Goal: Obtain resource: Download file/media

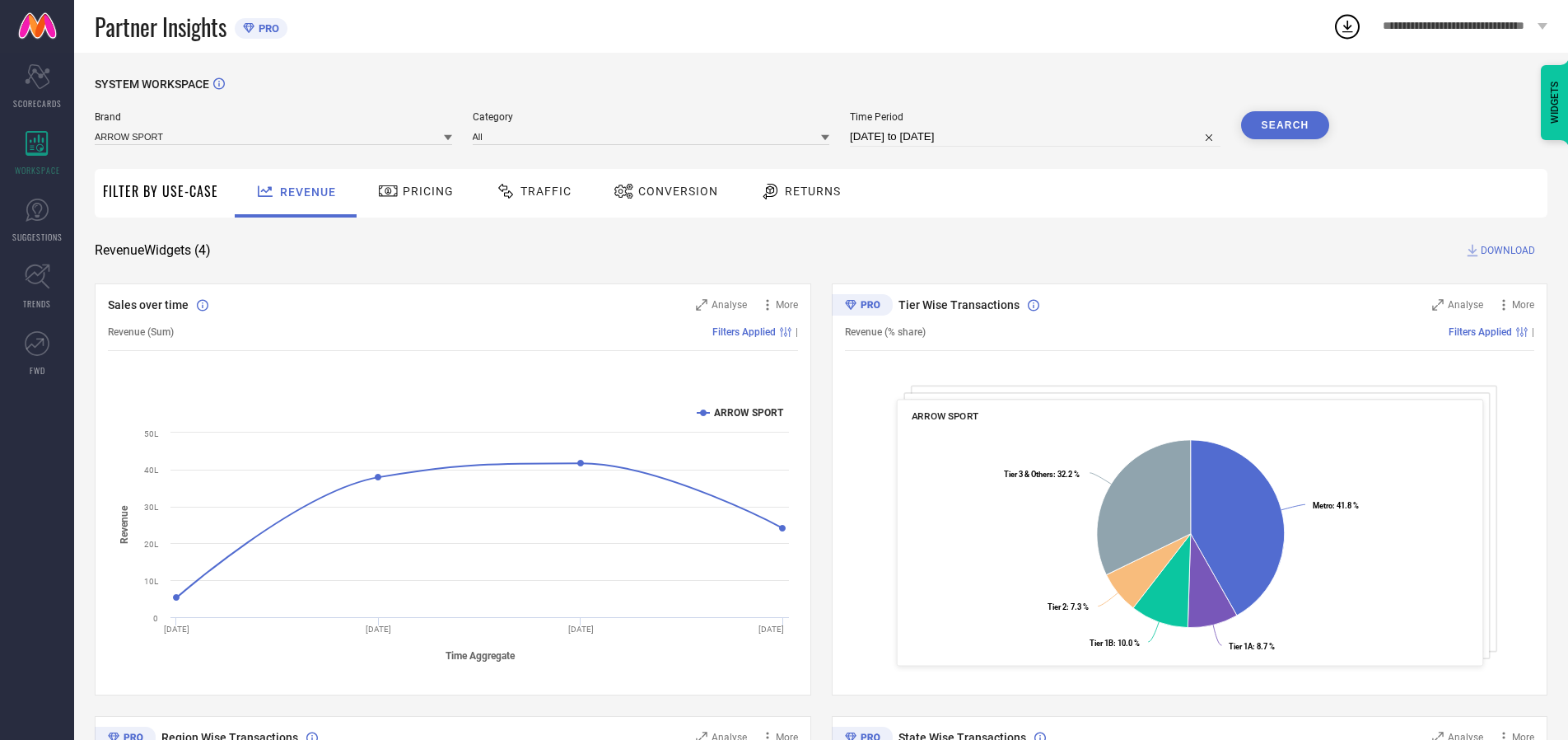
click at [530, 191] on span "Traffic" at bounding box center [546, 191] width 51 height 14
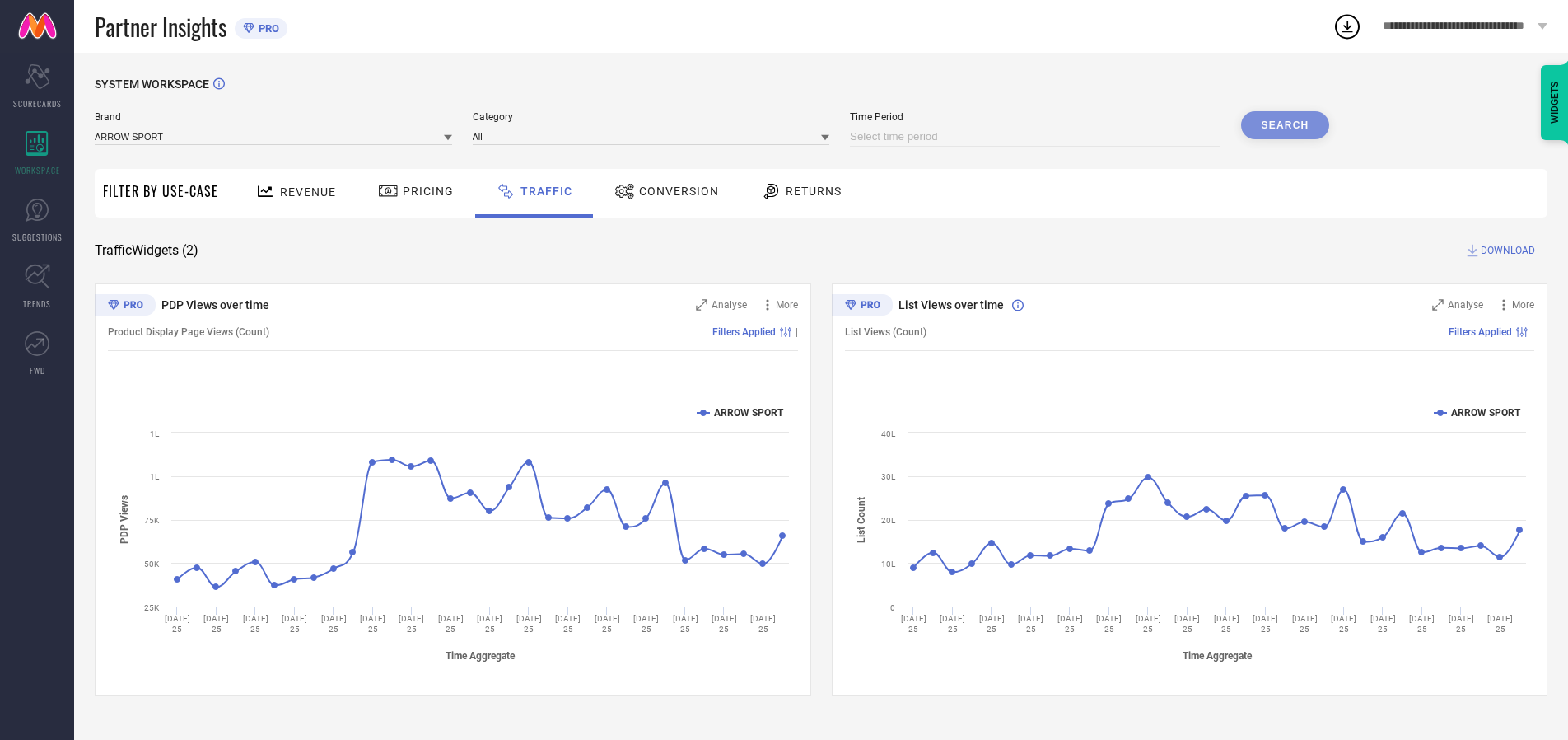
click at [1037, 137] on input at bounding box center [1035, 137] width 370 height 20
select select "9"
select select "2025"
select select "10"
select select "2025"
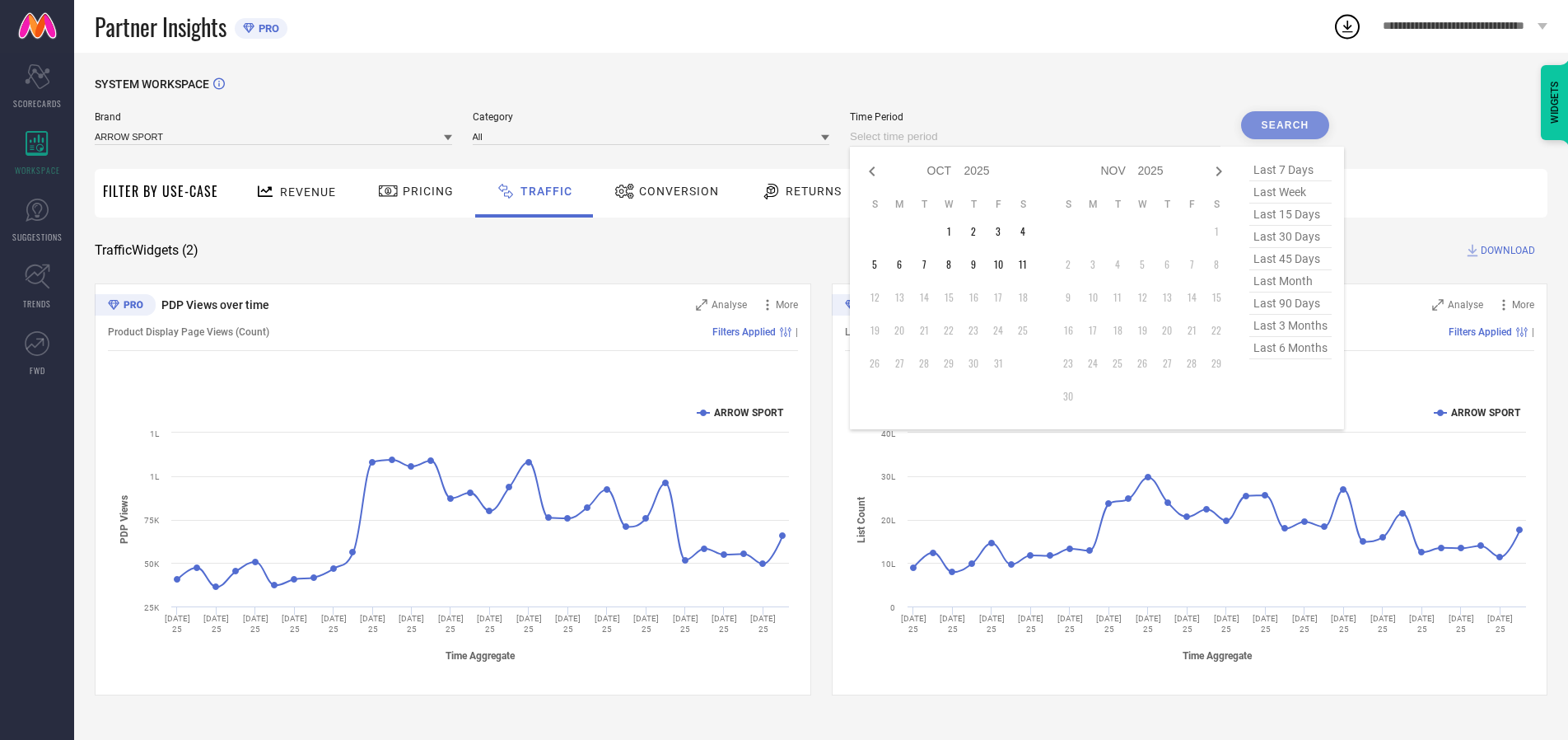
select select "8"
select select "2025"
select select "9"
select select "2025"
click at [1028, 331] on td "27" at bounding box center [1022, 330] width 24 height 24
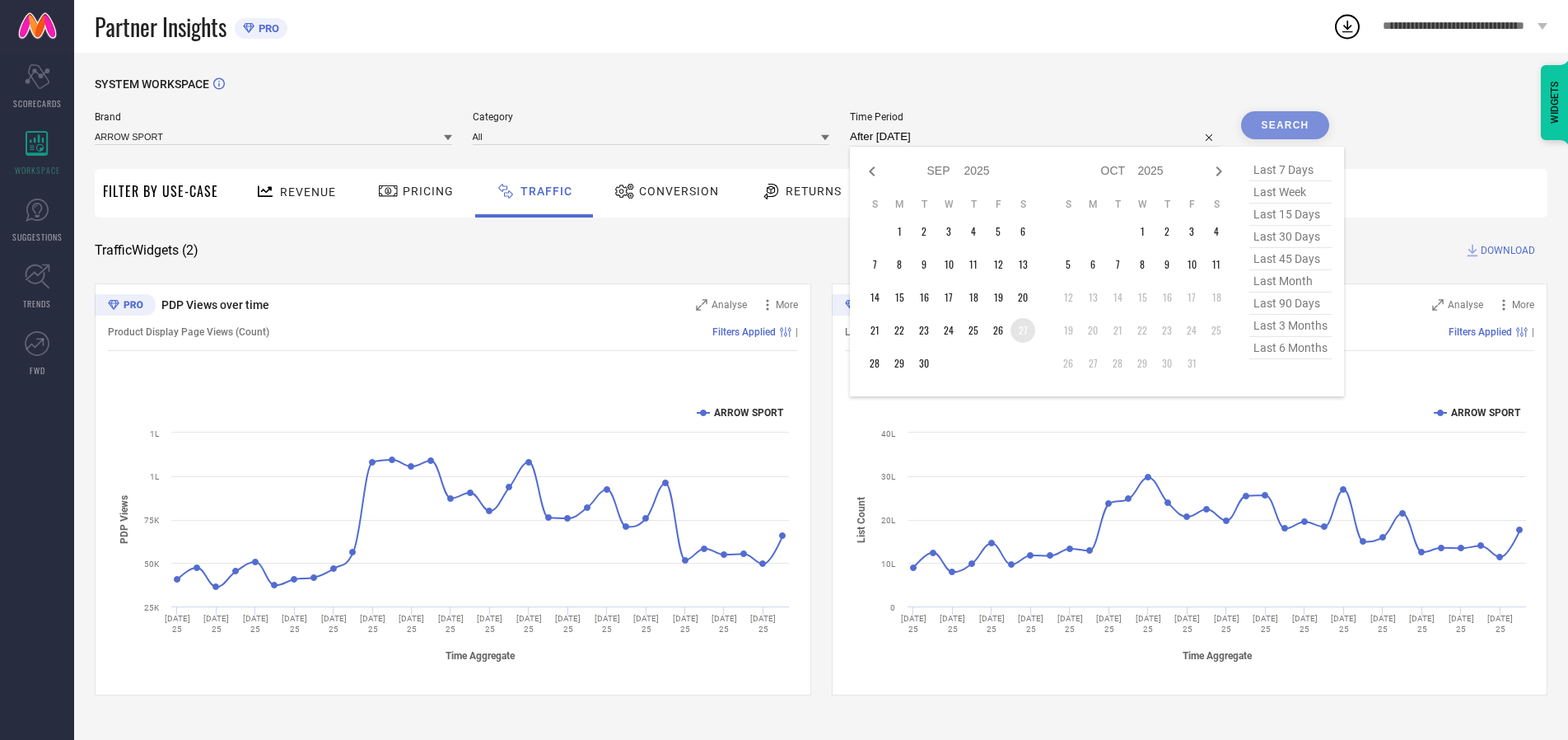
type input "[DATE] to [DATE]"
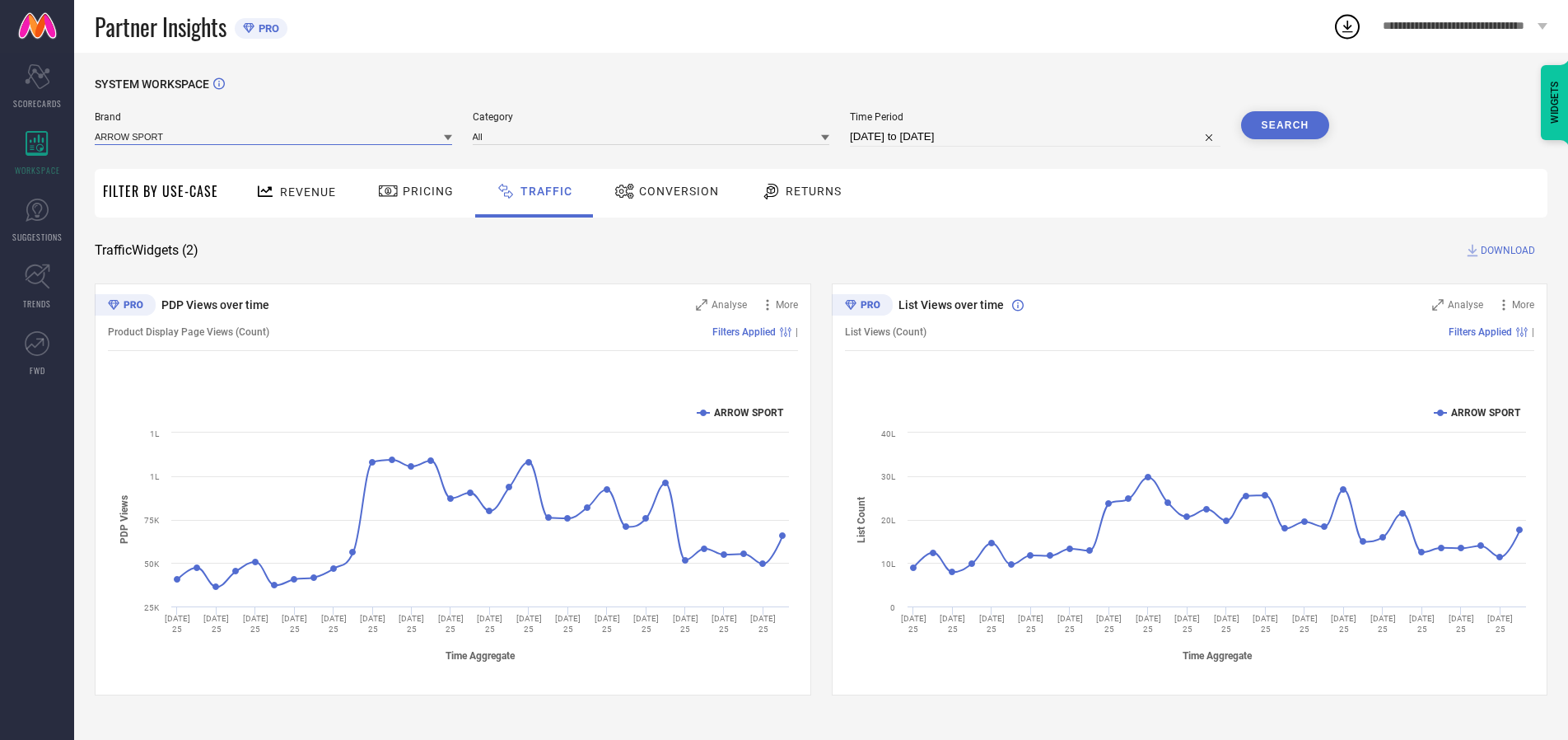
click at [274, 136] on input at bounding box center [273, 136] width 358 height 17
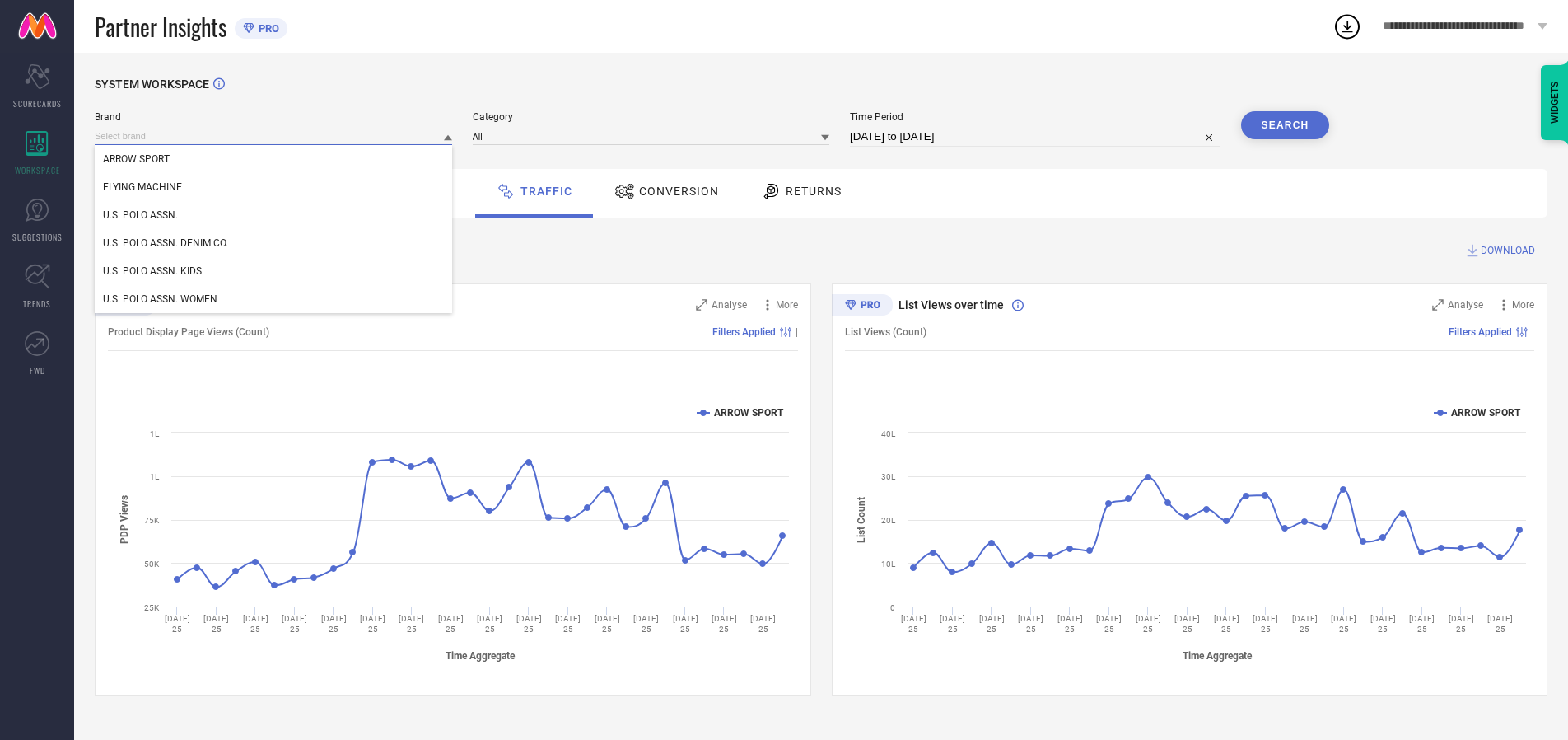
click at [274, 136] on input at bounding box center [273, 136] width 358 height 17
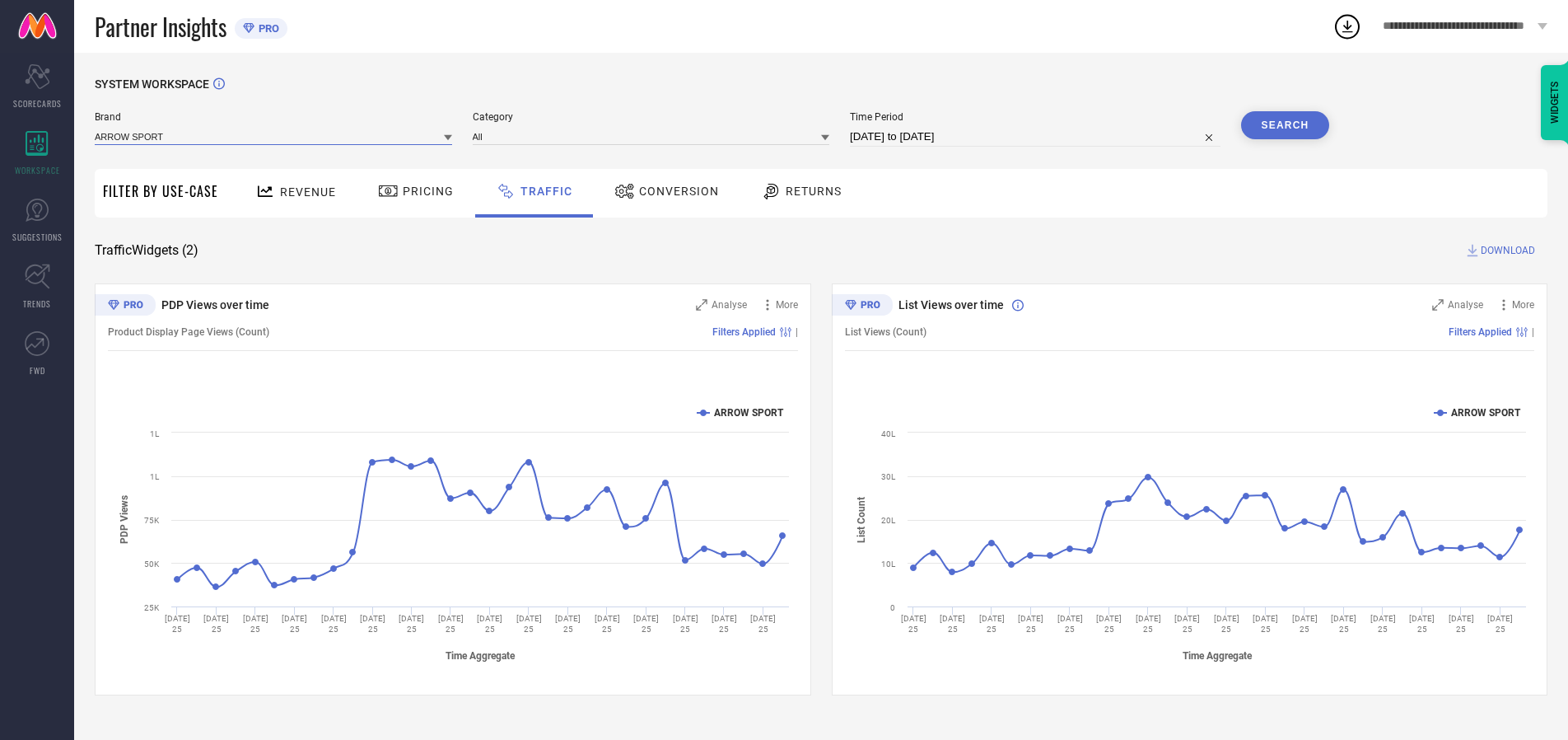
click at [274, 136] on input at bounding box center [273, 136] width 358 height 17
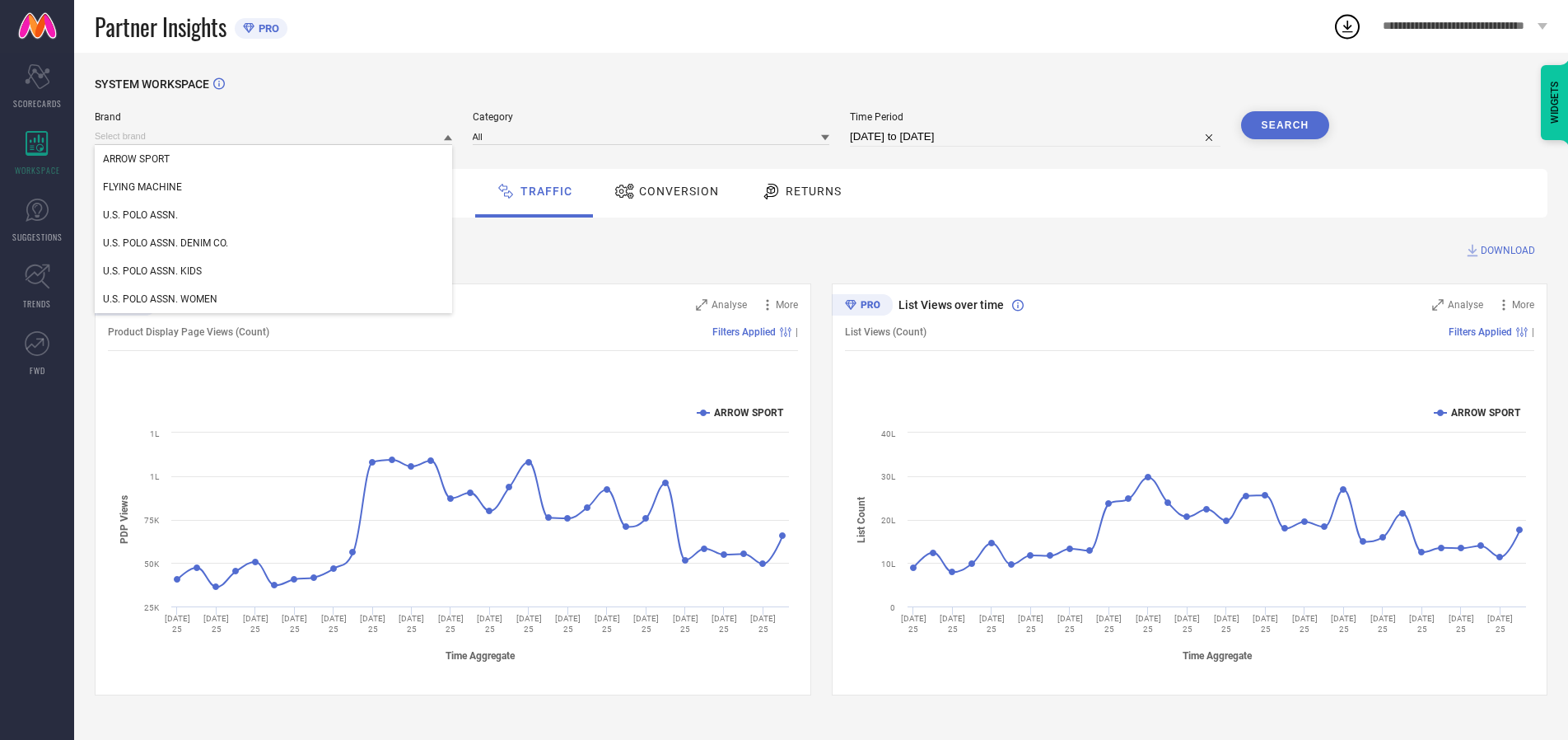
click at [274, 215] on div "U.S. POLO ASSN." at bounding box center [273, 215] width 358 height 28
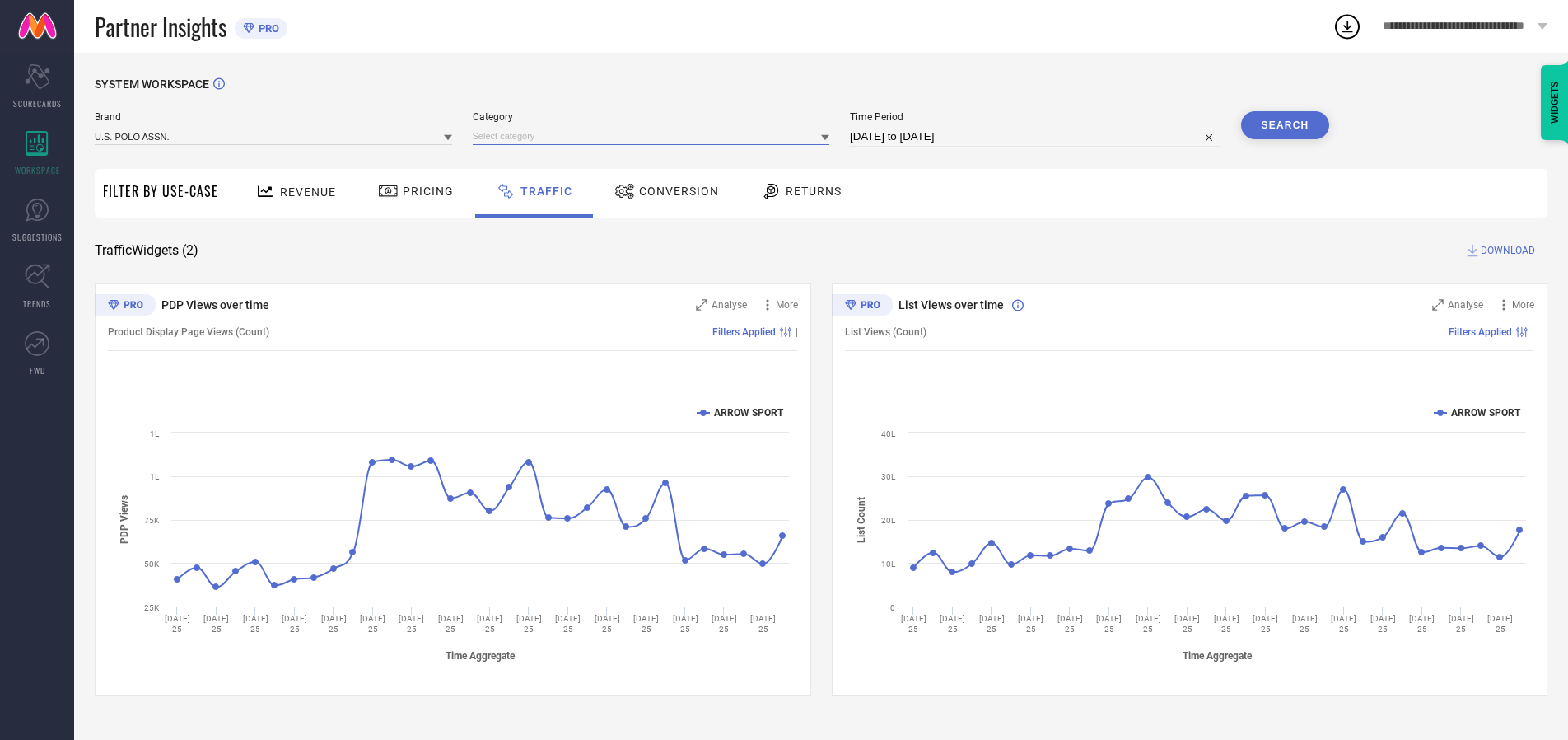
click at [655, 136] on input at bounding box center [651, 136] width 358 height 17
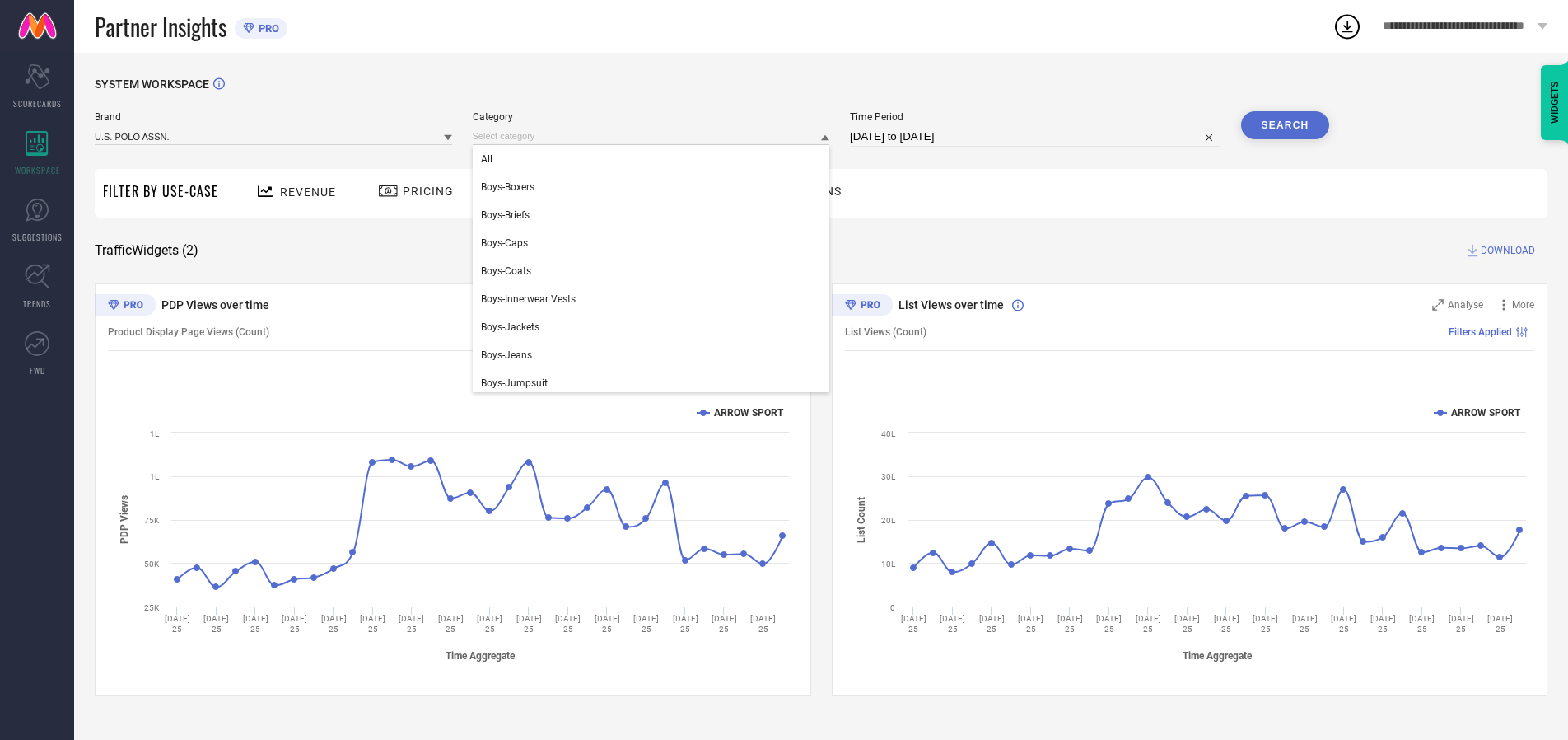
click at [655, 159] on div "All" at bounding box center [651, 159] width 358 height 28
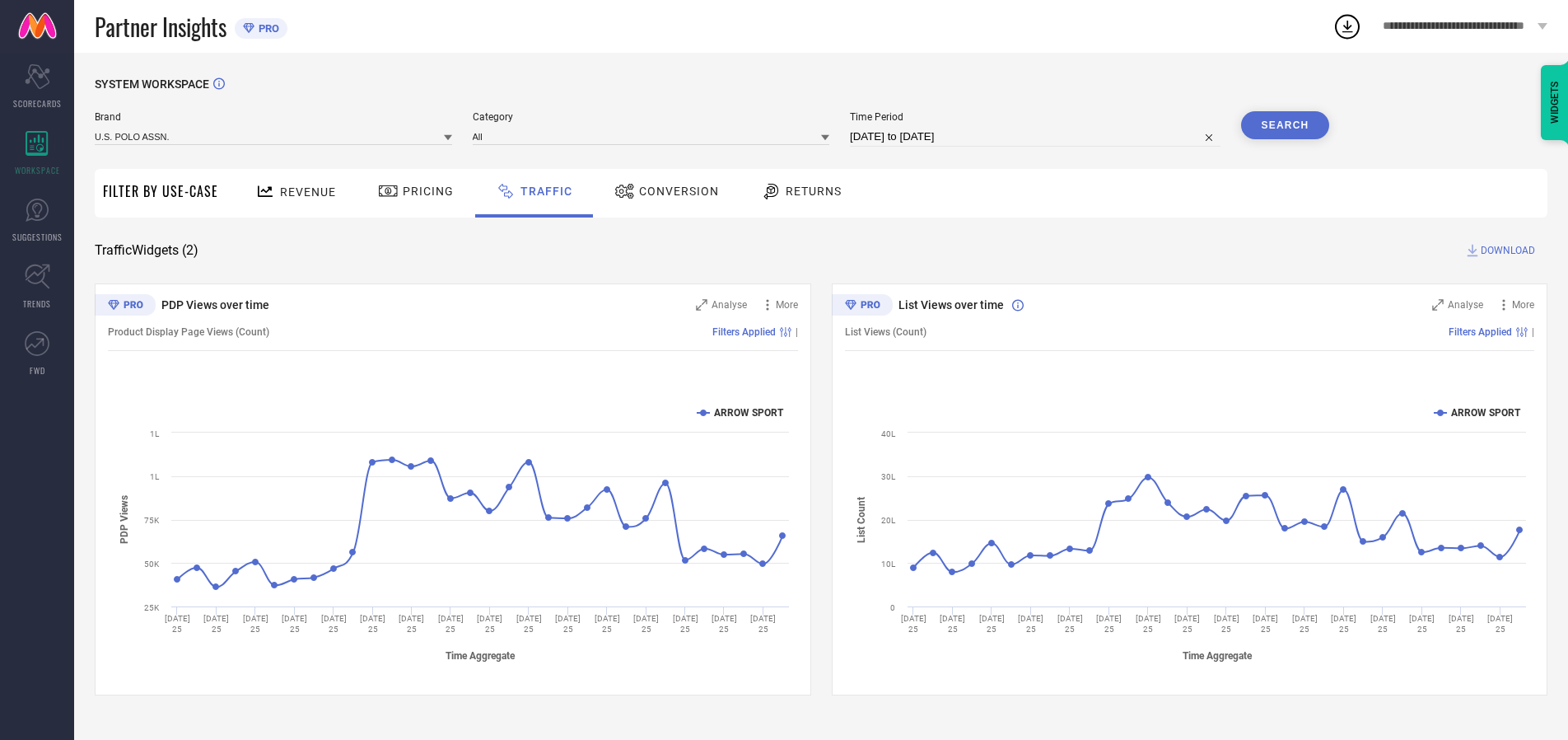
click at [1285, 125] on button "Search" at bounding box center [1286, 125] width 89 height 28
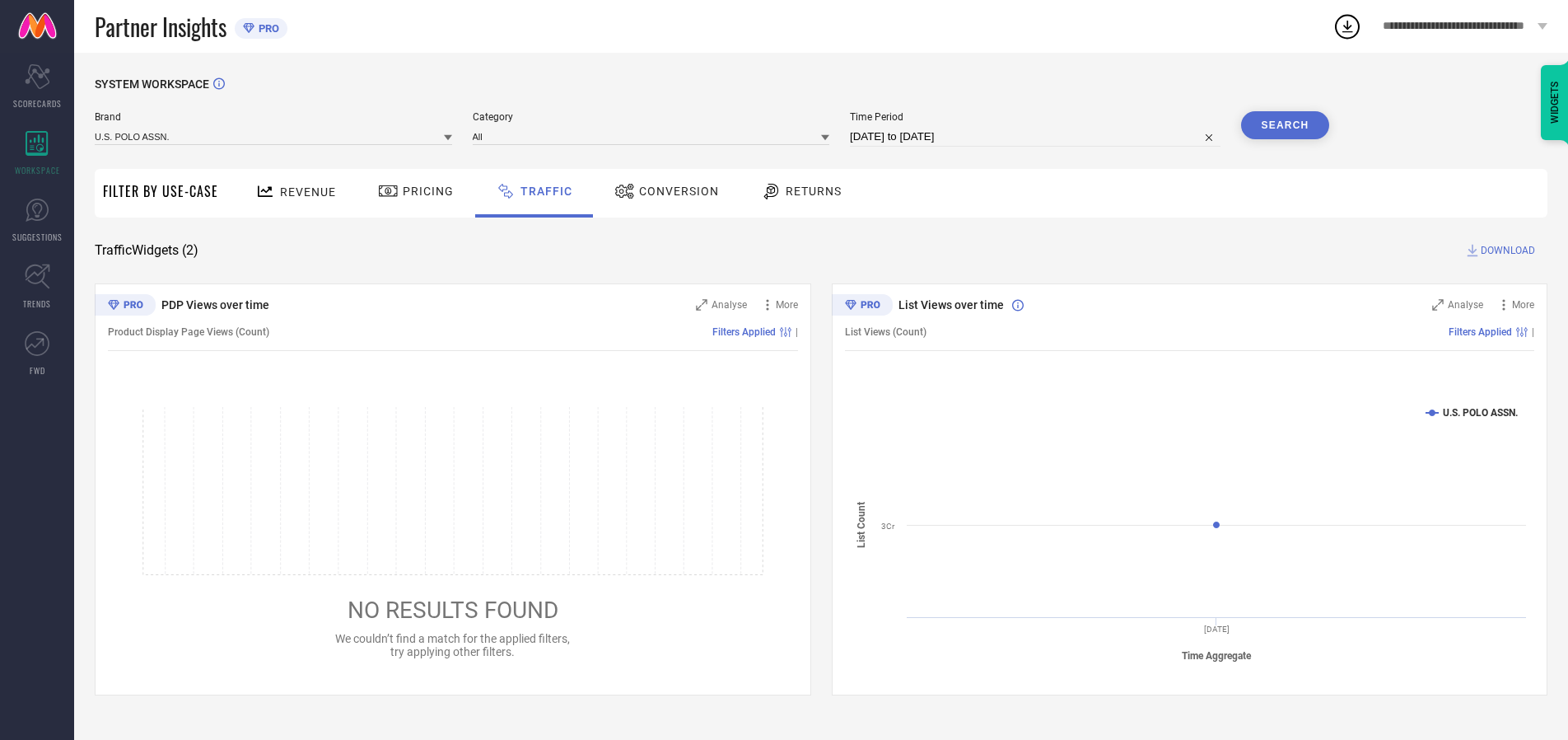
click at [1506, 251] on span "DOWNLOAD" at bounding box center [1508, 250] width 54 height 16
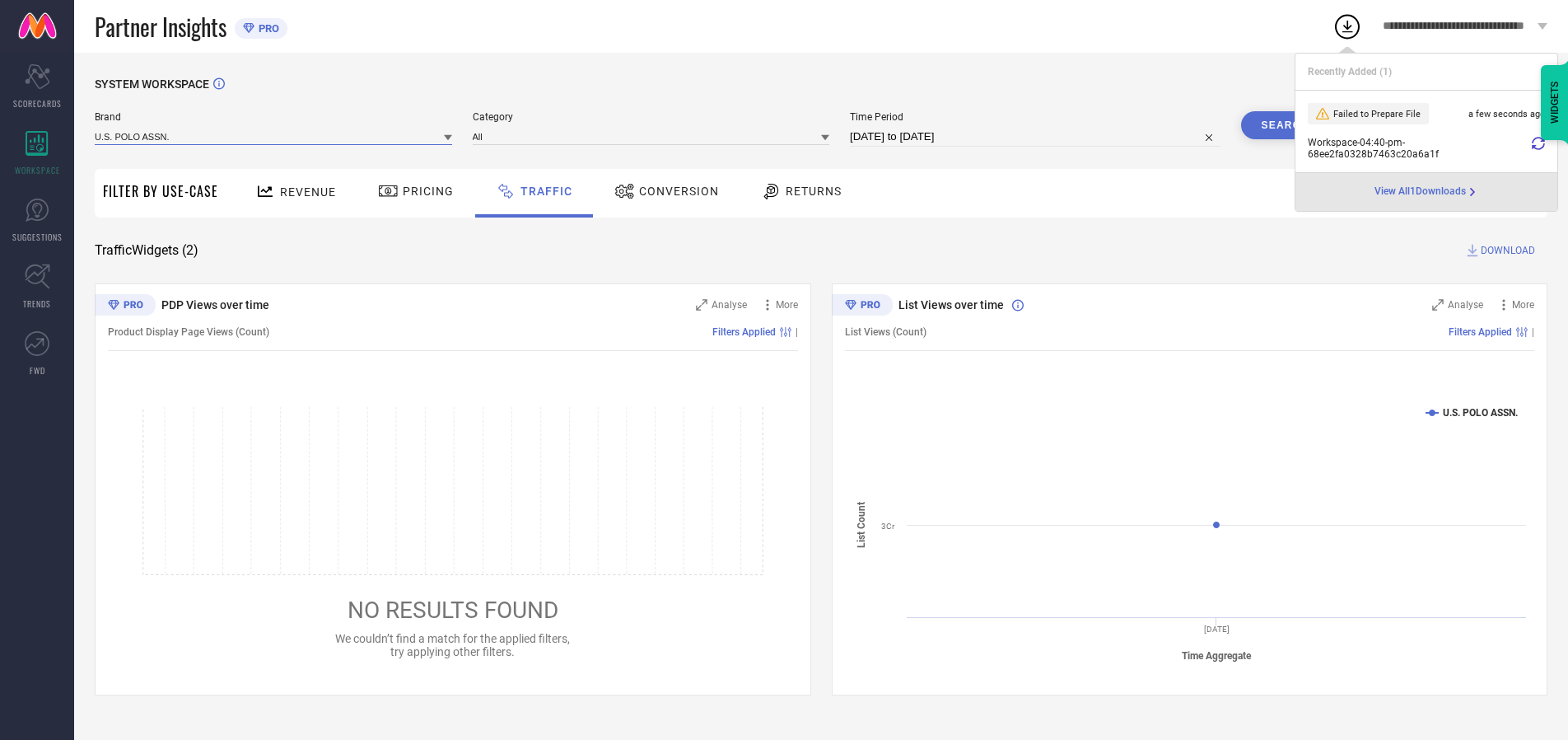
click at [274, 136] on input at bounding box center [273, 136] width 358 height 17
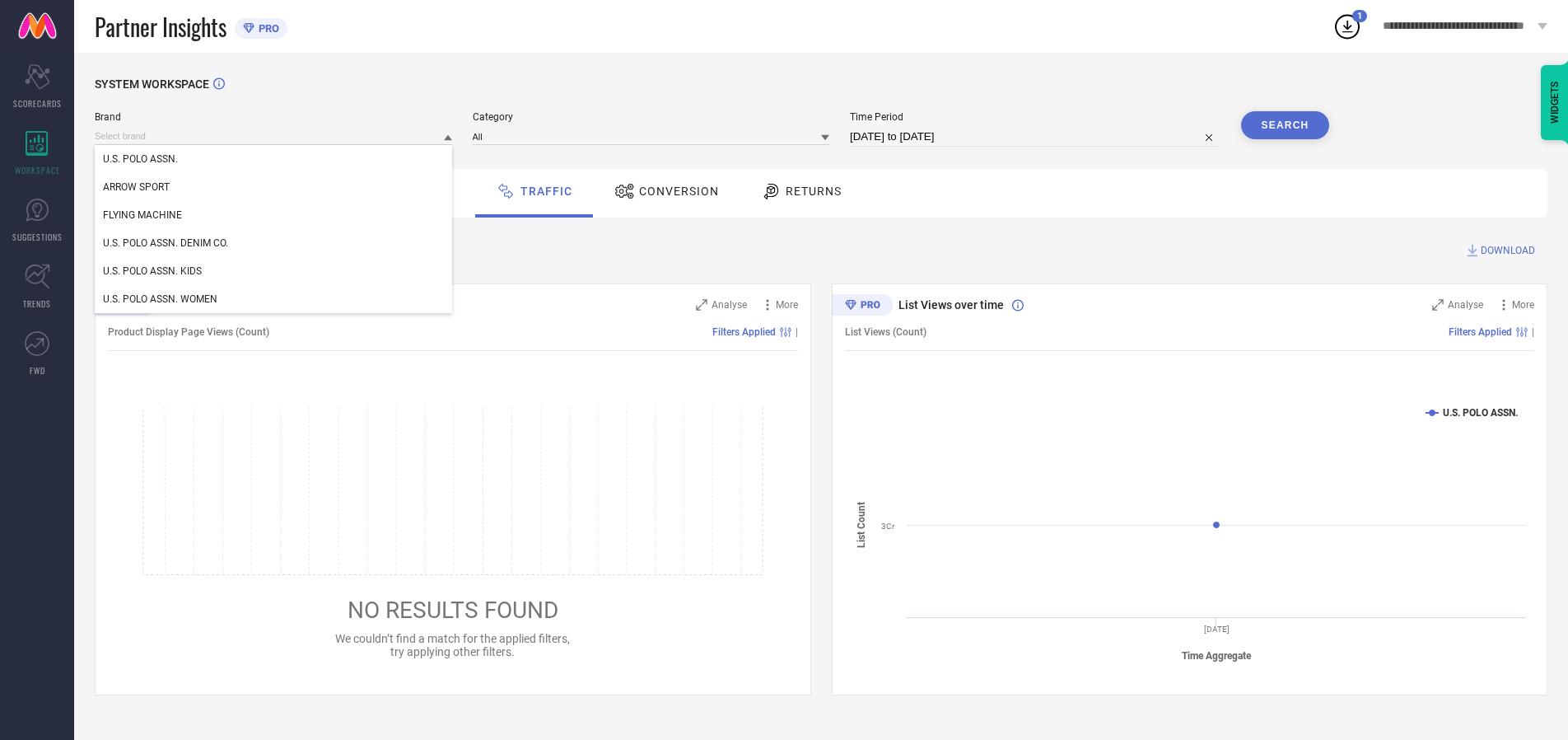
click at [274, 243] on div "U.S. POLO ASSN. DENIM CO." at bounding box center [273, 243] width 358 height 28
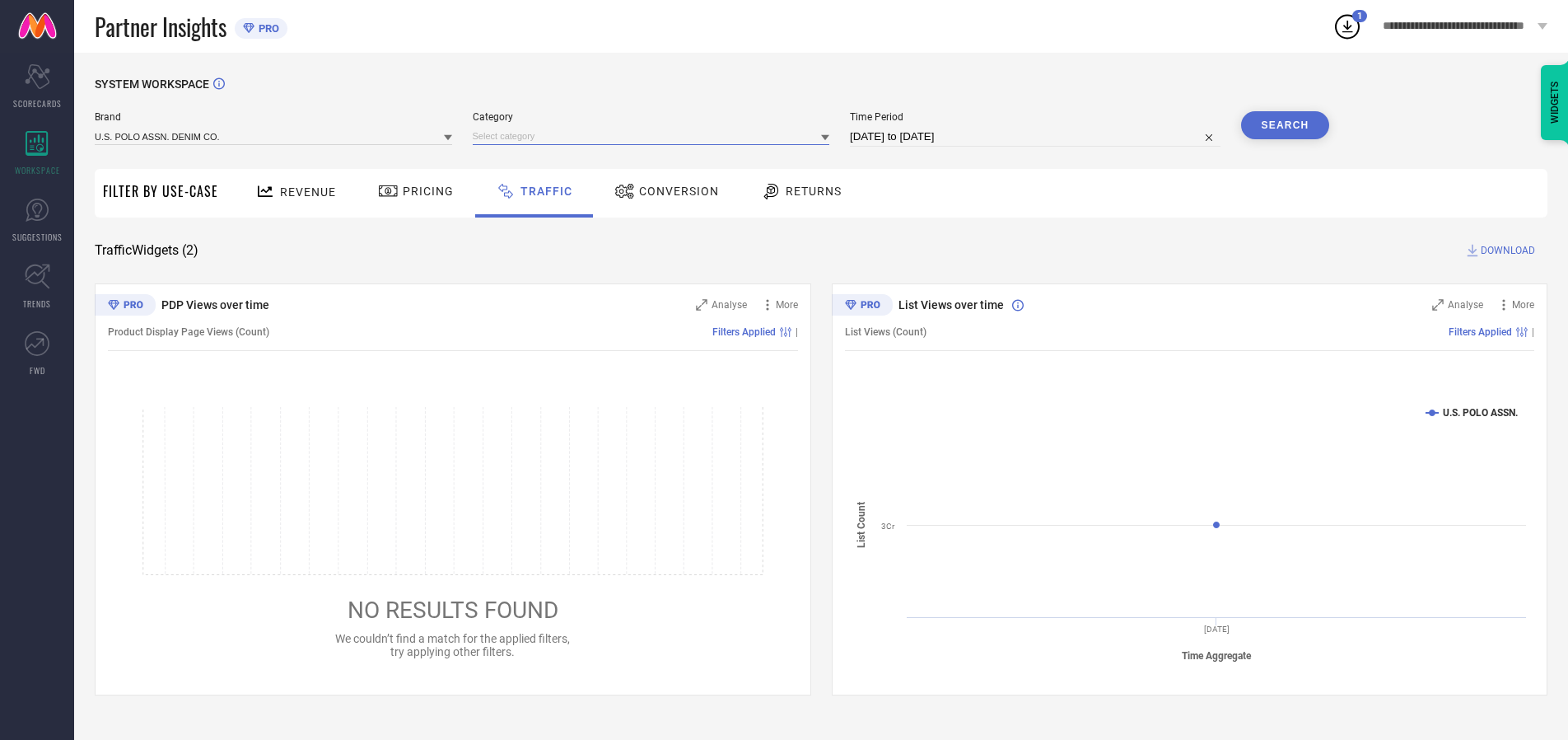
click at [655, 136] on input at bounding box center [651, 136] width 358 height 17
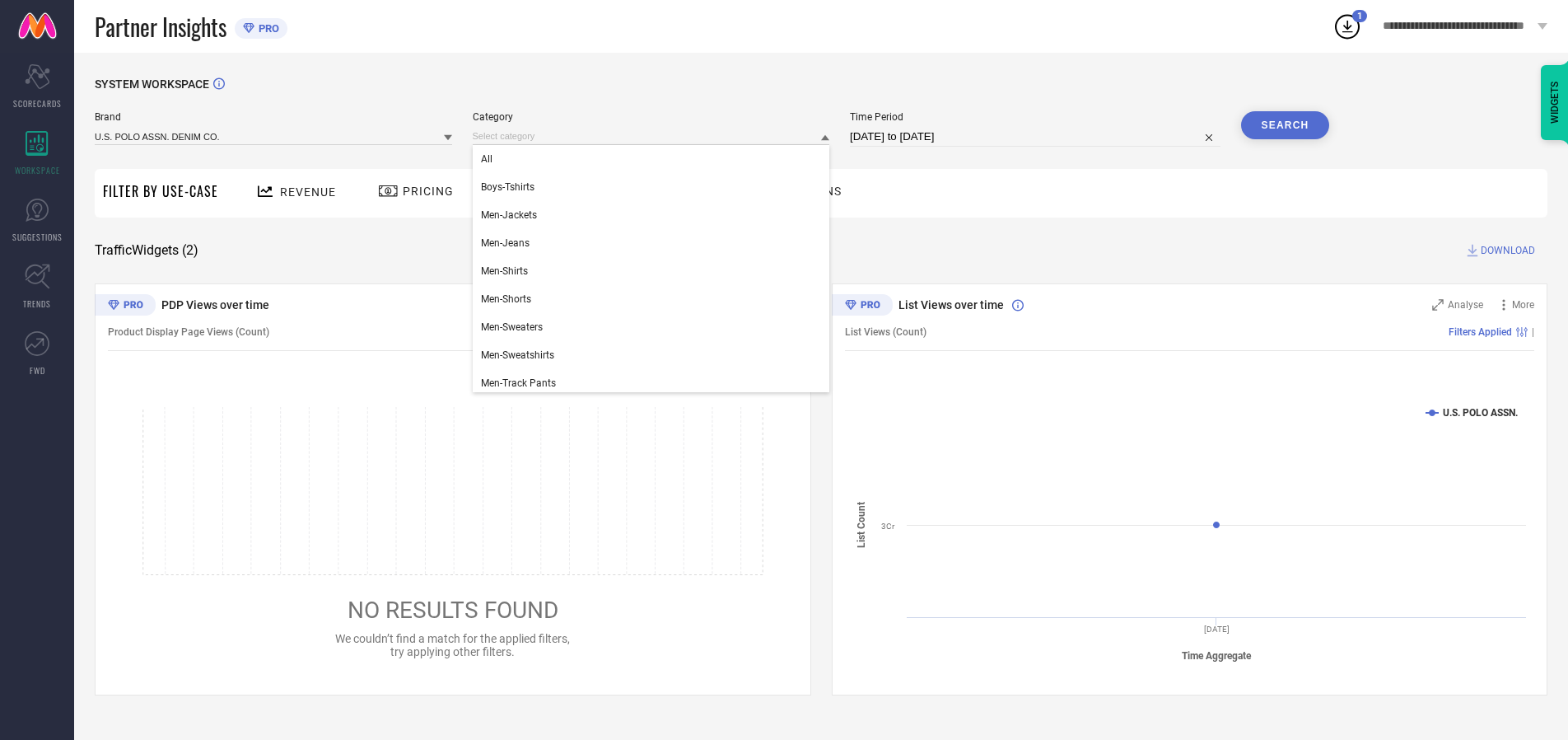
click at [655, 159] on div "All" at bounding box center [651, 159] width 358 height 28
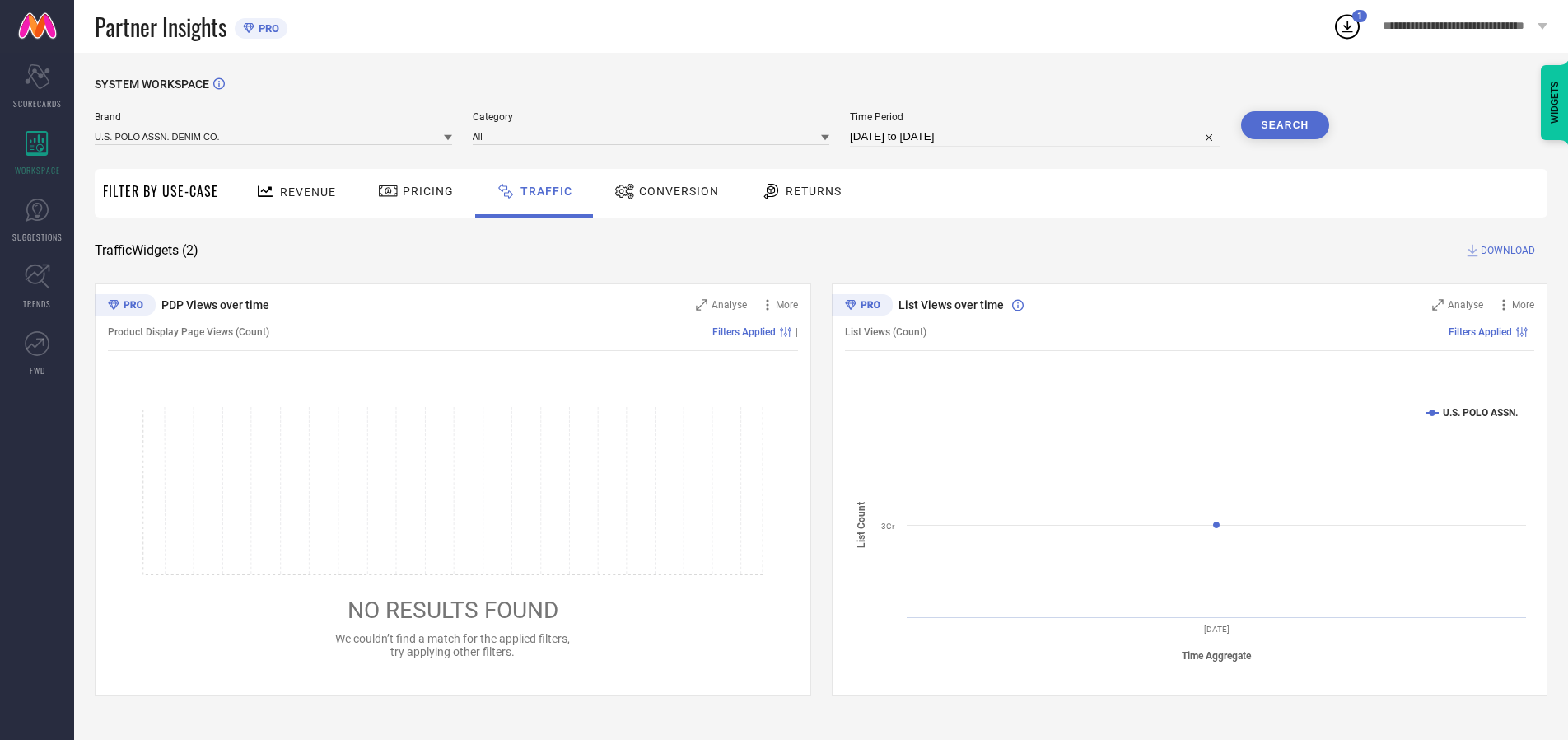
click at [1285, 125] on button "Search" at bounding box center [1286, 125] width 89 height 28
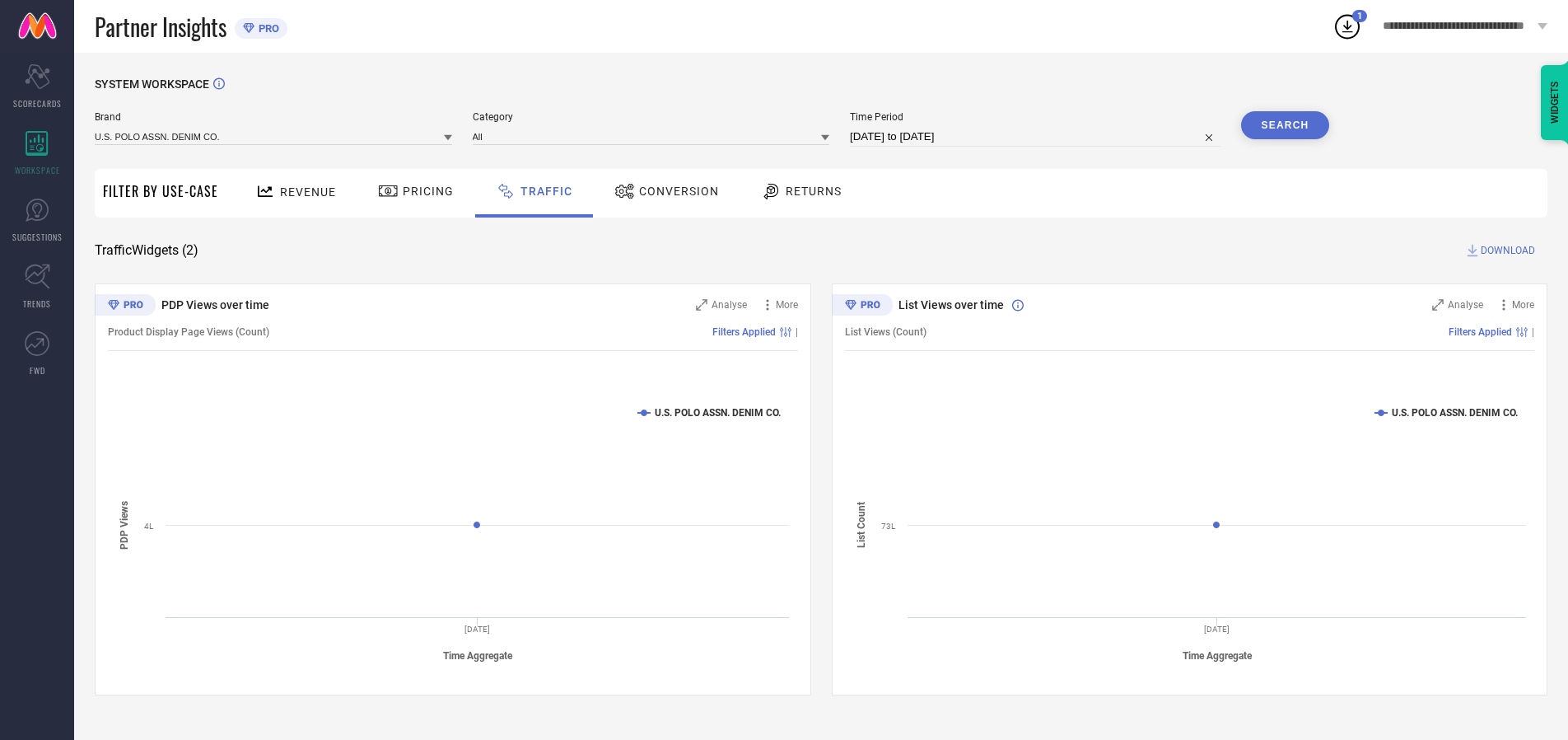
click at [1506, 251] on span "DOWNLOAD" at bounding box center [1508, 250] width 54 height 16
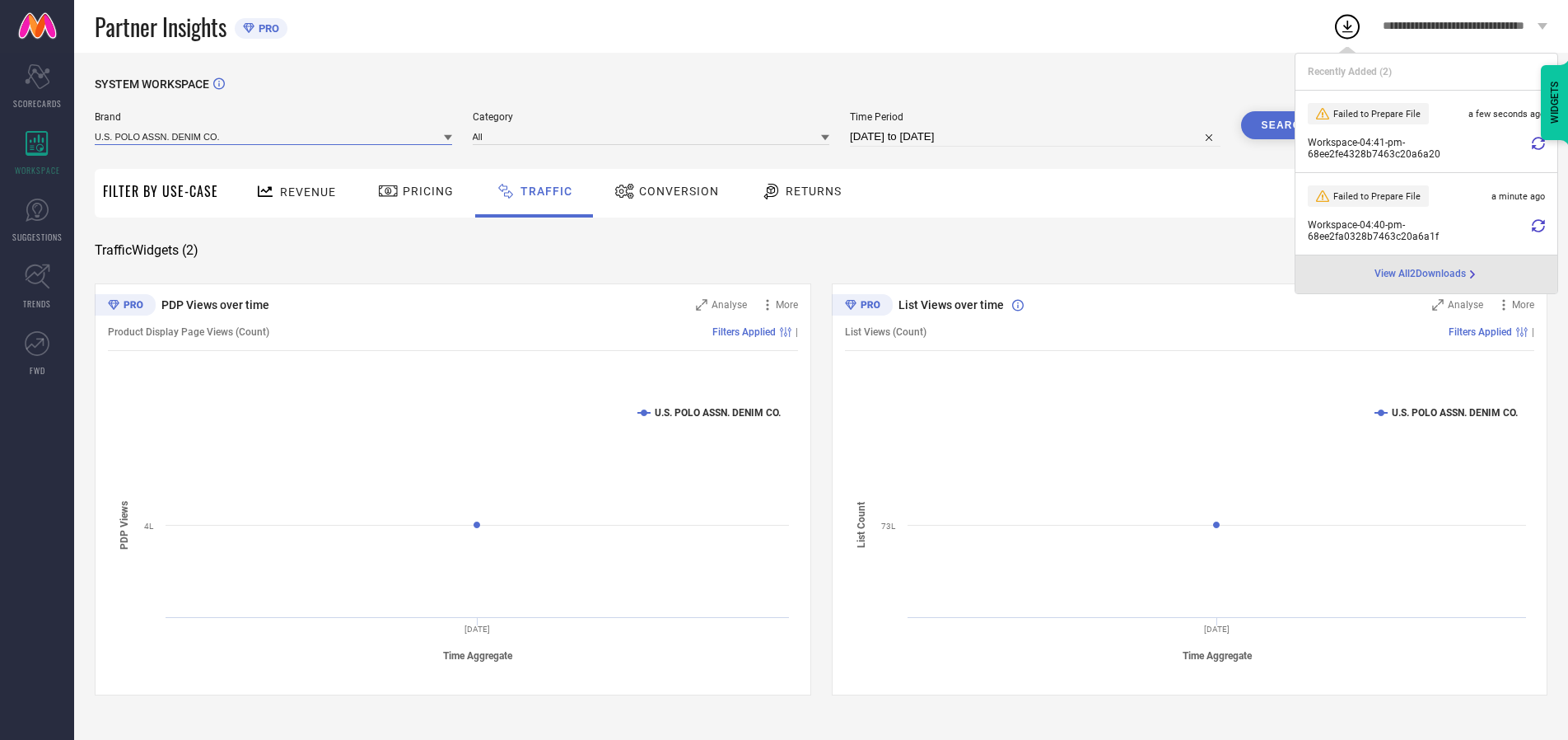
click at [274, 136] on input at bounding box center [273, 136] width 358 height 17
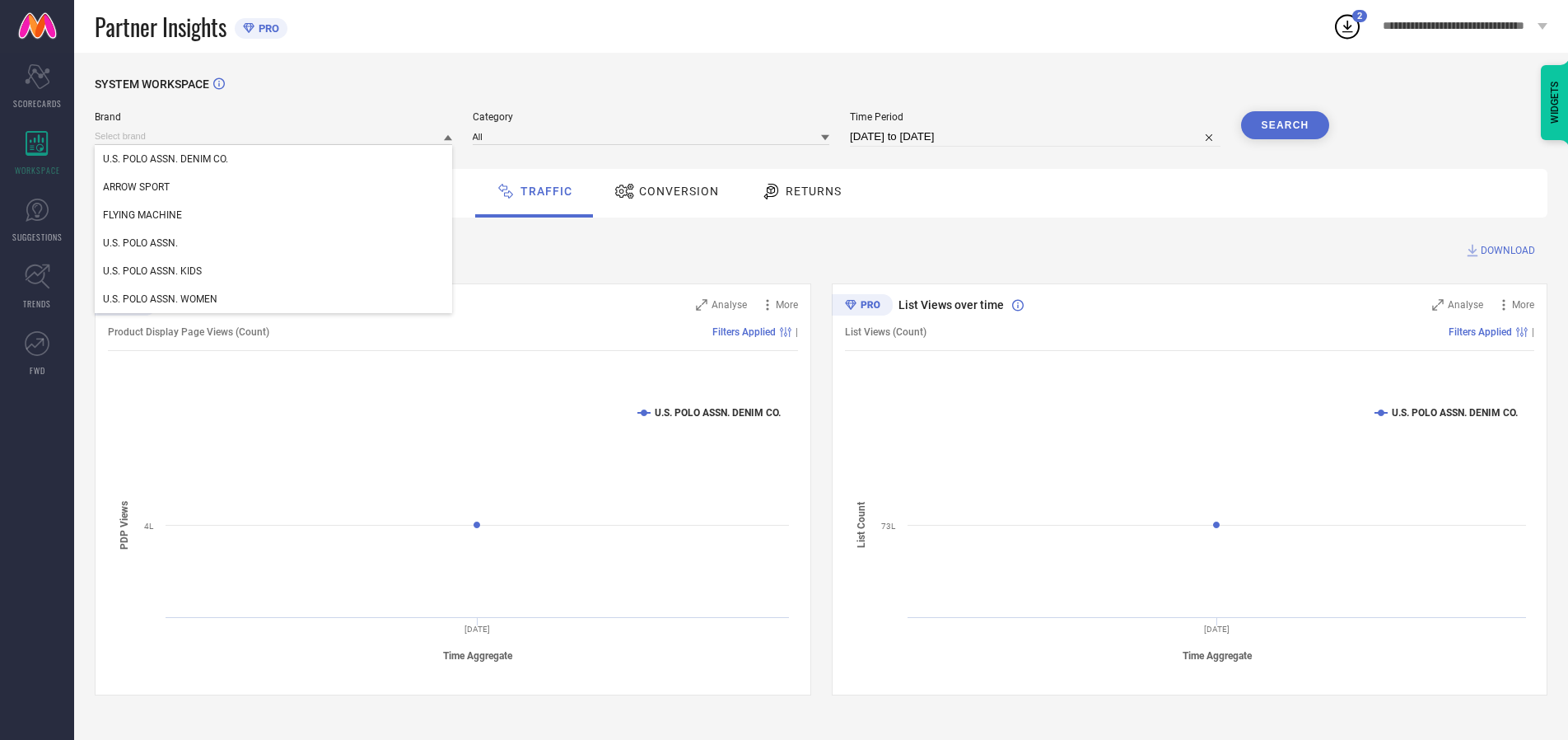
click at [274, 271] on div "U.S. POLO ASSN. KIDS" at bounding box center [273, 271] width 358 height 28
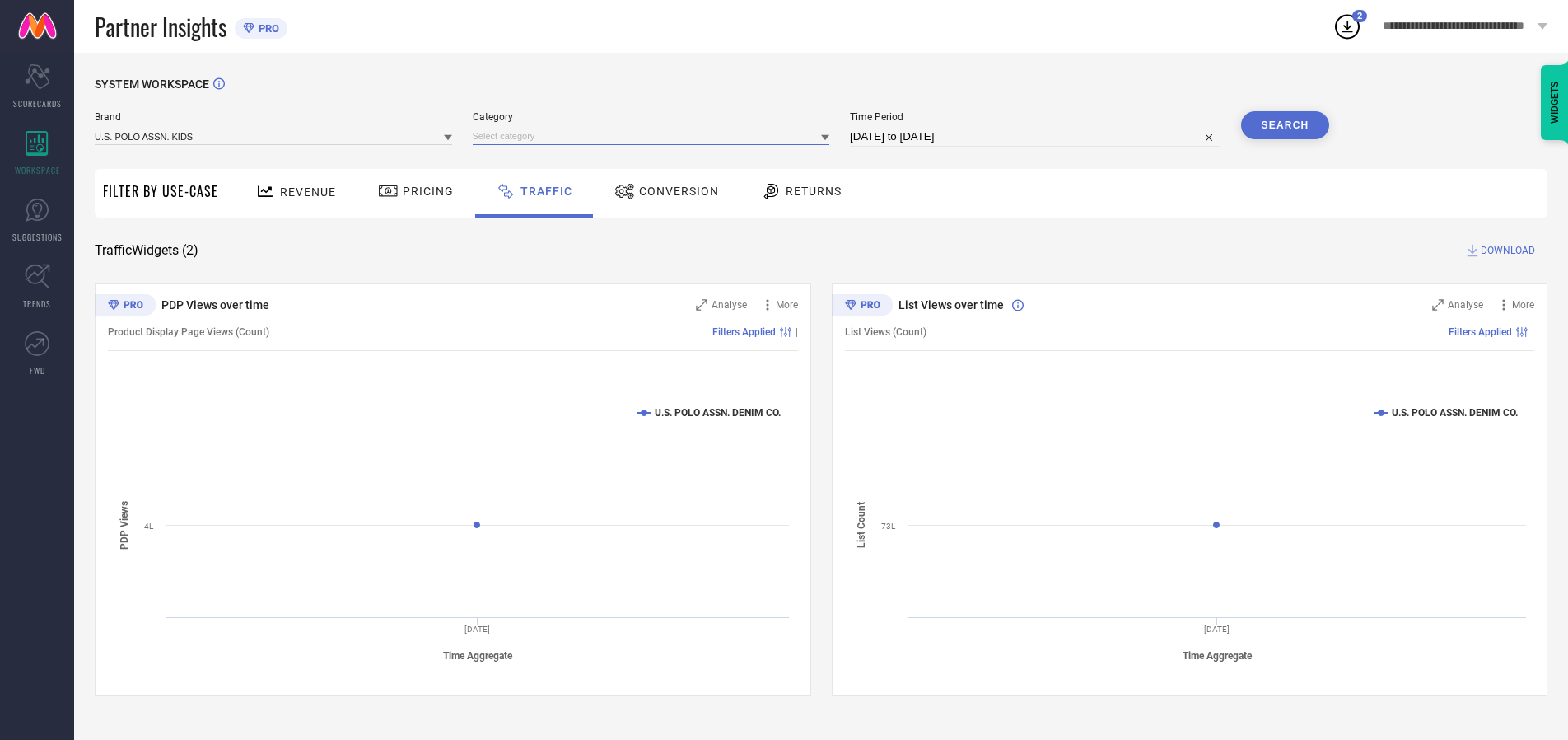
click at [655, 136] on input at bounding box center [651, 136] width 358 height 17
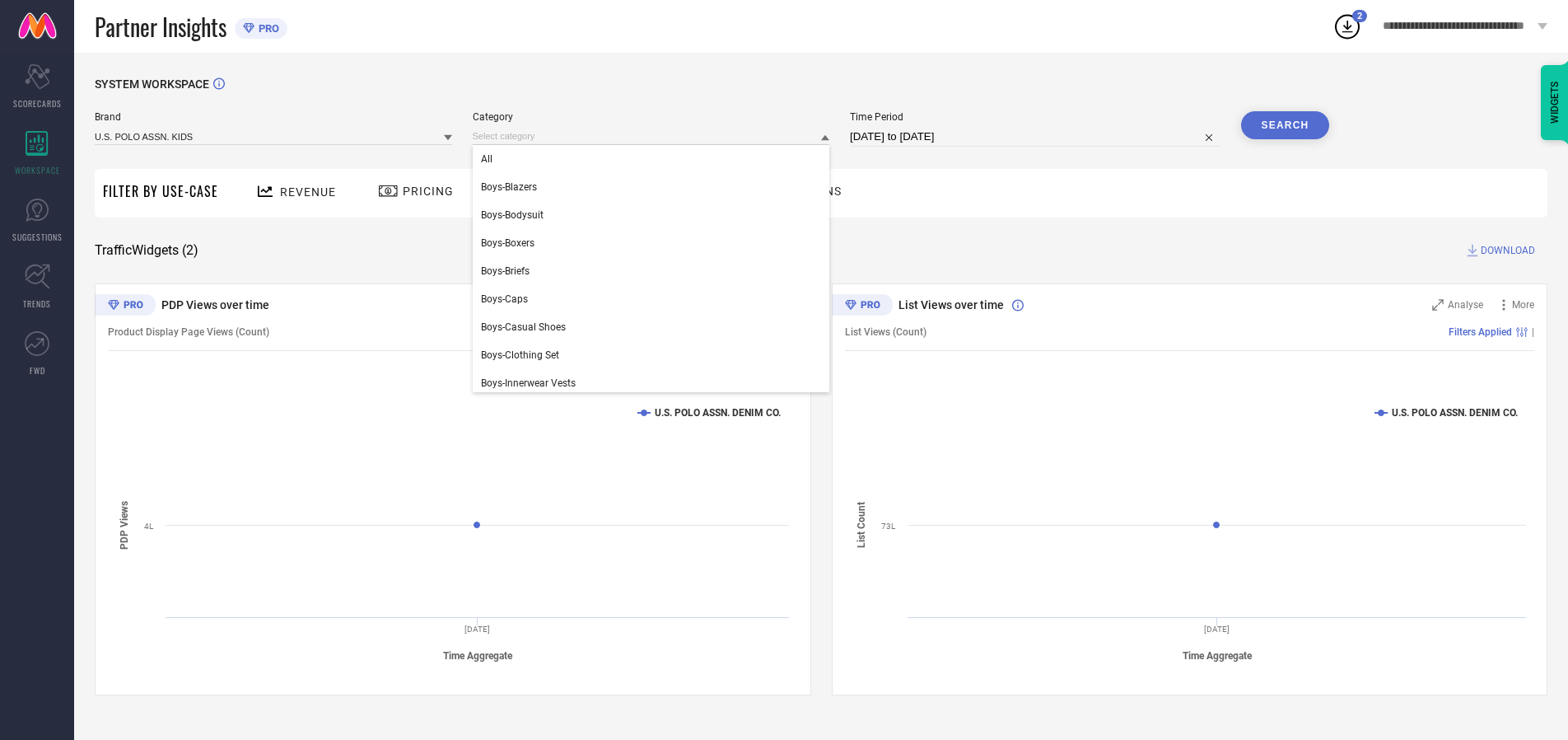
click at [655, 159] on div "All" at bounding box center [651, 159] width 358 height 28
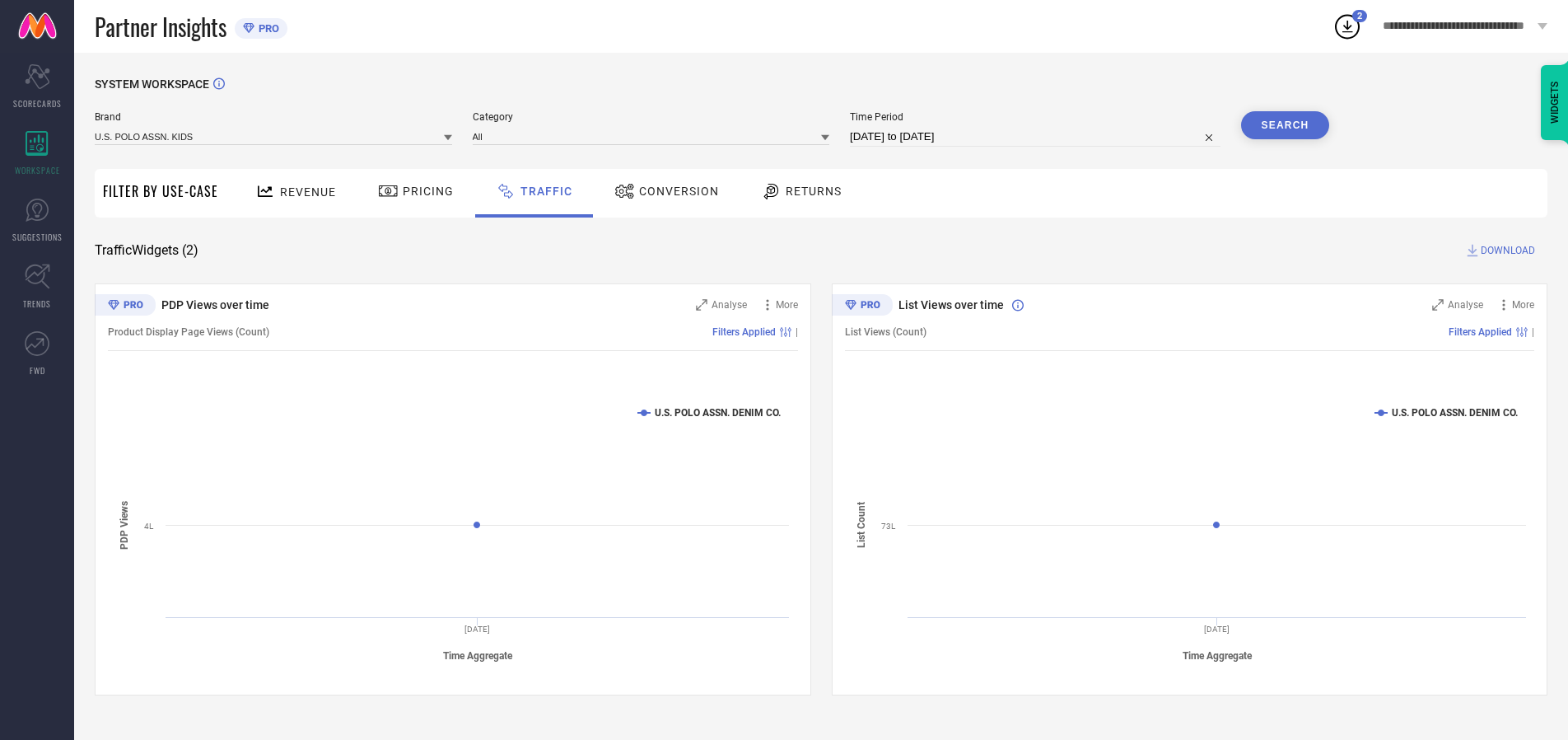
click at [1285, 125] on button "Search" at bounding box center [1286, 125] width 89 height 28
click at [1506, 251] on span "DOWNLOAD" at bounding box center [1508, 250] width 54 height 16
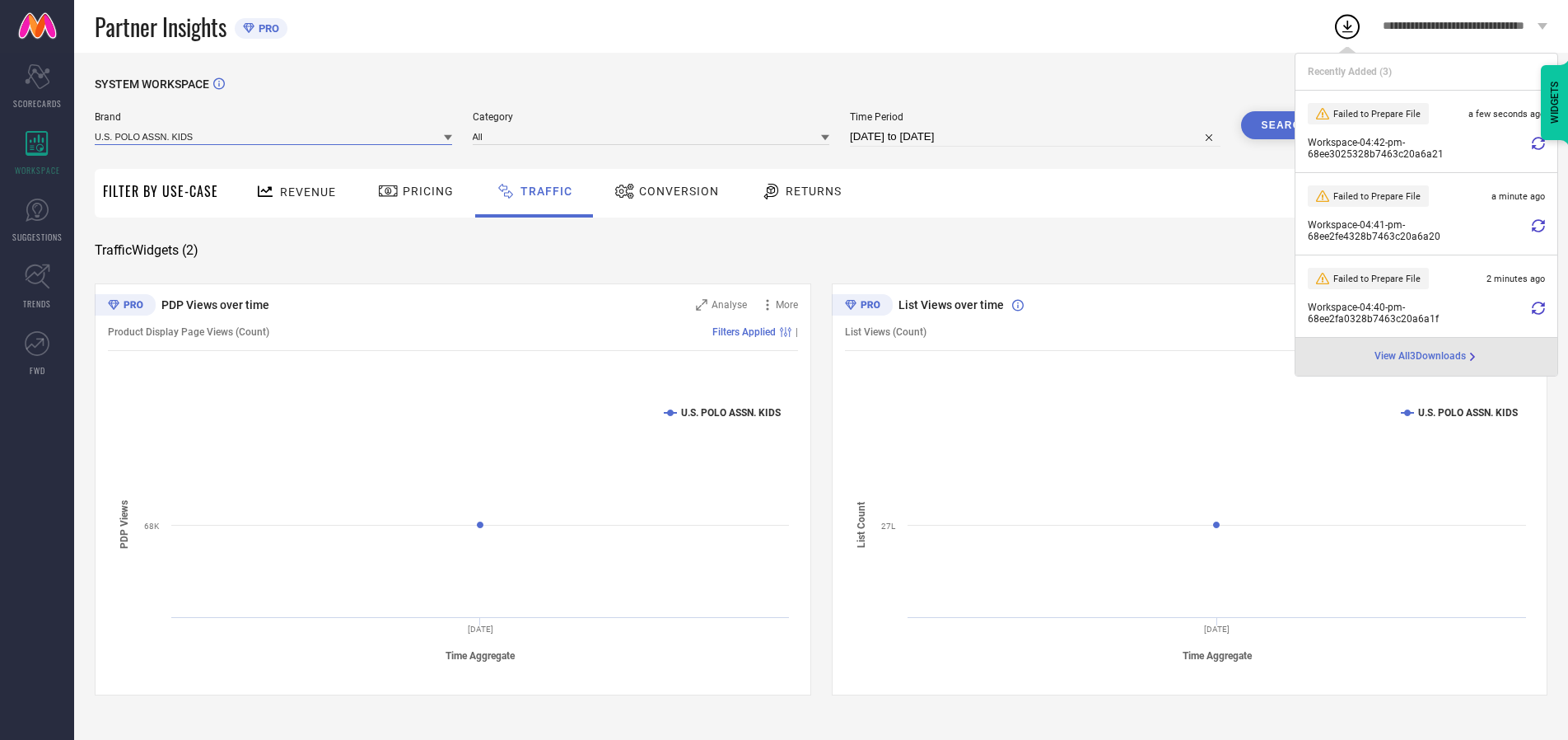
click at [274, 136] on input at bounding box center [273, 136] width 358 height 17
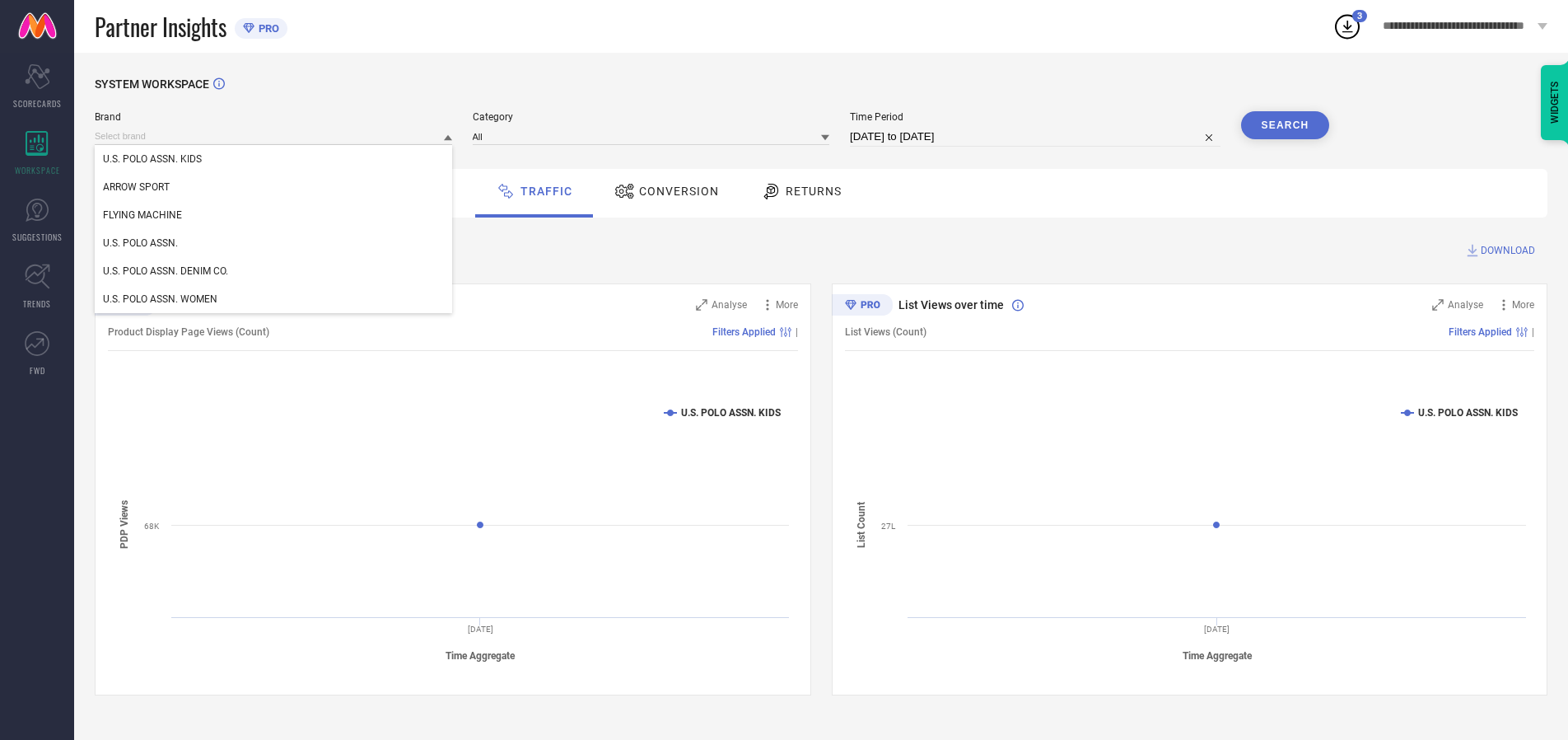
click at [274, 299] on div "U.S. POLO ASSN. WOMEN" at bounding box center [273, 299] width 358 height 28
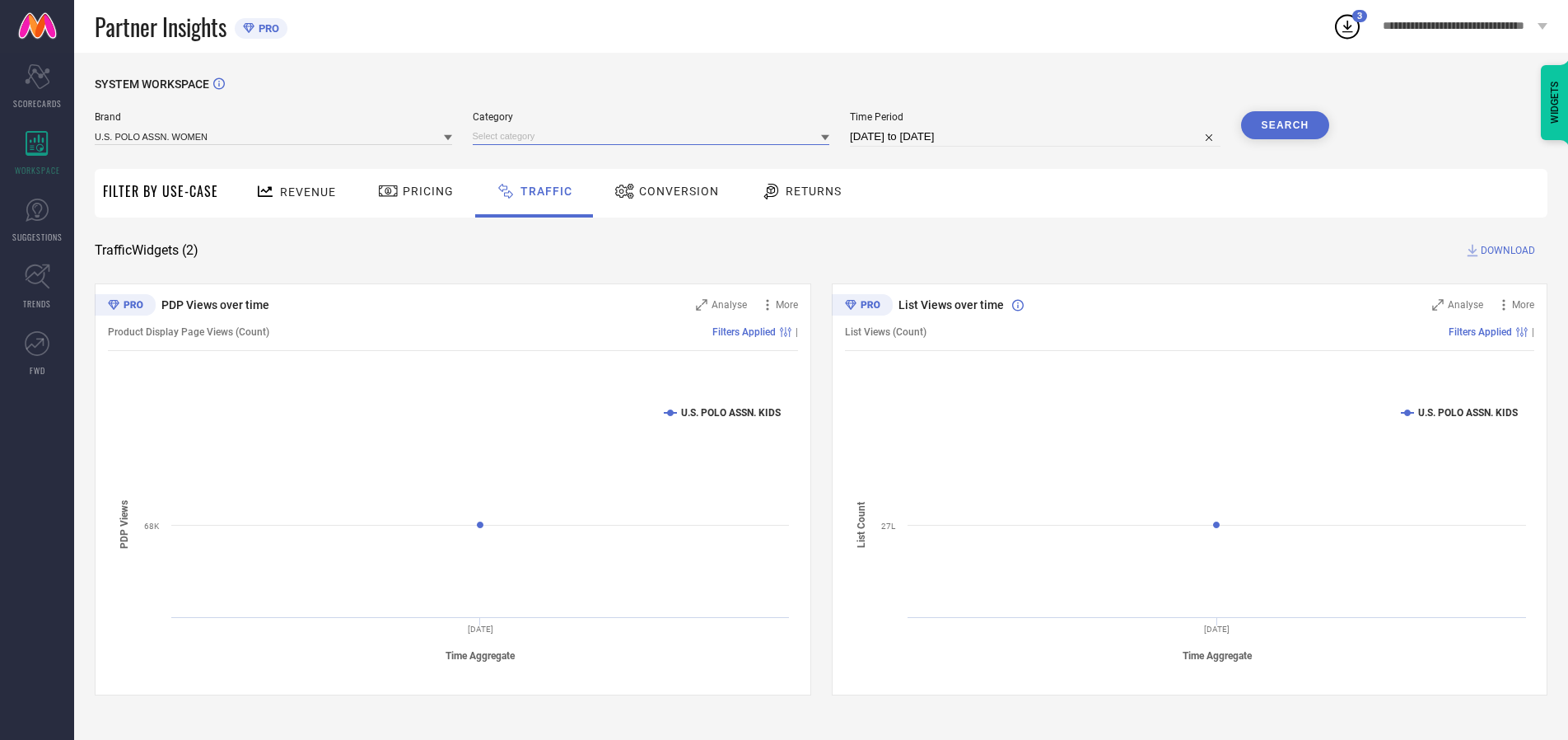
click at [655, 136] on input at bounding box center [651, 136] width 358 height 17
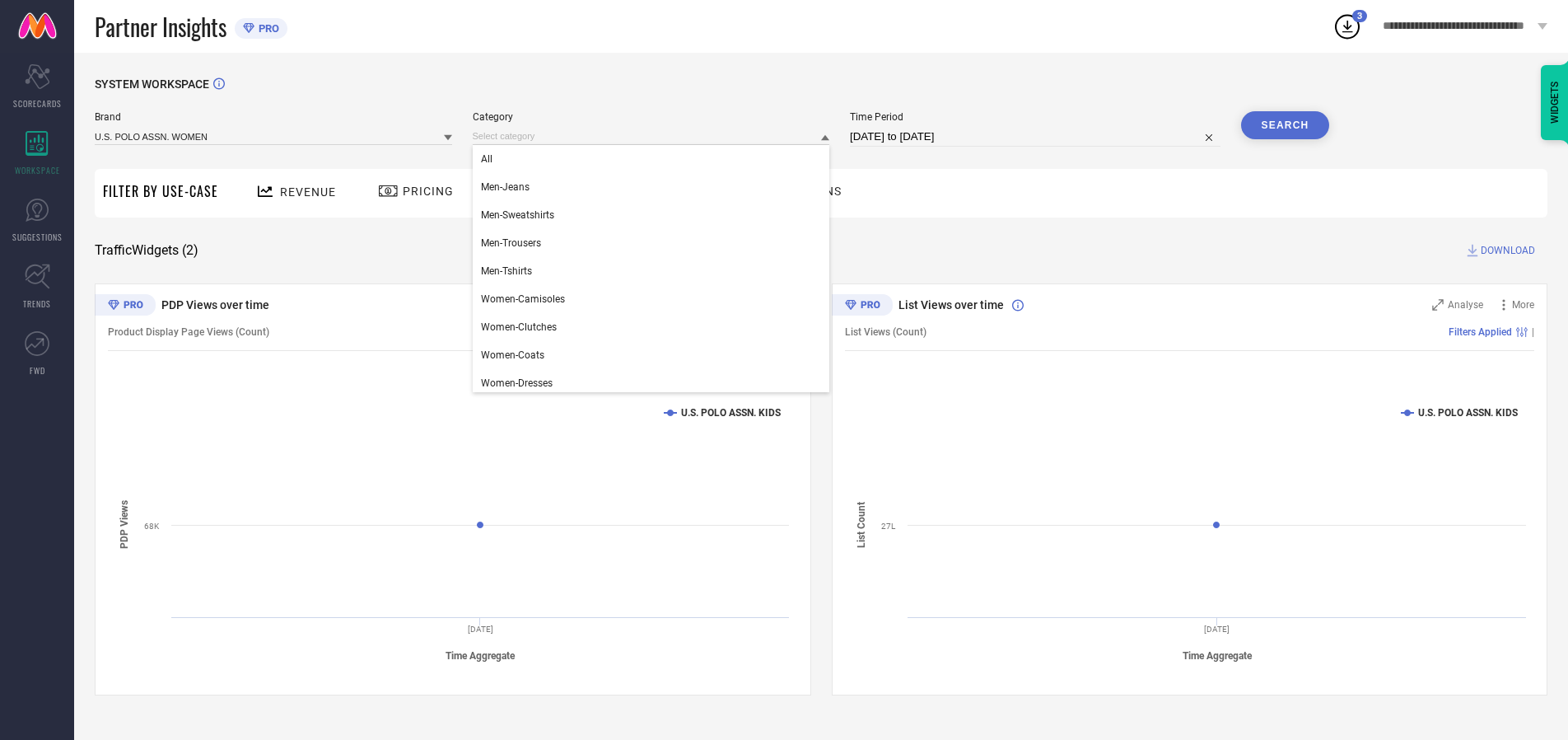
click at [655, 159] on div "All" at bounding box center [651, 159] width 358 height 28
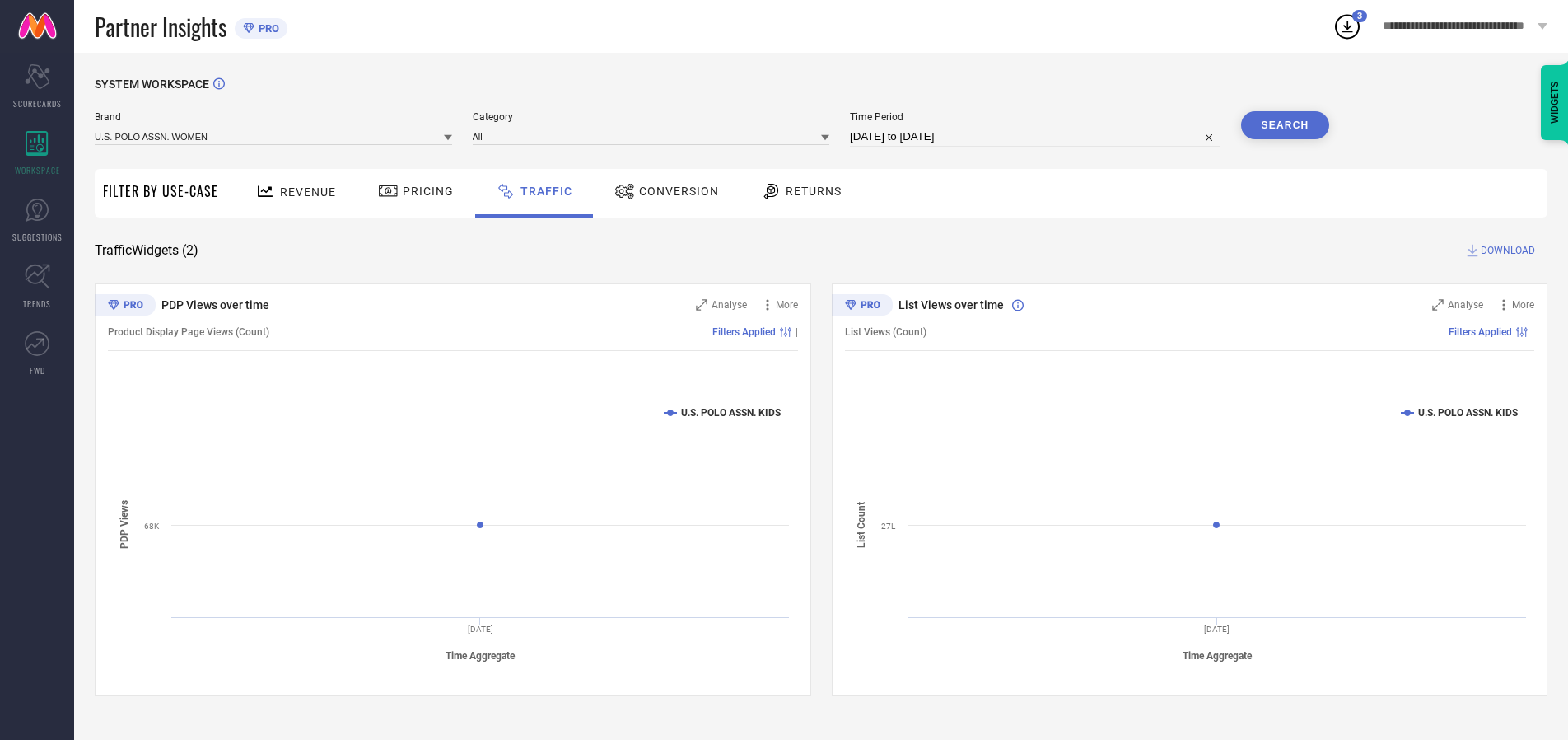
click at [1285, 125] on button "Search" at bounding box center [1286, 125] width 89 height 28
click at [1506, 251] on span "DOWNLOAD" at bounding box center [1508, 250] width 54 height 16
click at [1037, 137] on input at bounding box center [1035, 137] width 370 height 20
select select "9"
select select "2025"
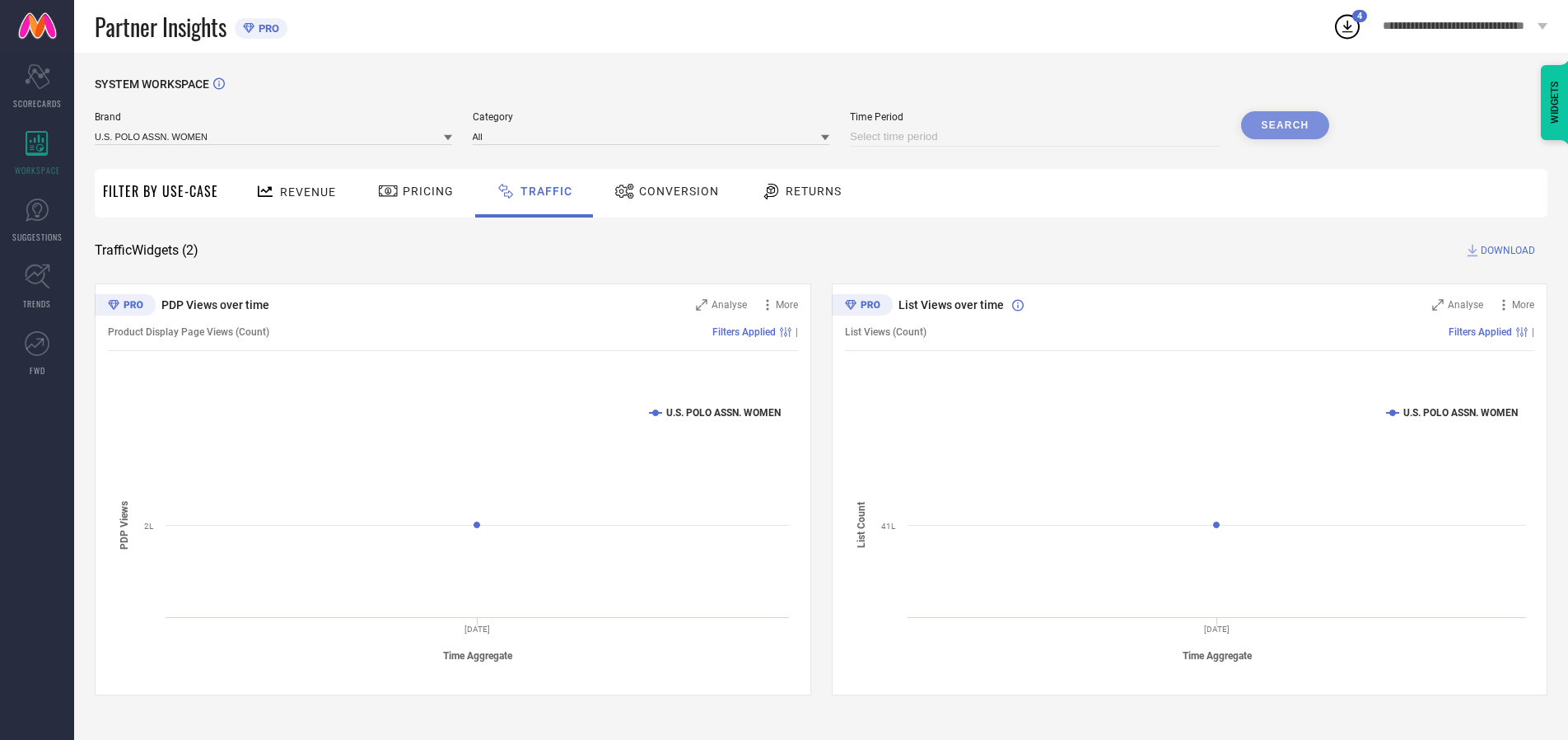
select select "10"
select select "2025"
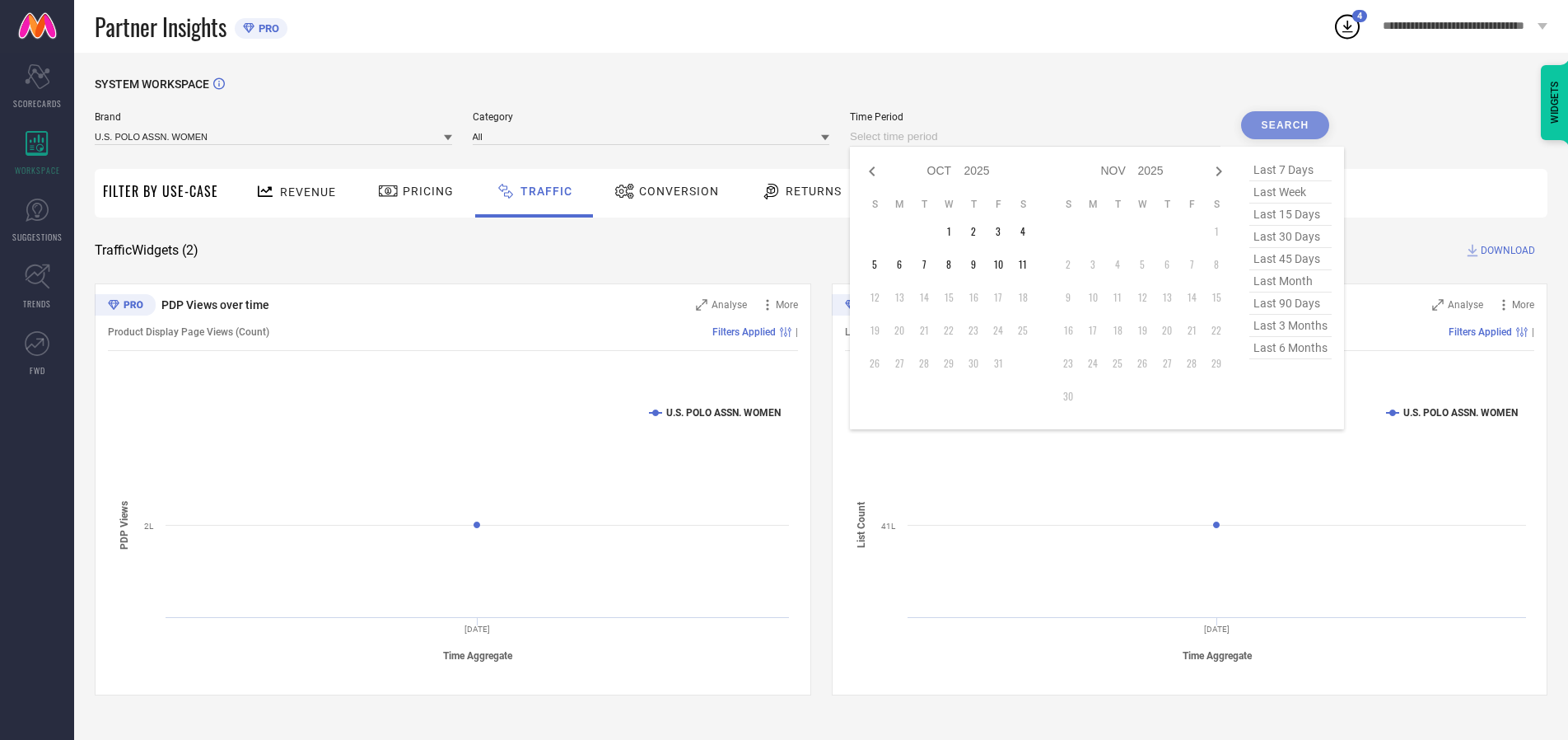
select select "8"
select select "2025"
select select "9"
select select "2025"
click at [880, 363] on td "28" at bounding box center [874, 363] width 24 height 24
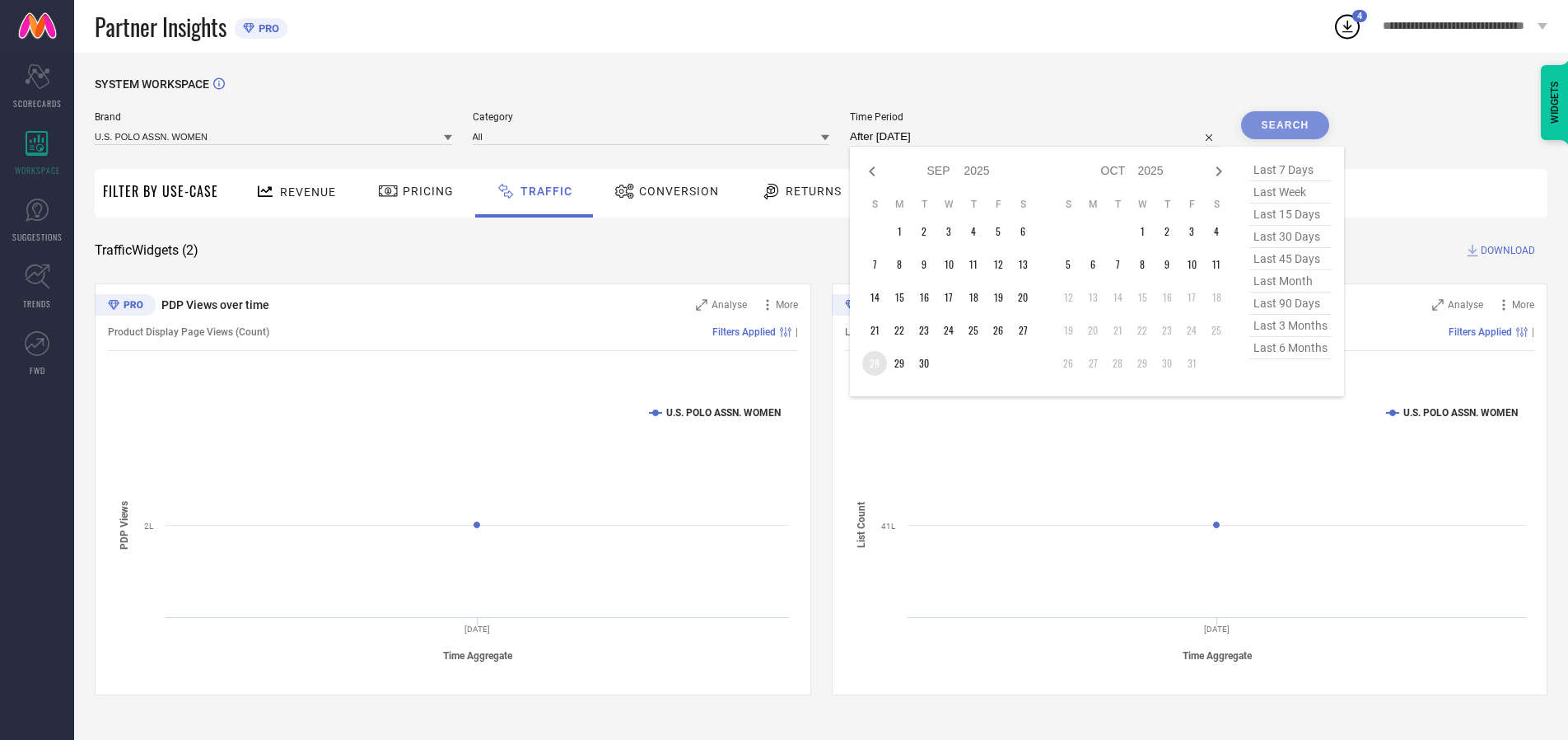
type input "[DATE] to [DATE]"
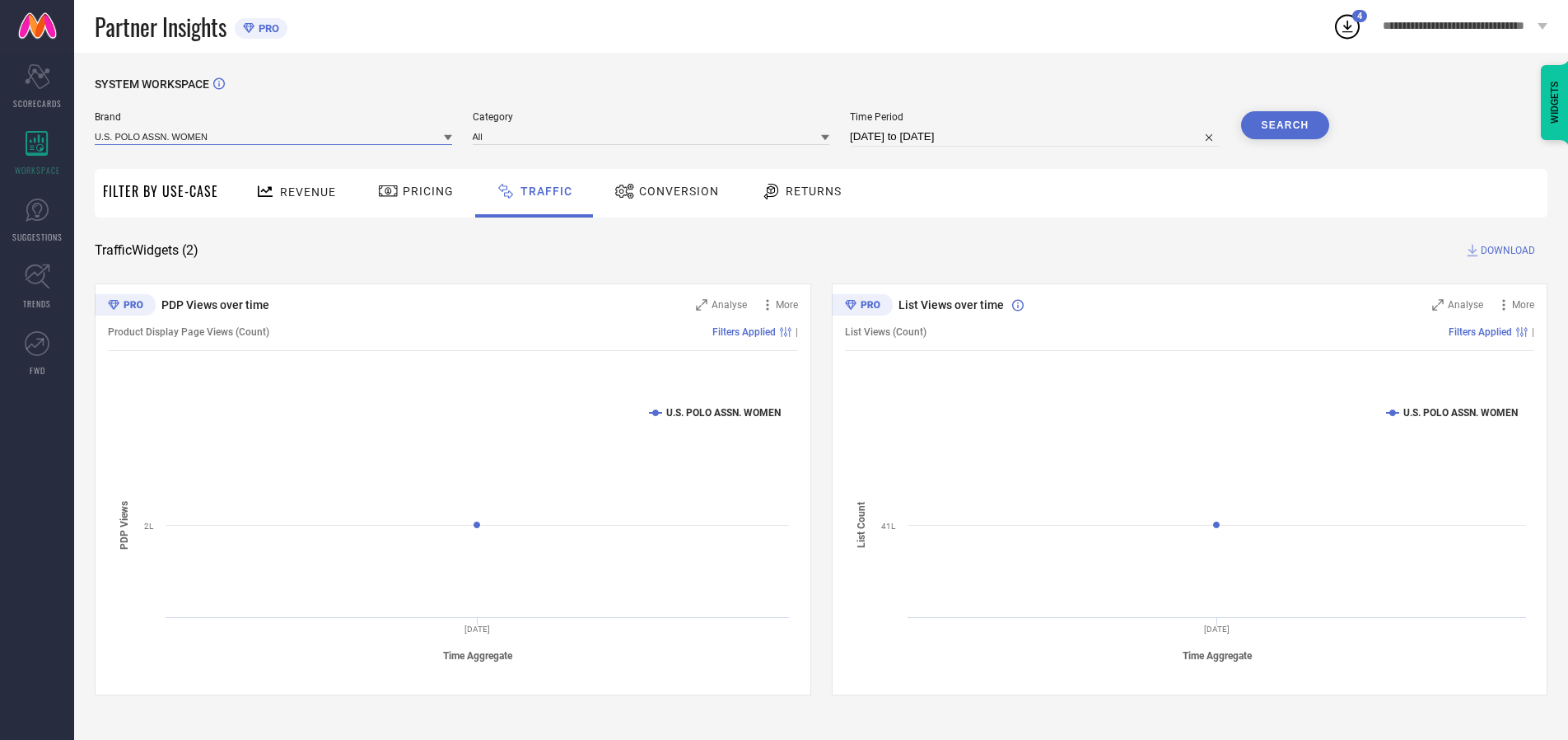
click at [274, 136] on input at bounding box center [273, 136] width 358 height 17
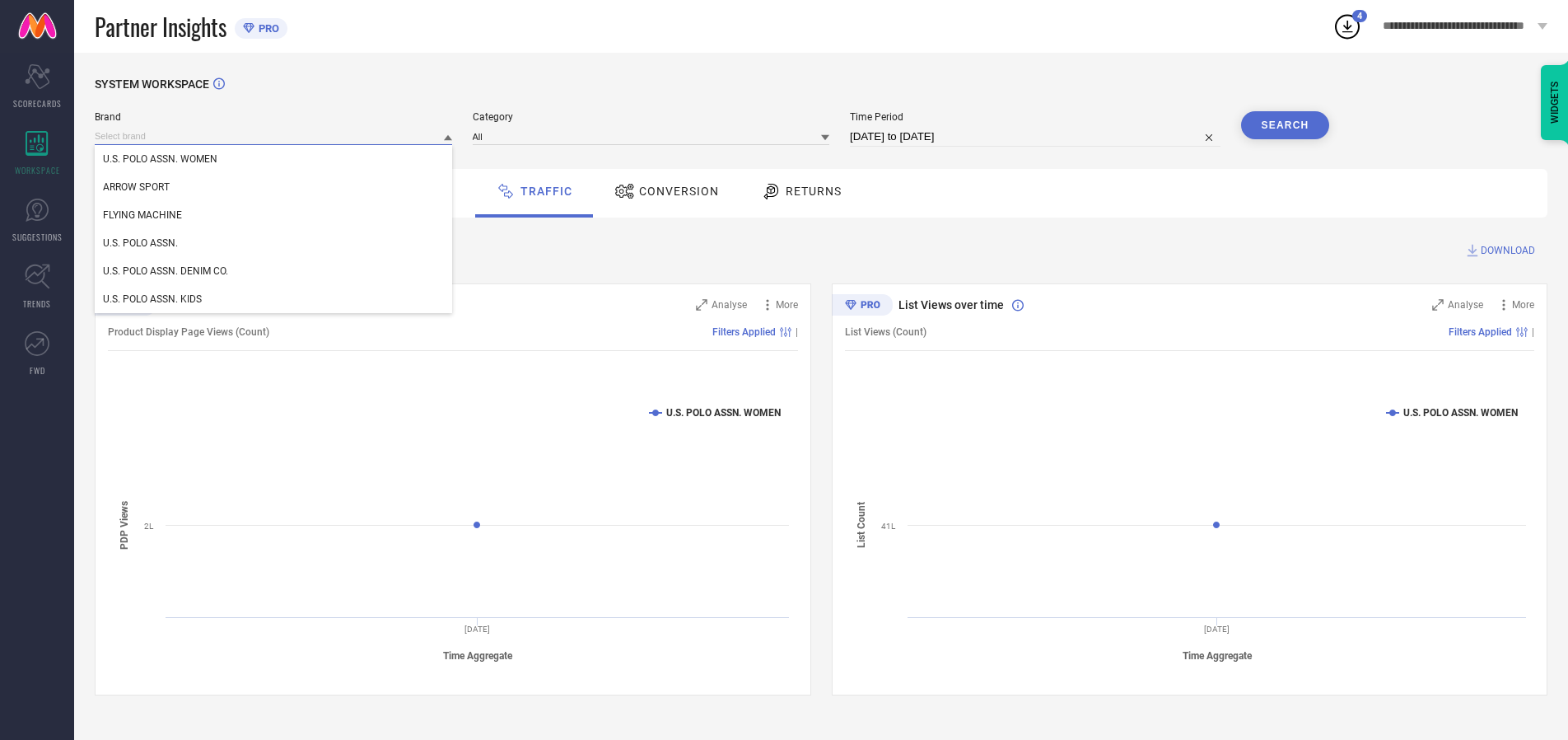
click at [274, 136] on input at bounding box center [273, 136] width 358 height 17
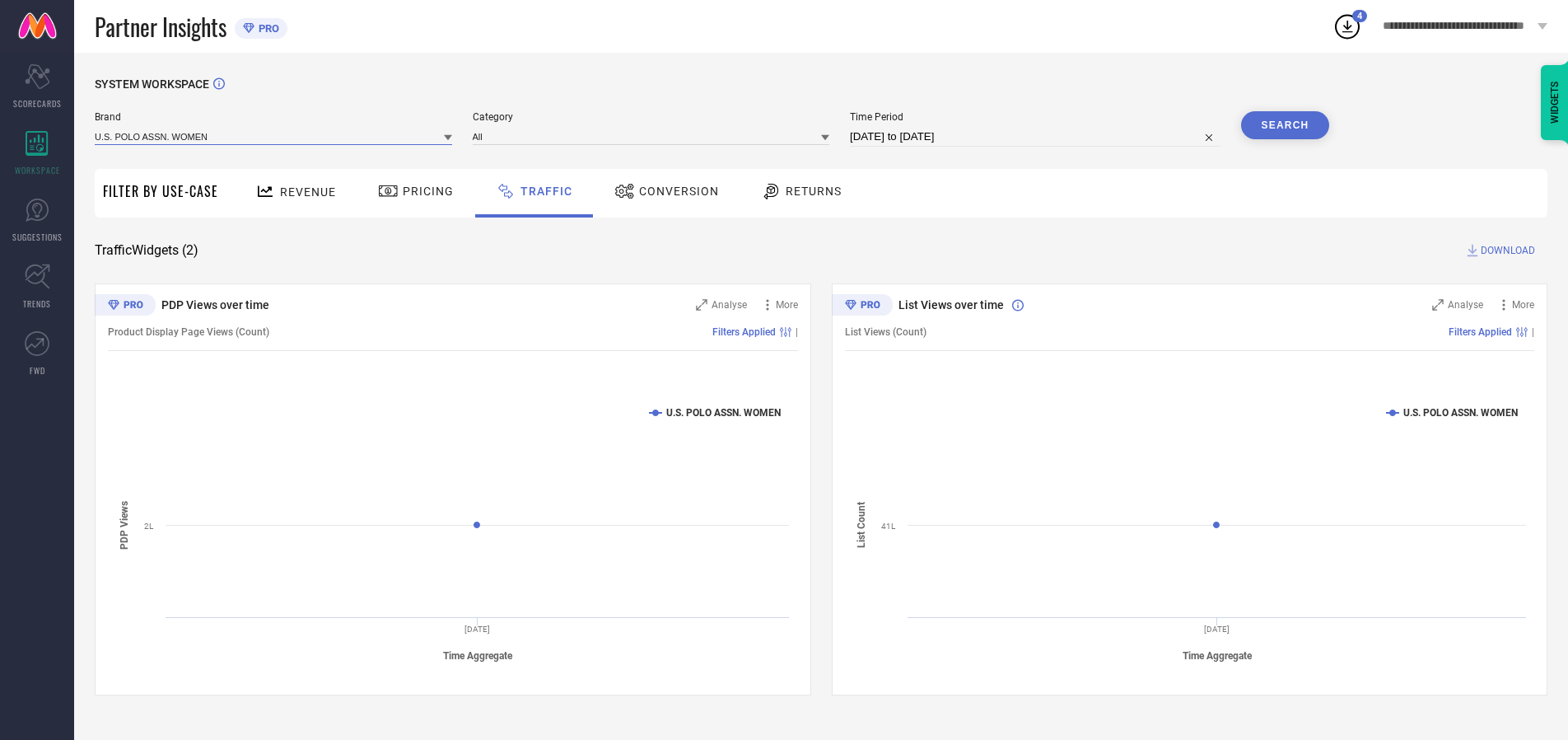
click at [274, 136] on input at bounding box center [273, 136] width 358 height 17
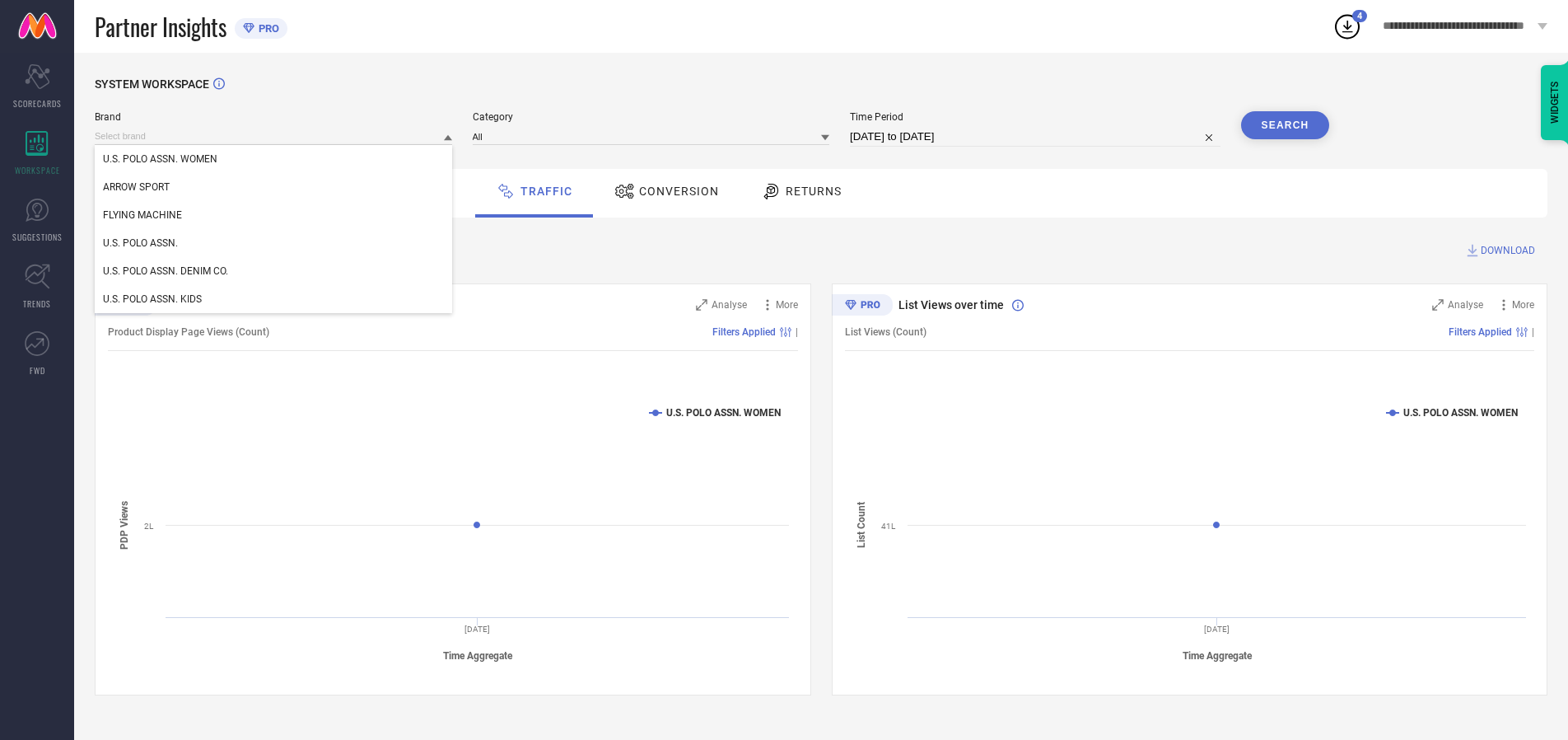
click at [274, 159] on div "U.S. POLO ASSN. WOMEN" at bounding box center [273, 159] width 358 height 28
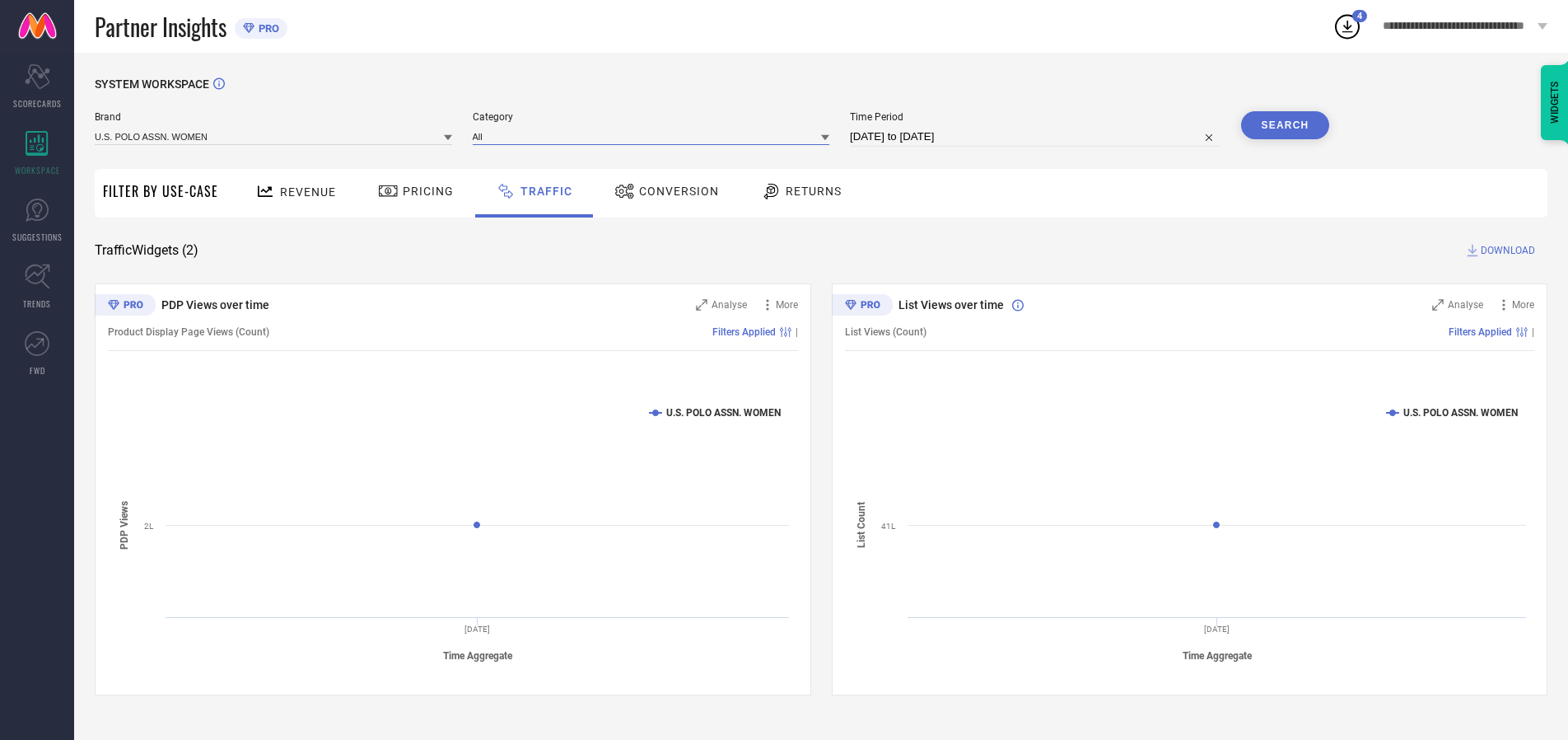
click at [655, 136] on input at bounding box center [651, 136] width 358 height 17
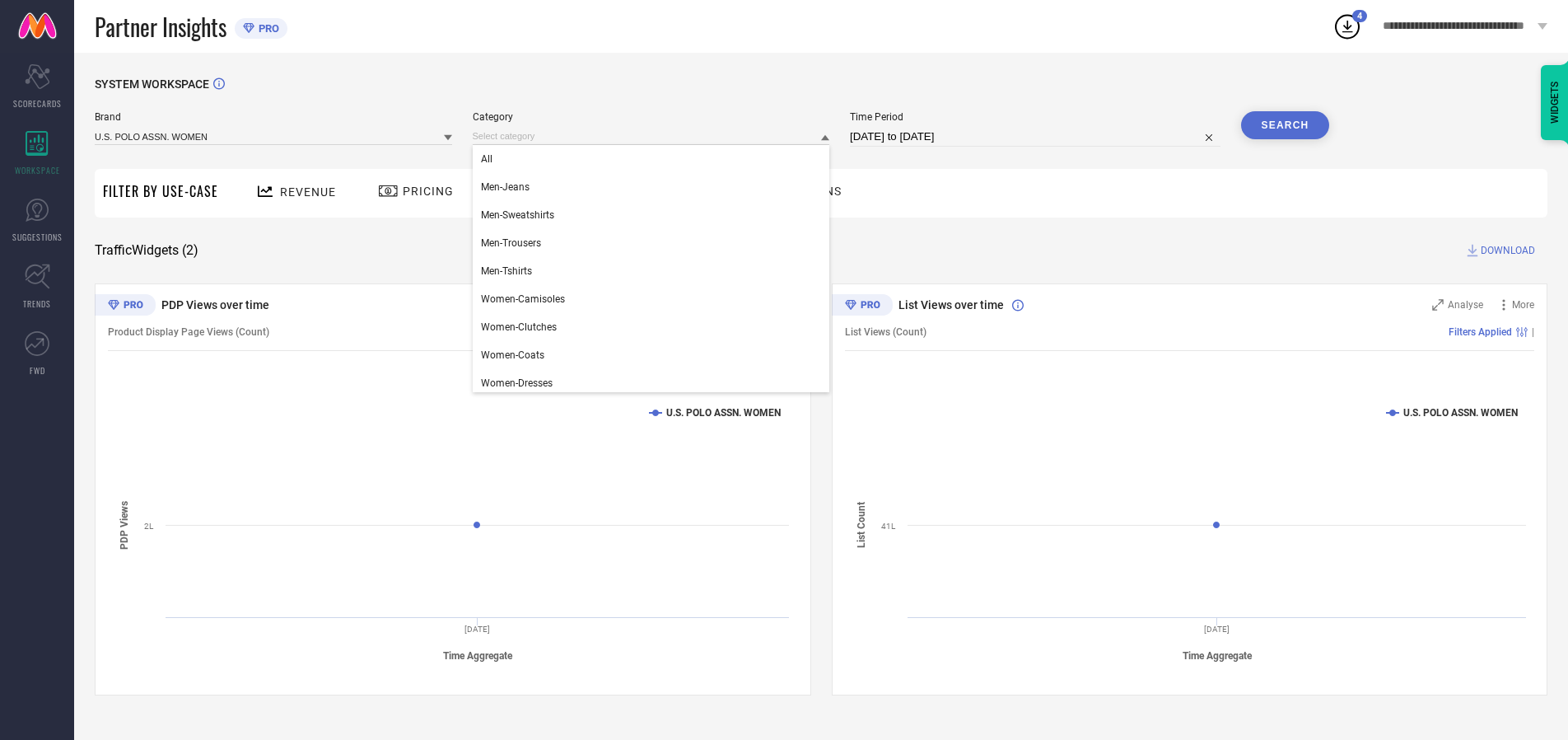
click at [655, 159] on div "All" at bounding box center [651, 159] width 358 height 28
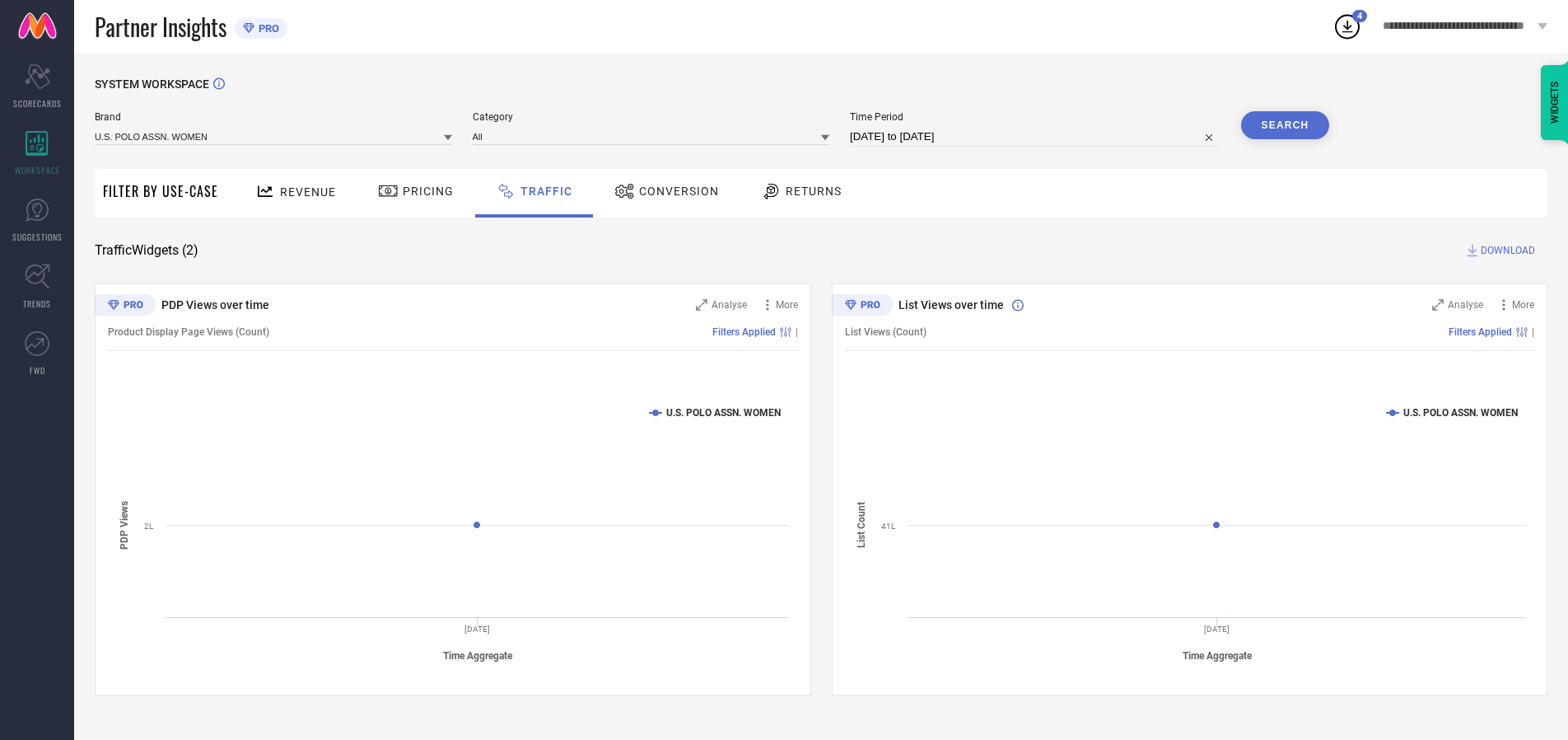
click at [1285, 125] on button "Search" at bounding box center [1286, 125] width 89 height 28
click at [1506, 251] on span "DOWNLOAD" at bounding box center [1508, 250] width 54 height 16
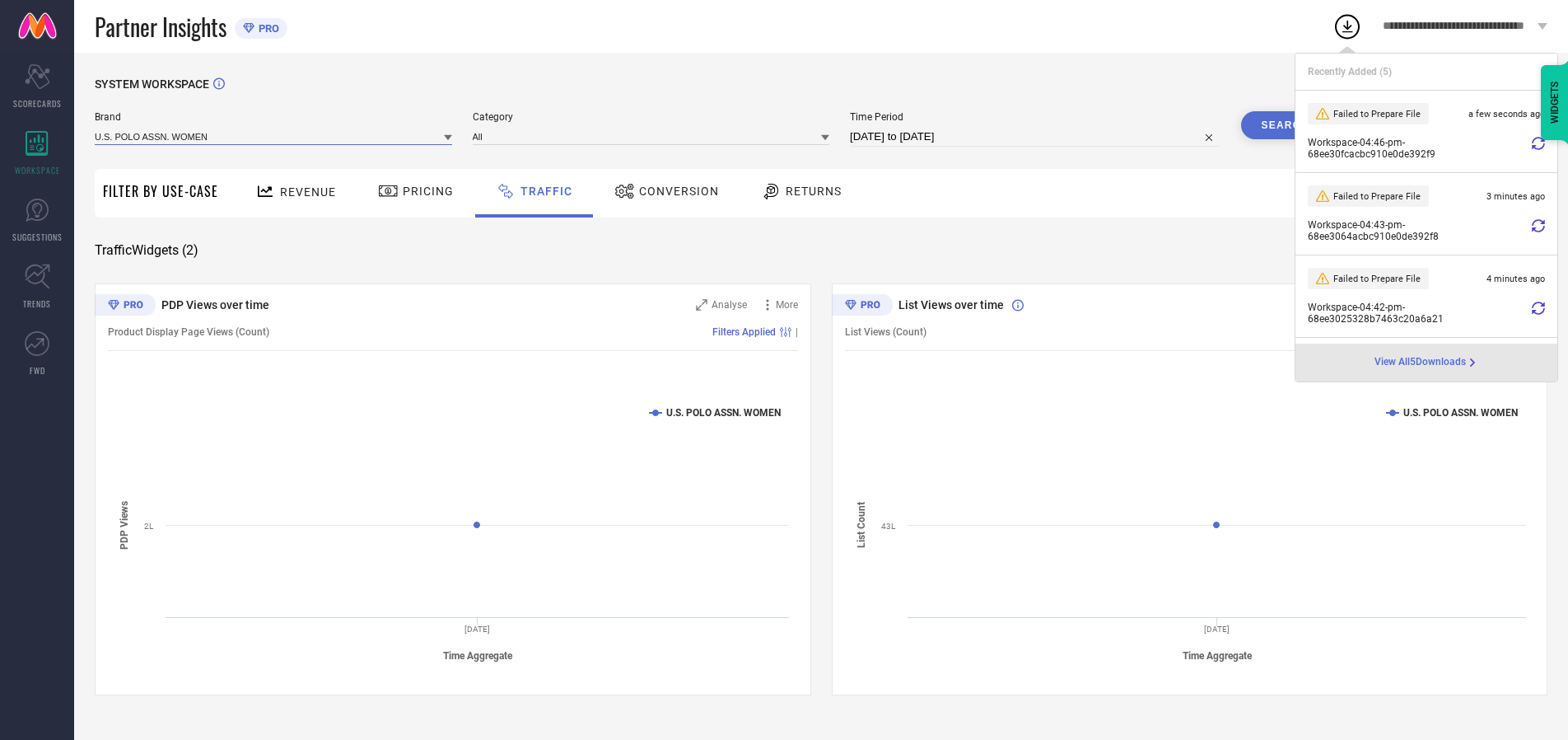
click at [274, 136] on input at bounding box center [273, 136] width 358 height 17
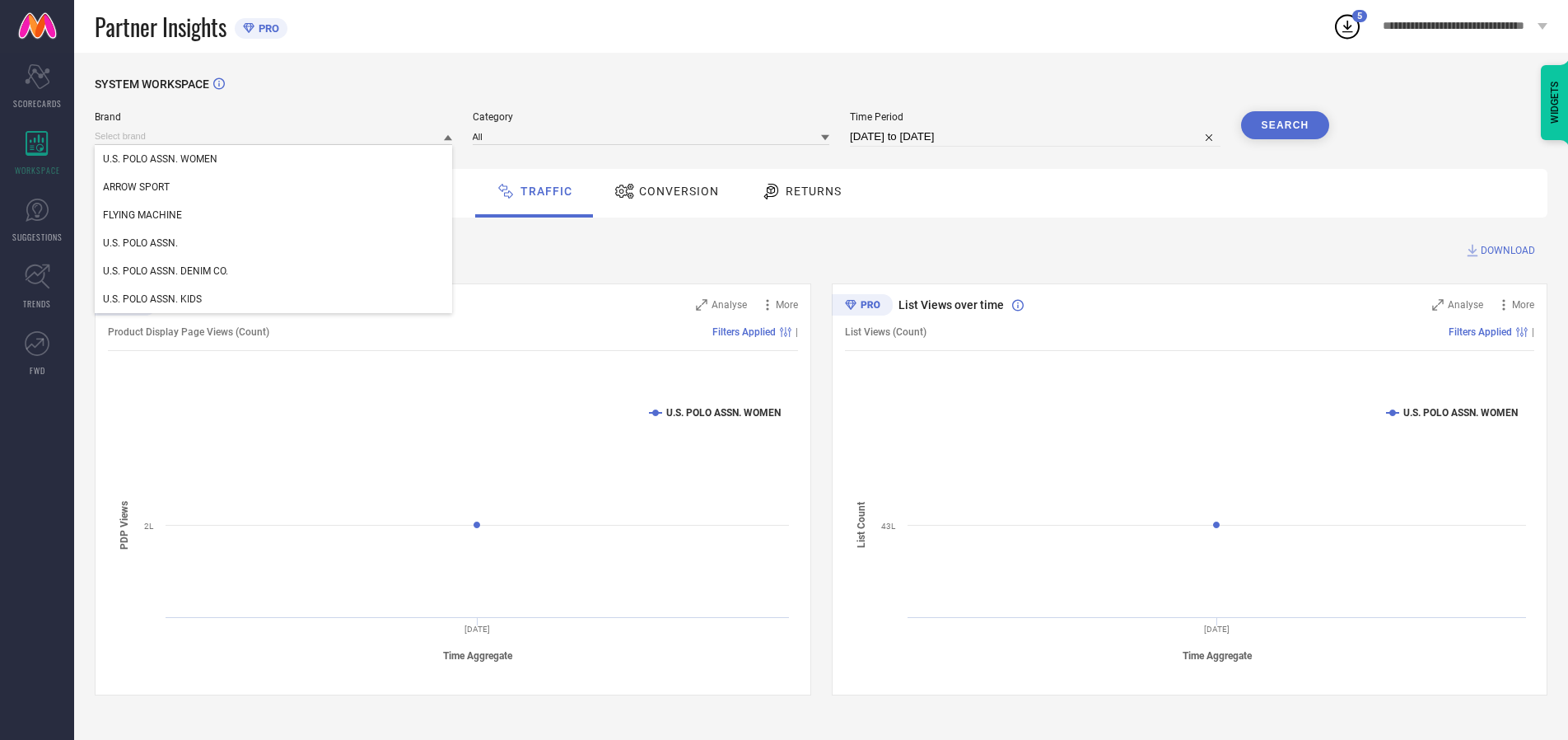
click at [274, 243] on div "U.S. POLO ASSN." at bounding box center [273, 243] width 358 height 28
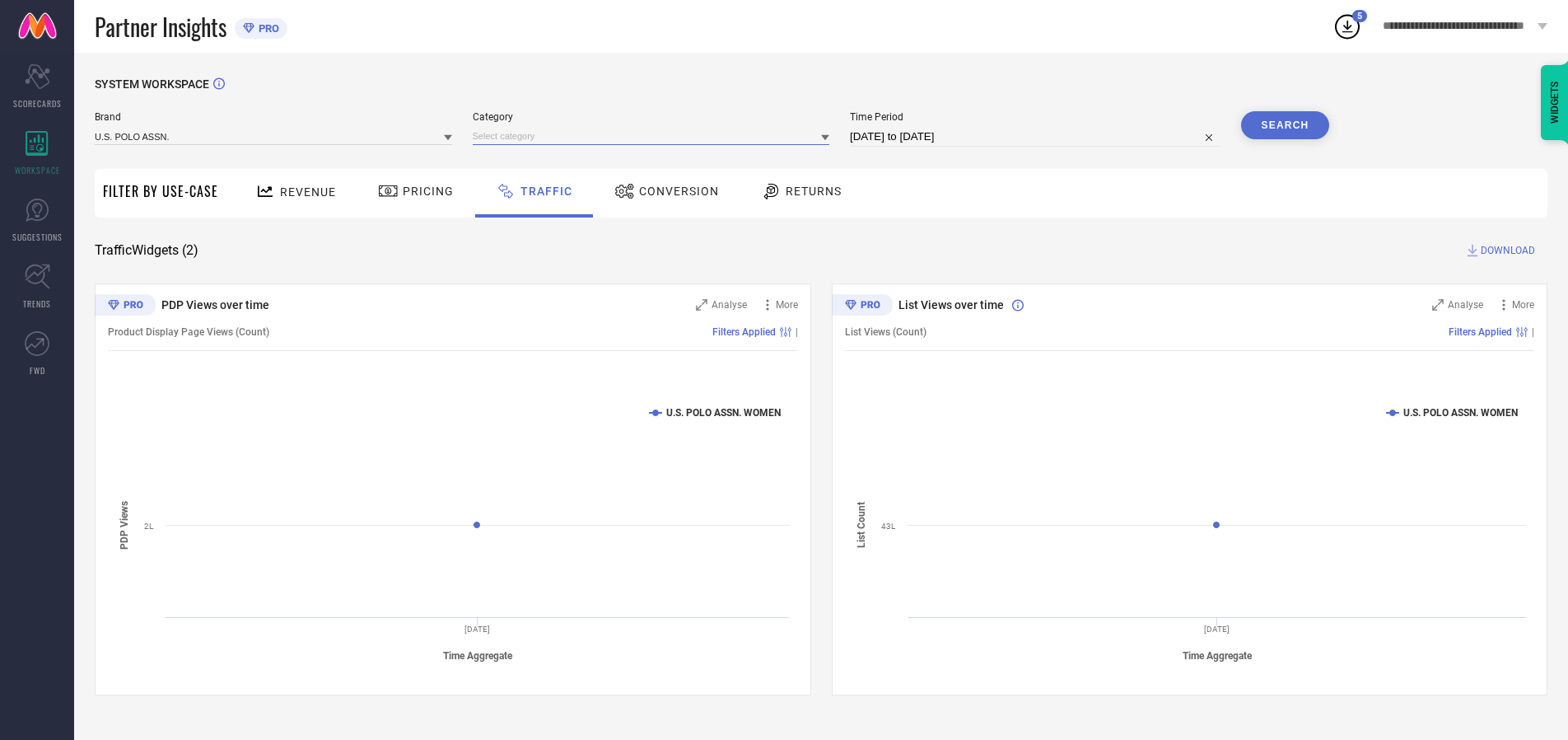
click at [655, 136] on input at bounding box center [651, 136] width 358 height 17
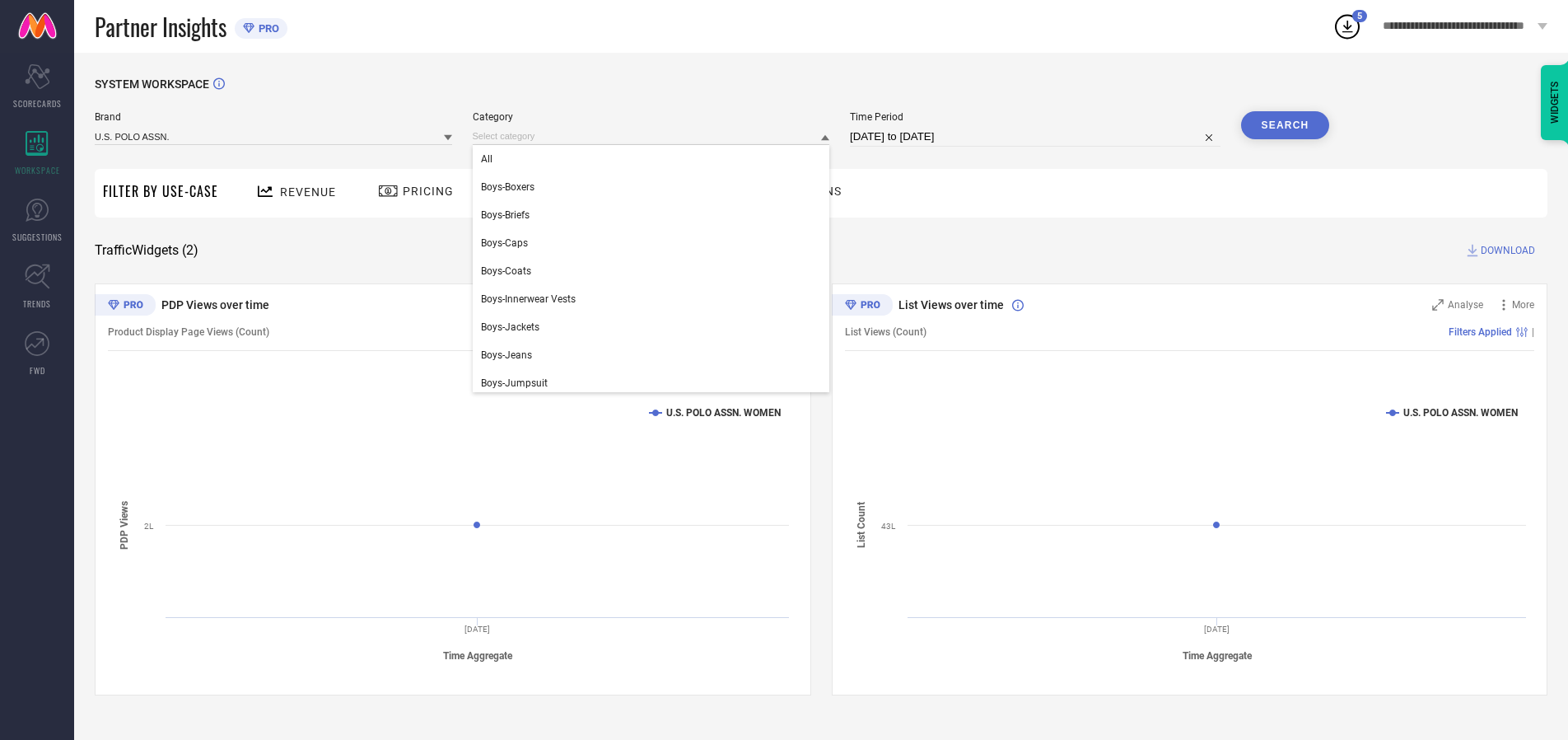
click at [655, 159] on div "All" at bounding box center [651, 159] width 358 height 28
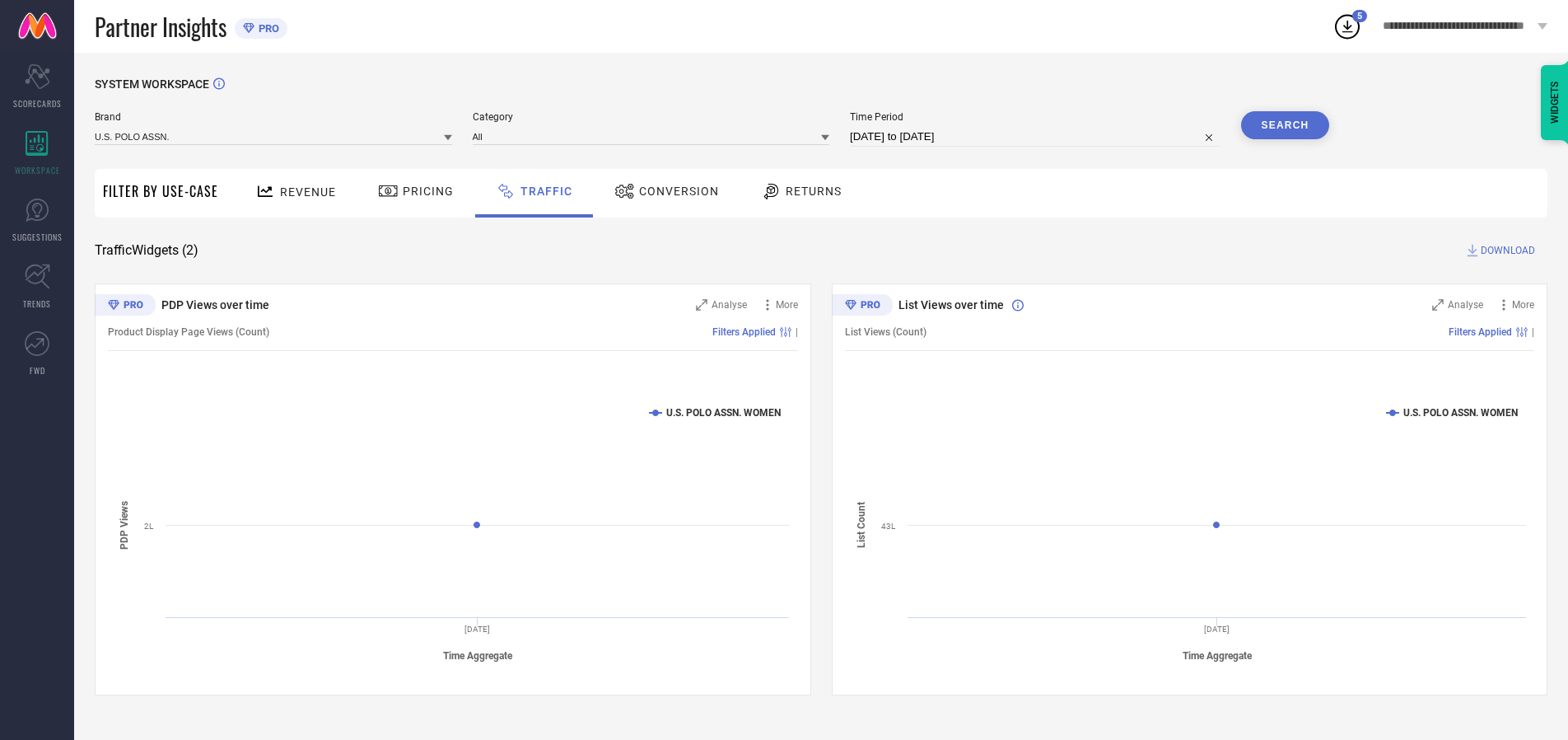
click at [1285, 125] on button "Search" at bounding box center [1286, 125] width 89 height 28
click at [1506, 251] on span "DOWNLOAD" at bounding box center [1508, 250] width 54 height 16
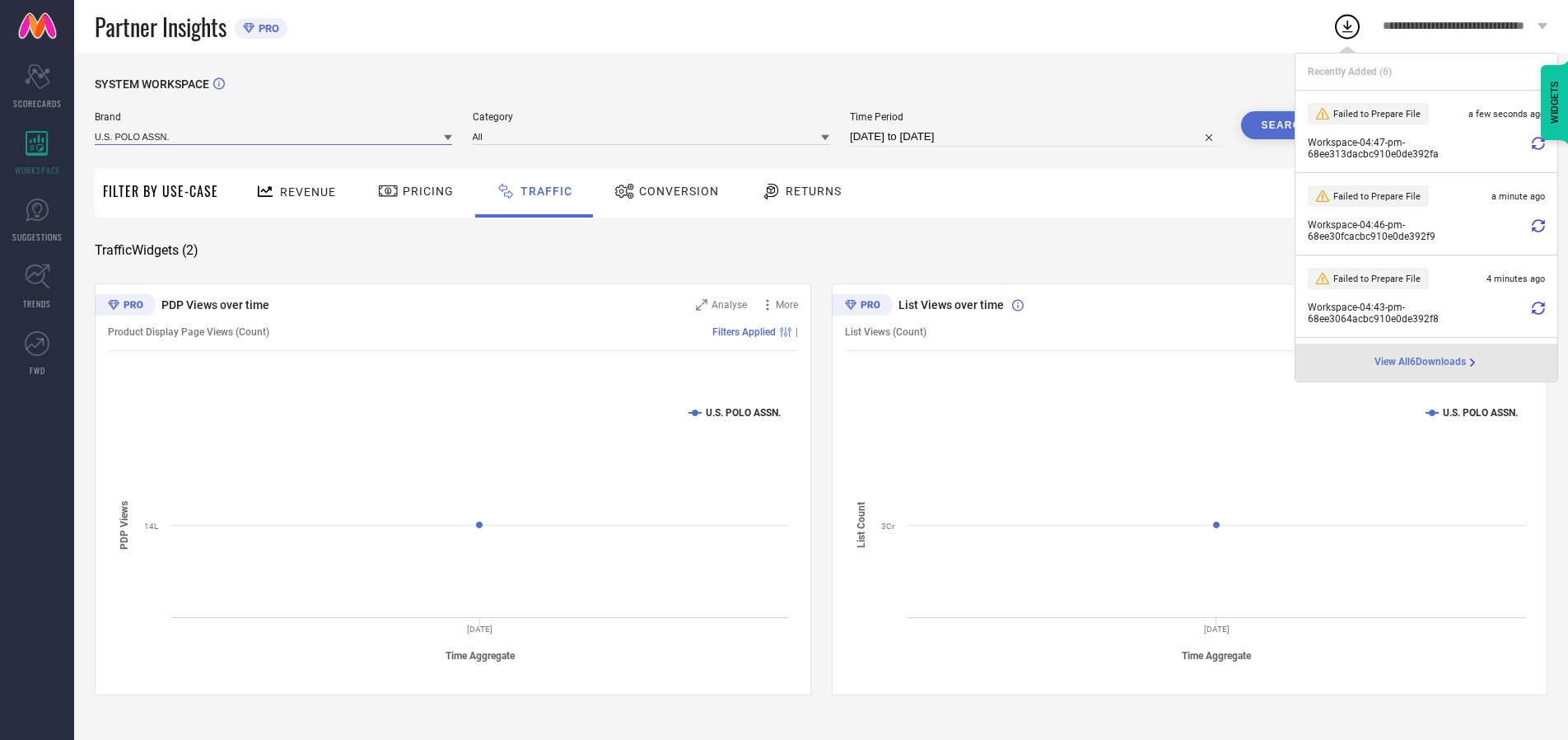
click at [274, 136] on input at bounding box center [273, 136] width 358 height 17
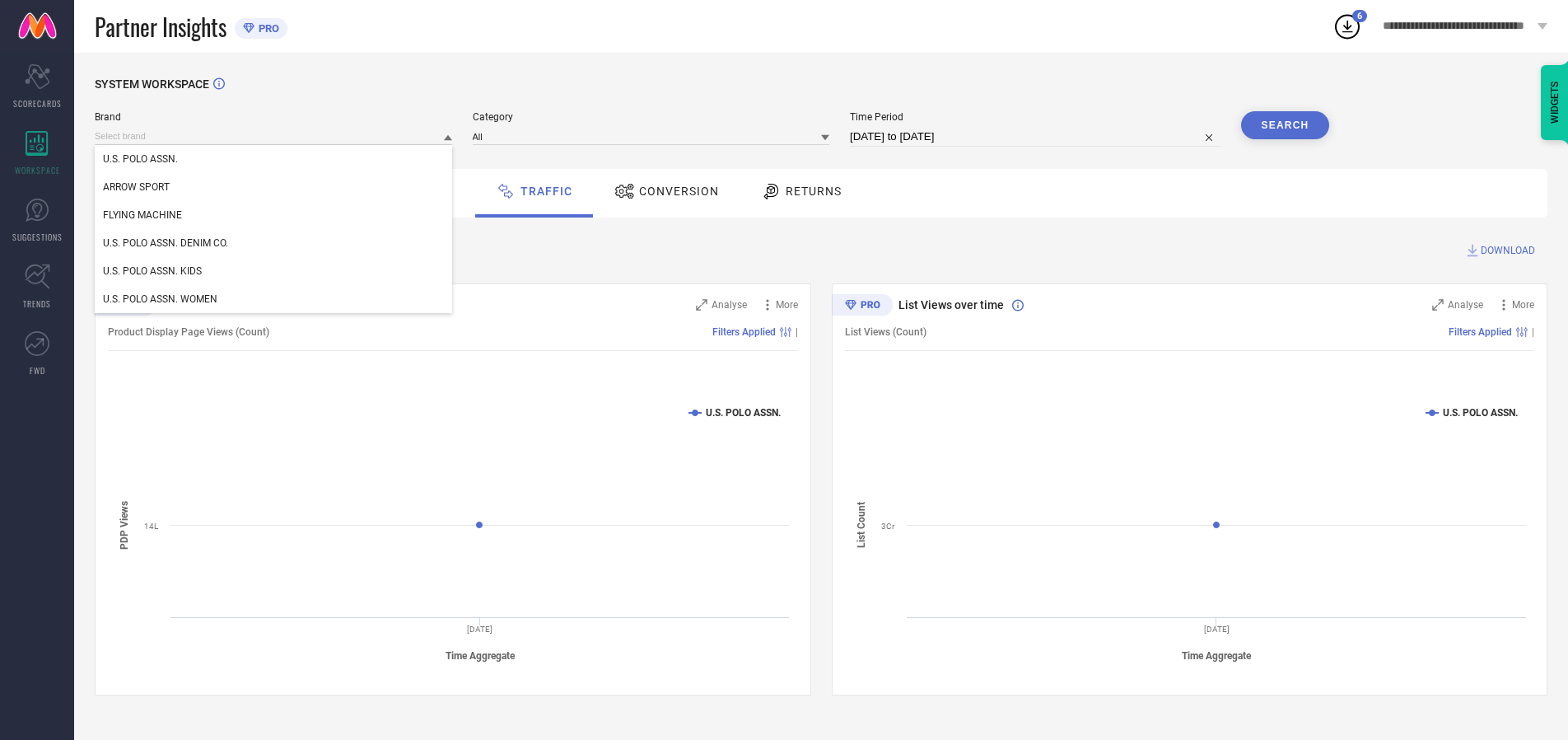
click at [274, 243] on div "U.S. POLO ASSN. DENIM CO." at bounding box center [273, 243] width 358 height 28
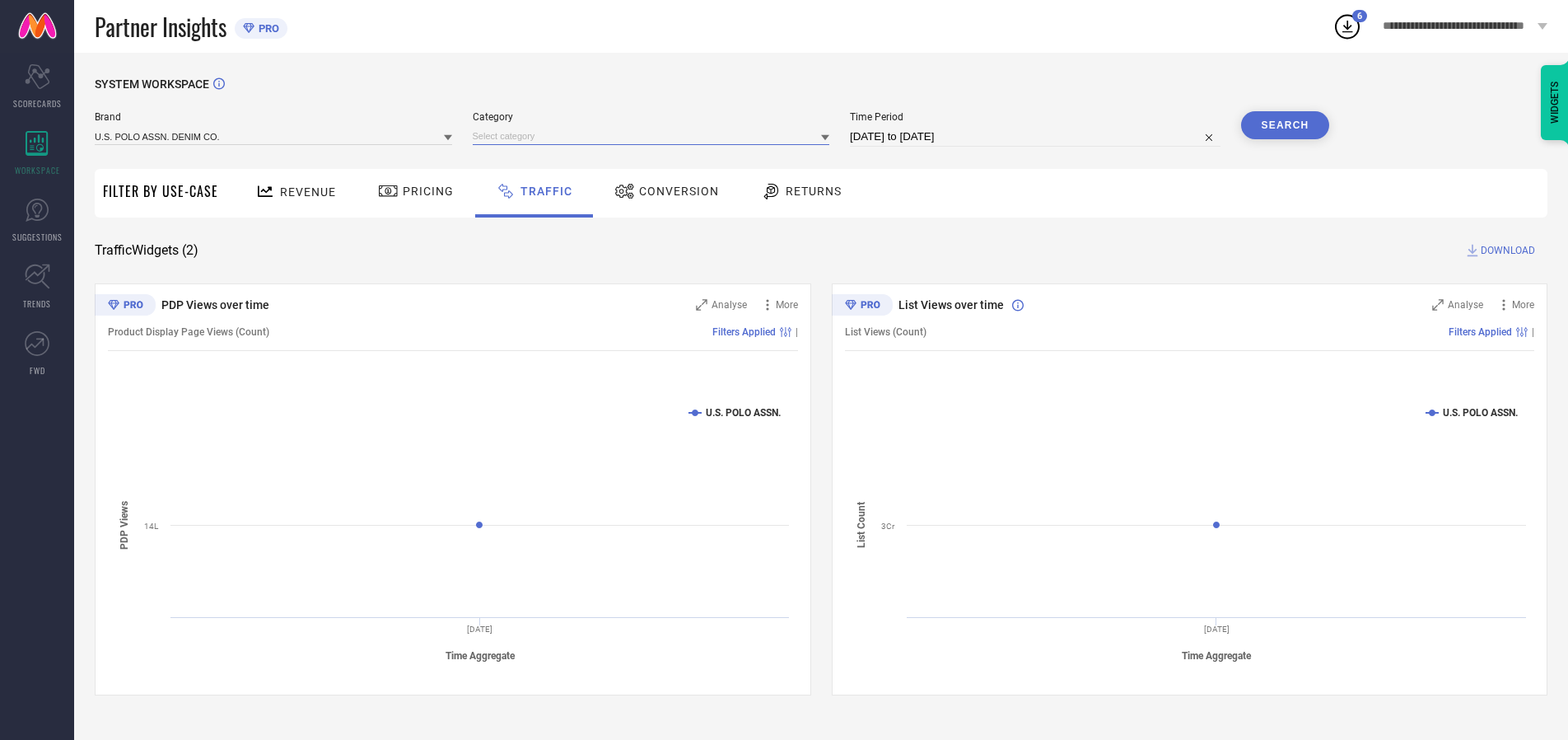
click at [655, 136] on input at bounding box center [651, 136] width 358 height 17
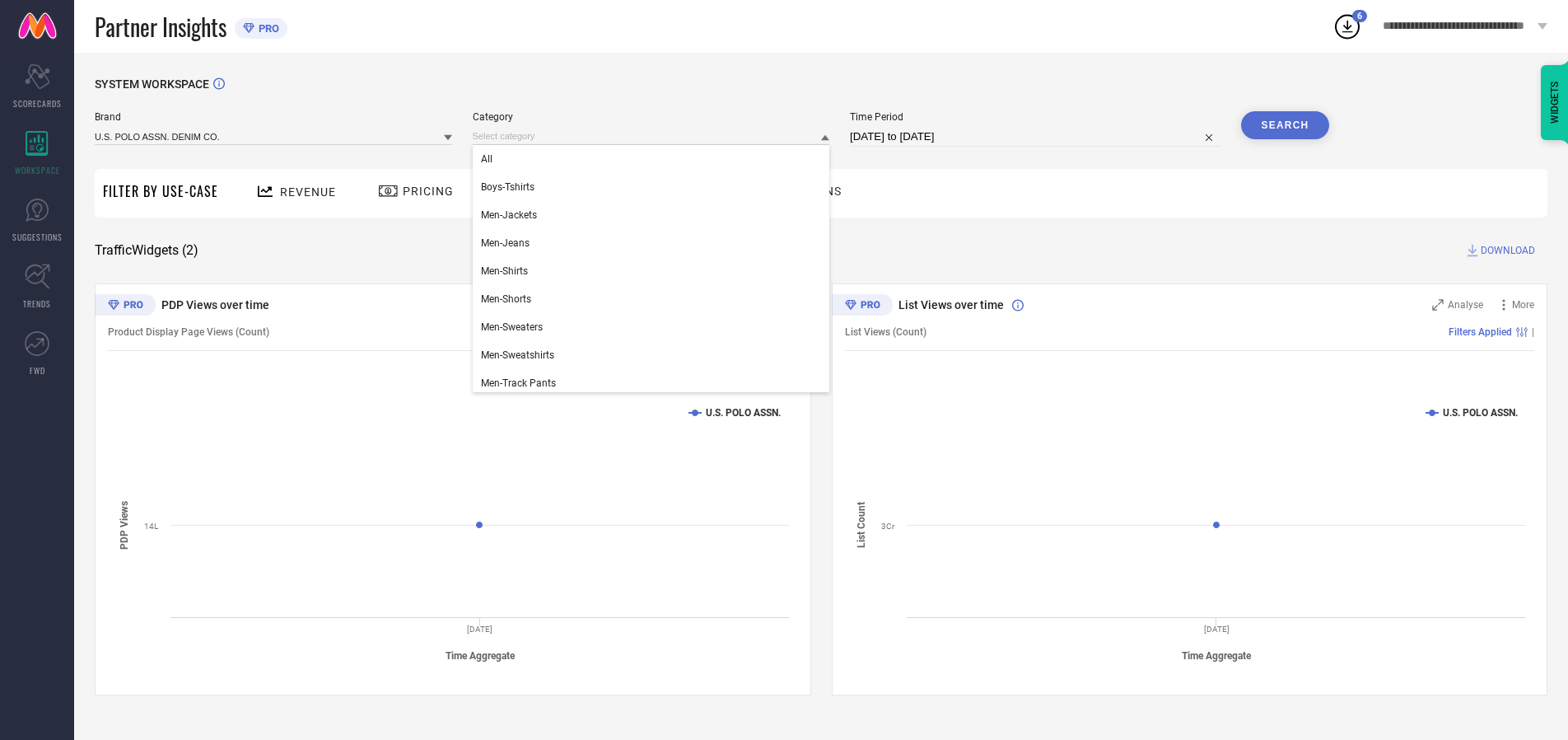
click at [655, 159] on div "All" at bounding box center [651, 159] width 358 height 28
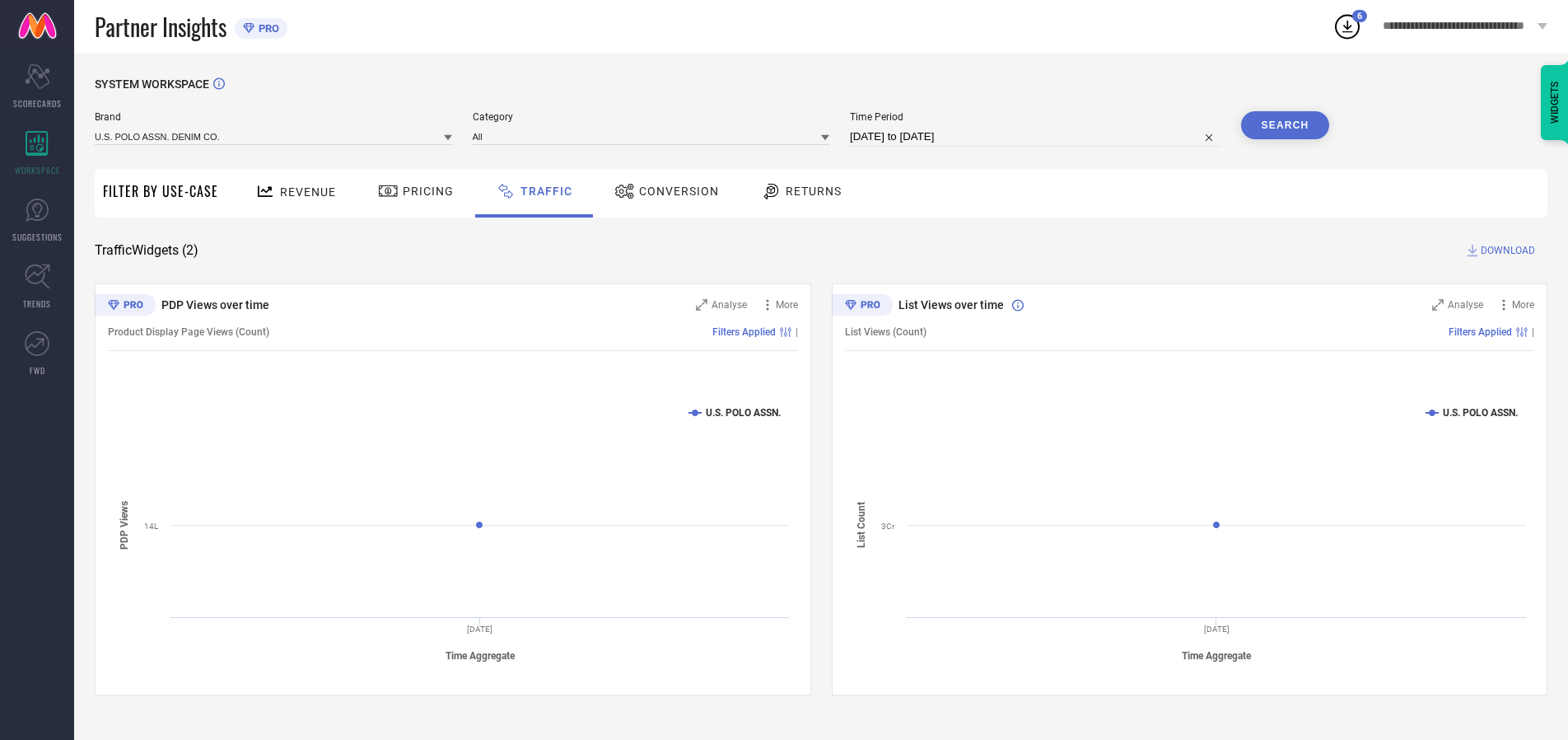
click at [1285, 125] on button "Search" at bounding box center [1286, 125] width 89 height 28
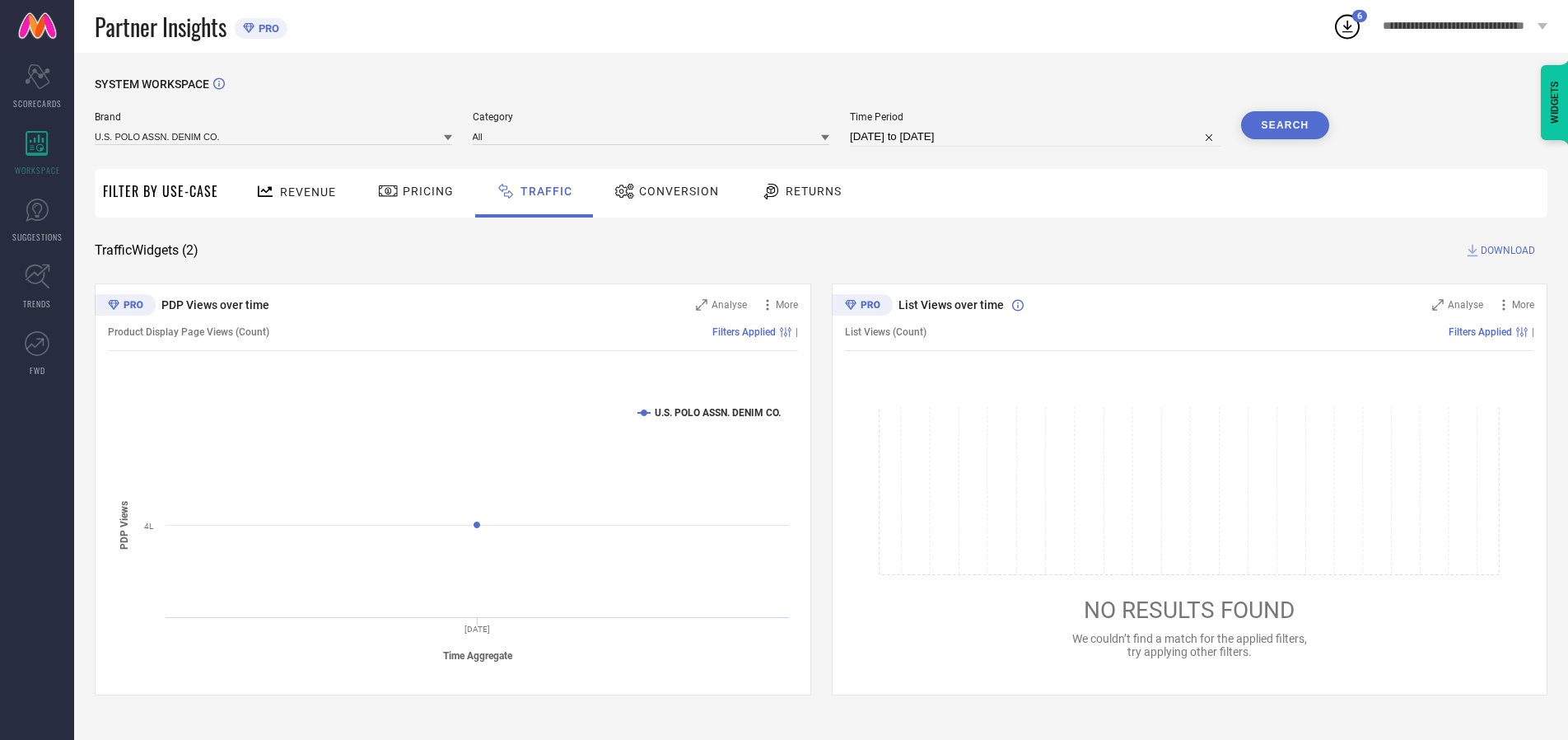
click at [1506, 251] on span "DOWNLOAD" at bounding box center [1508, 250] width 54 height 16
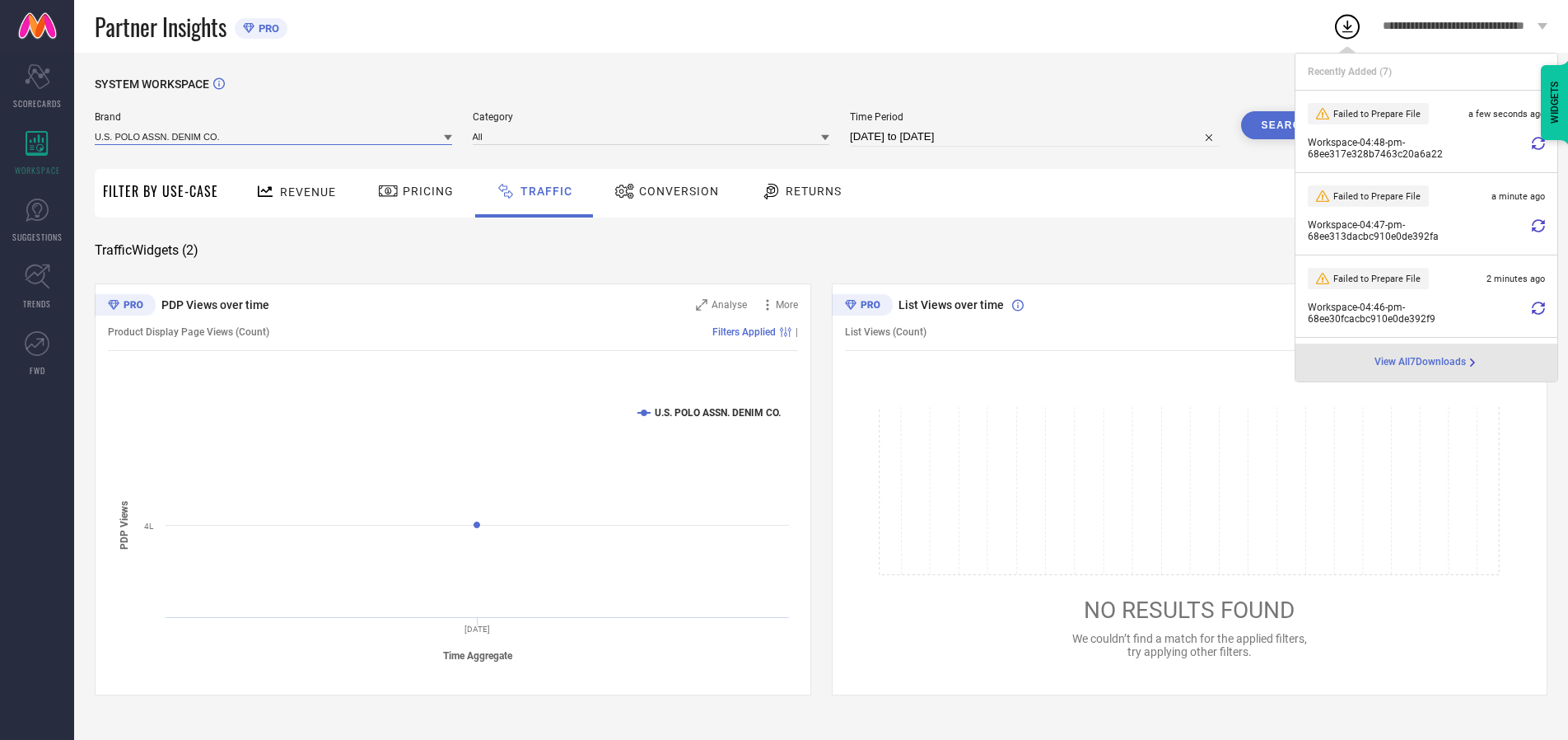
click at [274, 136] on input at bounding box center [273, 136] width 358 height 17
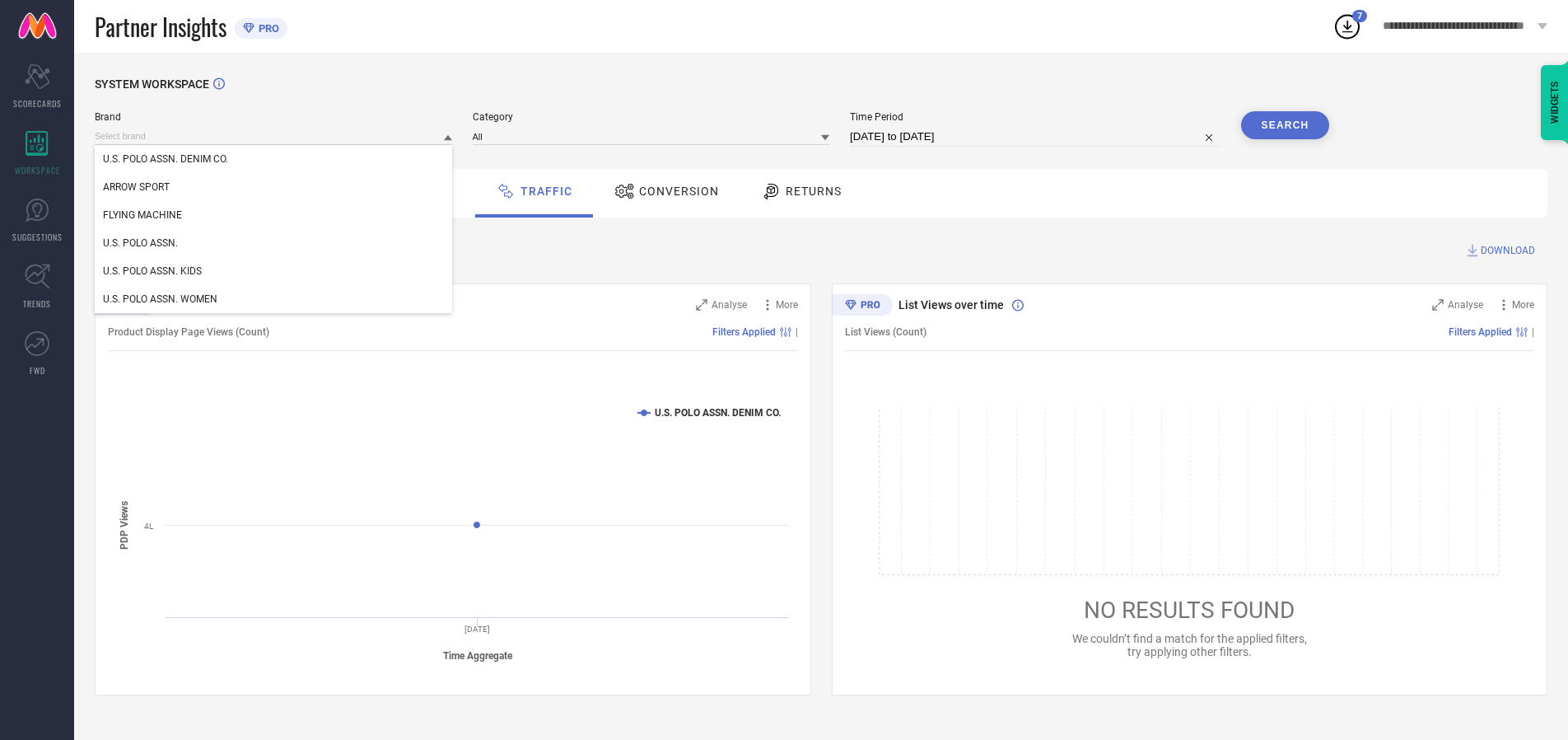
click at [274, 271] on div "U.S. POLO ASSN. KIDS" at bounding box center [273, 271] width 358 height 28
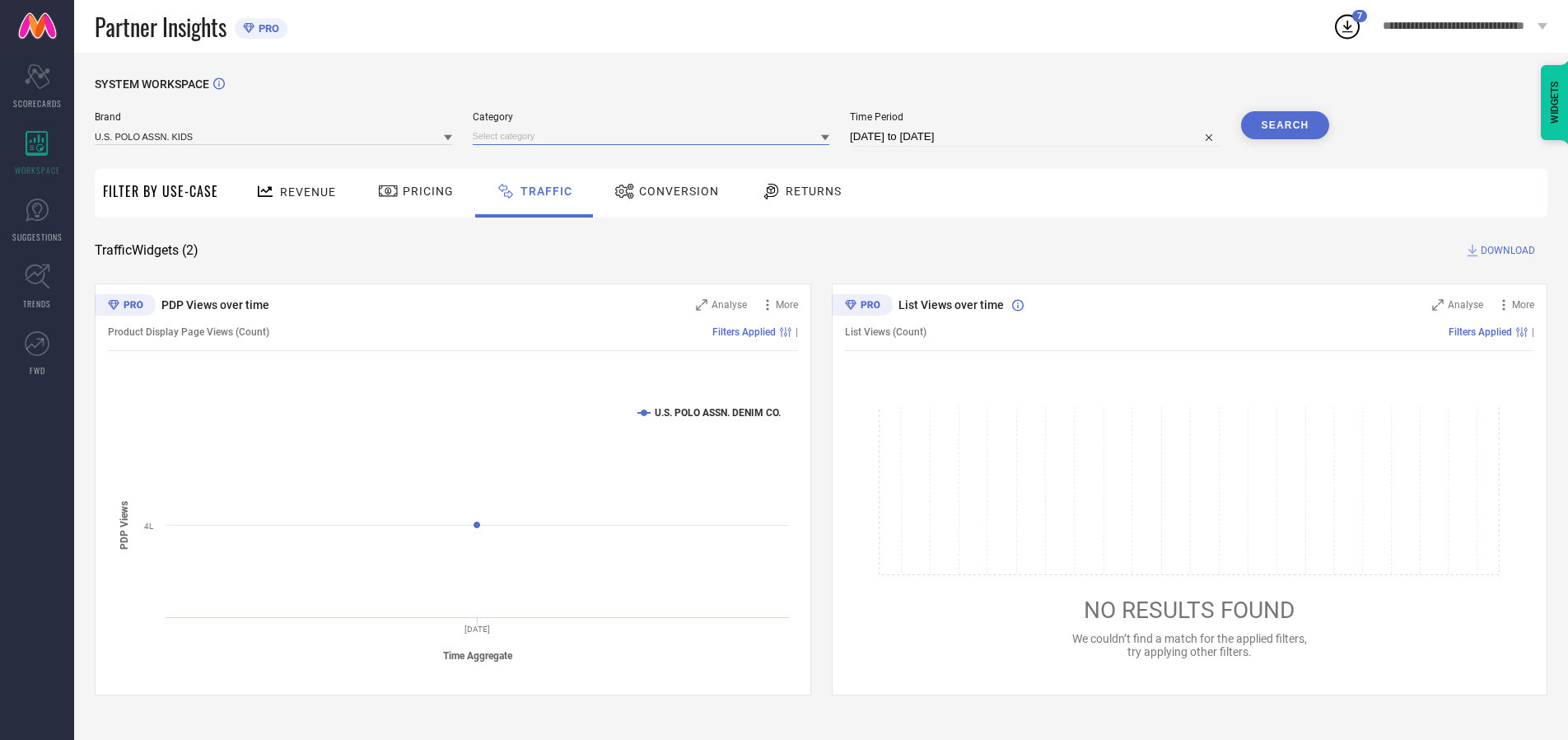
click at [655, 136] on input at bounding box center [651, 136] width 358 height 17
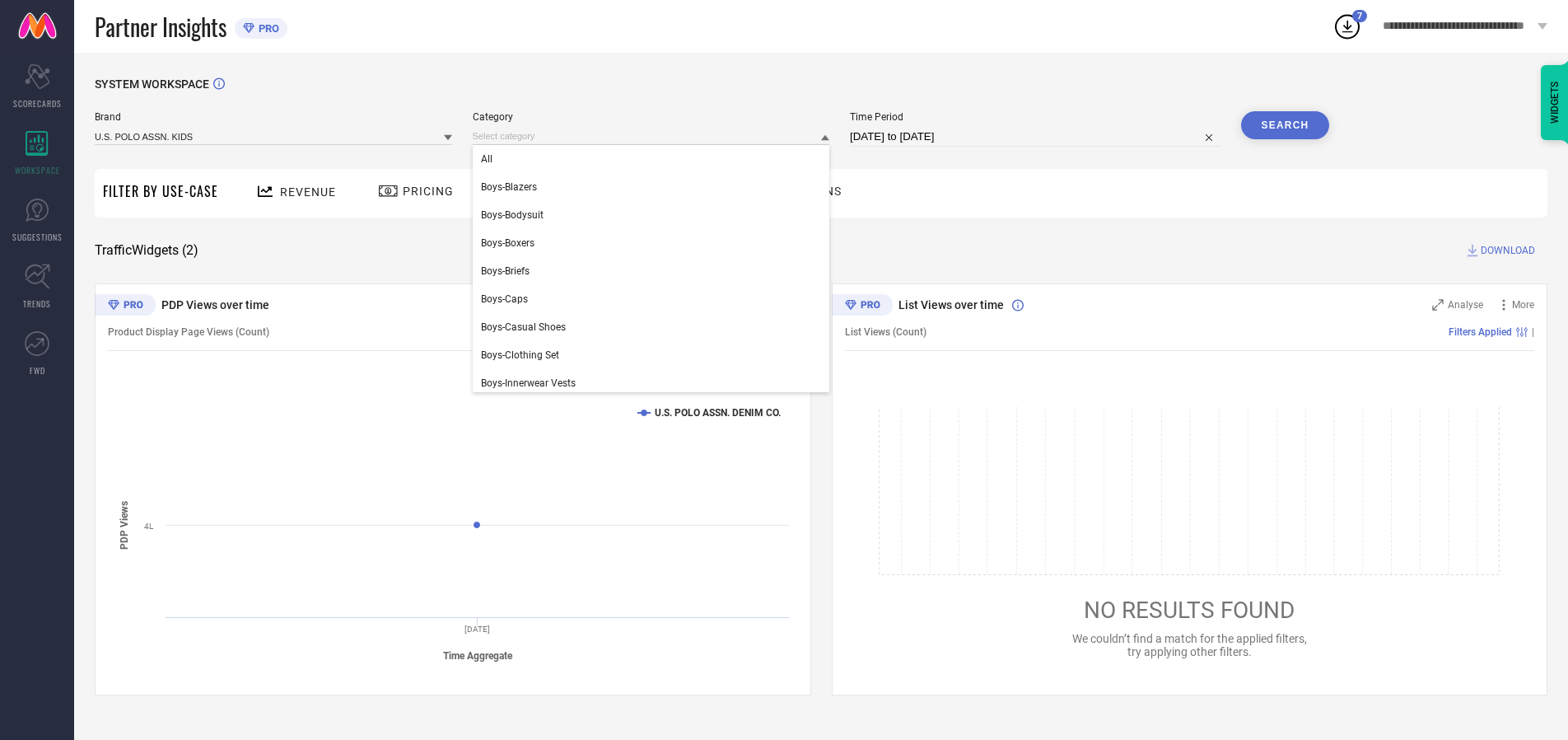
click at [655, 159] on div "All" at bounding box center [651, 159] width 358 height 28
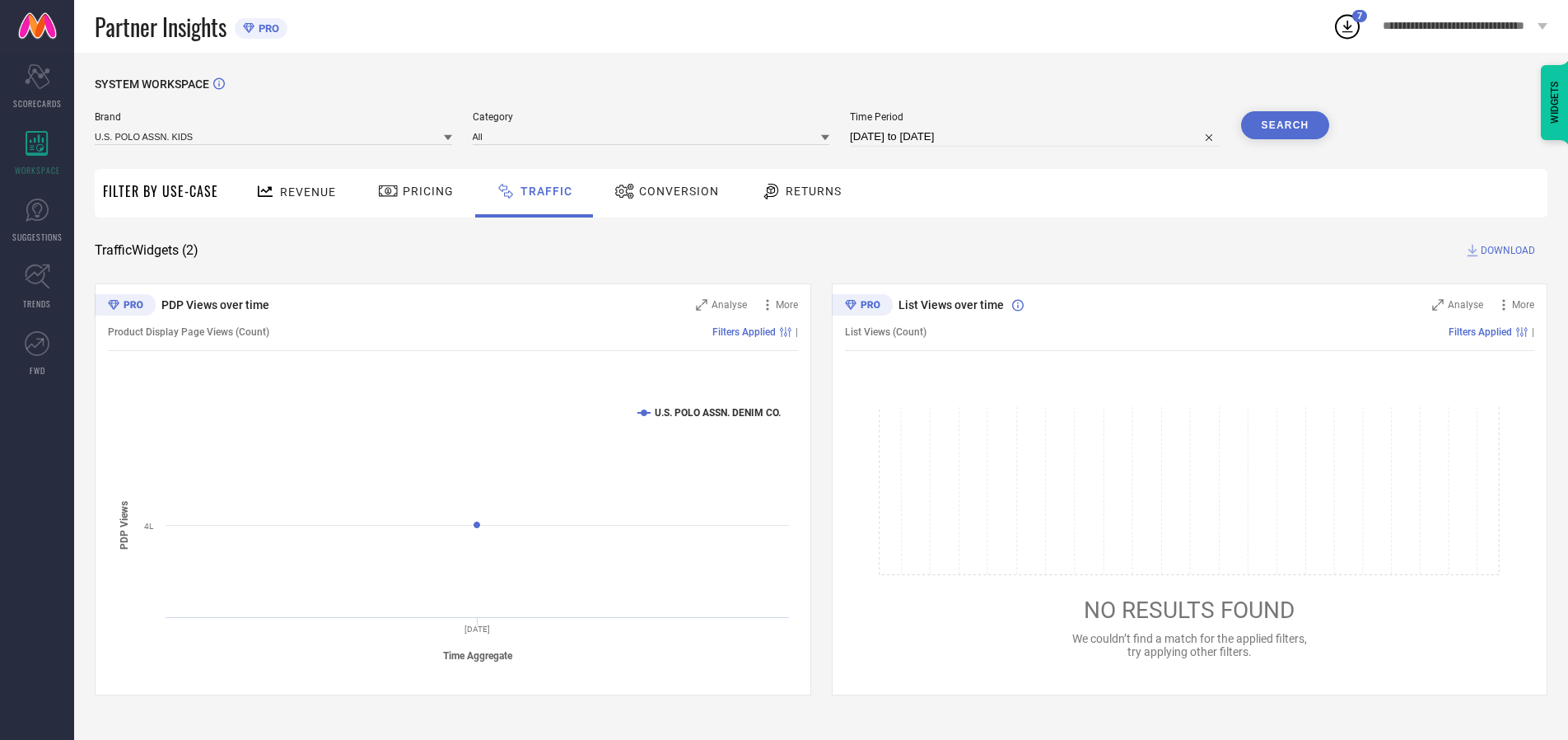
click at [1285, 125] on button "Search" at bounding box center [1286, 125] width 89 height 28
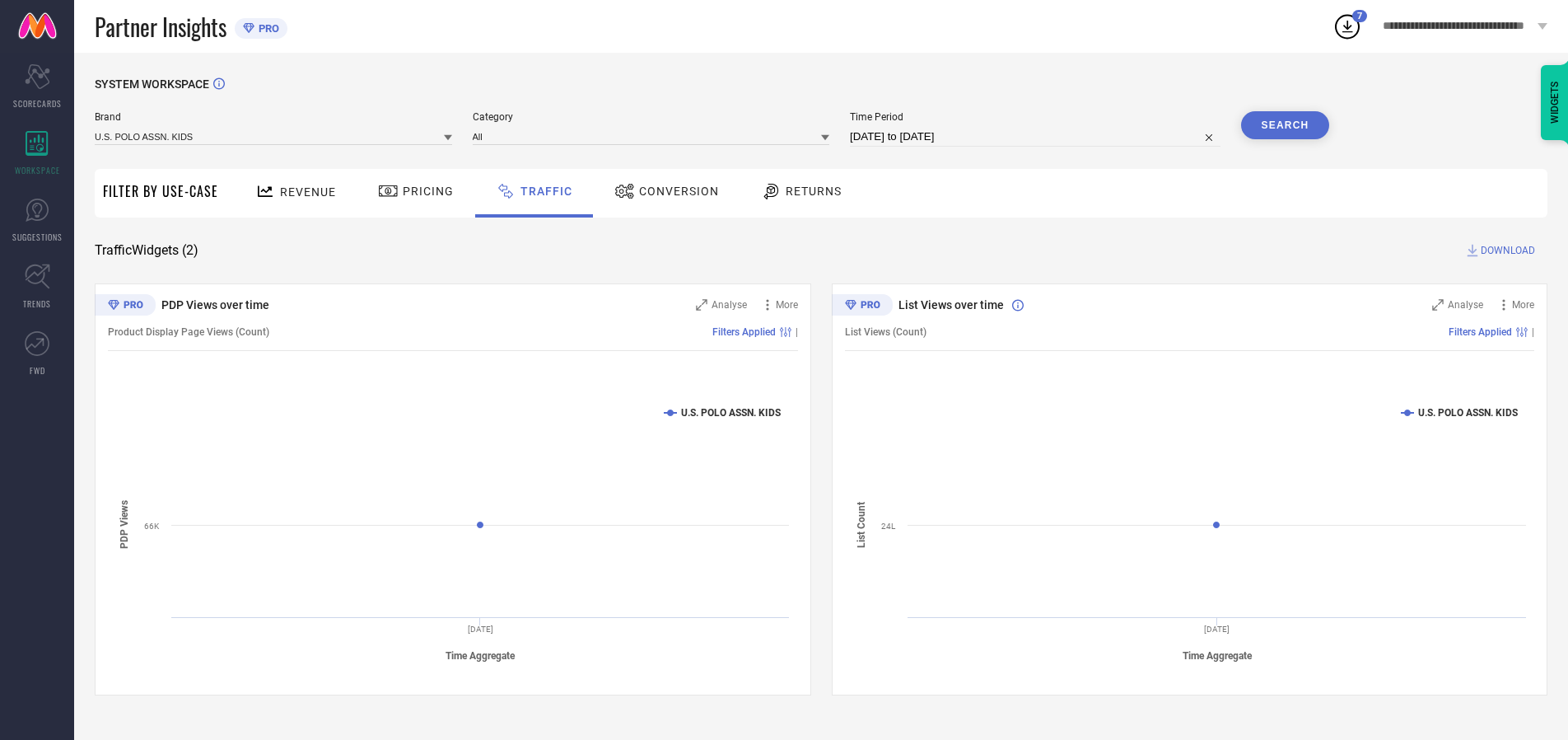
click at [1506, 251] on span "DOWNLOAD" at bounding box center [1508, 250] width 54 height 16
click at [1037, 137] on input at bounding box center [1035, 137] width 370 height 20
select select "9"
select select "2025"
select select "10"
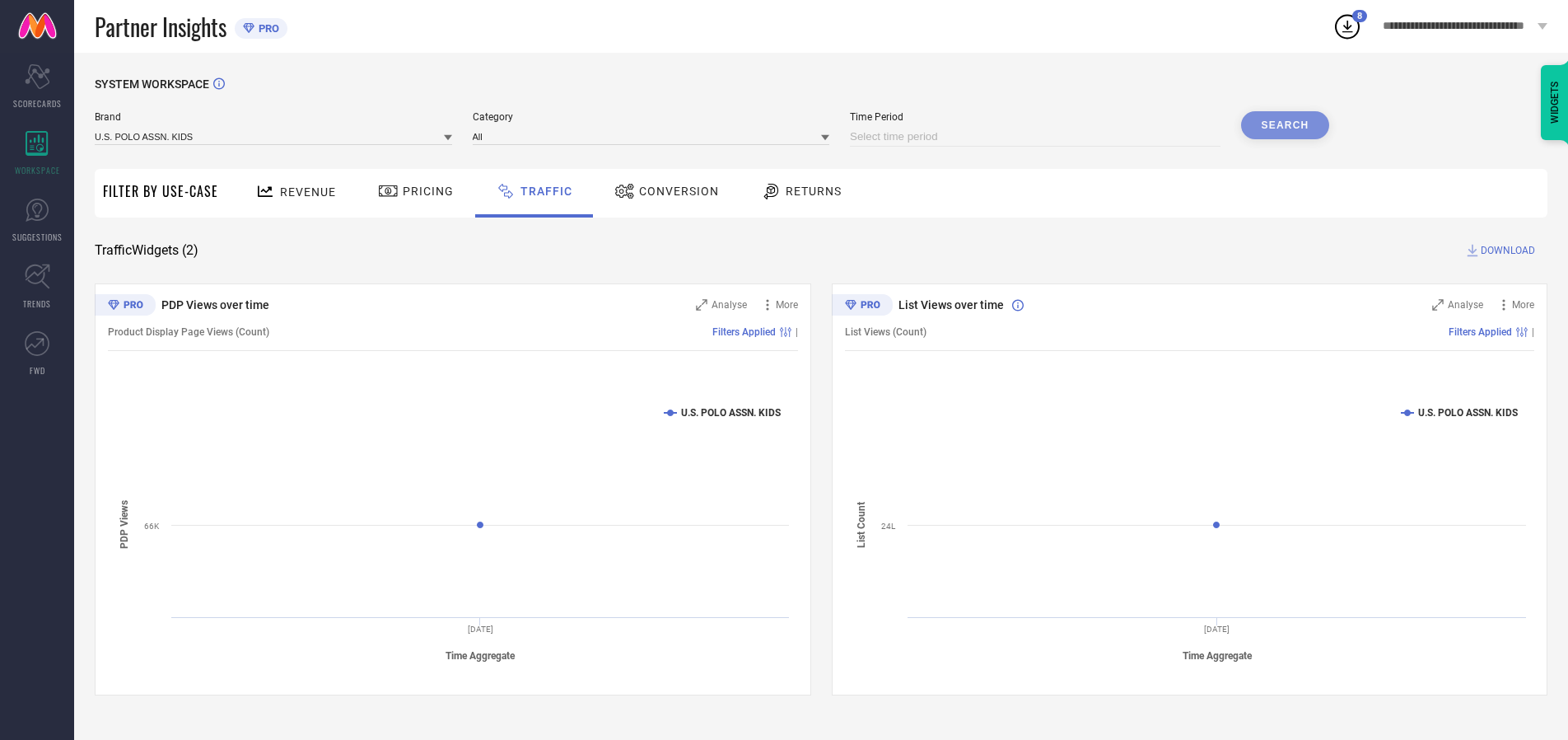
select select "2025"
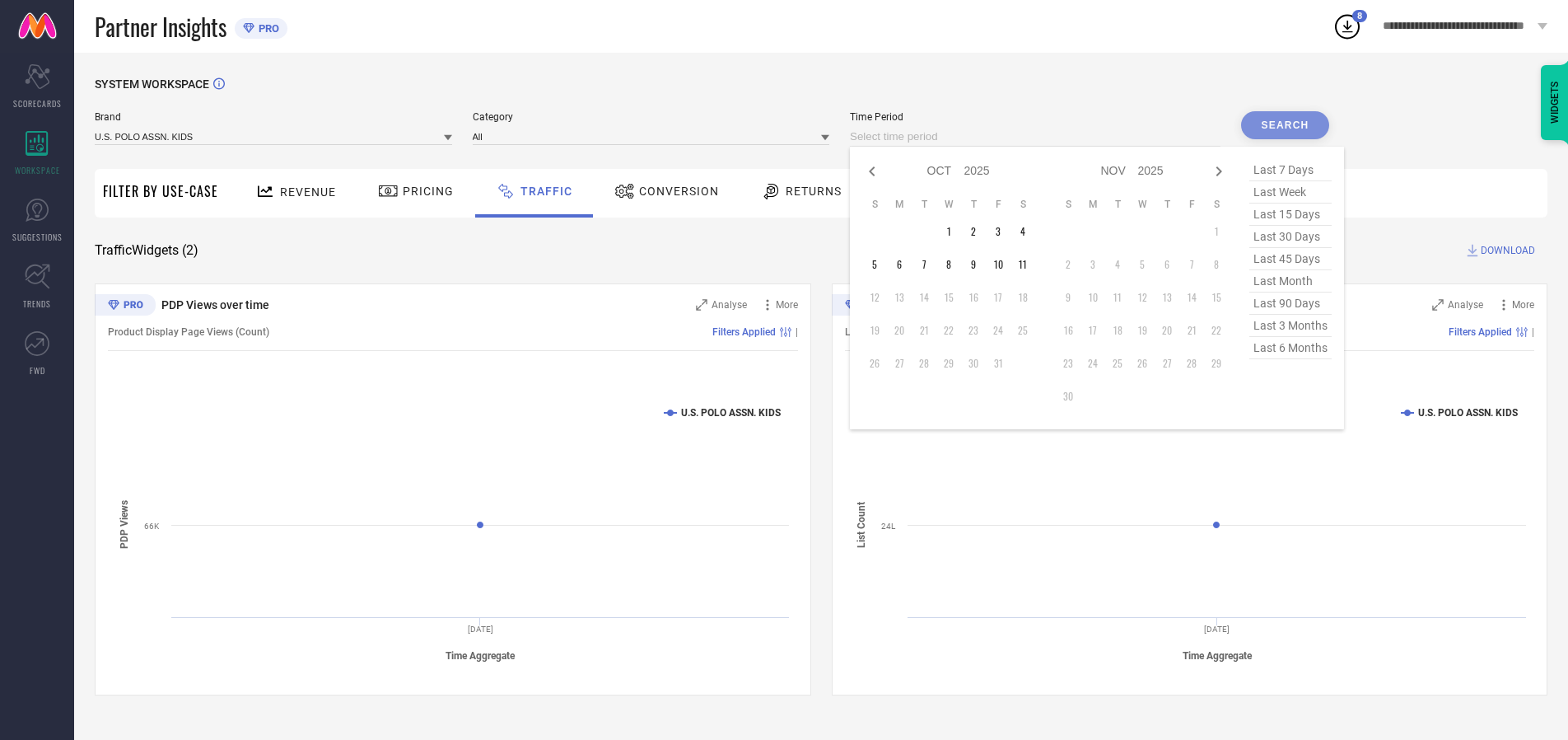
select select "8"
select select "2025"
select select "9"
select select "2025"
click at [904, 363] on td "29" at bounding box center [899, 363] width 24 height 24
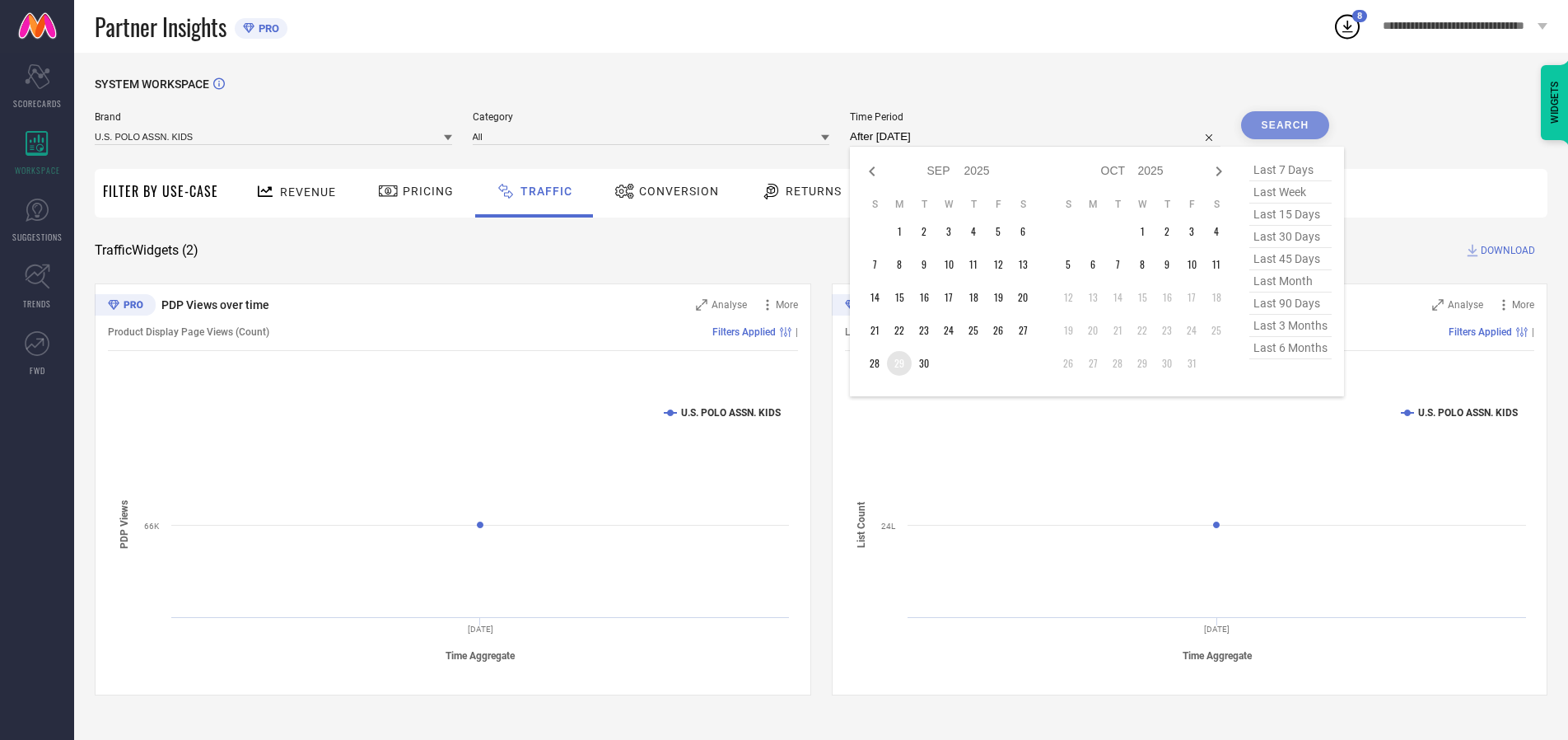
type input "[DATE] to [DATE]"
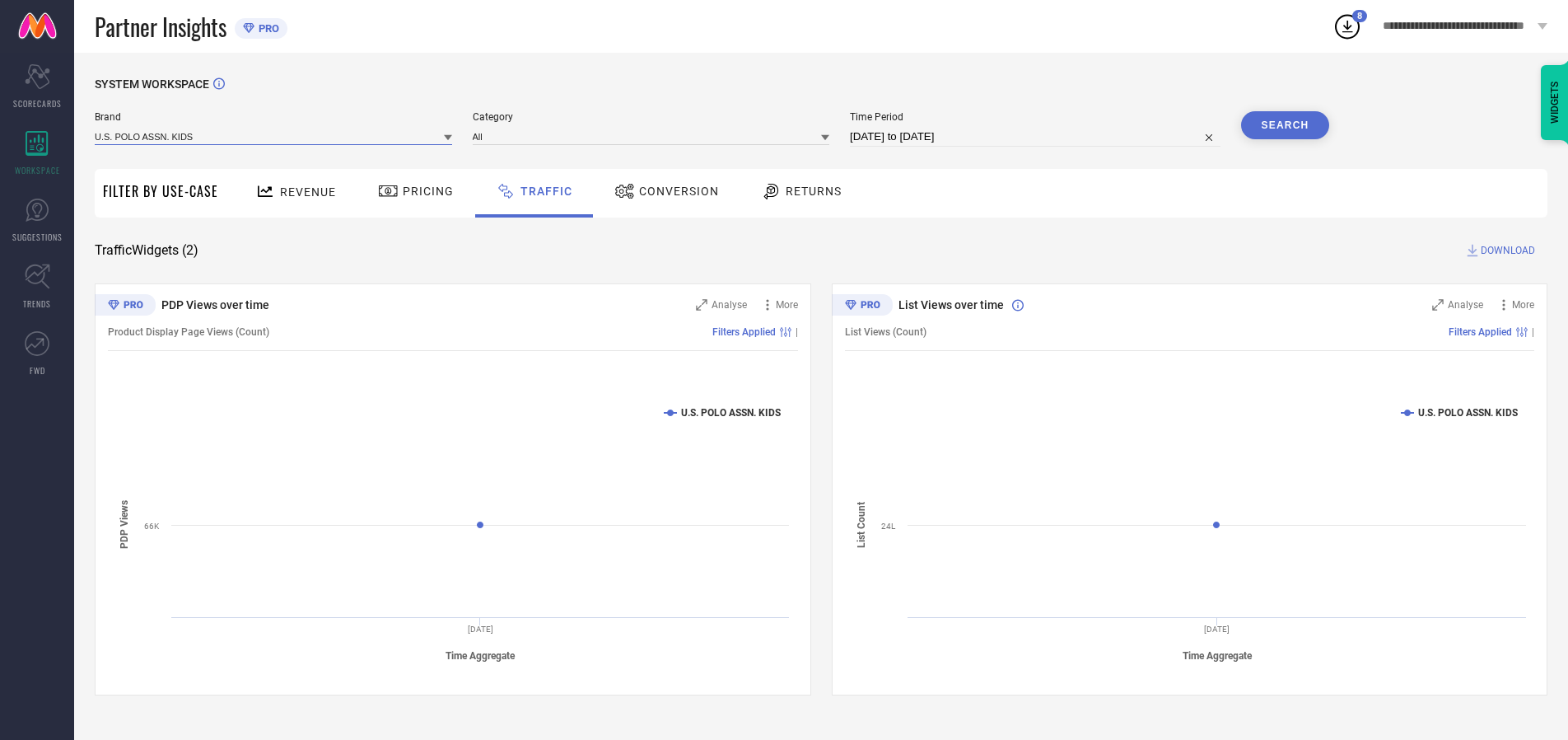
click at [274, 136] on input at bounding box center [273, 136] width 358 height 17
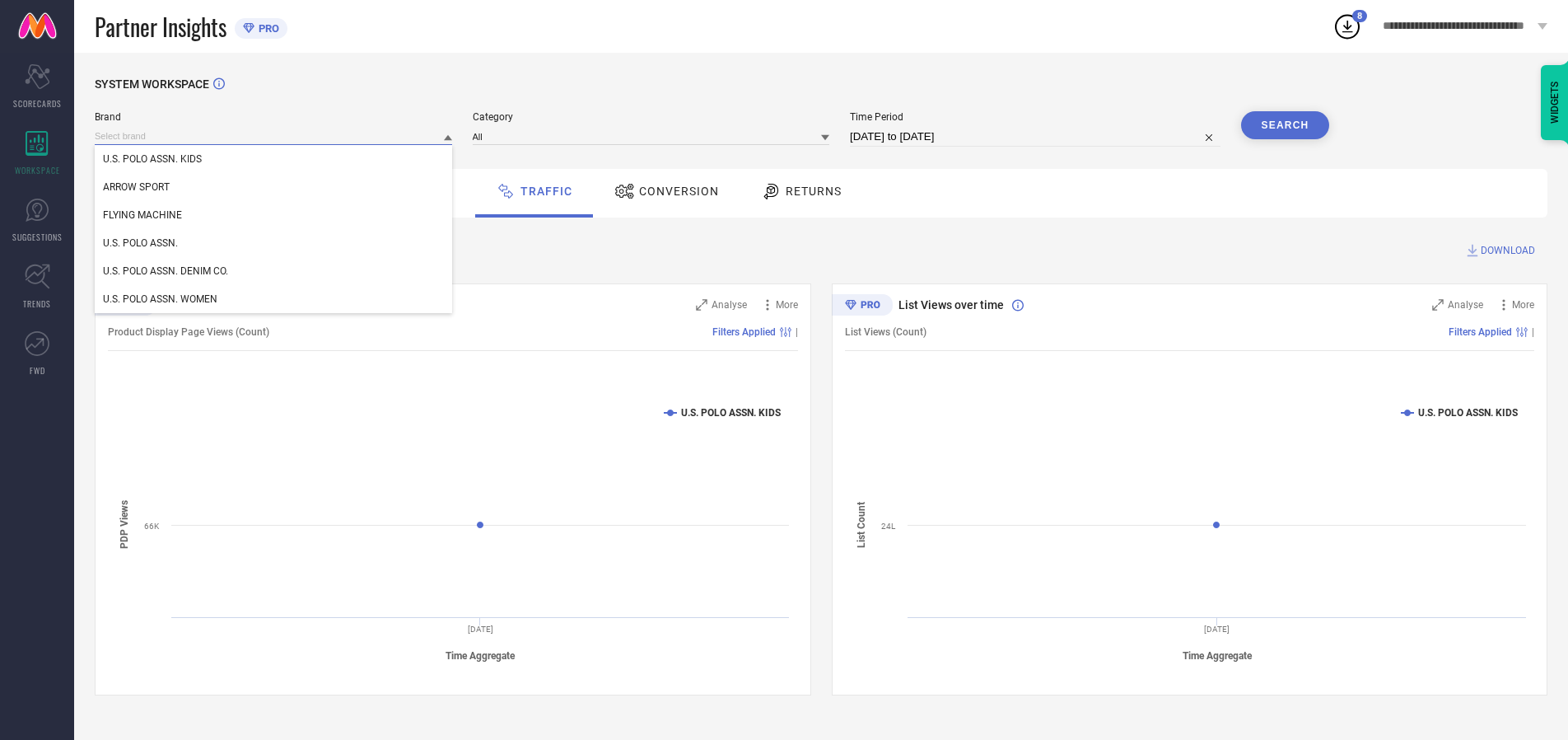
click at [274, 136] on input at bounding box center [273, 136] width 358 height 17
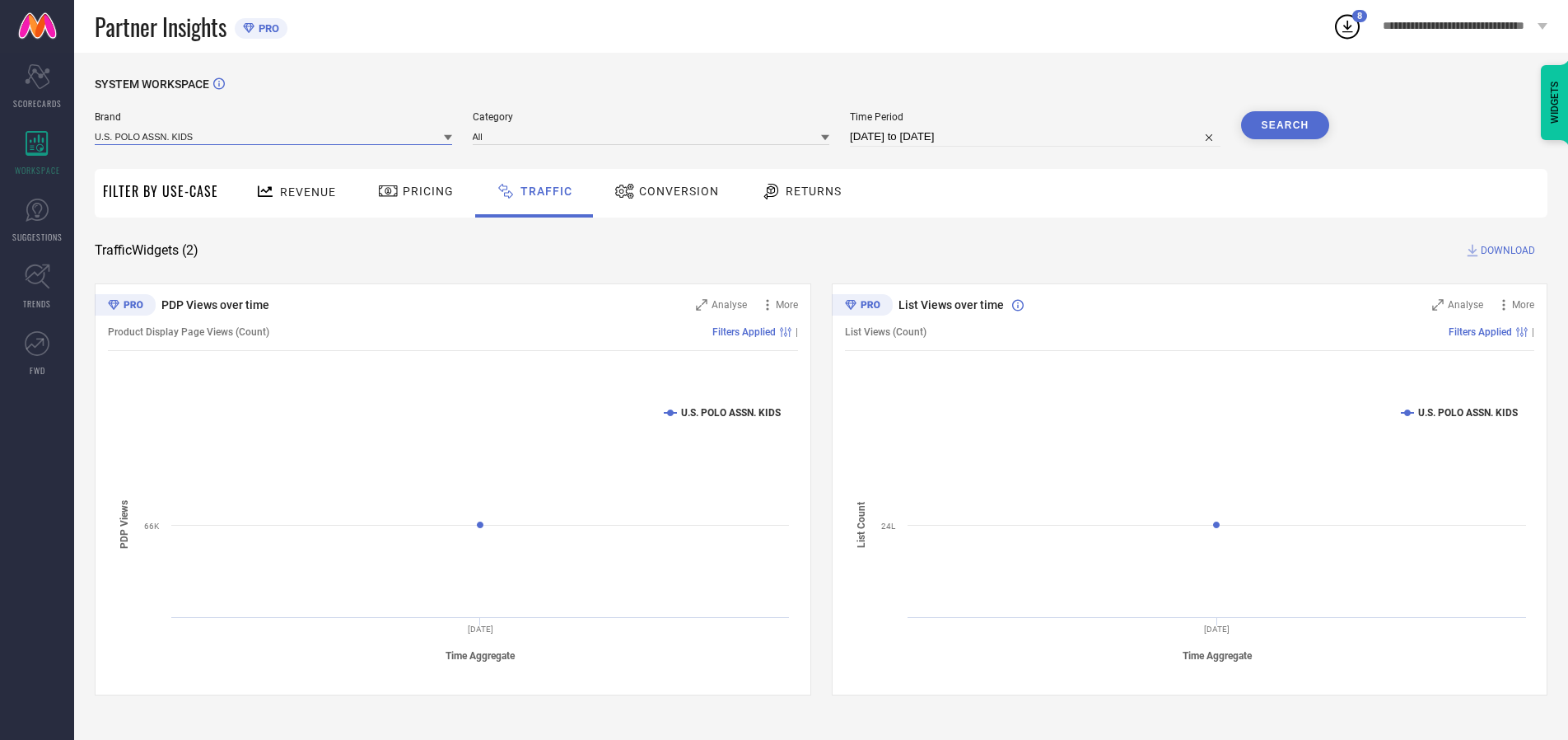
click at [274, 136] on input at bounding box center [273, 136] width 358 height 17
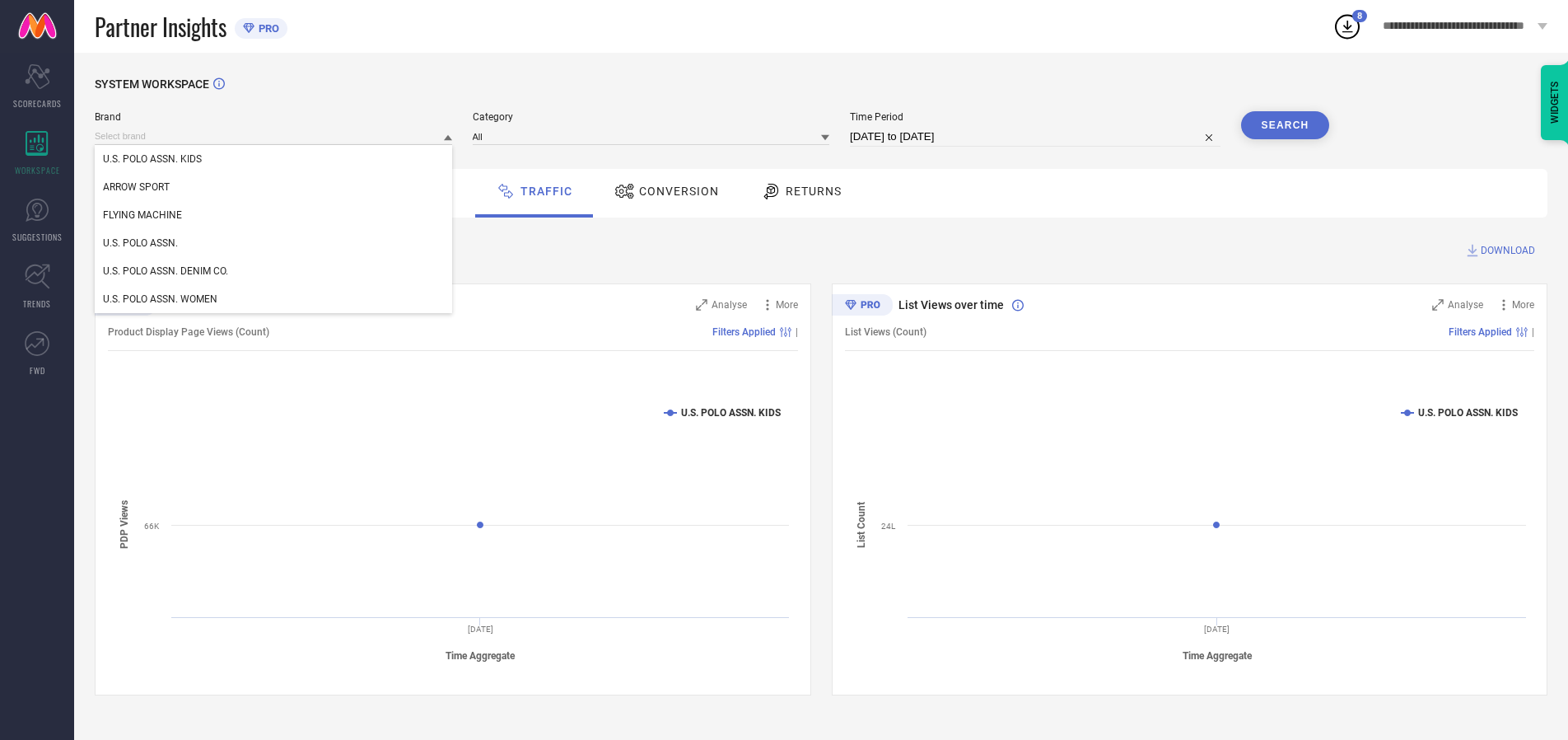
click at [274, 159] on div "U.S. POLO ASSN. KIDS" at bounding box center [273, 159] width 358 height 28
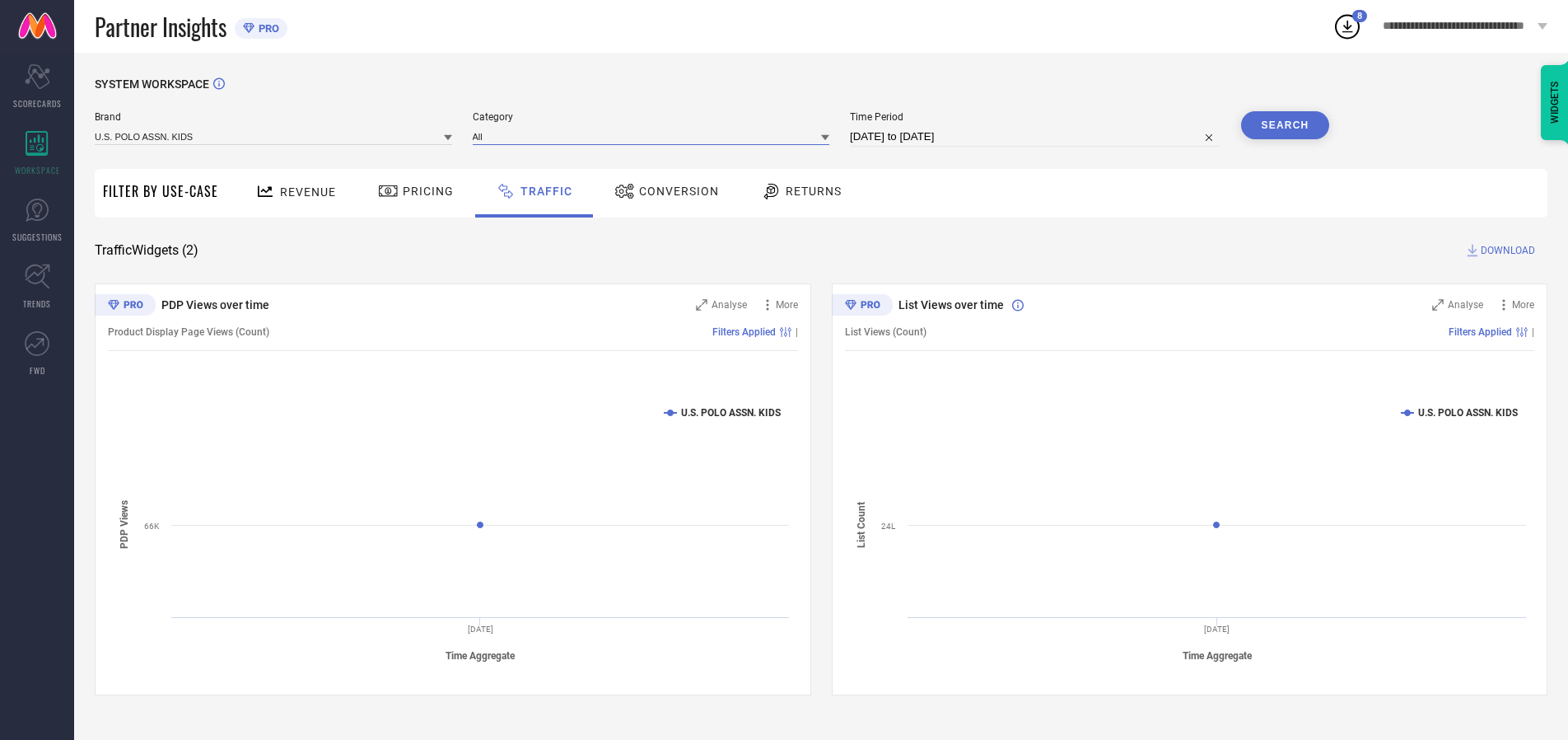
click at [655, 136] on input at bounding box center [651, 136] width 358 height 17
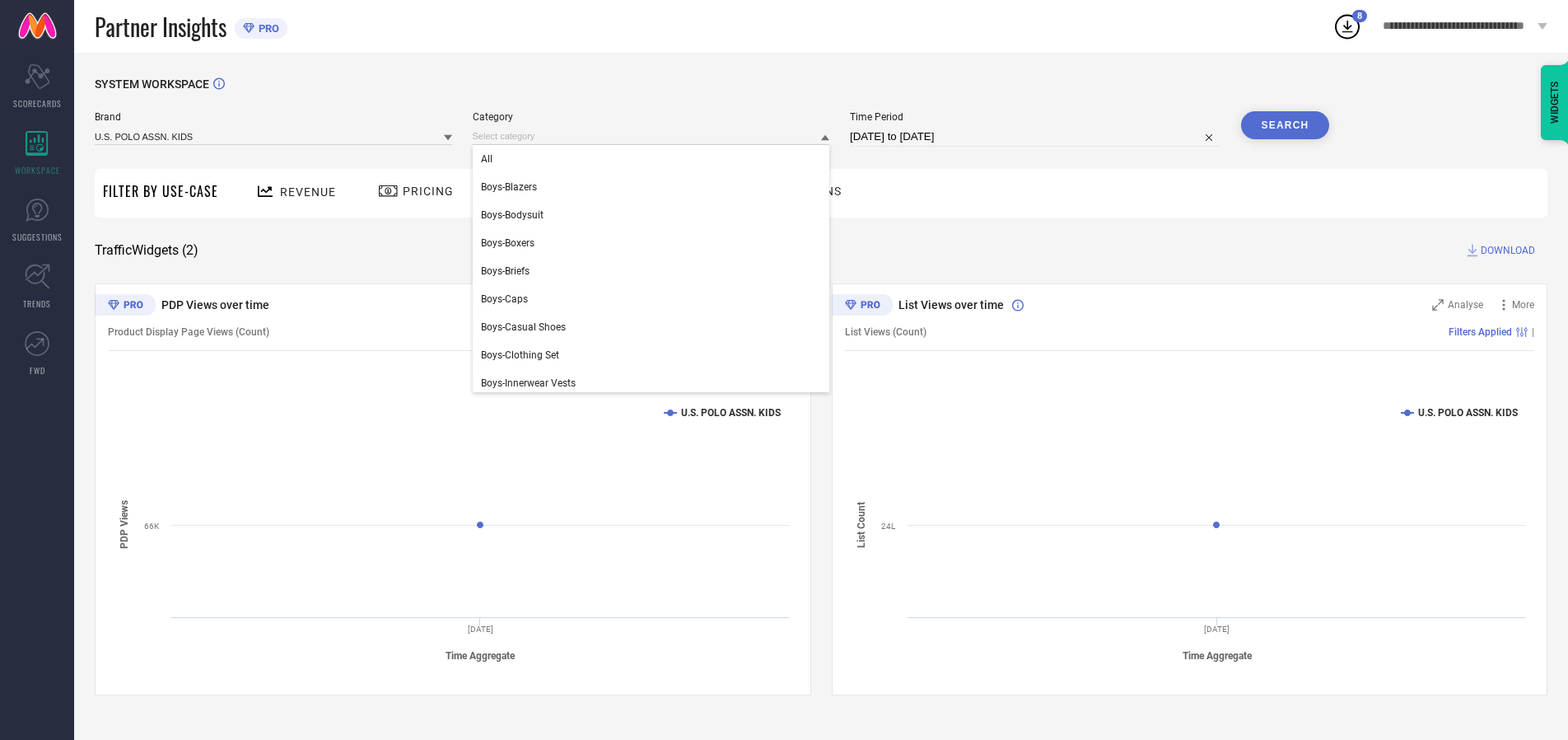
click at [655, 159] on div "All" at bounding box center [651, 159] width 358 height 28
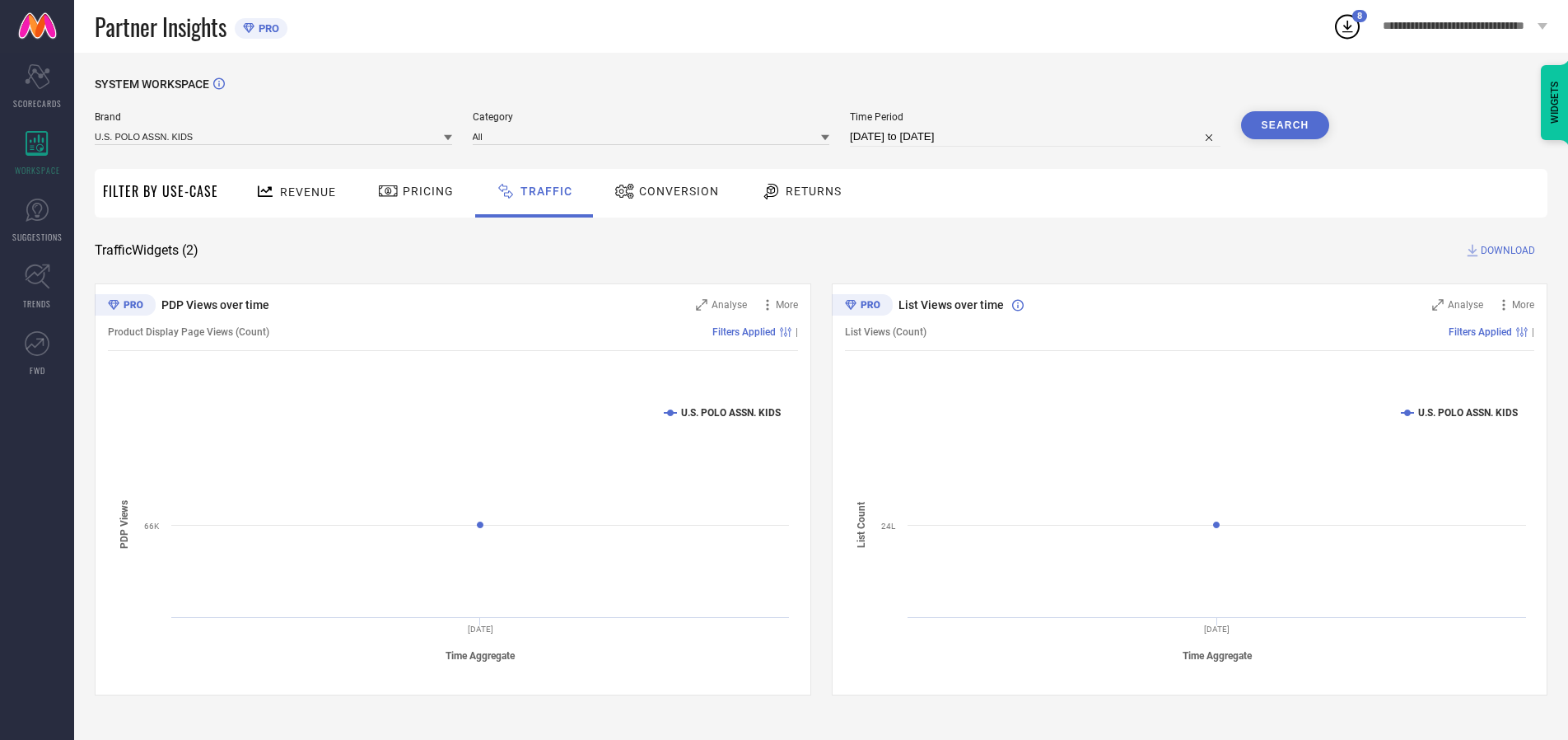
click at [1285, 125] on button "Search" at bounding box center [1286, 125] width 89 height 28
click at [1506, 251] on span "DOWNLOAD" at bounding box center [1508, 250] width 54 height 16
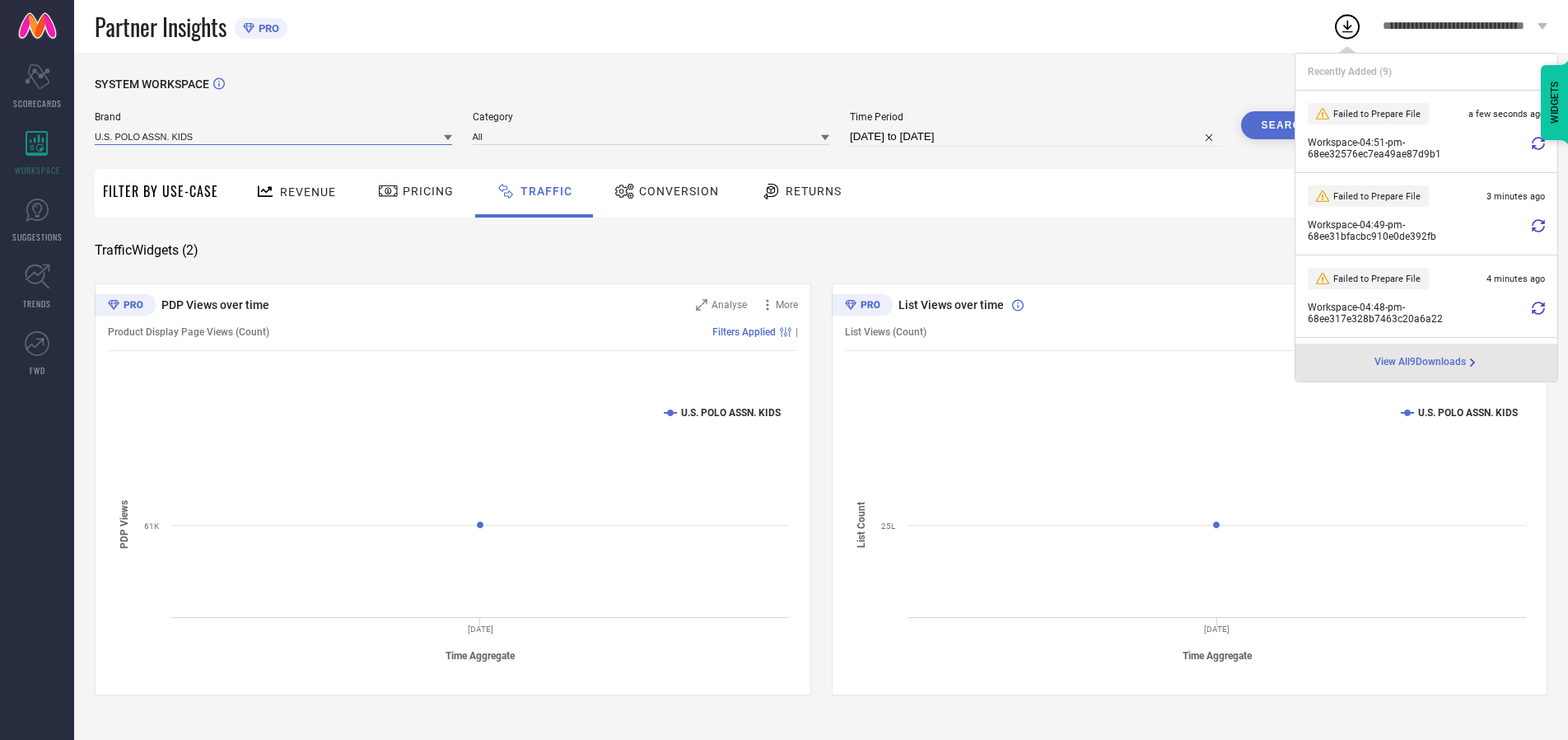
click at [274, 136] on input at bounding box center [273, 136] width 358 height 17
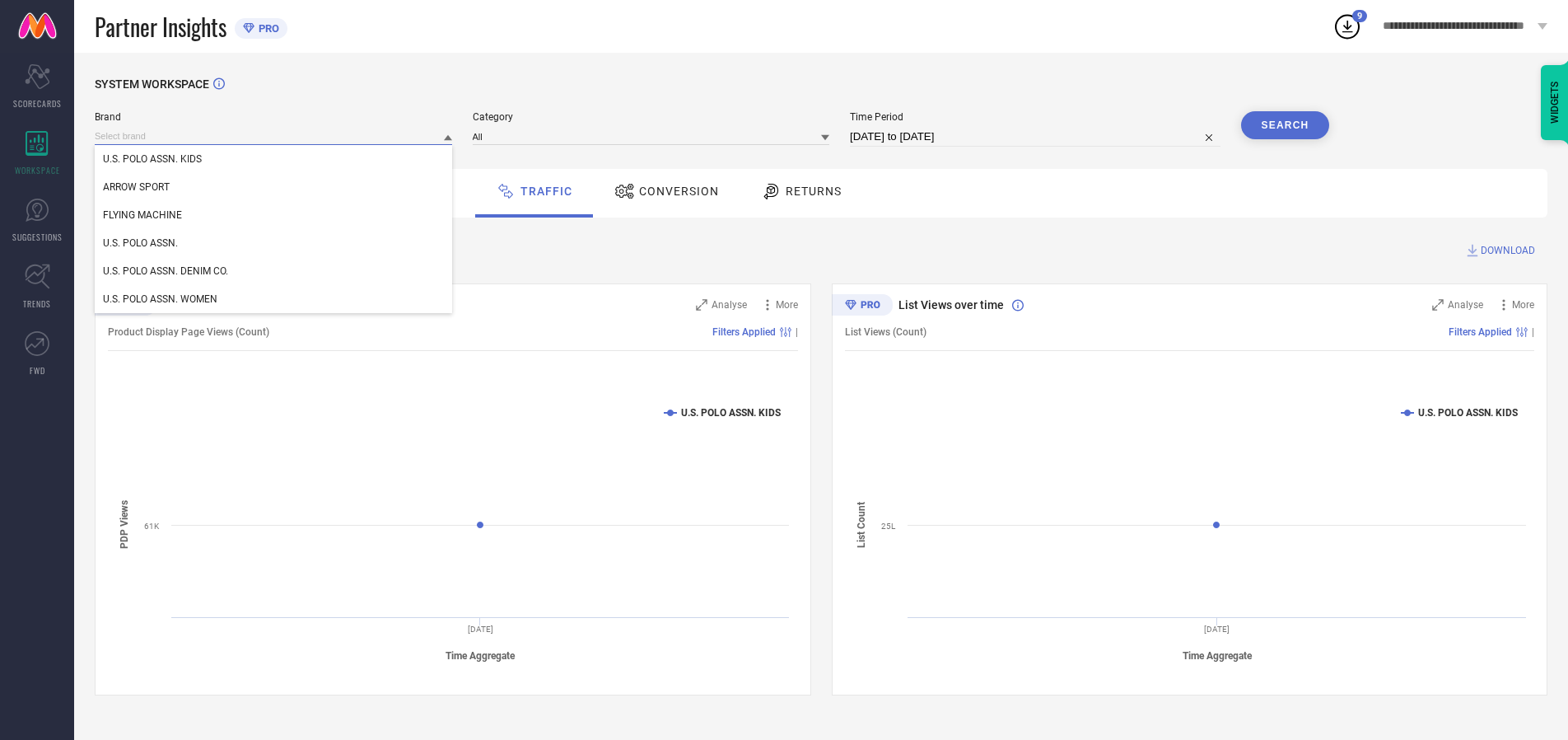
click at [274, 243] on div "U.S. POLO ASSN." at bounding box center [273, 243] width 358 height 28
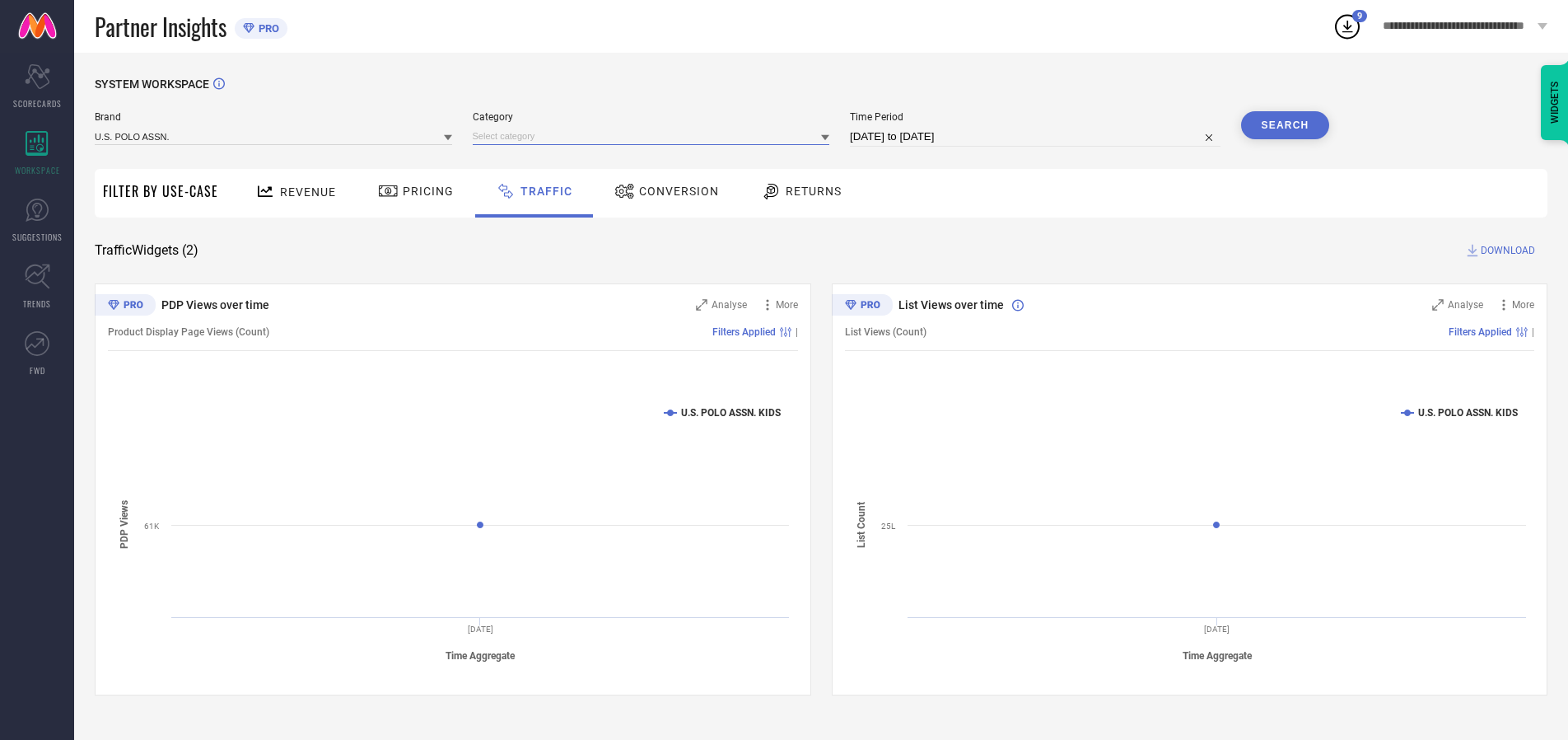
click at [655, 136] on input at bounding box center [651, 136] width 358 height 17
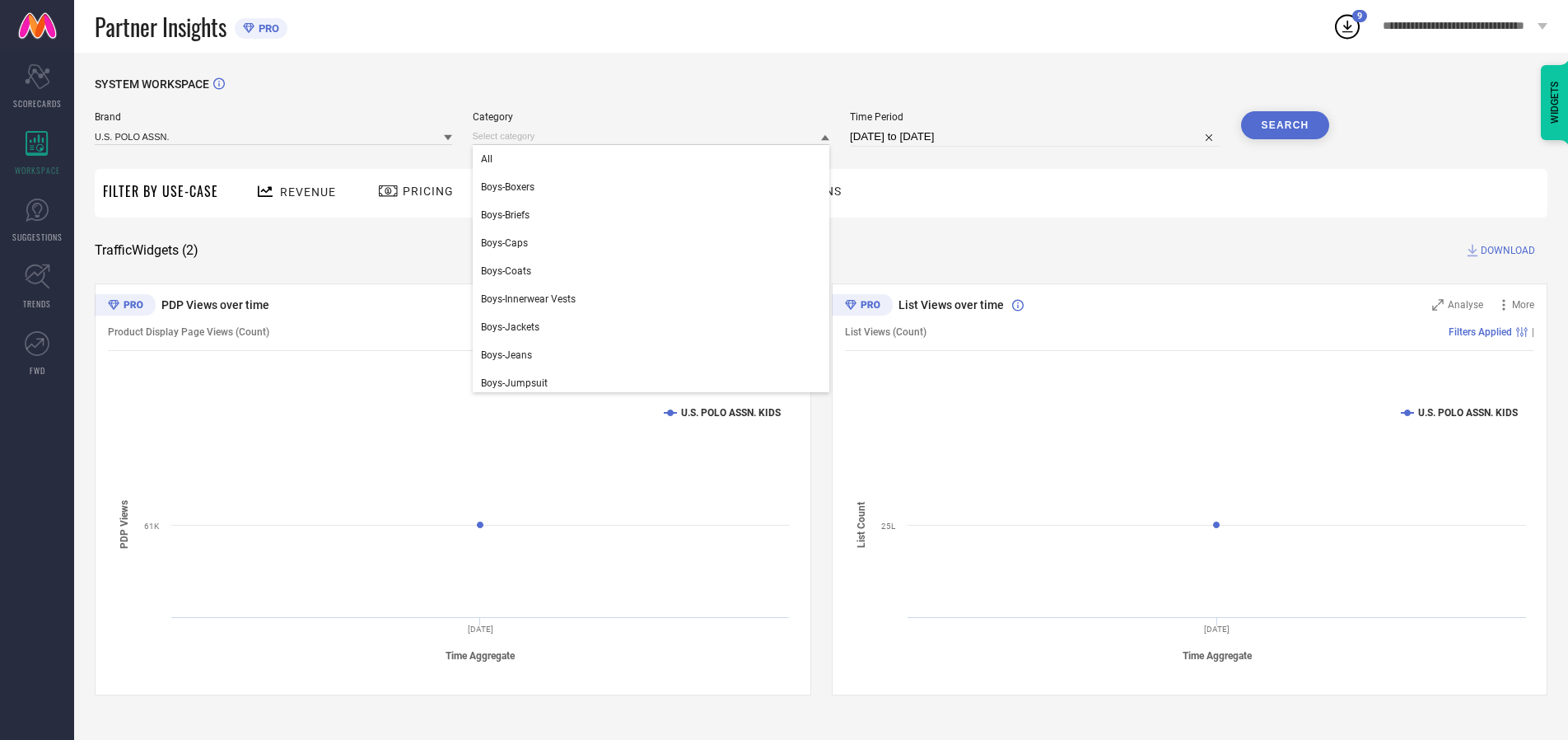
click at [655, 159] on div "All" at bounding box center [651, 159] width 358 height 28
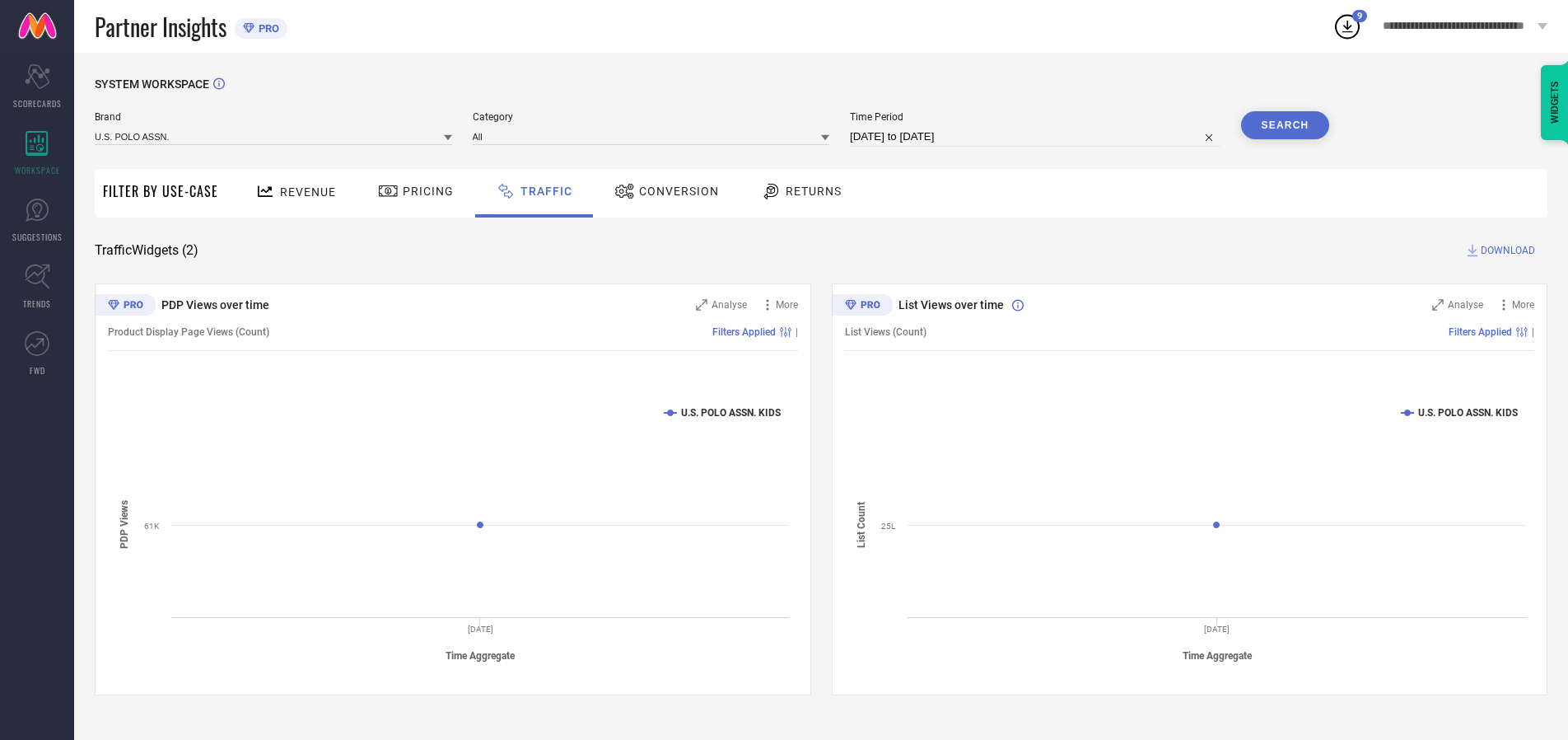
click at [1285, 125] on button "Search" at bounding box center [1286, 125] width 89 height 28
click at [1506, 251] on span "DOWNLOAD" at bounding box center [1508, 250] width 54 height 16
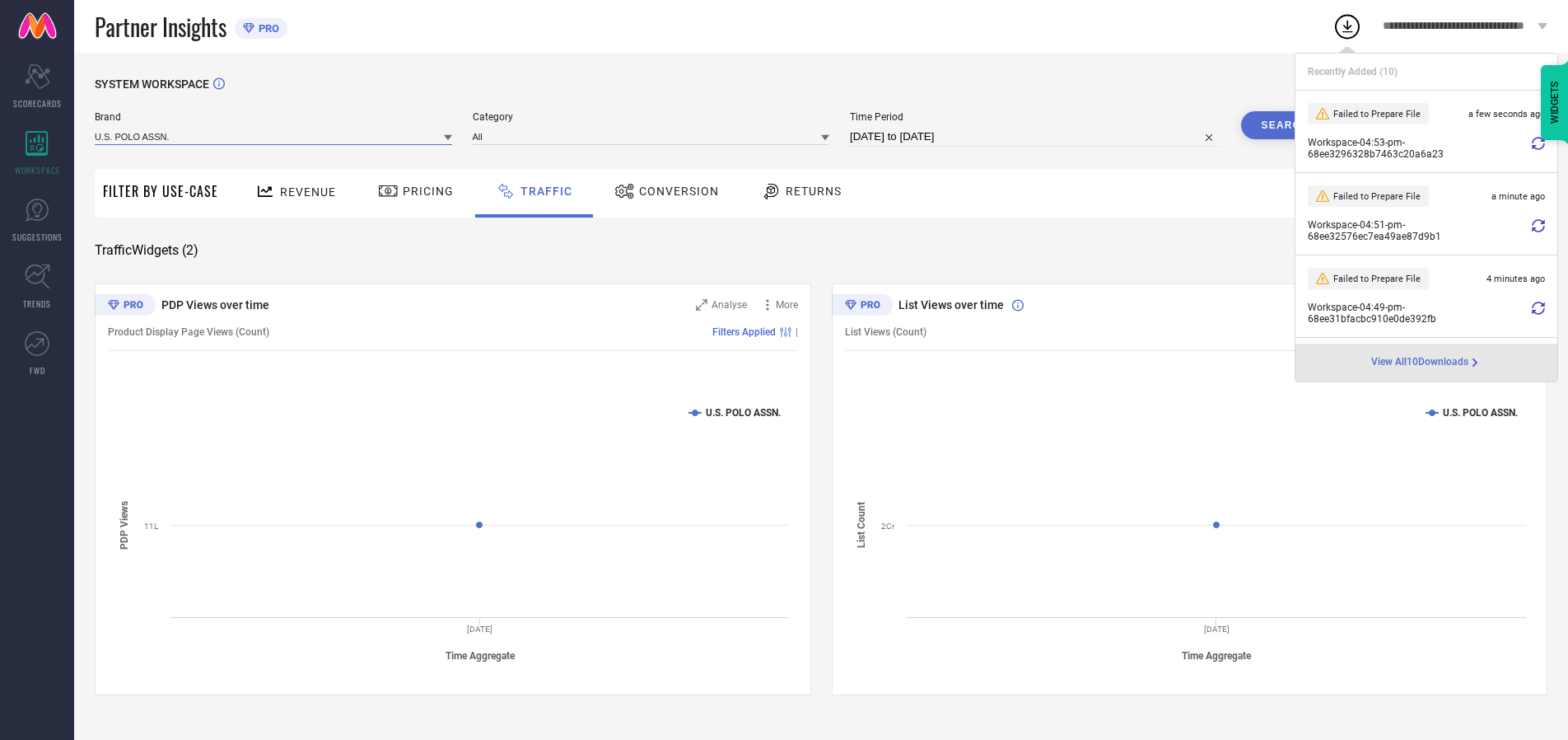
click at [274, 136] on input at bounding box center [273, 136] width 358 height 17
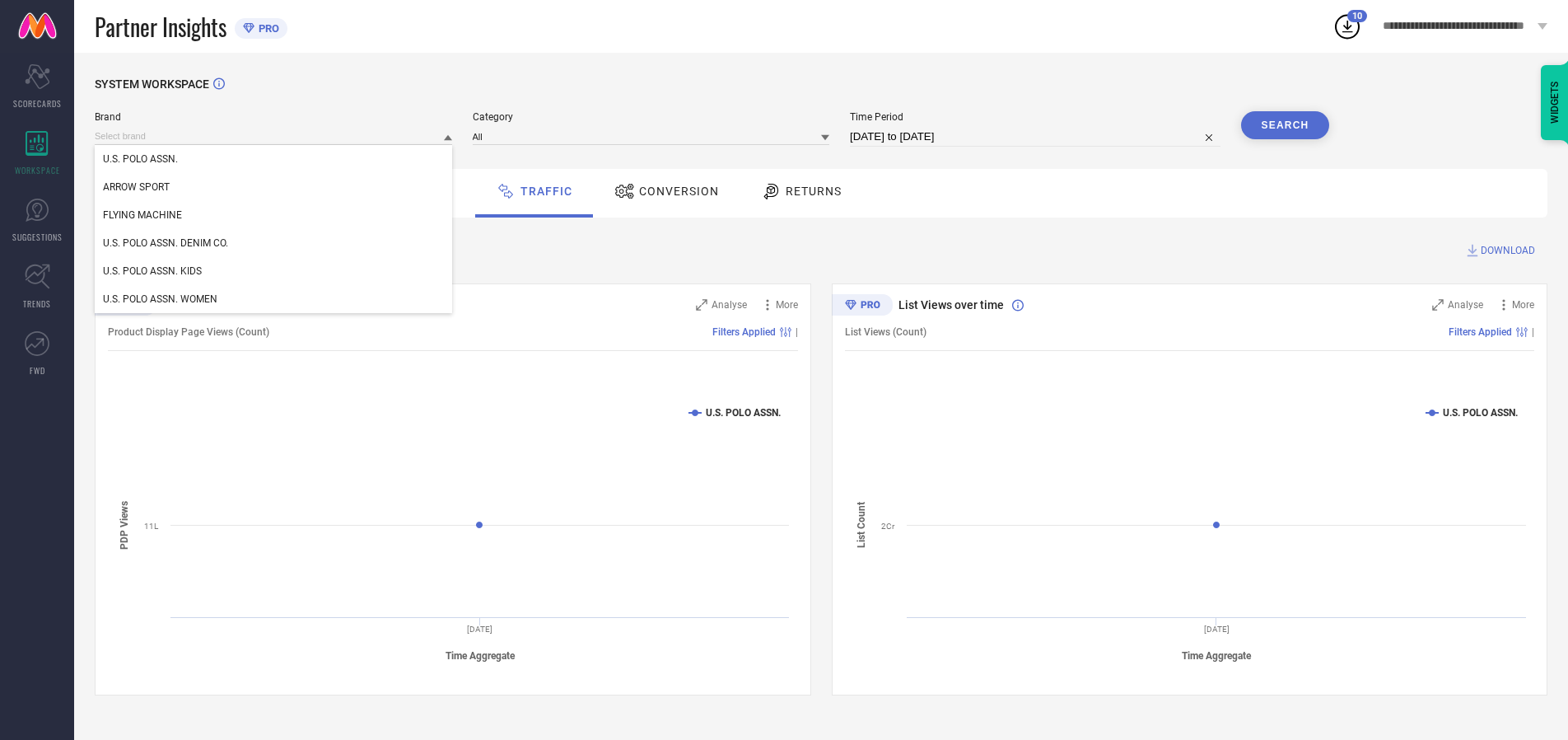
click at [274, 243] on div "U.S. POLO ASSN. DENIM CO." at bounding box center [273, 243] width 358 height 28
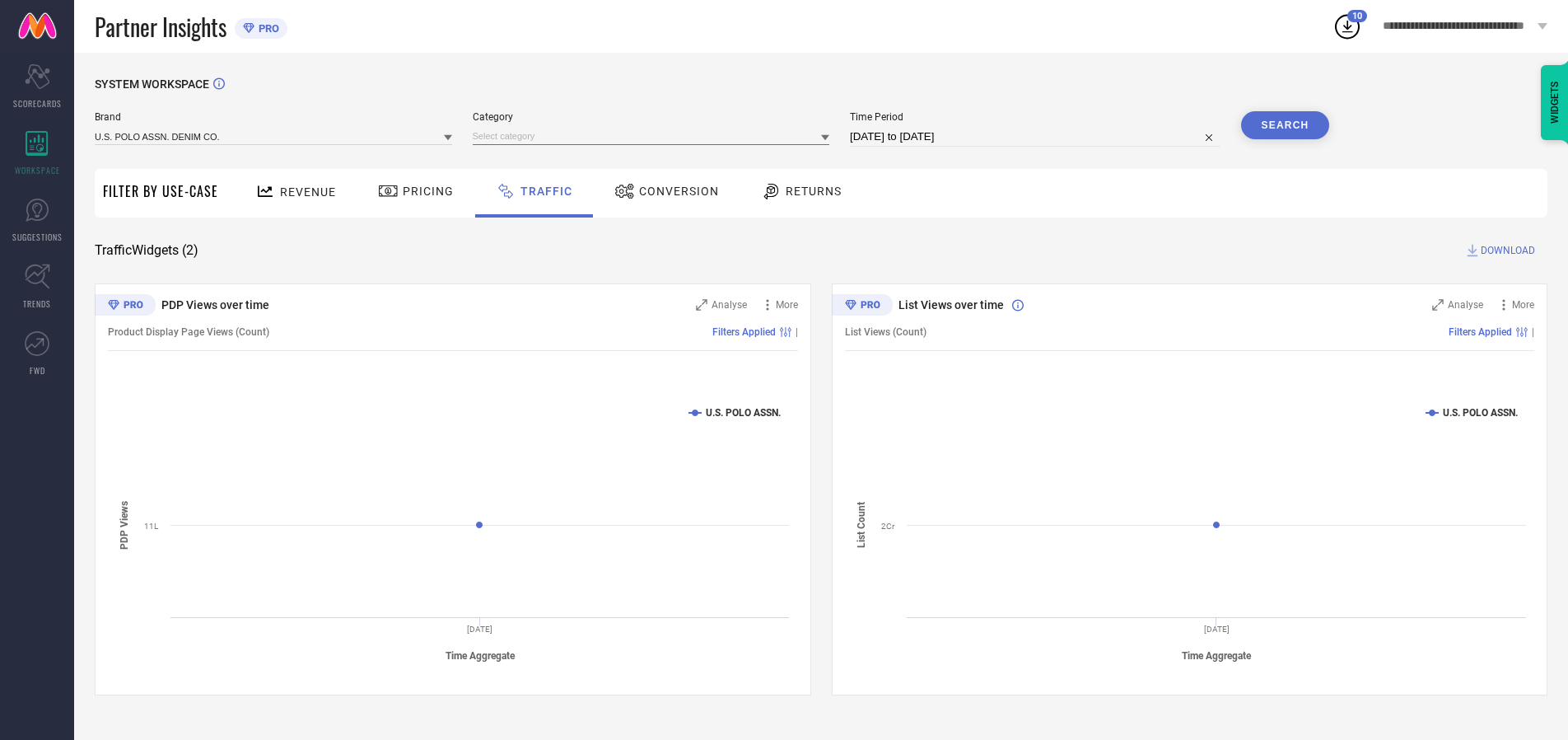
click at [655, 136] on input at bounding box center [651, 136] width 358 height 17
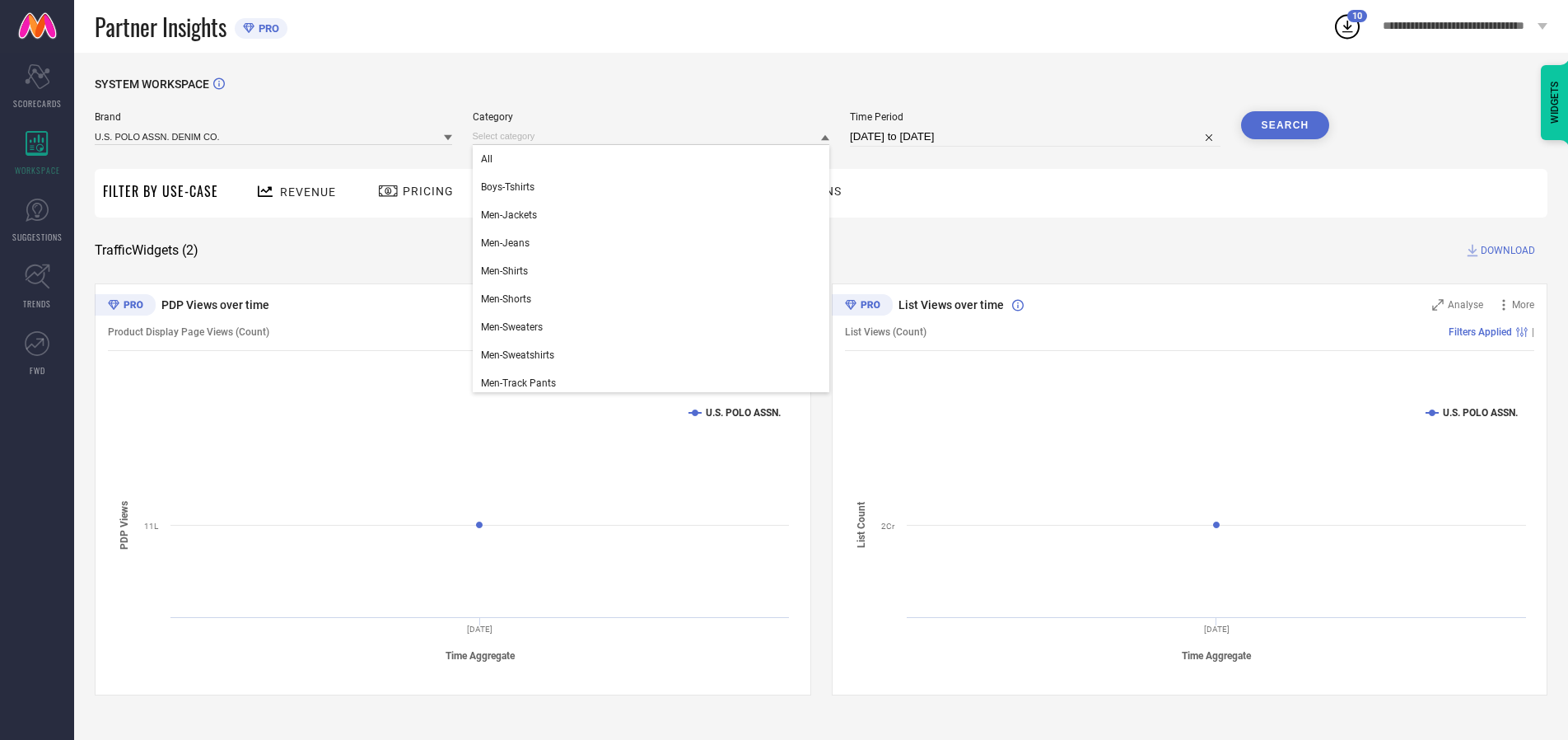
click at [655, 159] on div "All" at bounding box center [651, 159] width 358 height 28
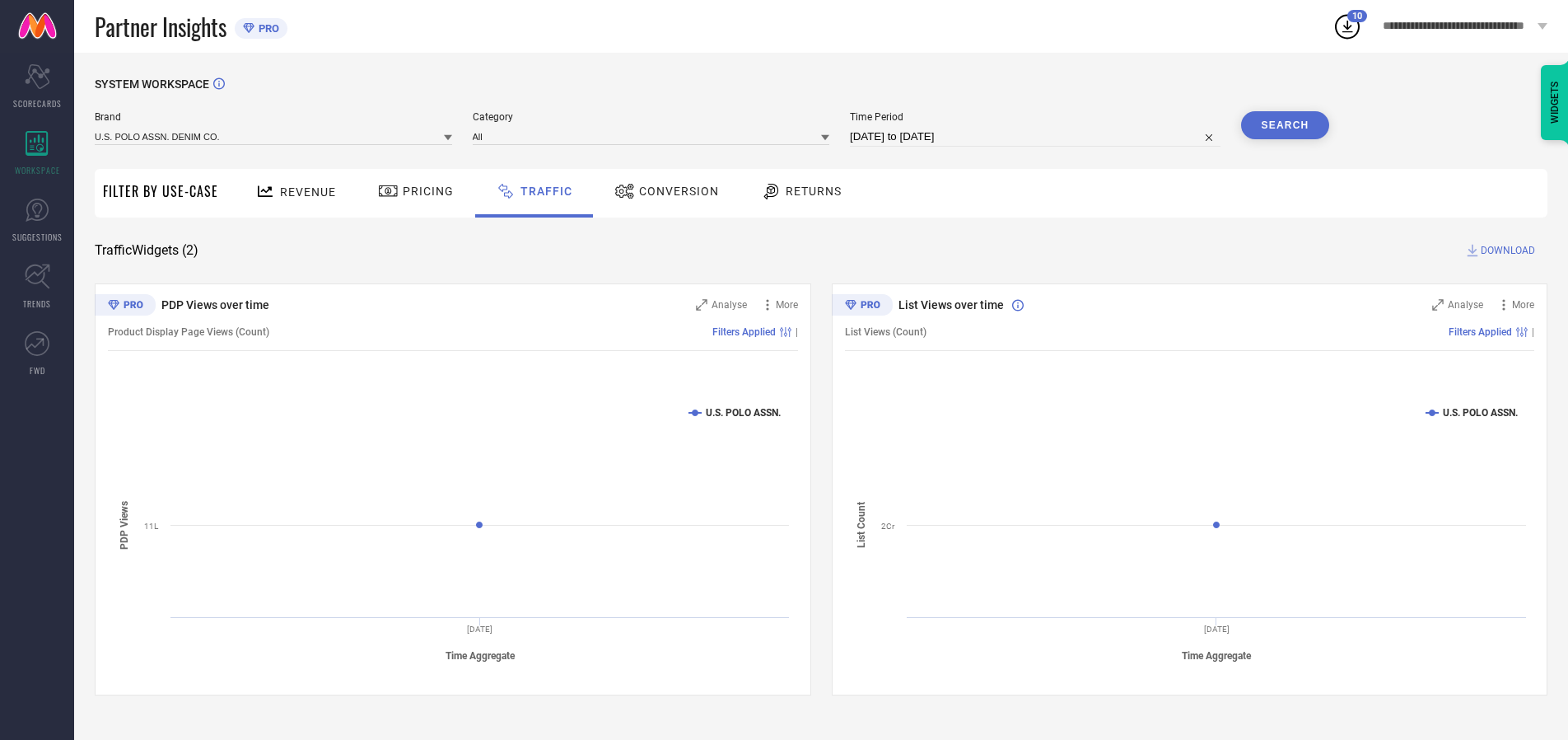
click at [1285, 125] on button "Search" at bounding box center [1286, 125] width 89 height 28
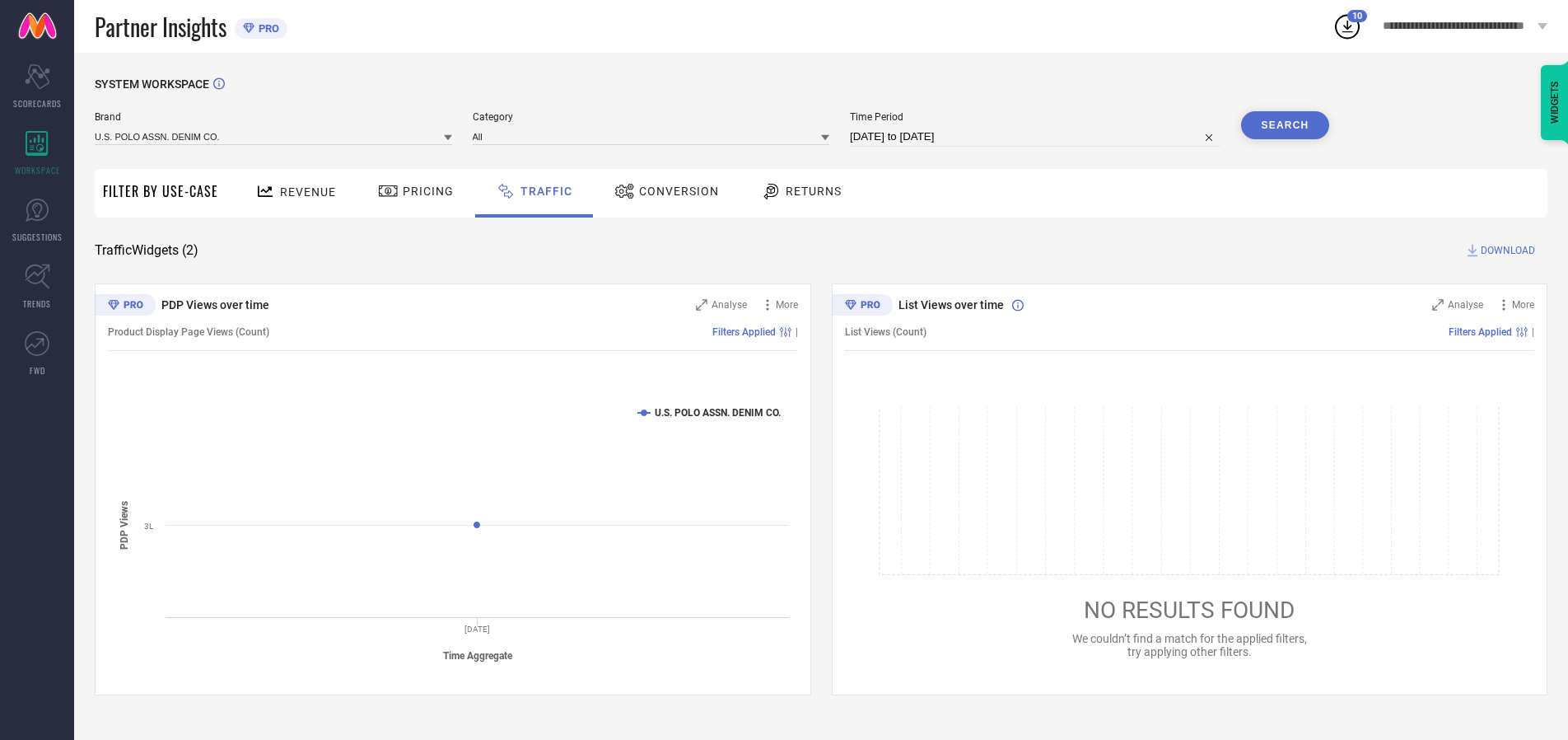
click at [1506, 251] on span "DOWNLOAD" at bounding box center [1508, 250] width 54 height 16
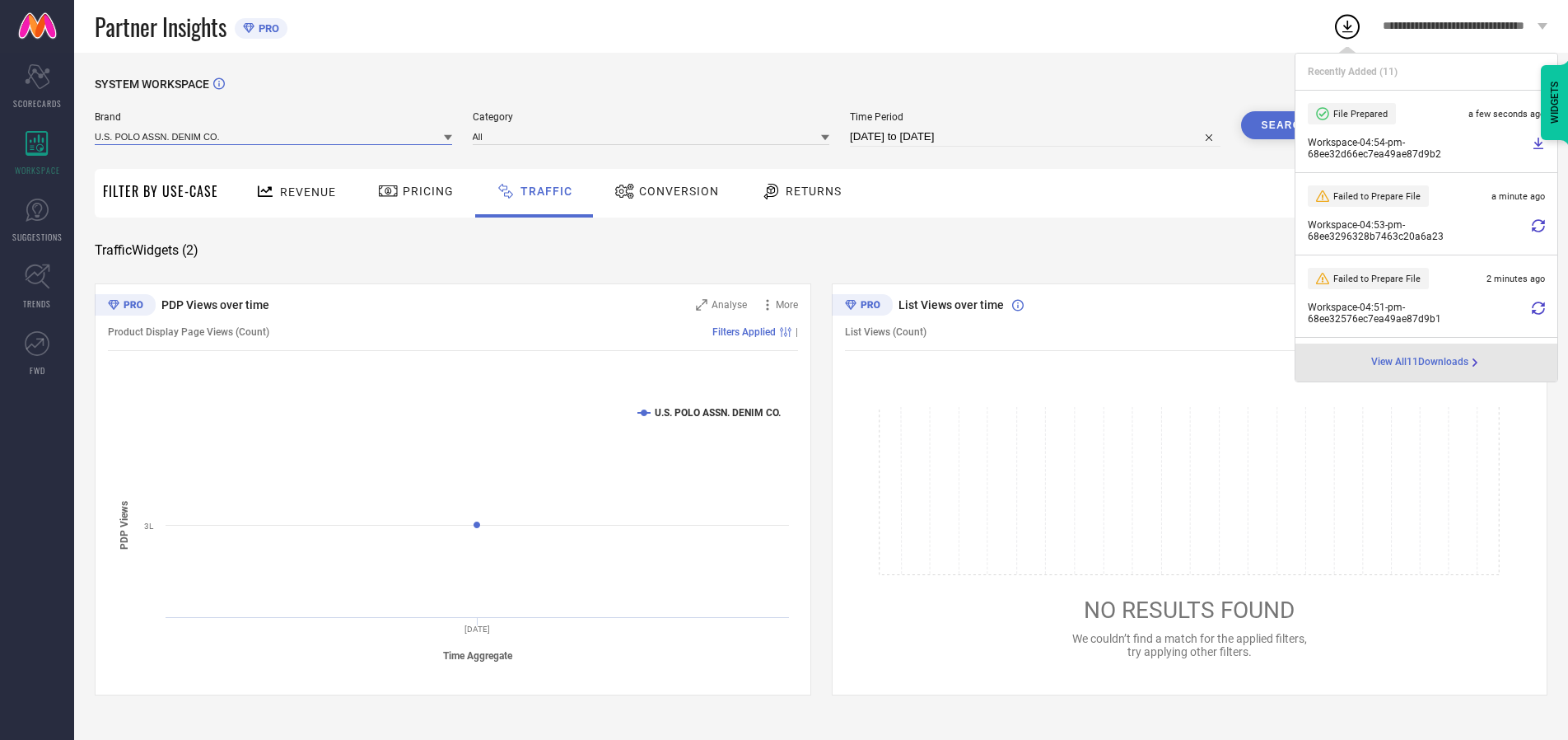
click at [274, 136] on input at bounding box center [273, 136] width 358 height 17
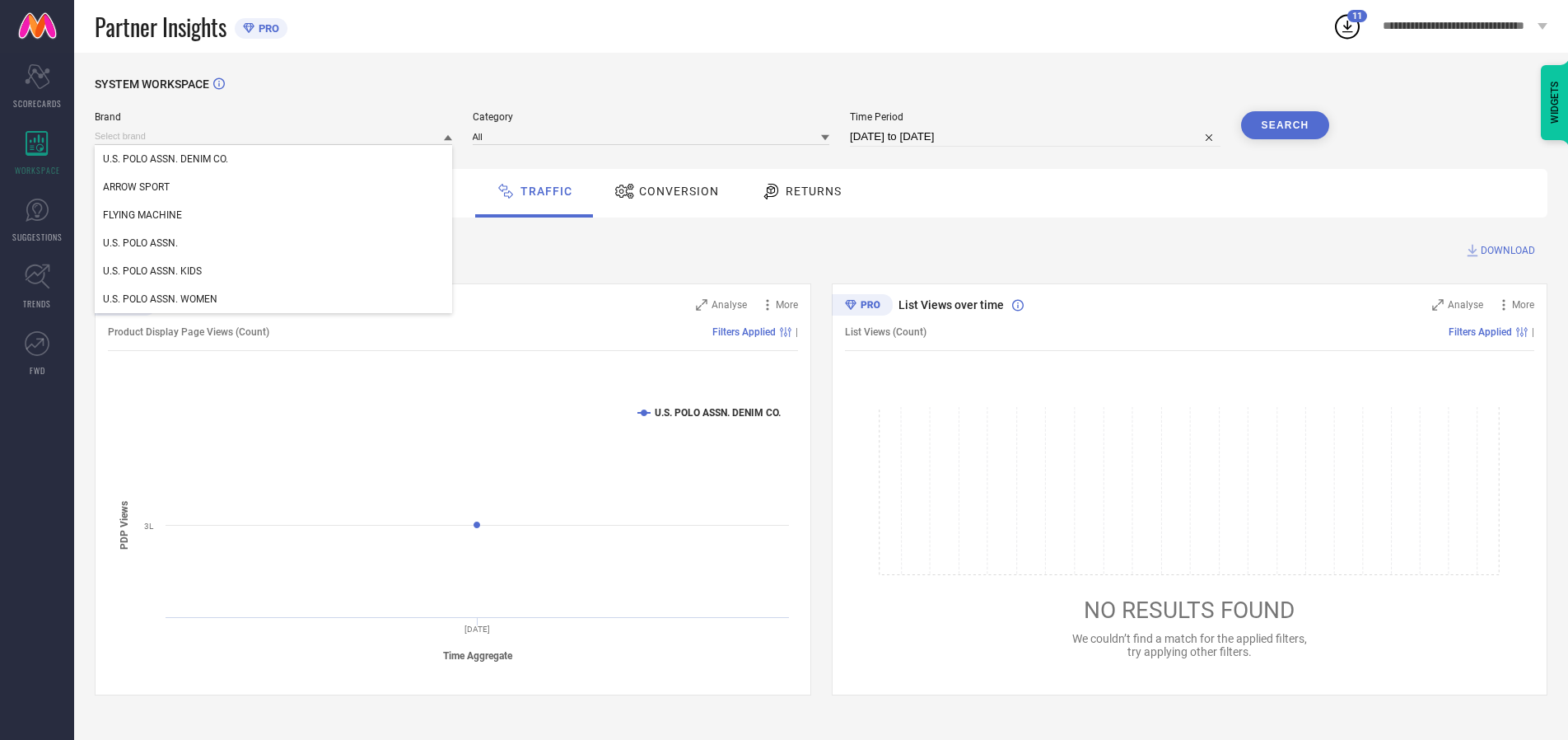
click at [274, 299] on div "U.S. POLO ASSN. WOMEN" at bounding box center [273, 299] width 358 height 28
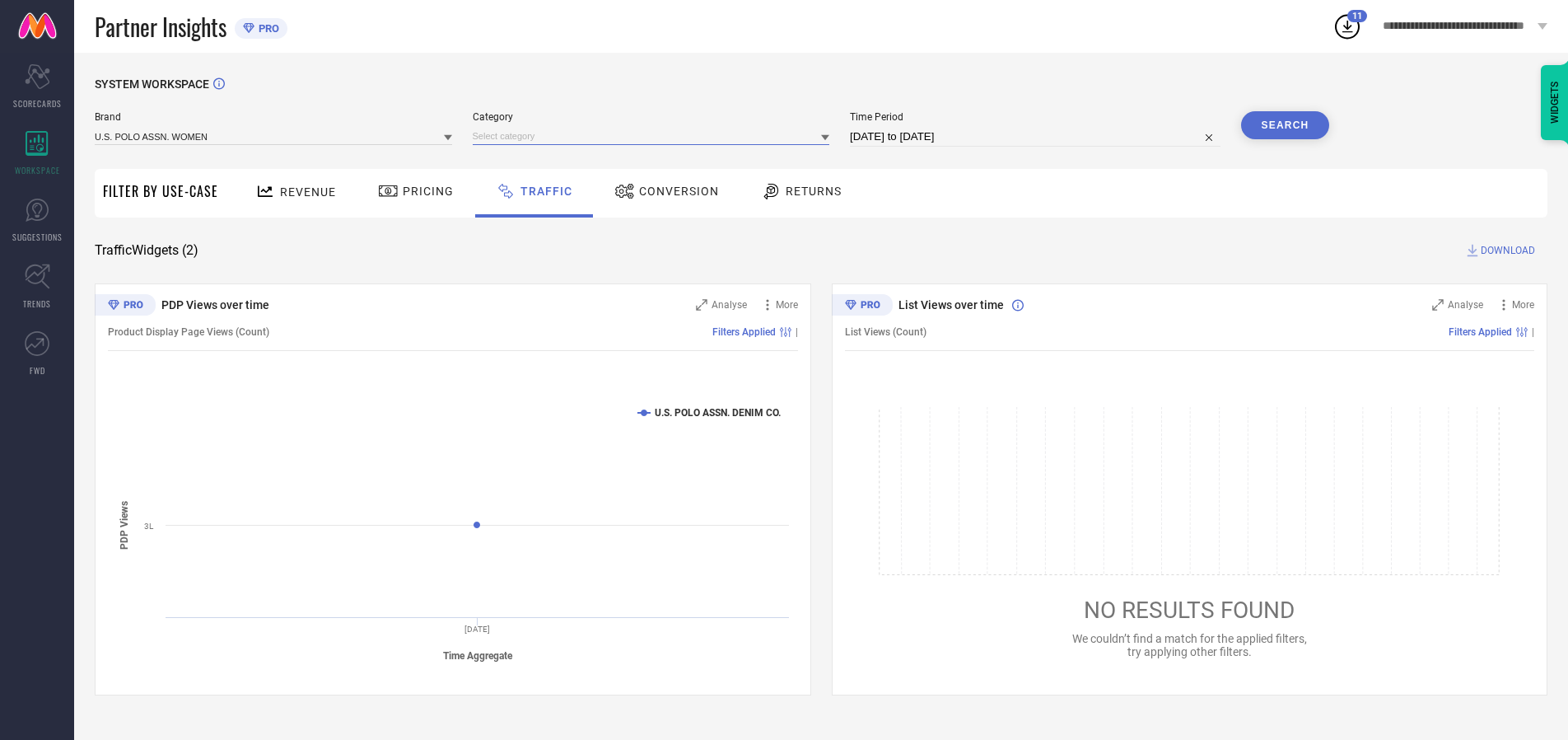
click at [655, 136] on input at bounding box center [651, 136] width 358 height 17
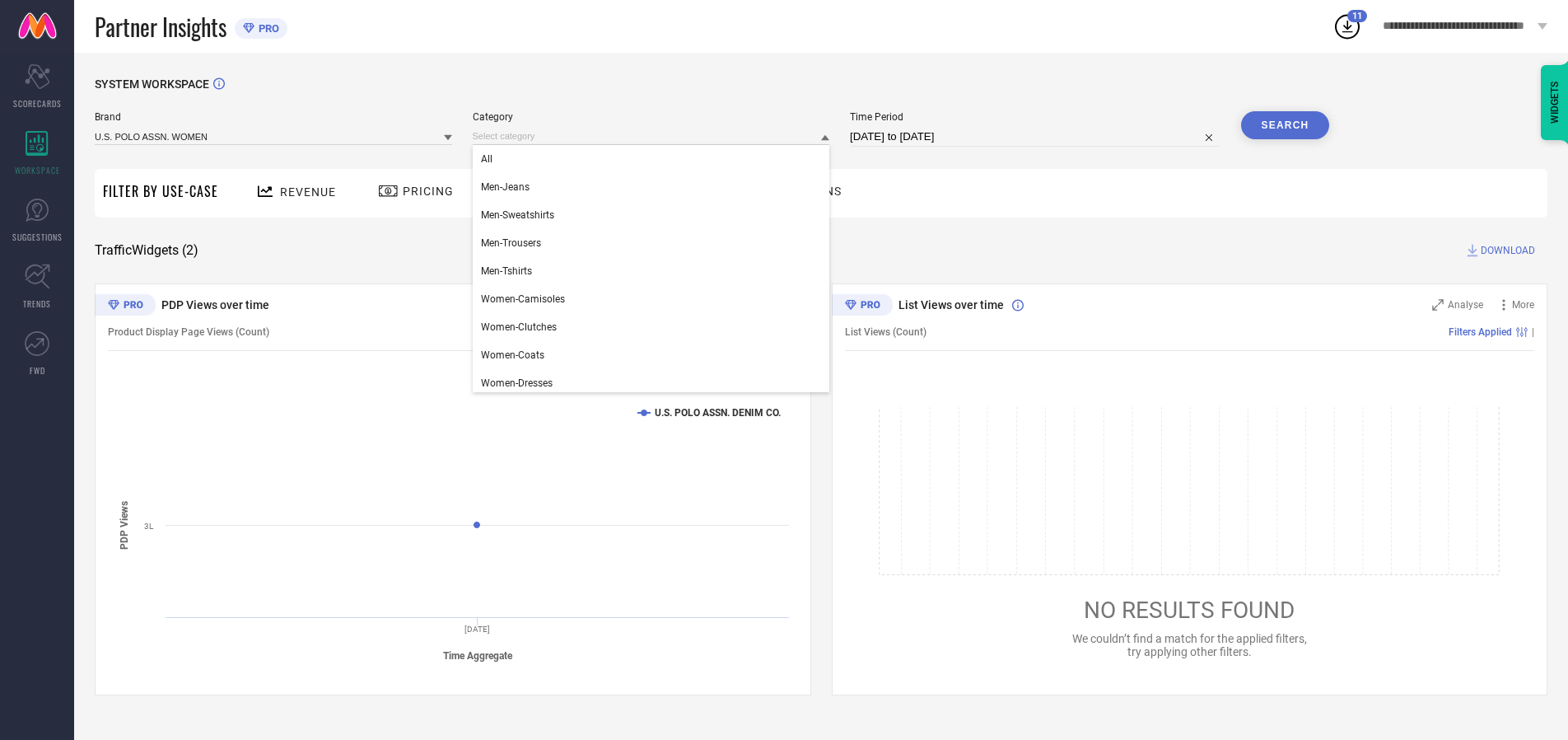
click at [655, 159] on div "All" at bounding box center [651, 159] width 358 height 28
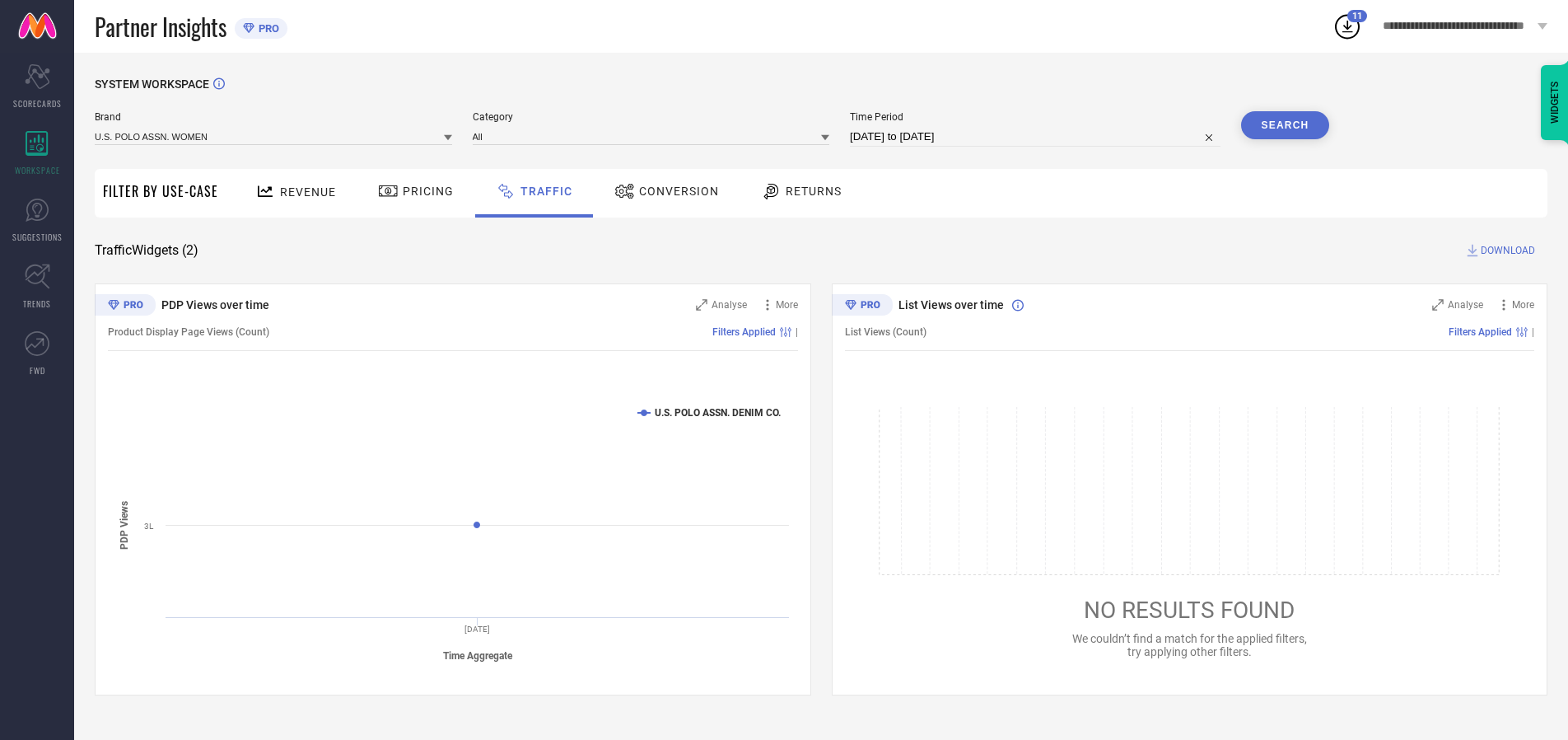
click at [1285, 125] on button "Search" at bounding box center [1286, 125] width 89 height 28
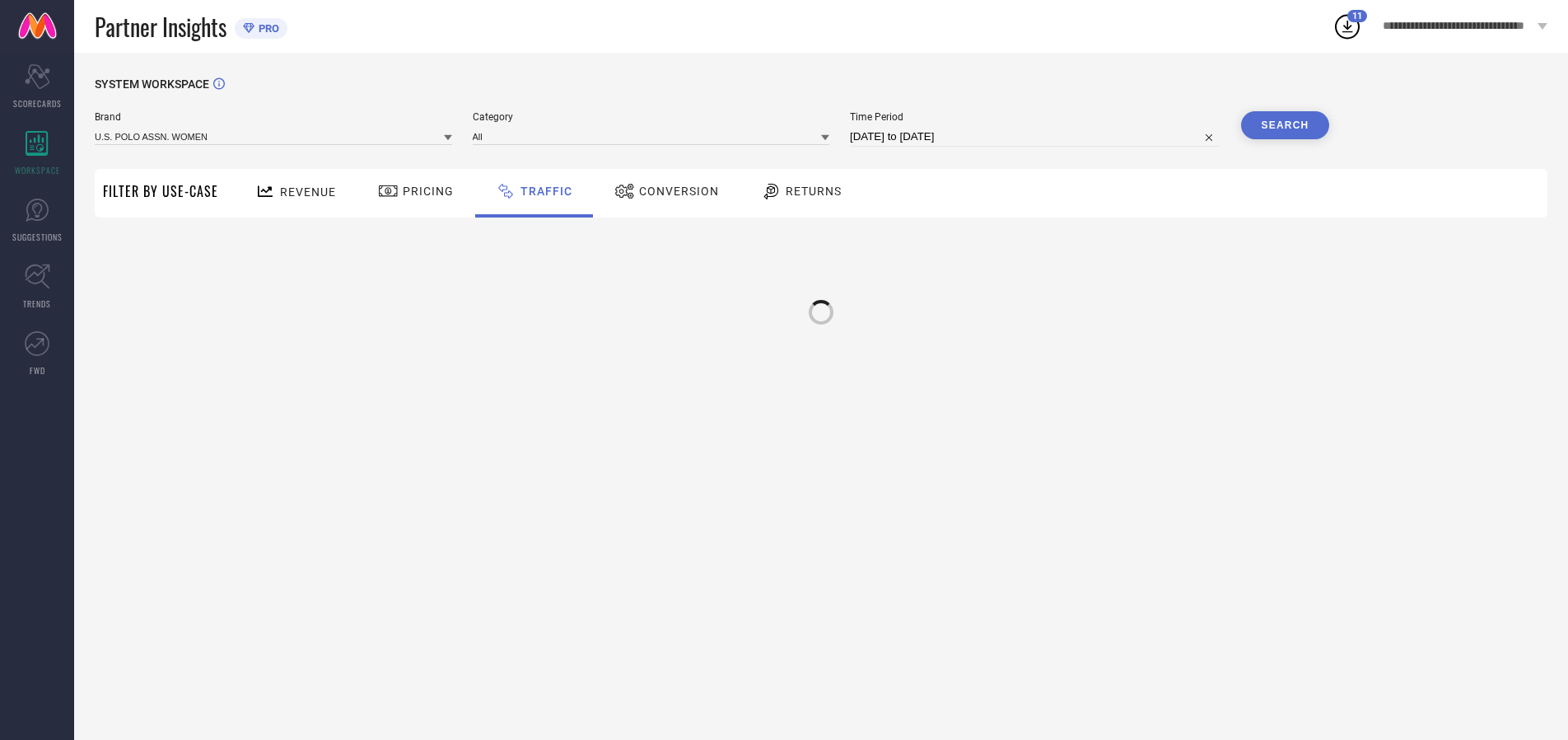
click at [821, 304] on div at bounding box center [820, 312] width 24 height 24
click at [1037, 137] on input at bounding box center [1035, 137] width 370 height 20
select select "9"
select select "2025"
select select "10"
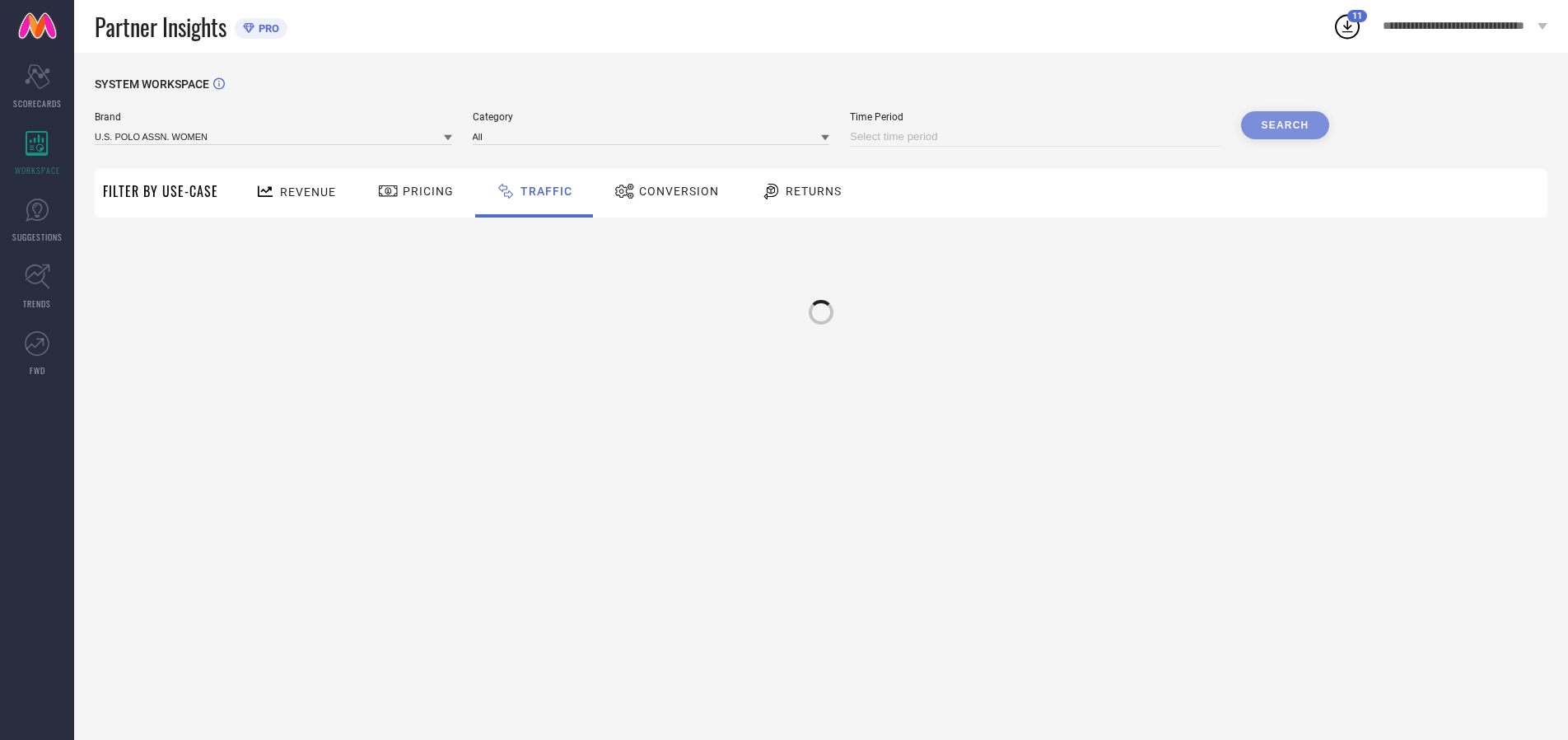
select select "2025"
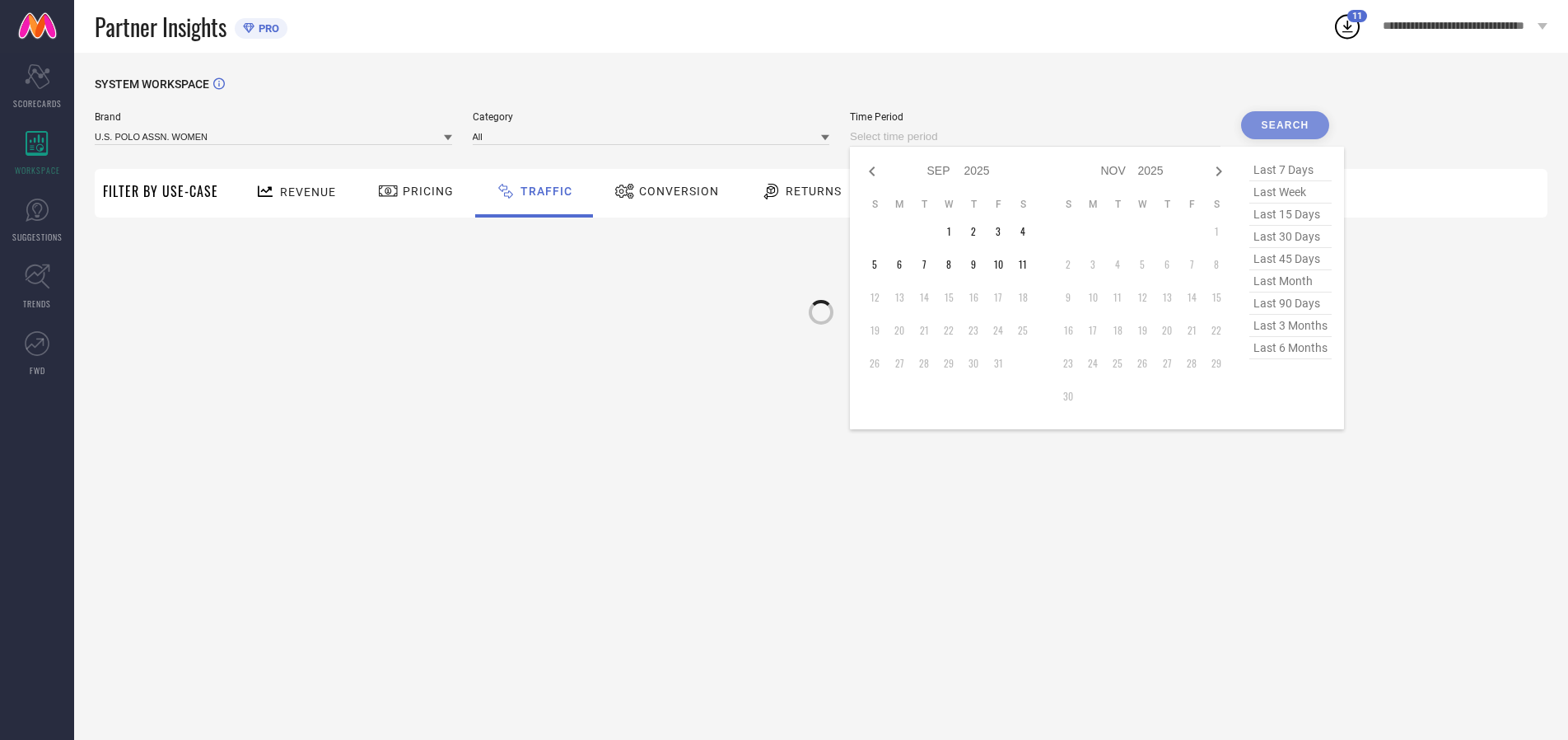
select select "8"
select select "2025"
select select "9"
select select "2025"
click at [929, 363] on td "30" at bounding box center [923, 363] width 24 height 24
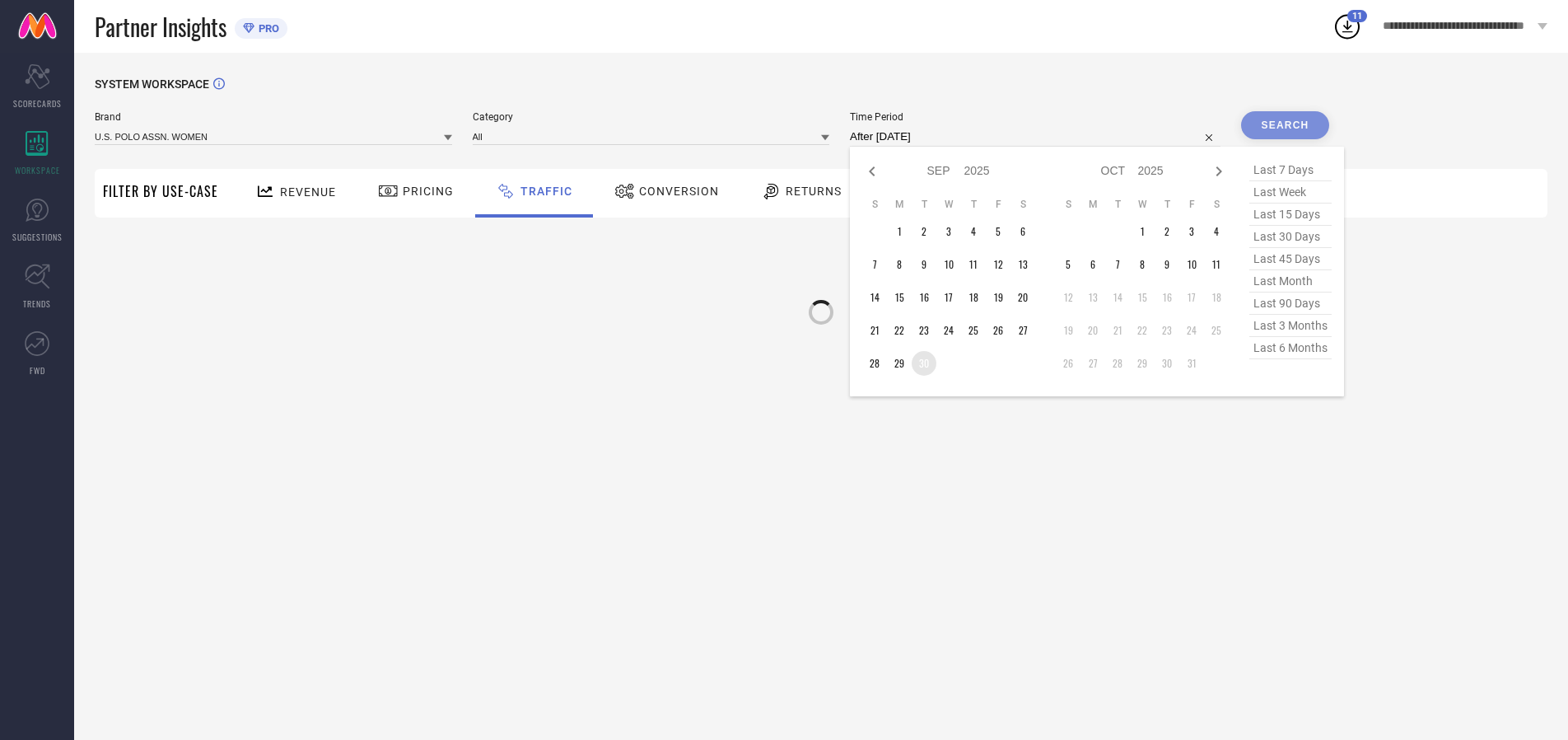
type input "[DATE] to [DATE]"
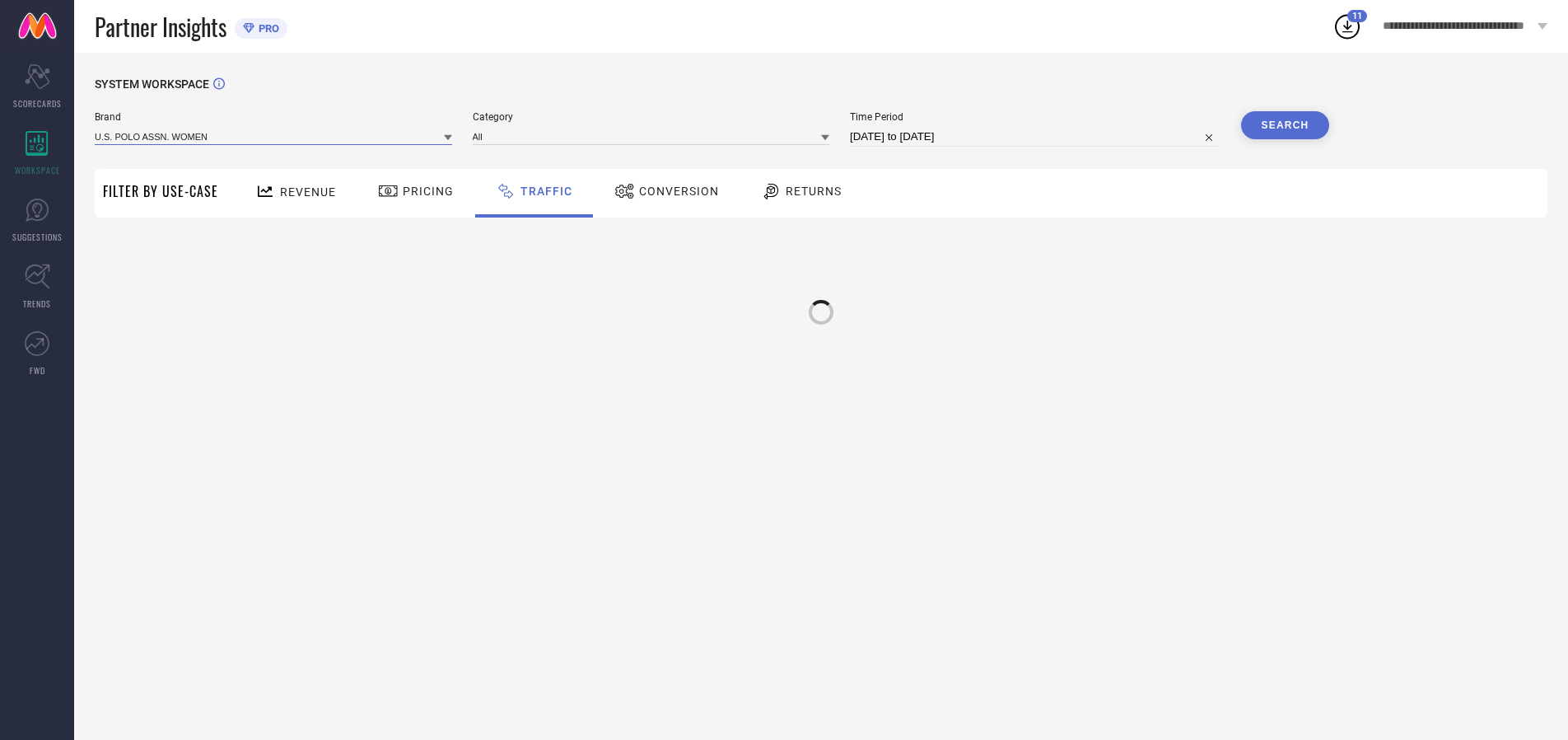
click at [274, 136] on input at bounding box center [273, 136] width 358 height 17
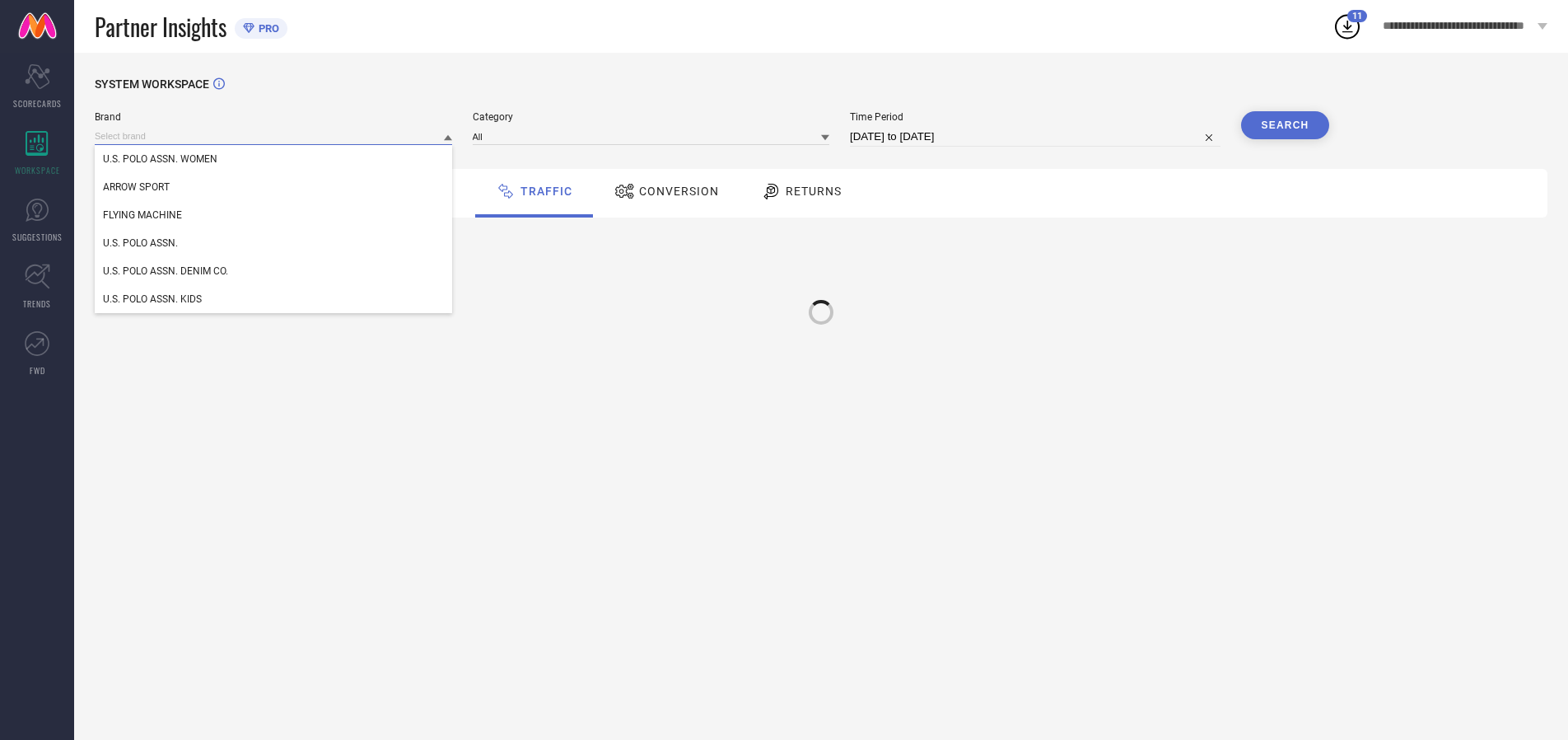
click at [274, 136] on input at bounding box center [273, 136] width 358 height 17
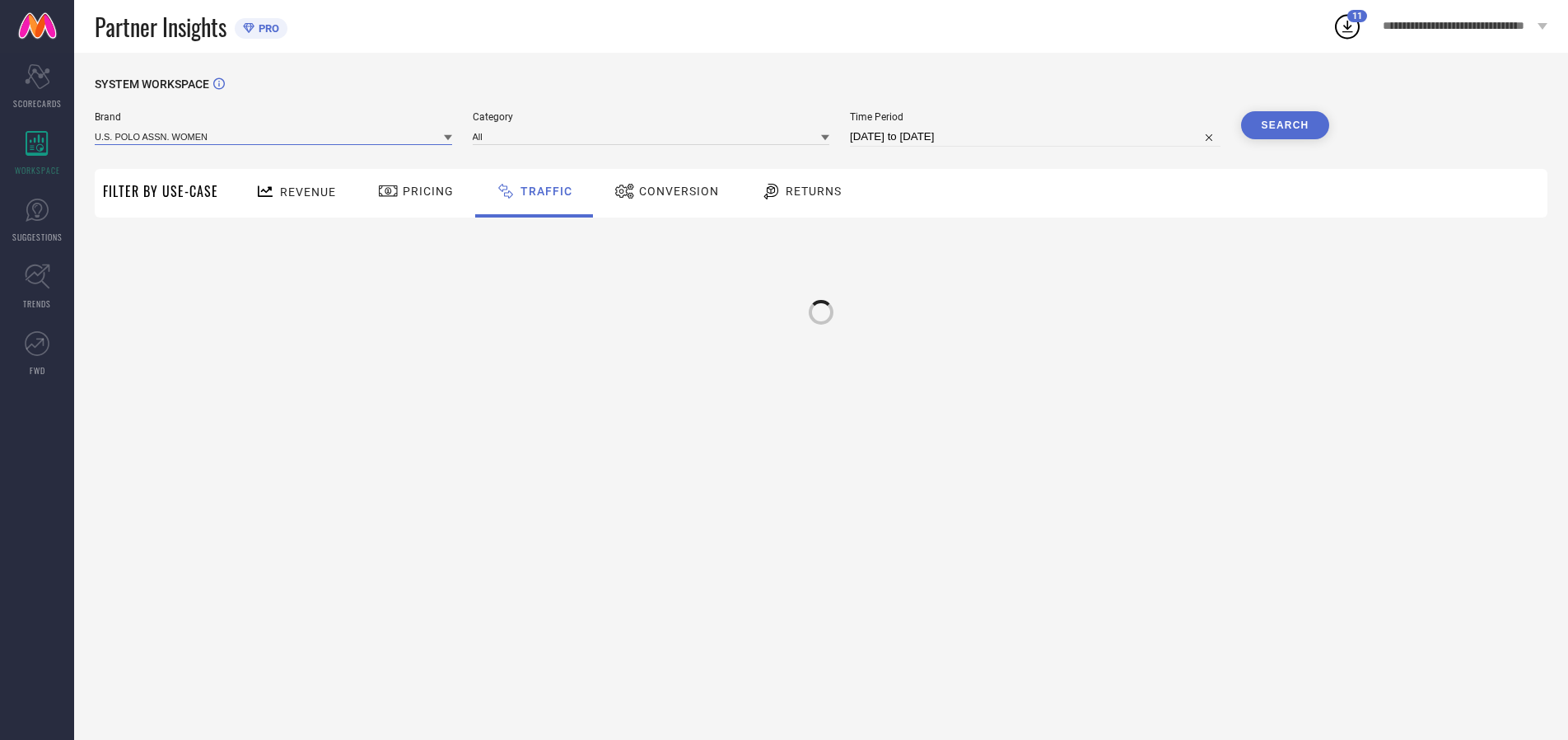
click at [274, 136] on input at bounding box center [273, 136] width 358 height 17
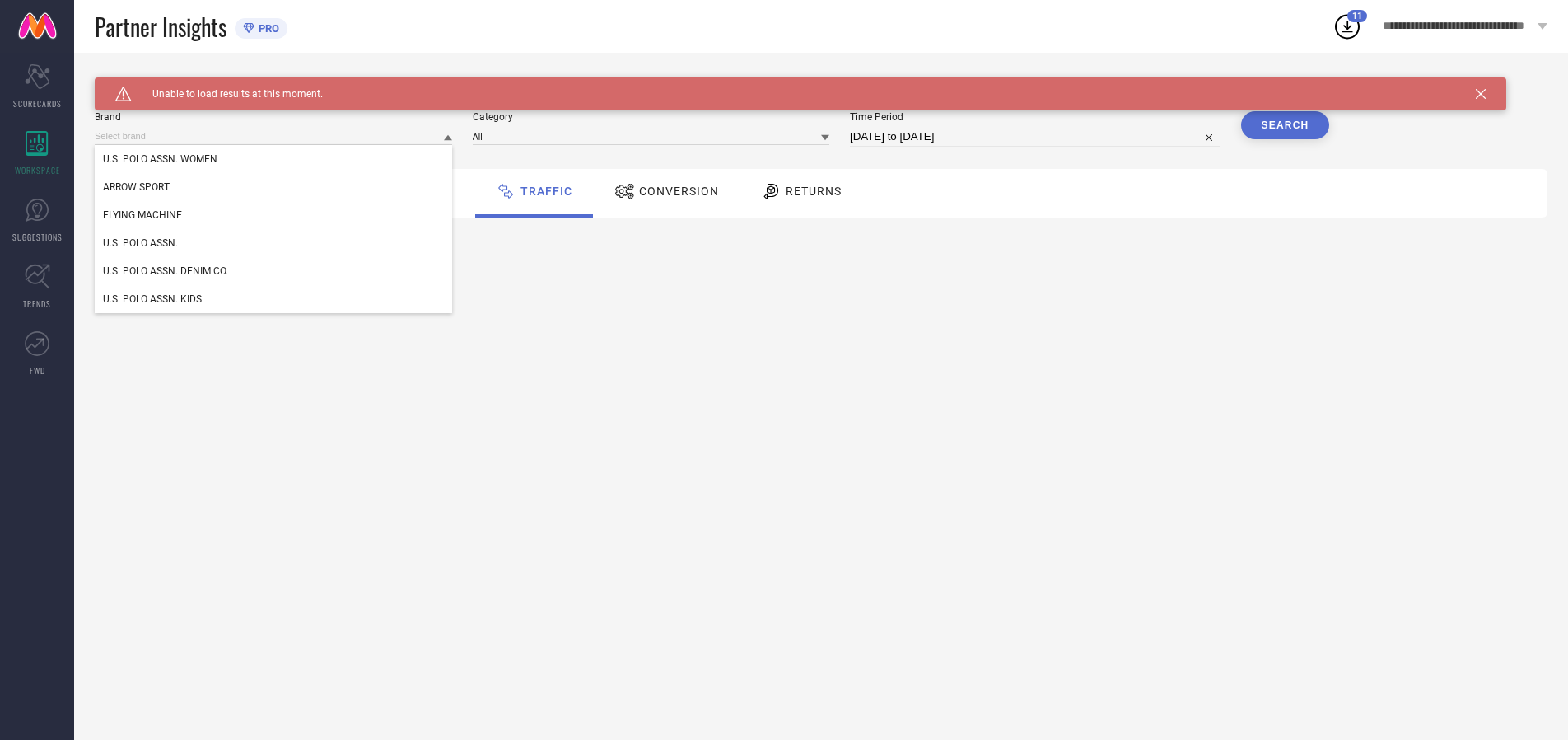
click at [274, 159] on div "U.S. POLO ASSN. WOMEN" at bounding box center [273, 159] width 358 height 28
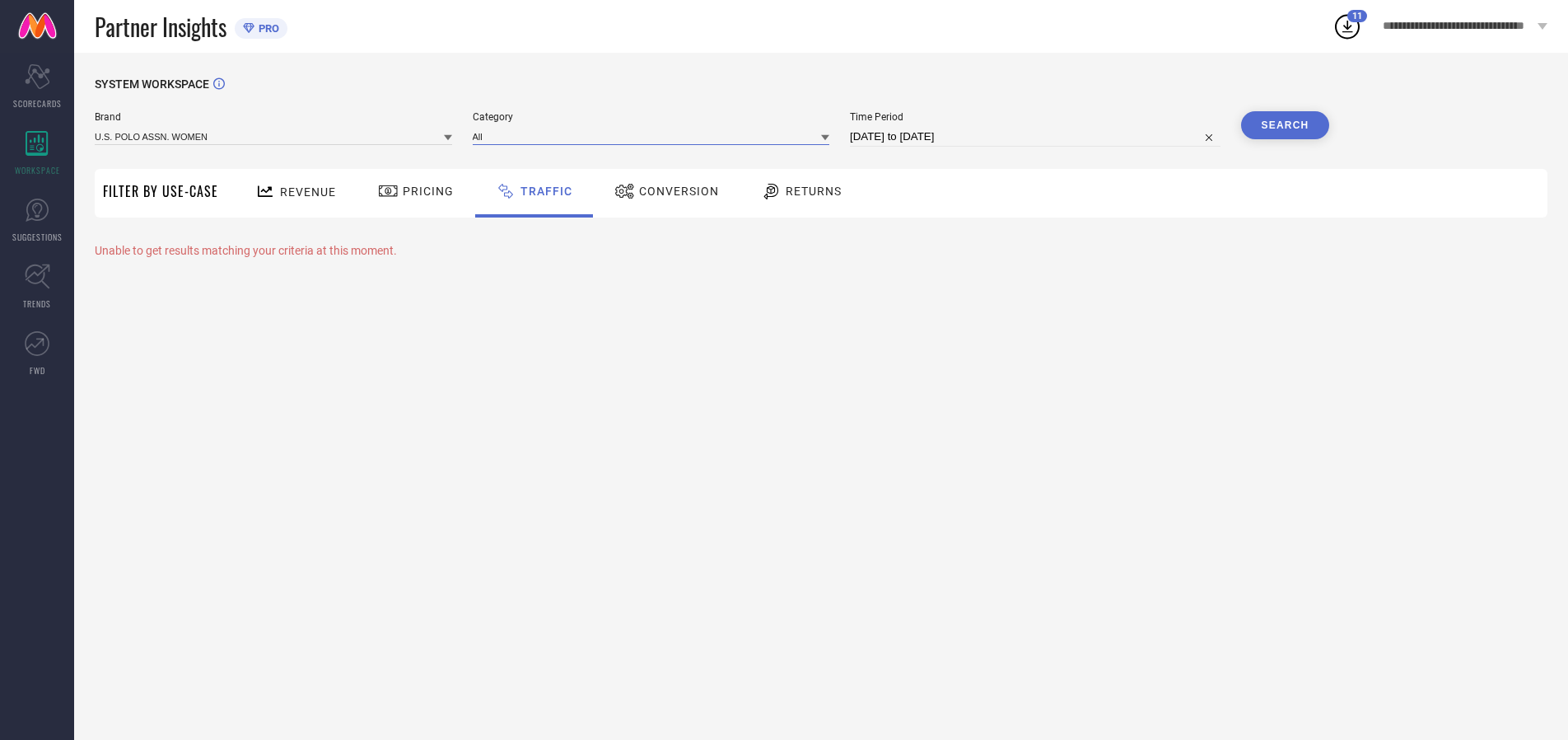
click at [655, 136] on input at bounding box center [651, 136] width 358 height 17
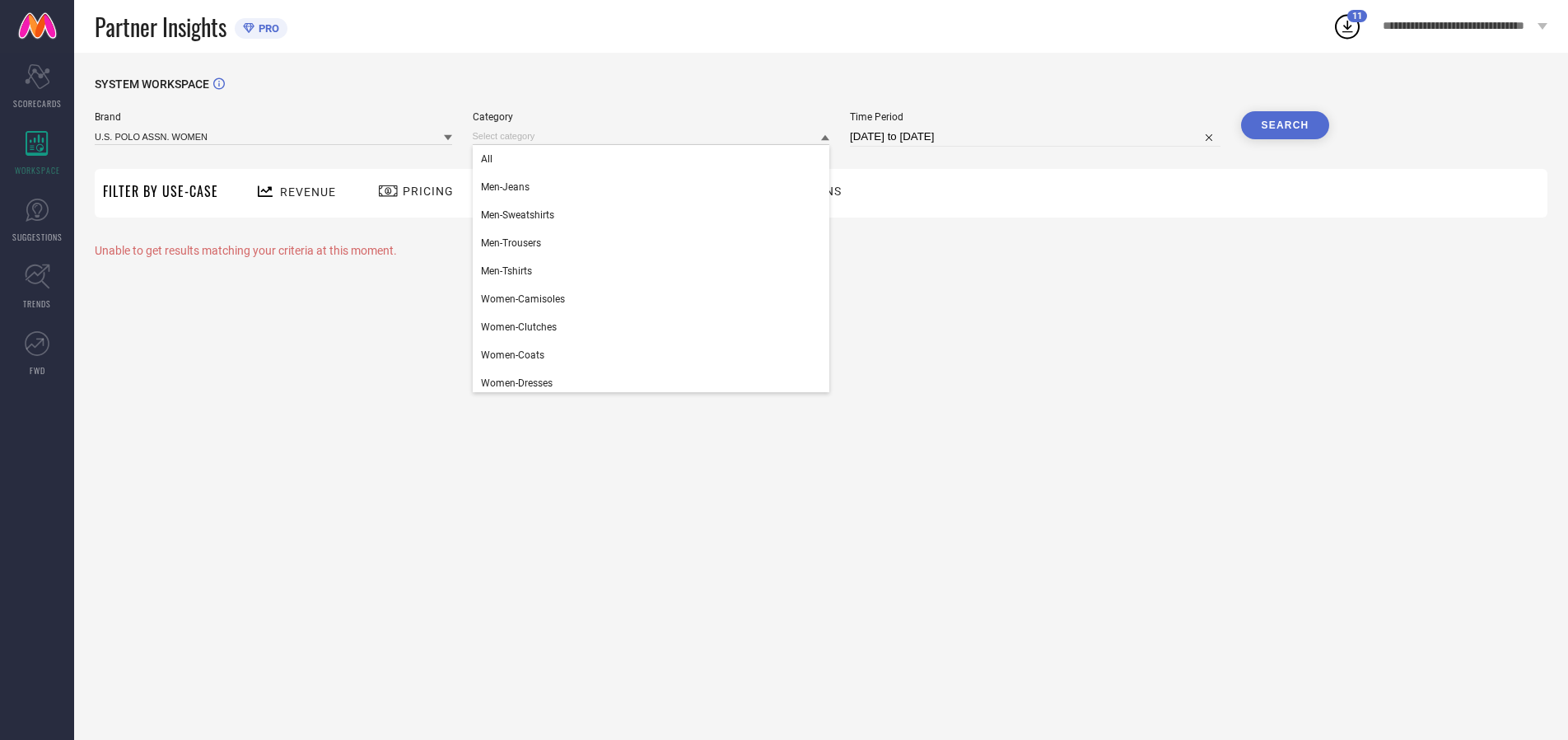
click at [655, 159] on div "All" at bounding box center [651, 159] width 358 height 28
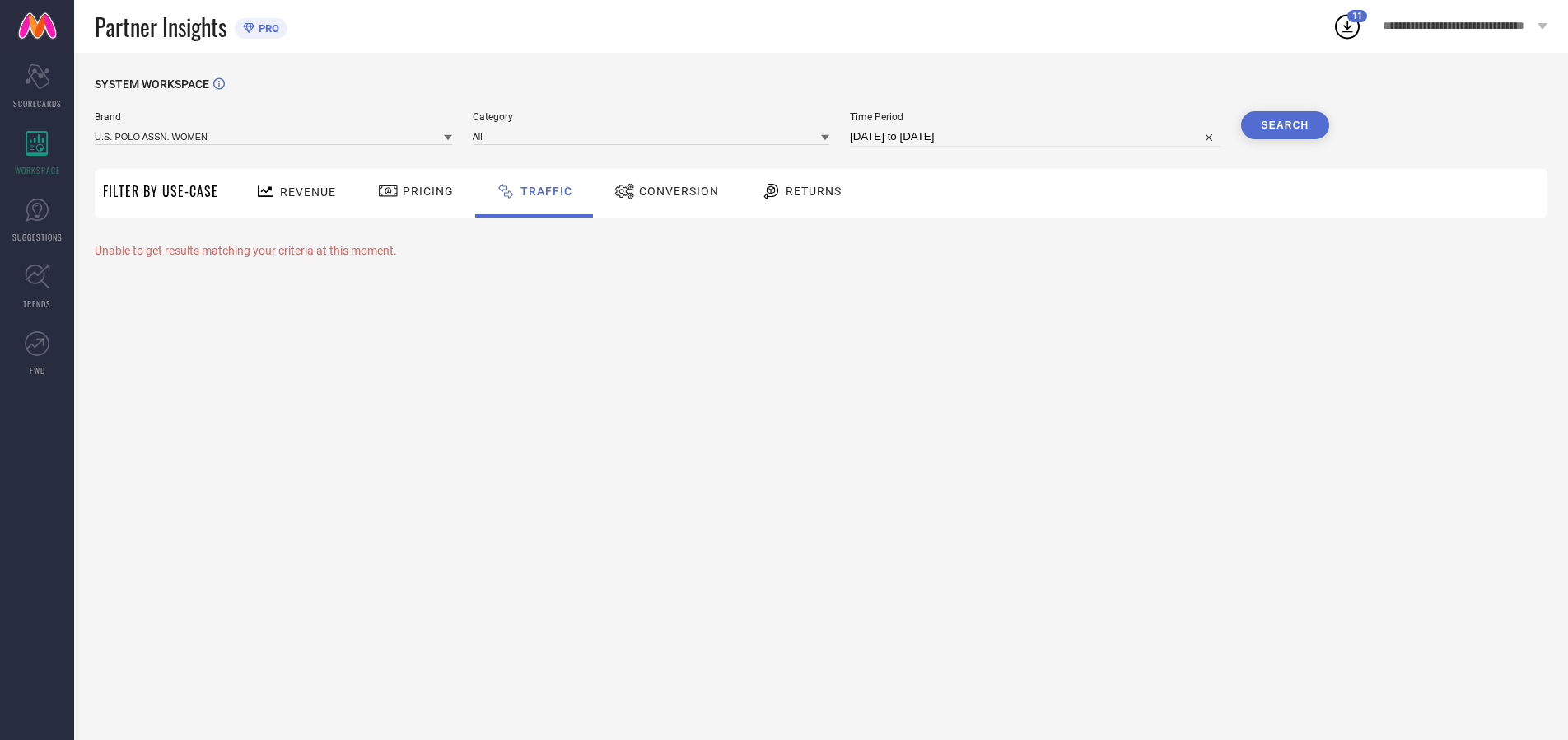
click at [1285, 125] on button "Search" at bounding box center [1286, 125] width 89 height 28
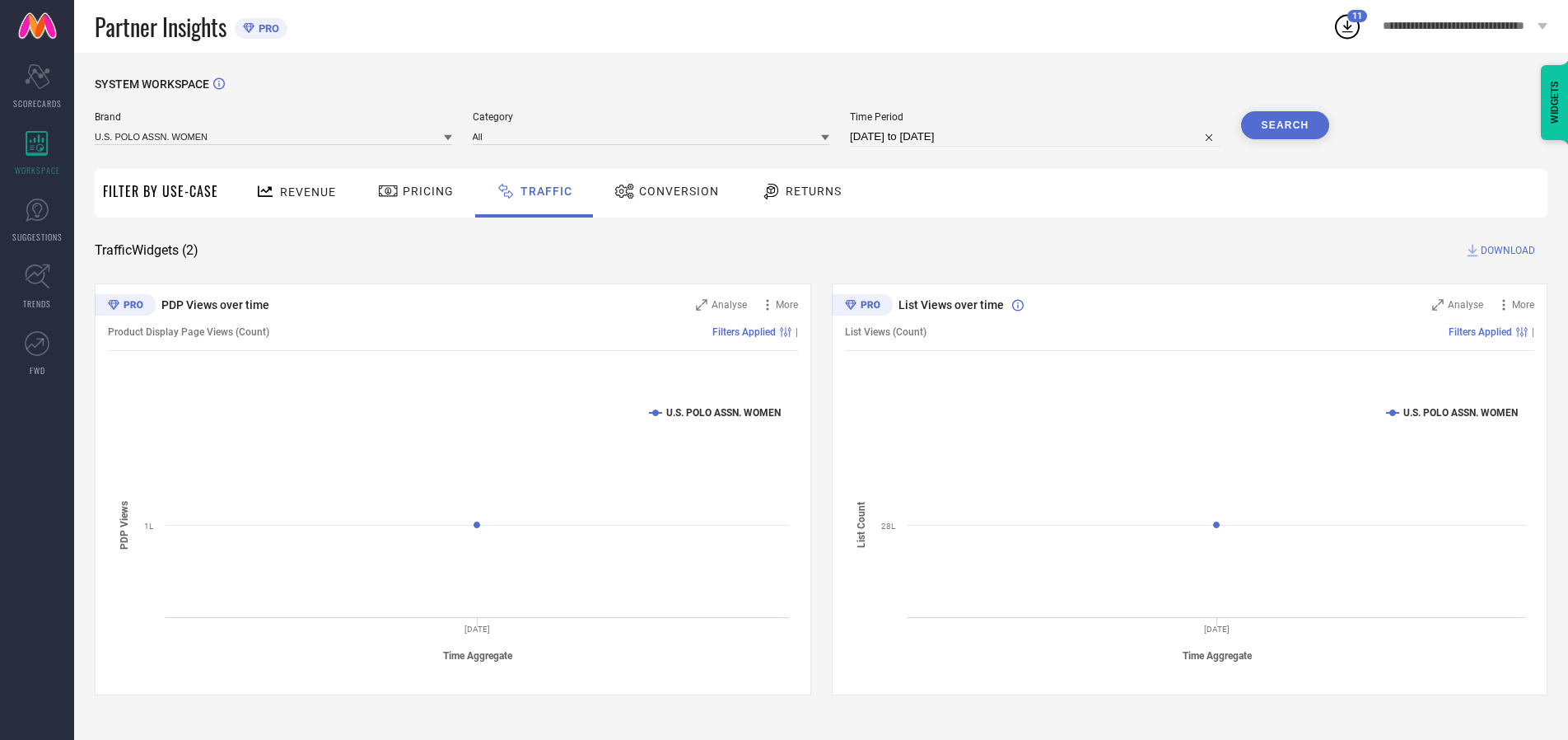
click at [1506, 251] on span "DOWNLOAD" at bounding box center [1508, 250] width 54 height 16
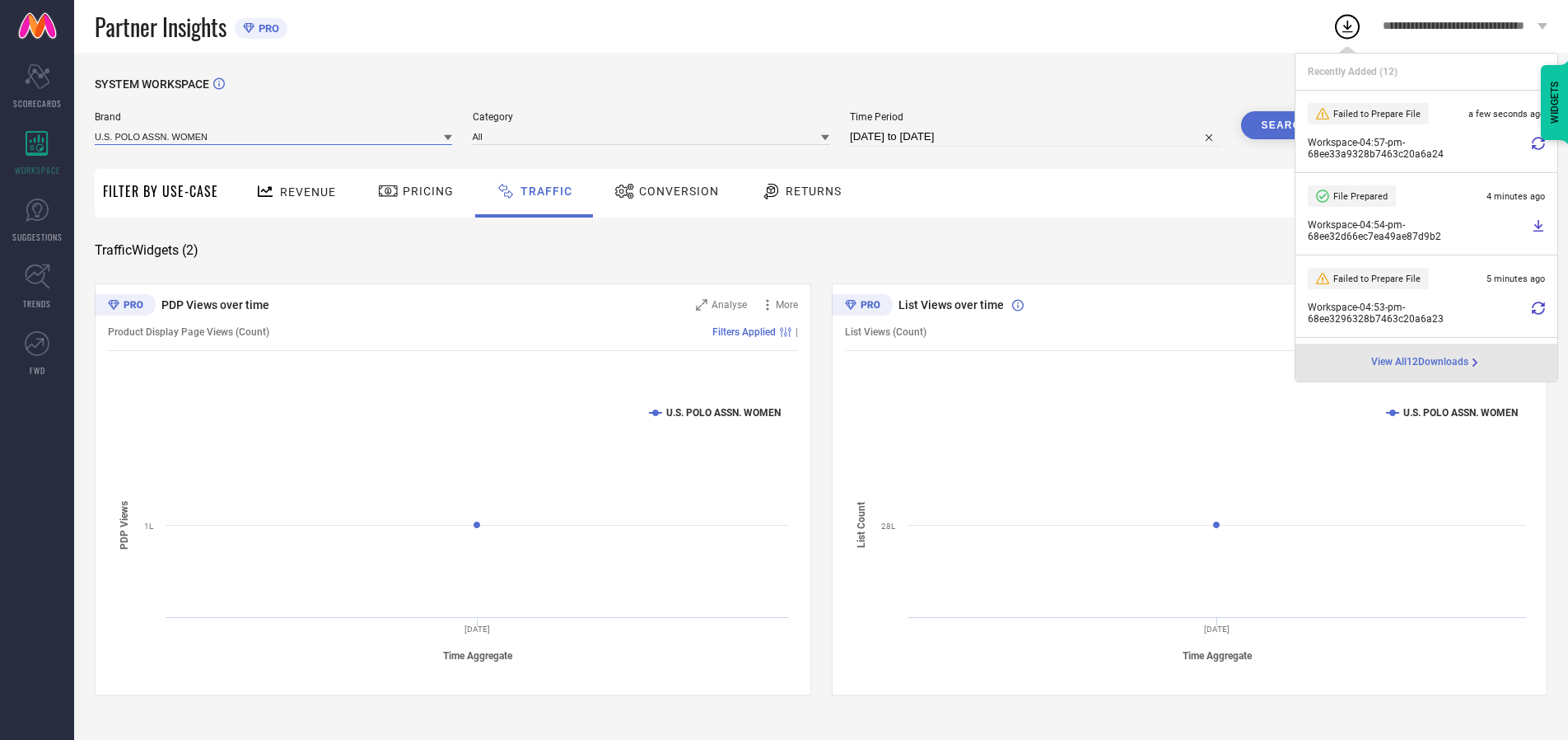
click at [274, 136] on input at bounding box center [273, 136] width 358 height 17
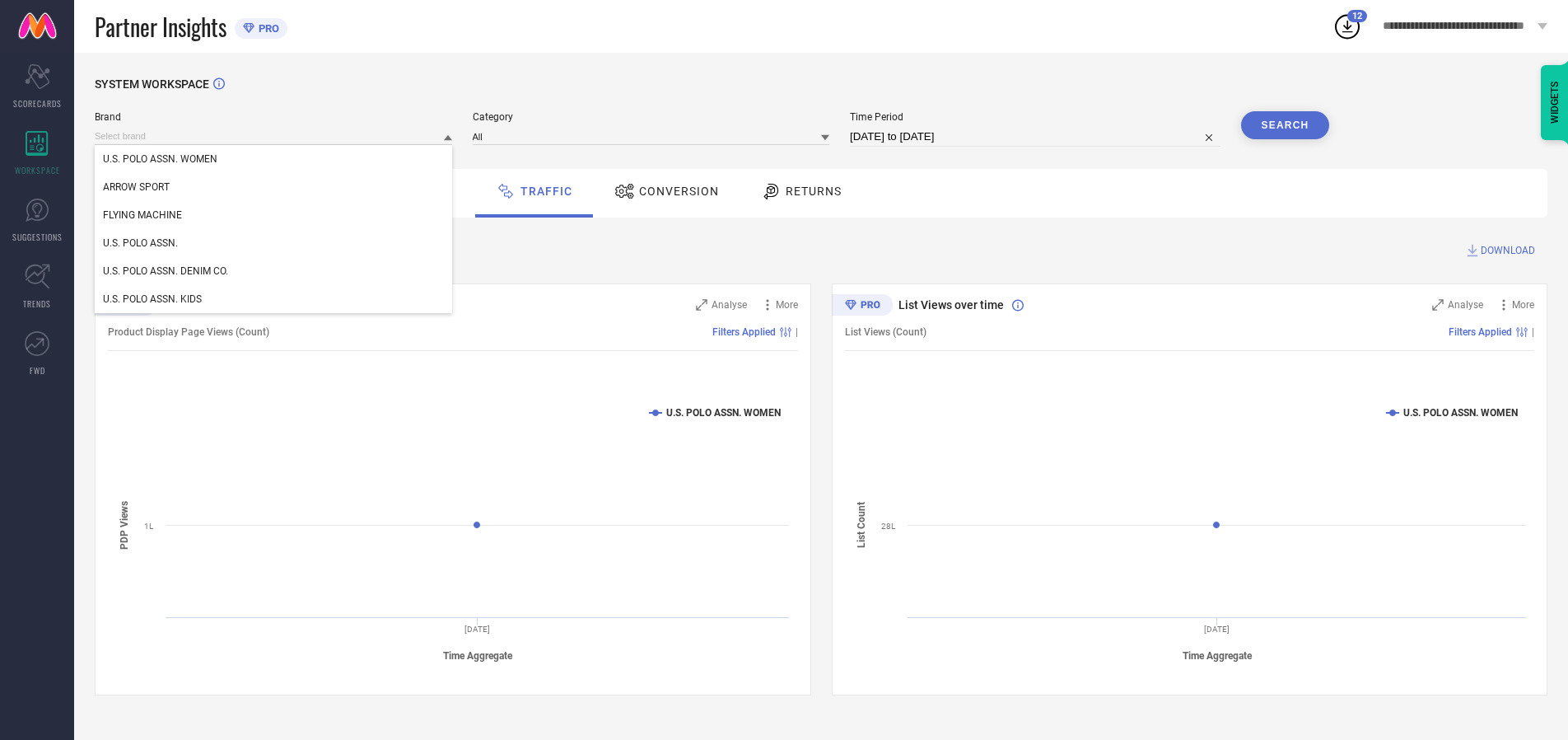
click at [274, 243] on div "U.S. POLO ASSN." at bounding box center [273, 243] width 358 height 28
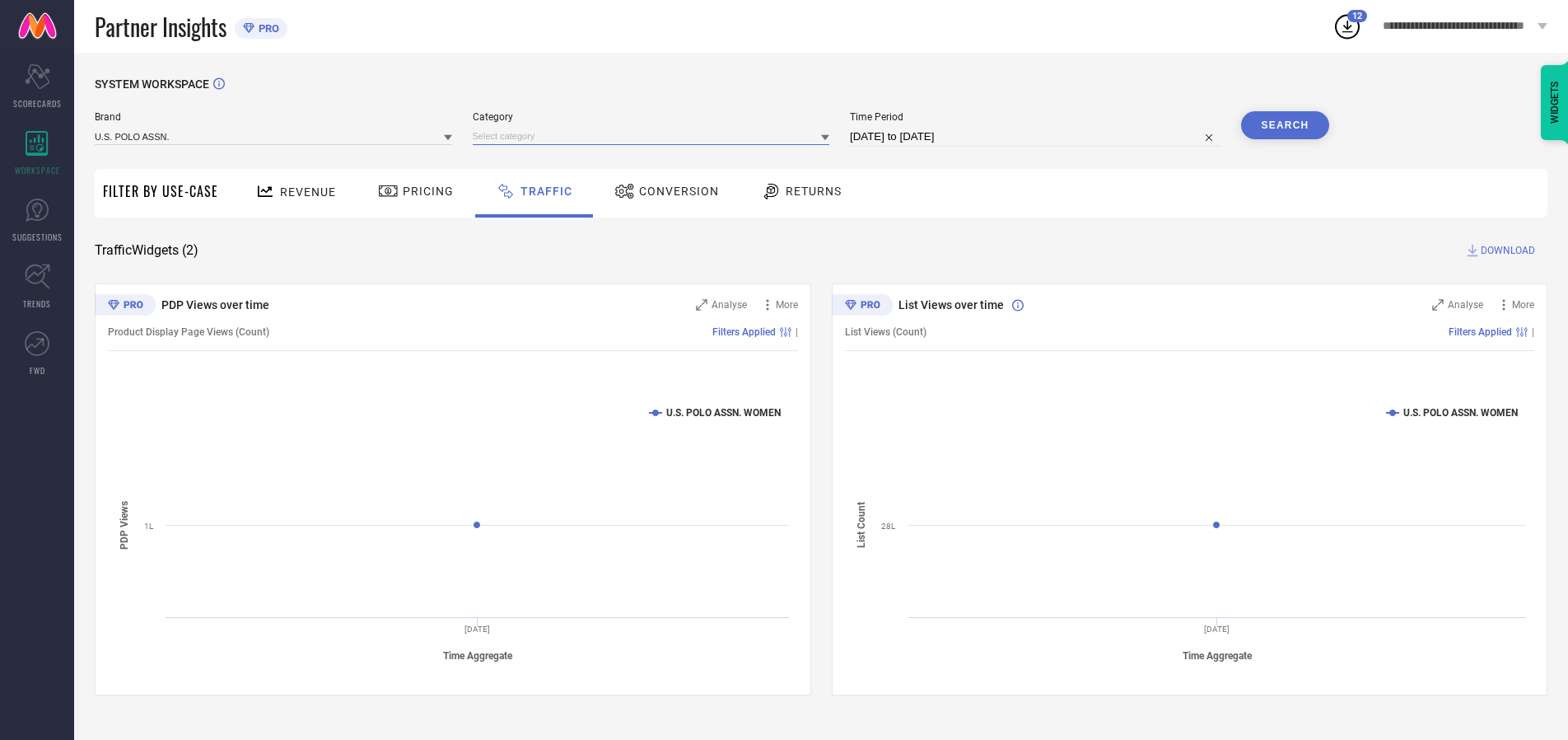
click at [655, 136] on input at bounding box center [651, 136] width 358 height 17
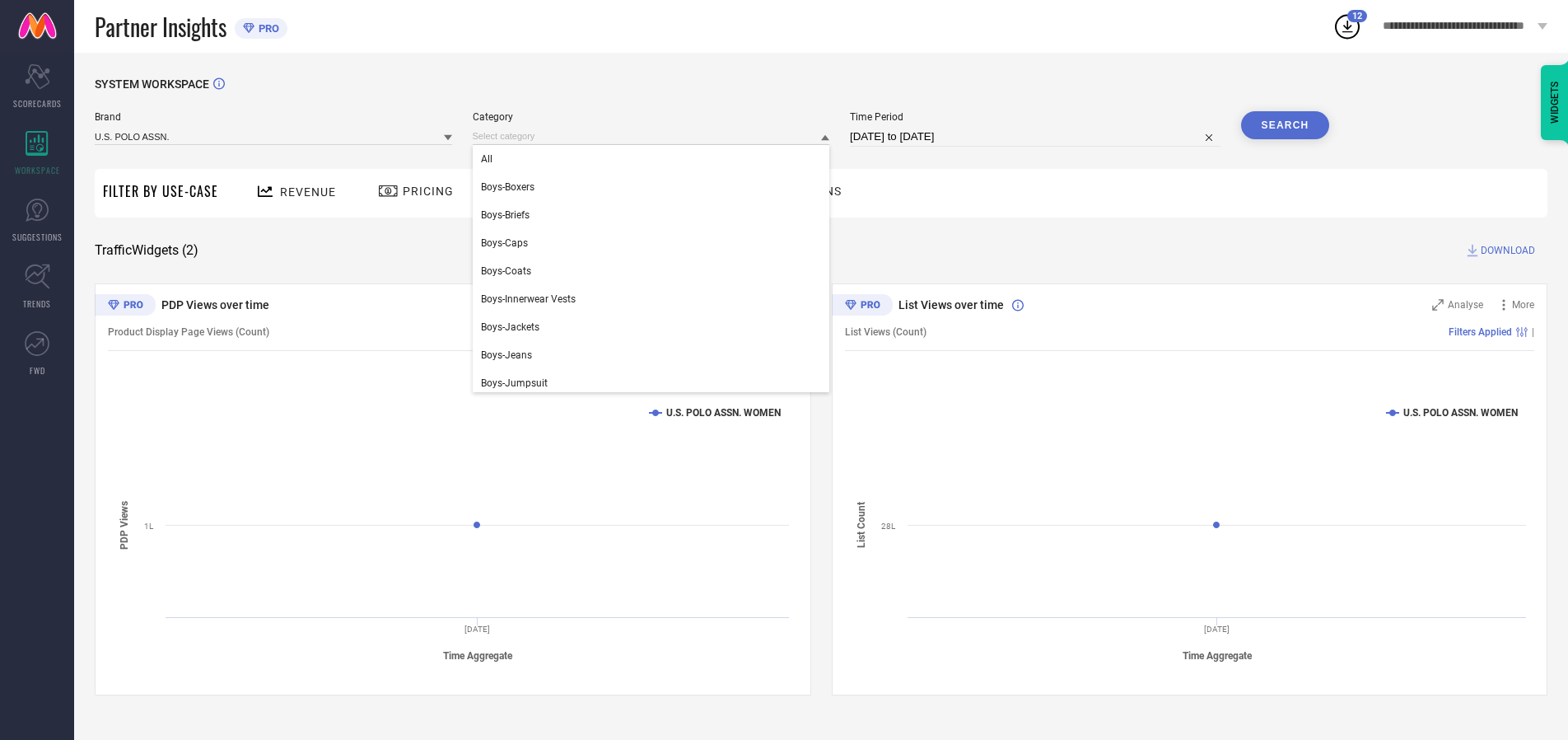
click at [655, 159] on div "All" at bounding box center [651, 159] width 358 height 28
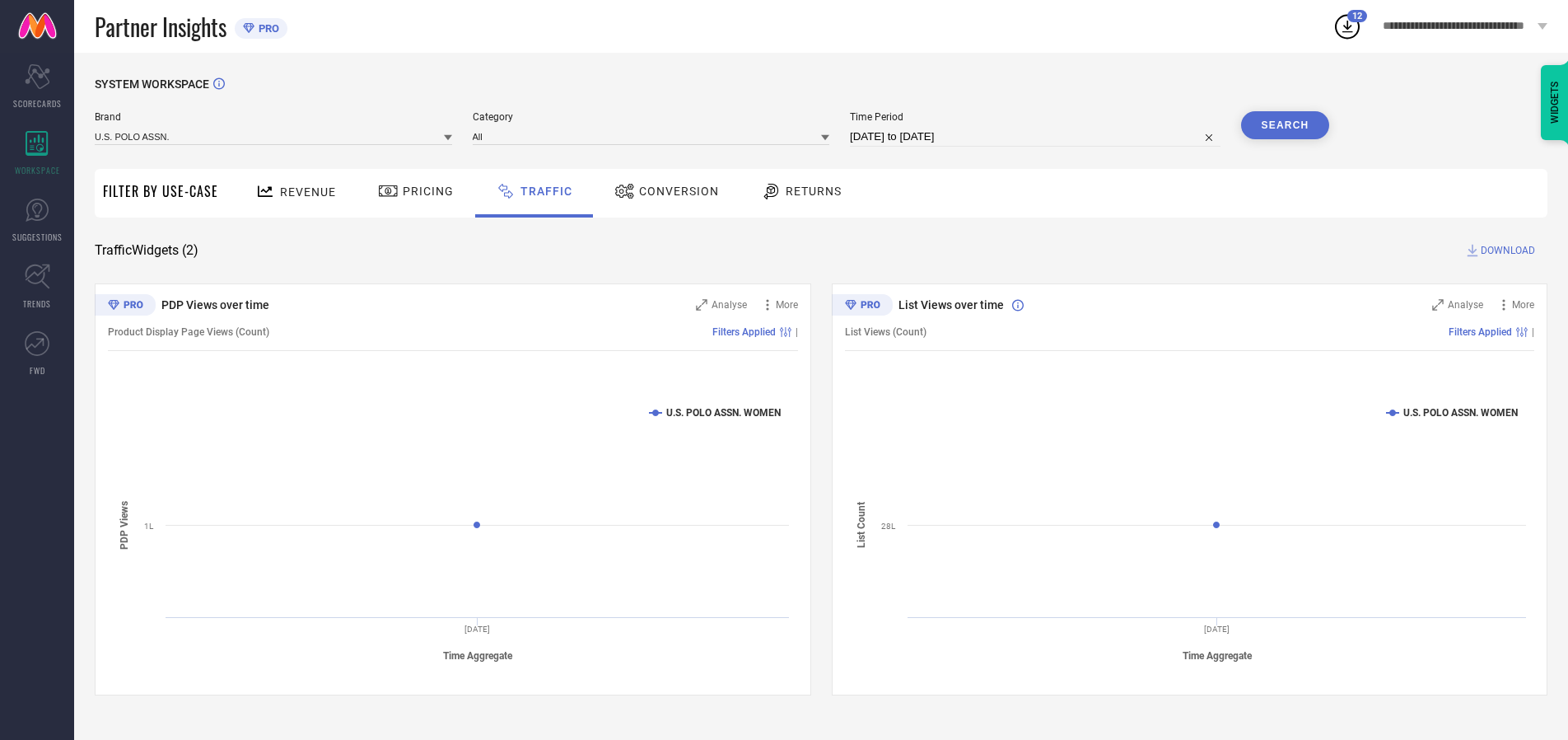
click at [1285, 125] on button "Search" at bounding box center [1286, 125] width 89 height 28
click at [1506, 251] on span "DOWNLOAD" at bounding box center [1508, 250] width 54 height 16
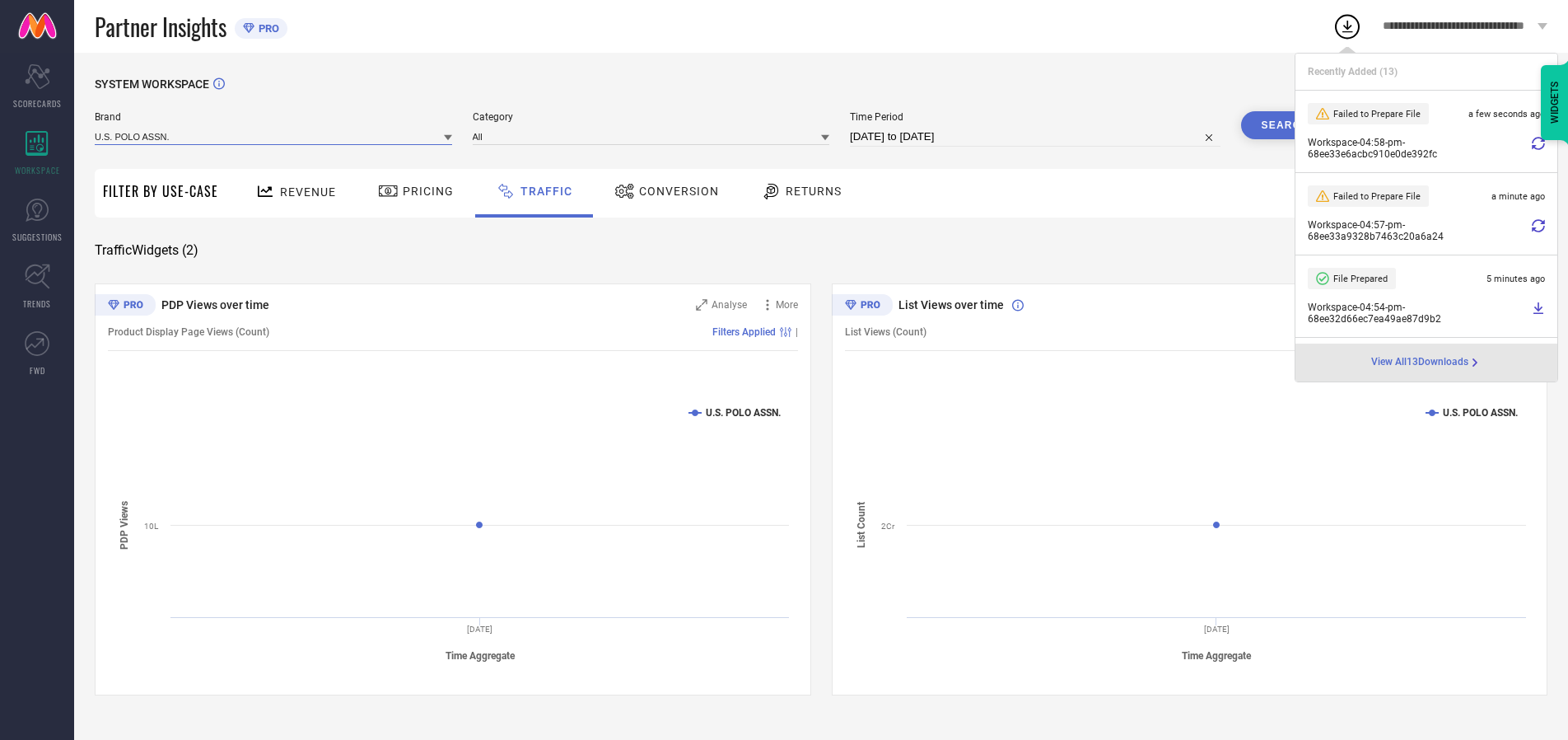
click at [274, 136] on input at bounding box center [273, 136] width 358 height 17
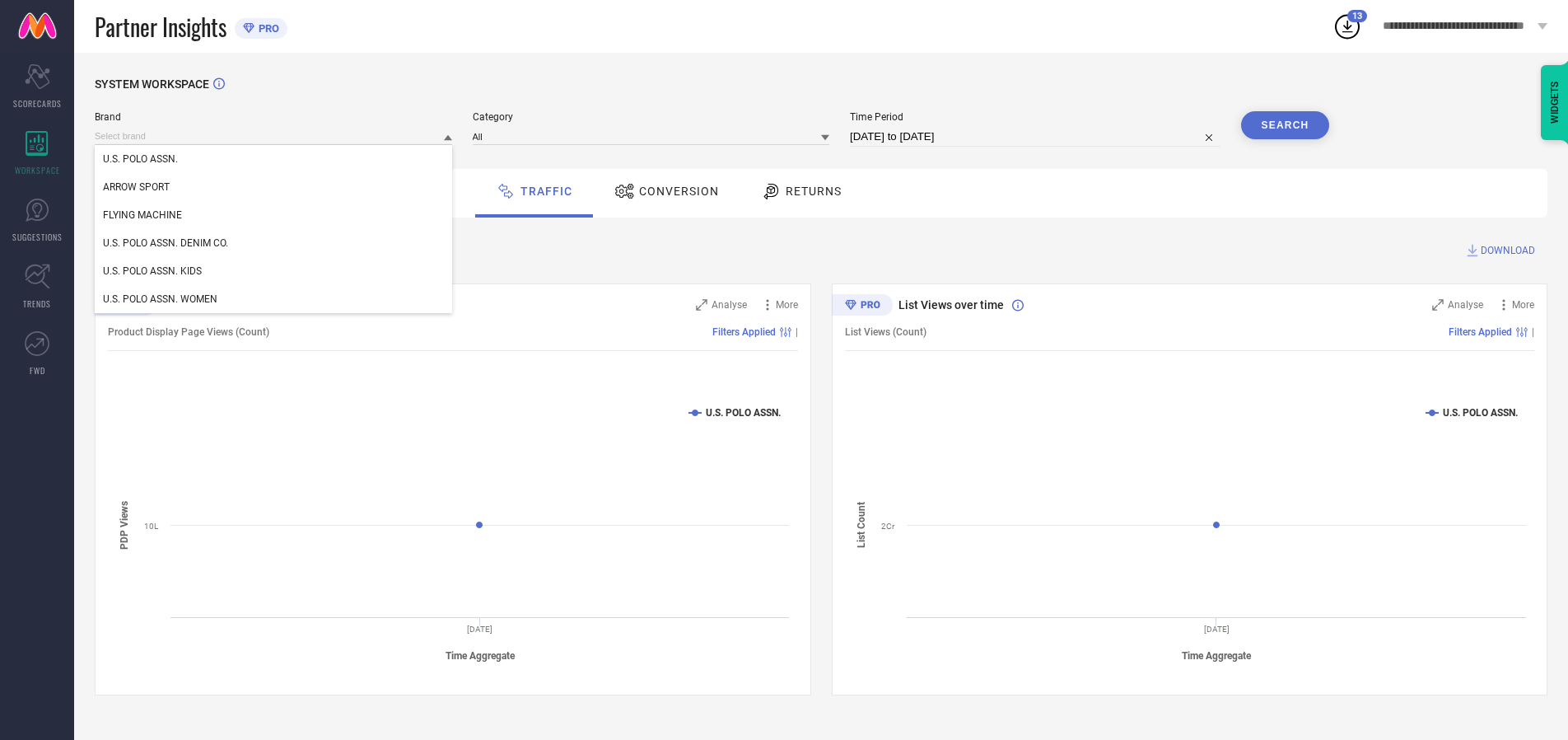
click at [274, 243] on div "U.S. POLO ASSN. DENIM CO." at bounding box center [273, 243] width 358 height 28
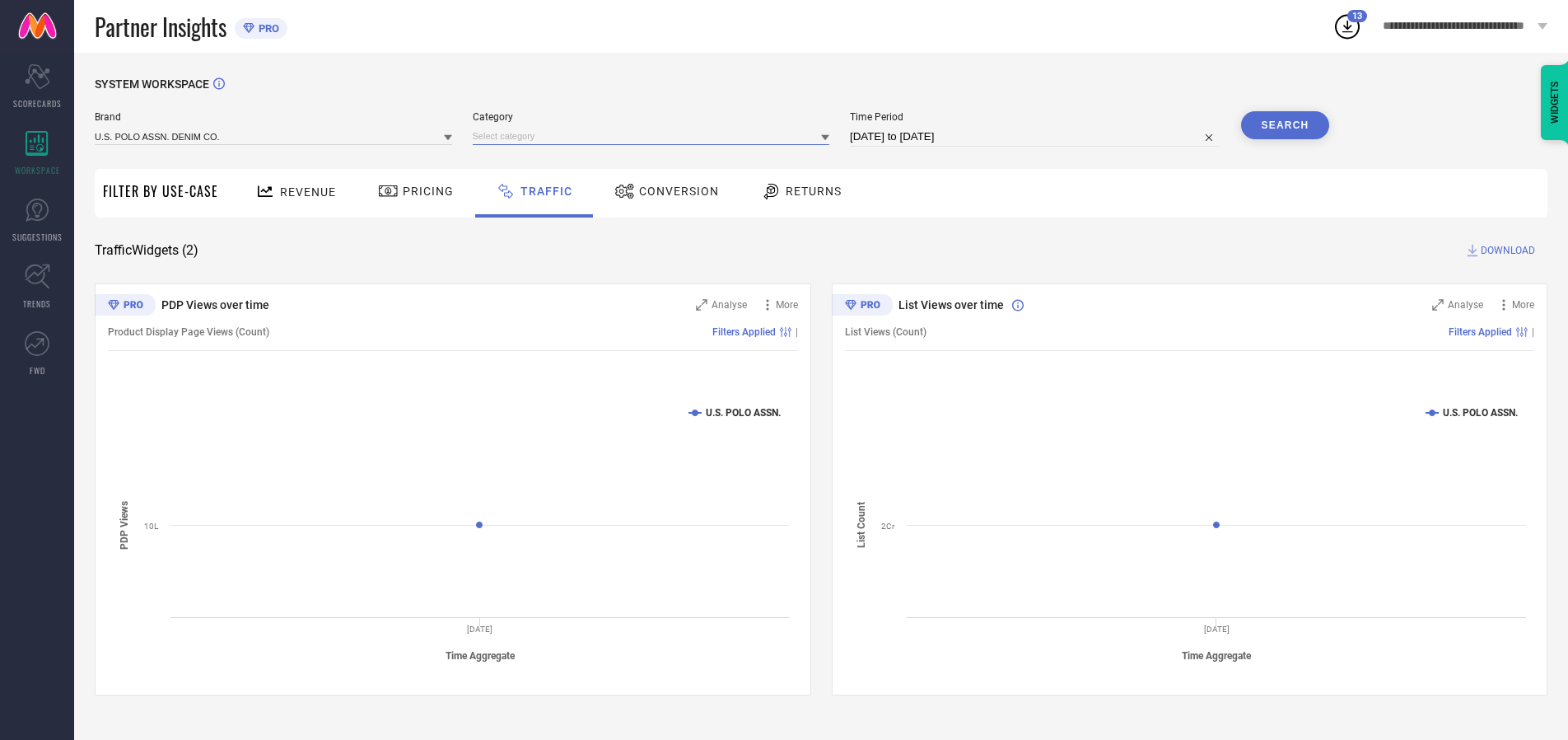
click at [655, 136] on input at bounding box center [651, 136] width 358 height 17
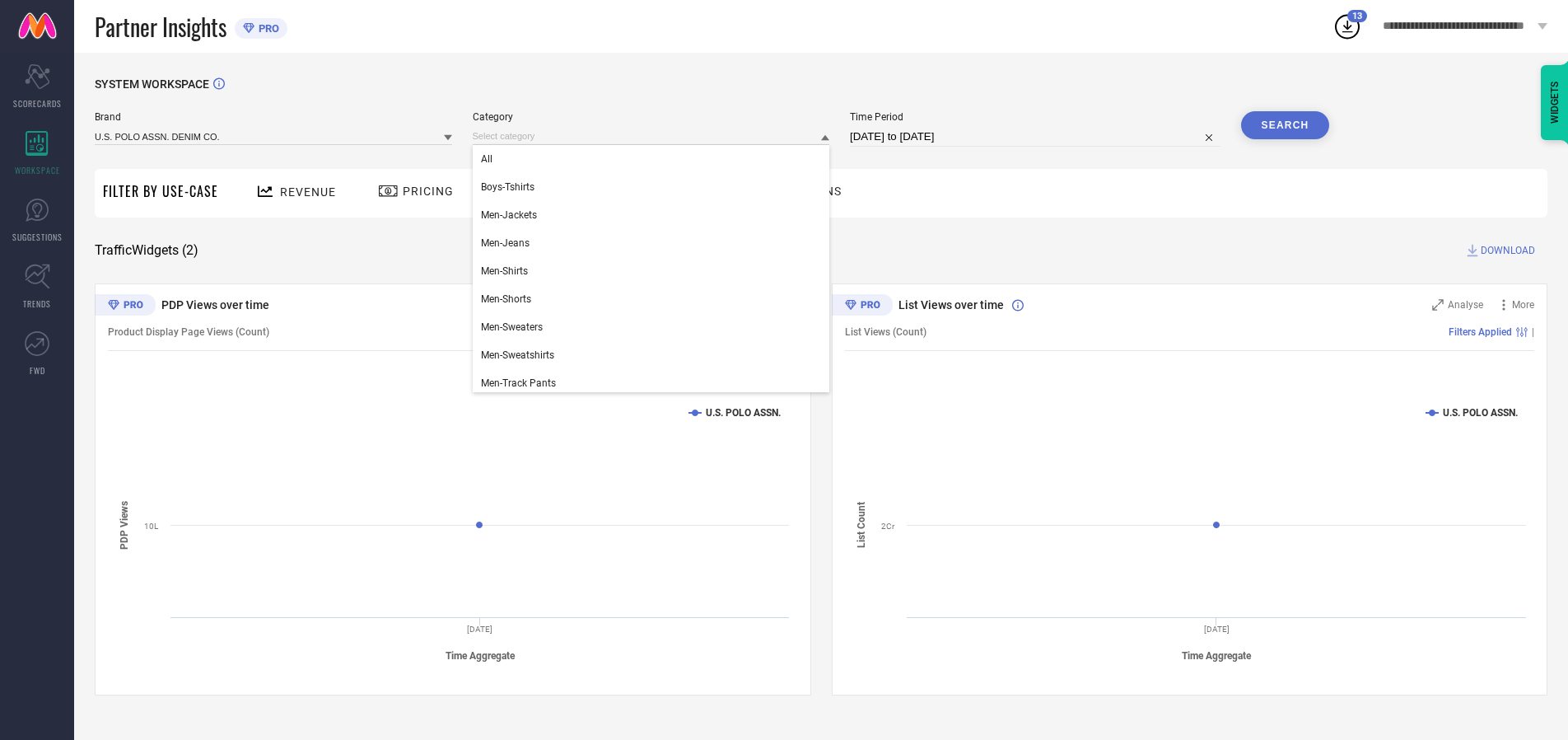
click at [655, 159] on div "All" at bounding box center [651, 159] width 358 height 28
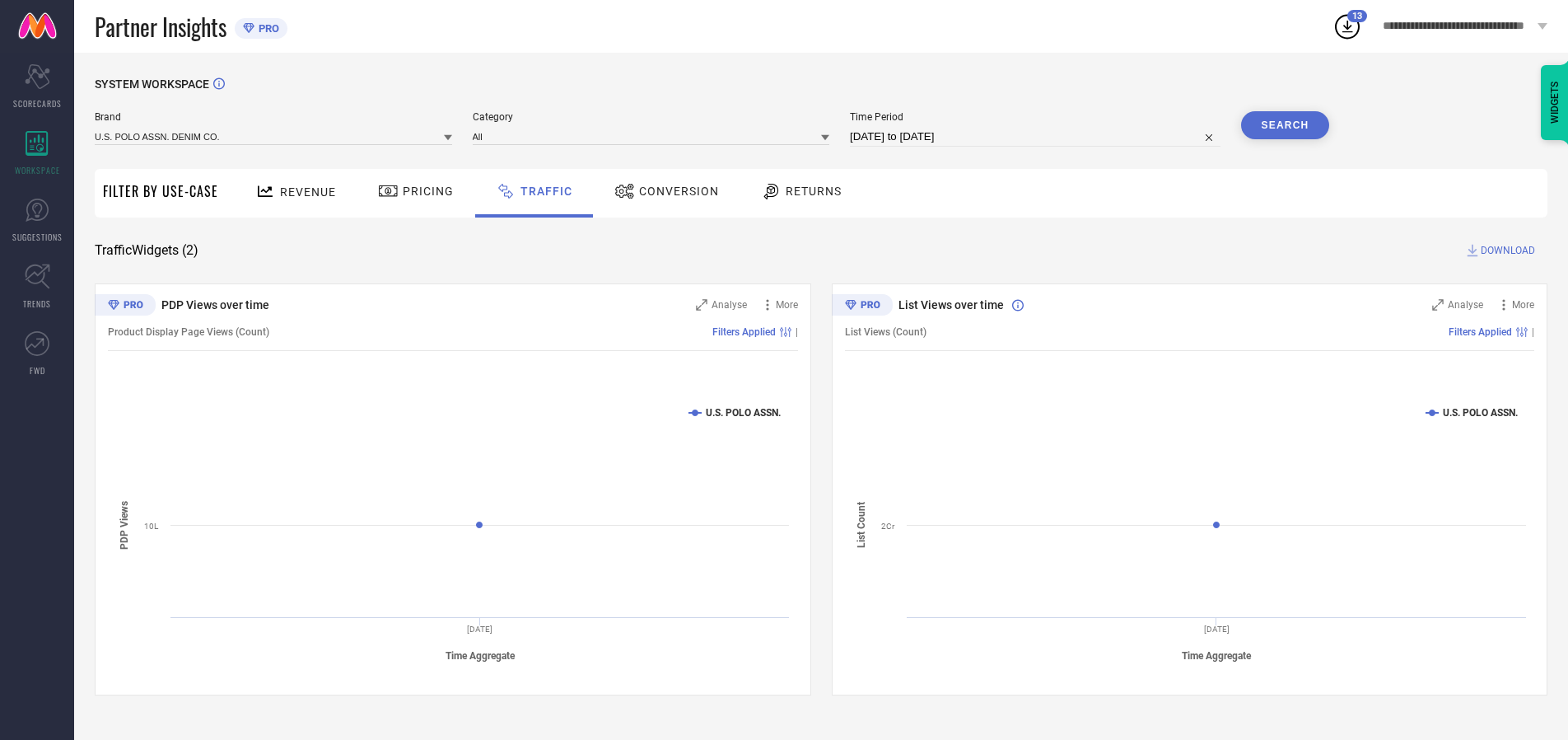
click at [1285, 125] on button "Search" at bounding box center [1286, 125] width 89 height 28
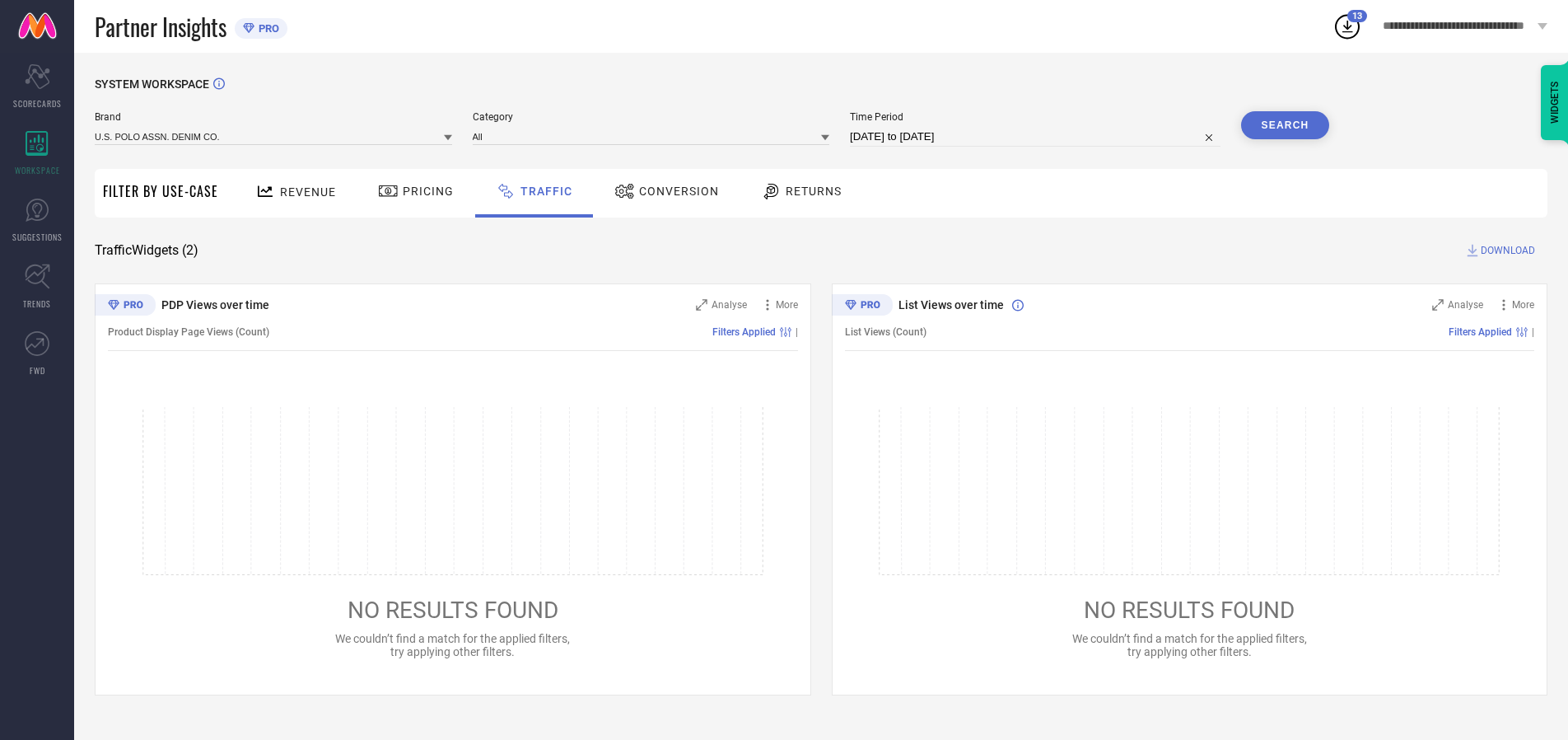
click at [1506, 251] on span "DOWNLOAD" at bounding box center [1508, 250] width 54 height 16
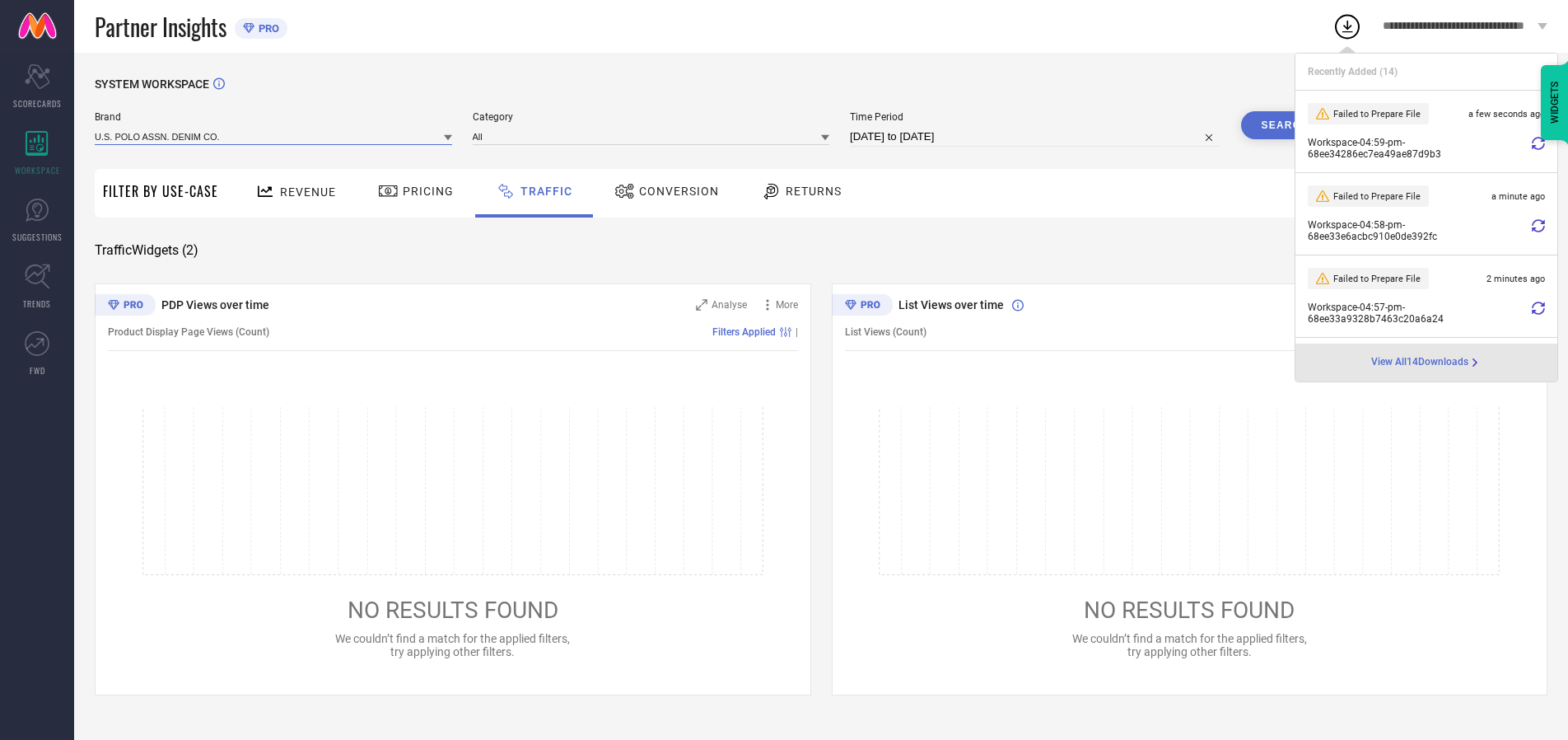
click at [274, 136] on input at bounding box center [273, 136] width 358 height 17
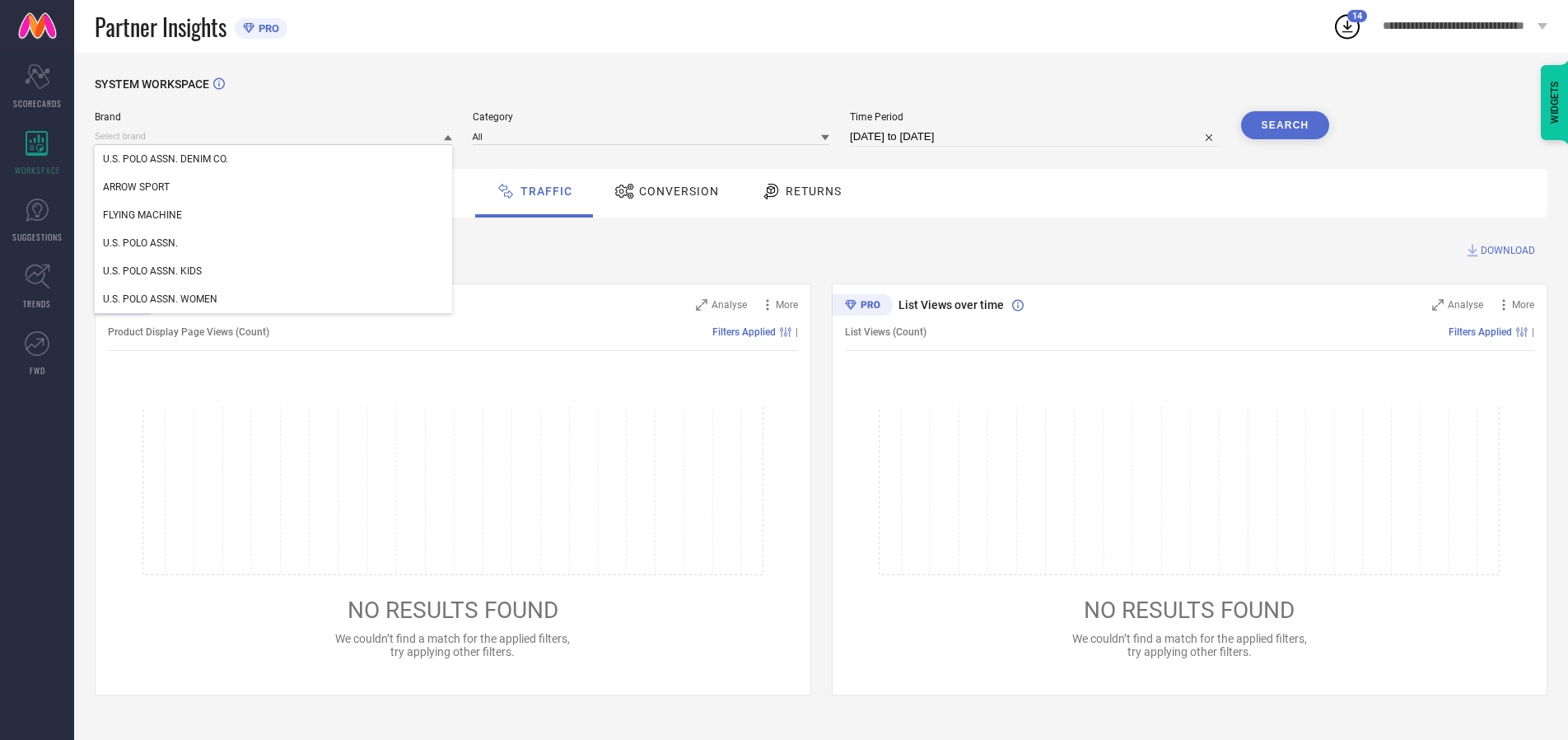
click at [274, 271] on div "U.S. POLO ASSN. KIDS" at bounding box center [273, 271] width 358 height 28
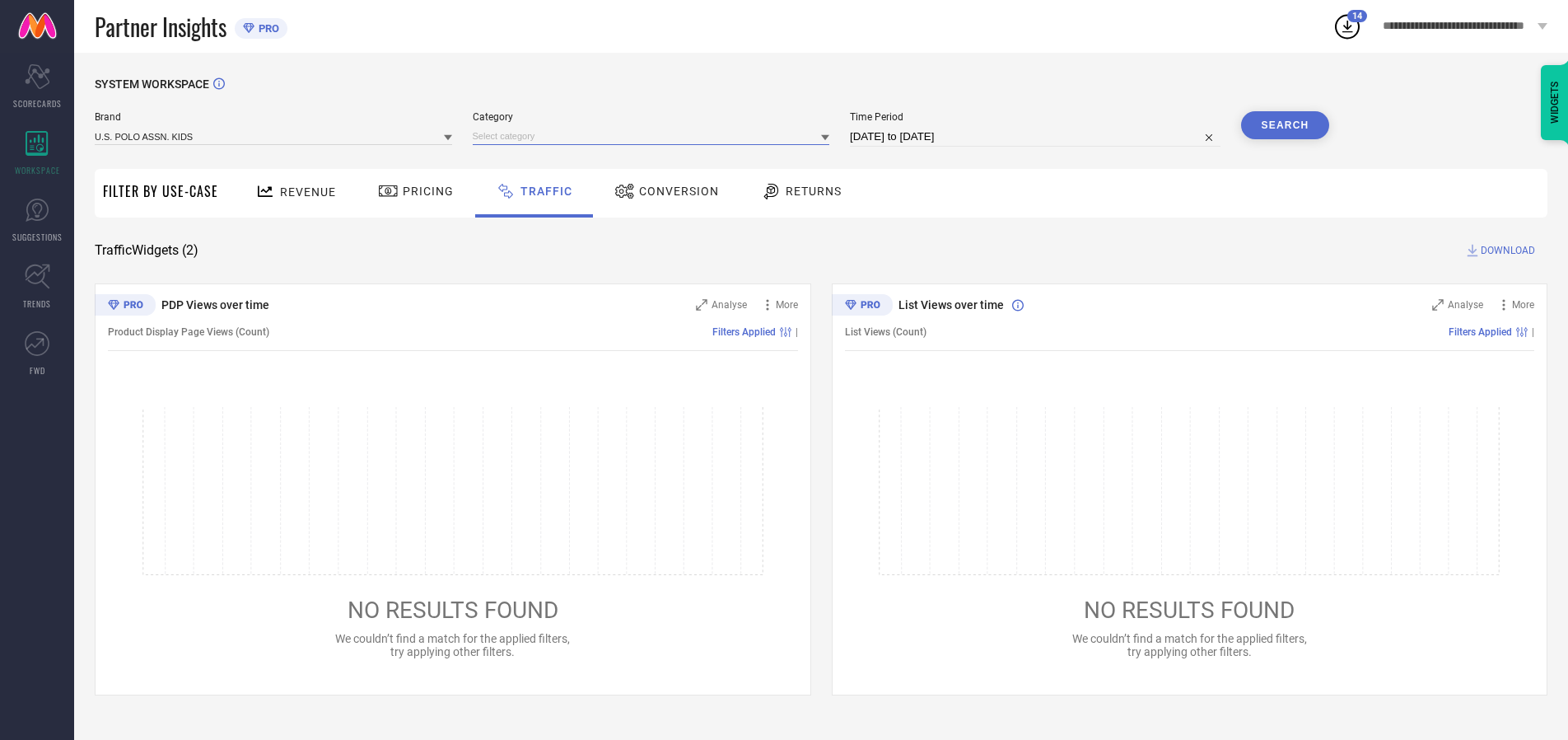
click at [655, 136] on input at bounding box center [651, 136] width 358 height 17
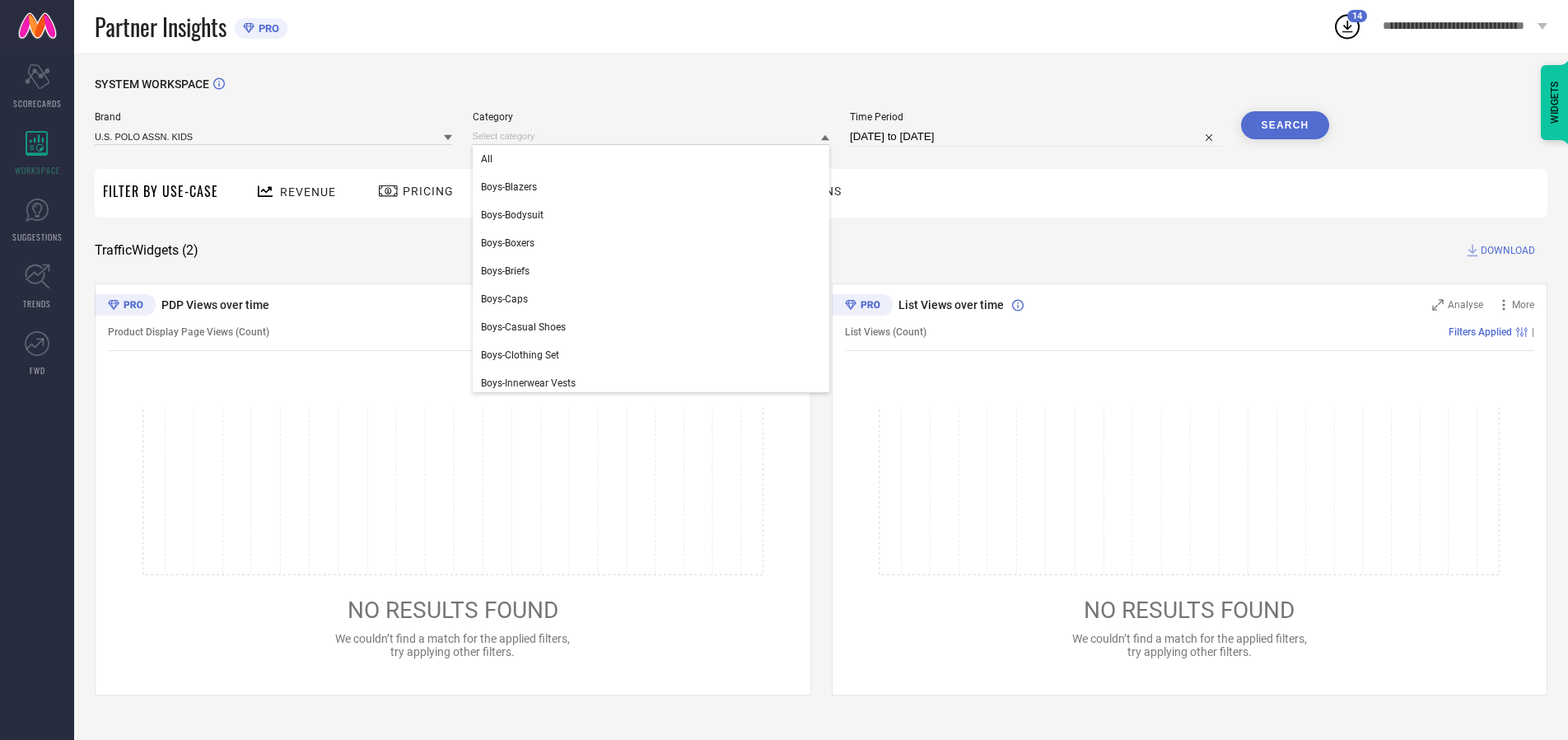
click at [655, 159] on div "All" at bounding box center [651, 159] width 358 height 28
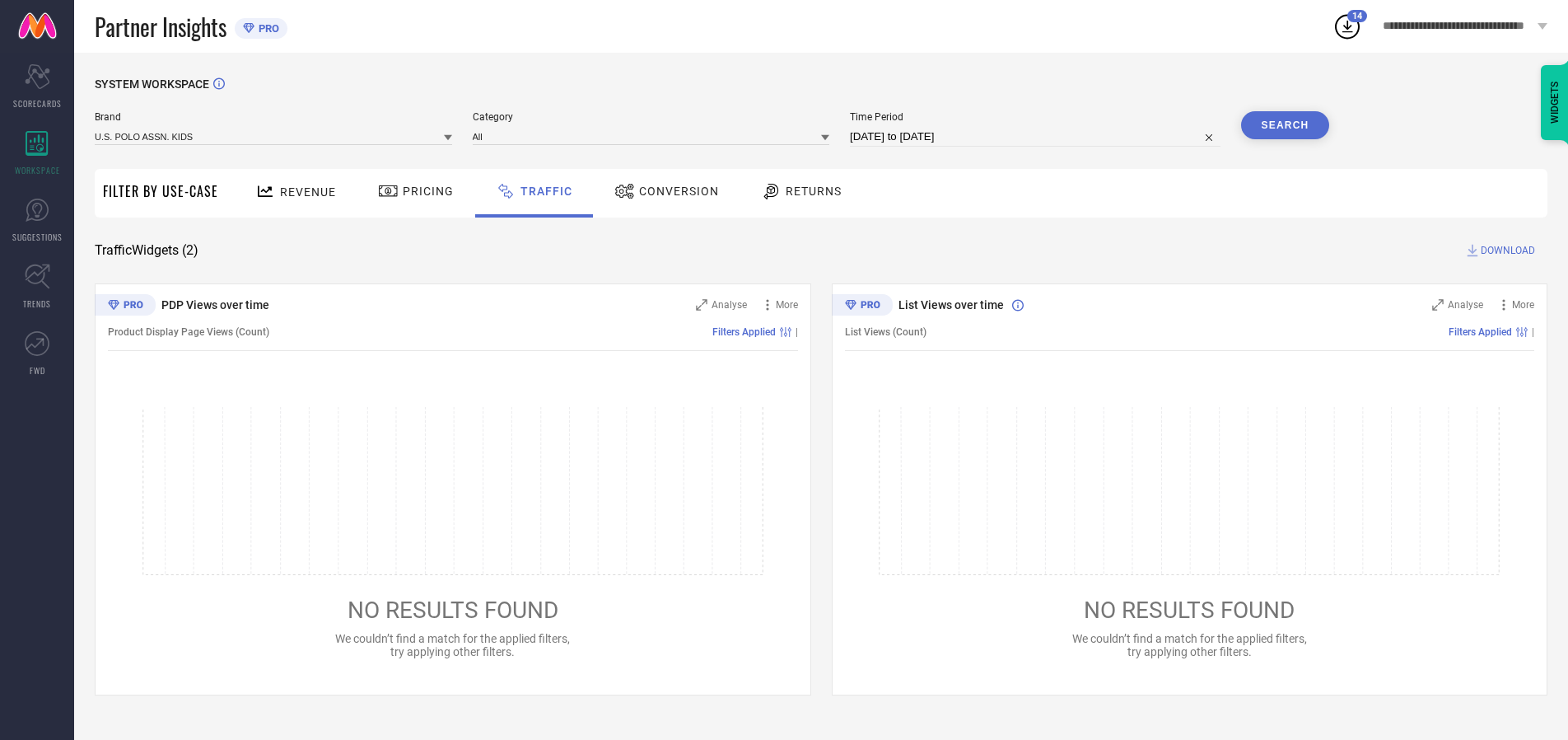
click at [1285, 125] on button "Search" at bounding box center [1286, 125] width 89 height 28
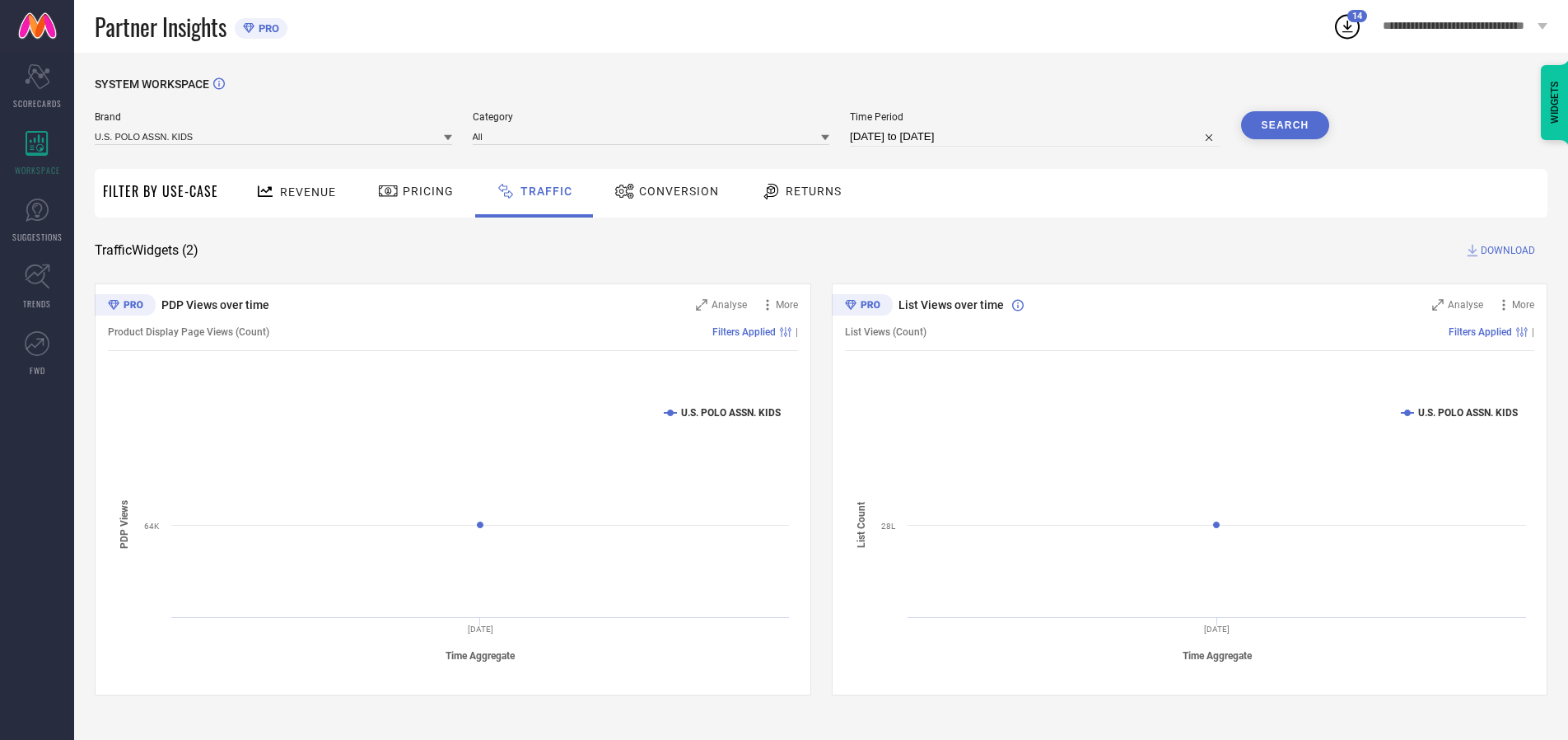
click at [1506, 251] on span "DOWNLOAD" at bounding box center [1508, 250] width 54 height 16
click at [1037, 137] on input at bounding box center [1035, 137] width 370 height 20
select select "9"
select select "2025"
select select "10"
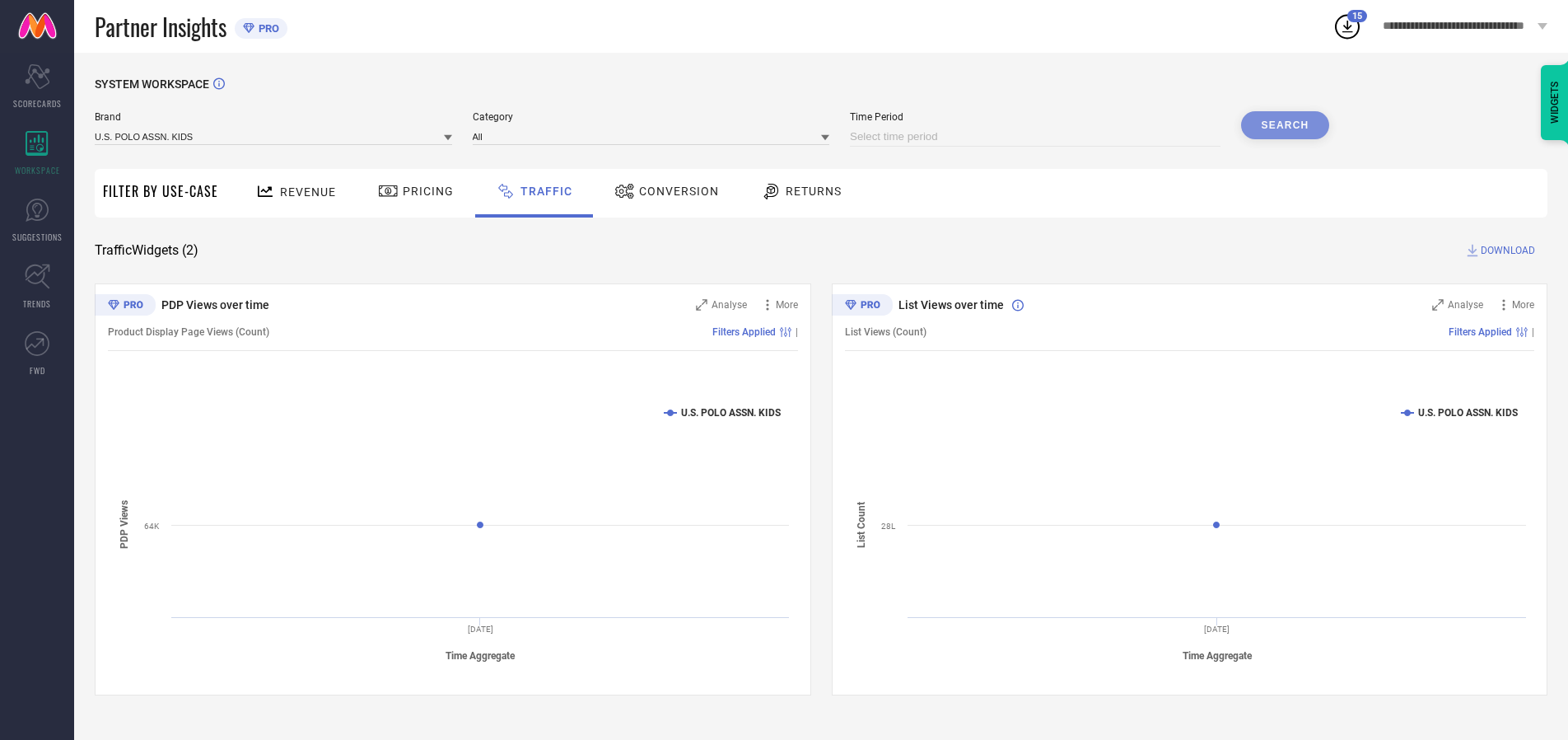
select select "2025"
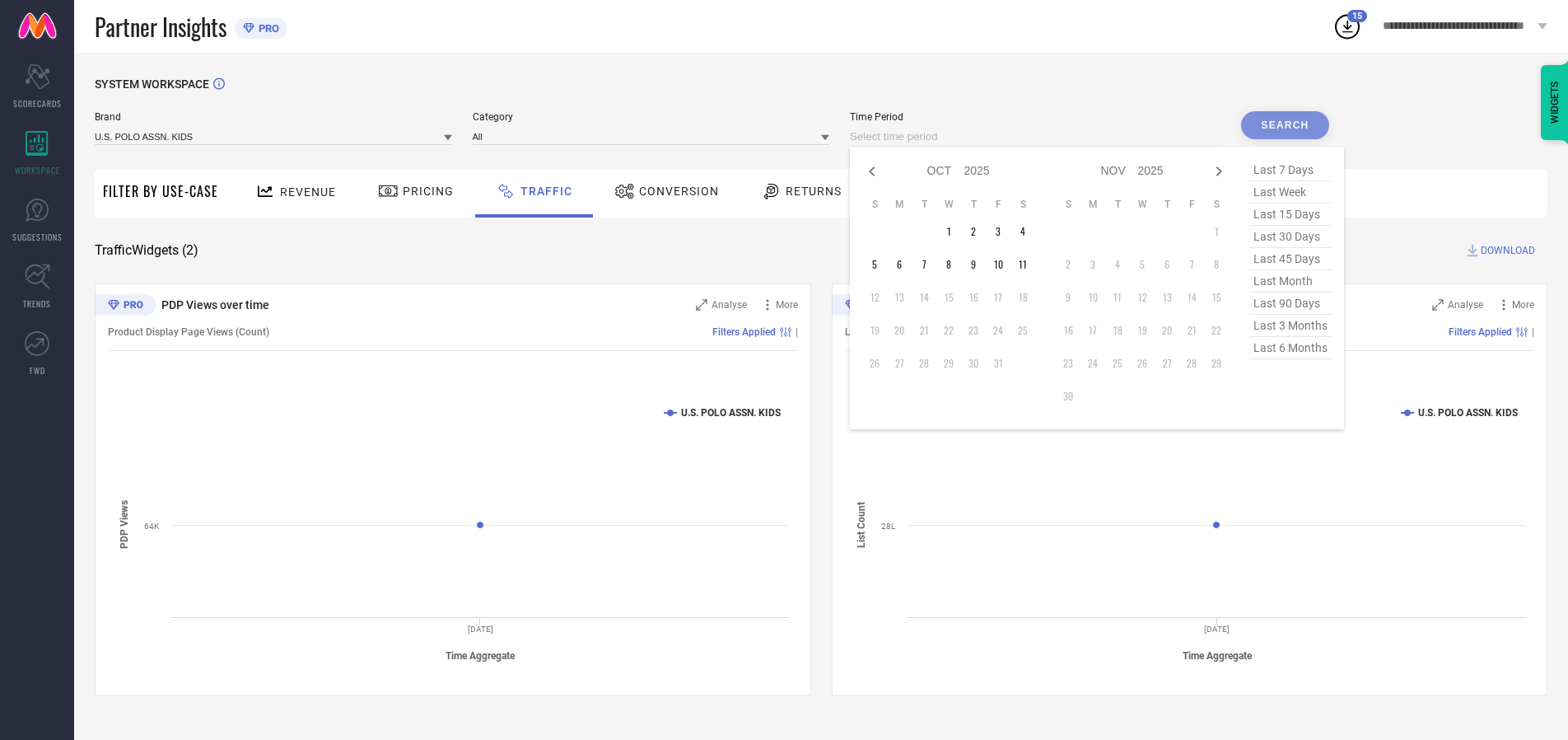
click at [953, 232] on td "1" at bounding box center [948, 231] width 24 height 24
type input "[DATE] to [DATE]"
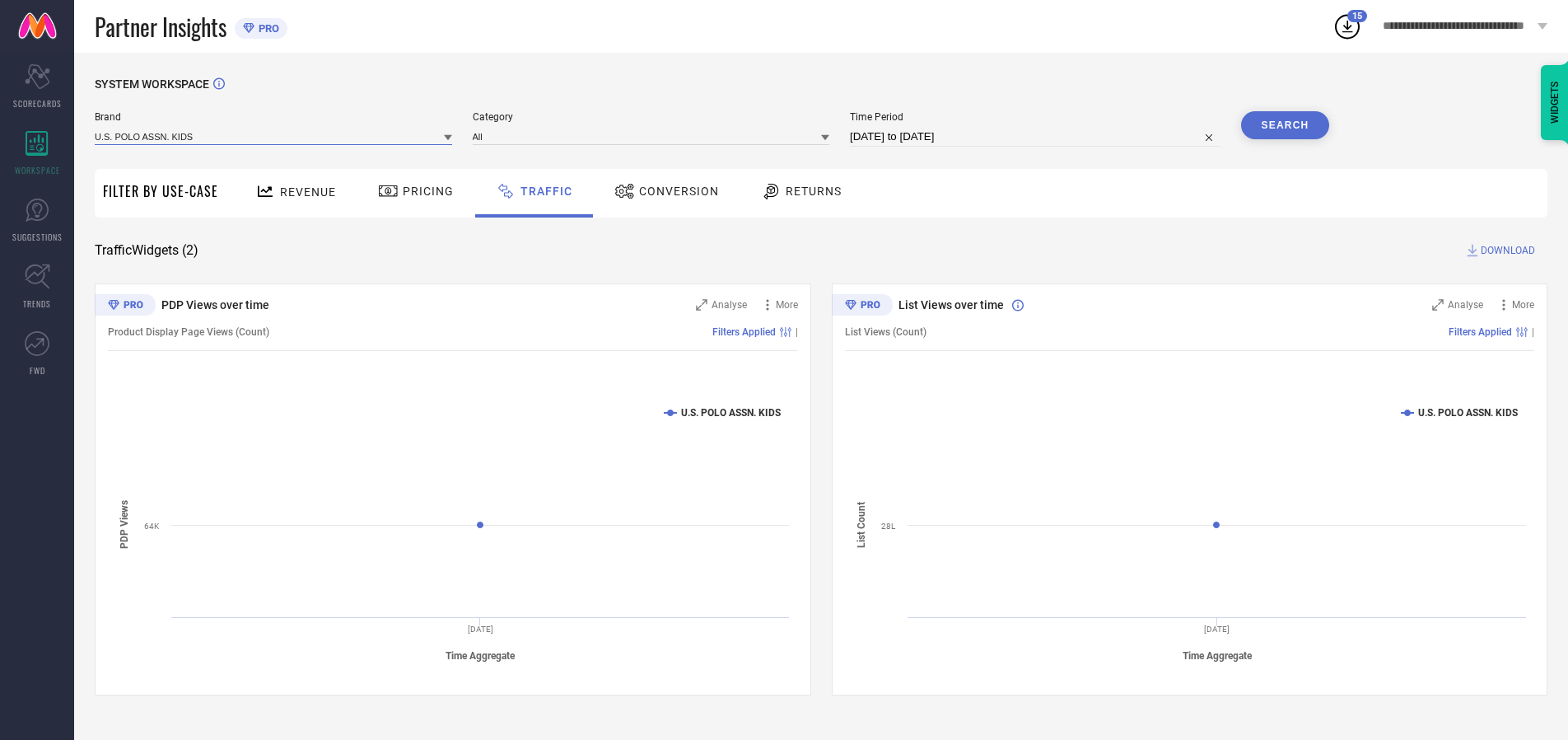
click at [274, 136] on input at bounding box center [273, 136] width 358 height 17
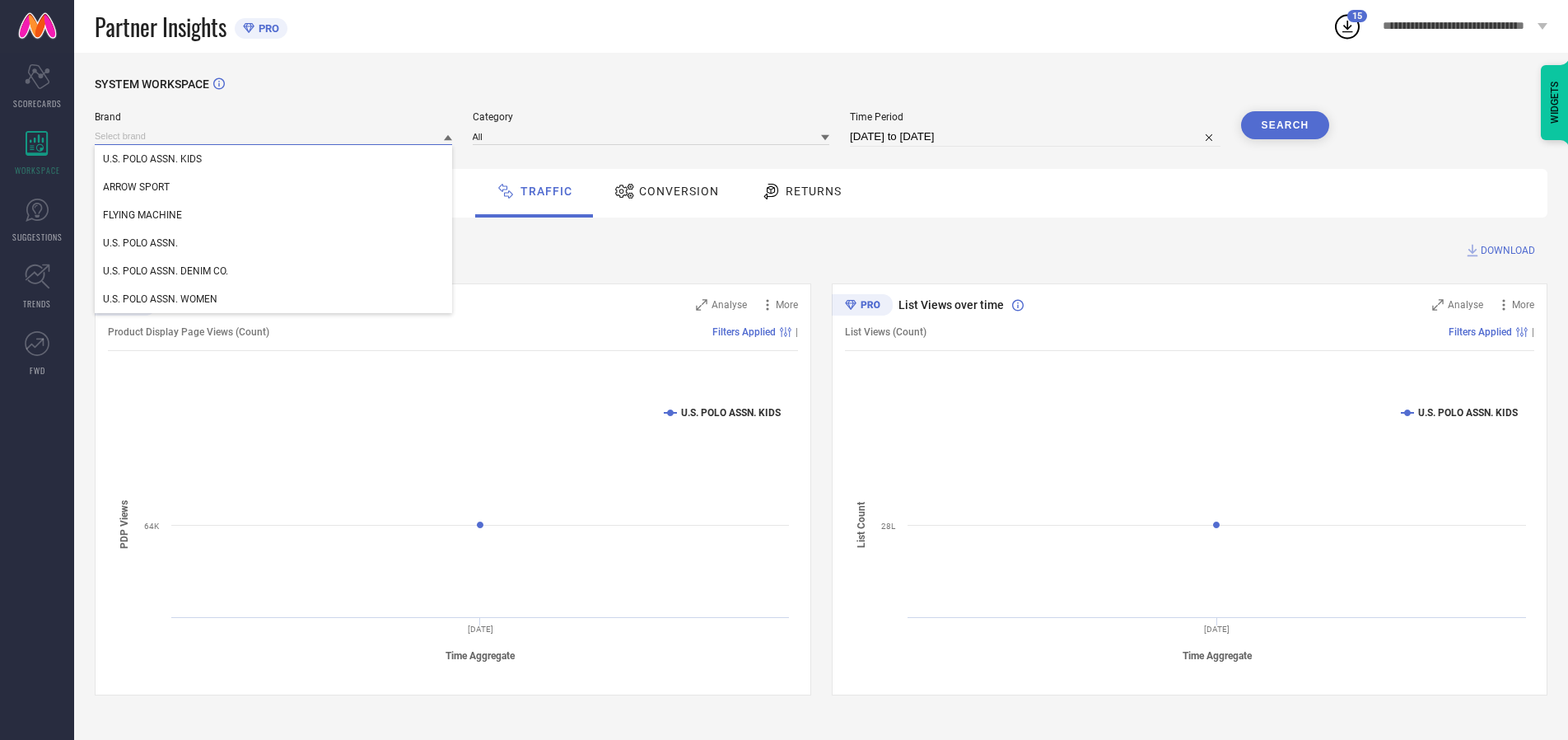
click at [274, 136] on input at bounding box center [273, 136] width 358 height 17
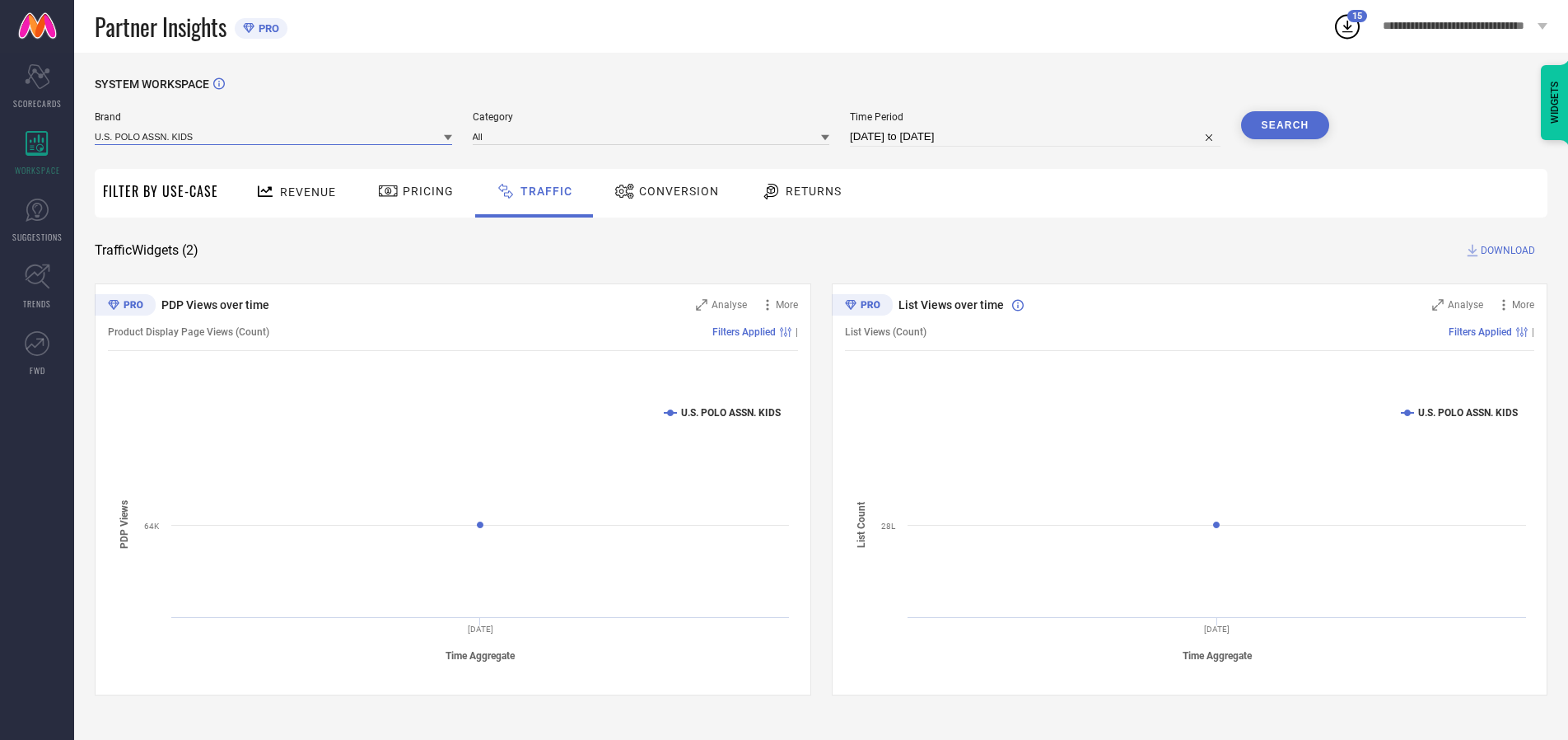
click at [274, 136] on input at bounding box center [273, 136] width 358 height 17
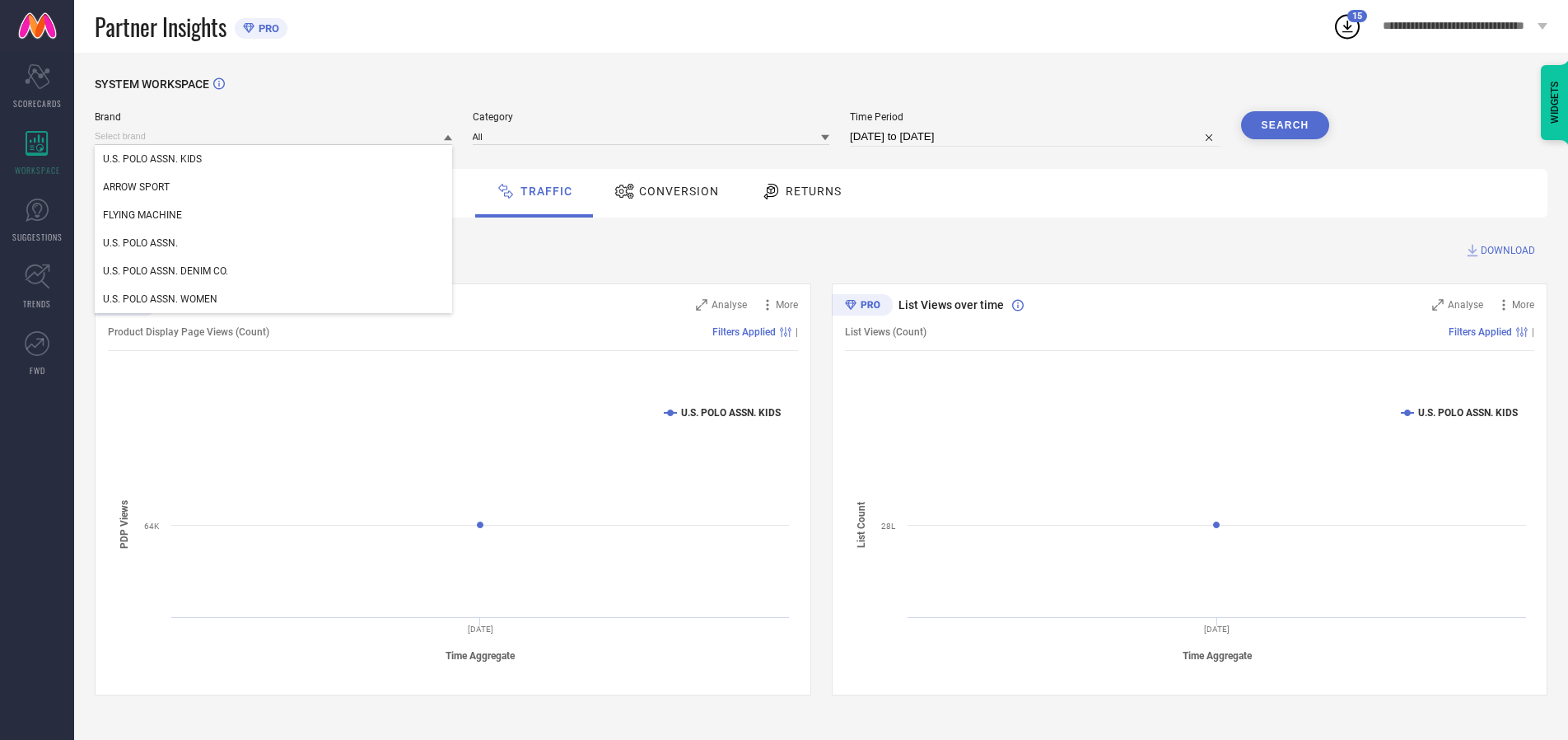
click at [274, 159] on div "U.S. POLO ASSN. KIDS" at bounding box center [273, 159] width 358 height 28
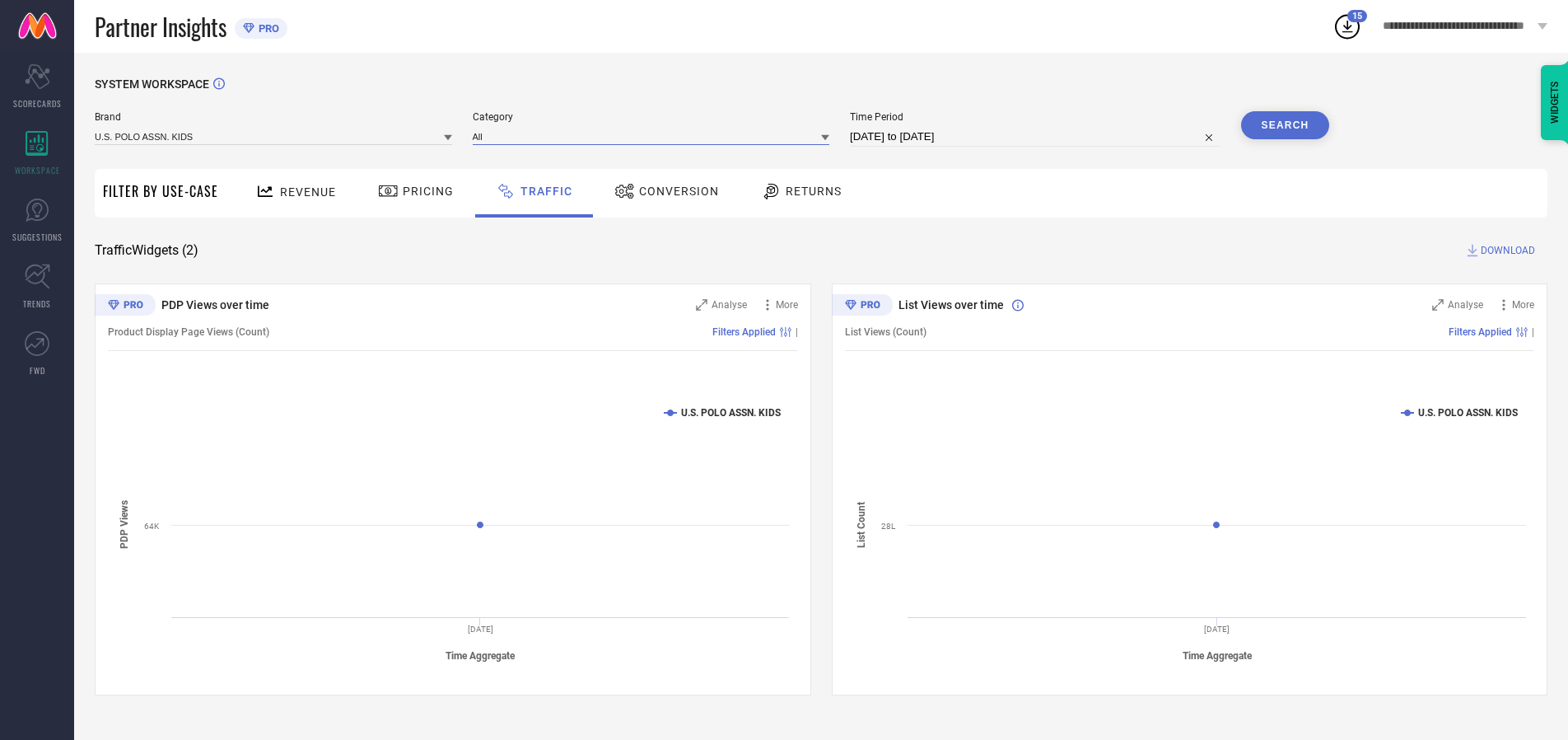
click at [655, 136] on input at bounding box center [651, 136] width 358 height 17
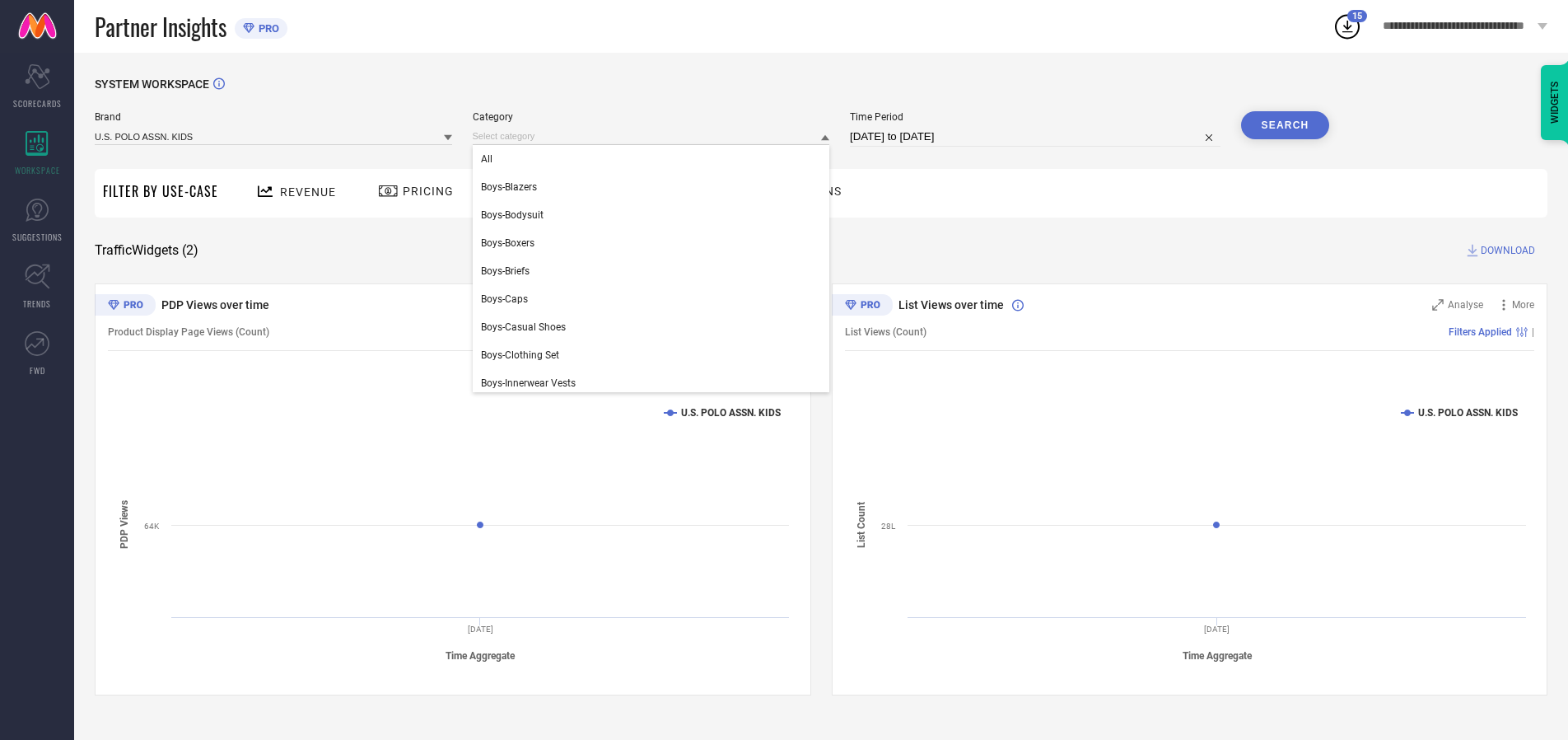
click at [655, 159] on div "All" at bounding box center [651, 159] width 358 height 28
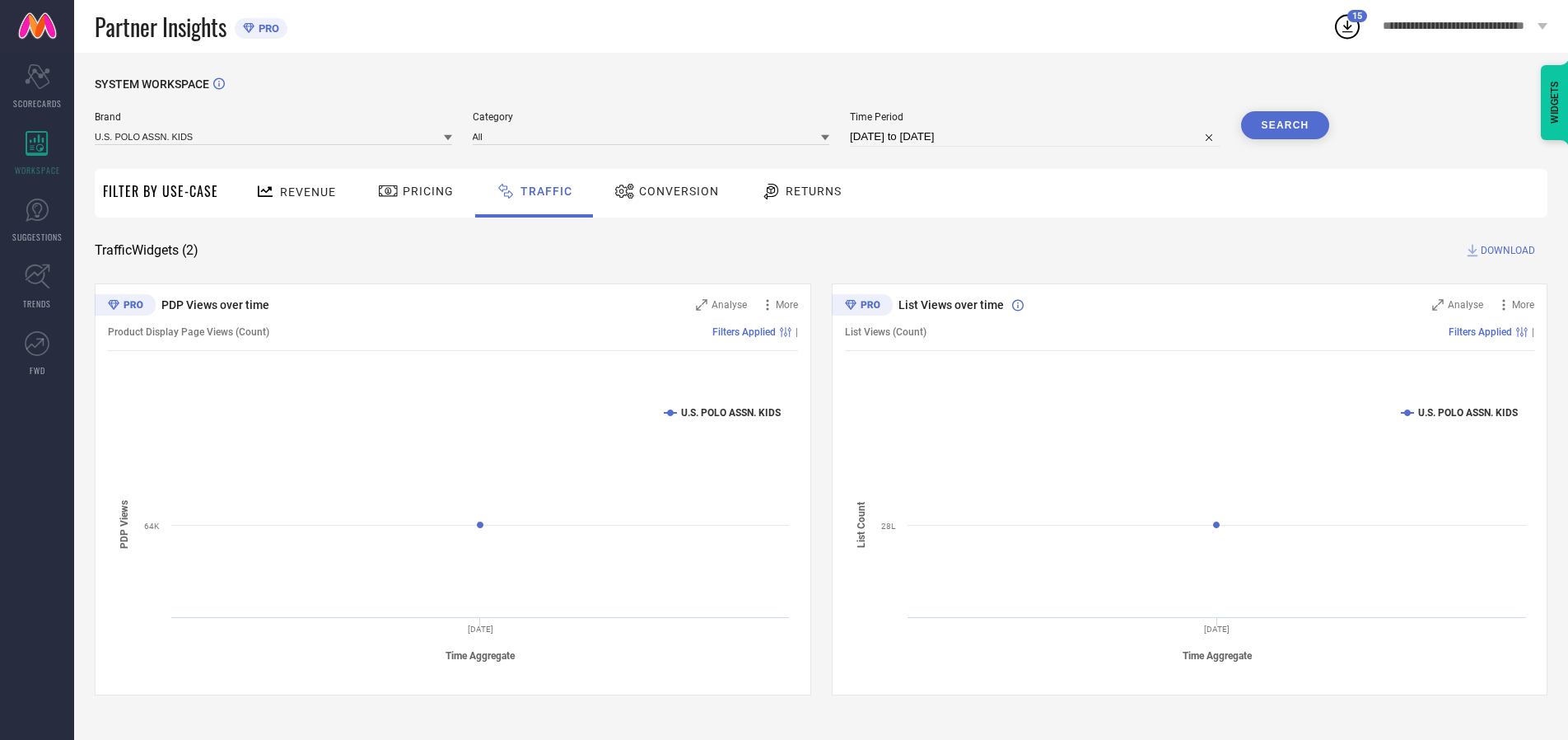
click at [1285, 125] on button "Search" at bounding box center [1286, 125] width 89 height 28
click at [1506, 251] on span "DOWNLOAD" at bounding box center [1508, 250] width 54 height 16
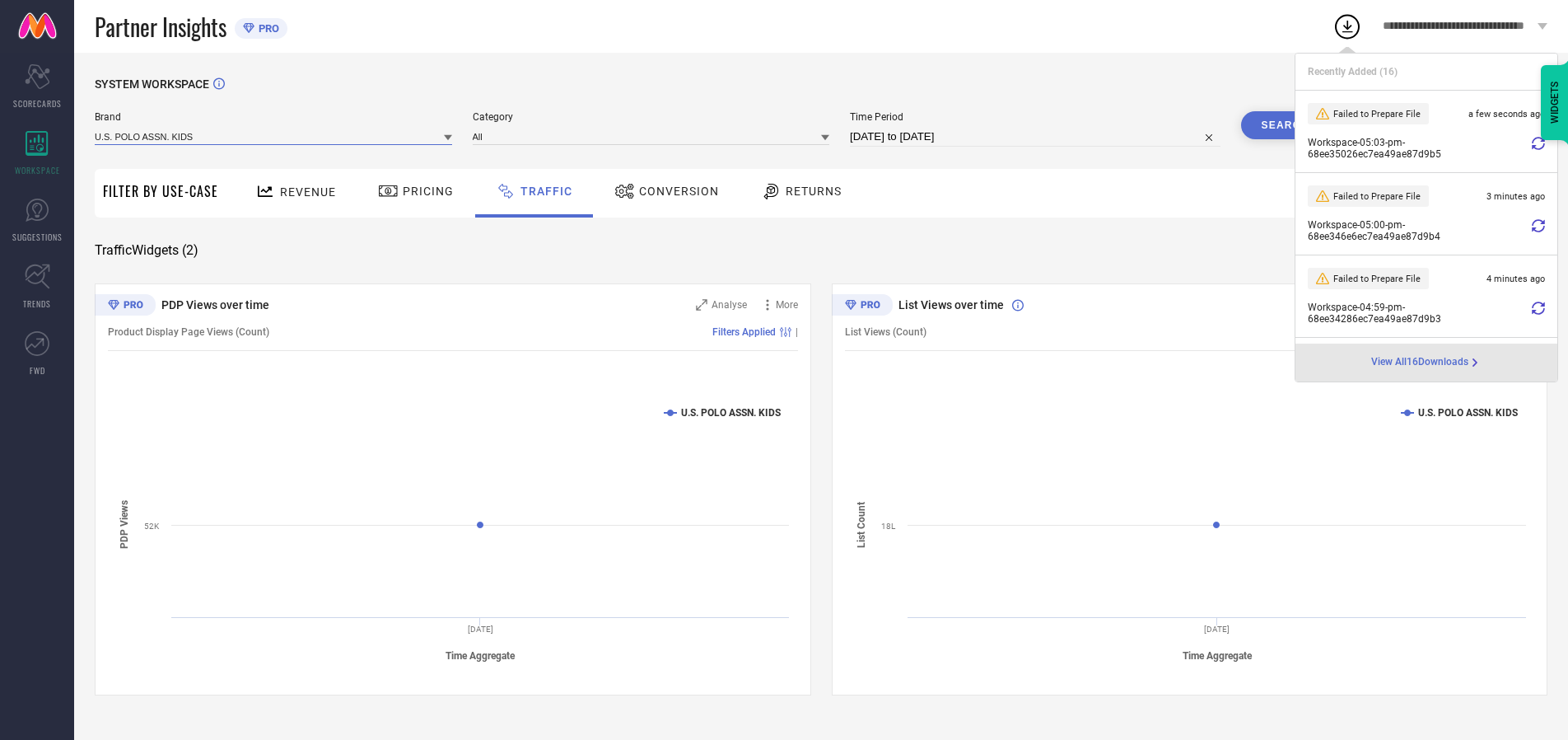
click at [274, 136] on input at bounding box center [273, 136] width 358 height 17
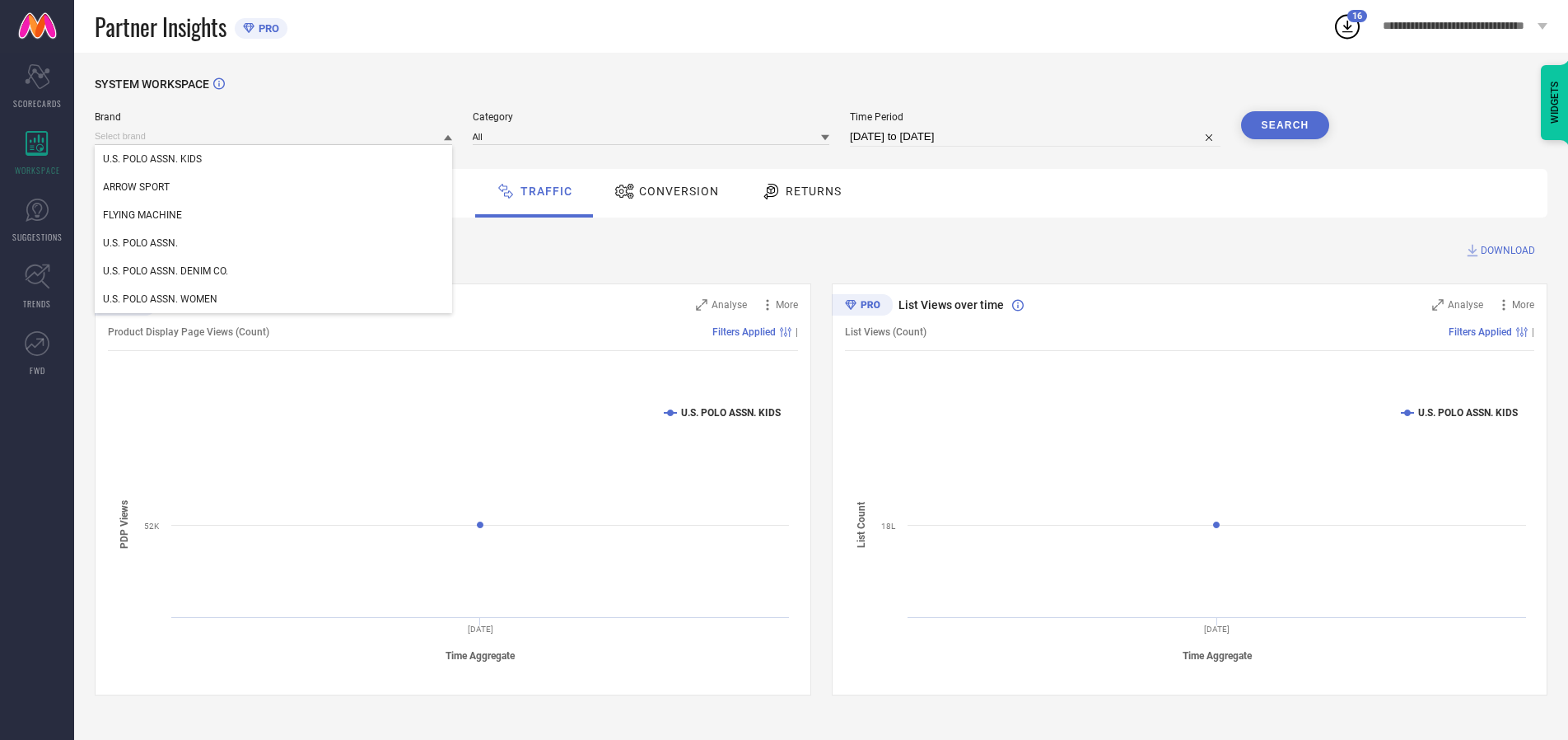
click at [274, 243] on div "U.S. POLO ASSN." at bounding box center [273, 243] width 358 height 28
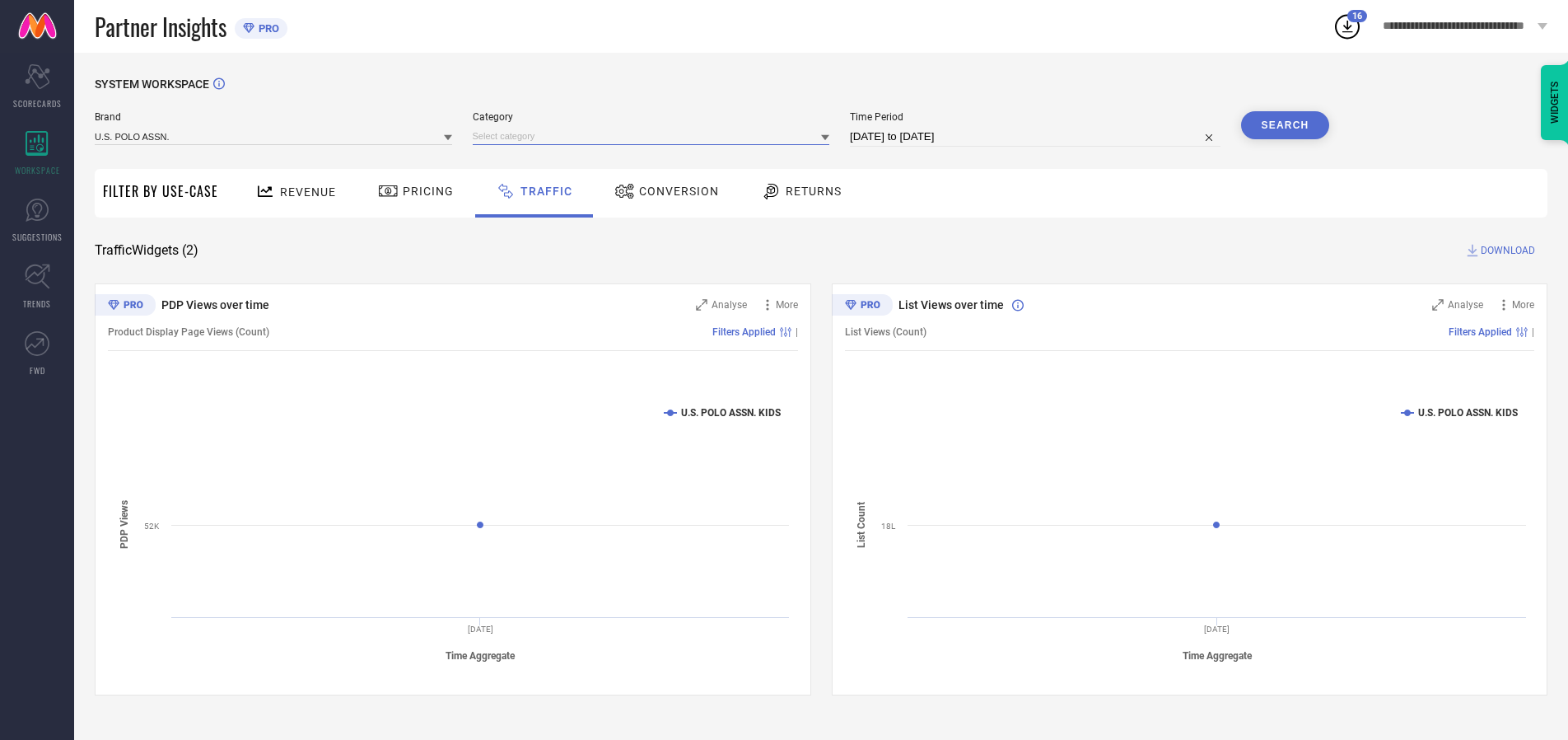
click at [655, 136] on input at bounding box center [651, 136] width 358 height 17
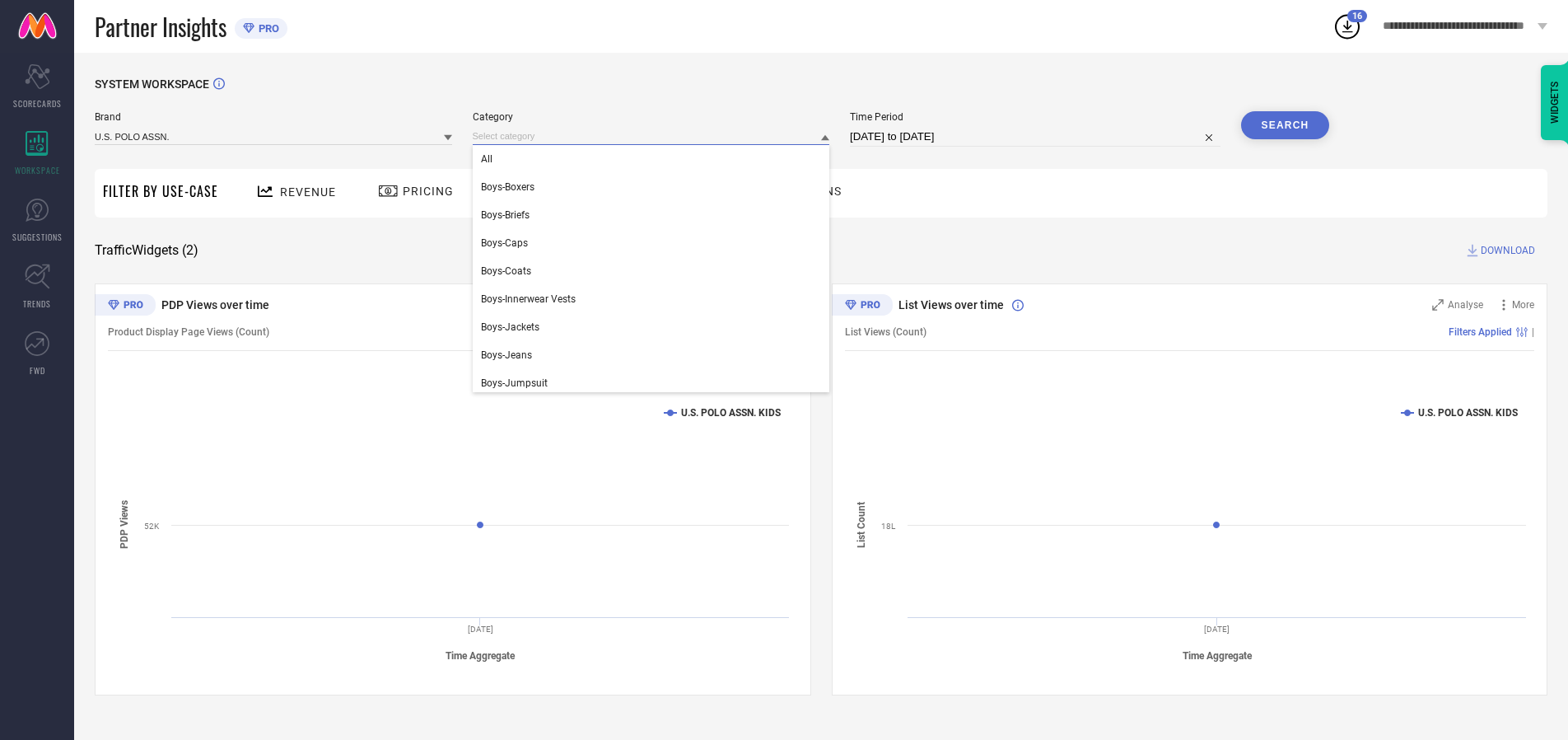
click at [655, 159] on div "All" at bounding box center [651, 159] width 358 height 28
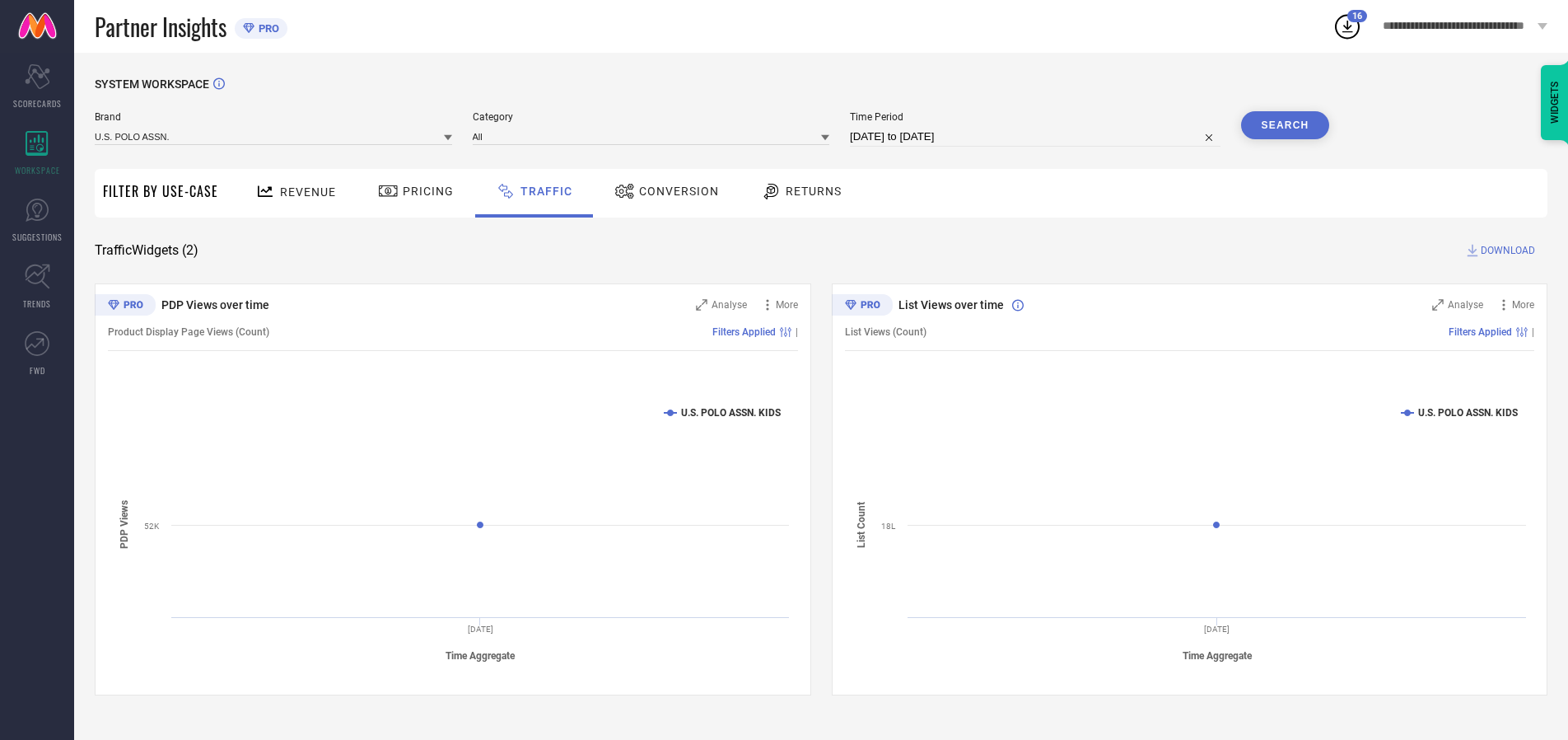
click at [1285, 125] on button "Search" at bounding box center [1286, 125] width 89 height 28
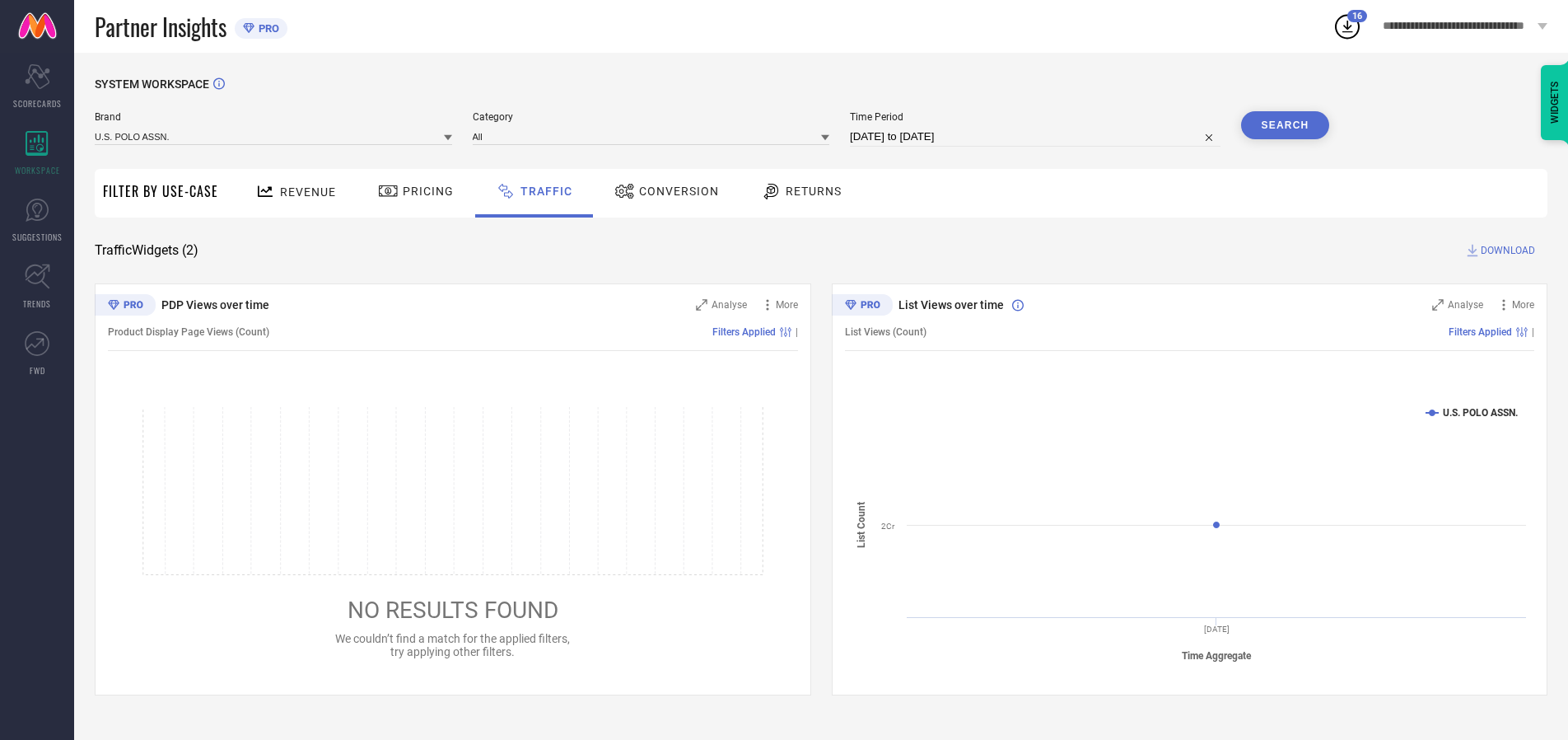
click at [1506, 251] on span "DOWNLOAD" at bounding box center [1508, 250] width 54 height 16
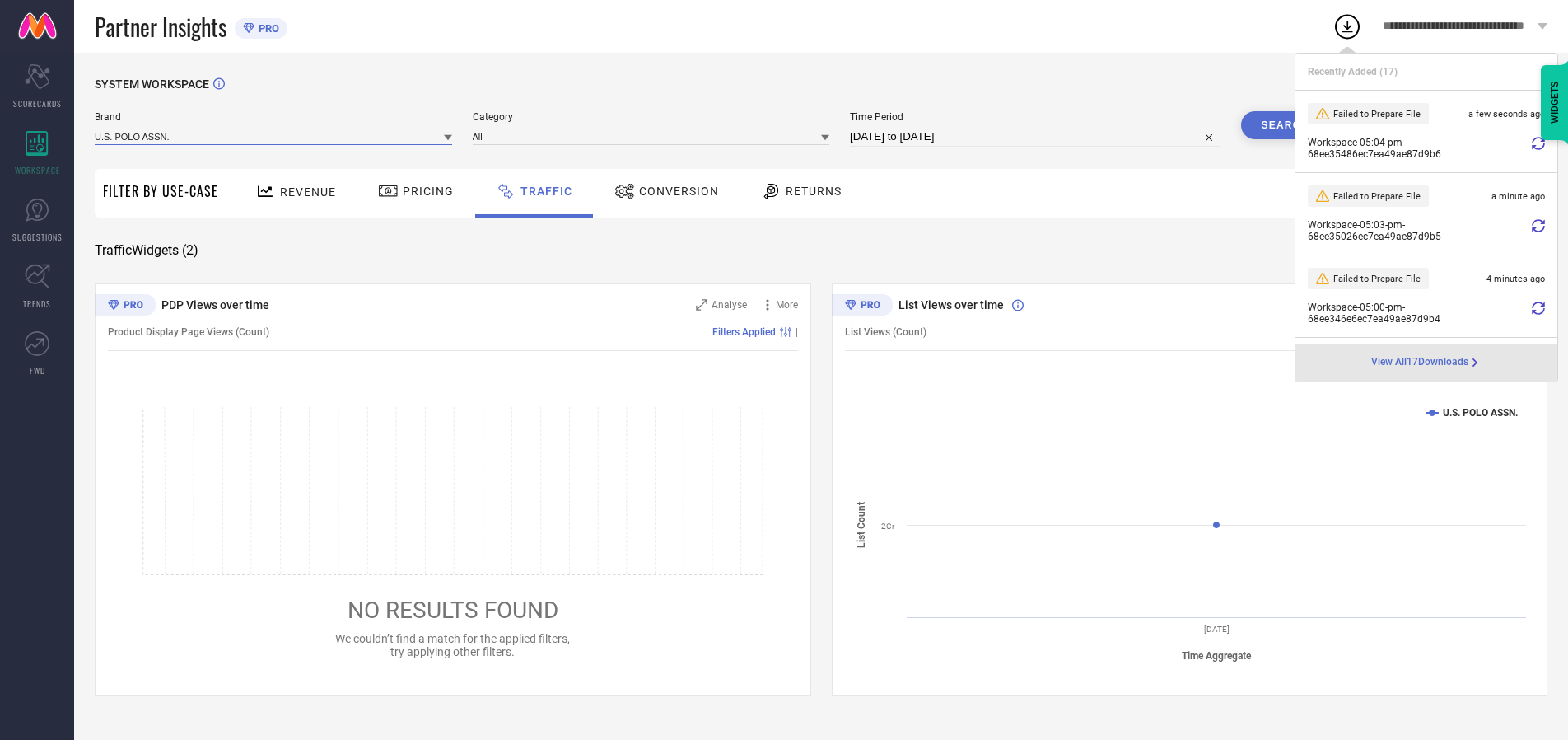
click at [274, 136] on input at bounding box center [273, 136] width 358 height 17
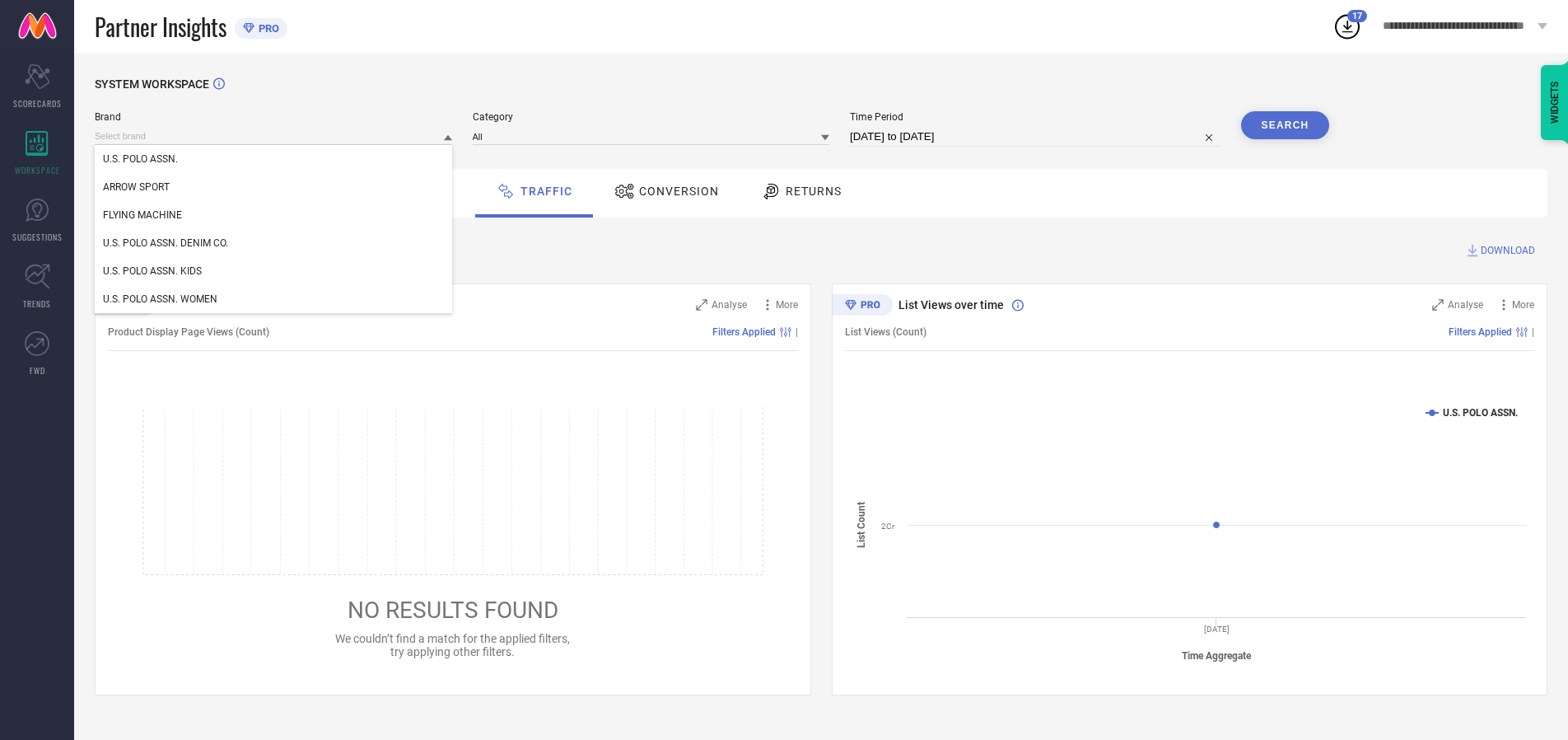
click at [274, 243] on div "U.S. POLO ASSN. DENIM CO." at bounding box center [273, 243] width 358 height 28
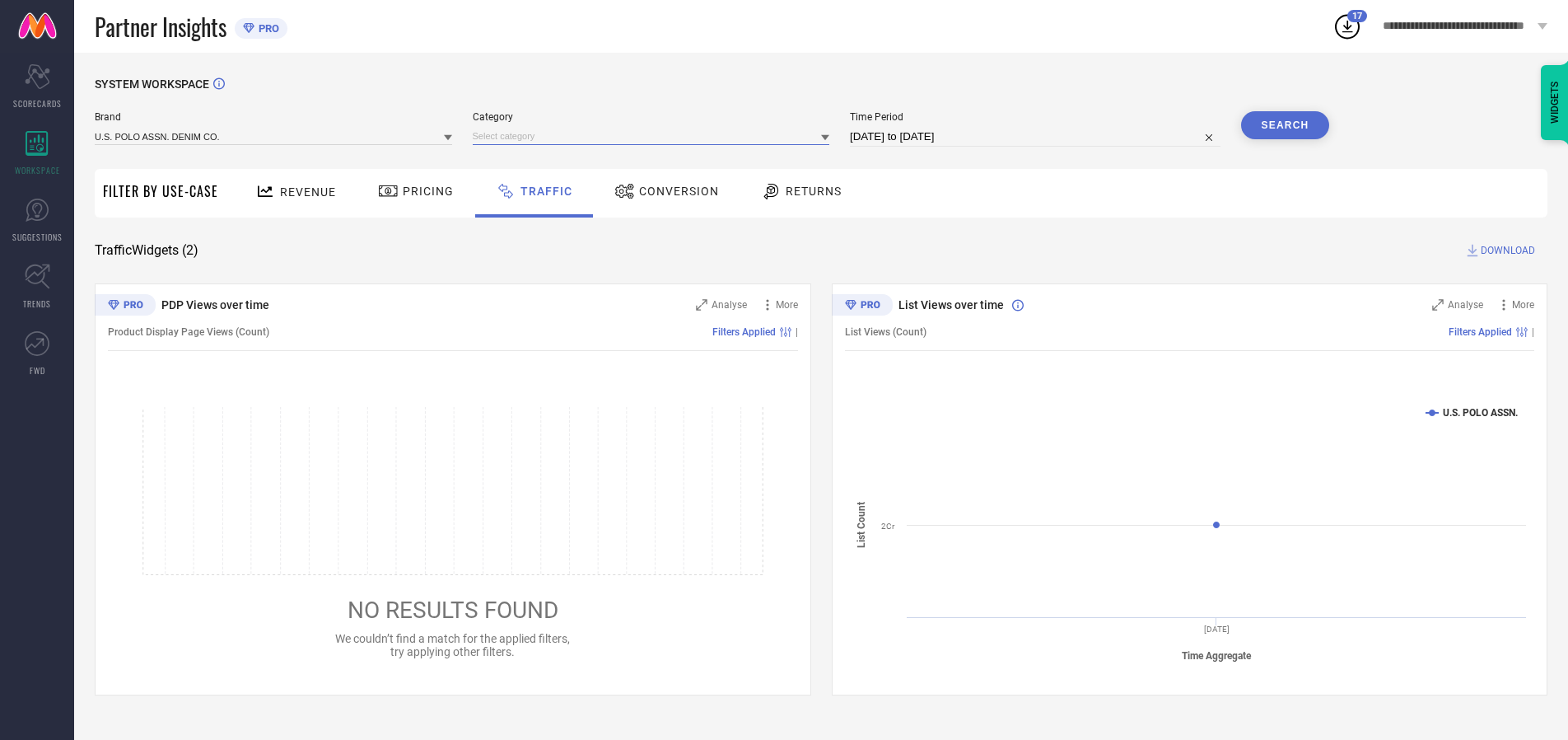
click at [655, 136] on input at bounding box center [651, 136] width 358 height 17
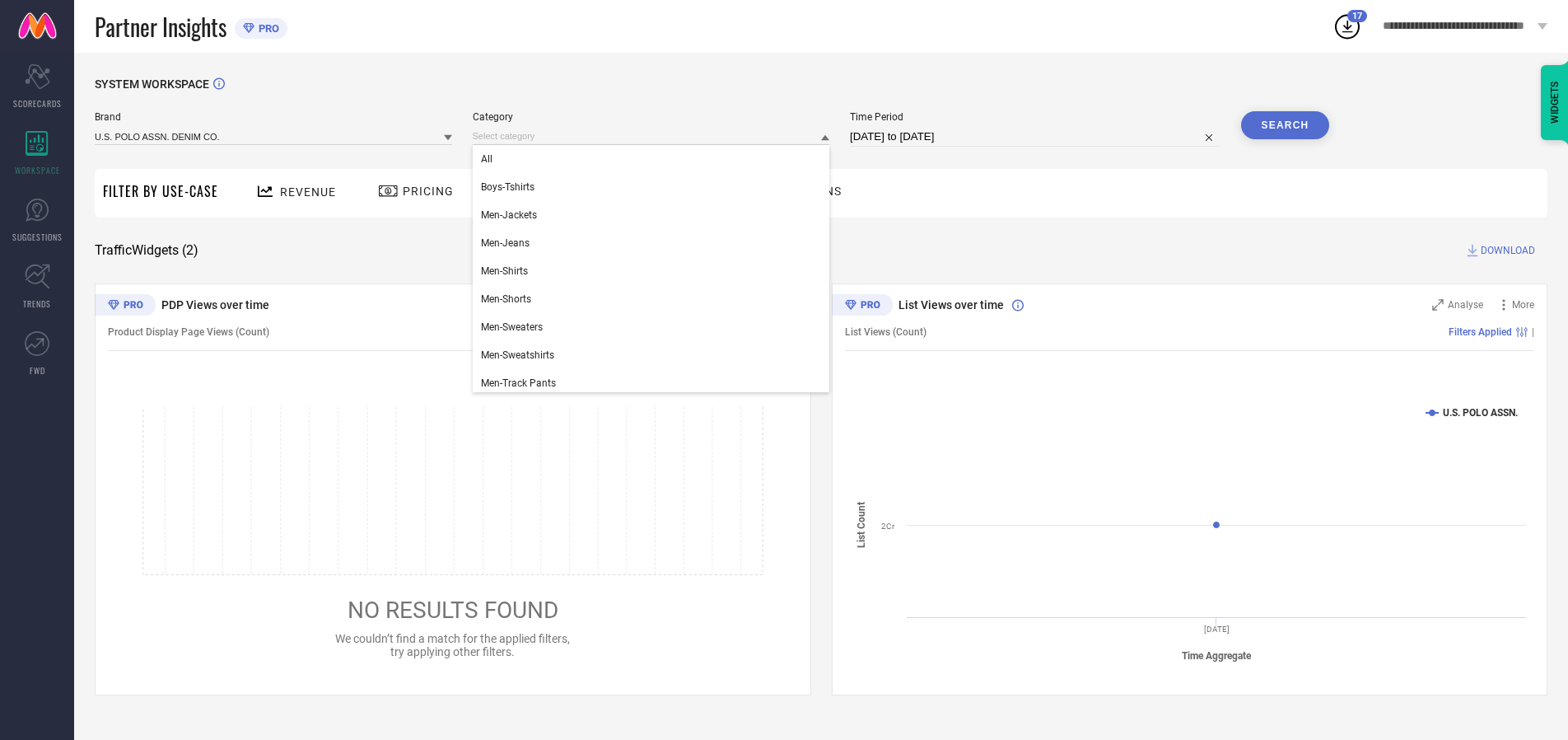
click at [655, 159] on div "All" at bounding box center [651, 159] width 358 height 28
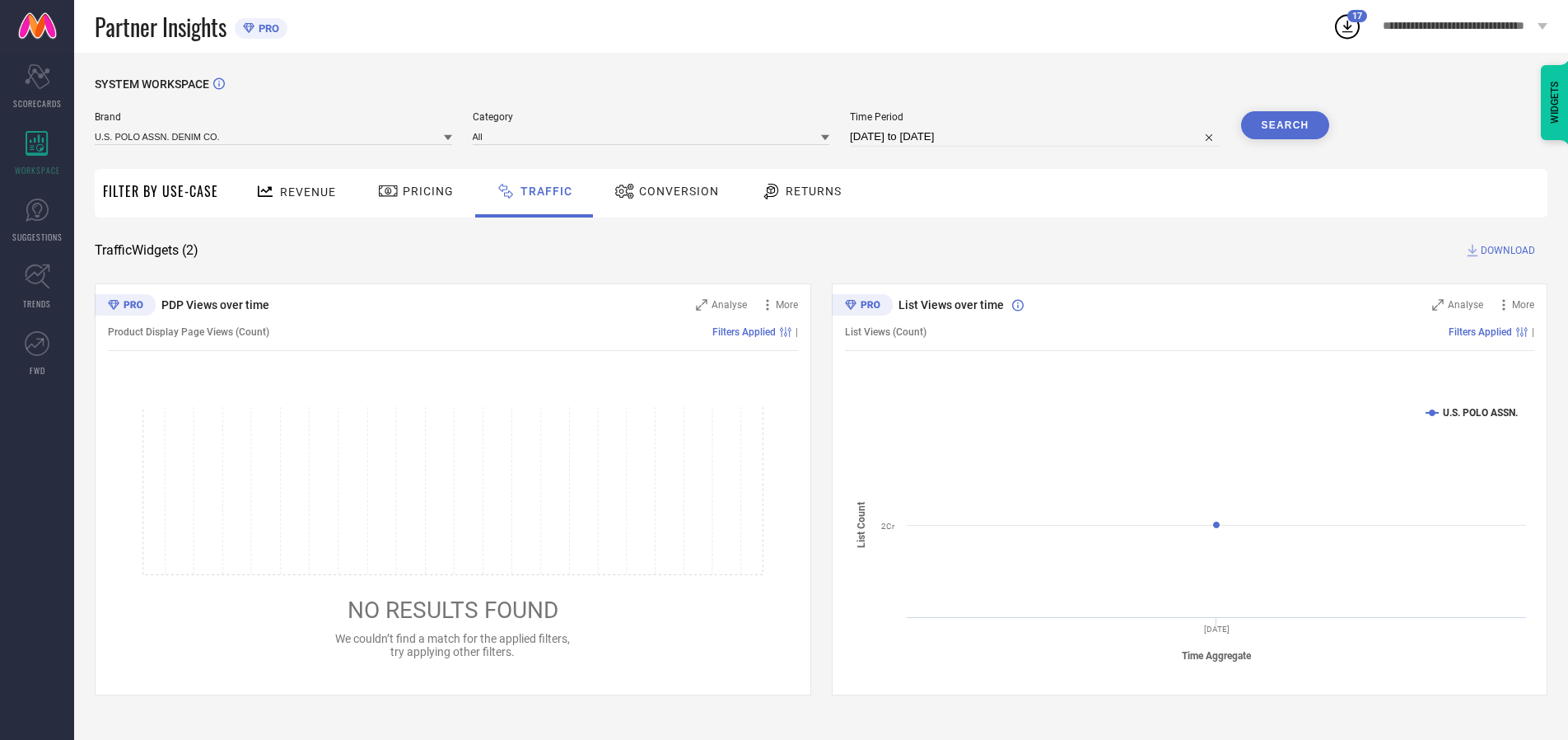
click at [1285, 125] on button "Search" at bounding box center [1286, 125] width 89 height 28
click at [1506, 251] on span "DOWNLOAD" at bounding box center [1508, 250] width 54 height 16
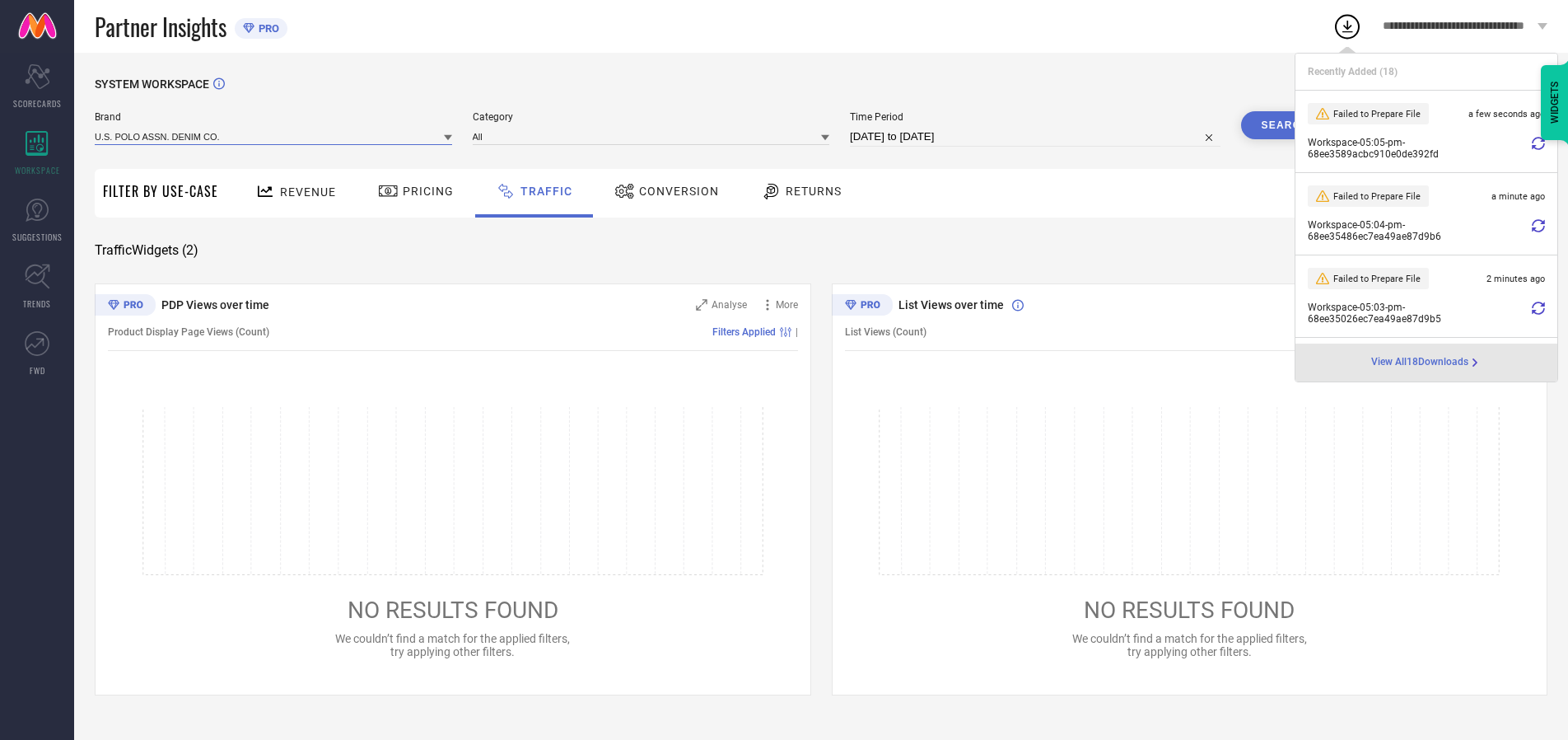
click at [274, 136] on input at bounding box center [273, 136] width 358 height 17
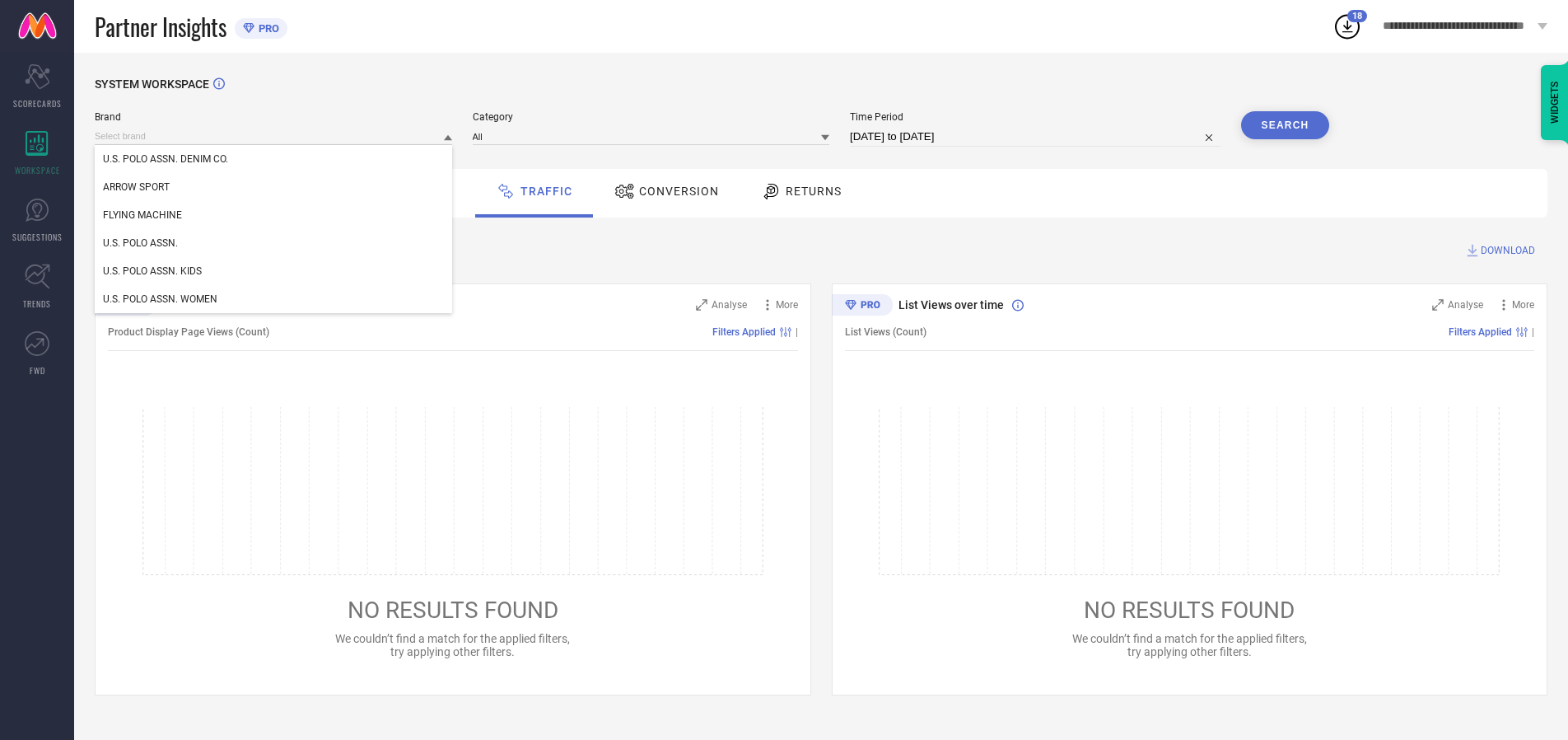
click at [274, 299] on div "U.S. POLO ASSN. WOMEN" at bounding box center [273, 299] width 358 height 28
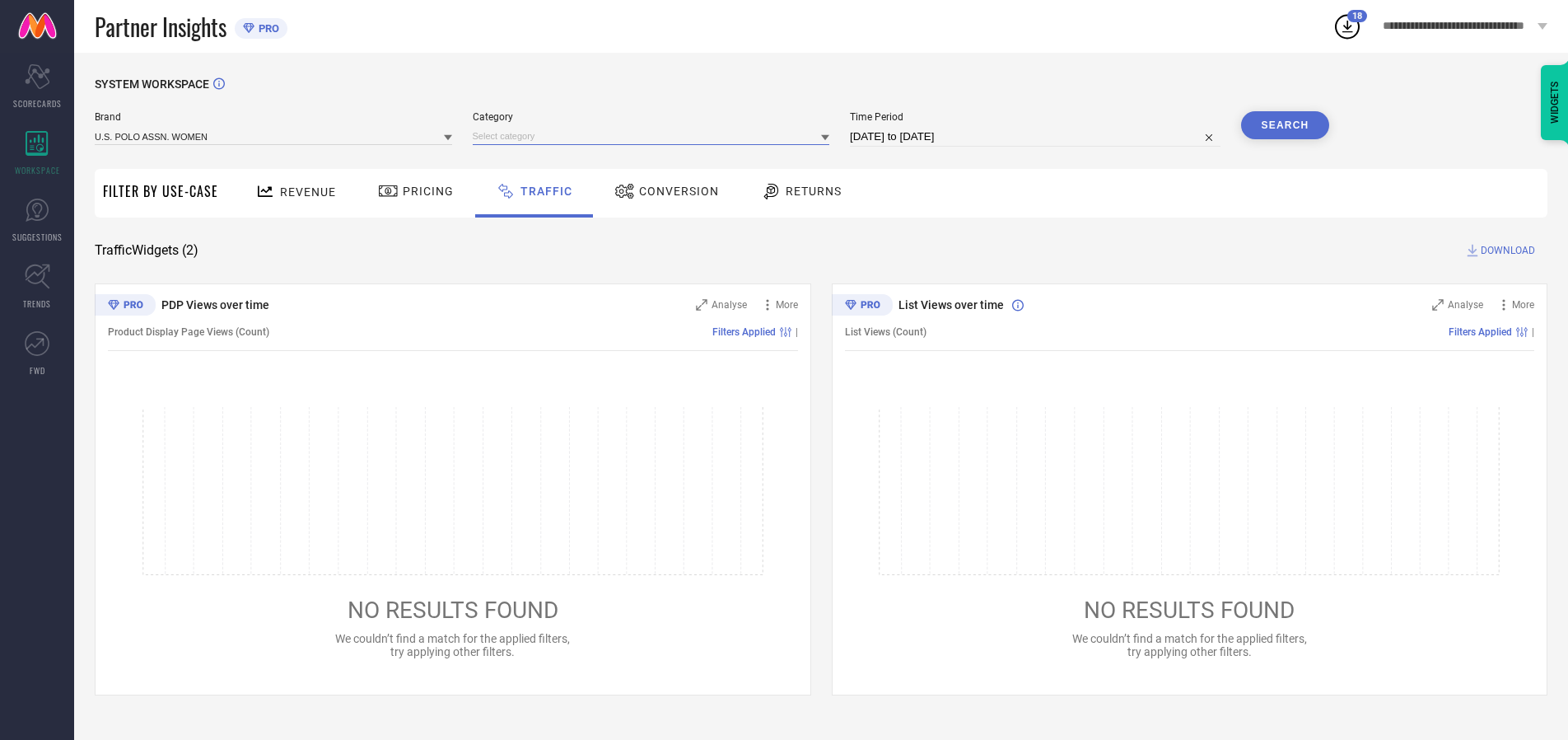
click at [655, 136] on input at bounding box center [651, 136] width 358 height 17
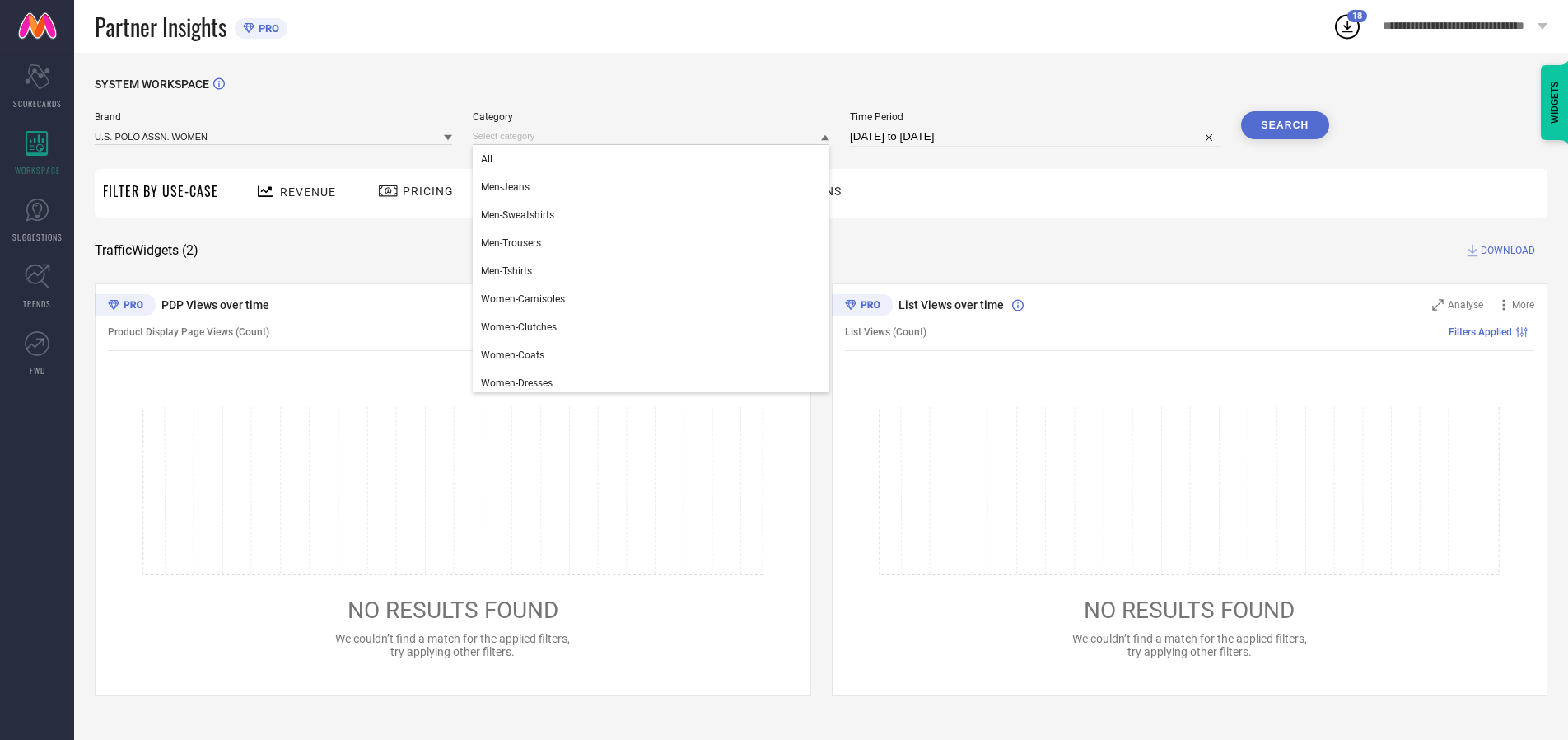
click at [655, 159] on div "All" at bounding box center [651, 159] width 358 height 28
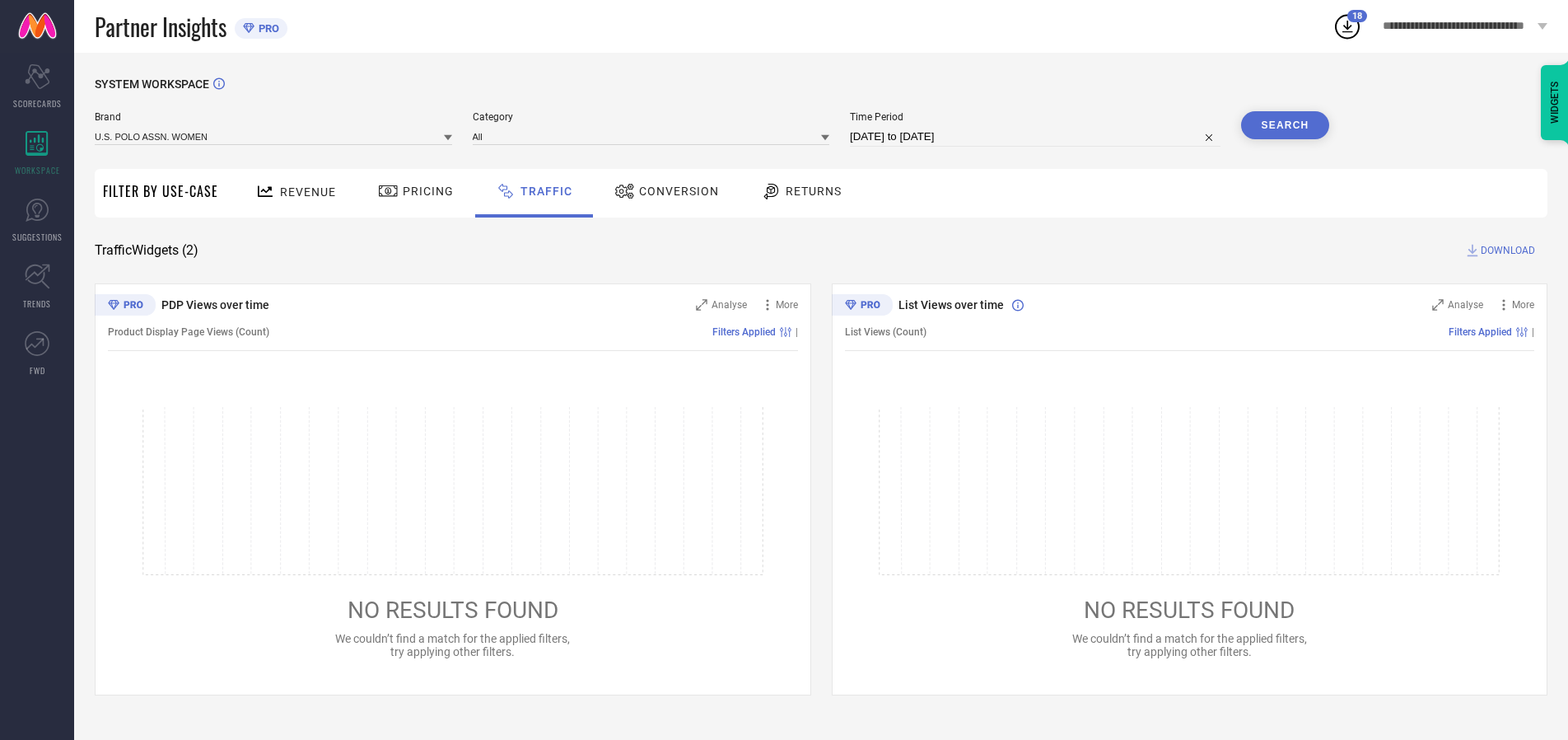
click at [1285, 125] on button "Search" at bounding box center [1286, 125] width 89 height 28
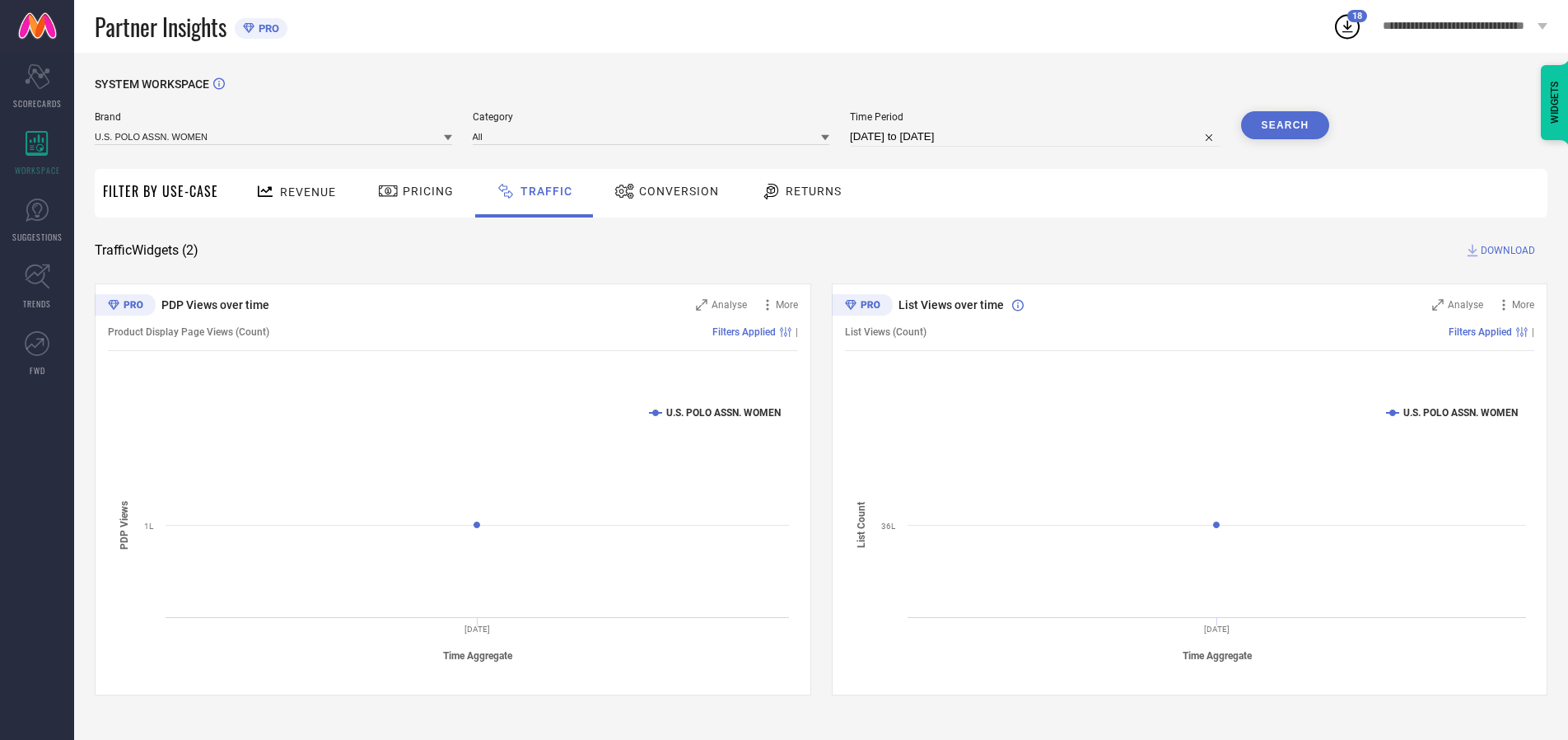
click at [1506, 251] on span "DOWNLOAD" at bounding box center [1508, 250] width 54 height 16
click at [1037, 137] on input at bounding box center [1035, 137] width 370 height 20
select select "9"
select select "2025"
select select "10"
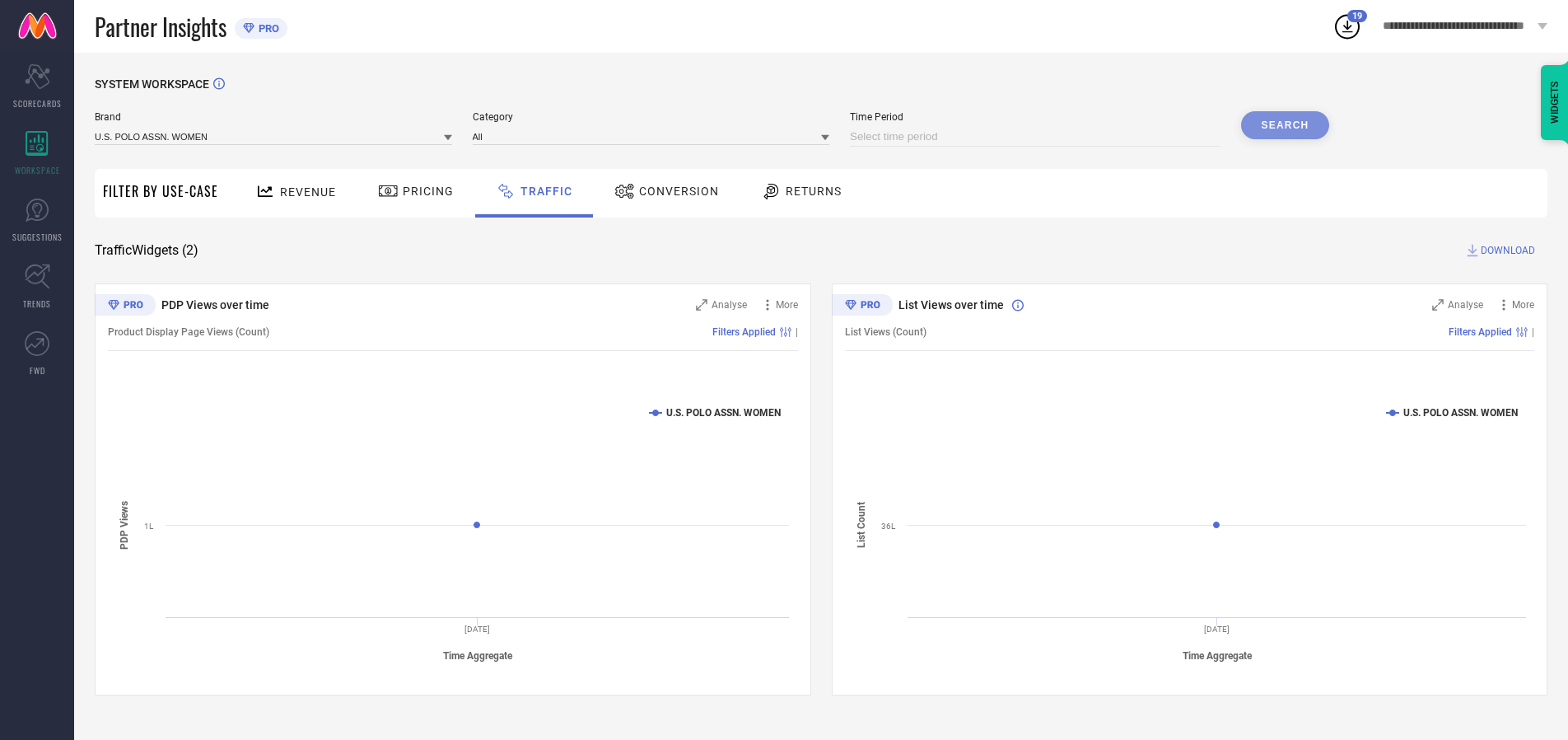
select select "2025"
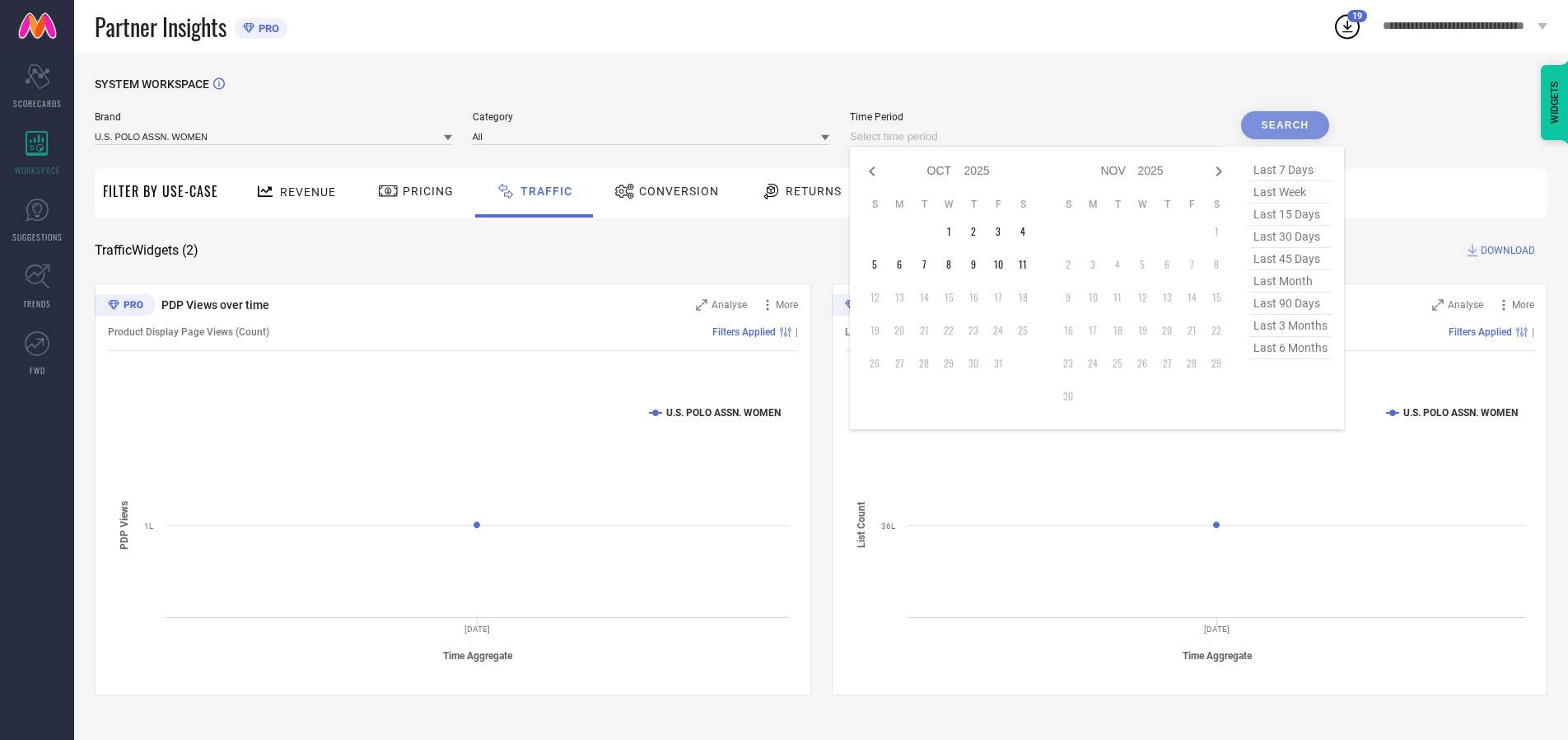
click at [979, 232] on td "2" at bounding box center [973, 231] width 24 height 24
type input "[DATE] to [DATE]"
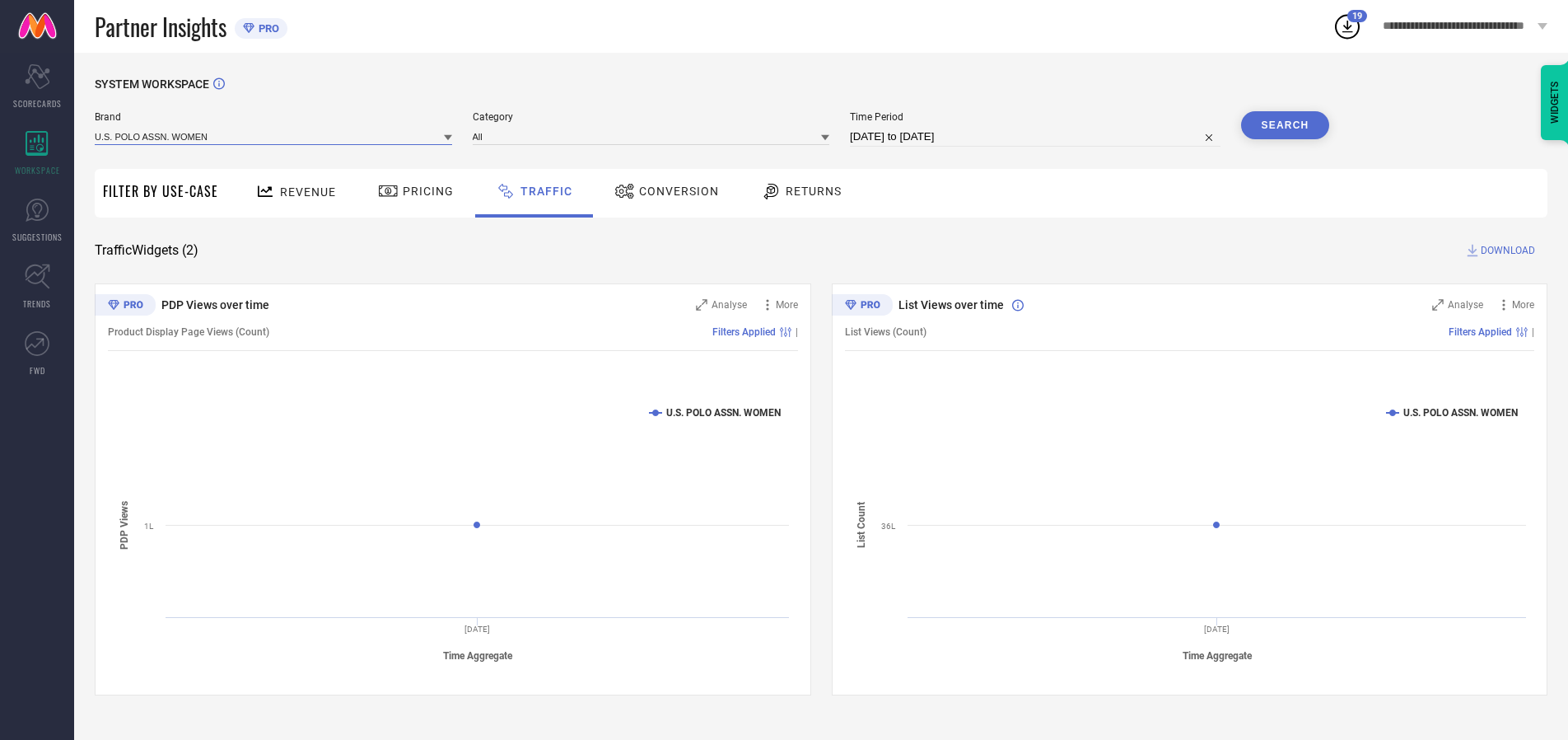
click at [274, 136] on input at bounding box center [273, 136] width 358 height 17
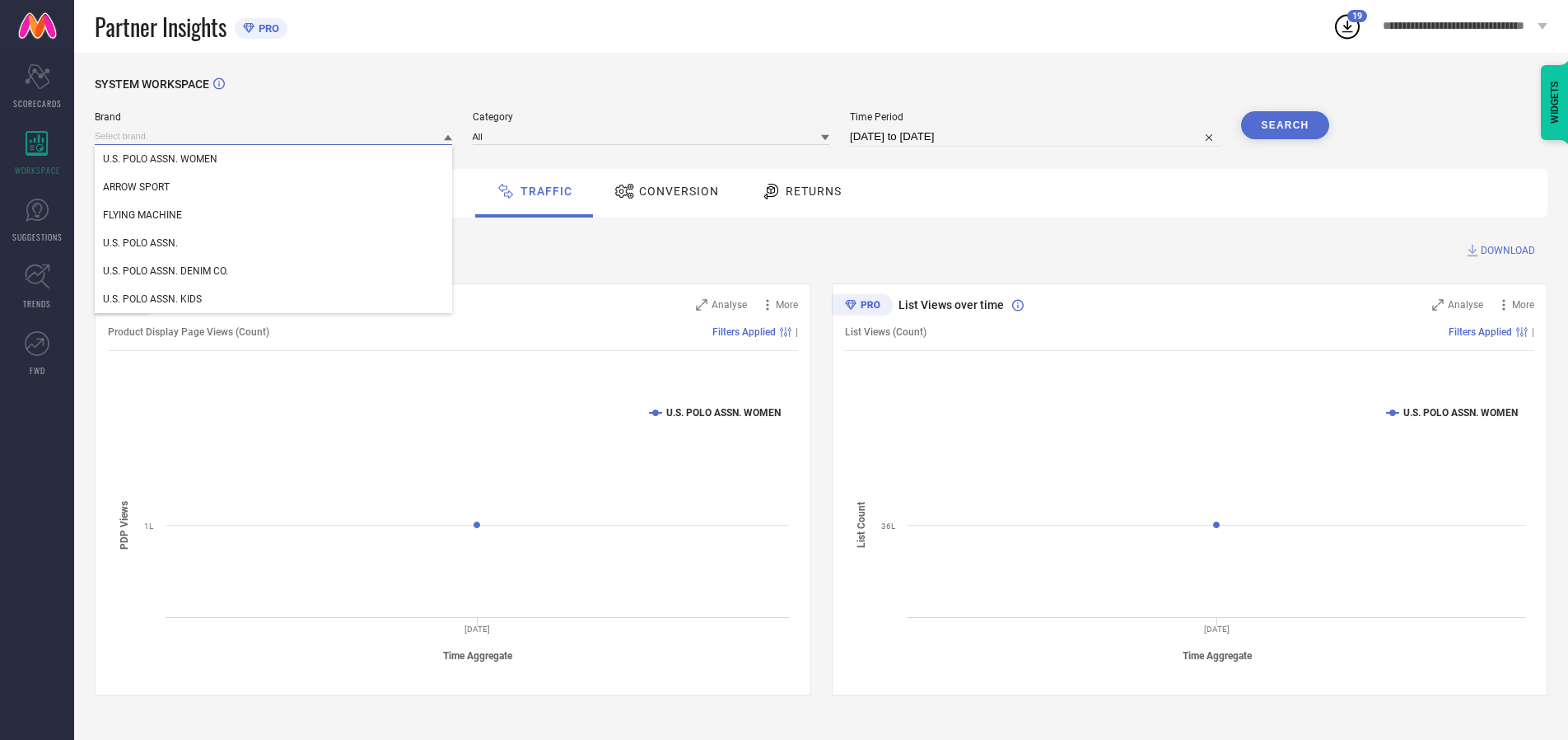
click at [274, 136] on input at bounding box center [273, 136] width 358 height 17
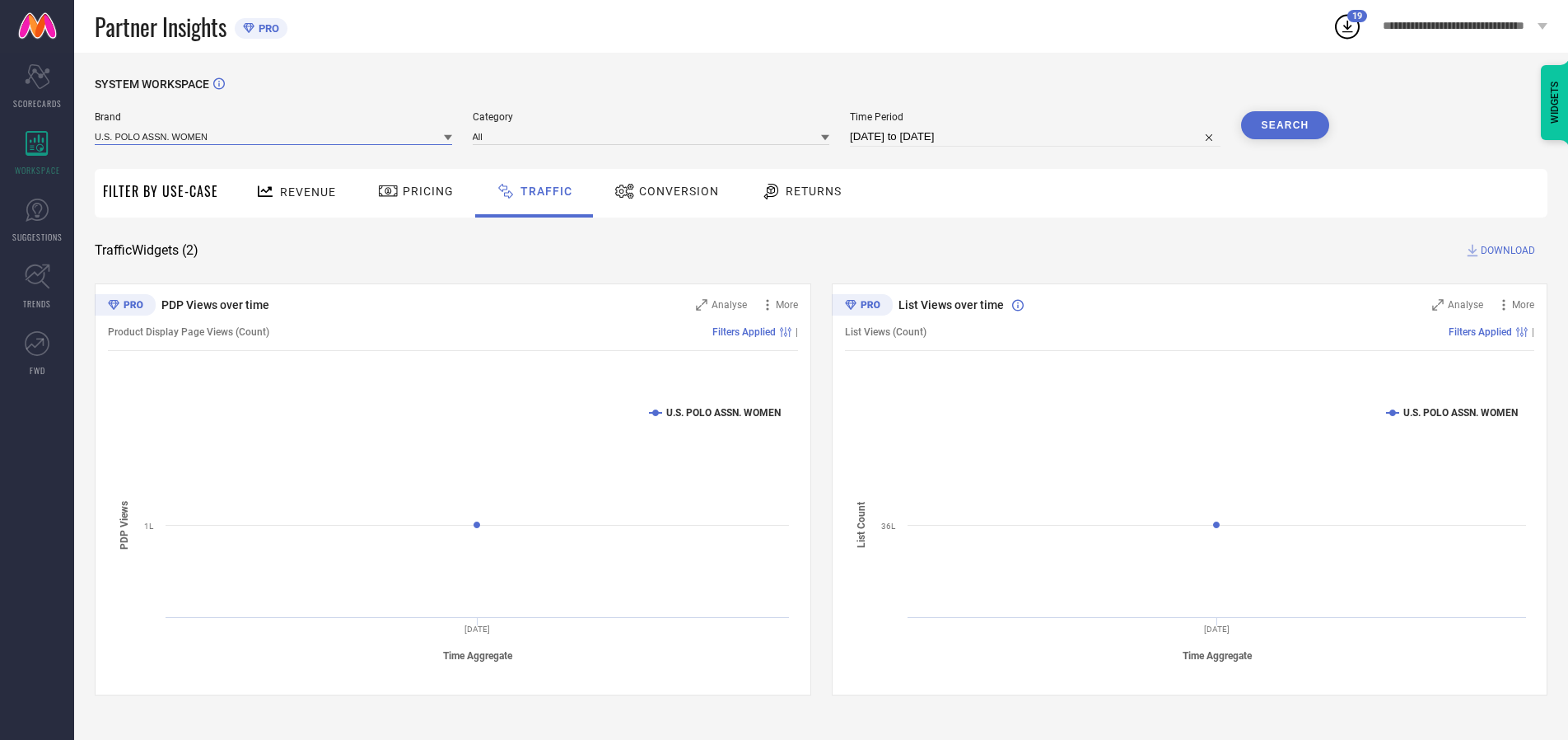
click at [274, 136] on input at bounding box center [273, 136] width 358 height 17
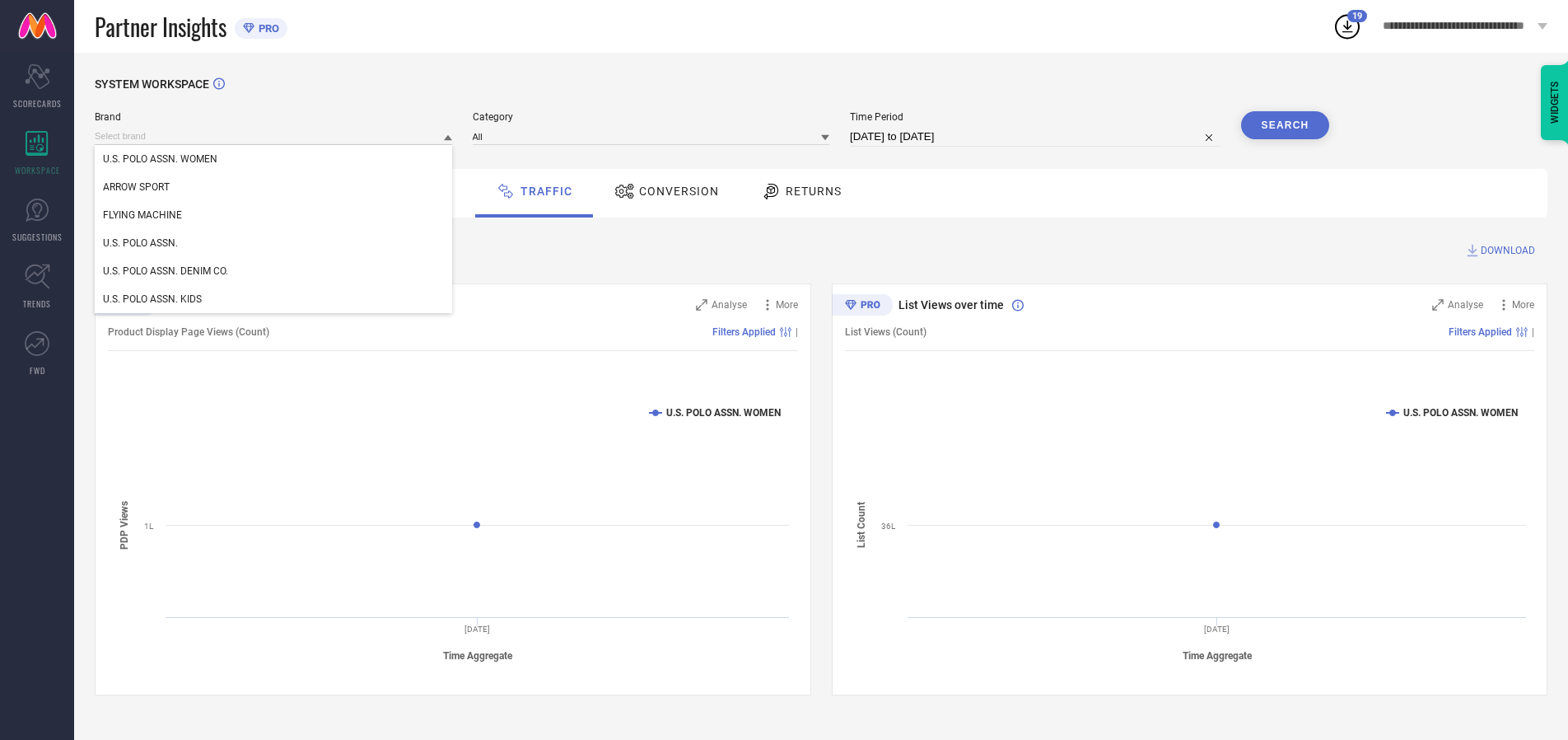
click at [274, 159] on div "U.S. POLO ASSN. WOMEN" at bounding box center [273, 159] width 358 height 28
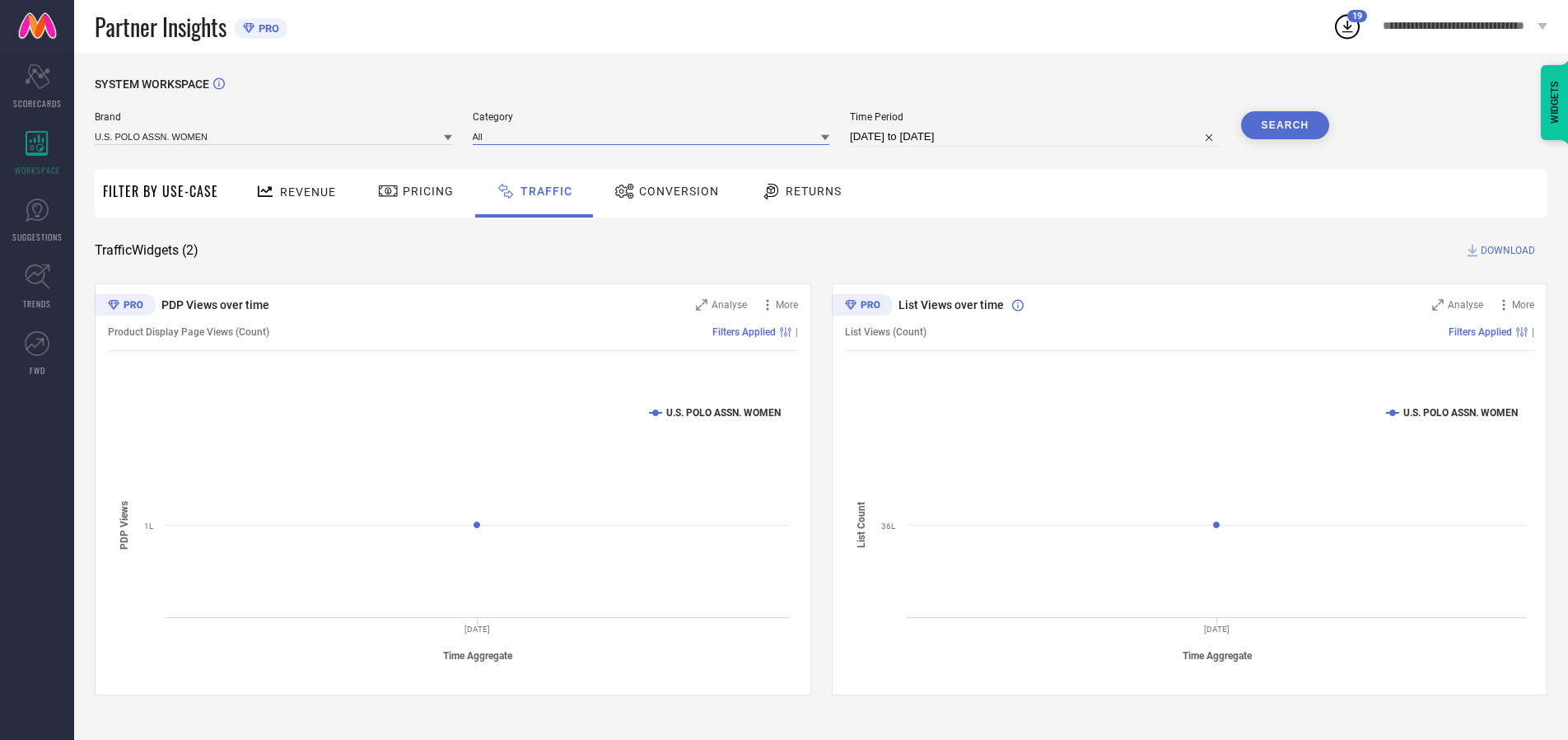
click at [655, 136] on input at bounding box center [651, 136] width 358 height 17
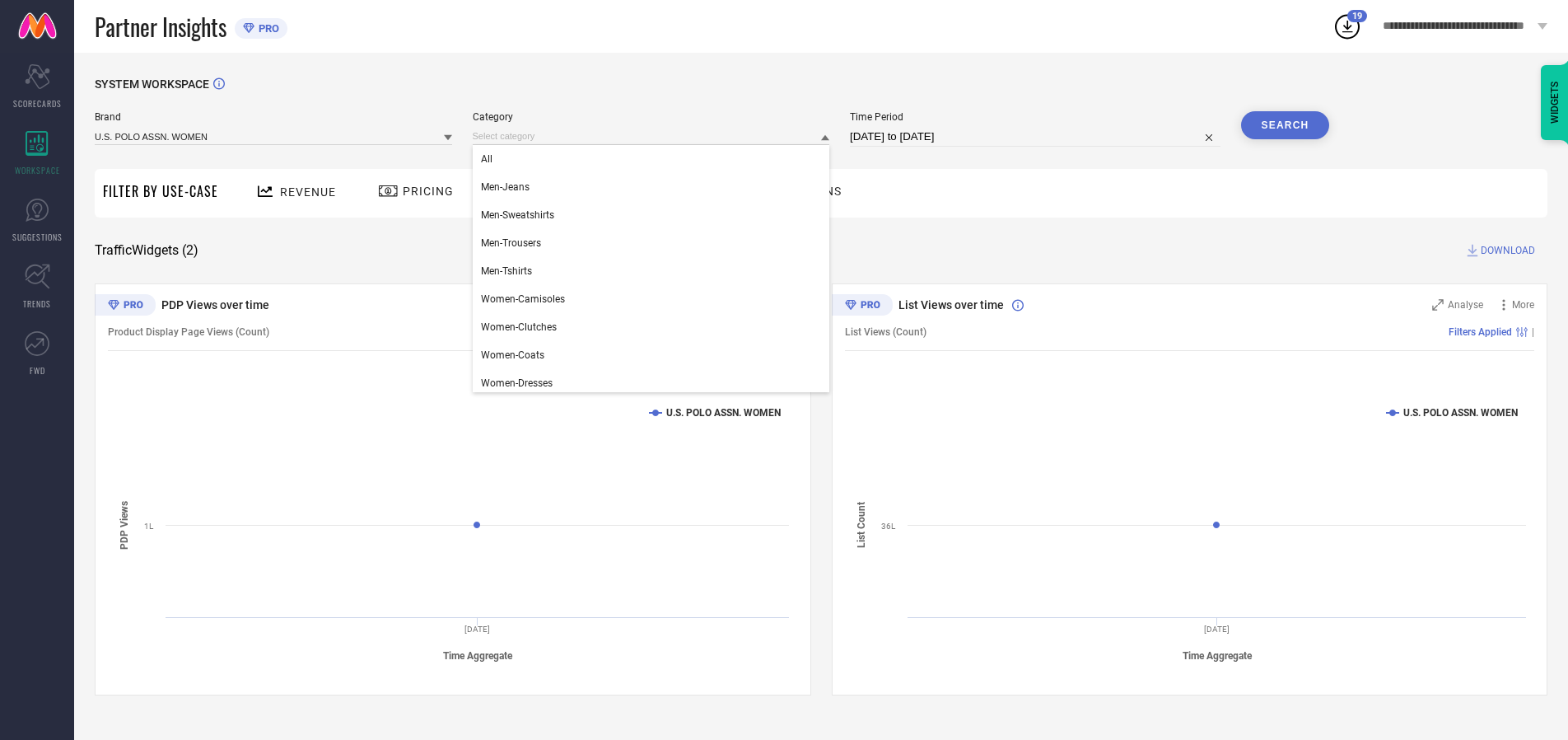
click at [655, 159] on div "All" at bounding box center [651, 159] width 358 height 28
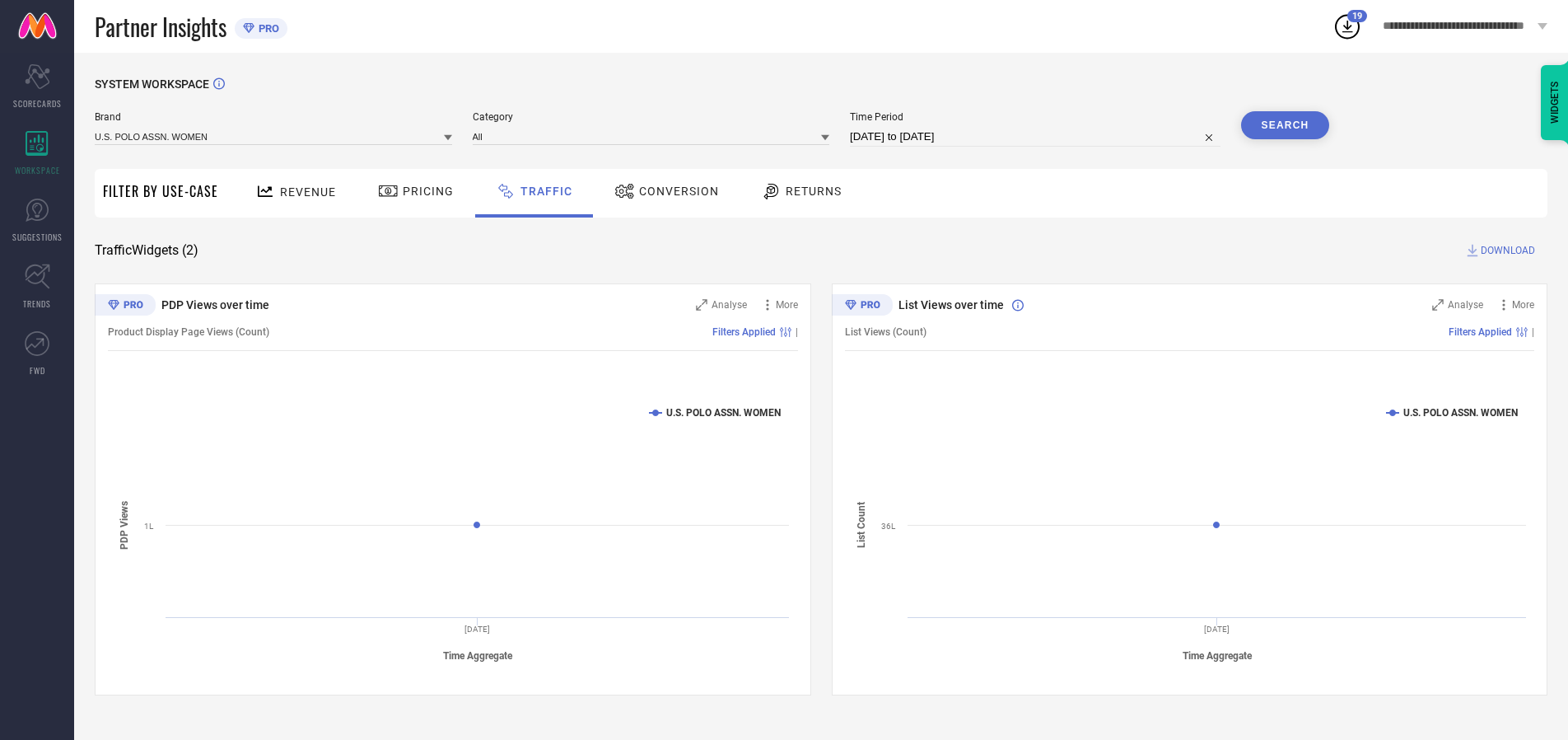
click at [1285, 125] on button "Search" at bounding box center [1286, 125] width 89 height 28
click at [1506, 251] on span "DOWNLOAD" at bounding box center [1508, 250] width 54 height 16
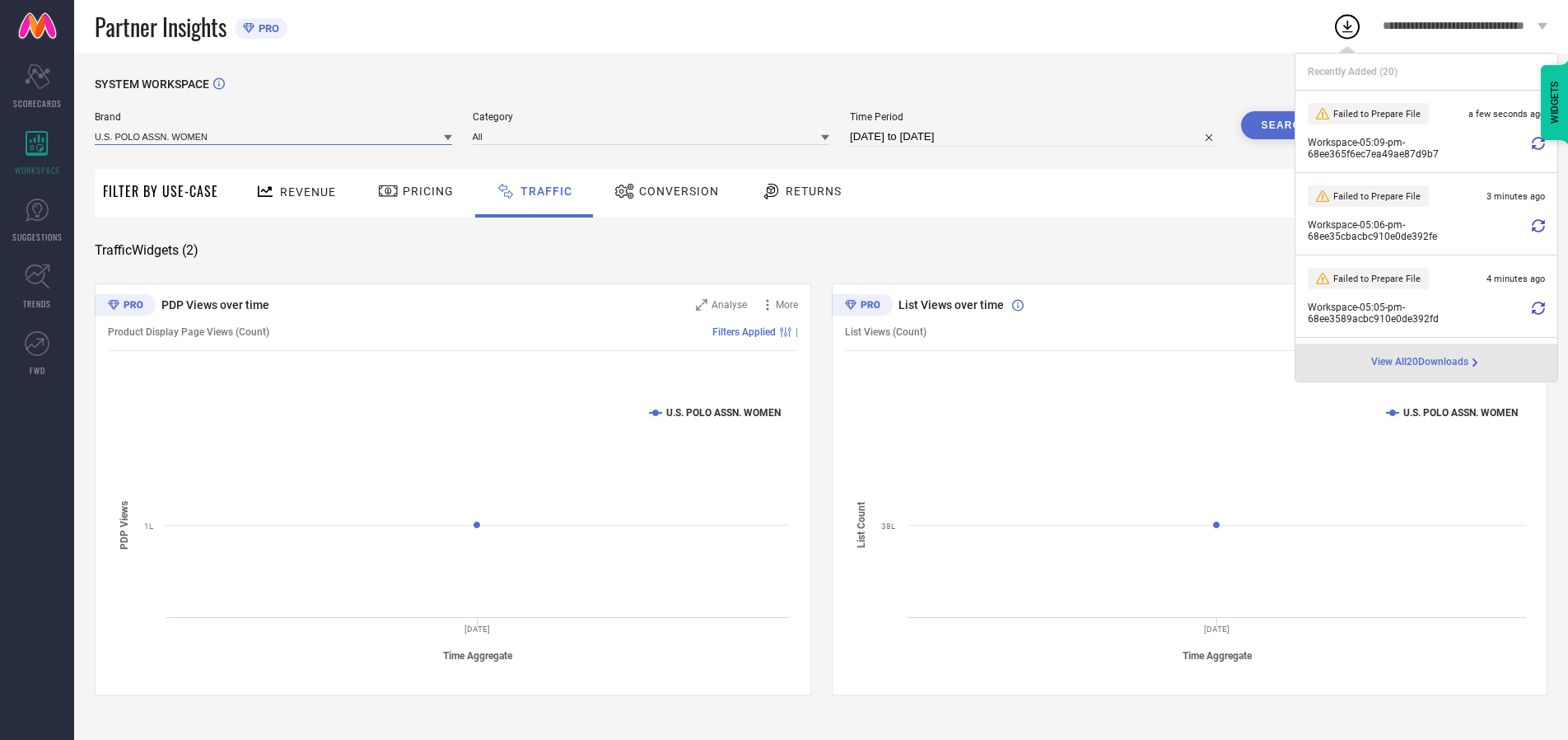
click at [274, 136] on input at bounding box center [273, 136] width 358 height 17
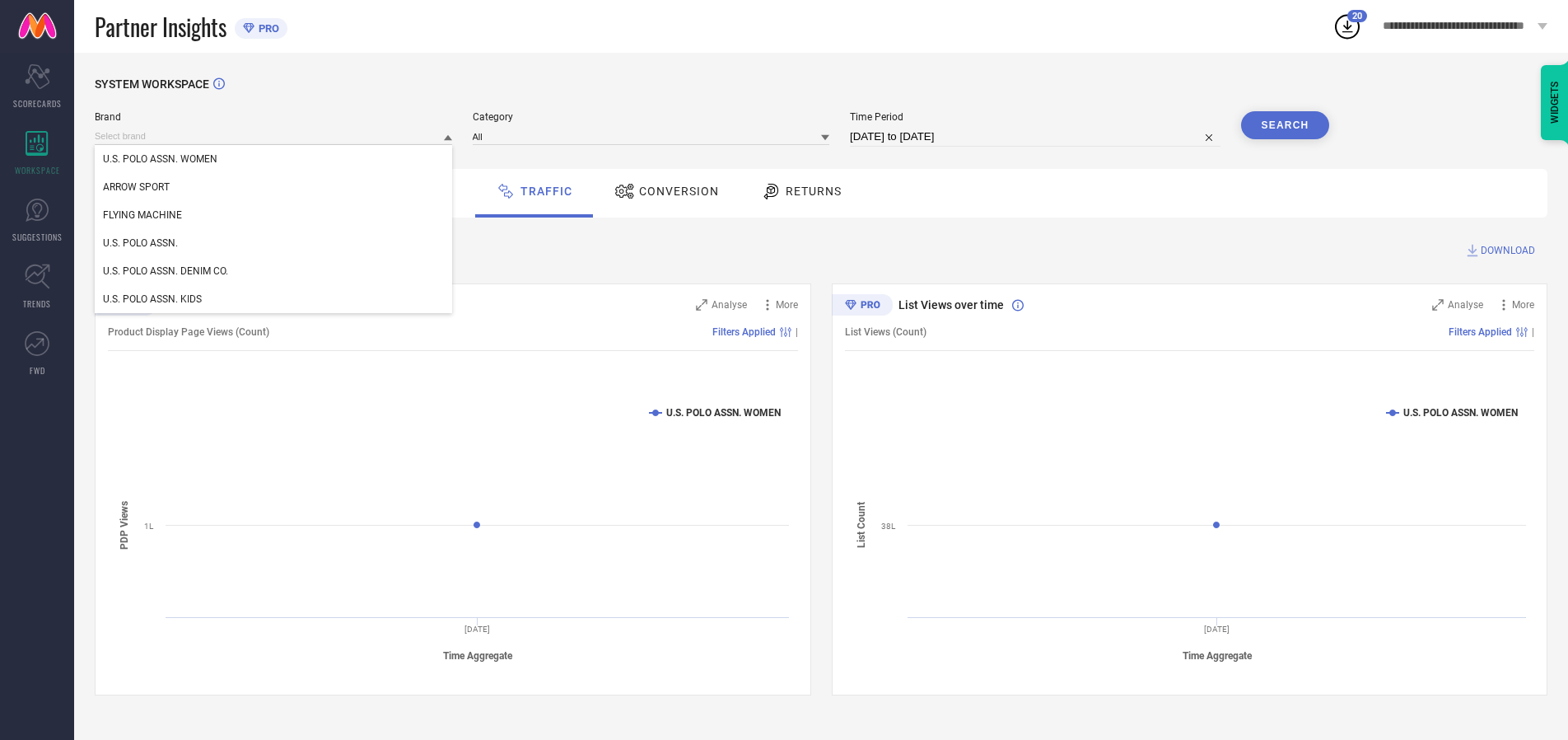
click at [274, 243] on div "U.S. POLO ASSN." at bounding box center [273, 243] width 358 height 28
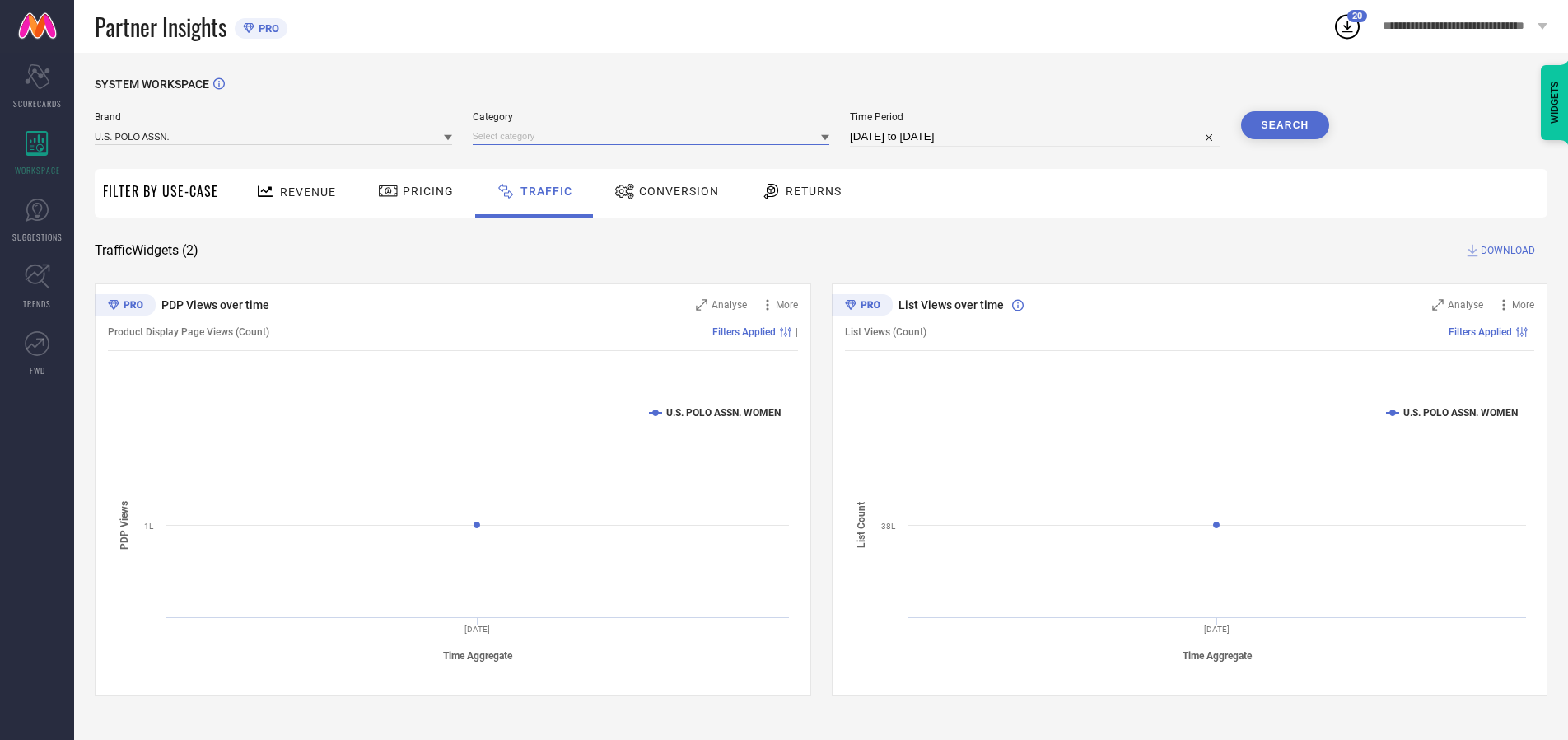
click at [655, 136] on input at bounding box center [651, 136] width 358 height 17
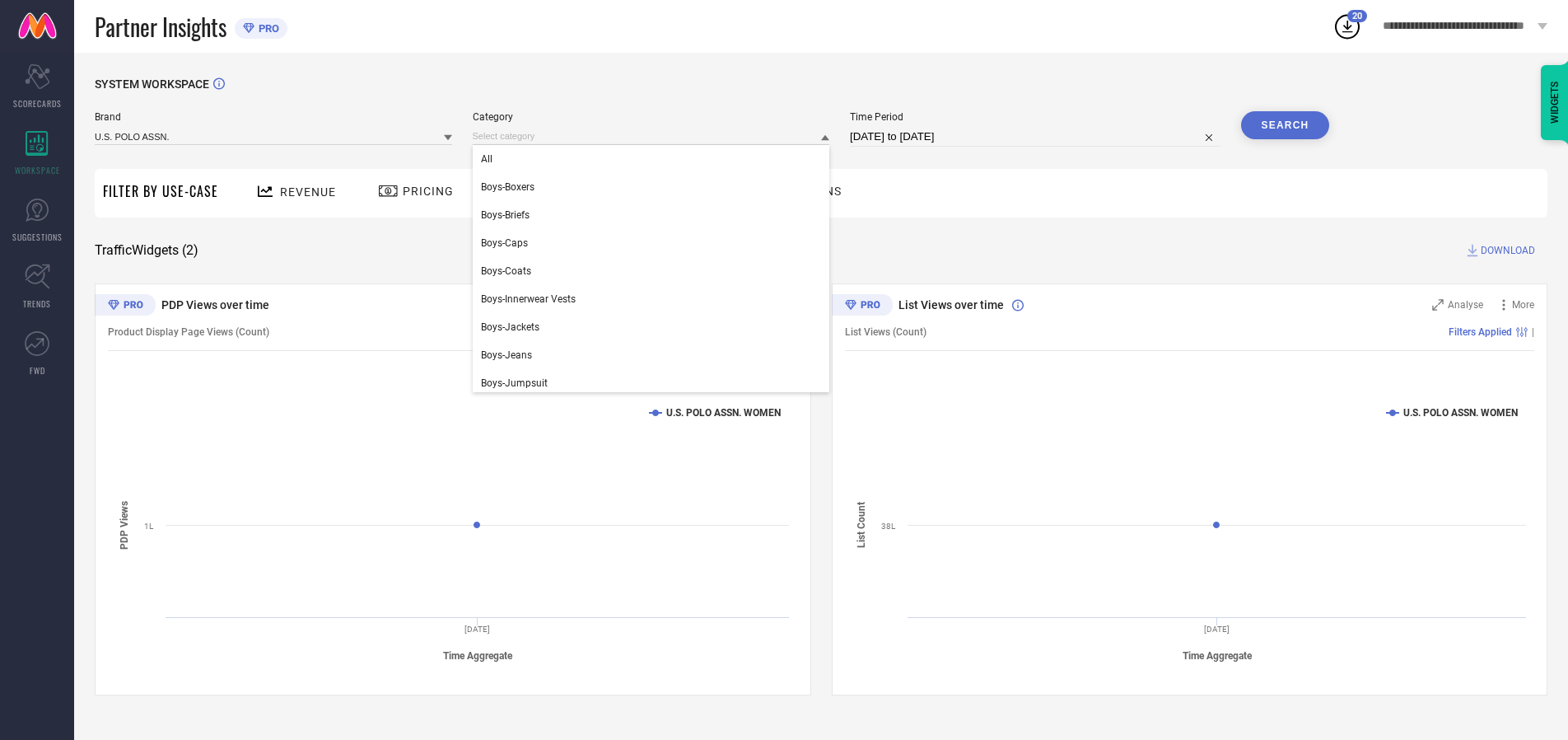
click at [655, 159] on div "All" at bounding box center [651, 159] width 358 height 28
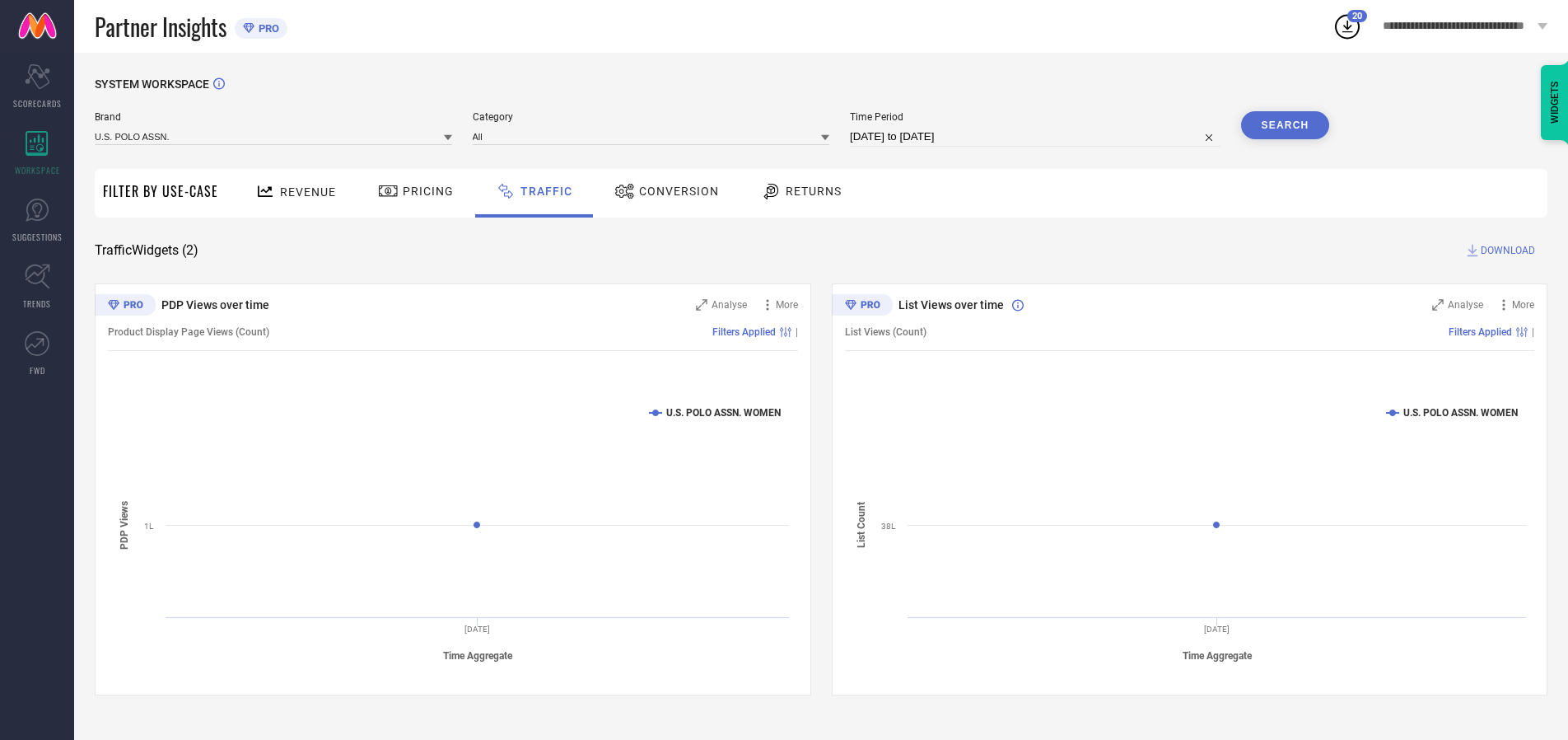
click at [1285, 125] on button "Search" at bounding box center [1286, 125] width 89 height 28
click at [1506, 251] on span "DOWNLOAD" at bounding box center [1508, 250] width 54 height 16
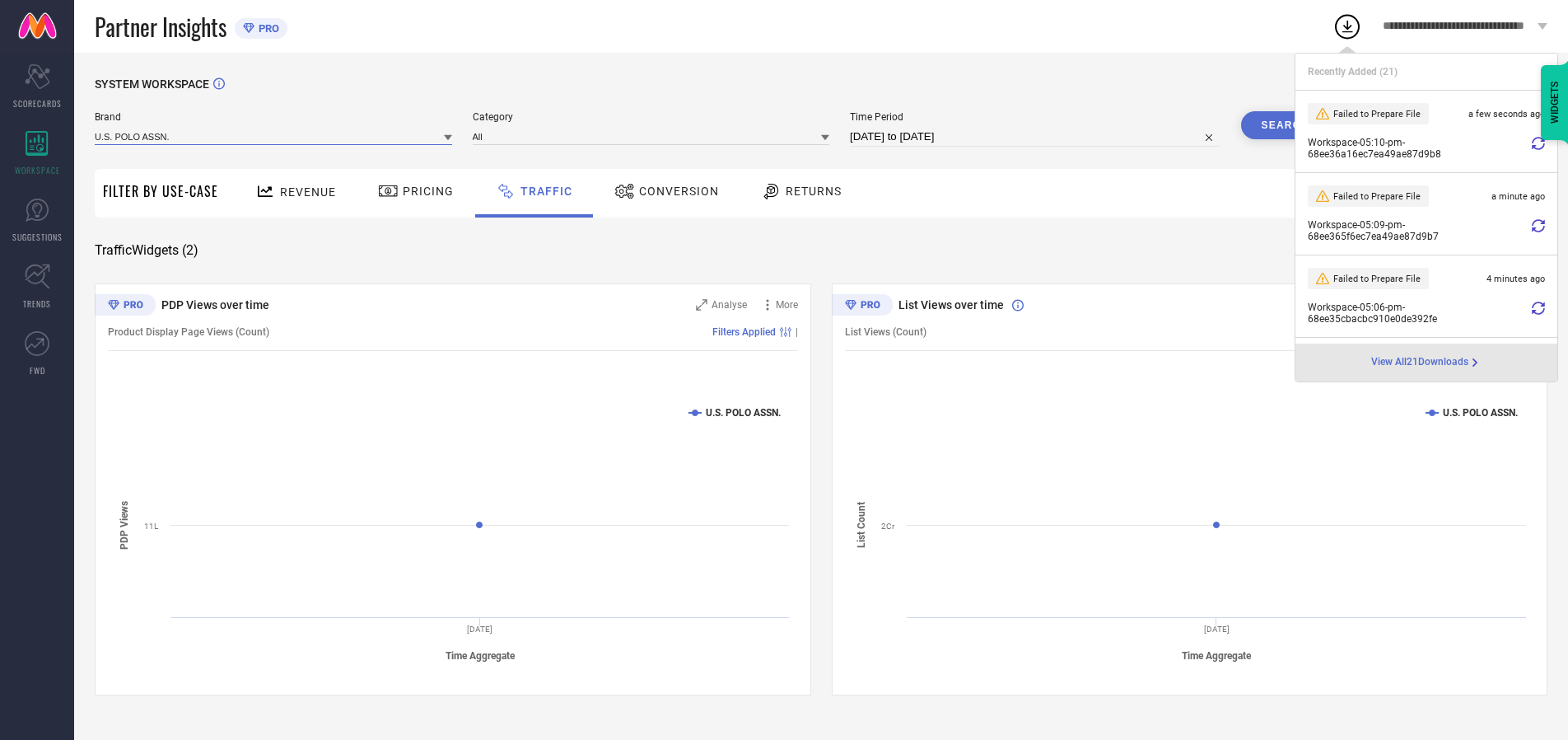
click at [274, 136] on input at bounding box center [273, 136] width 358 height 17
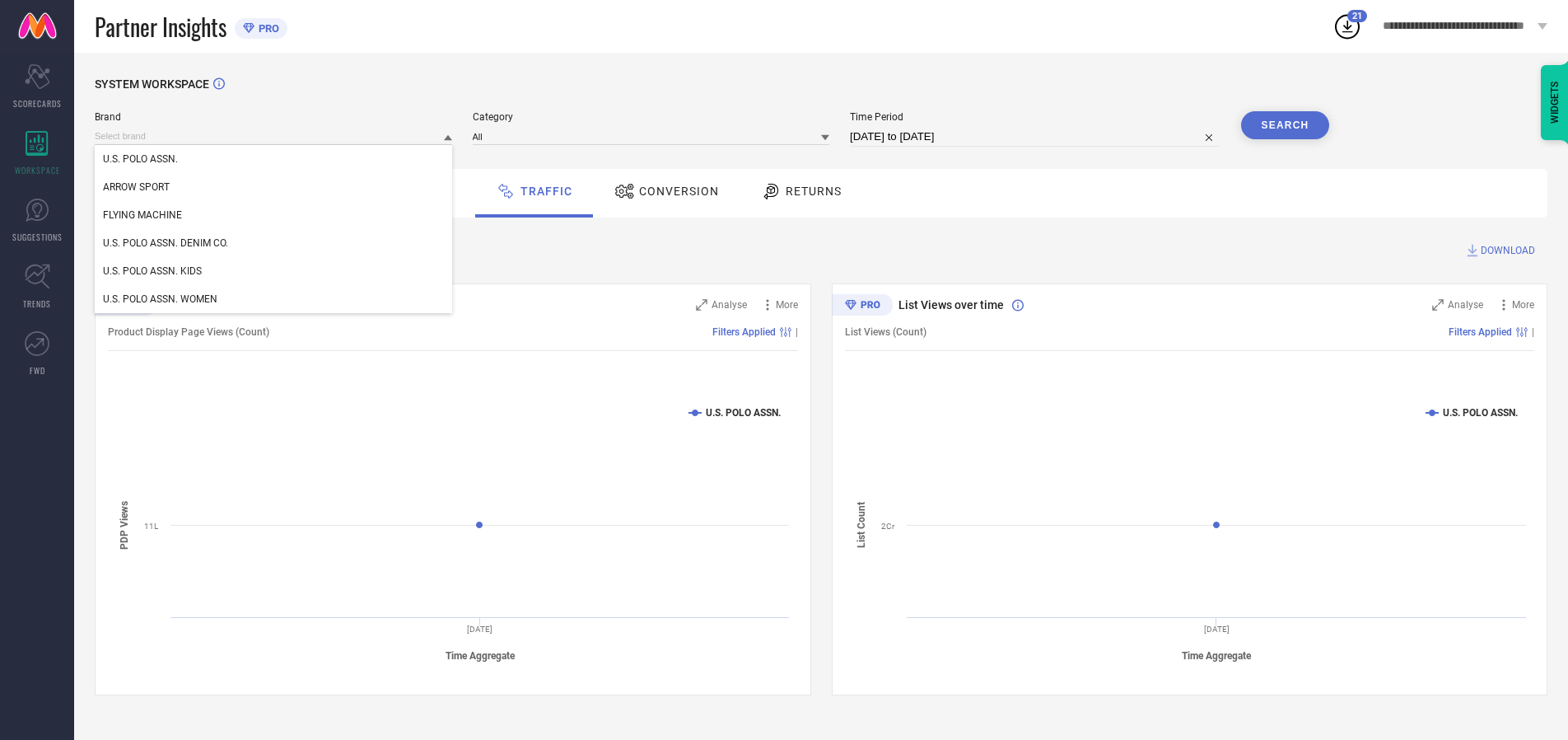
click at [274, 243] on div "U.S. POLO ASSN. DENIM CO." at bounding box center [273, 243] width 358 height 28
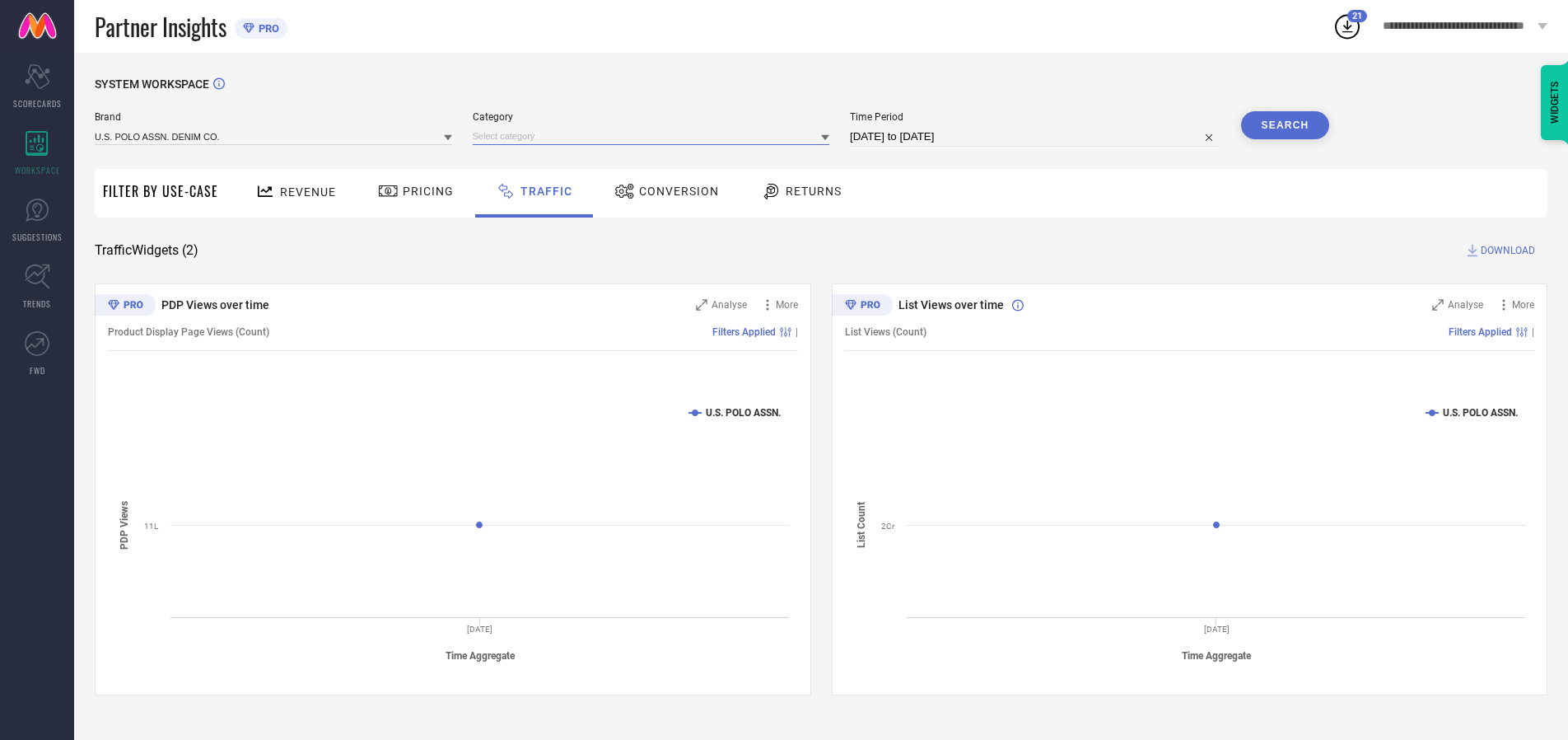
click at [655, 136] on input at bounding box center [651, 136] width 358 height 17
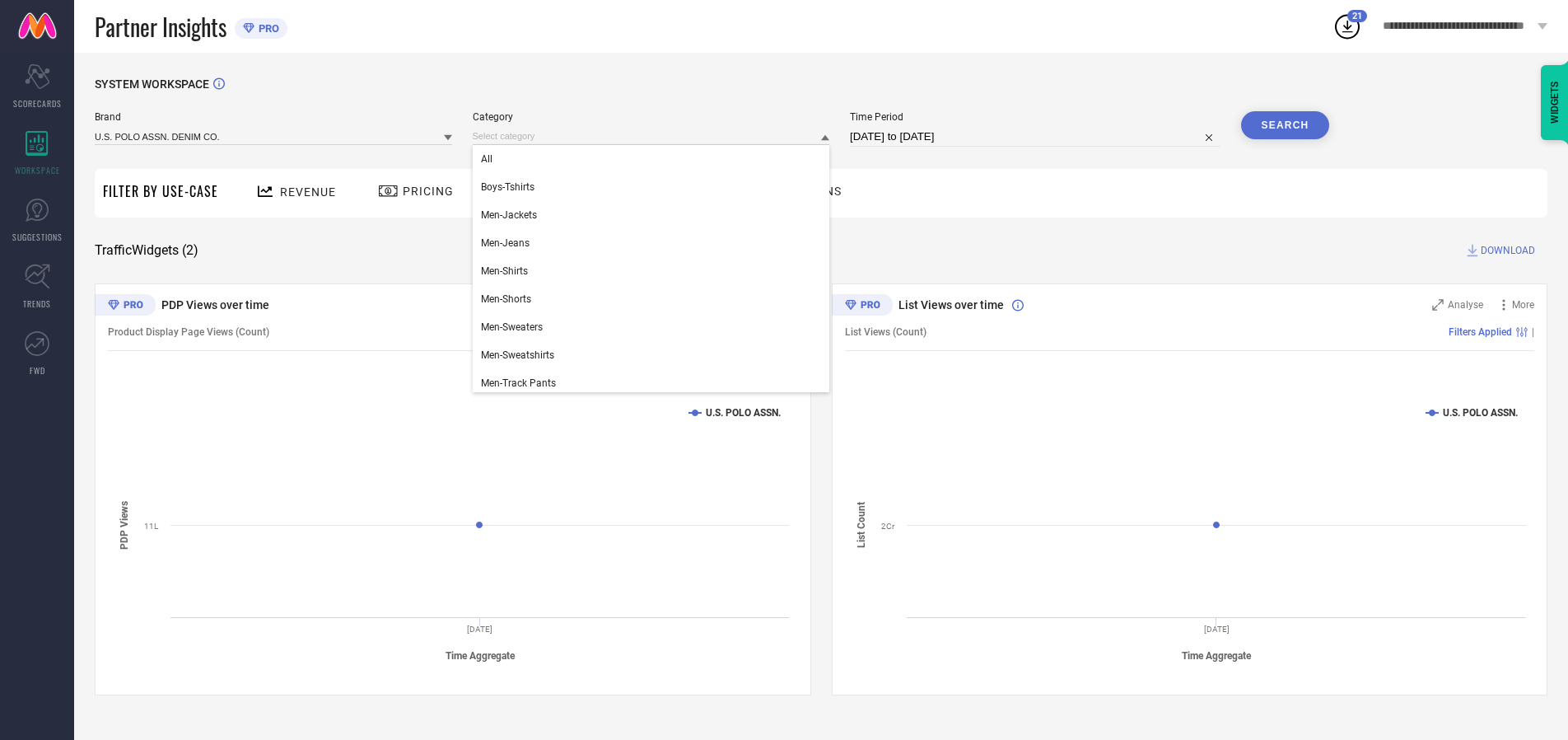
click at [655, 159] on div "All" at bounding box center [651, 159] width 358 height 28
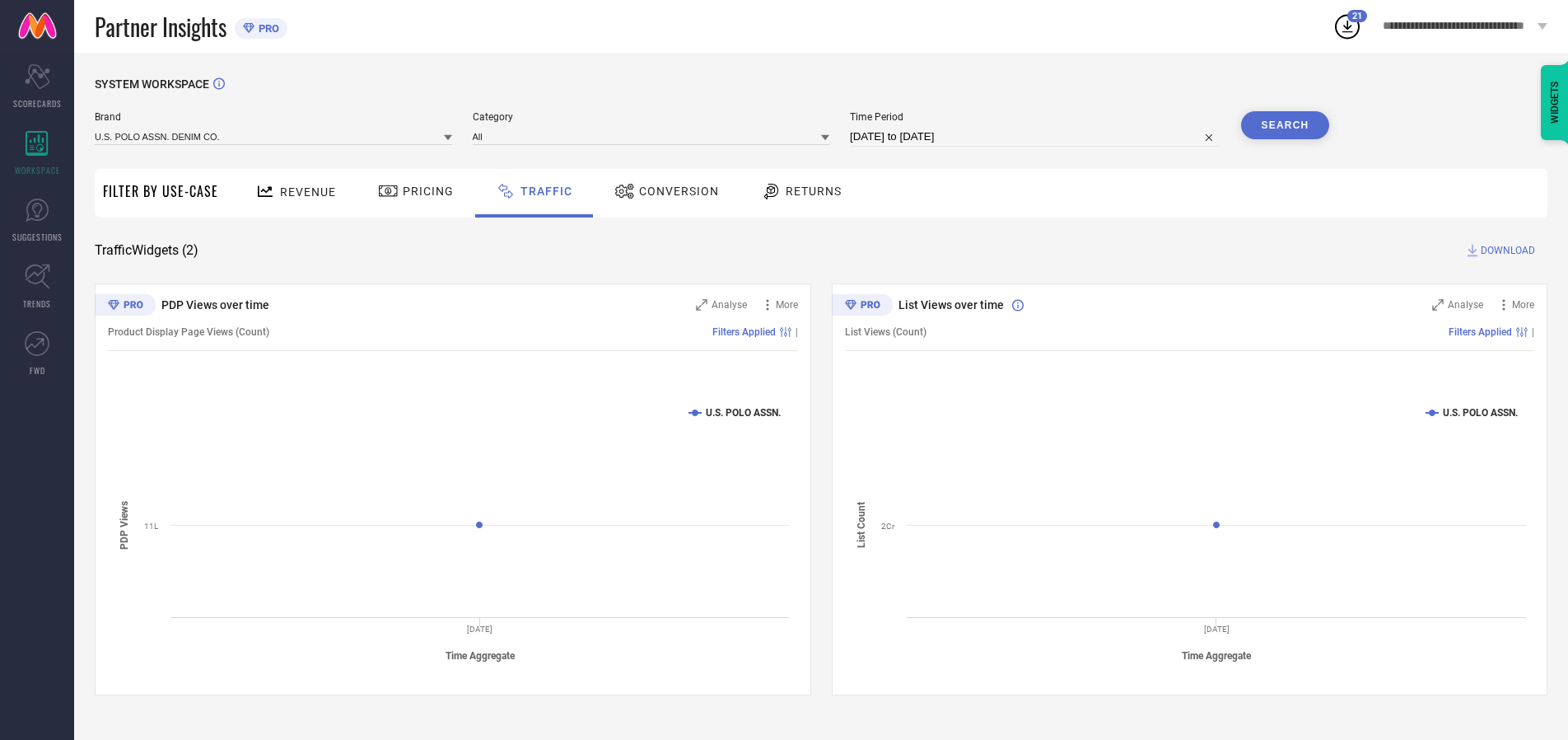
click at [1285, 125] on button "Search" at bounding box center [1286, 125] width 89 height 28
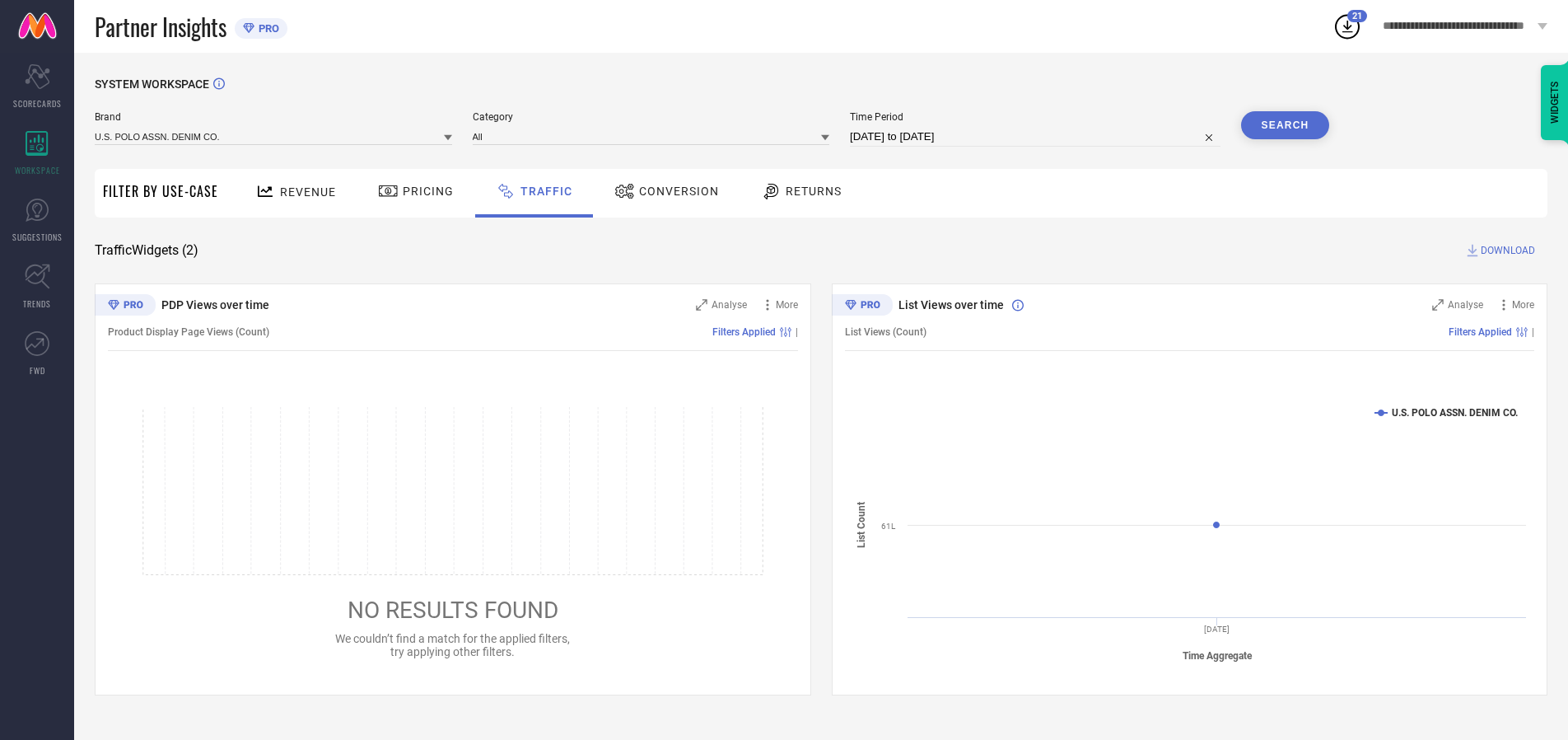
click at [1506, 251] on span "DOWNLOAD" at bounding box center [1508, 250] width 54 height 16
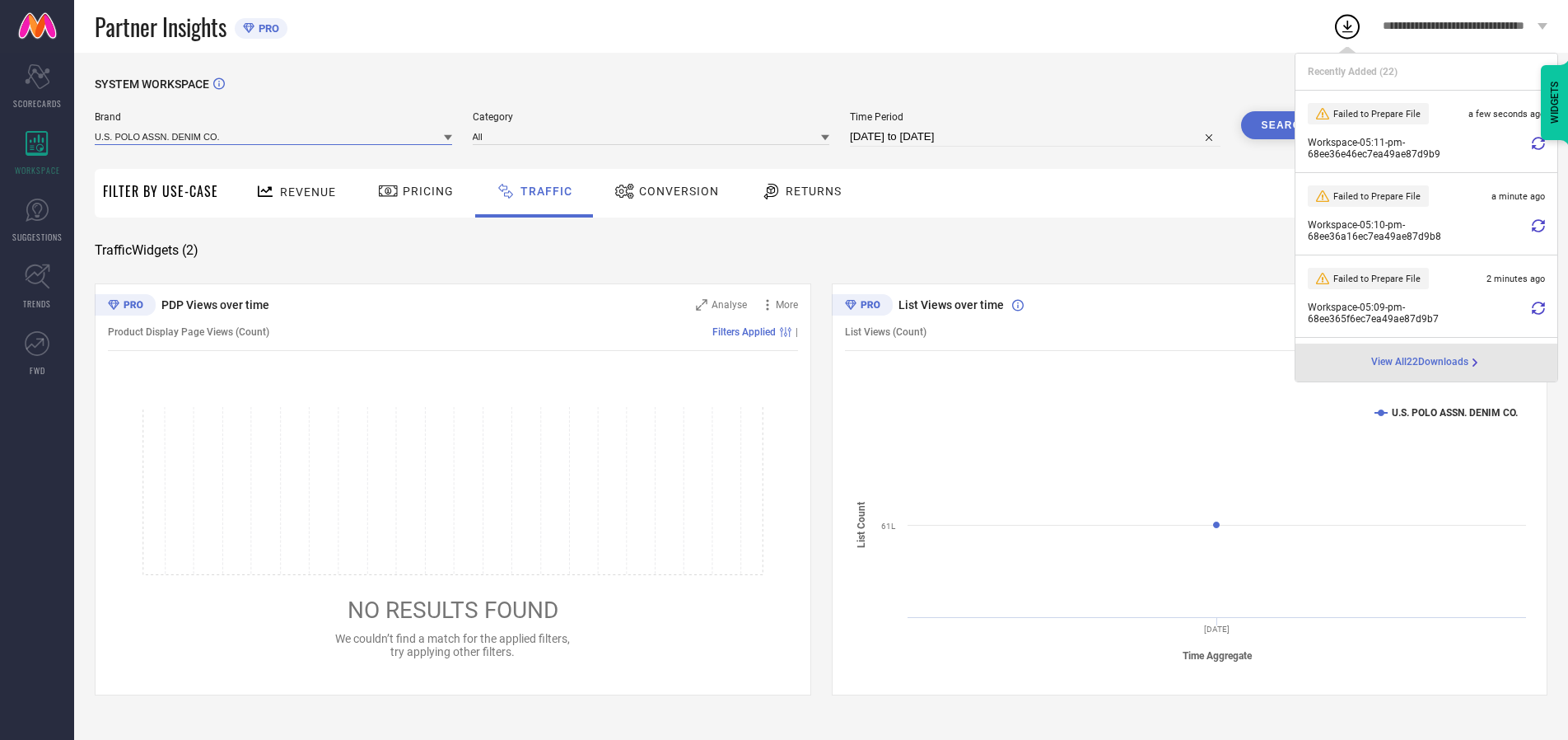
click at [274, 136] on input at bounding box center [273, 136] width 358 height 17
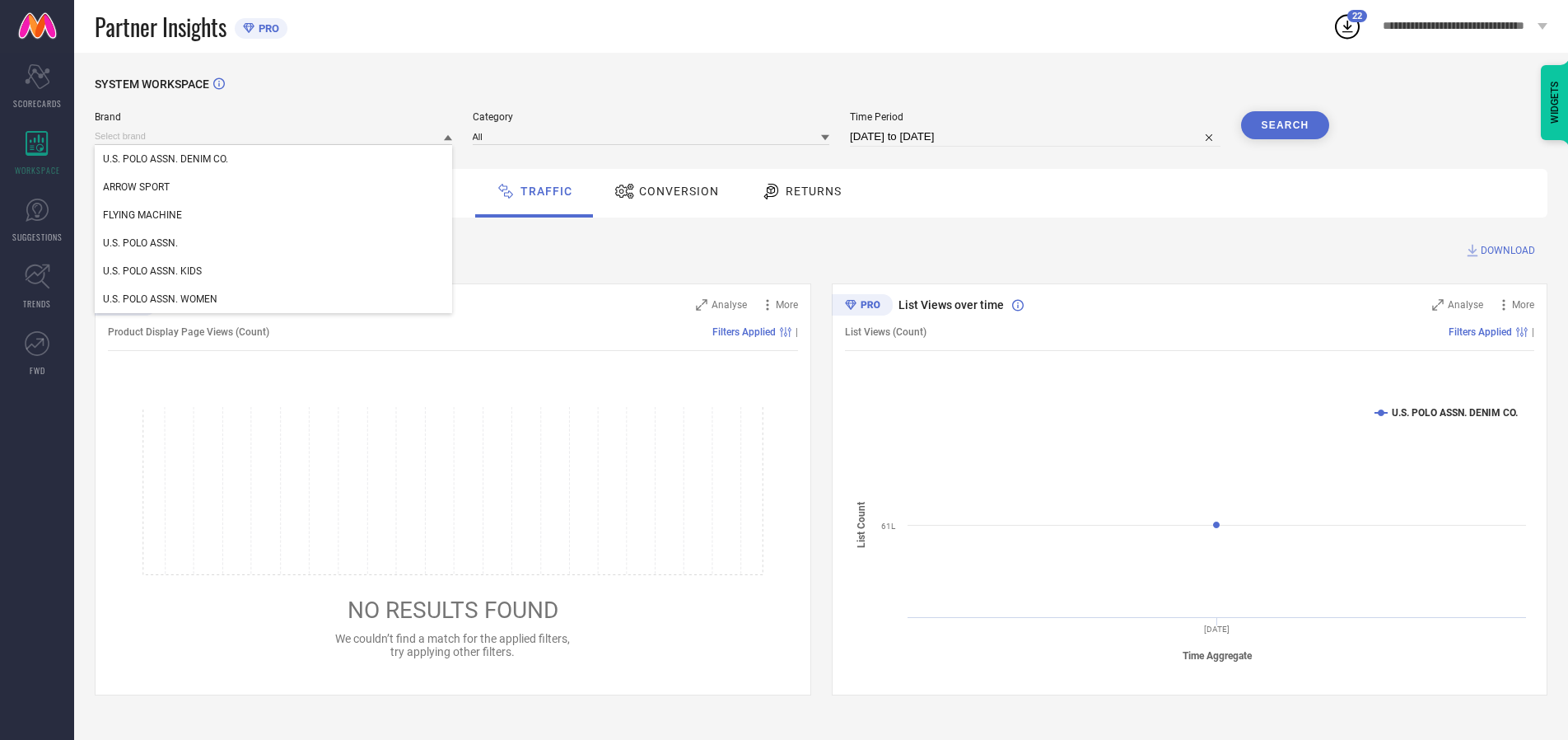
click at [274, 271] on div "U.S. POLO ASSN. KIDS" at bounding box center [273, 271] width 358 height 28
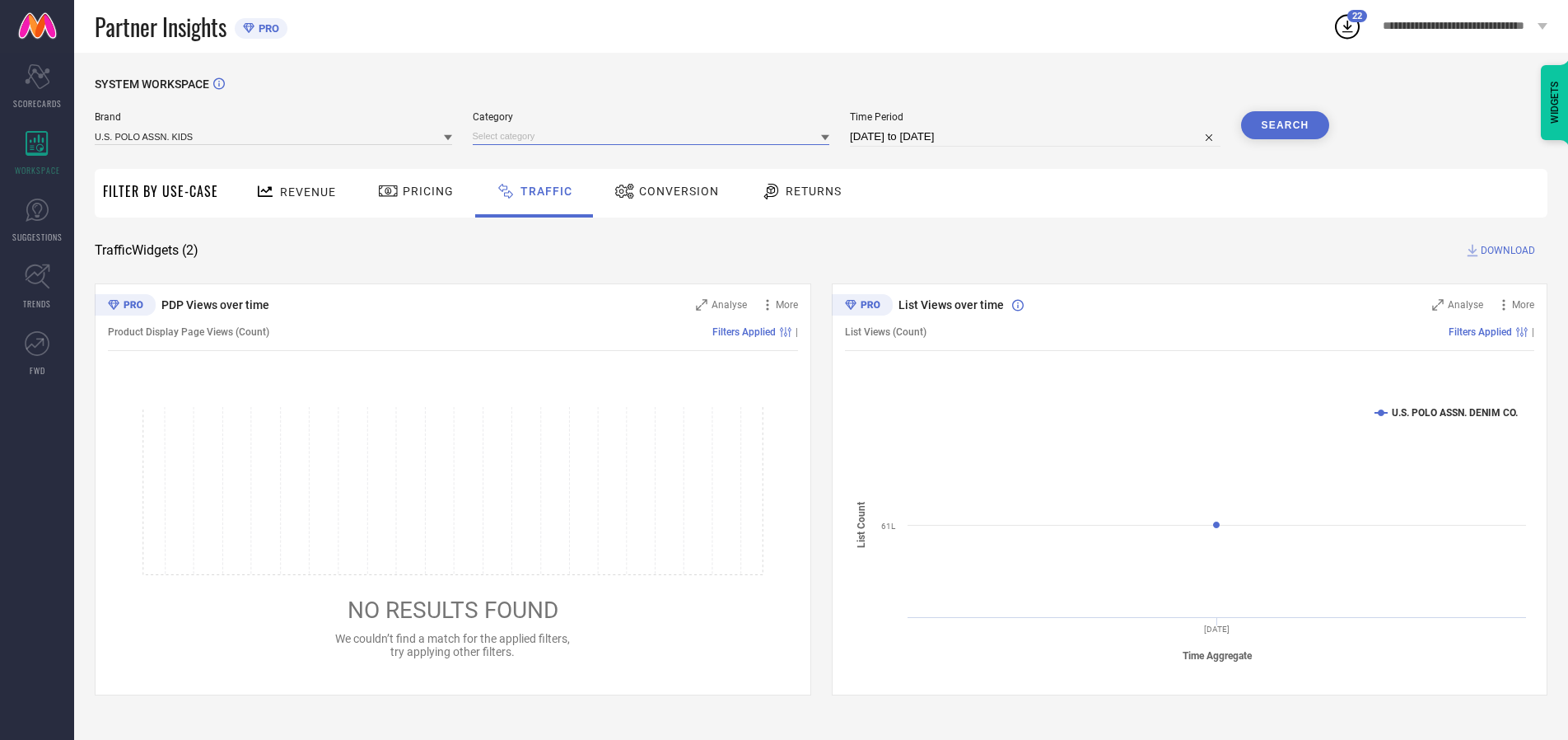
click at [655, 136] on input at bounding box center [651, 136] width 358 height 17
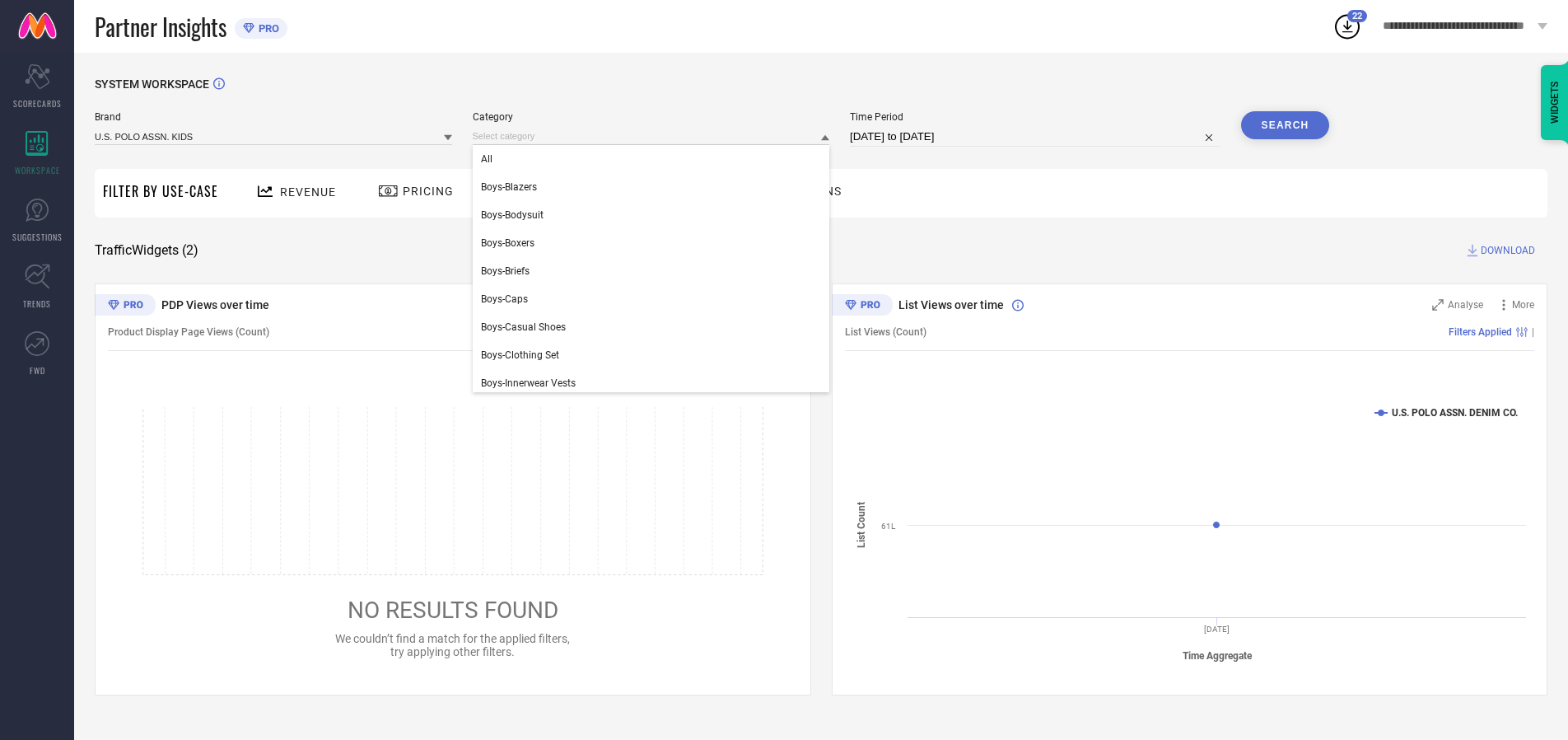
click at [655, 159] on div "All" at bounding box center [651, 159] width 358 height 28
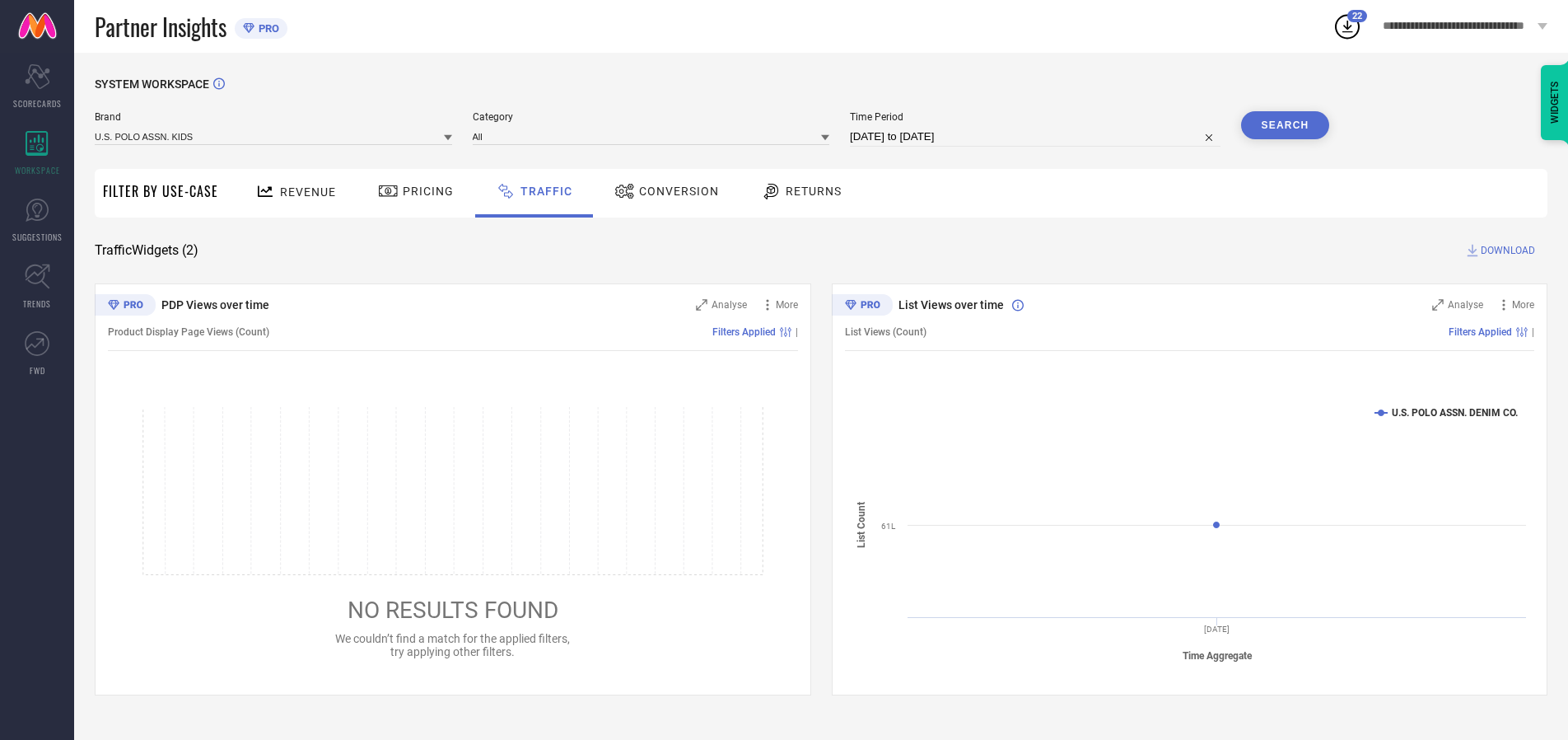
click at [1285, 125] on button "Search" at bounding box center [1286, 125] width 89 height 28
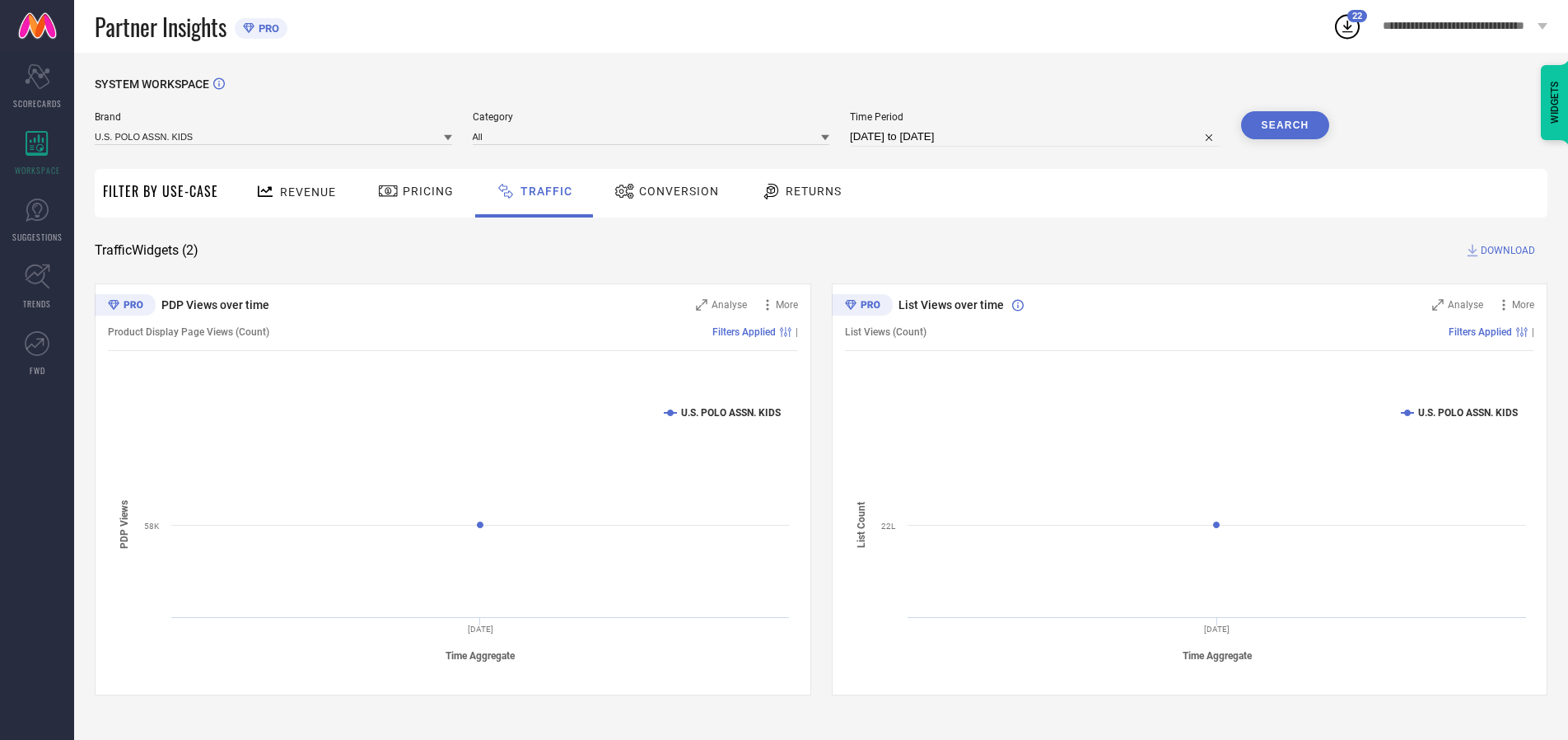
click at [1506, 251] on span "DOWNLOAD" at bounding box center [1508, 250] width 54 height 16
click at [1037, 137] on input at bounding box center [1035, 137] width 370 height 20
select select "9"
select select "2025"
select select "10"
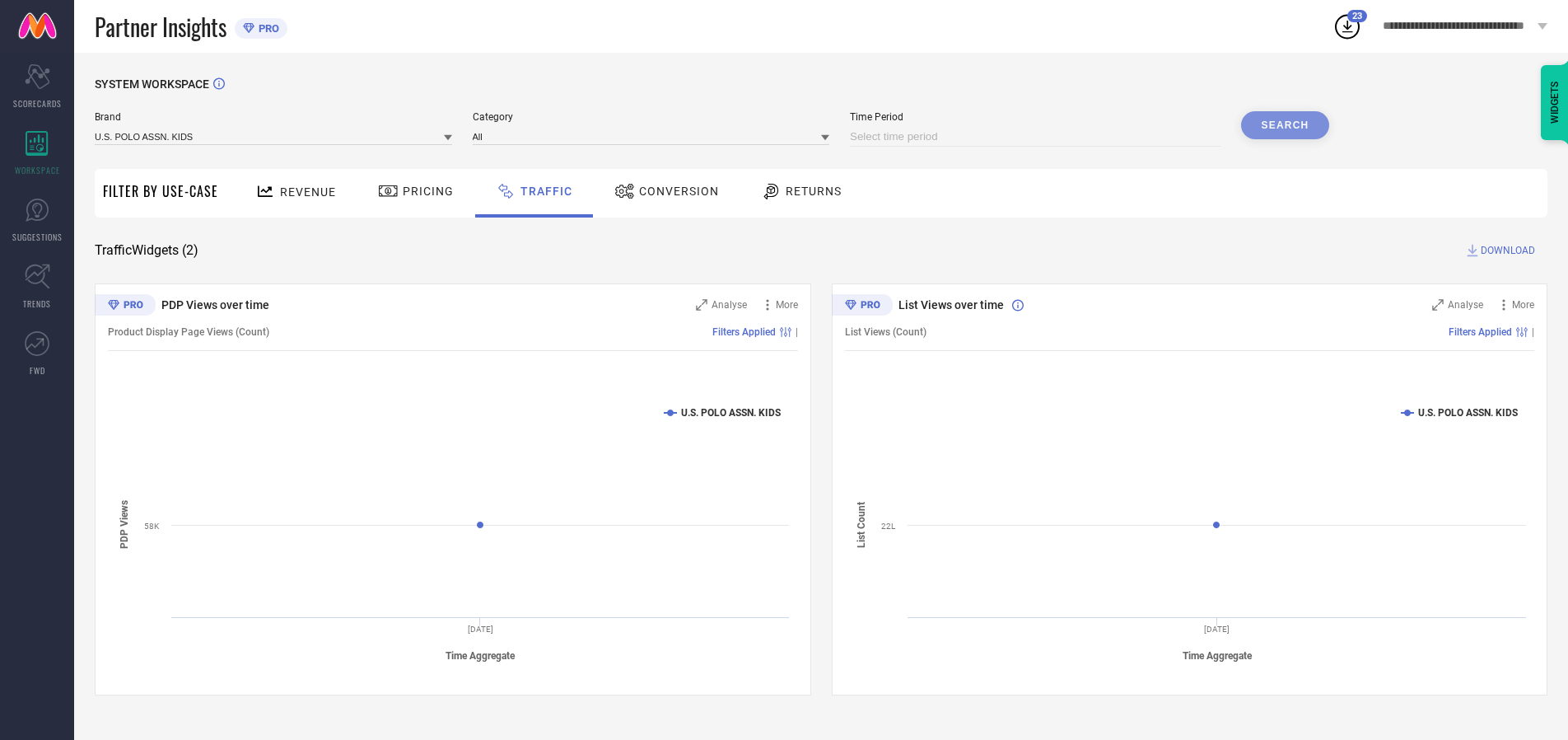
select select "2025"
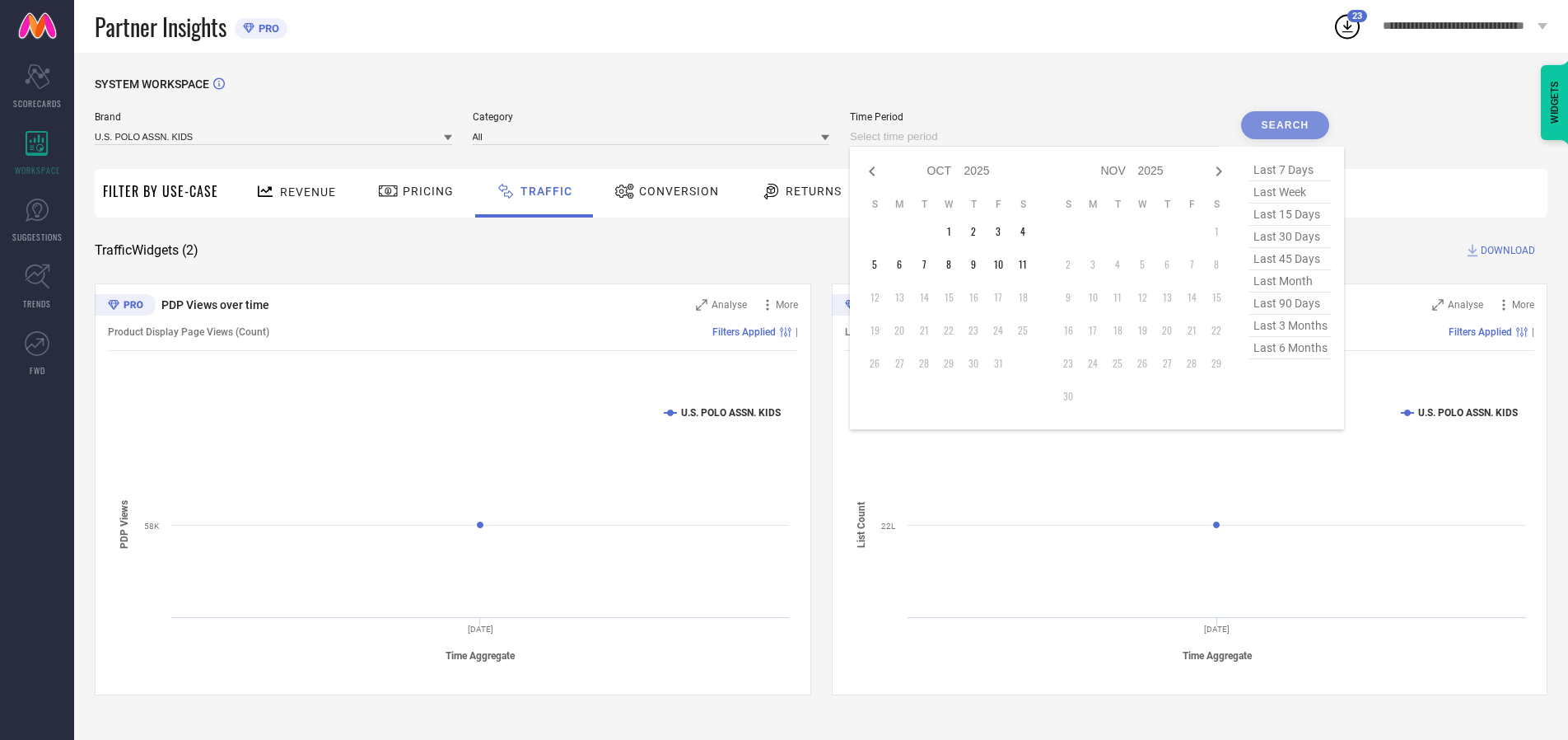
click at [1003, 232] on td "3" at bounding box center [998, 231] width 24 height 24
type input "[DATE] to [DATE]"
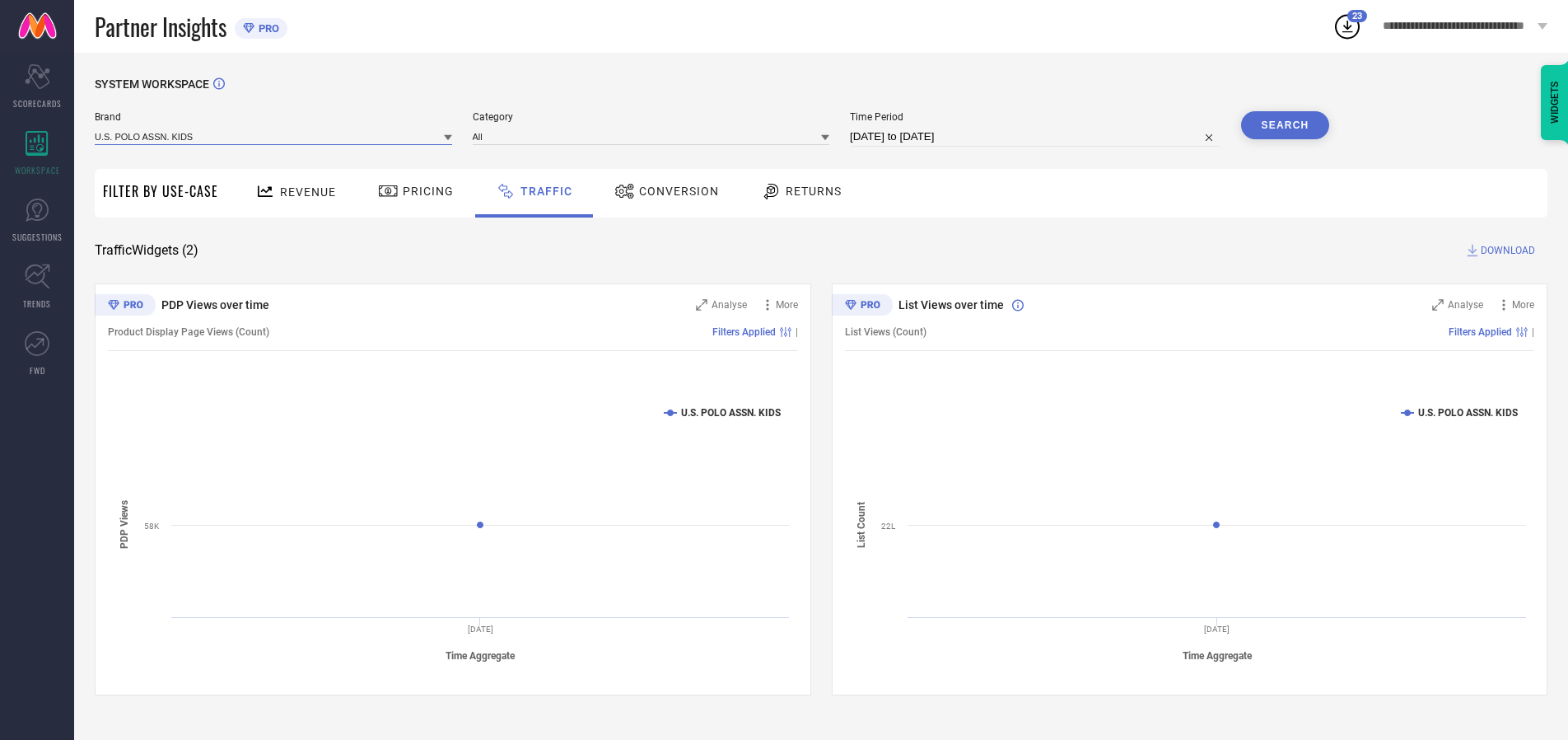
click at [274, 136] on input at bounding box center [273, 136] width 358 height 17
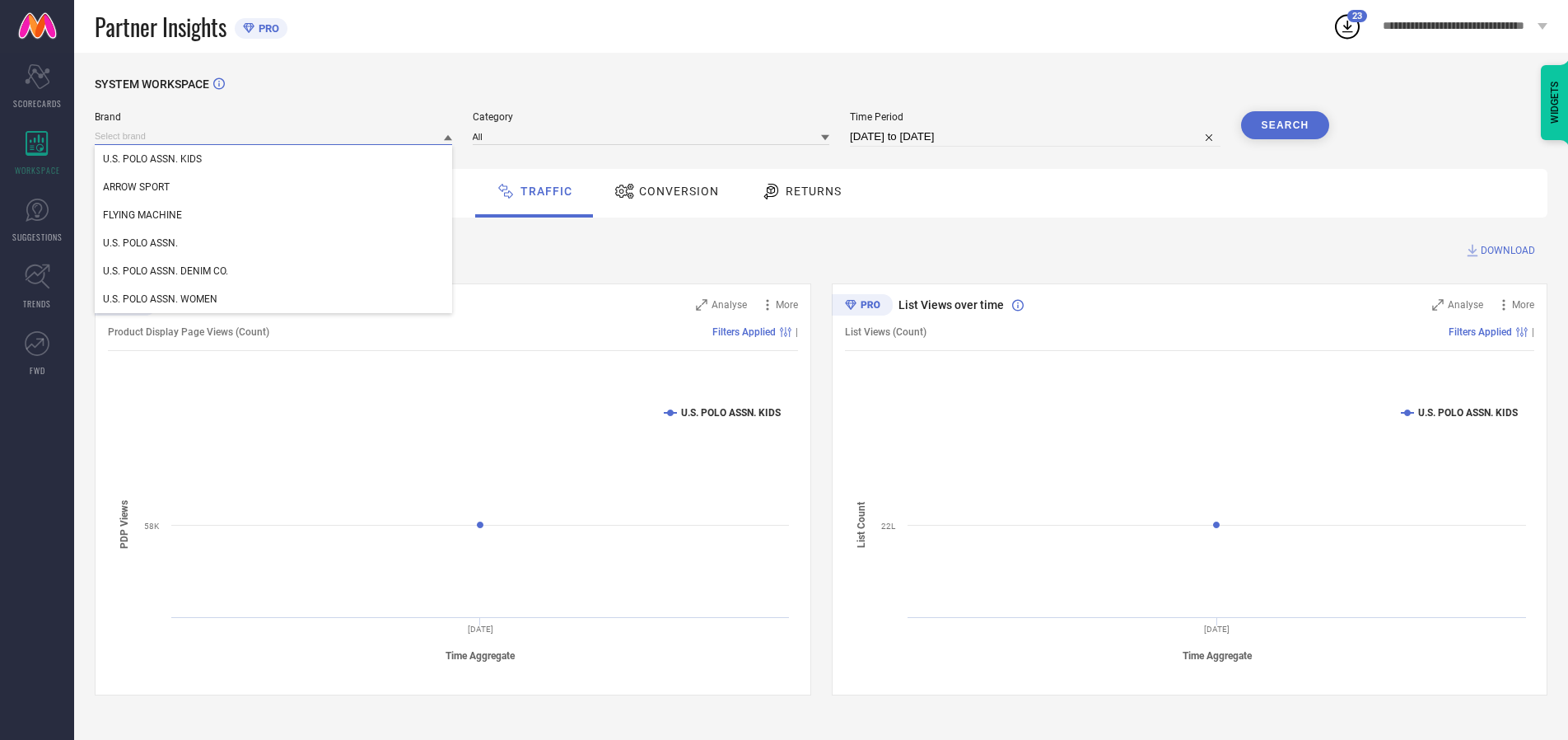
click at [274, 136] on input at bounding box center [273, 136] width 358 height 17
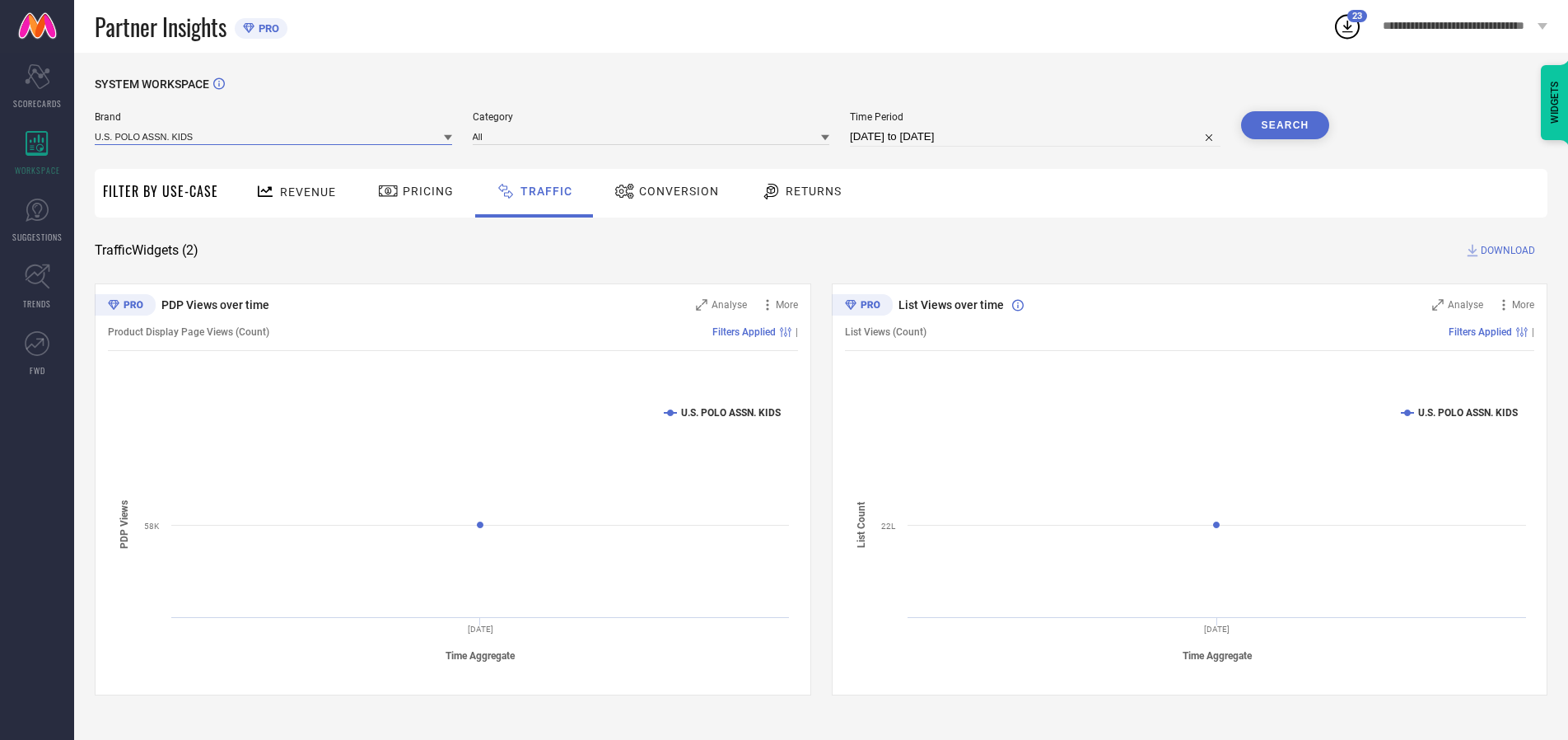
click at [274, 136] on input at bounding box center [273, 136] width 358 height 17
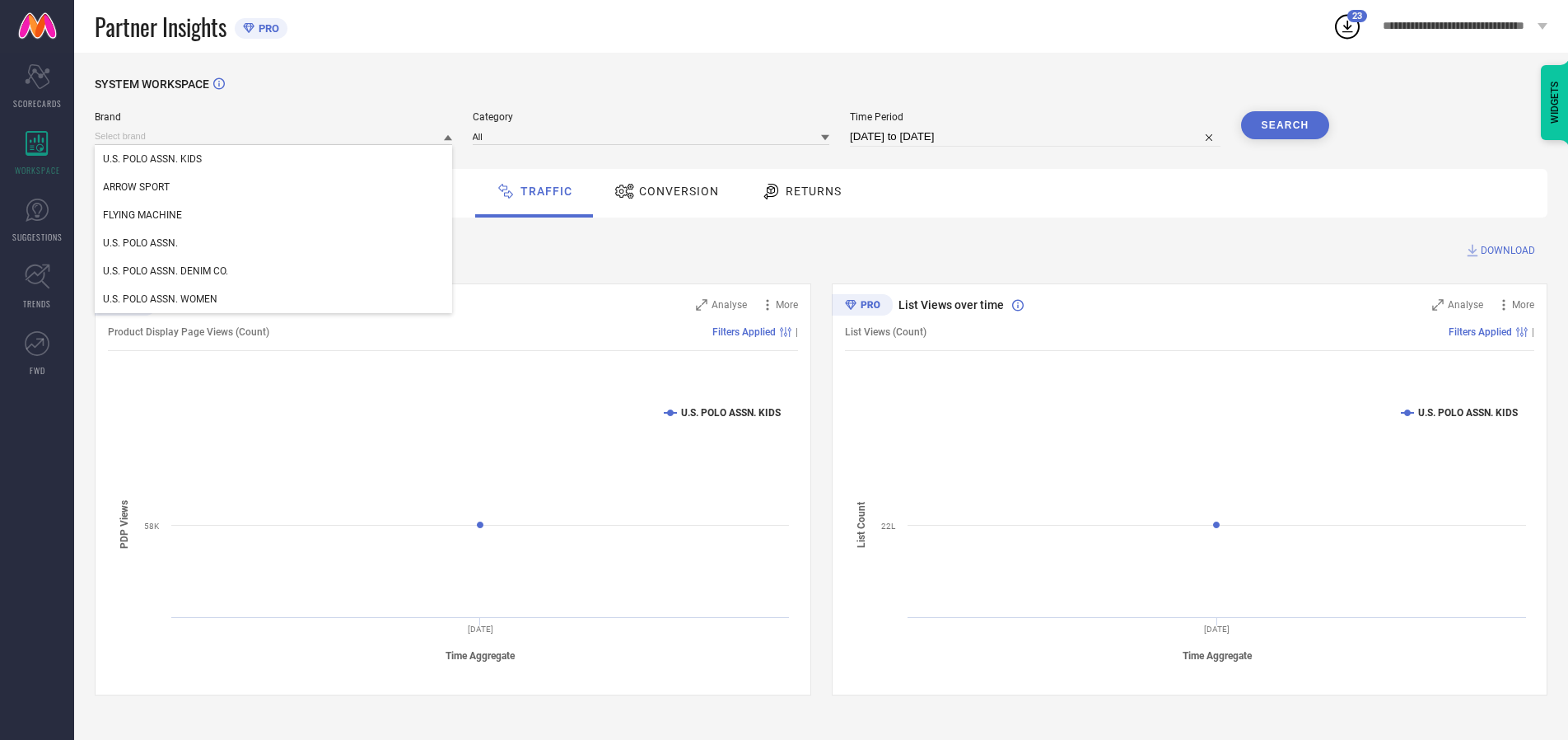
click at [274, 159] on div "U.S. POLO ASSN. KIDS" at bounding box center [273, 159] width 358 height 28
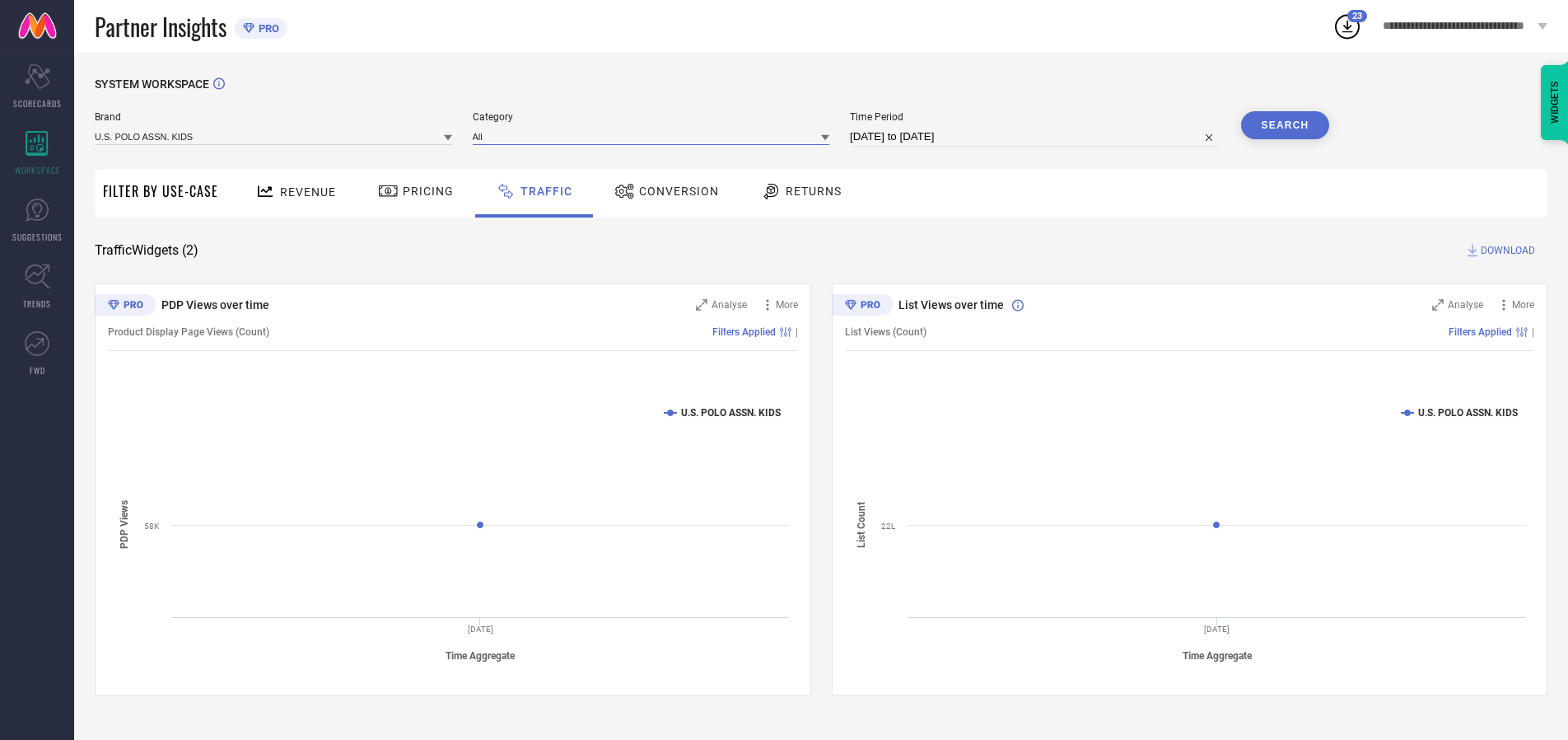
click at [655, 136] on input at bounding box center [651, 136] width 358 height 17
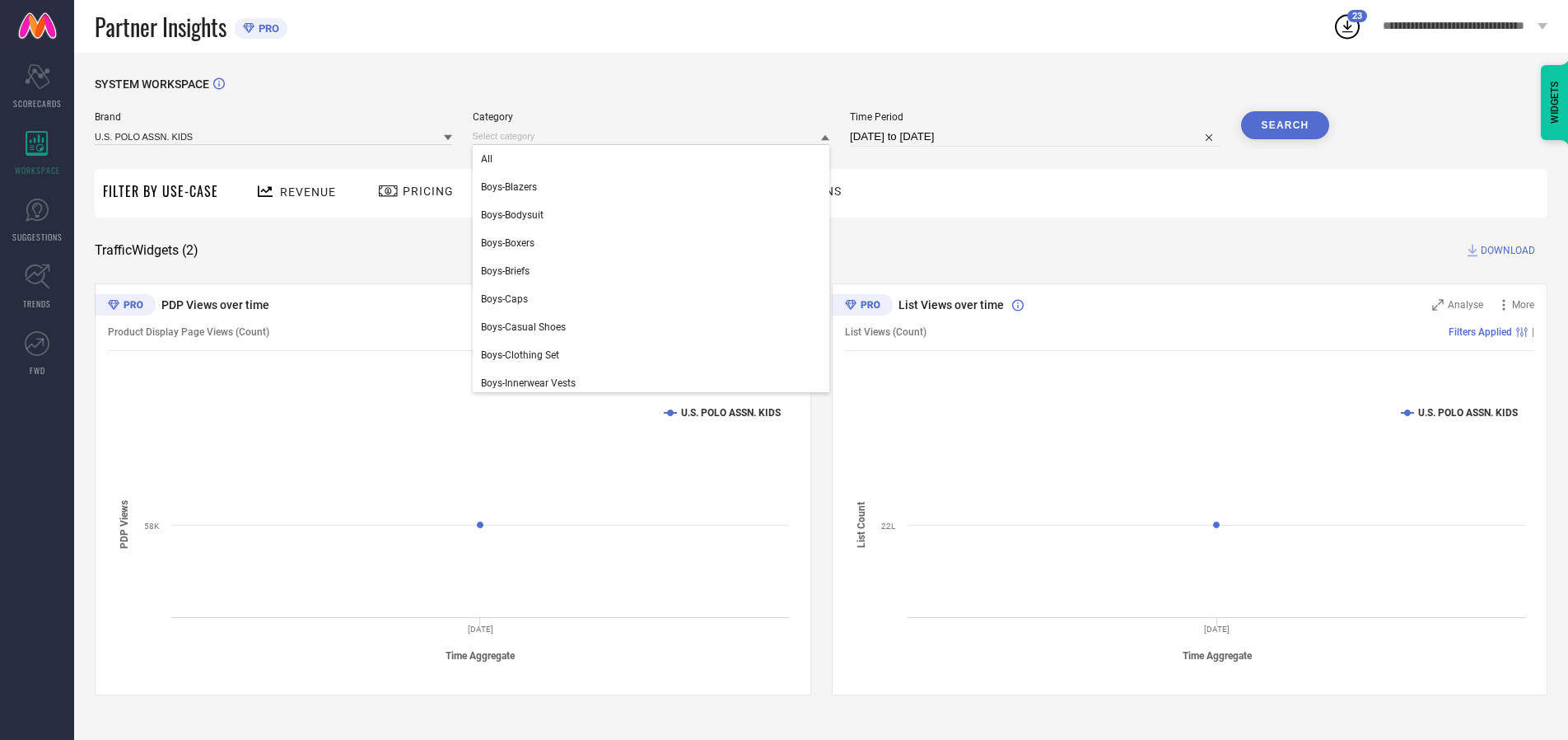
click at [655, 159] on div "All" at bounding box center [651, 159] width 358 height 28
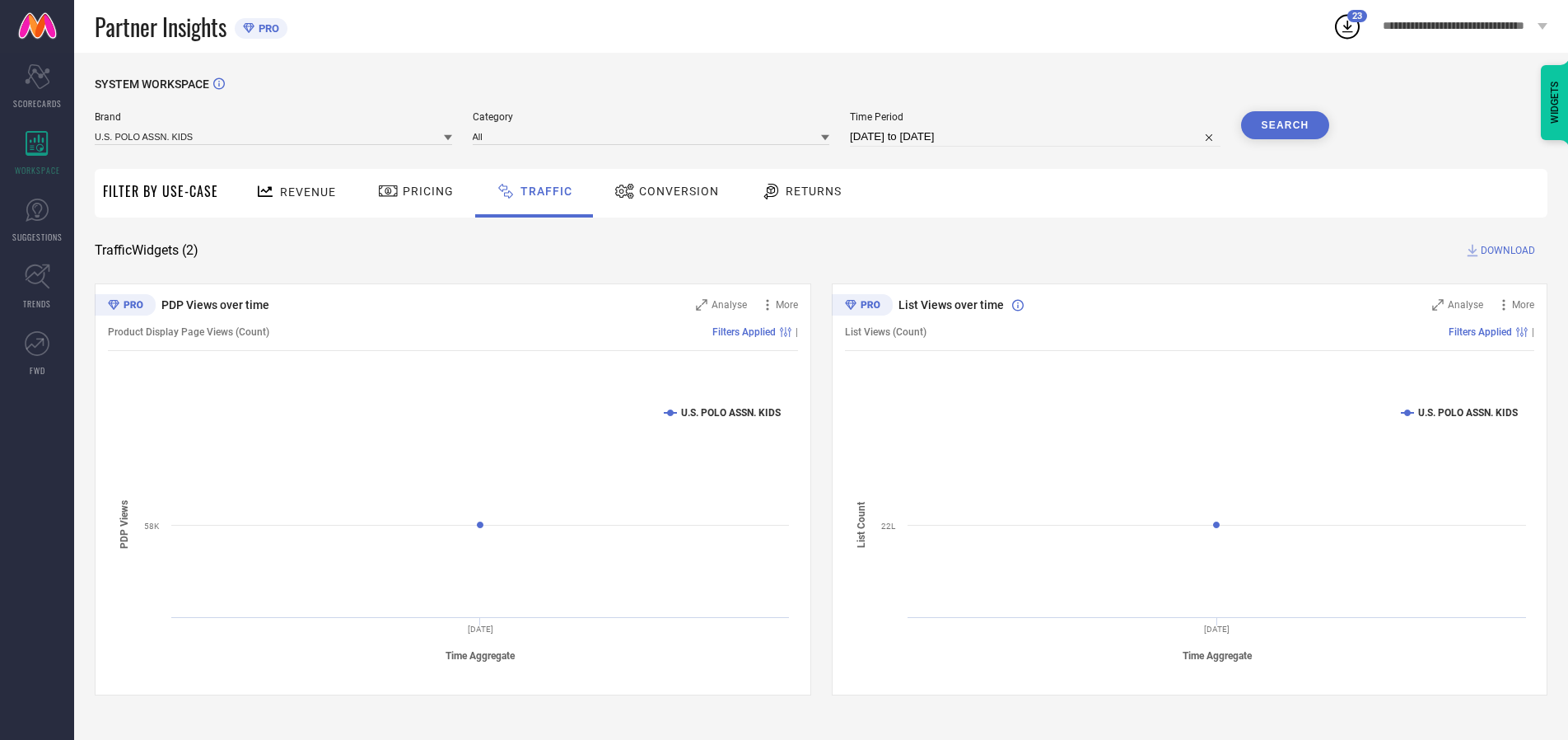
click at [1285, 125] on button "Search" at bounding box center [1286, 125] width 89 height 28
click at [1506, 251] on span "DOWNLOAD" at bounding box center [1508, 250] width 54 height 16
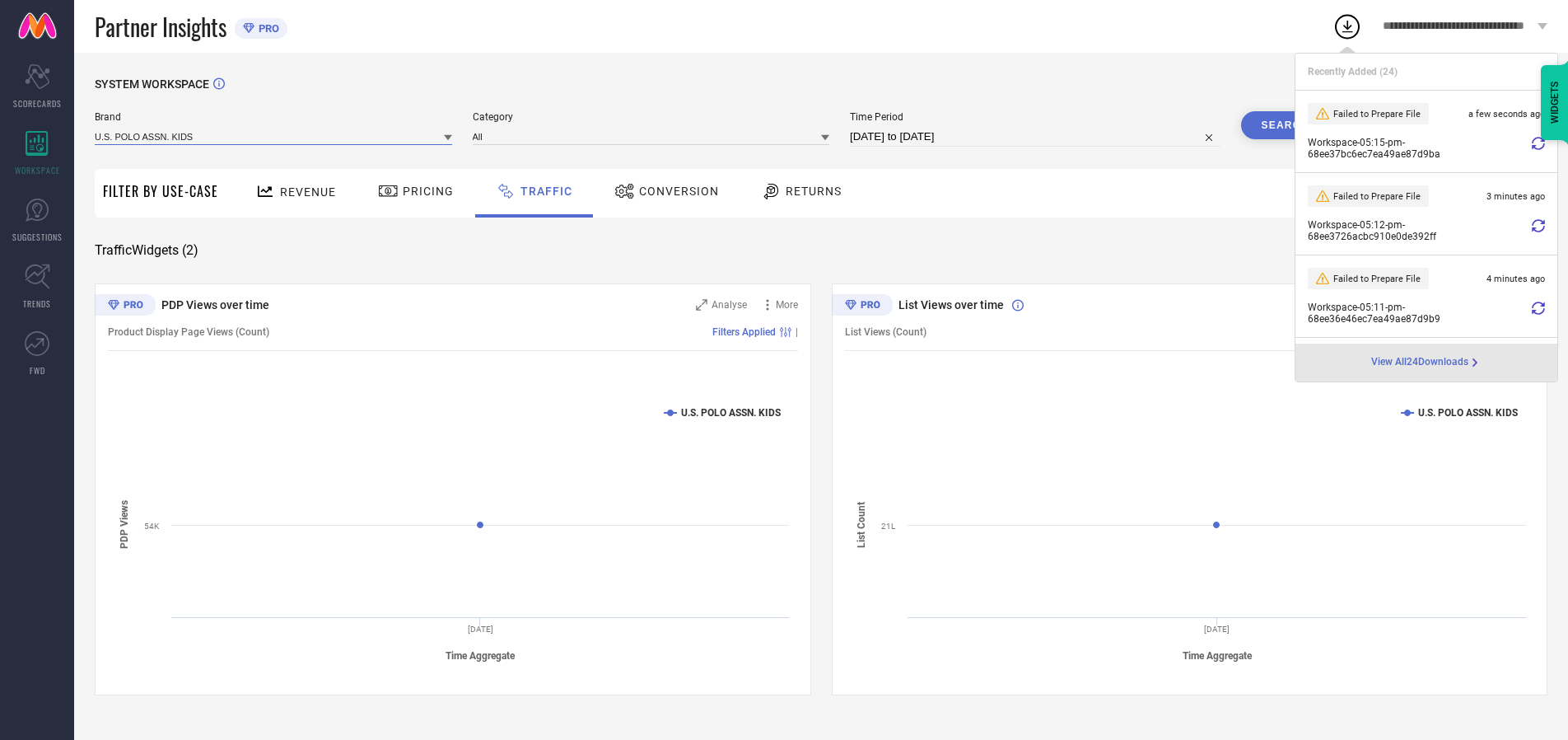
click at [274, 136] on input at bounding box center [273, 136] width 358 height 17
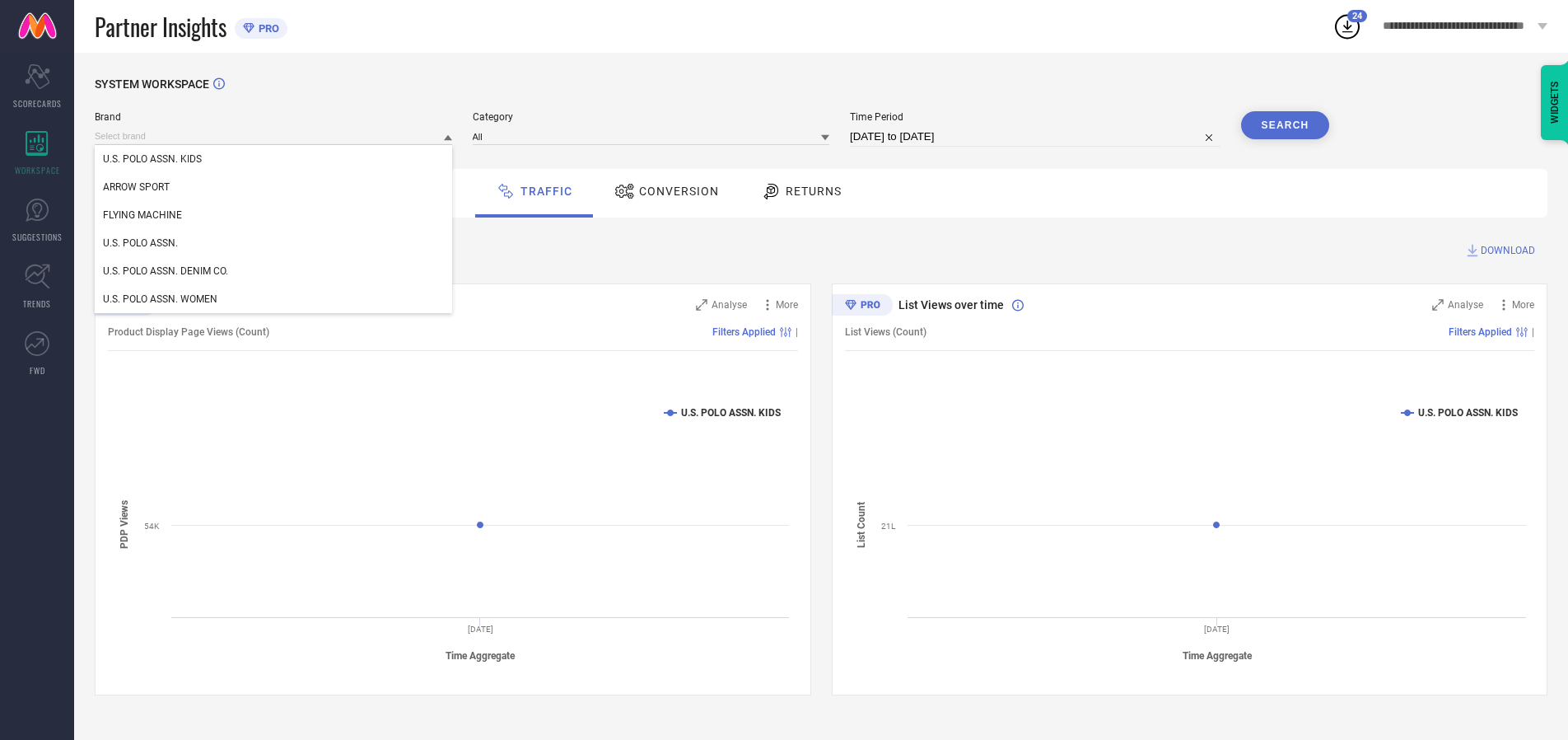
click at [274, 243] on div "U.S. POLO ASSN." at bounding box center [273, 243] width 358 height 28
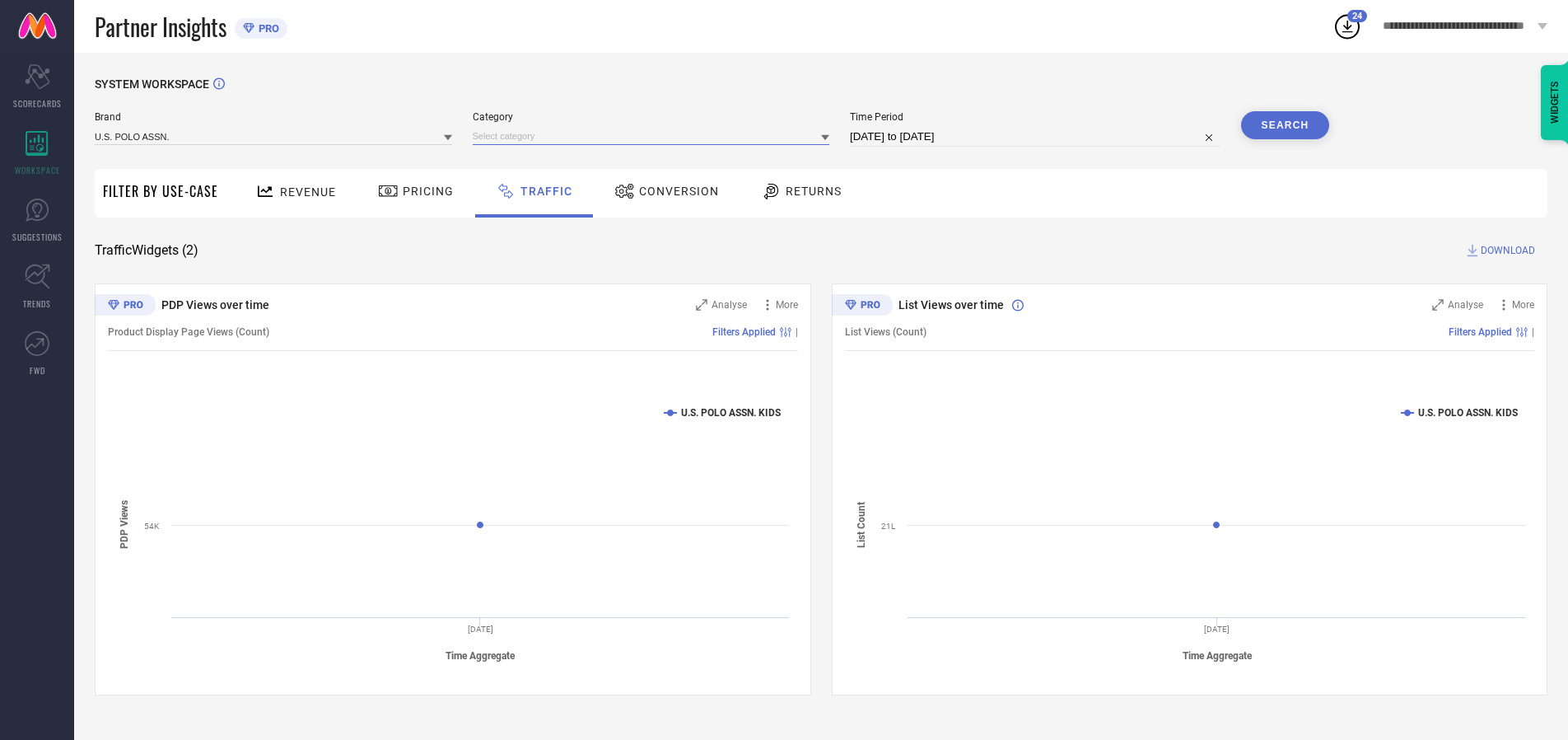
click at [655, 136] on input at bounding box center [651, 136] width 358 height 17
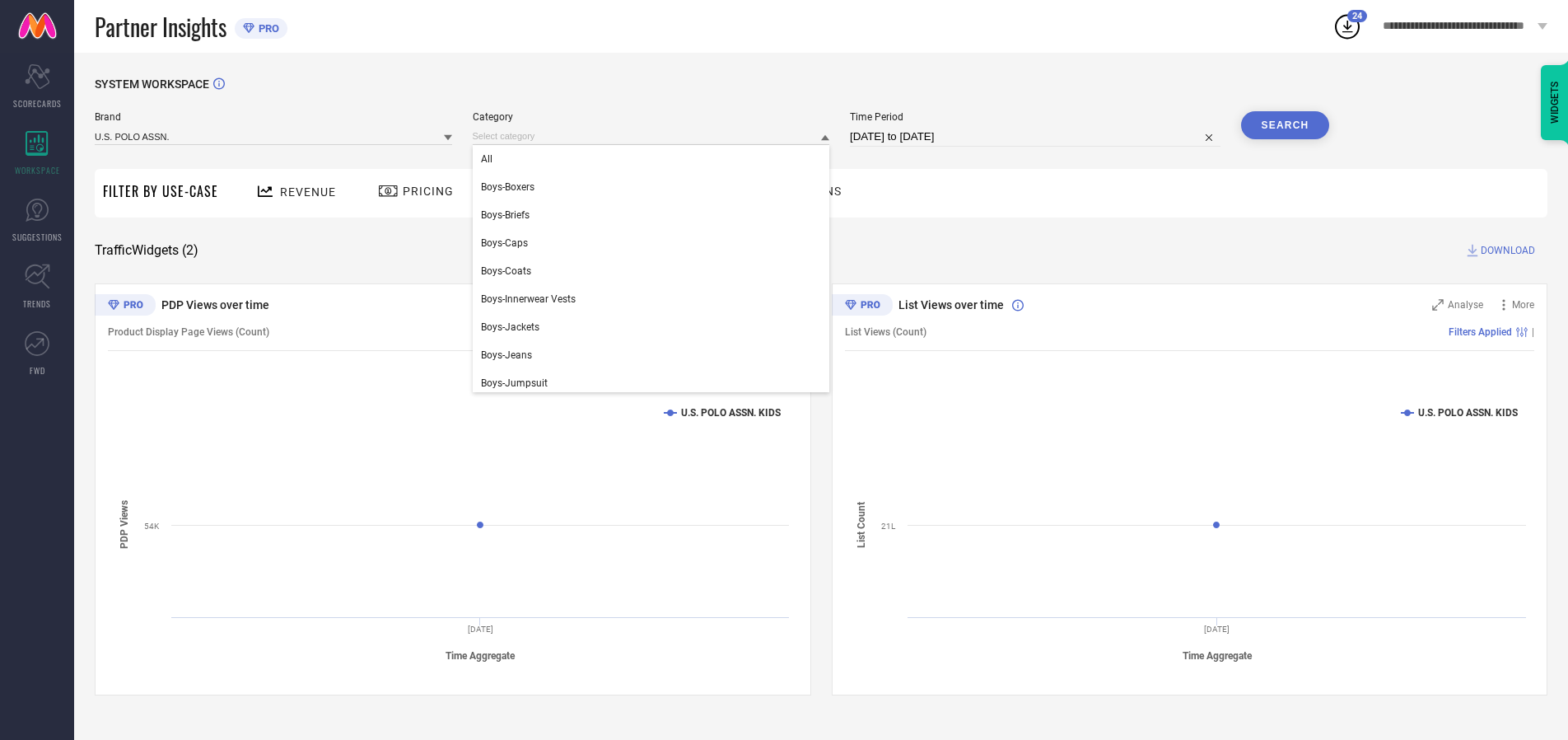
click at [655, 159] on div "All" at bounding box center [651, 159] width 358 height 28
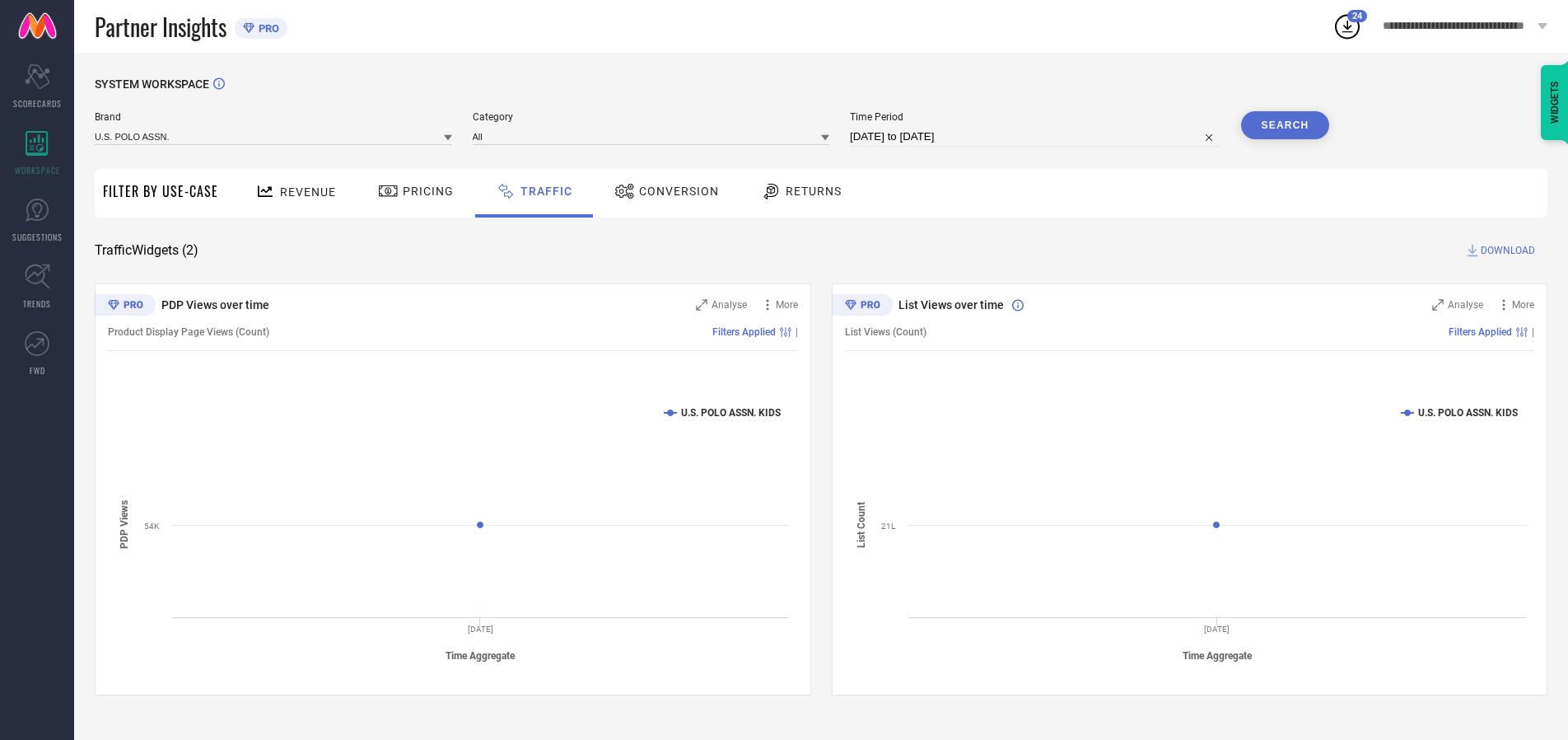
click at [1285, 125] on button "Search" at bounding box center [1286, 125] width 89 height 28
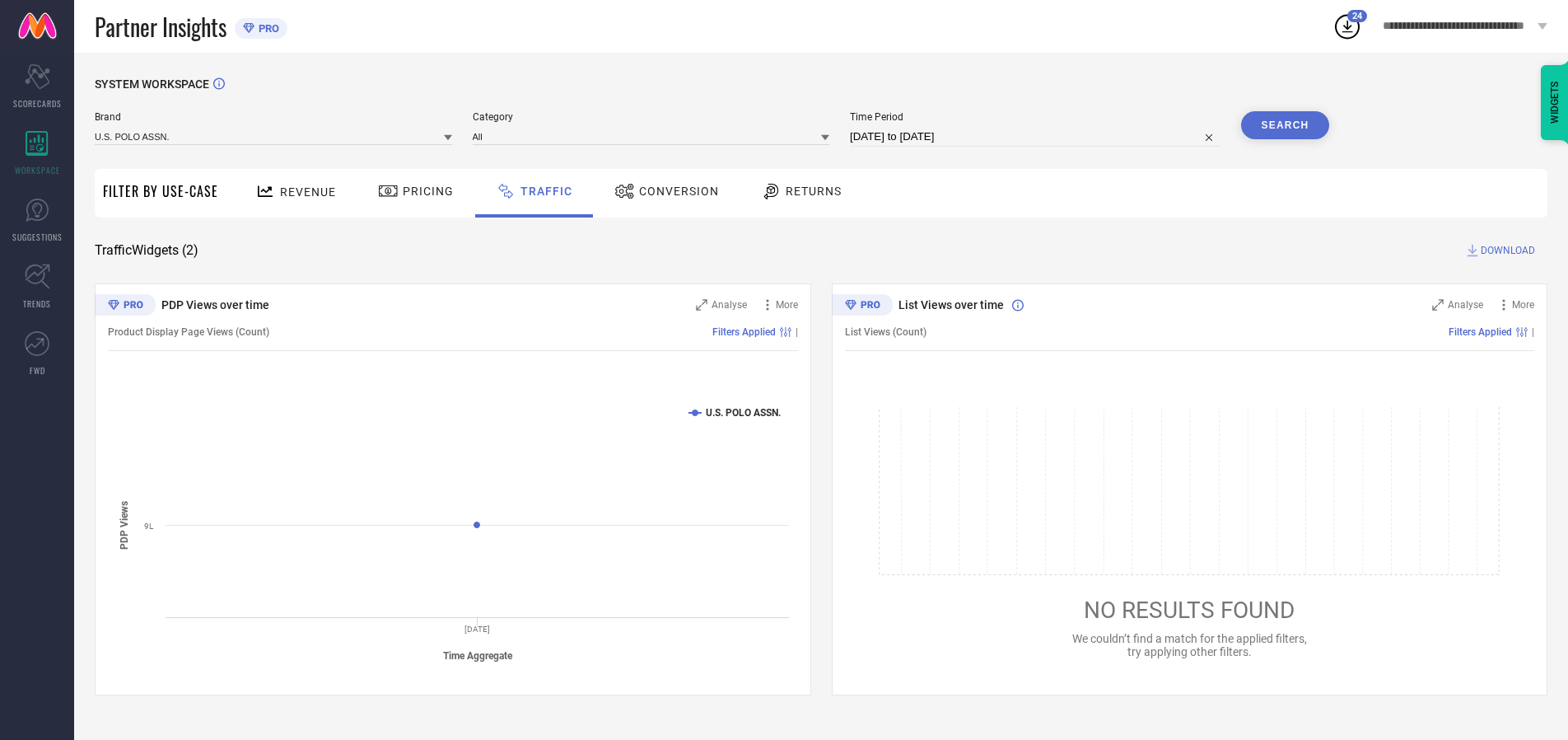
click at [1506, 251] on span "DOWNLOAD" at bounding box center [1508, 250] width 54 height 16
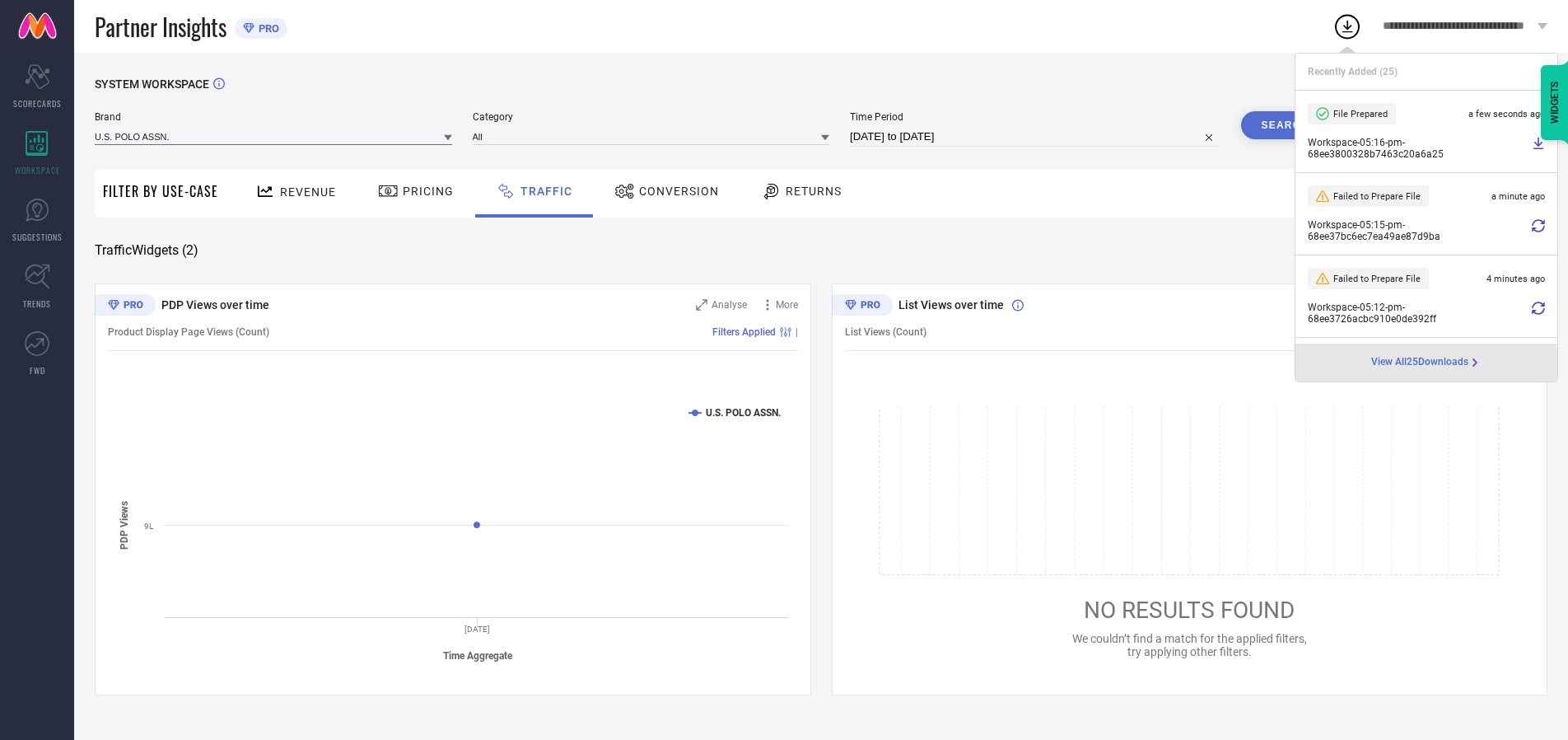
click at [274, 136] on input at bounding box center [273, 136] width 358 height 17
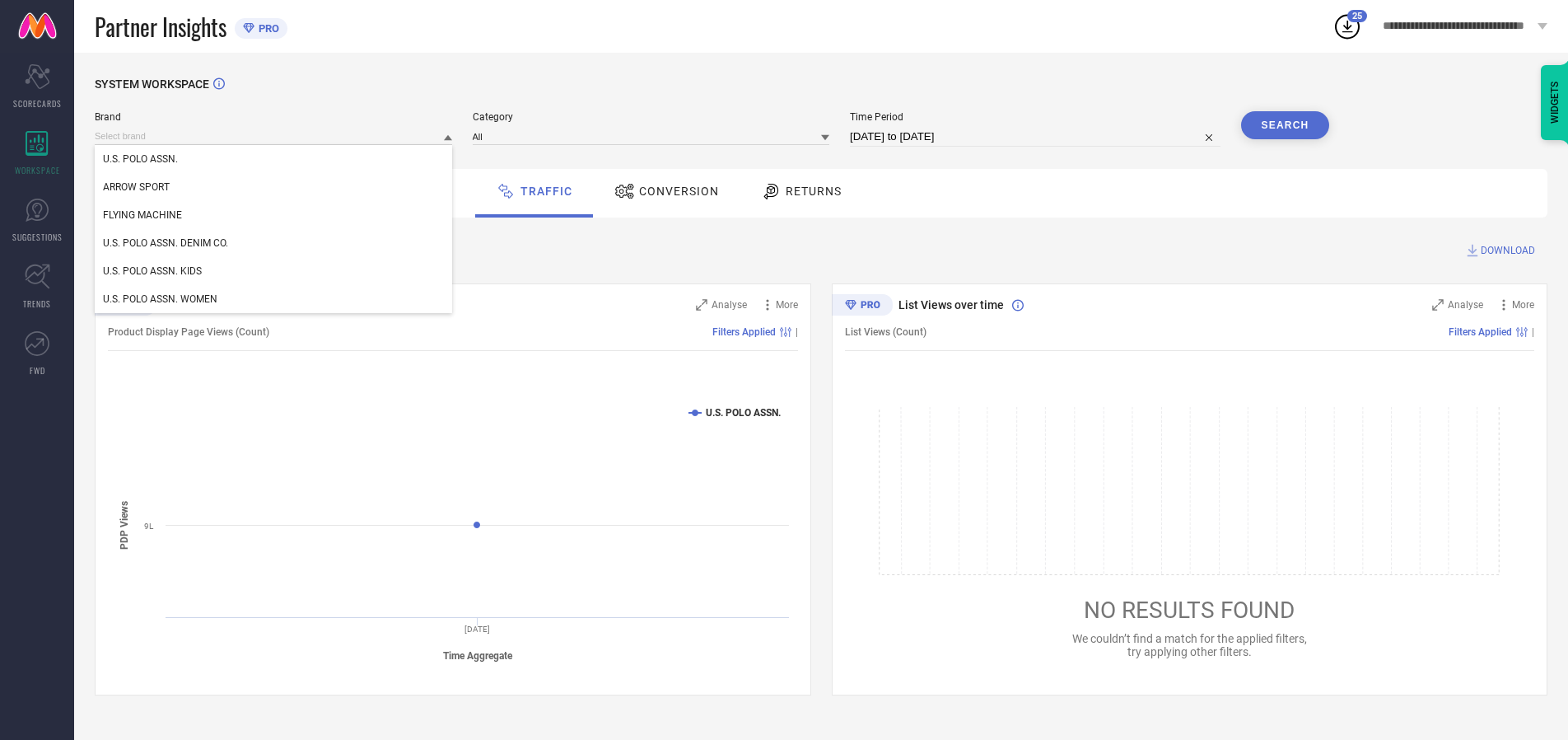
click at [274, 243] on div "U.S. POLO ASSN. DENIM CO." at bounding box center [273, 243] width 358 height 28
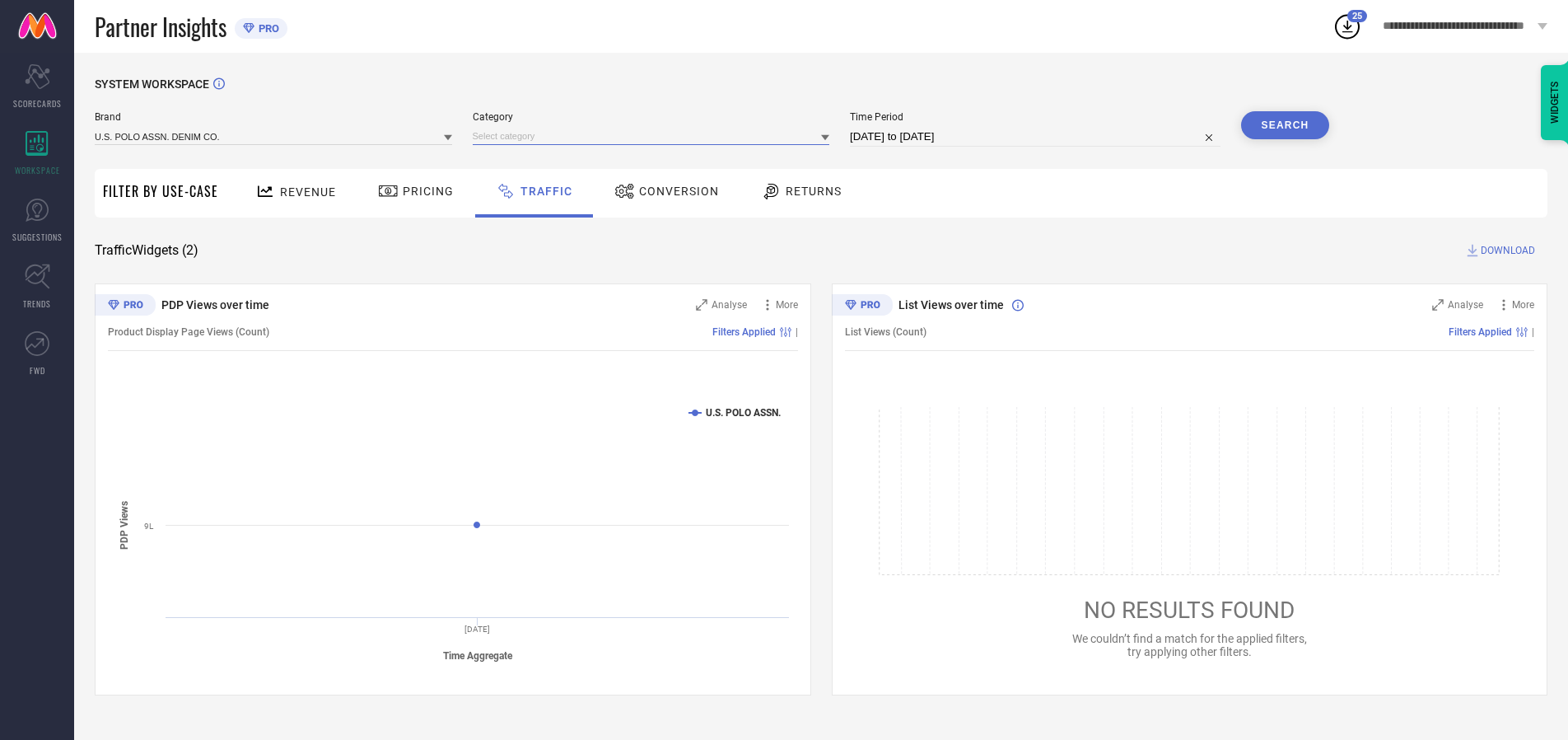
click at [655, 136] on input at bounding box center [651, 136] width 358 height 17
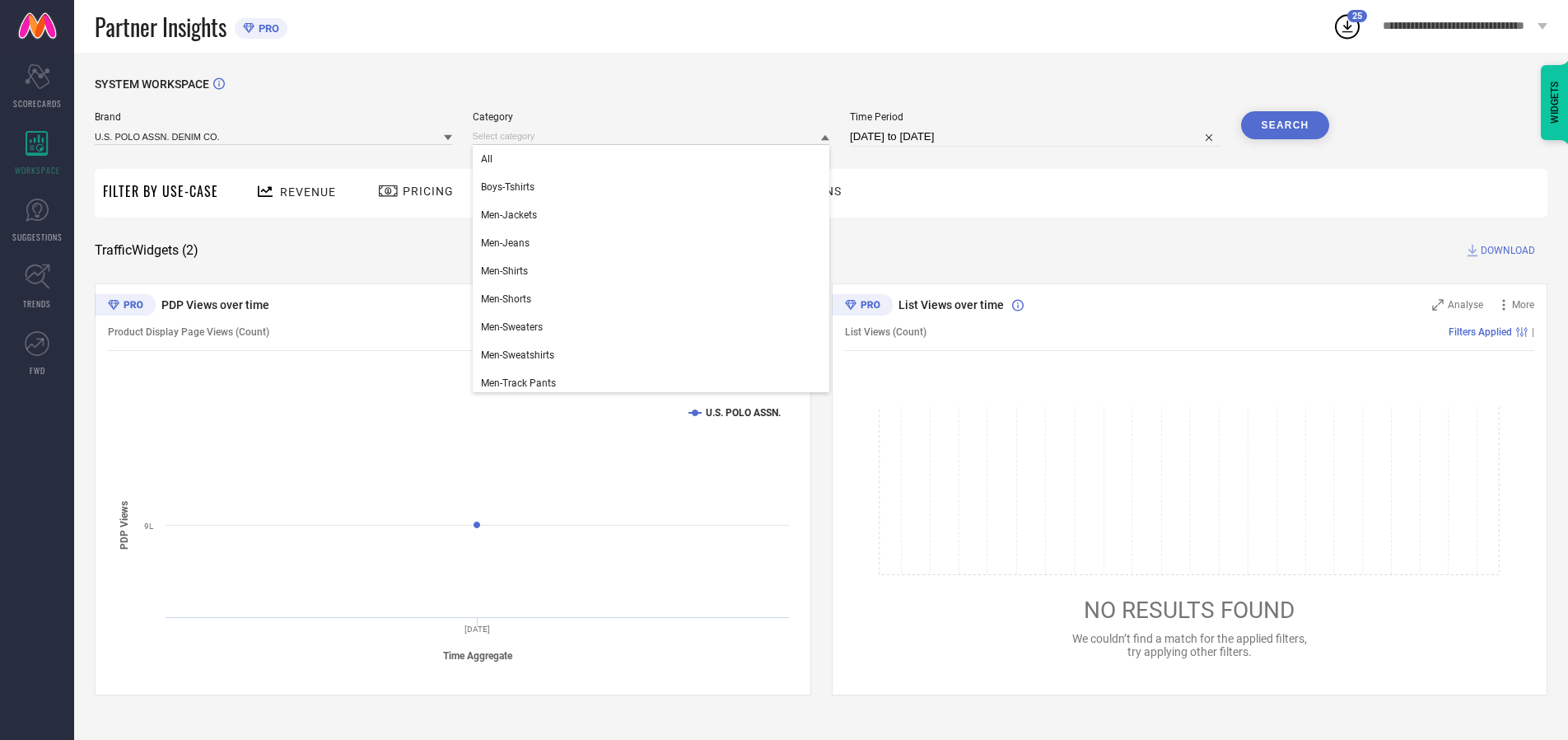
click at [655, 159] on div "All" at bounding box center [651, 159] width 358 height 28
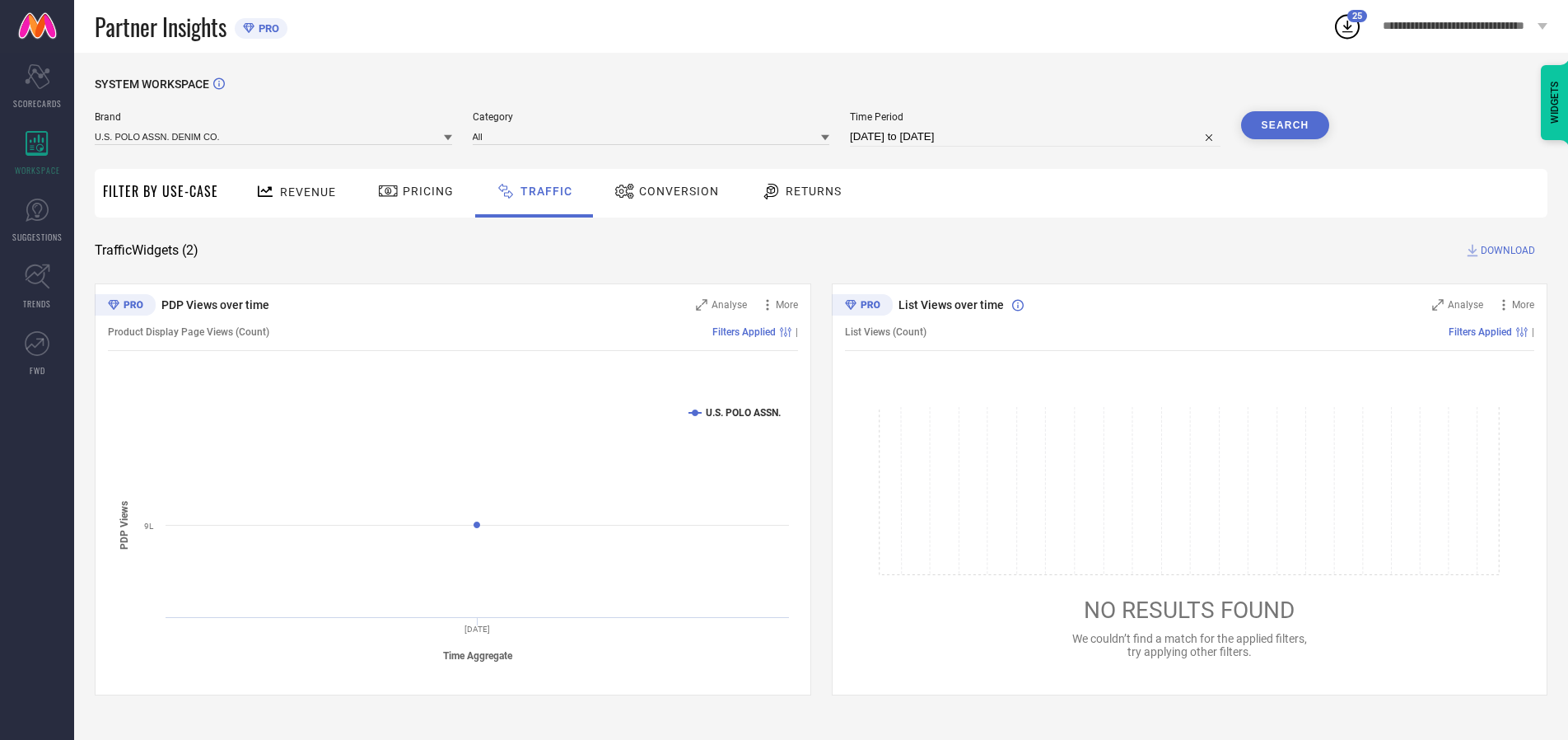
click at [1285, 125] on button "Search" at bounding box center [1286, 125] width 89 height 28
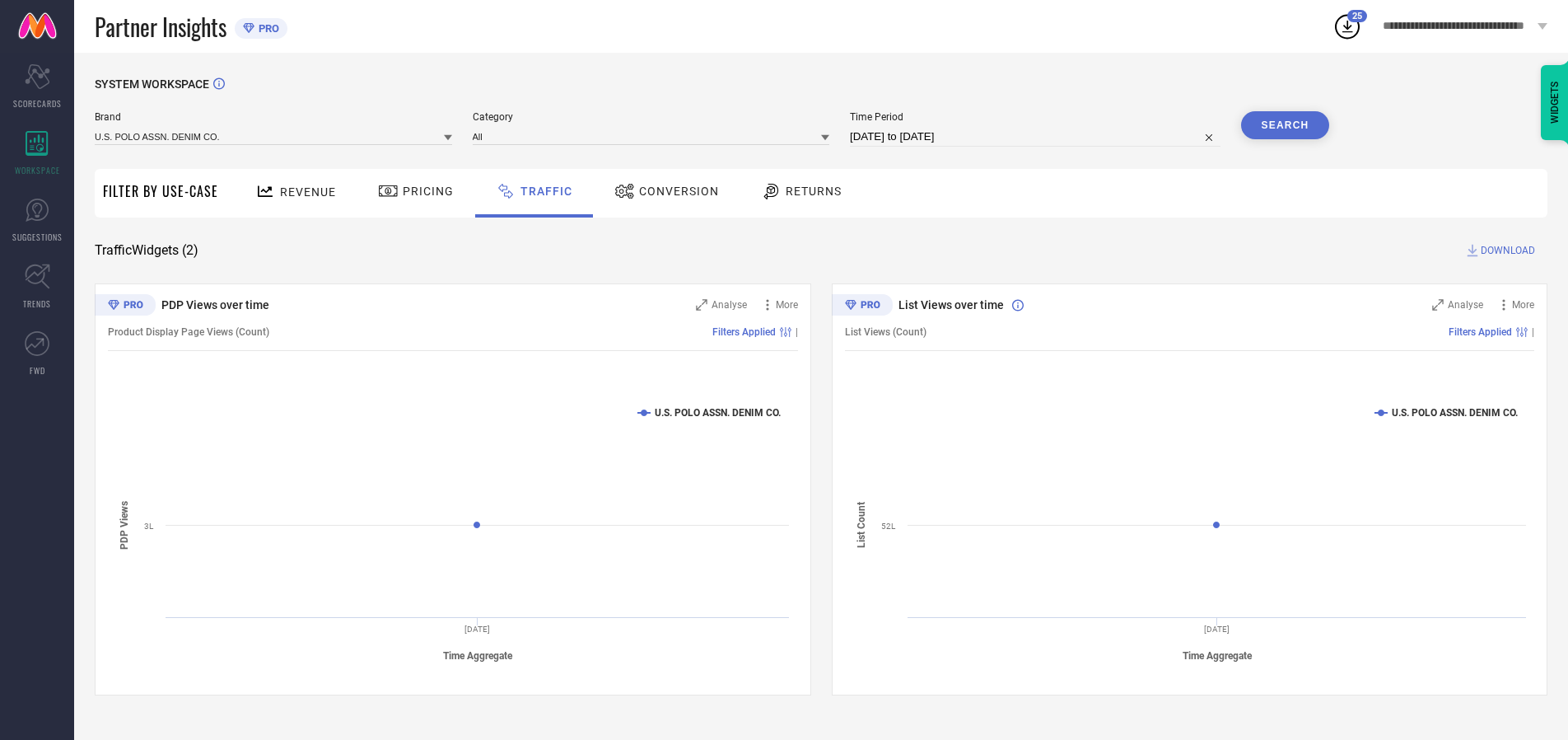
click at [1506, 251] on span "DOWNLOAD" at bounding box center [1508, 250] width 54 height 16
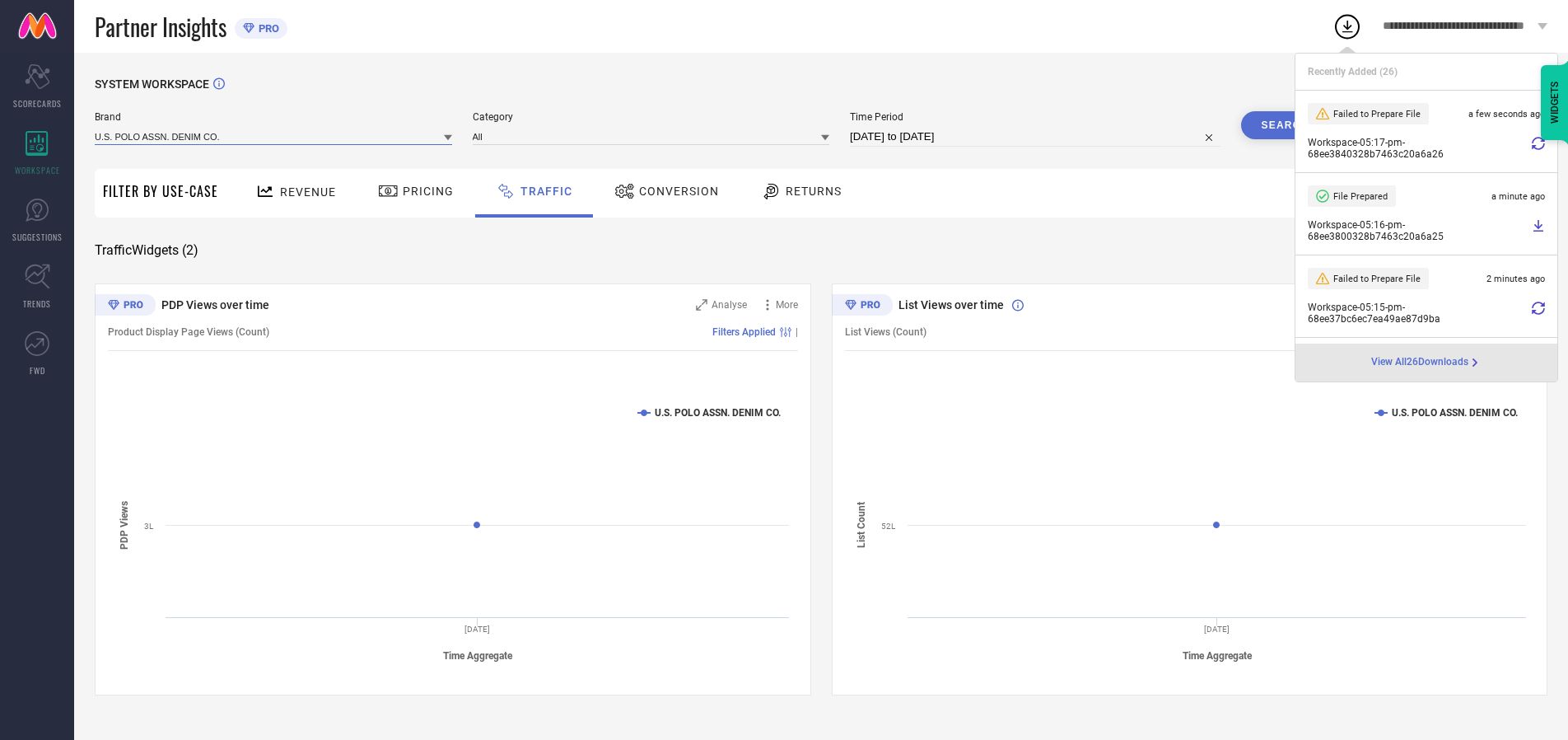
click at [274, 136] on input at bounding box center [273, 136] width 358 height 17
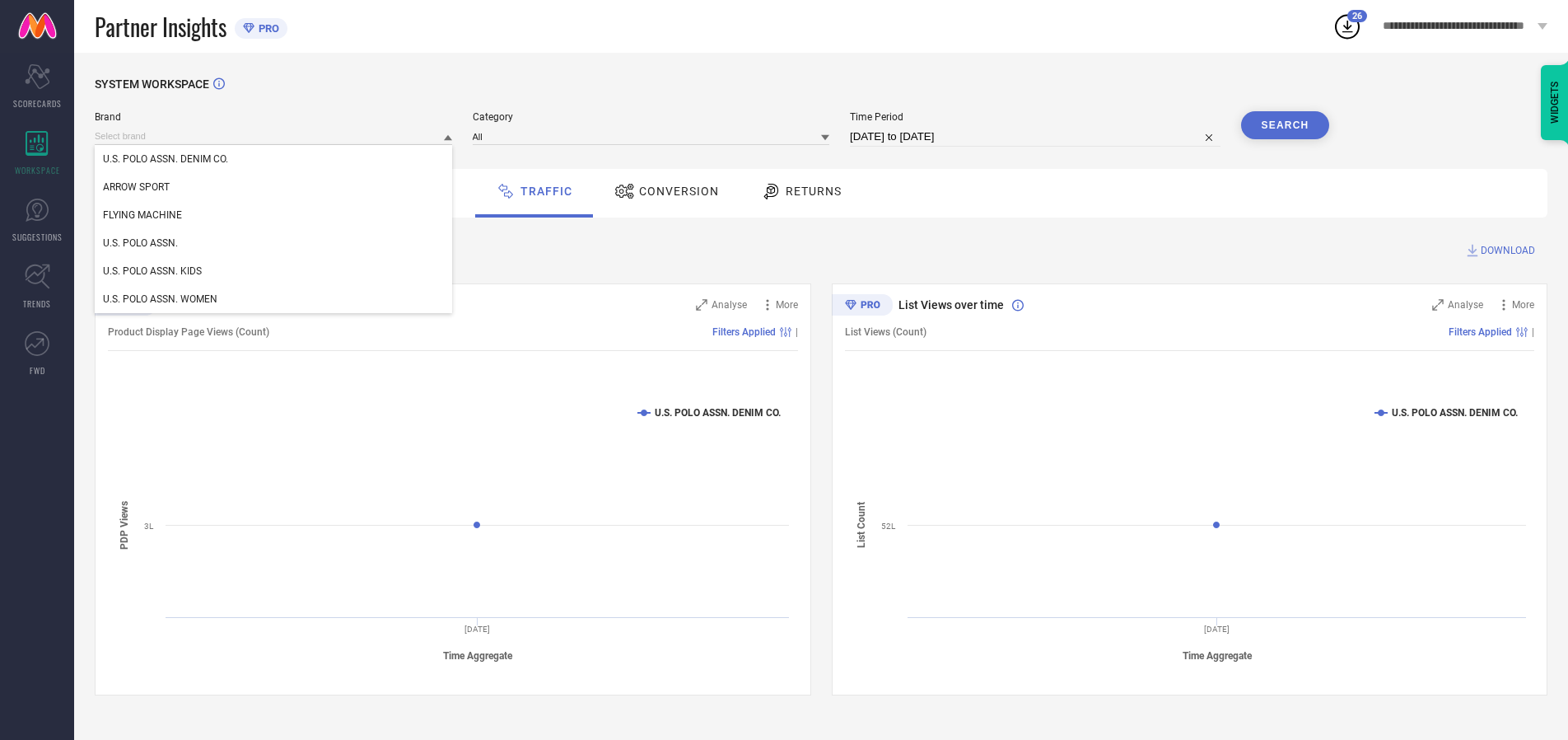
click at [274, 299] on div "U.S. POLO ASSN. WOMEN" at bounding box center [273, 299] width 358 height 28
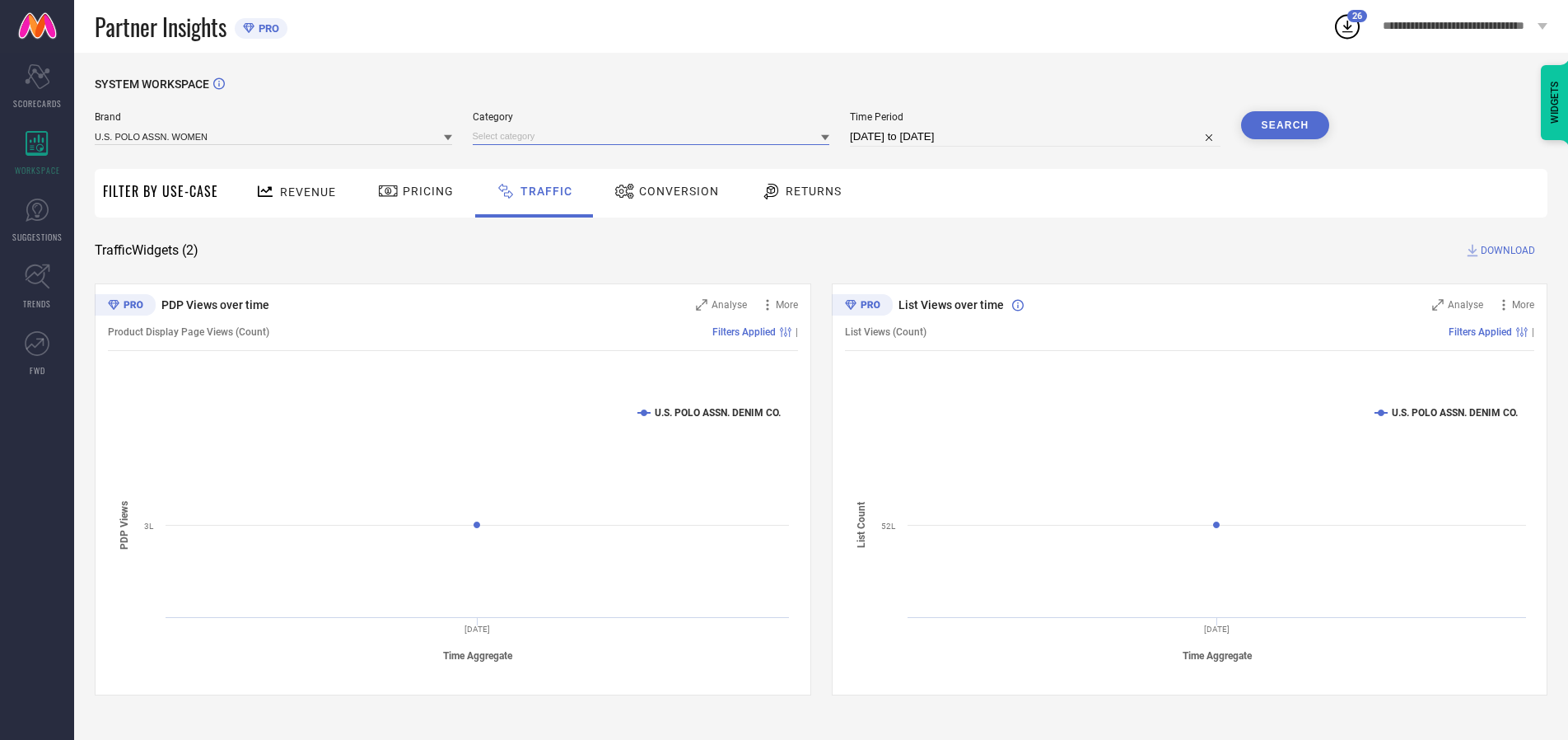
click at [655, 136] on input at bounding box center [651, 136] width 358 height 17
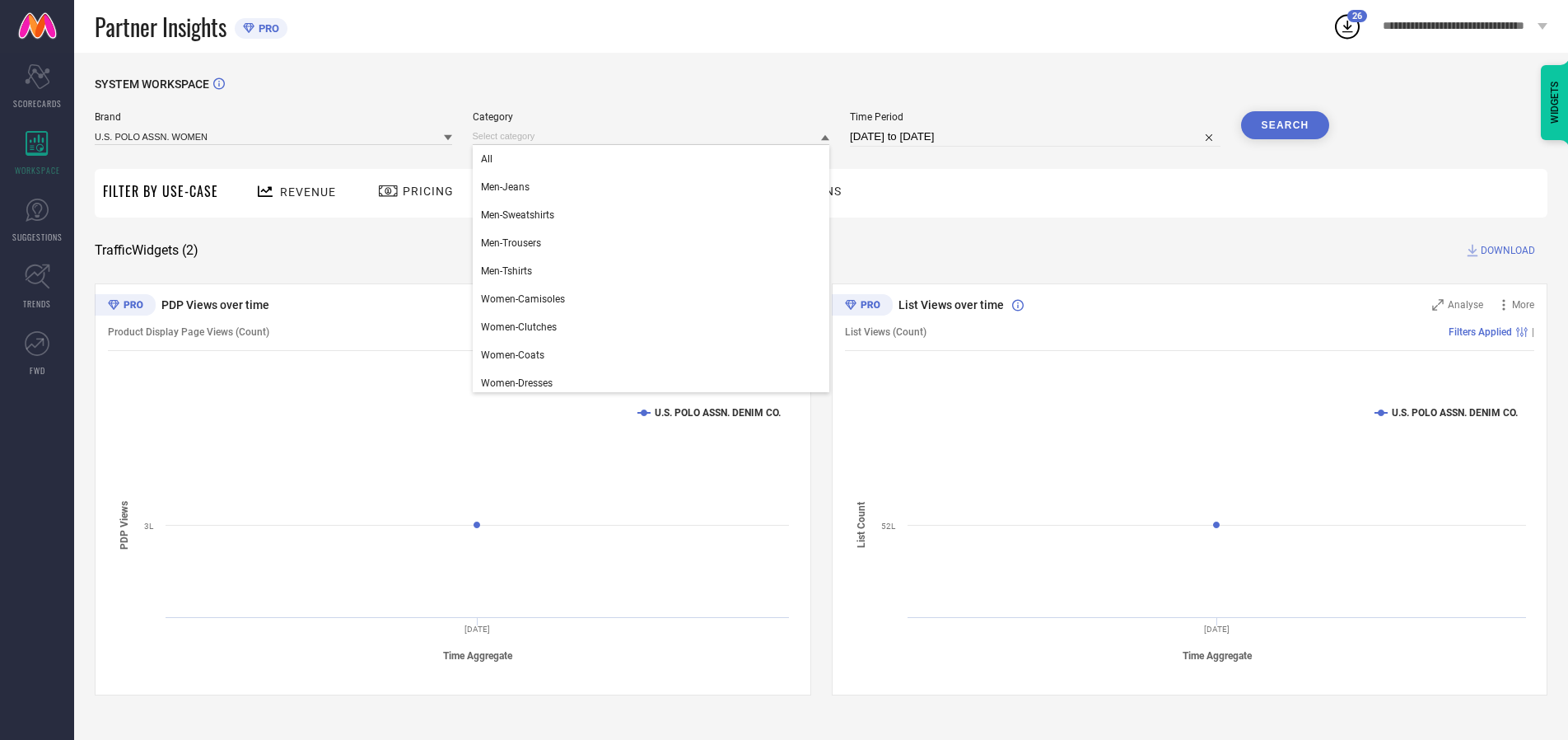
click at [655, 159] on div "All" at bounding box center [651, 159] width 358 height 28
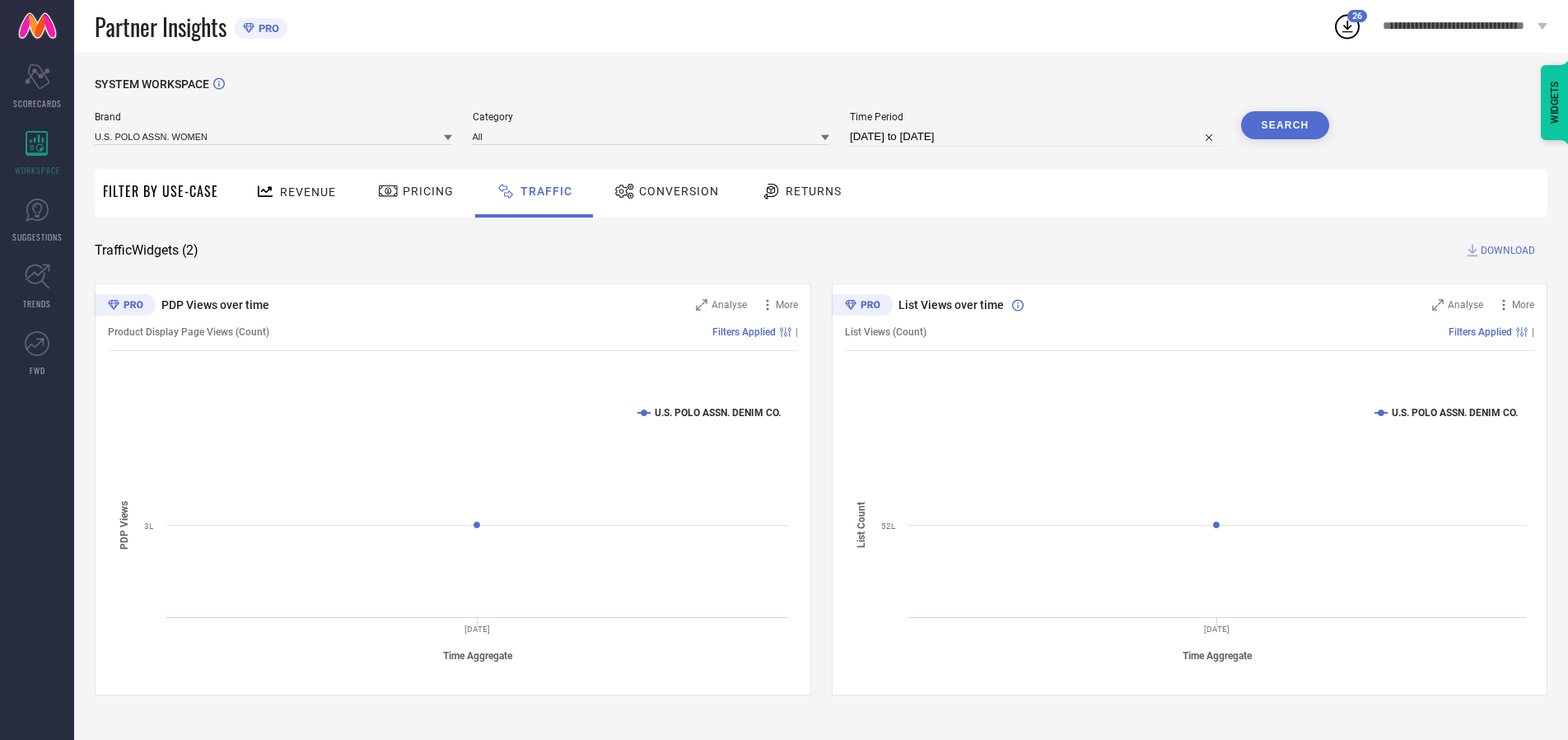
click at [1285, 125] on button "Search" at bounding box center [1286, 125] width 89 height 28
click at [1506, 251] on span "DOWNLOAD" at bounding box center [1508, 250] width 54 height 16
click at [1037, 137] on input at bounding box center [1035, 137] width 370 height 20
select select "9"
select select "2025"
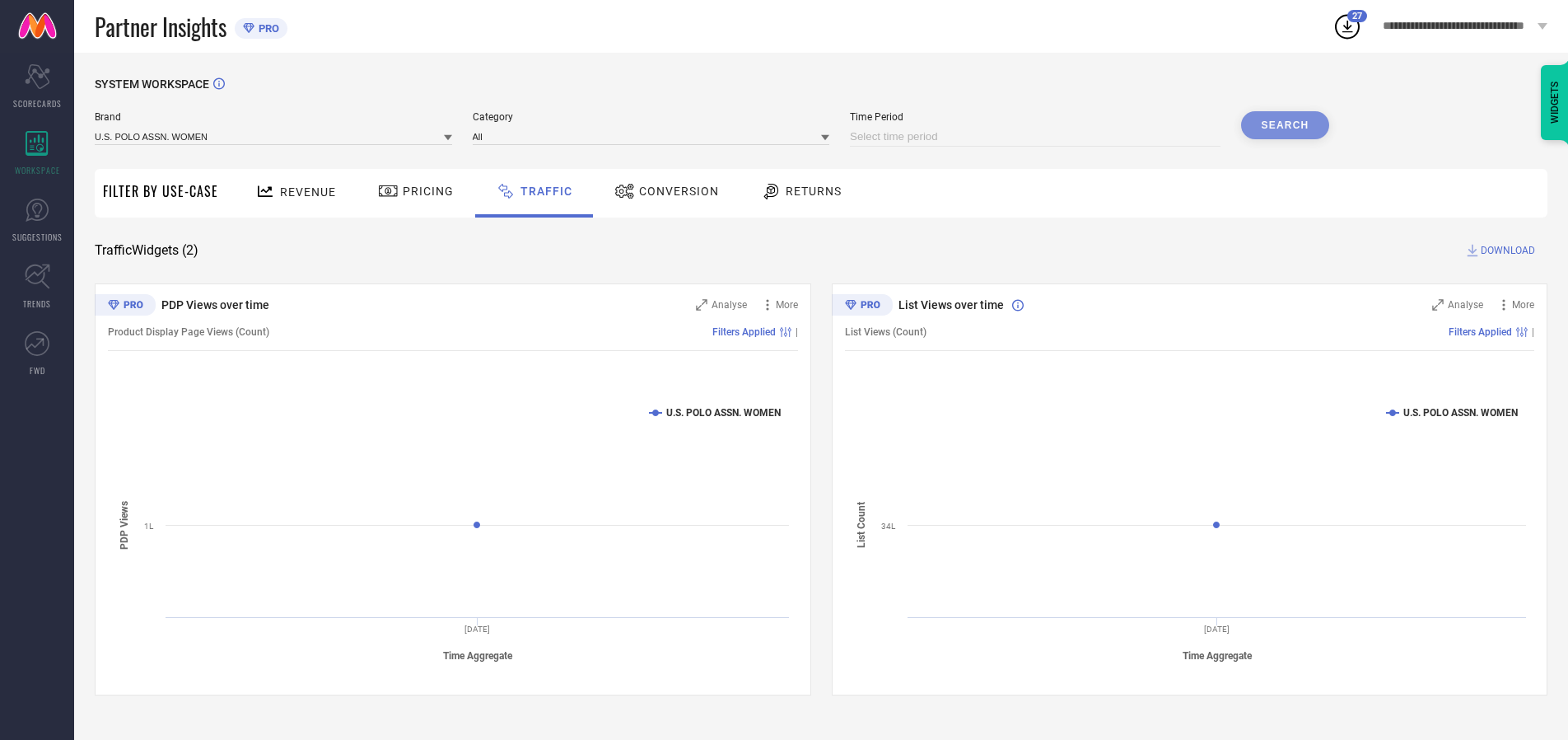
select select "10"
select select "2025"
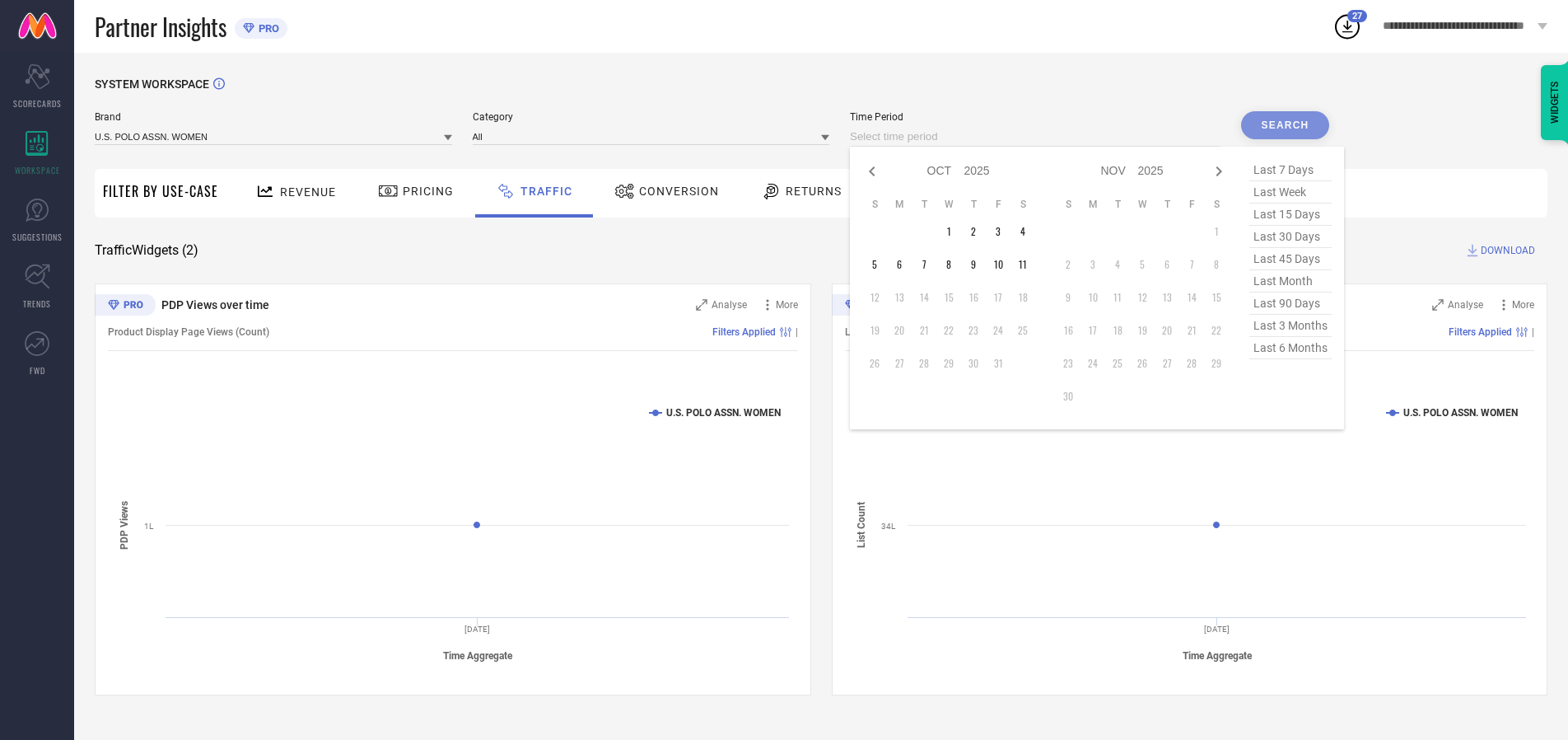
click at [1028, 232] on td "4" at bounding box center [1022, 231] width 24 height 24
type input "[DATE] to [DATE]"
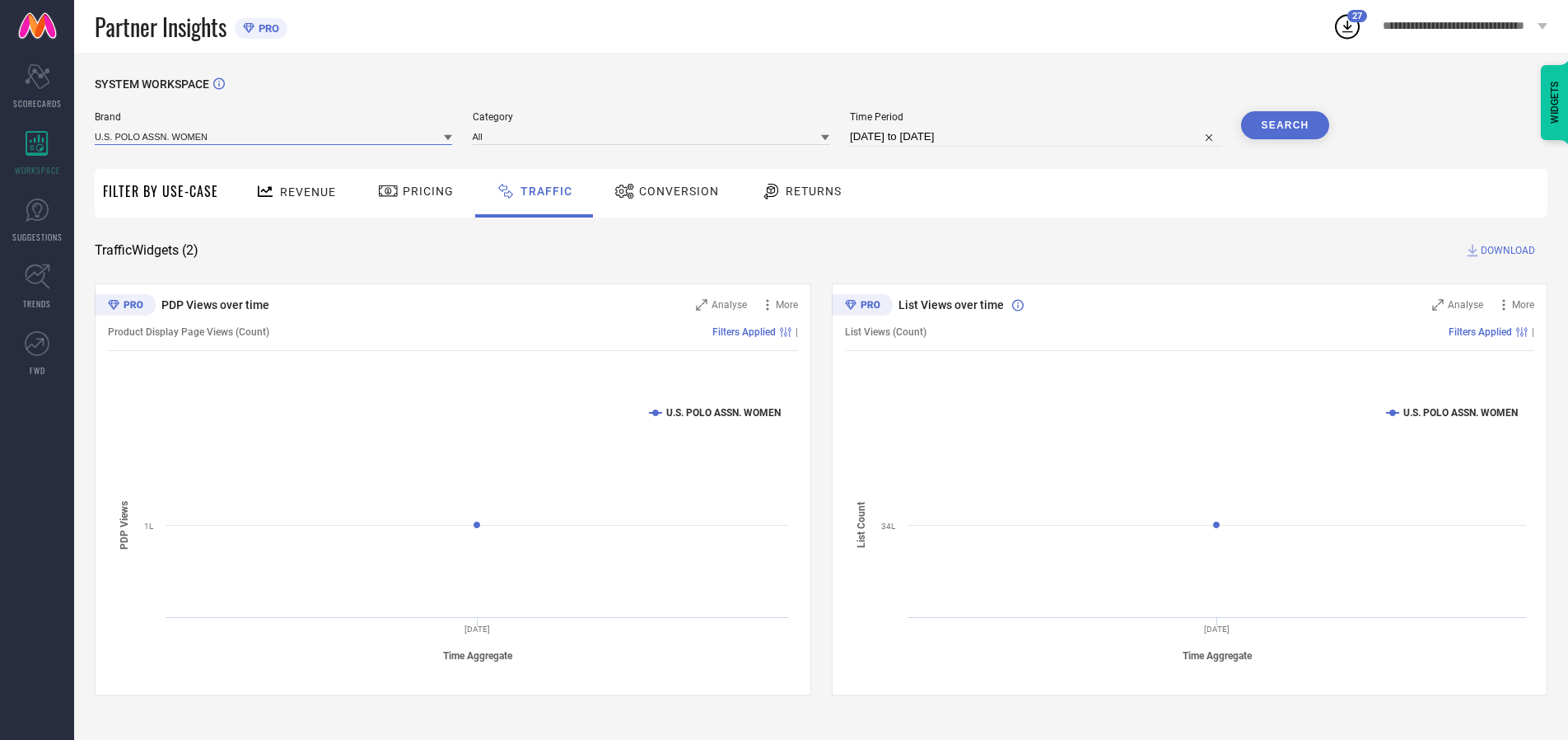
click at [274, 136] on input at bounding box center [273, 136] width 358 height 17
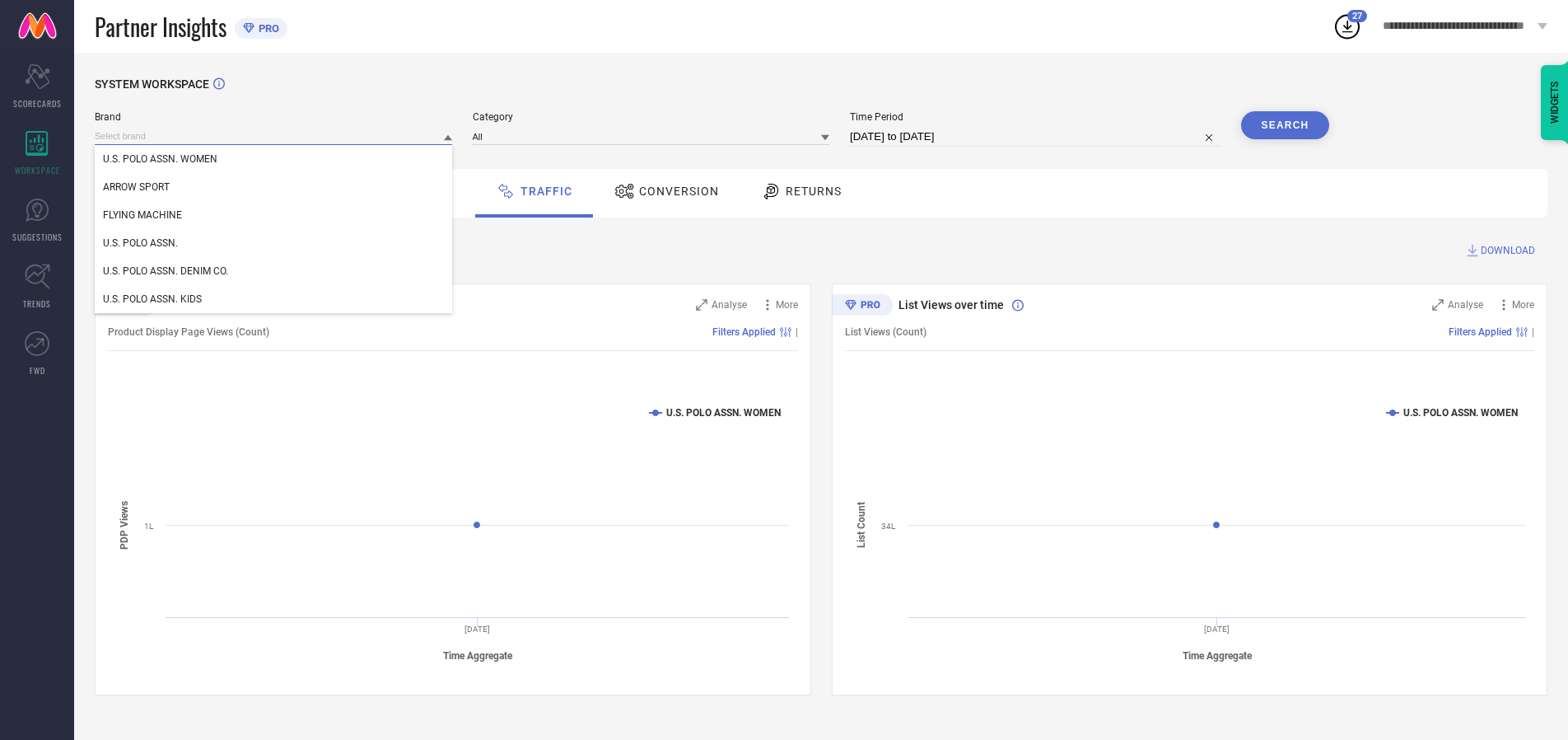
click at [274, 136] on input at bounding box center [273, 136] width 358 height 17
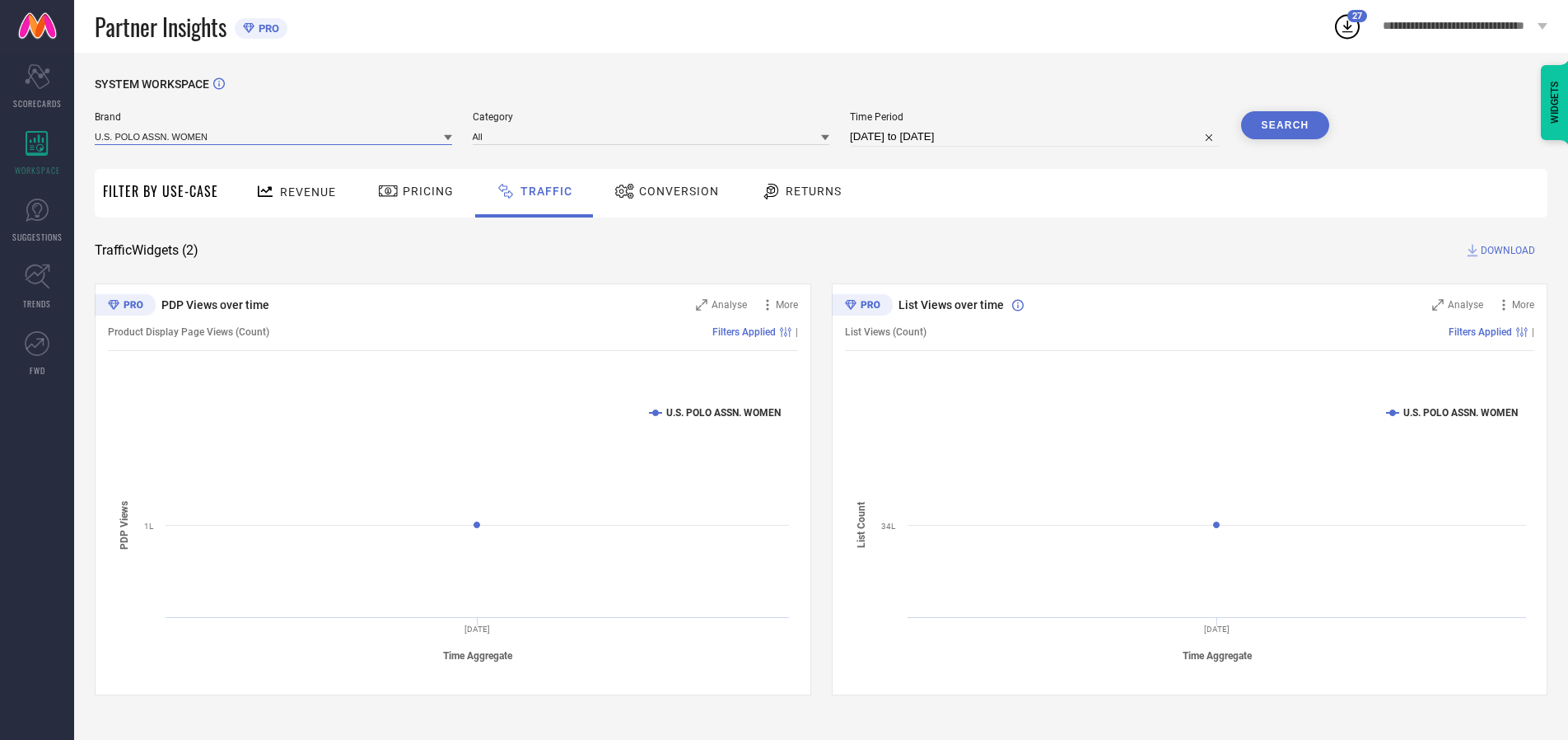
click at [274, 136] on input at bounding box center [273, 136] width 358 height 17
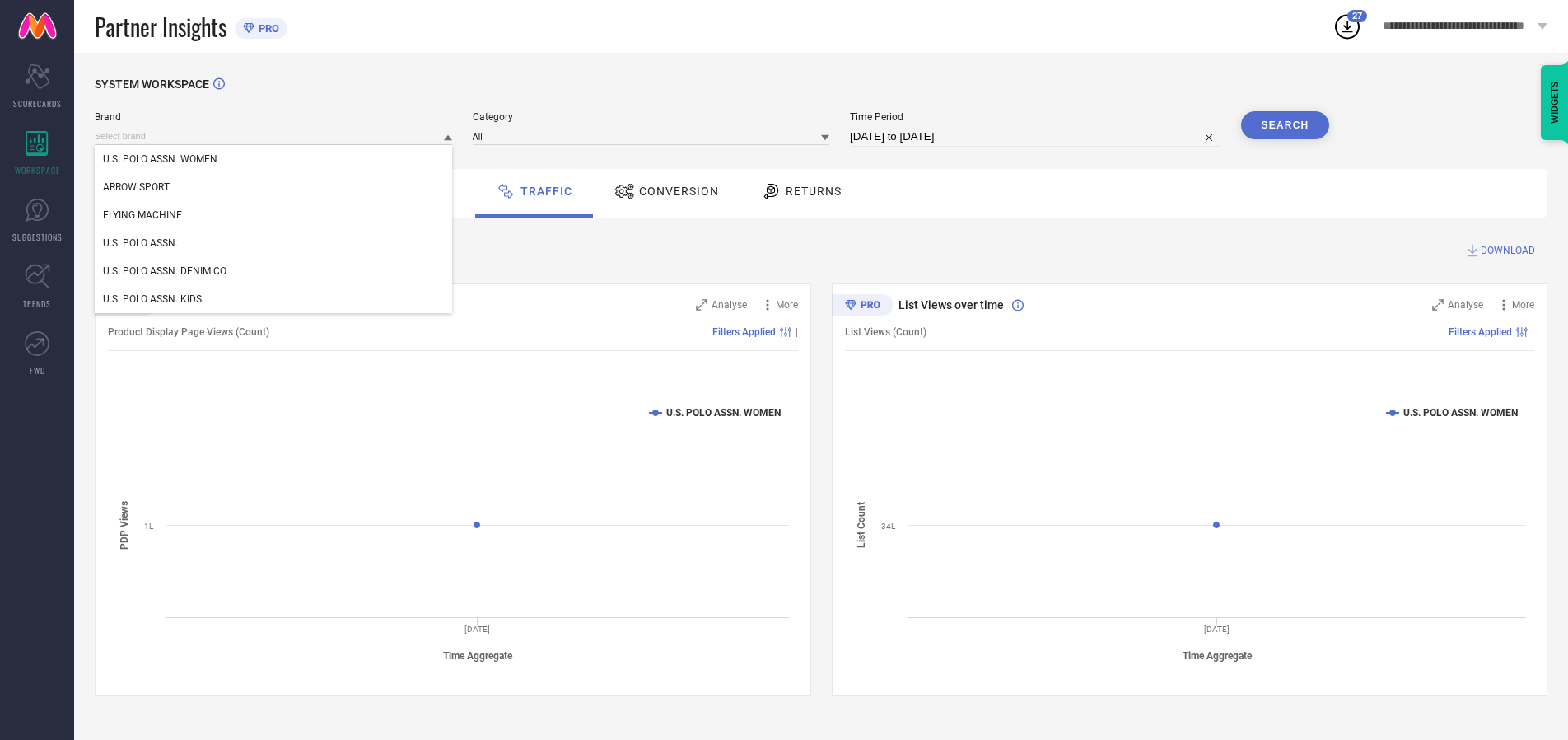
click at [274, 159] on div "U.S. POLO ASSN. WOMEN" at bounding box center [273, 159] width 358 height 28
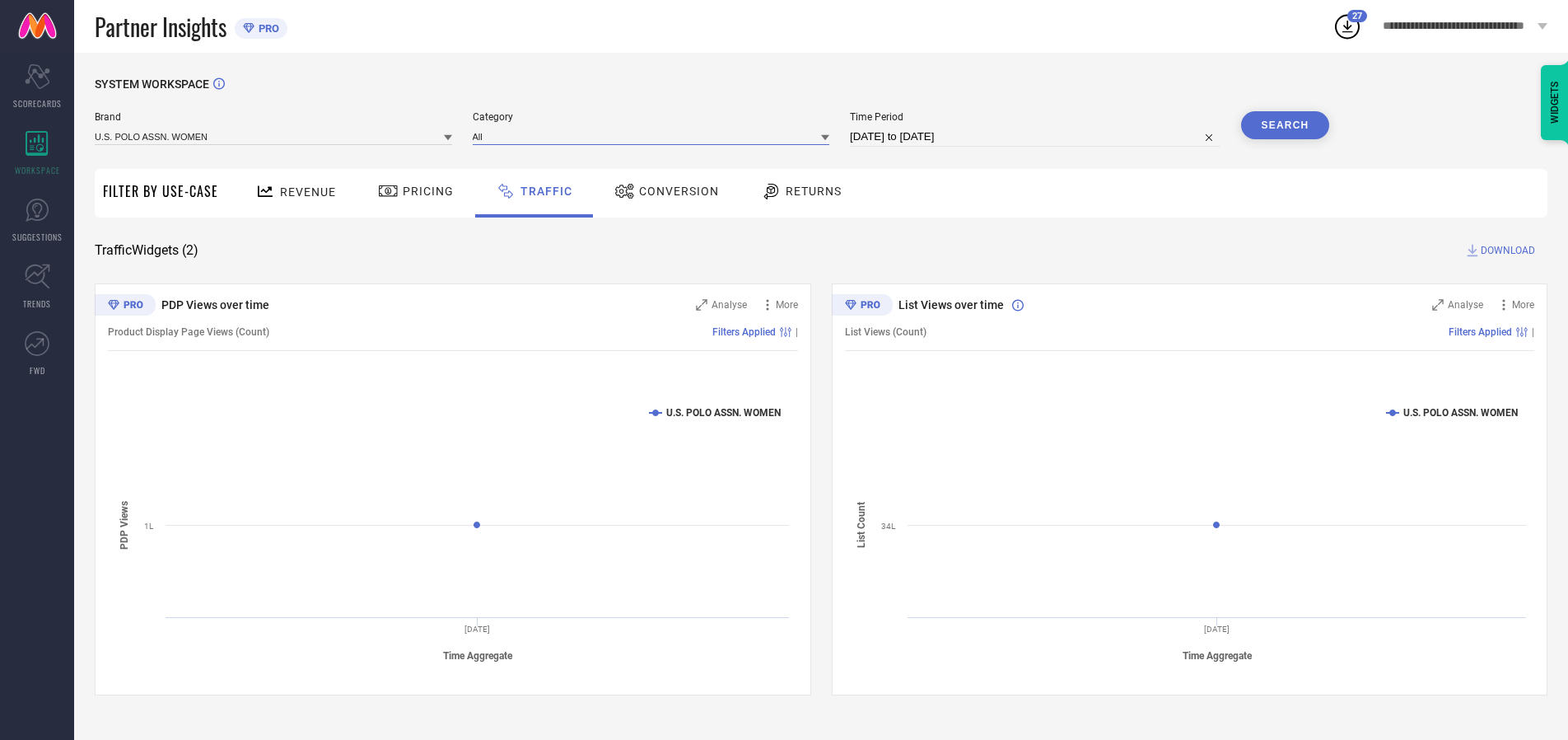
click at [655, 136] on input at bounding box center [651, 136] width 358 height 17
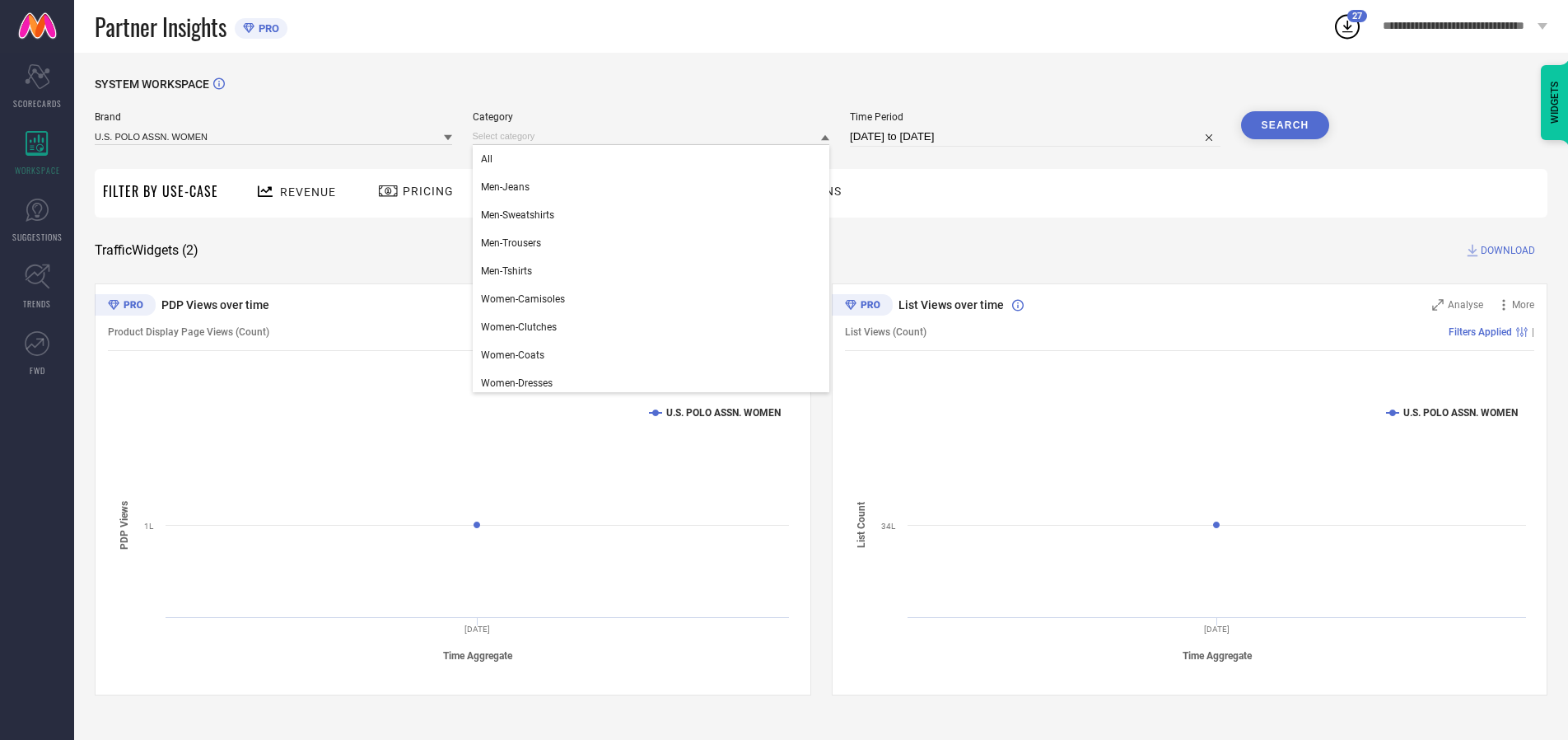
click at [655, 159] on div "All" at bounding box center [651, 159] width 358 height 28
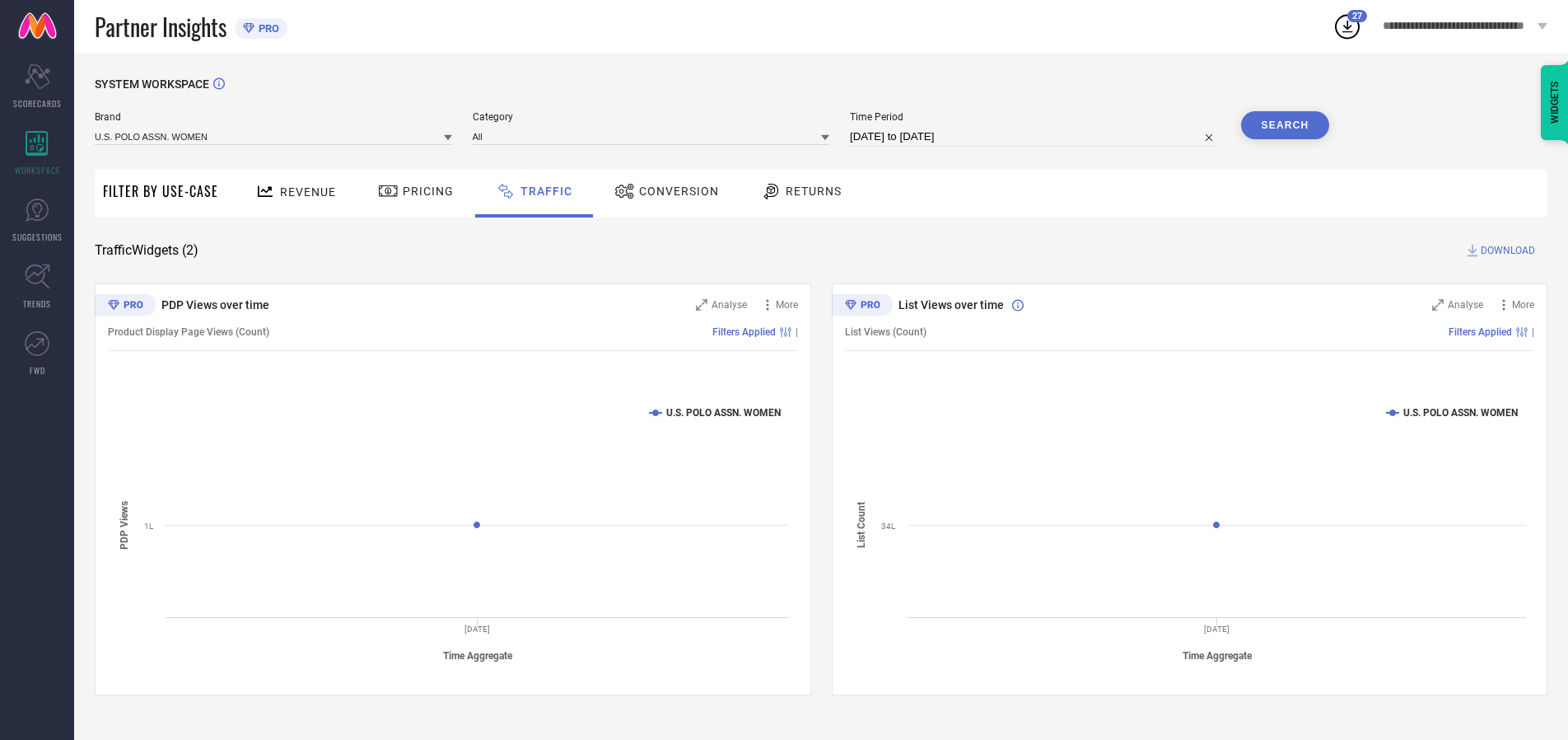
click at [1285, 125] on button "Search" at bounding box center [1286, 125] width 89 height 28
click at [1506, 251] on span "DOWNLOAD" at bounding box center [1508, 250] width 54 height 16
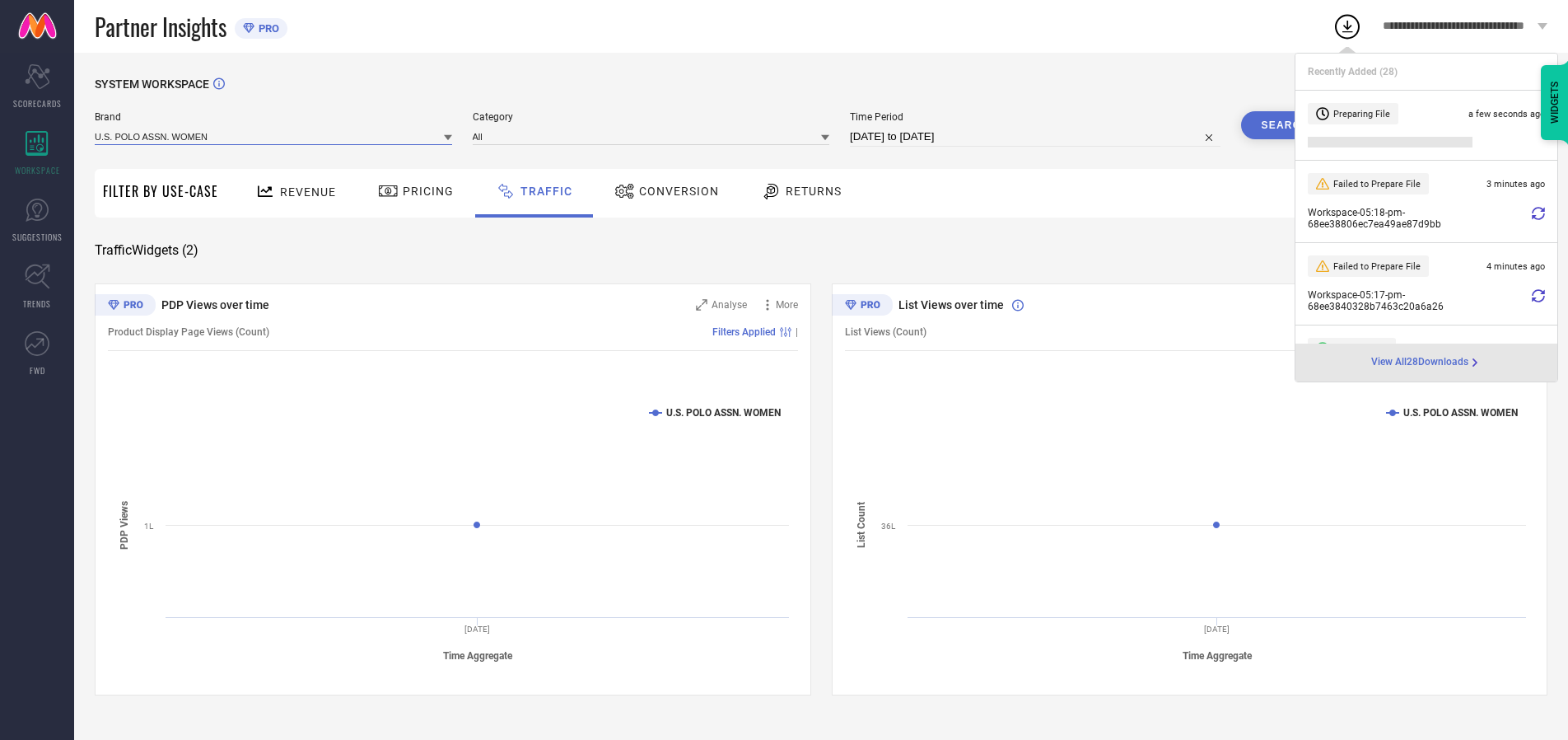
click at [274, 136] on input at bounding box center [273, 136] width 358 height 17
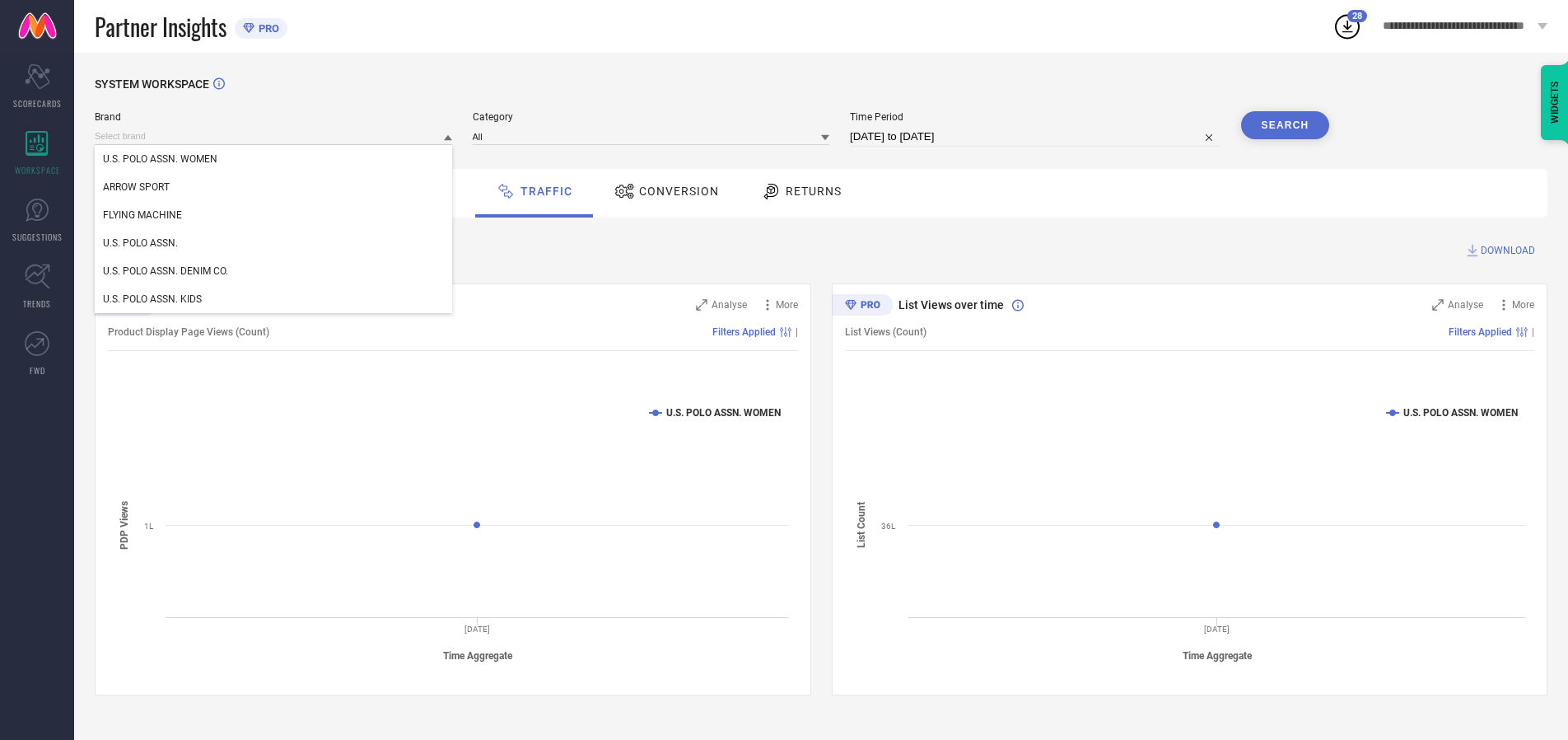
click at [274, 243] on div "U.S. POLO ASSN." at bounding box center [273, 243] width 358 height 28
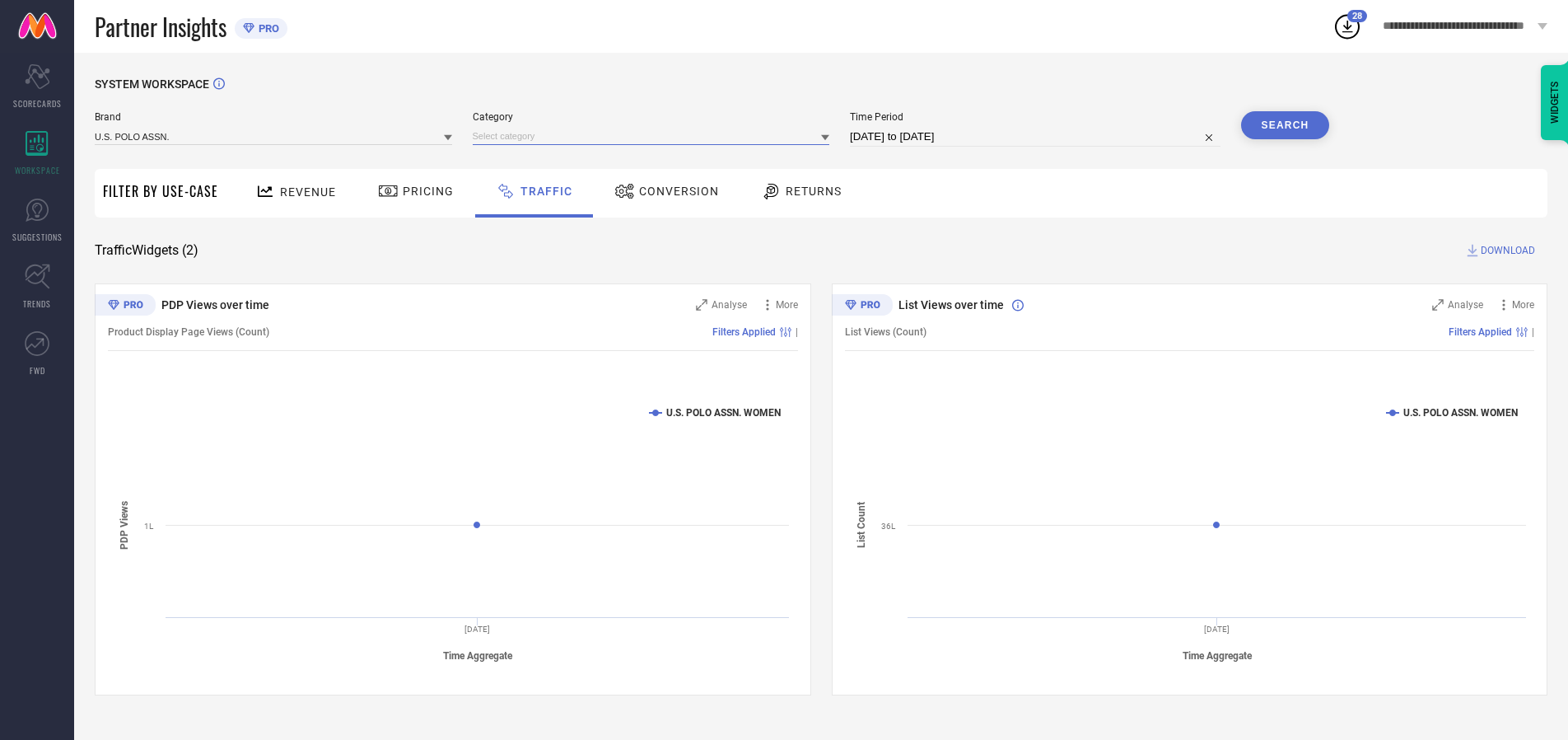
click at [655, 136] on input at bounding box center [651, 136] width 358 height 17
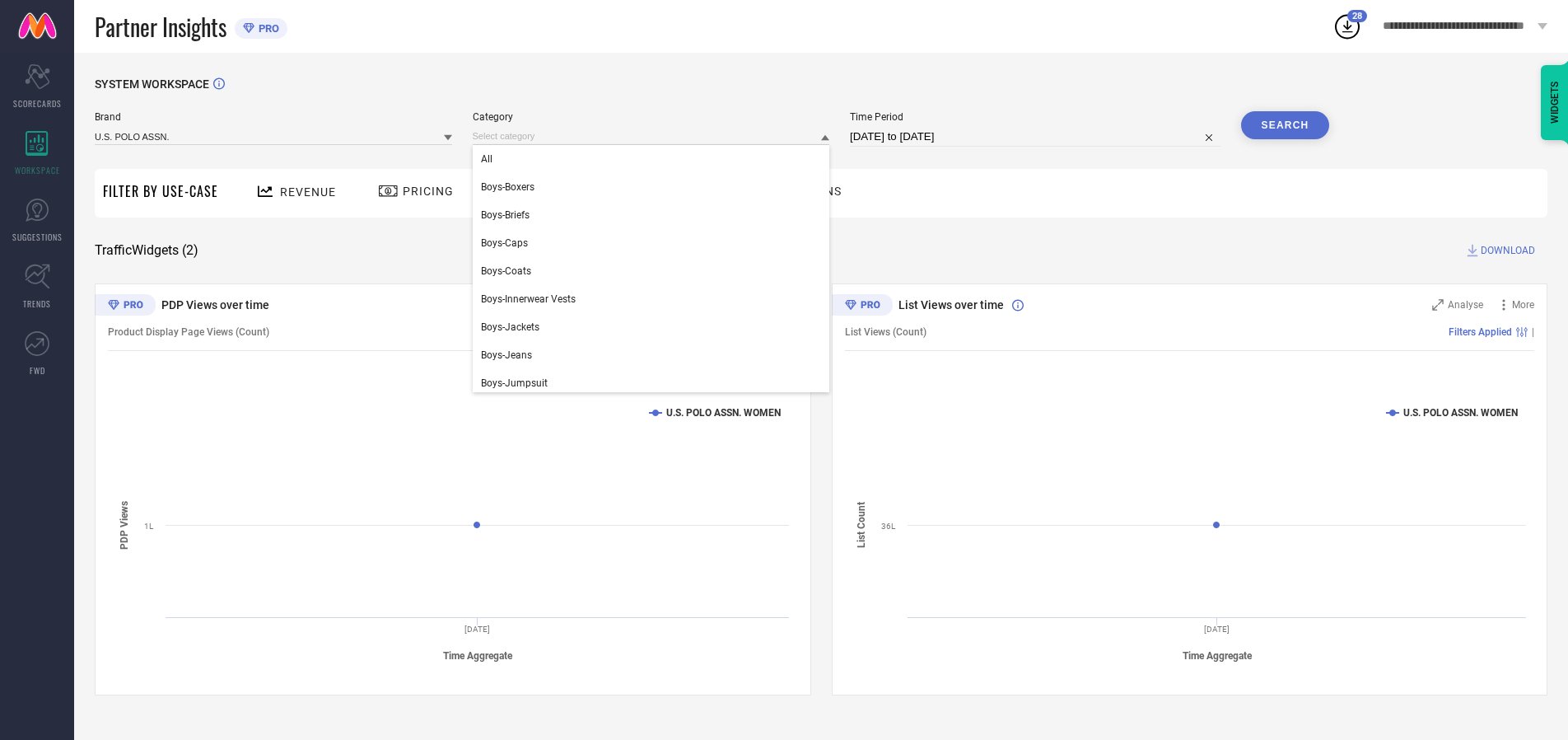
click at [655, 159] on div "All" at bounding box center [651, 159] width 358 height 28
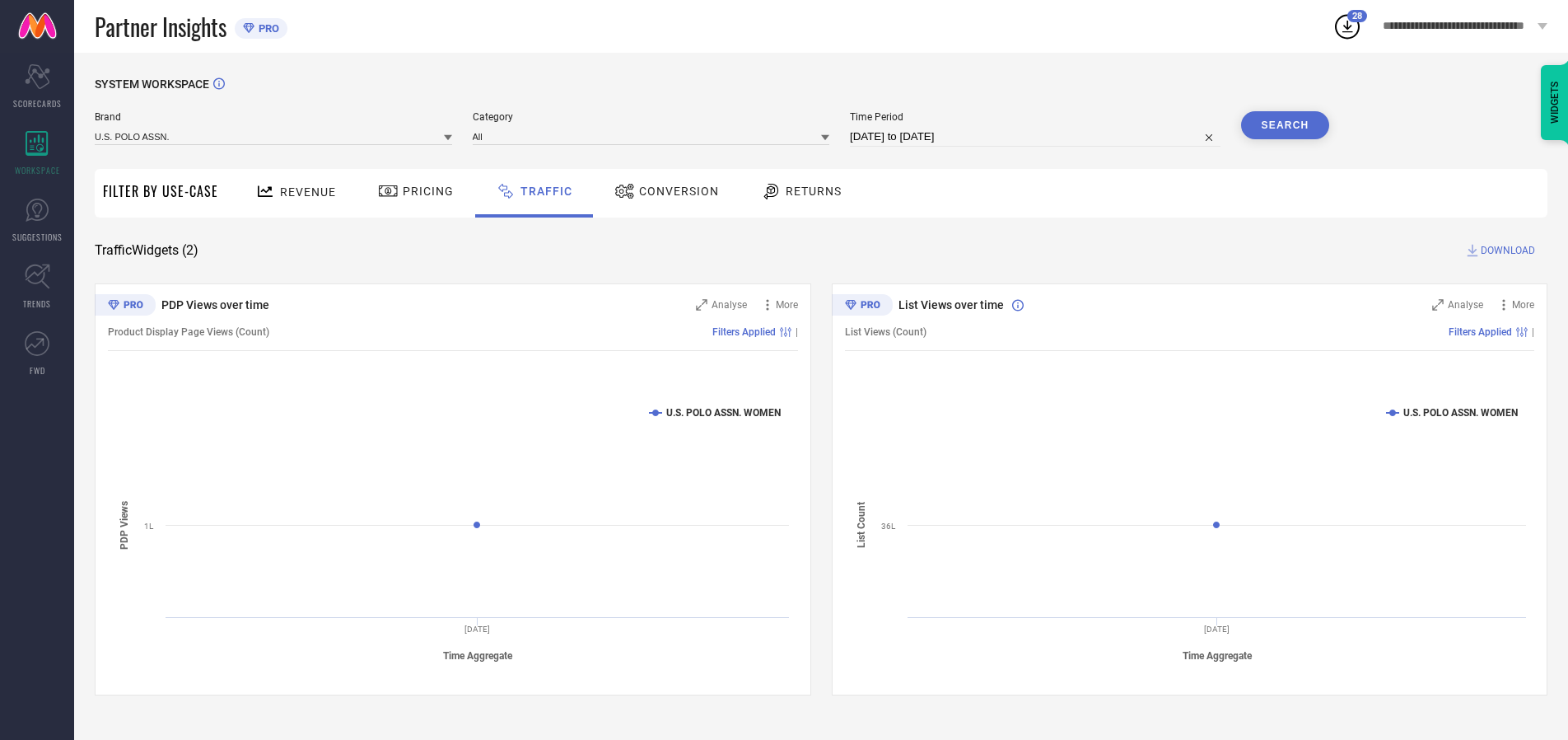
click at [1285, 125] on button "Search" at bounding box center [1286, 125] width 89 height 28
click at [1506, 251] on span "DOWNLOAD" at bounding box center [1508, 250] width 54 height 16
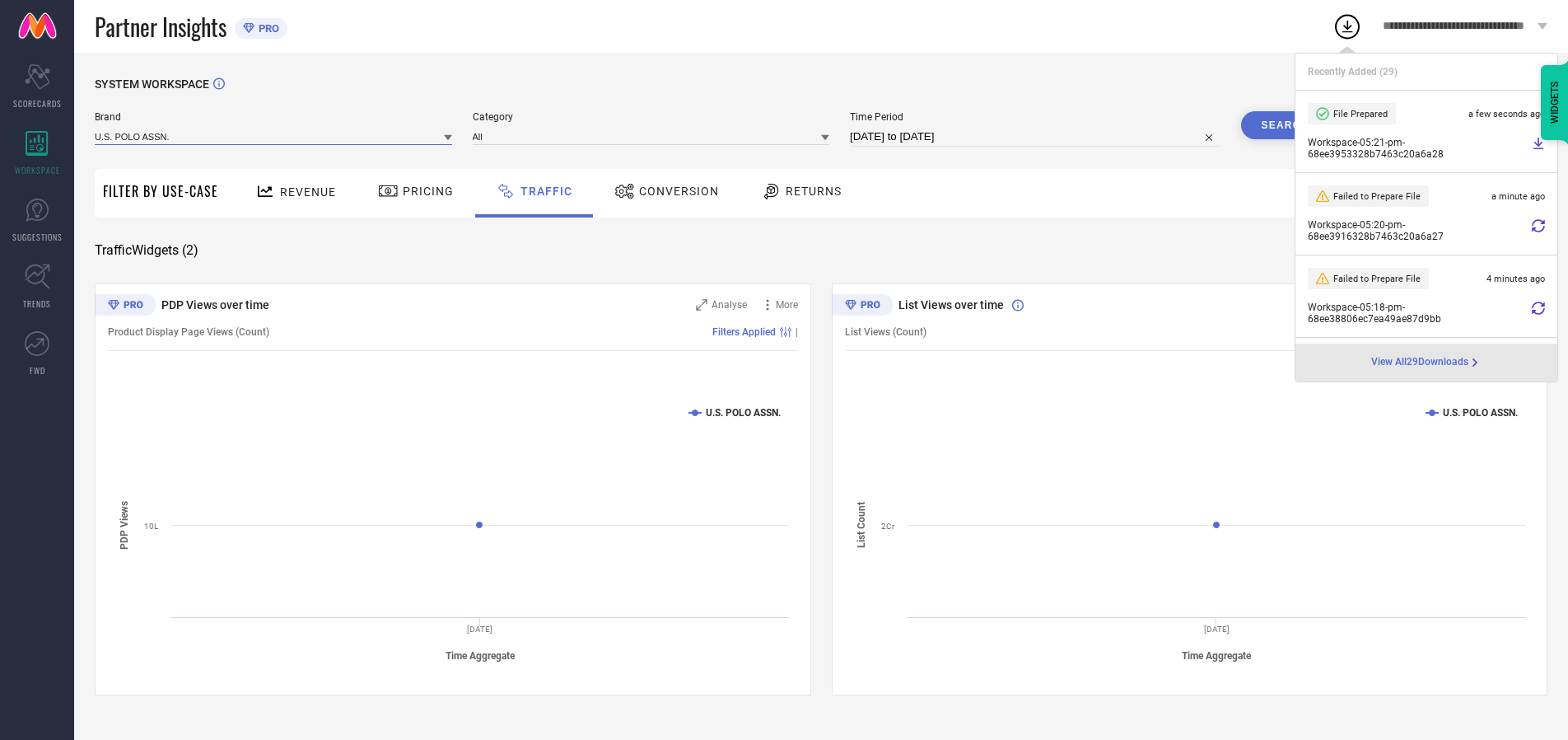
click at [274, 136] on input at bounding box center [273, 136] width 358 height 17
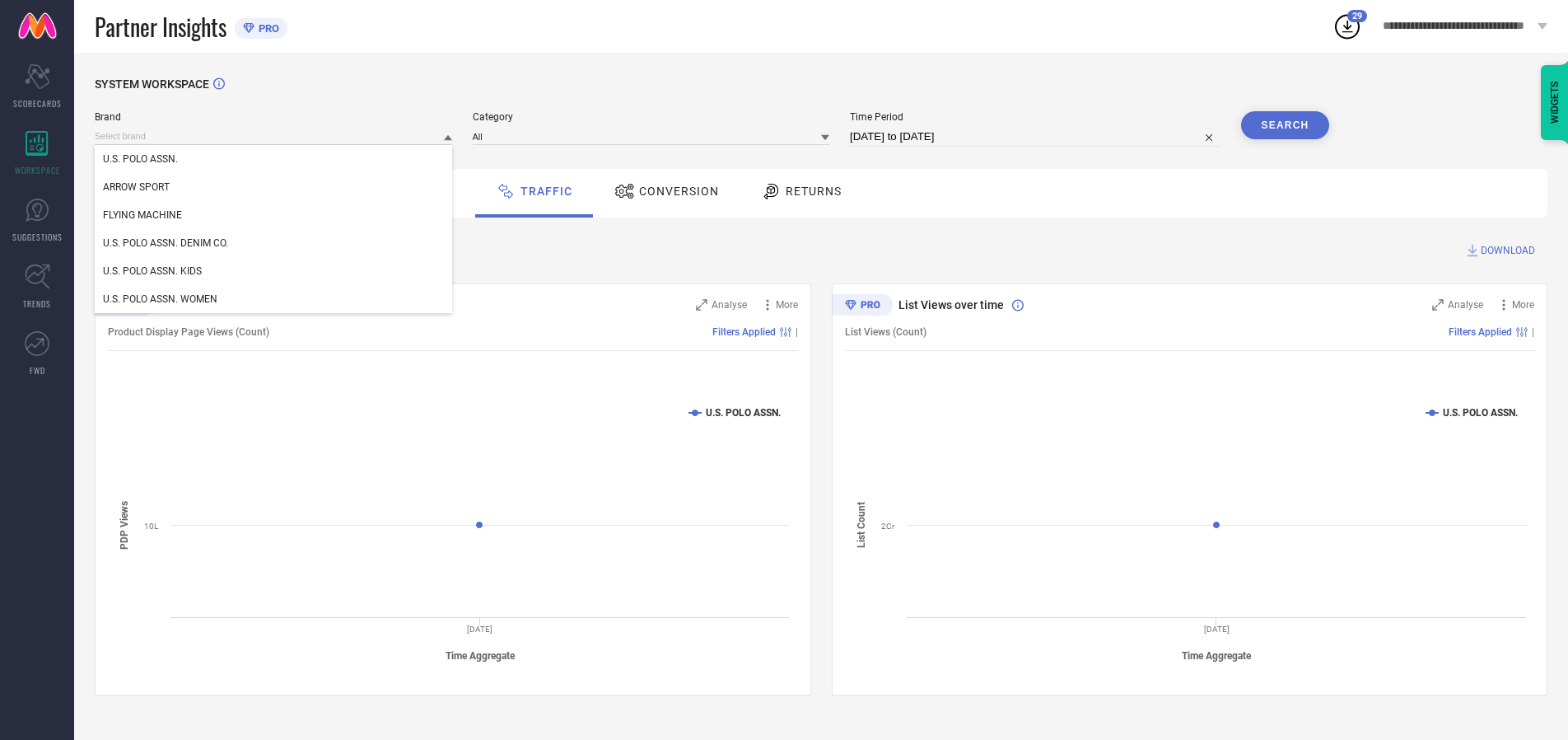
click at [274, 243] on div "U.S. POLO ASSN. DENIM CO." at bounding box center [273, 243] width 358 height 28
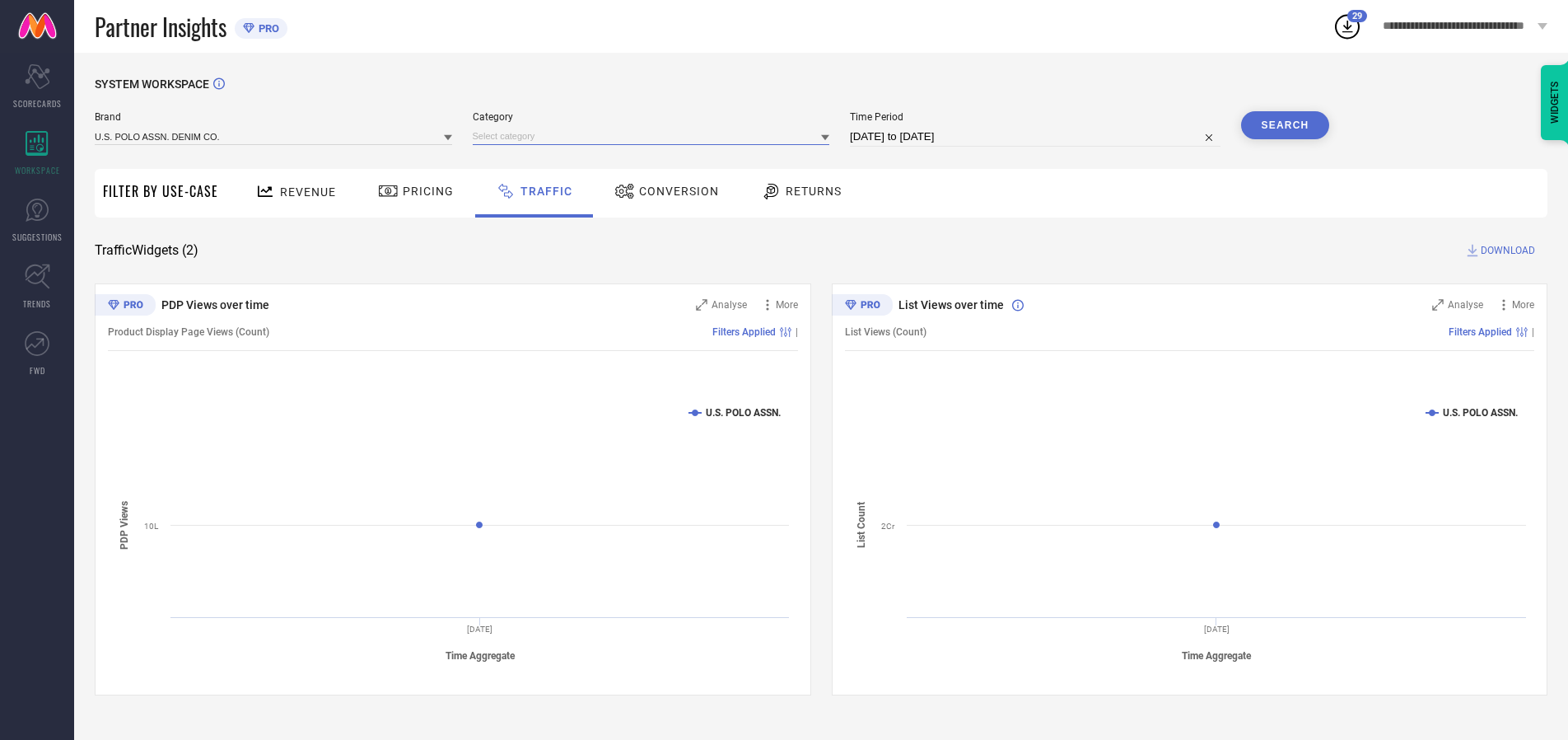
click at [655, 136] on input at bounding box center [651, 136] width 358 height 17
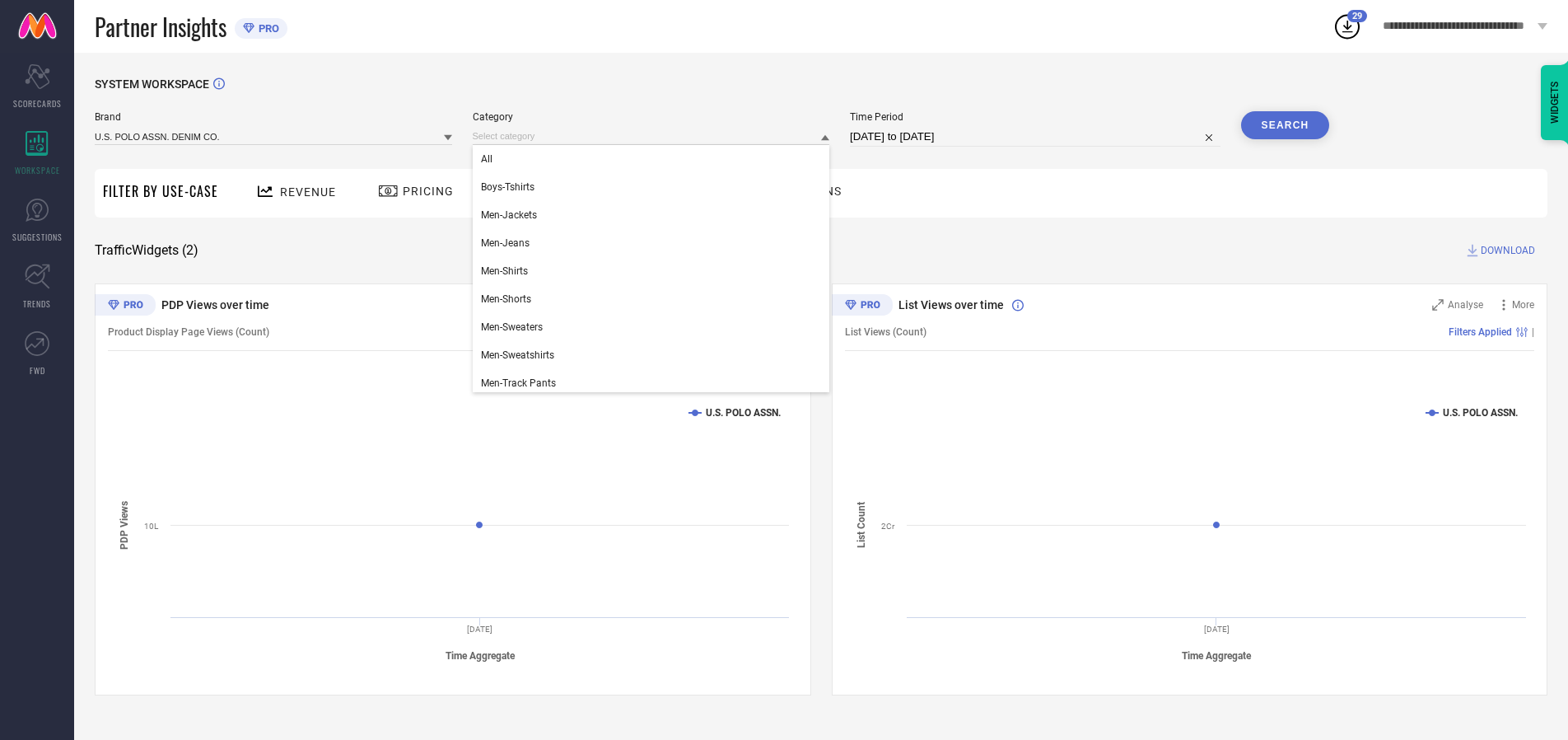
click at [655, 159] on div "All" at bounding box center [651, 159] width 358 height 28
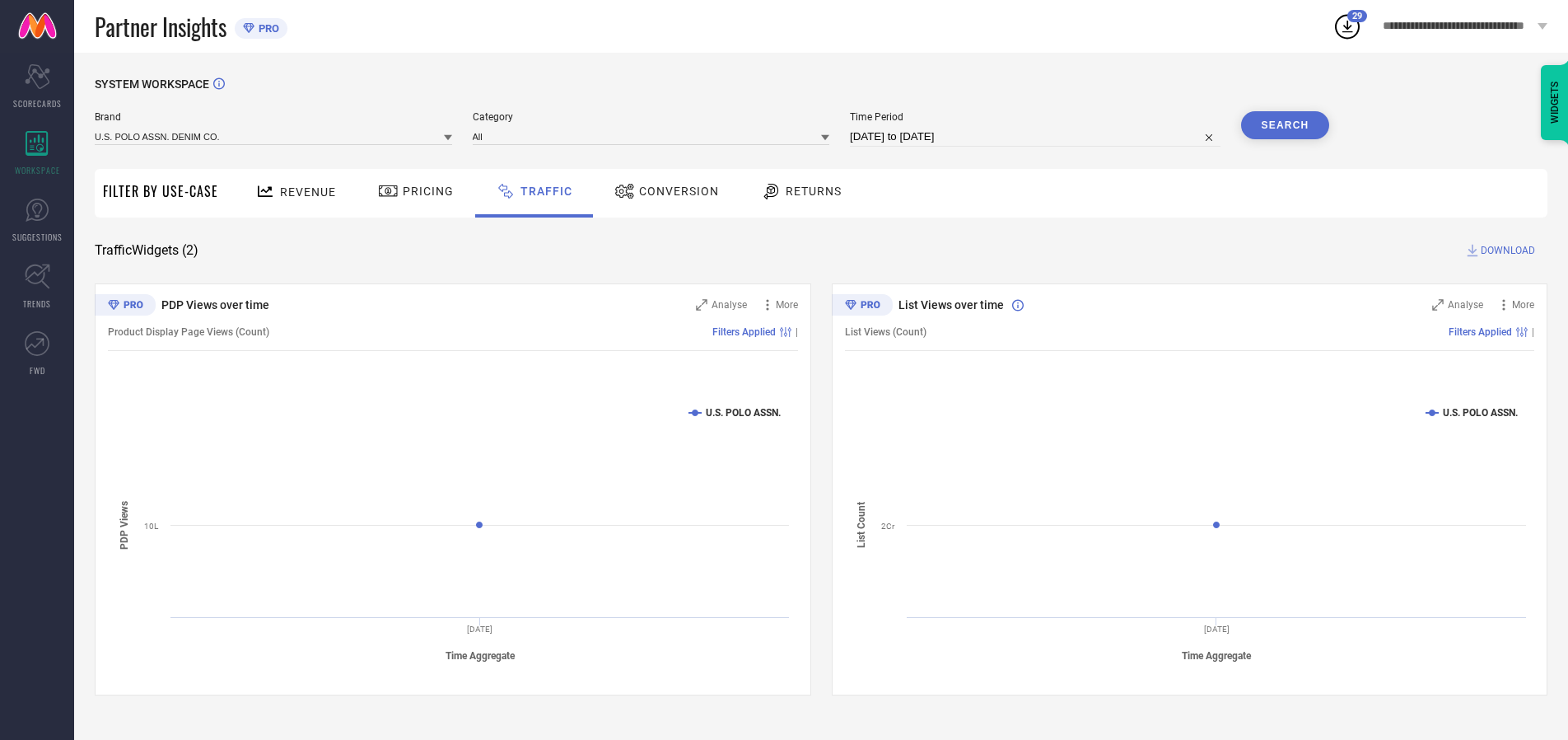
click at [1285, 125] on button "Search" at bounding box center [1286, 125] width 89 height 28
click at [1506, 251] on span "DOWNLOAD" at bounding box center [1508, 250] width 54 height 16
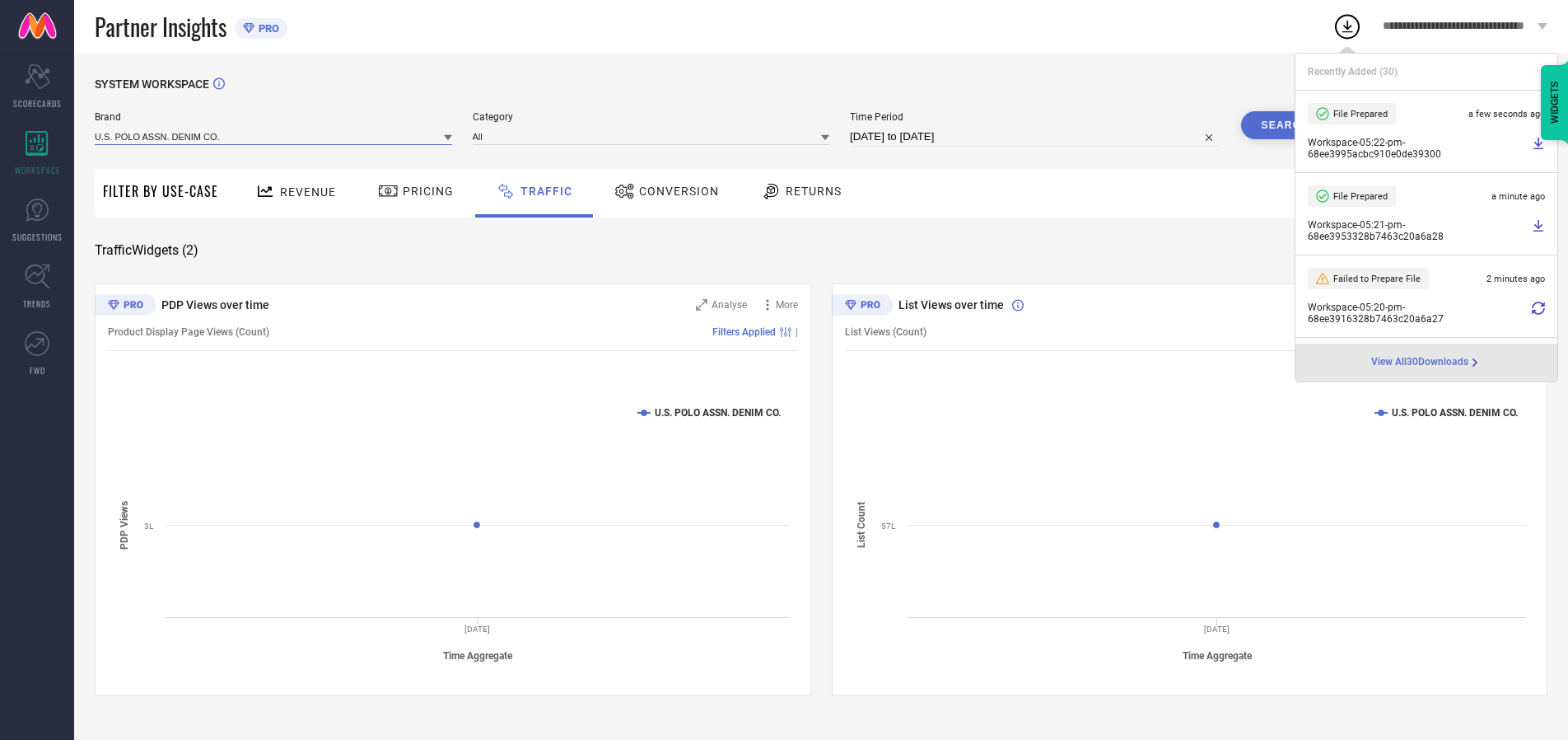
click at [274, 136] on input at bounding box center [273, 136] width 358 height 17
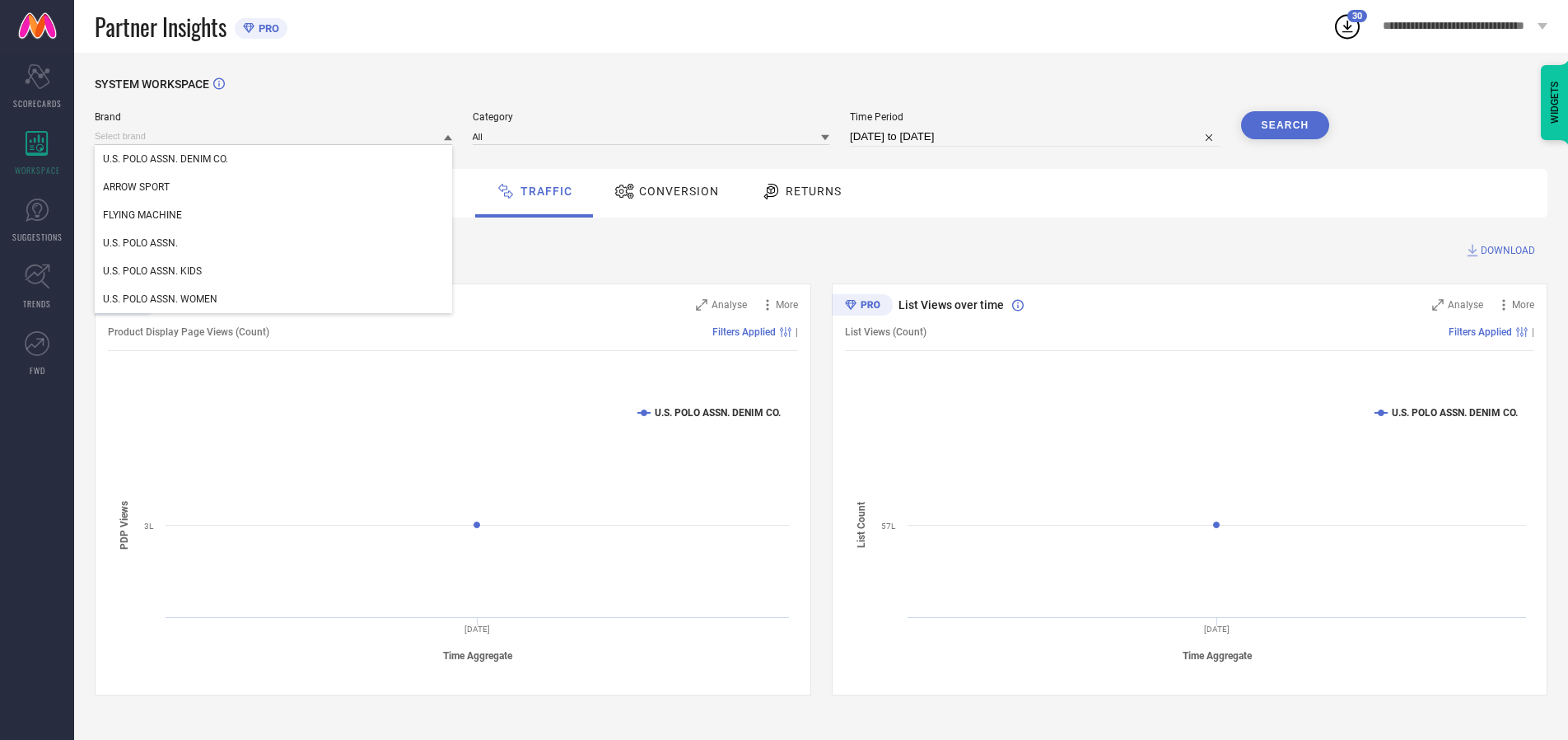
click at [274, 271] on div "U.S. POLO ASSN. KIDS" at bounding box center [273, 271] width 358 height 28
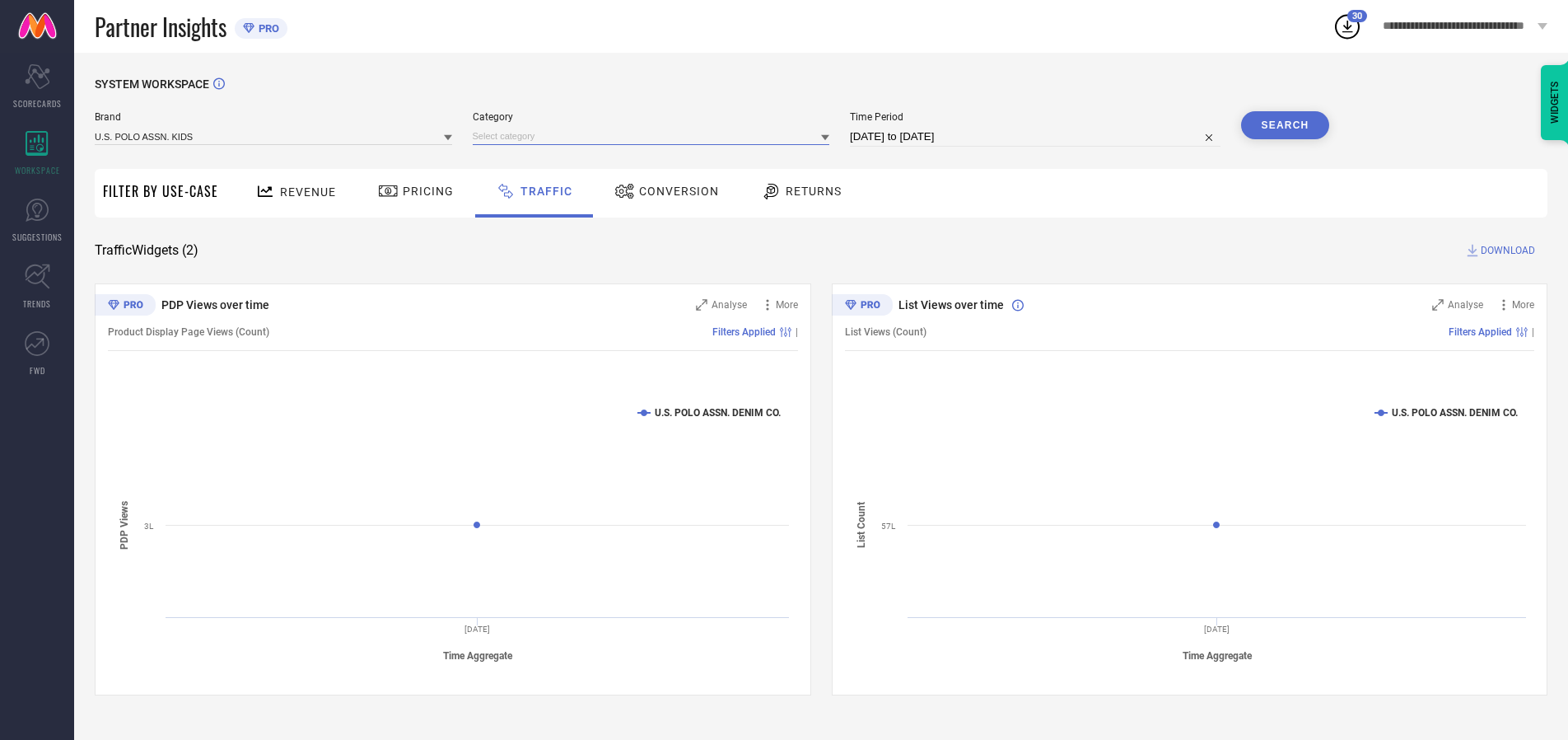
click at [655, 136] on input at bounding box center [651, 136] width 358 height 17
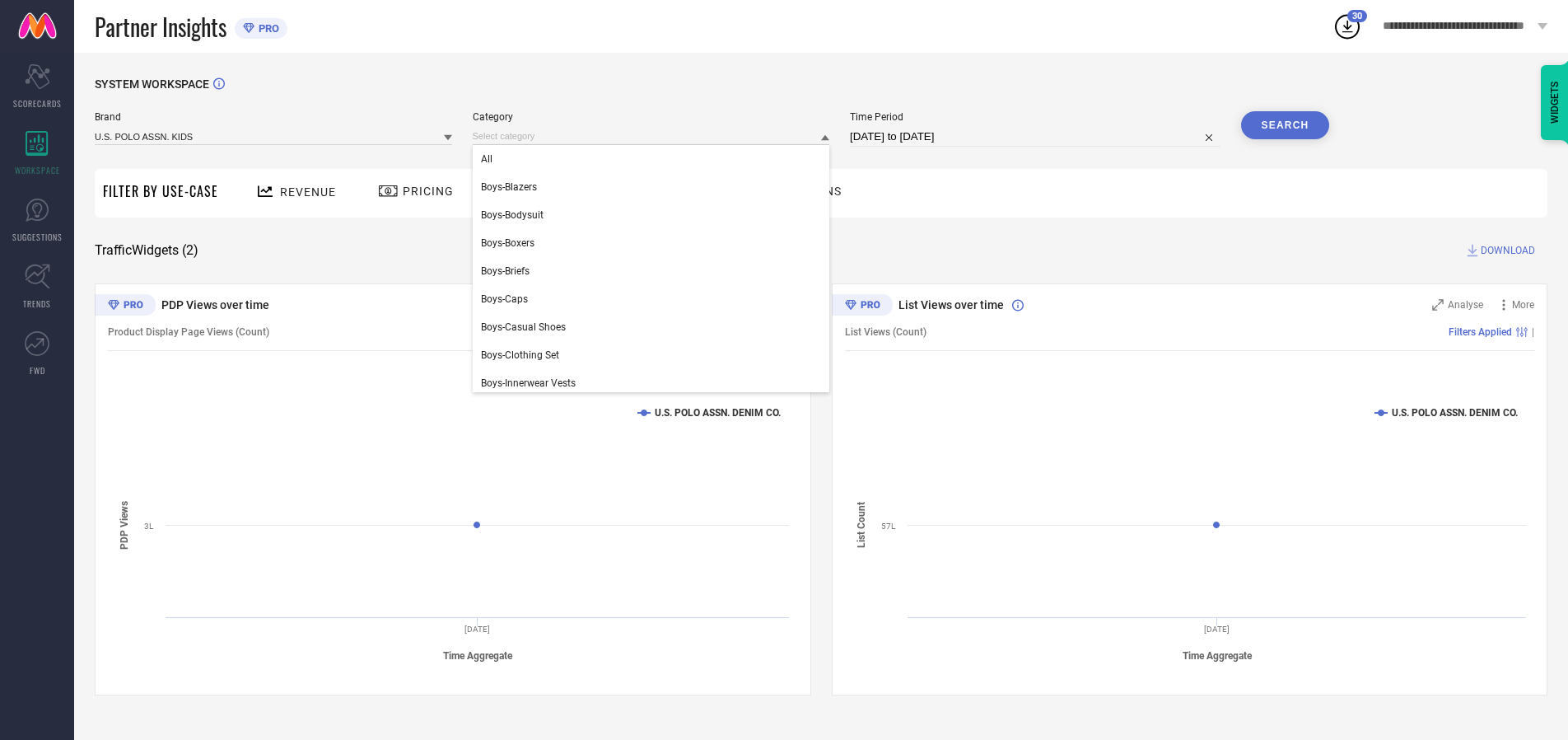
click at [655, 159] on div "All" at bounding box center [651, 159] width 358 height 28
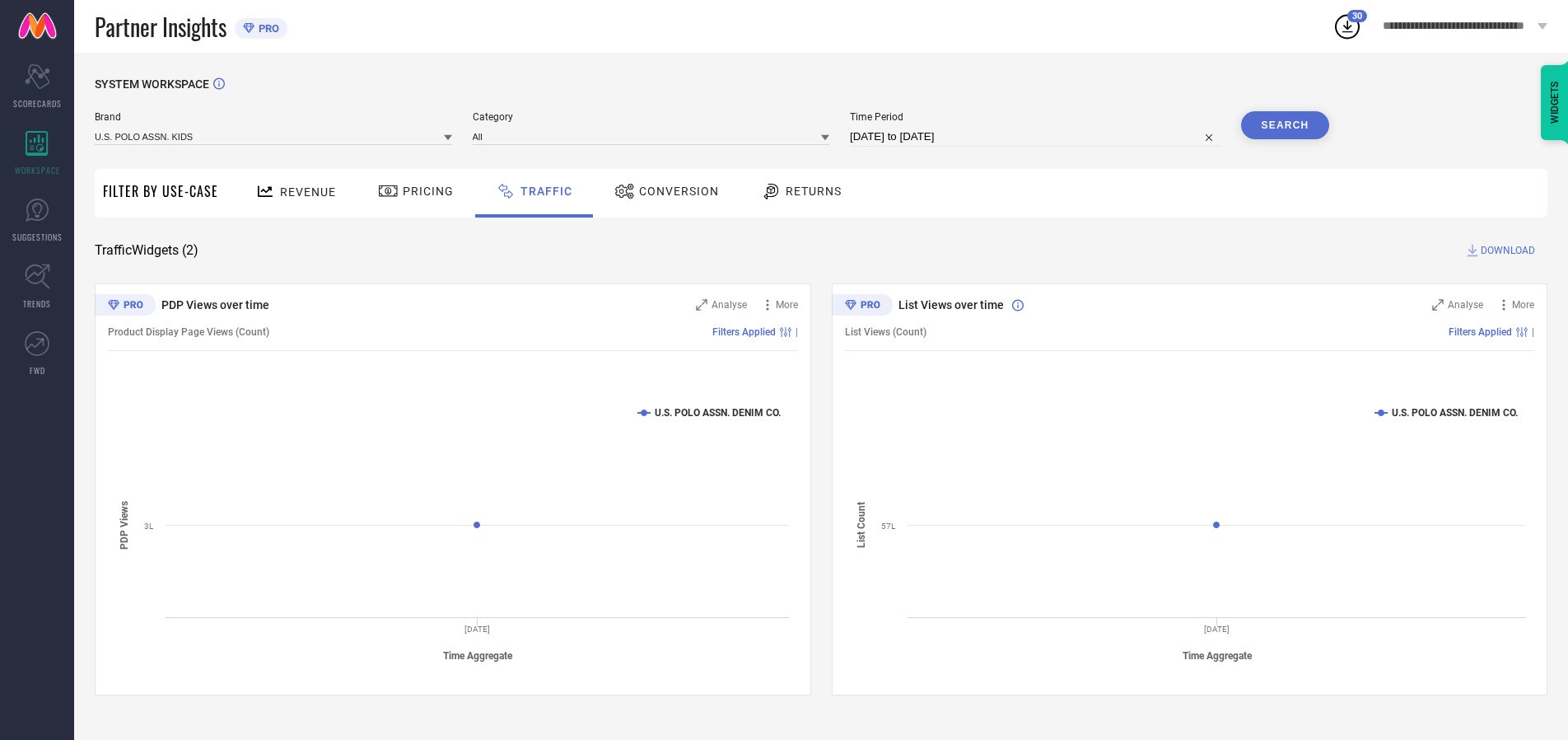
click at [1285, 125] on button "Search" at bounding box center [1286, 125] width 89 height 28
click at [1506, 251] on span "DOWNLOAD" at bounding box center [1508, 250] width 54 height 16
click at [1037, 137] on input at bounding box center [1035, 137] width 370 height 20
select select "9"
select select "2025"
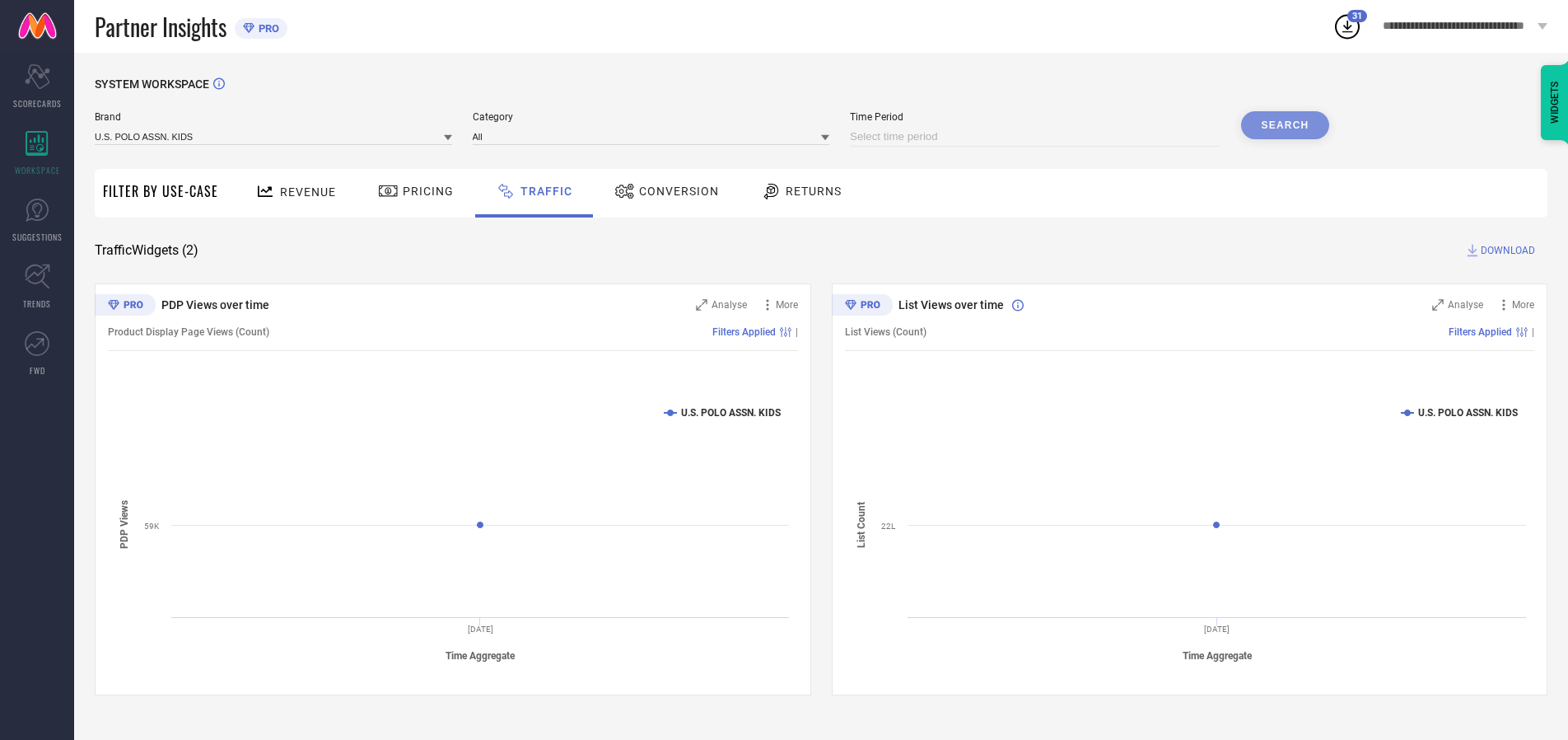
select select "10"
select select "2025"
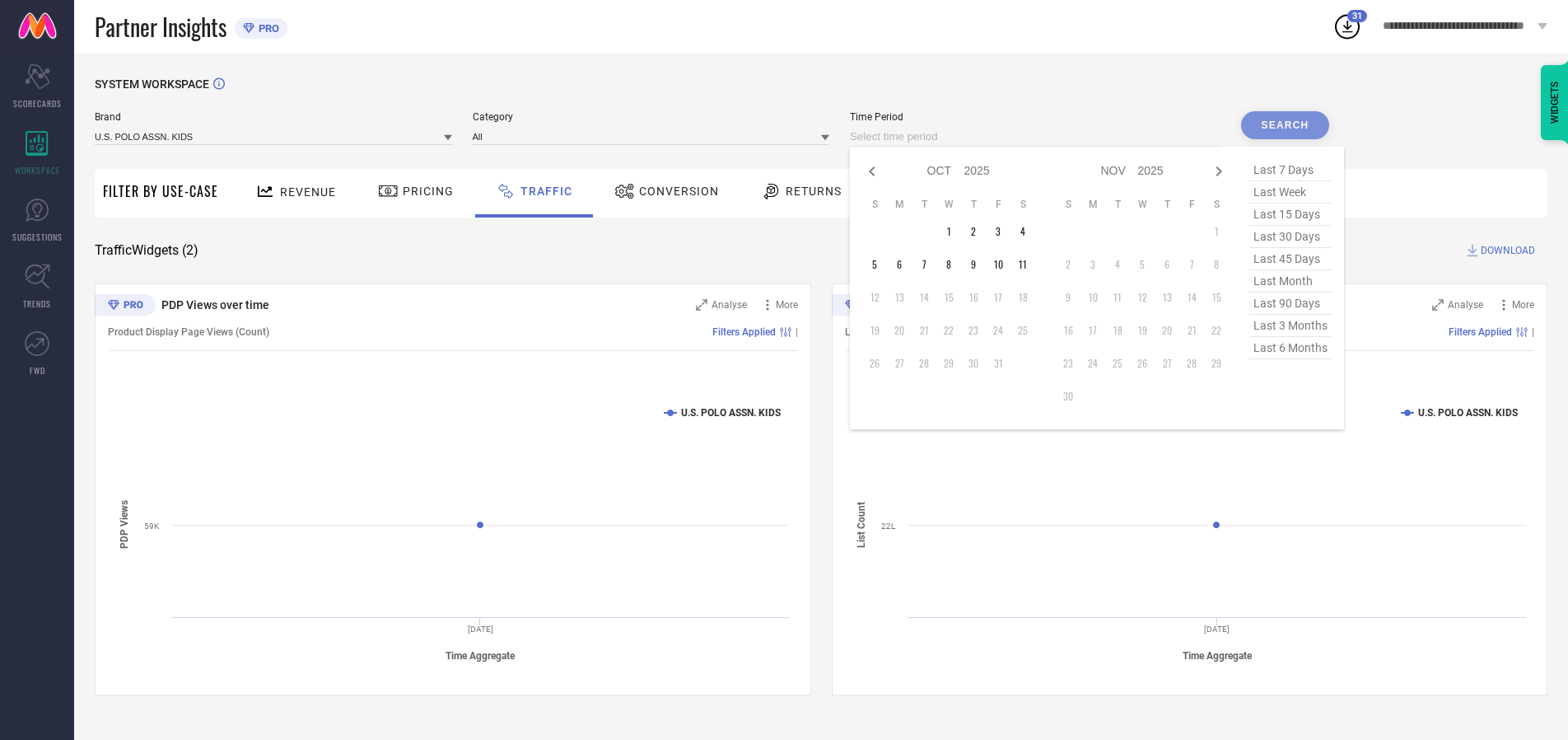
click at [880, 264] on td "5" at bounding box center [874, 264] width 24 height 24
type input "[DATE] to [DATE]"
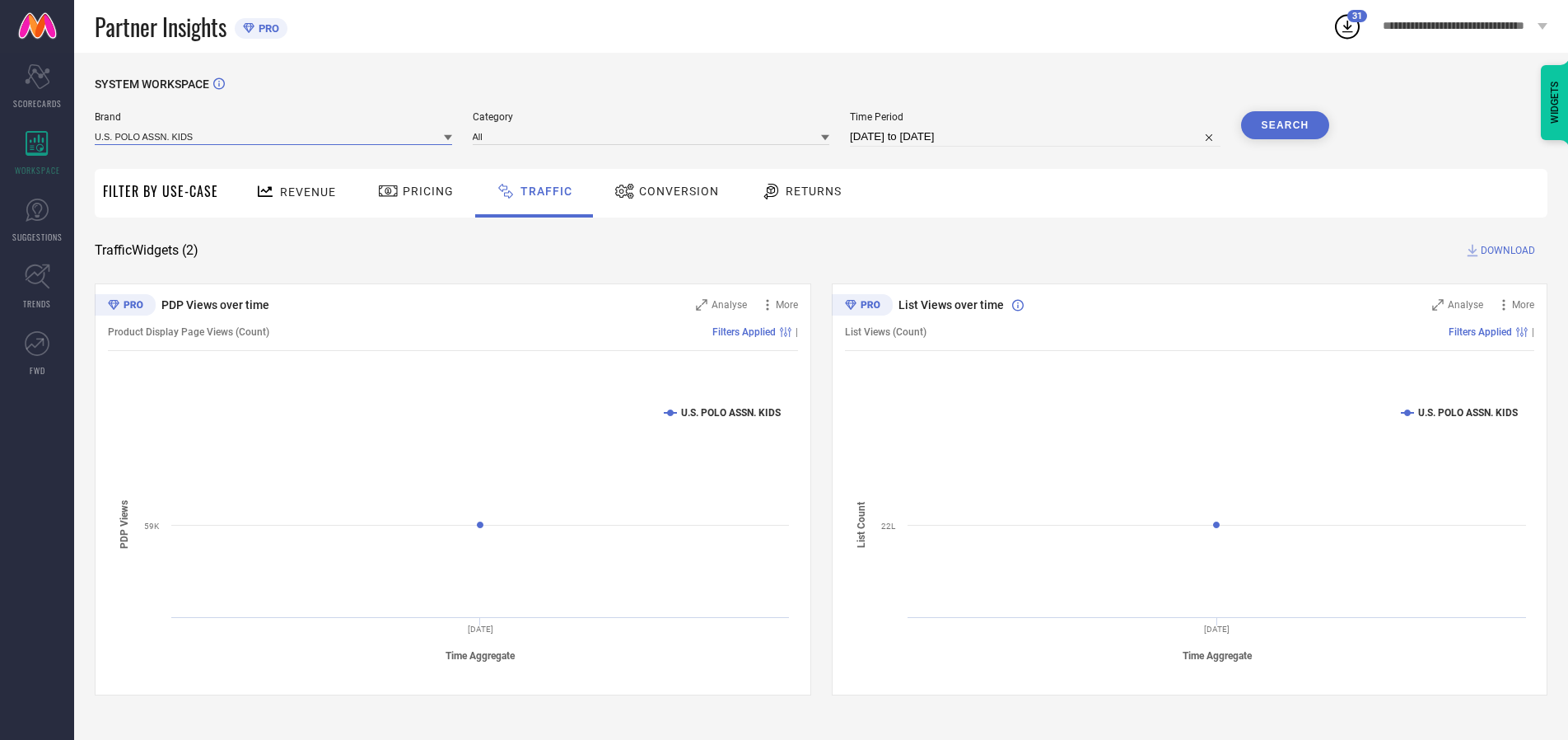
click at [274, 136] on input at bounding box center [273, 136] width 358 height 17
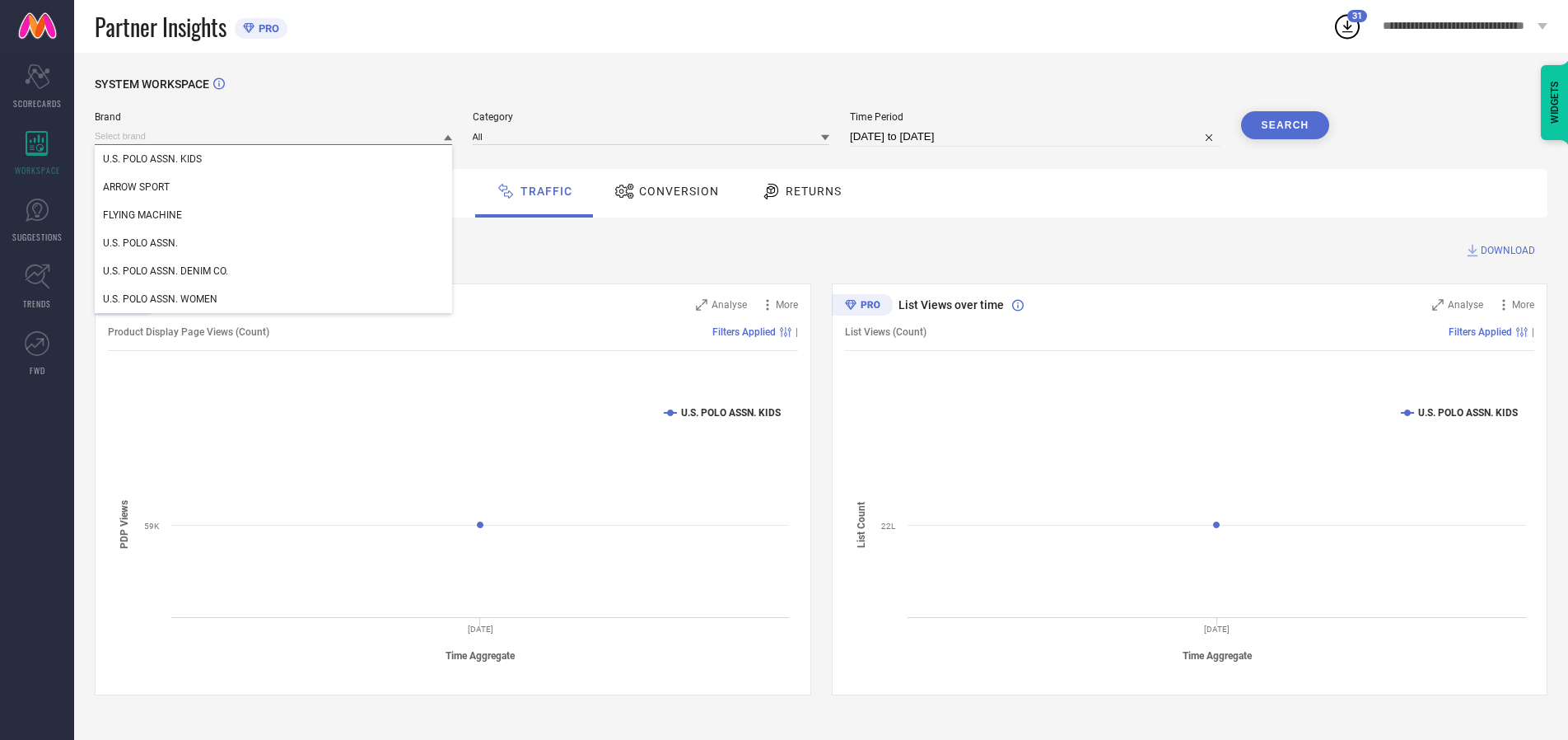
click at [274, 136] on input at bounding box center [273, 136] width 358 height 17
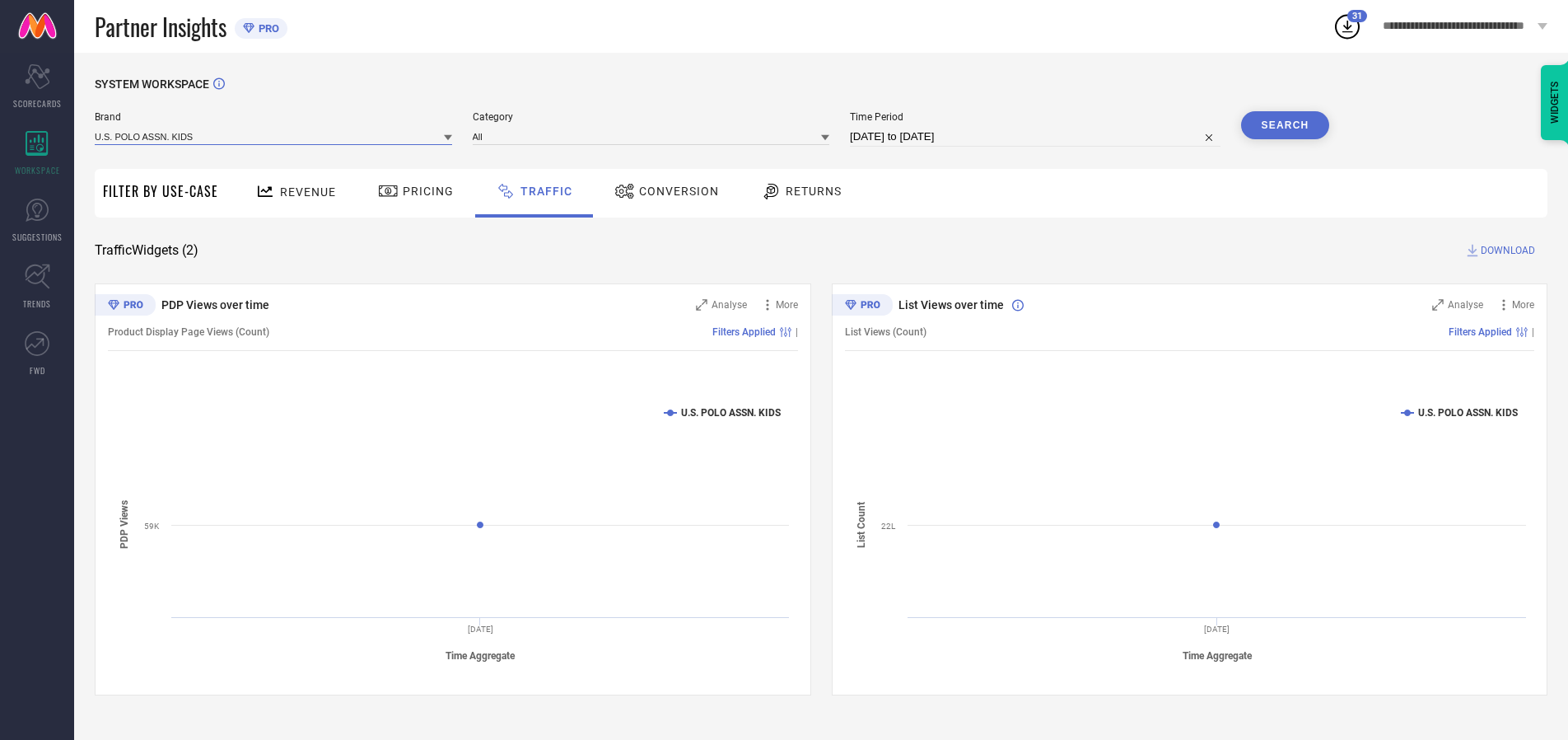
click at [274, 136] on input at bounding box center [273, 136] width 358 height 17
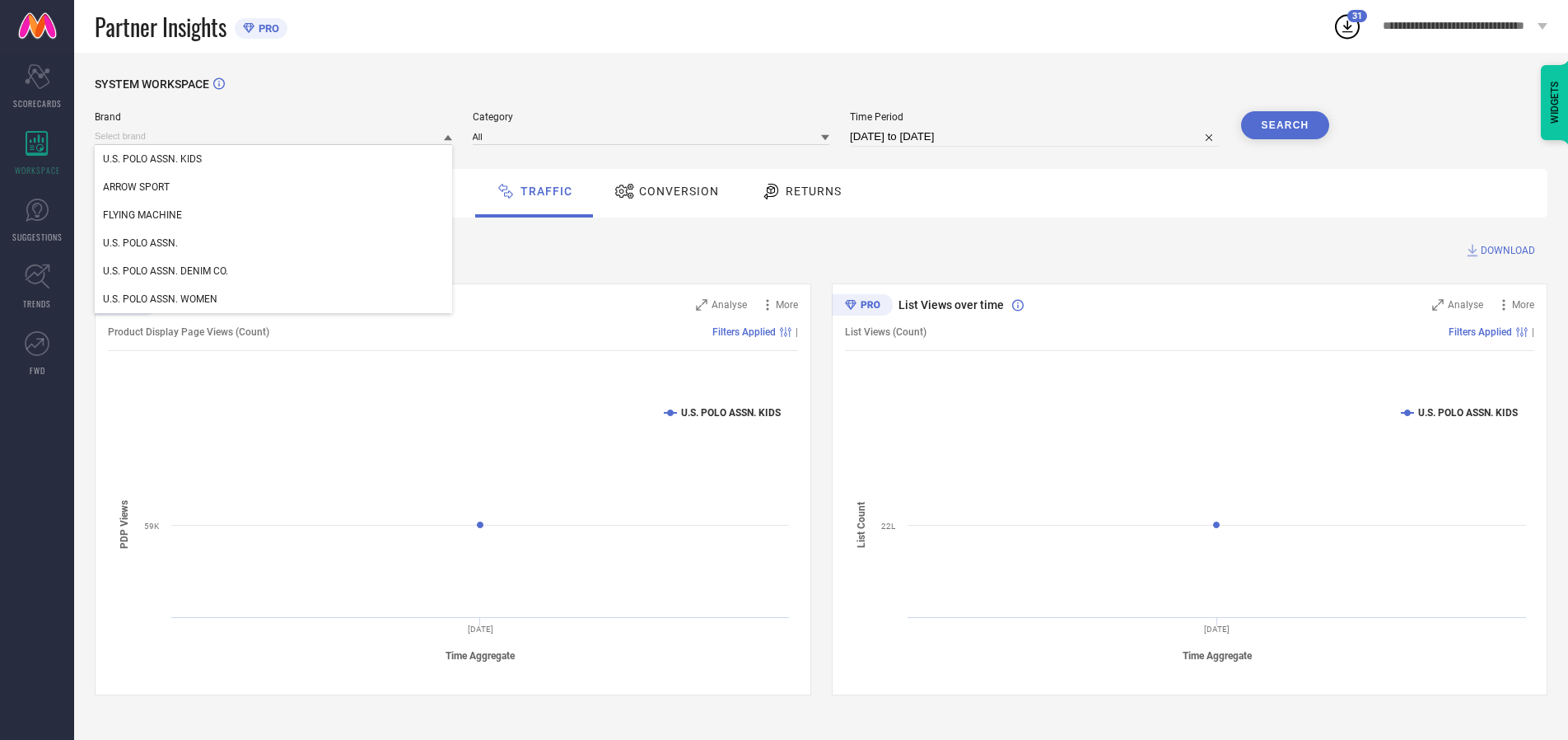
click at [274, 159] on div "U.S. POLO ASSN. KIDS" at bounding box center [273, 159] width 358 height 28
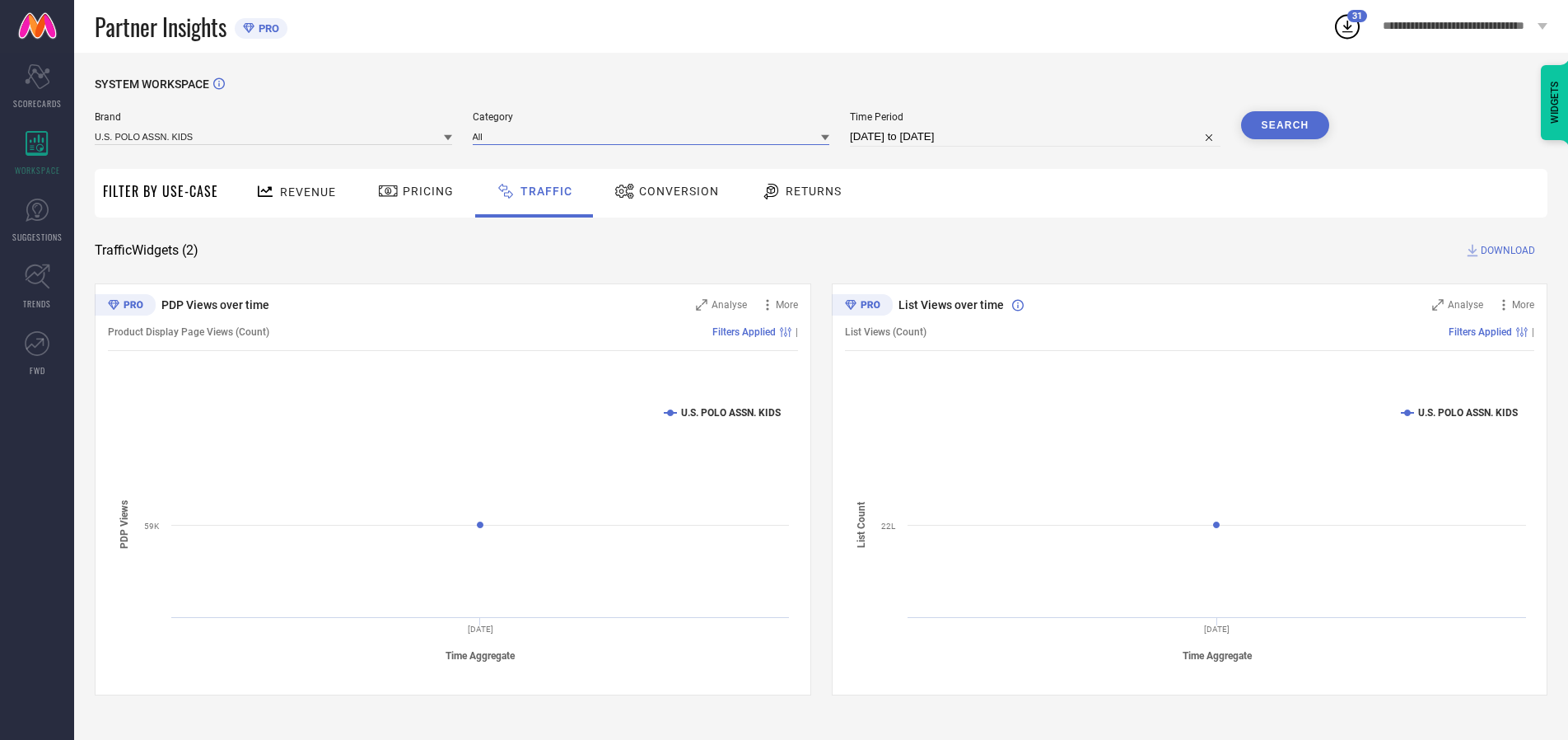
click at [655, 136] on input at bounding box center [651, 136] width 358 height 17
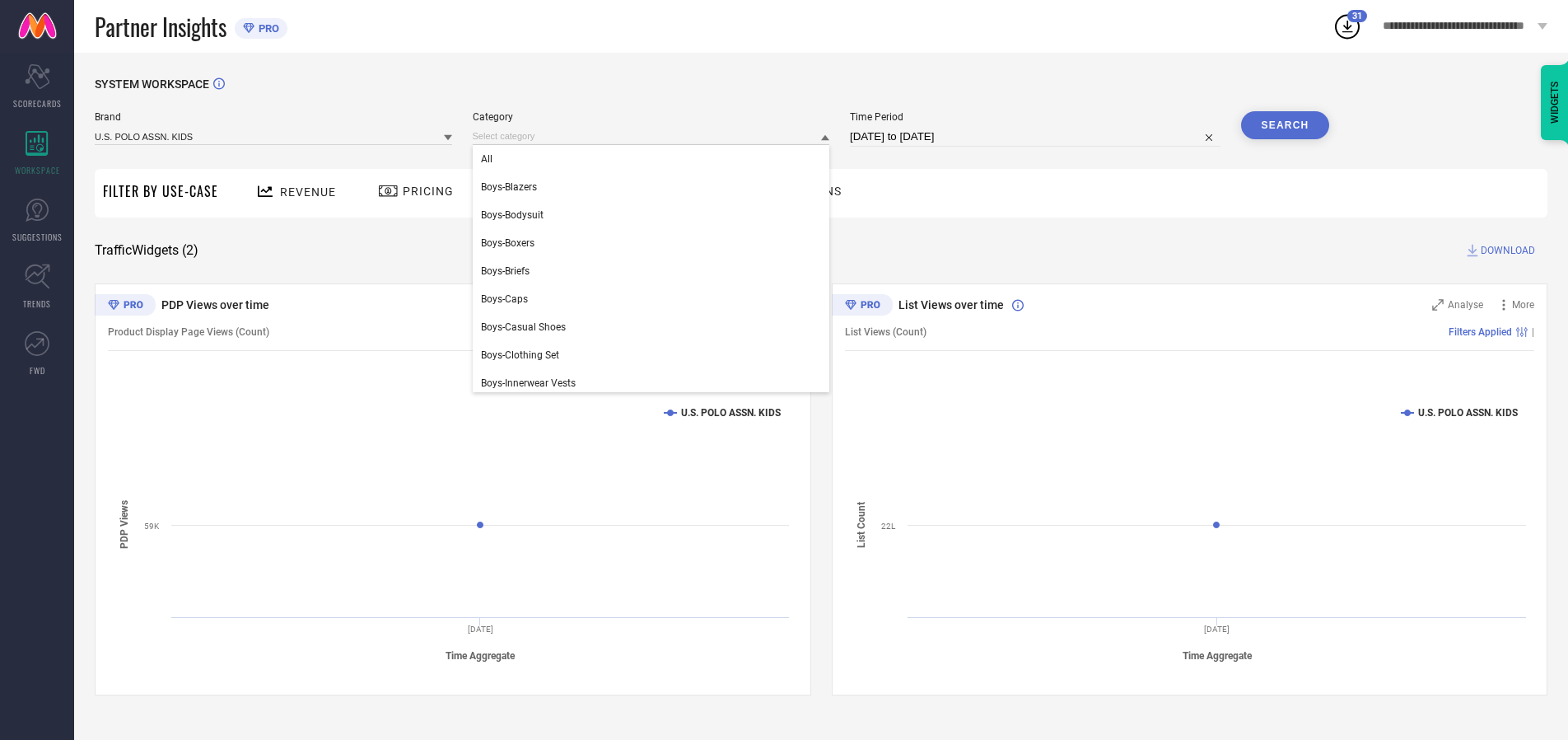
click at [655, 159] on div "All" at bounding box center [651, 159] width 358 height 28
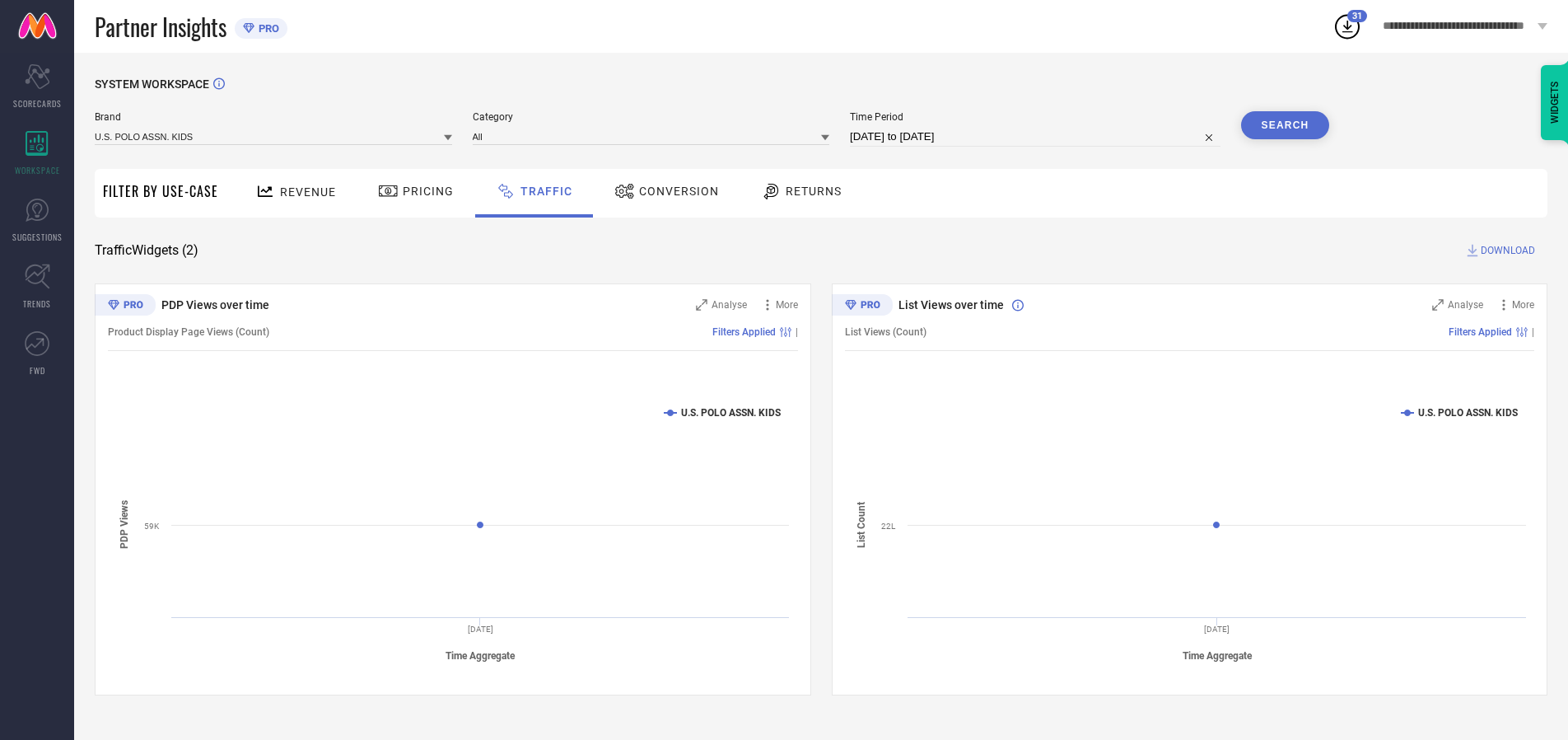
click at [1285, 125] on button "Search" at bounding box center [1286, 125] width 89 height 28
click at [1506, 251] on span "DOWNLOAD" at bounding box center [1508, 250] width 54 height 16
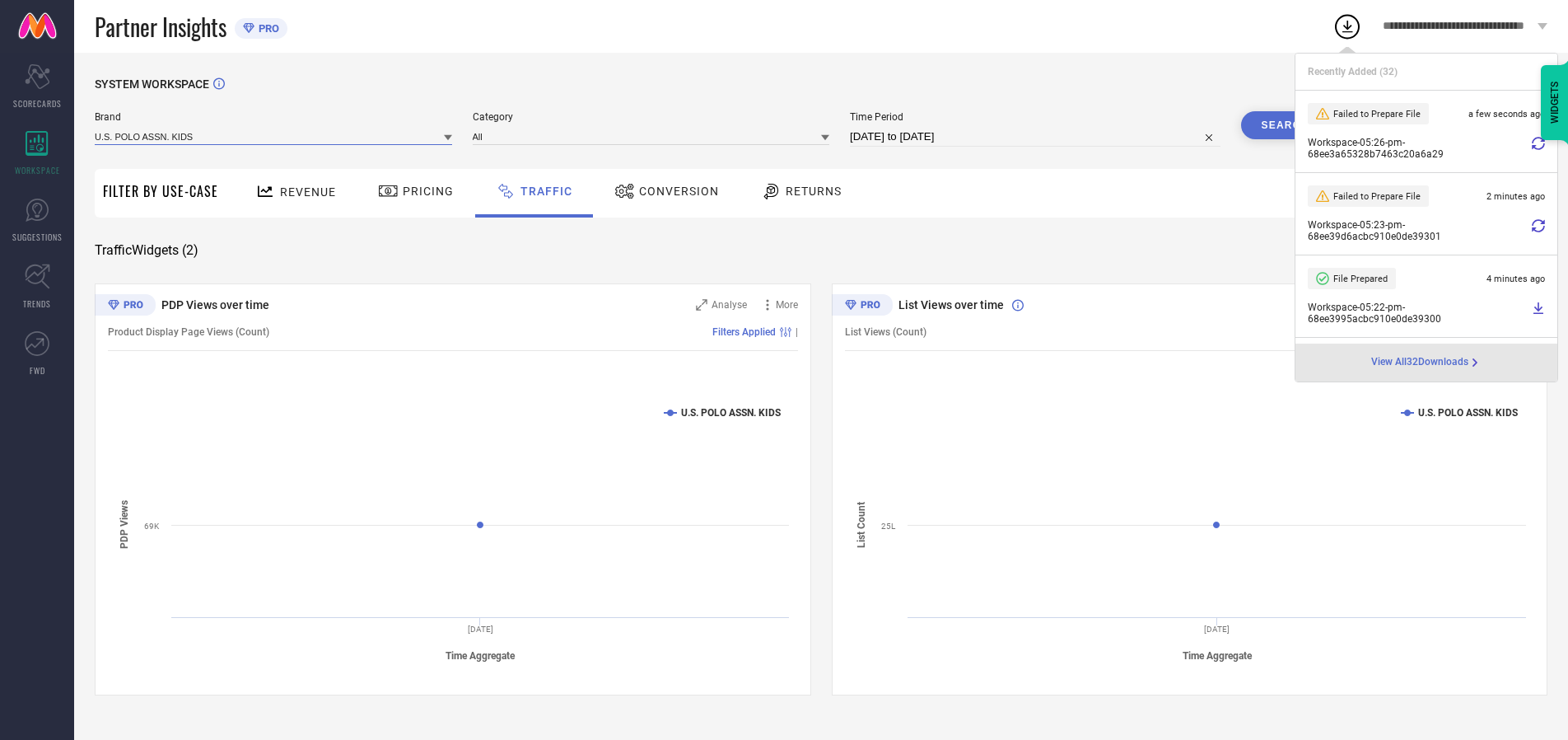
click at [274, 136] on input at bounding box center [273, 136] width 358 height 17
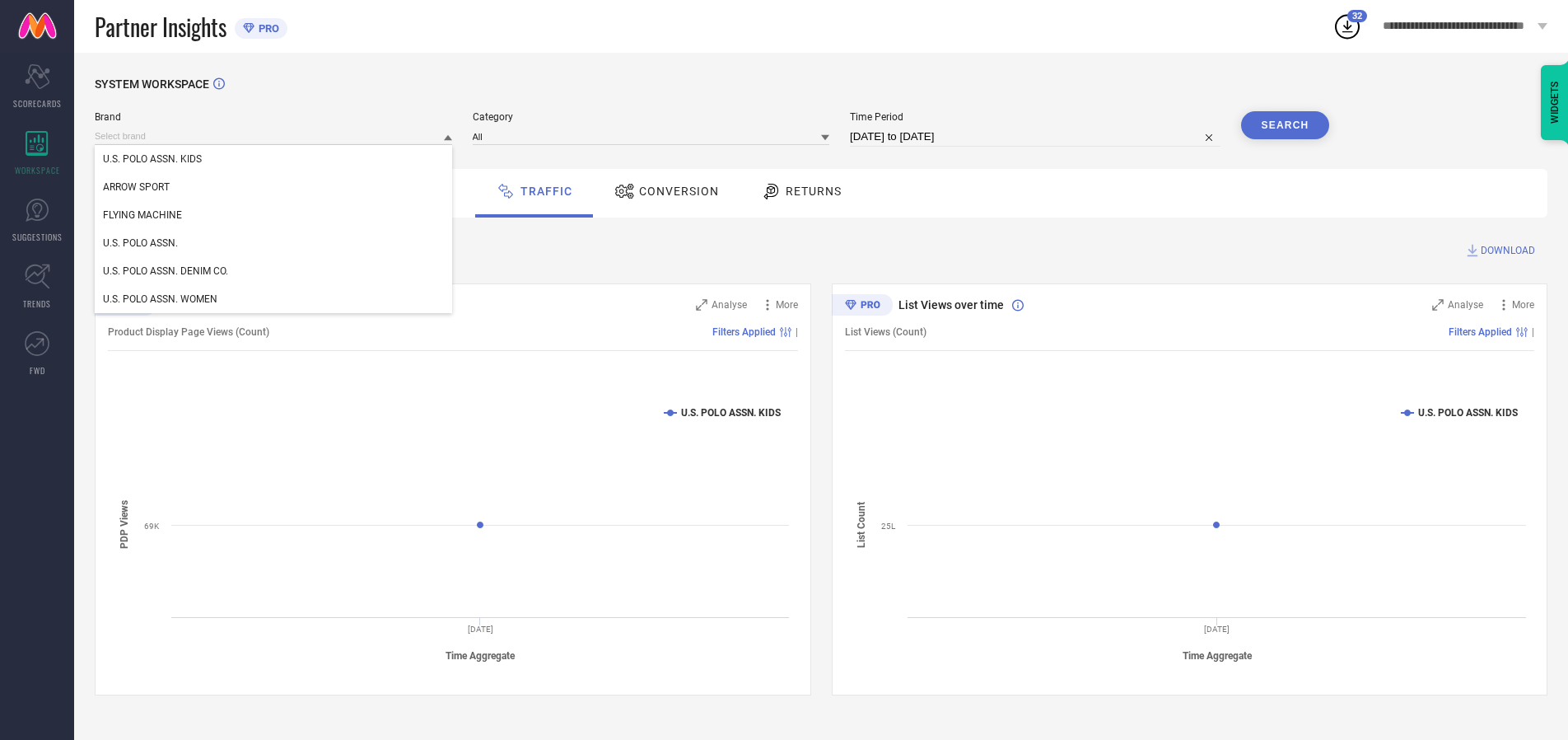
click at [274, 243] on div "U.S. POLO ASSN." at bounding box center [273, 243] width 358 height 28
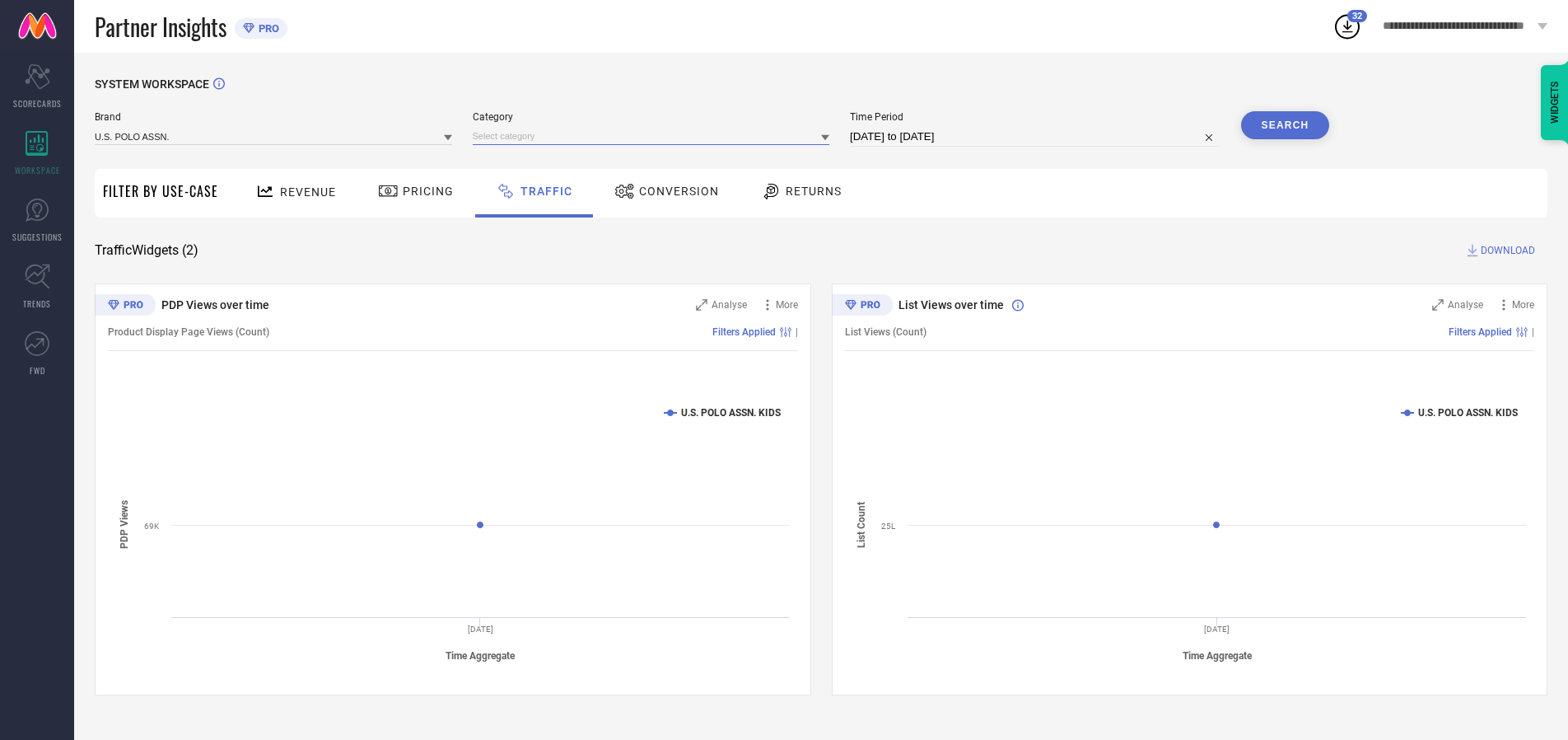
click at [655, 136] on input at bounding box center [651, 136] width 358 height 17
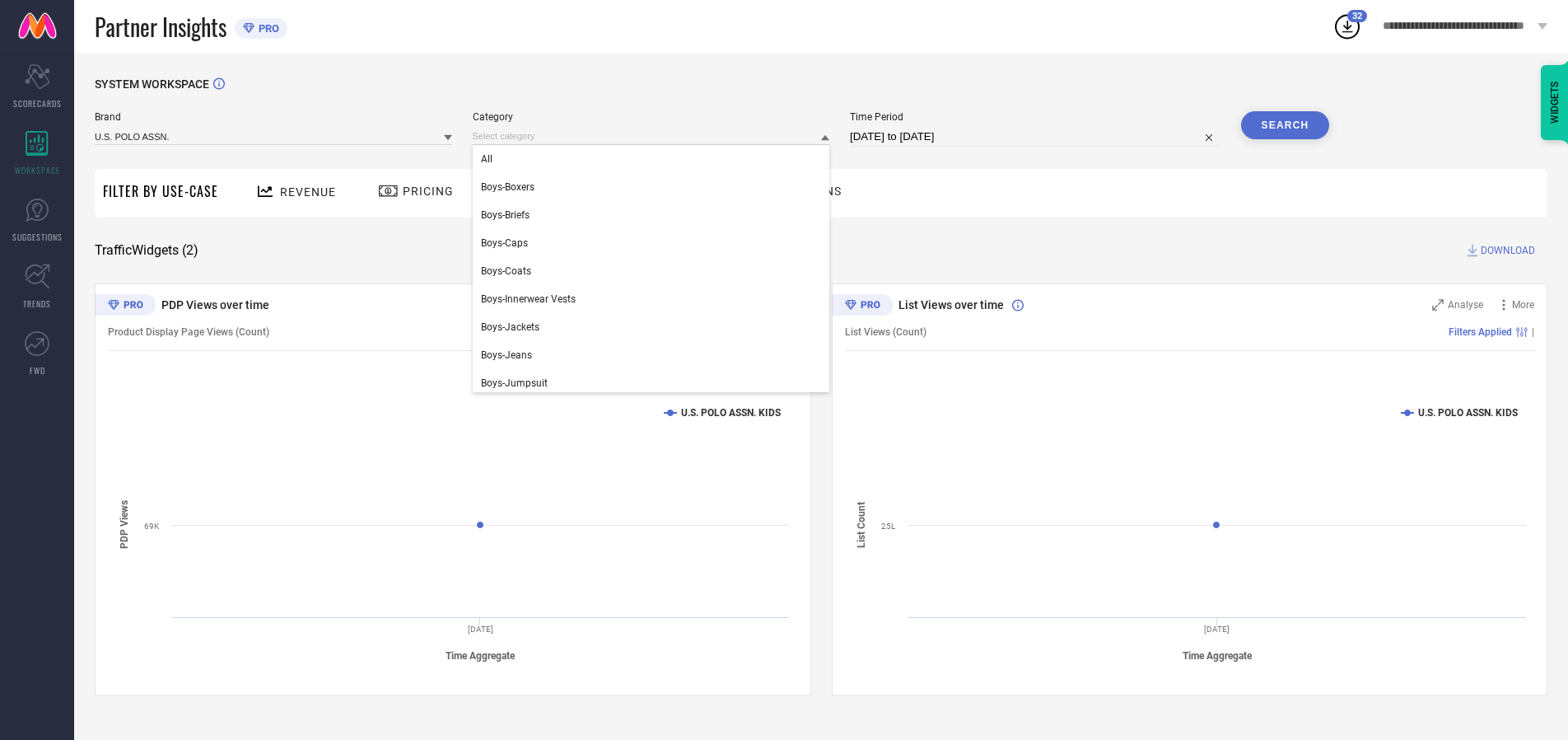
click at [655, 159] on div "All" at bounding box center [651, 159] width 358 height 28
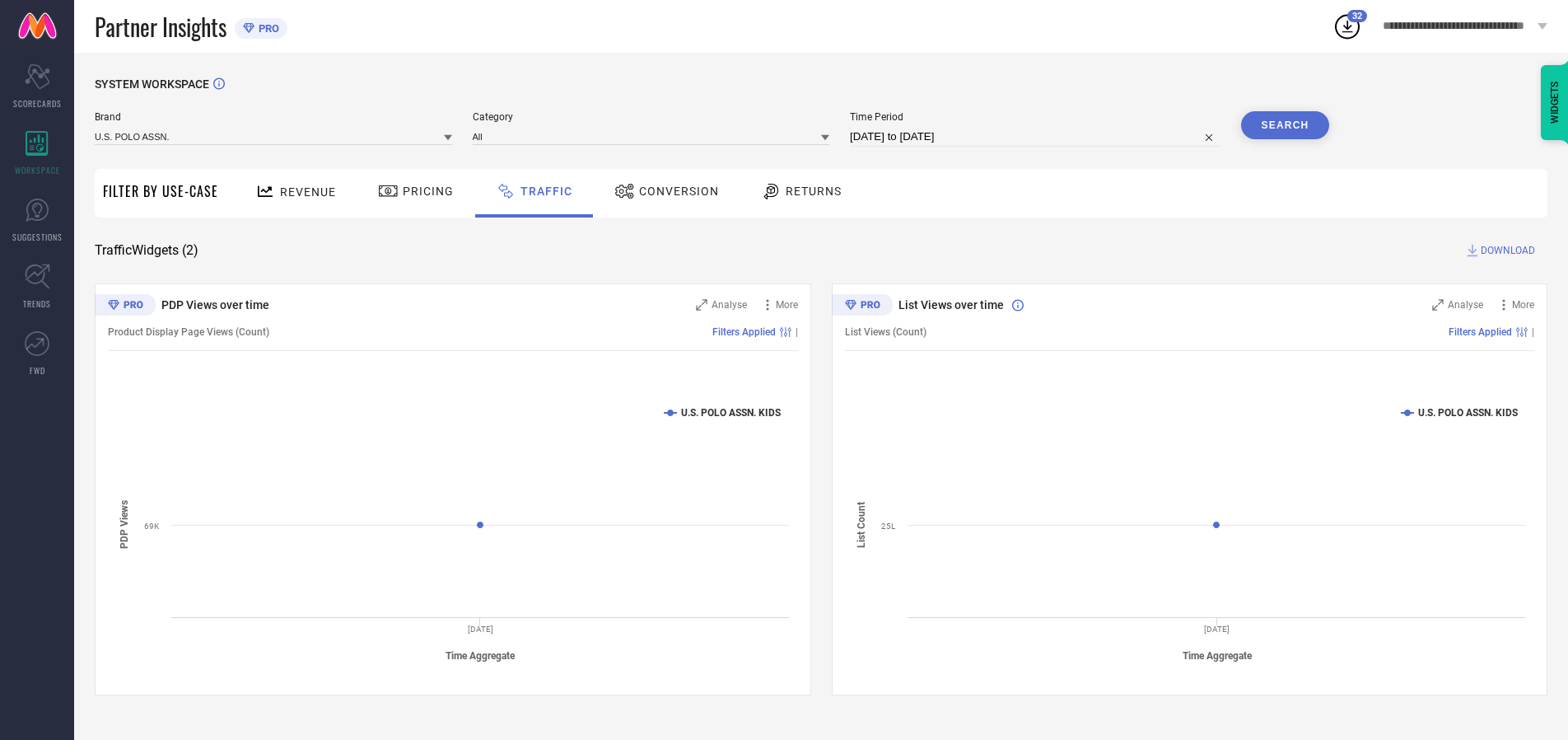
click at [1285, 125] on button "Search" at bounding box center [1286, 125] width 89 height 28
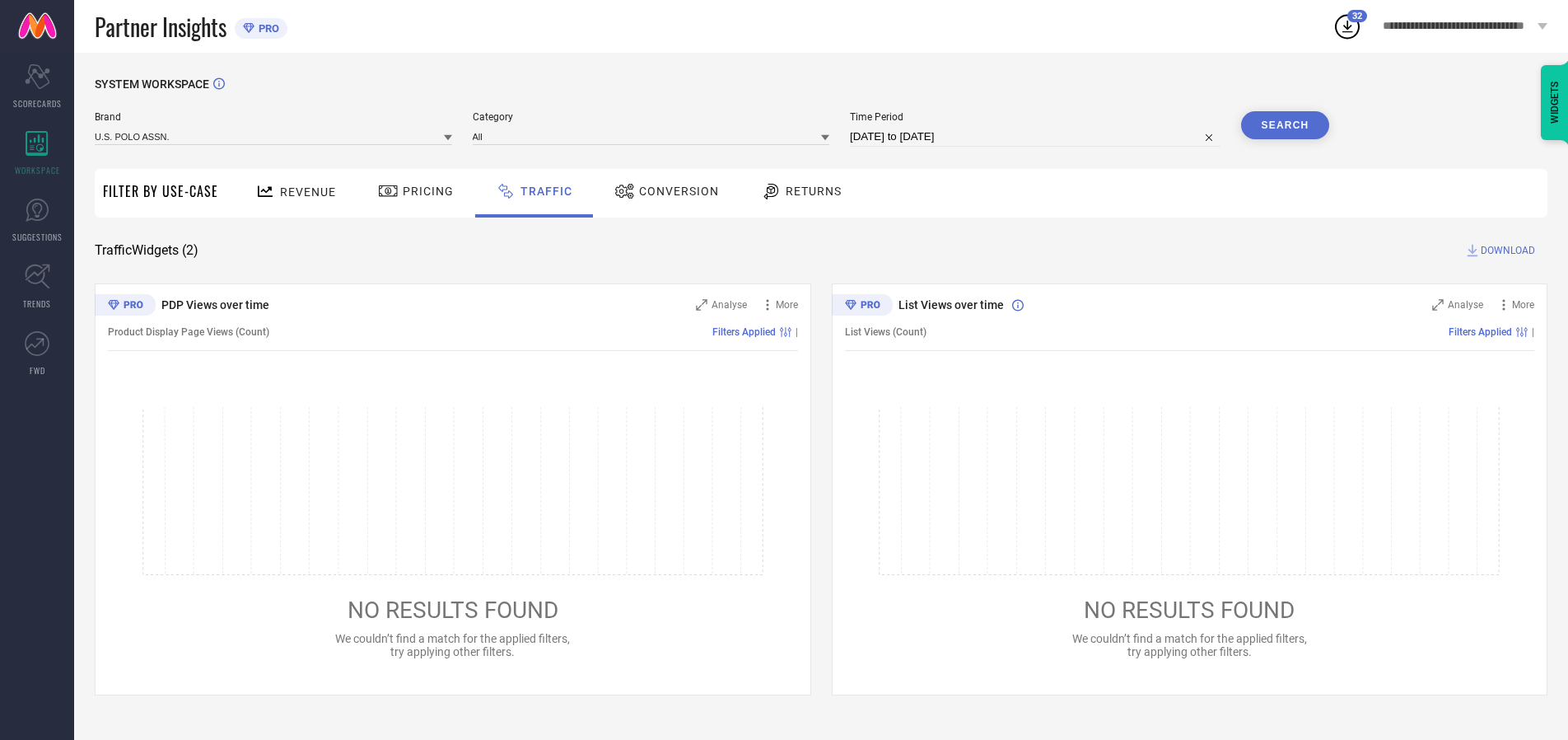
click at [1506, 251] on span "DOWNLOAD" at bounding box center [1508, 250] width 54 height 16
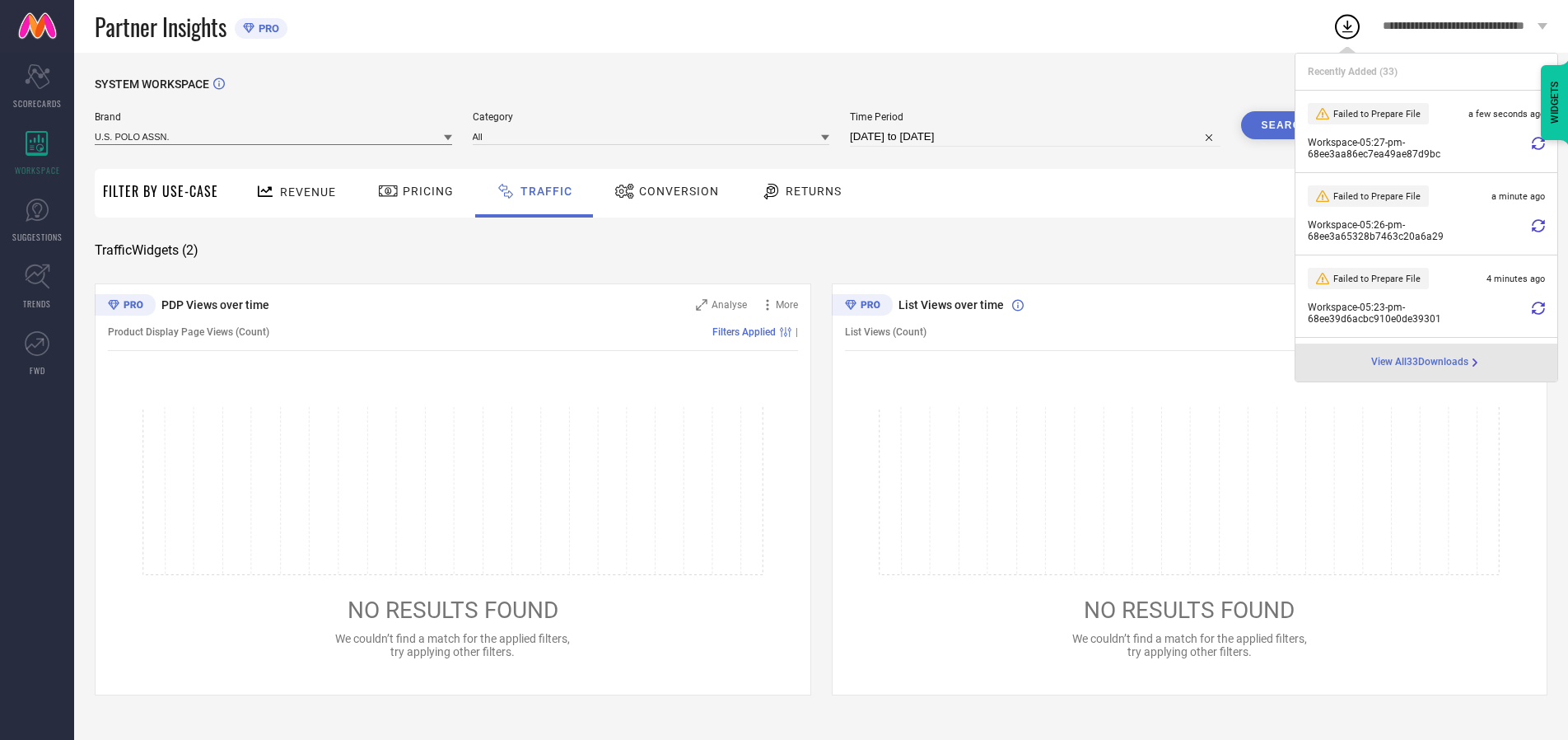
click at [274, 136] on input at bounding box center [273, 136] width 358 height 17
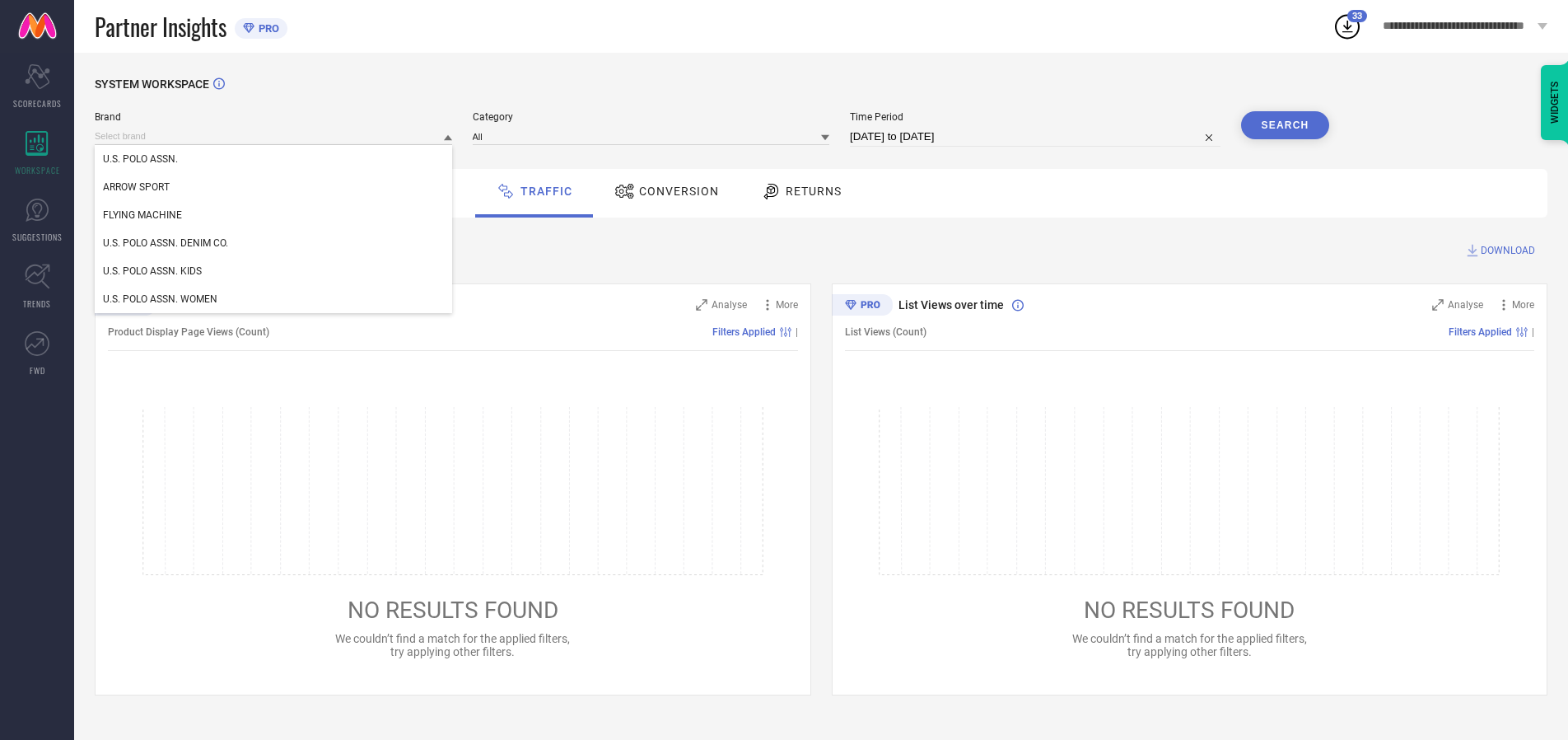
click at [274, 243] on div "U.S. POLO ASSN. DENIM CO." at bounding box center [273, 243] width 358 height 28
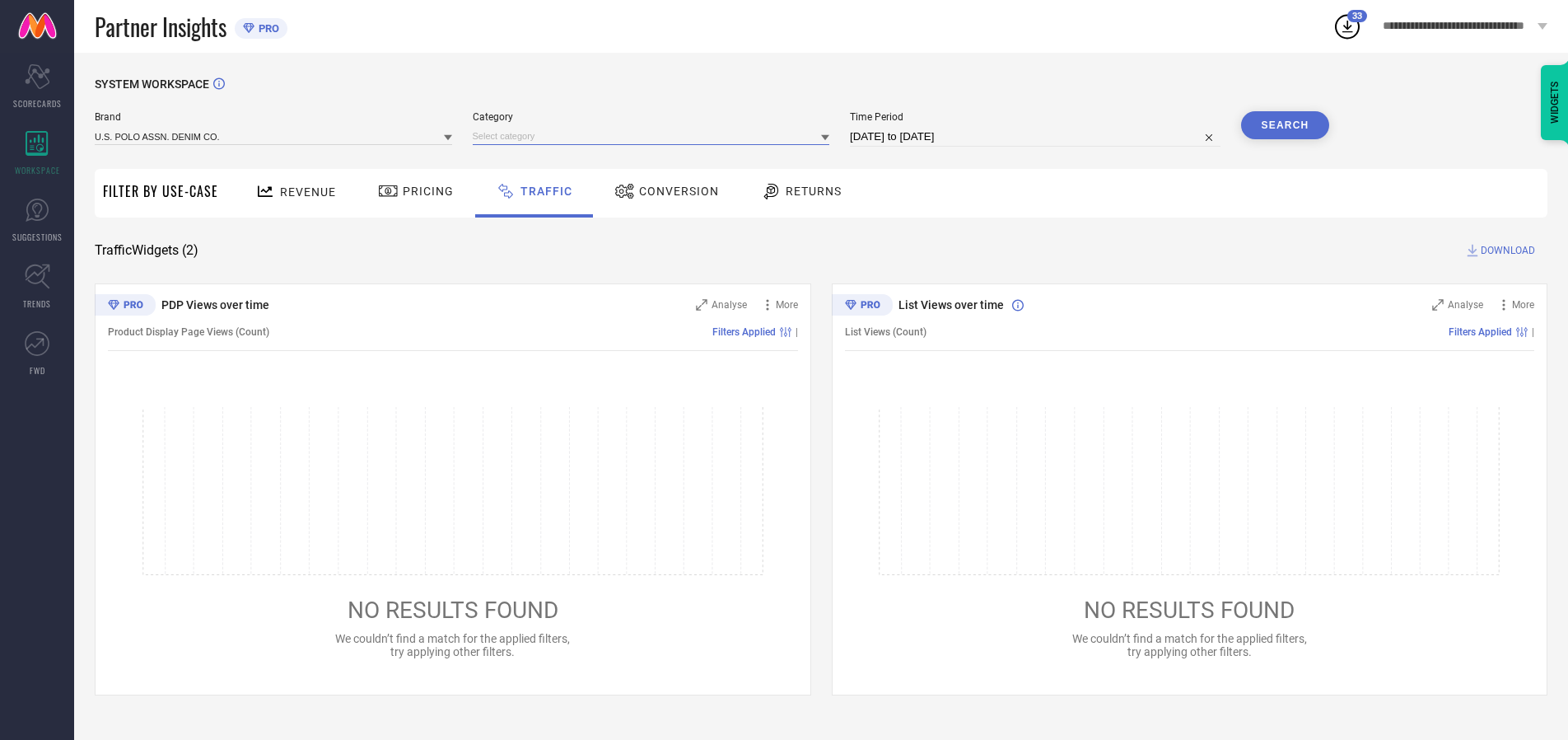
click at [655, 136] on input at bounding box center [651, 136] width 358 height 17
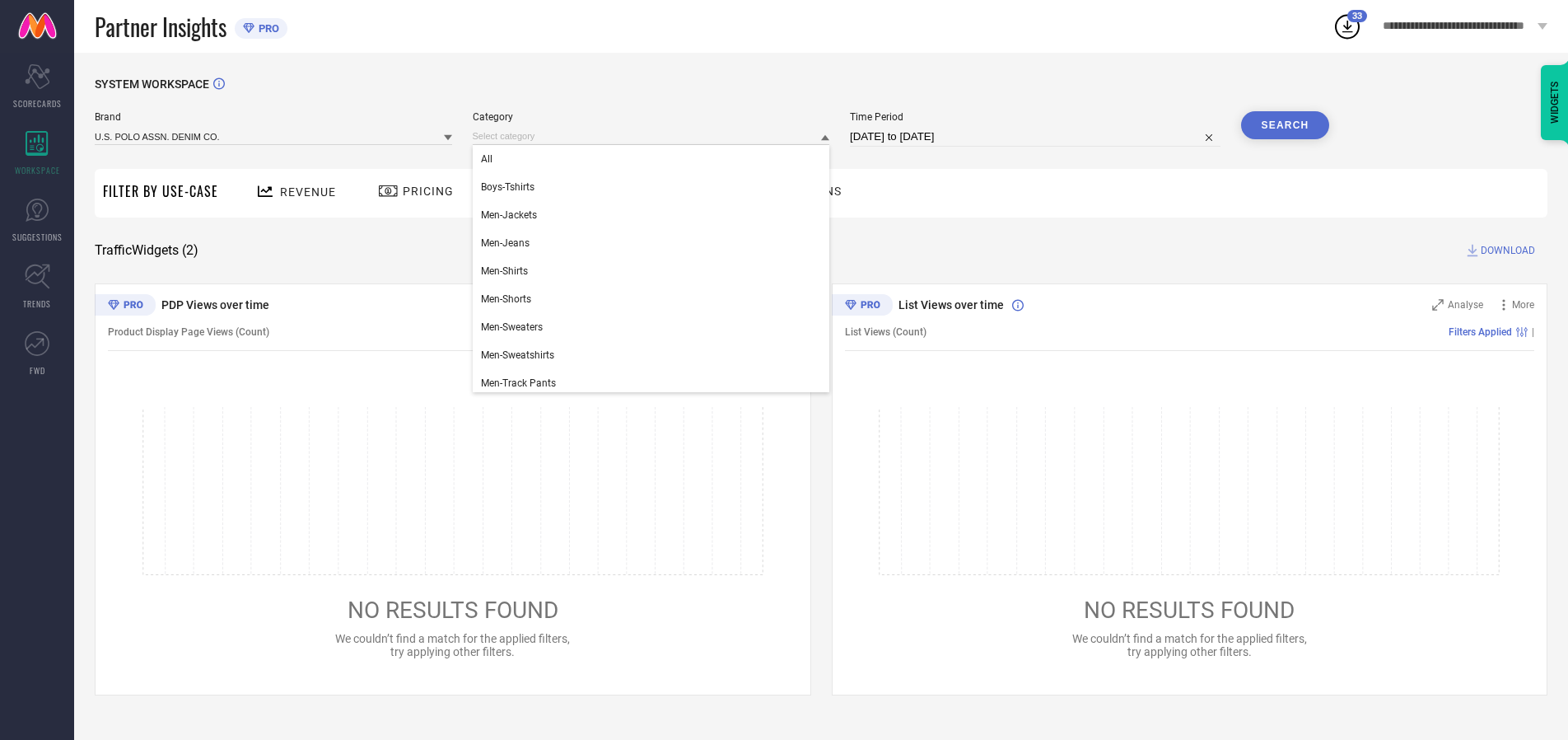
click at [655, 159] on div "All" at bounding box center [651, 159] width 358 height 28
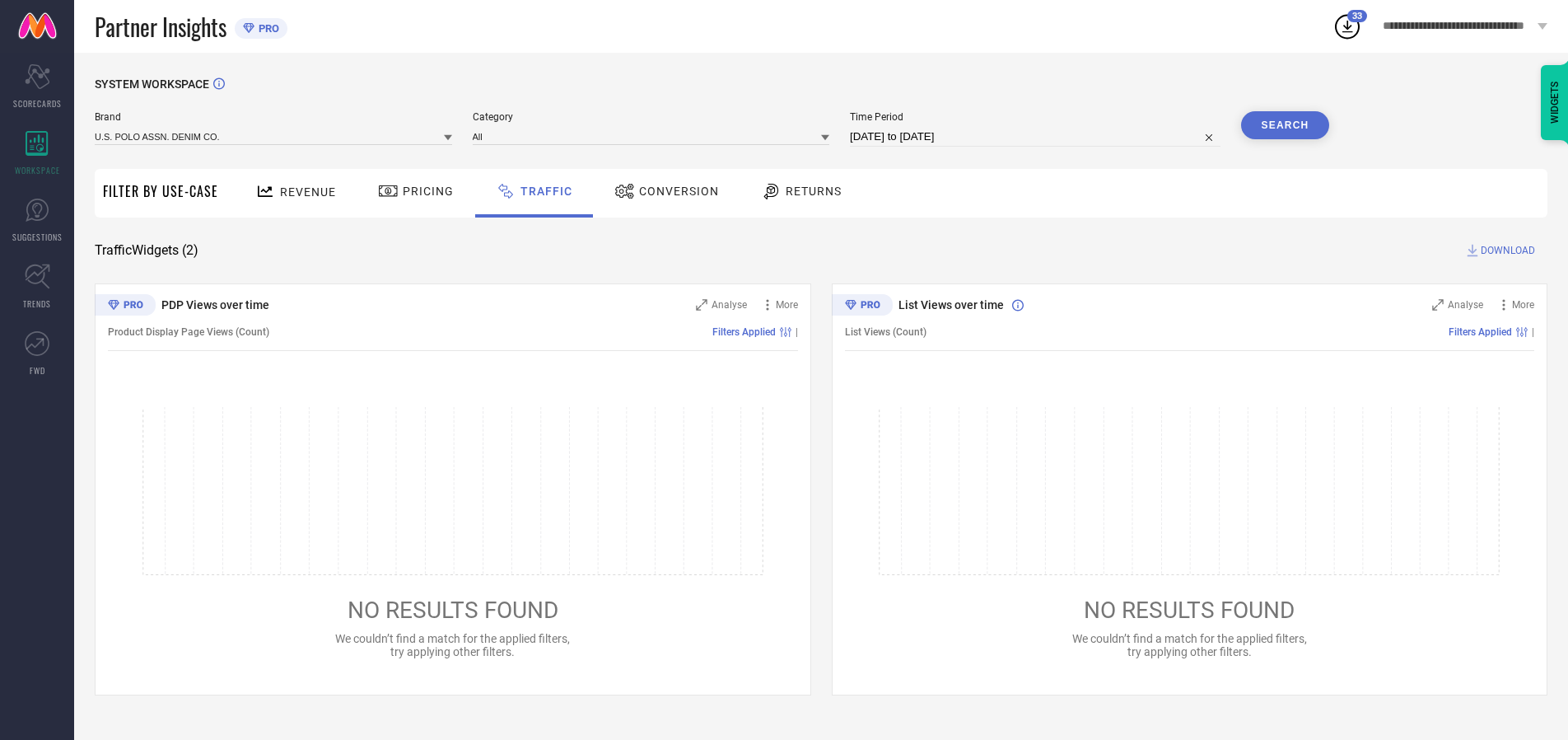
click at [1285, 125] on button "Search" at bounding box center [1286, 125] width 89 height 28
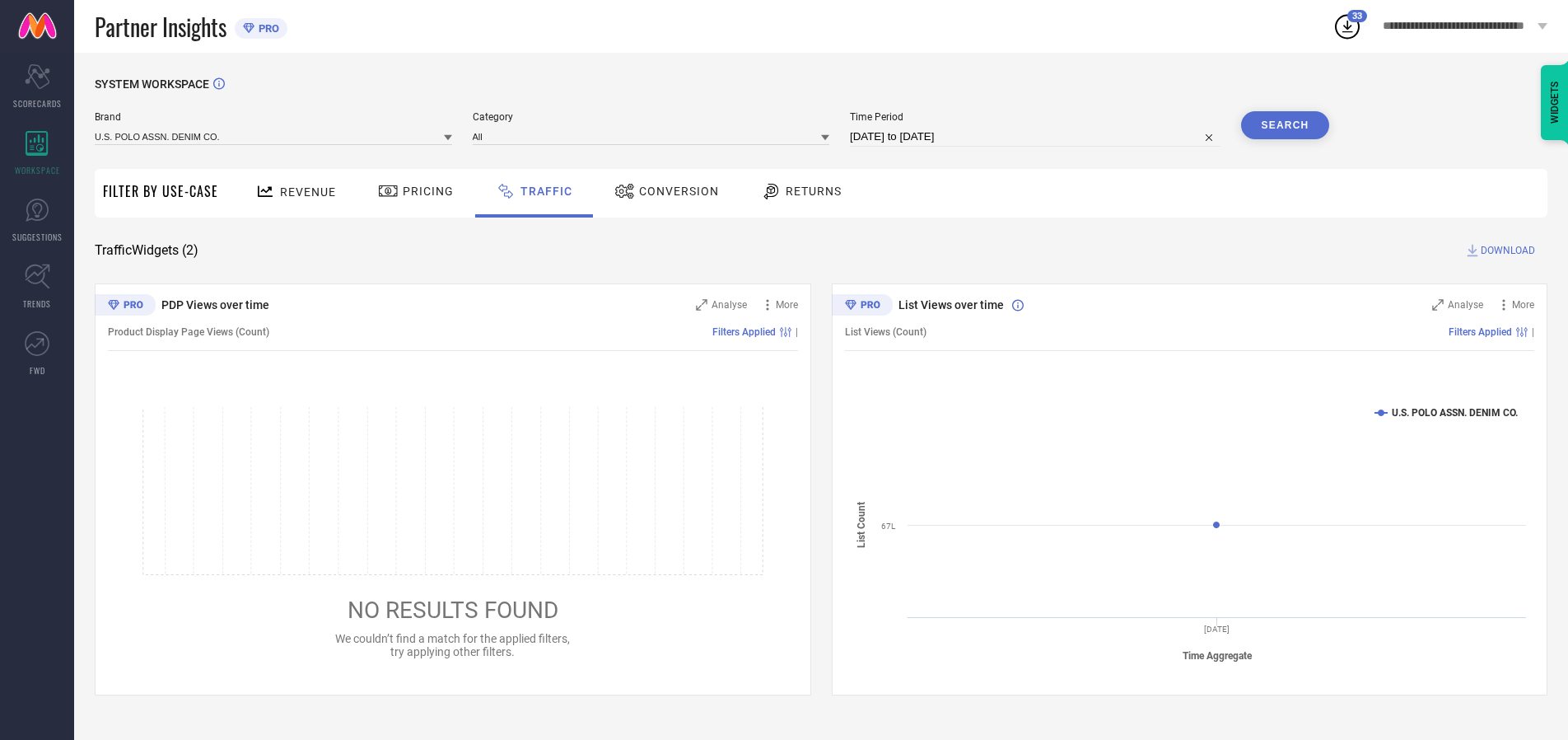
click at [1506, 251] on span "DOWNLOAD" at bounding box center [1508, 250] width 54 height 16
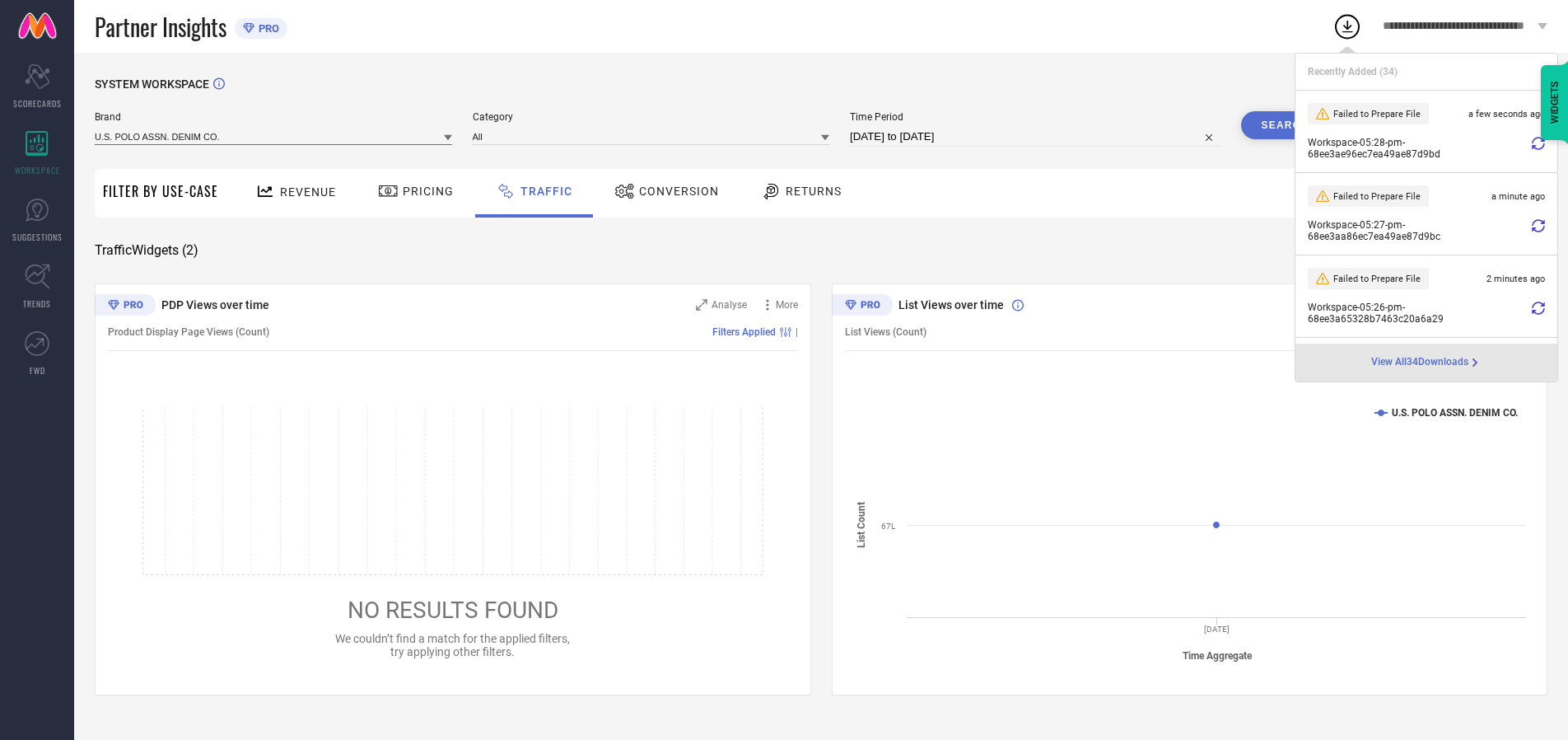
click at [274, 136] on input at bounding box center [273, 136] width 358 height 17
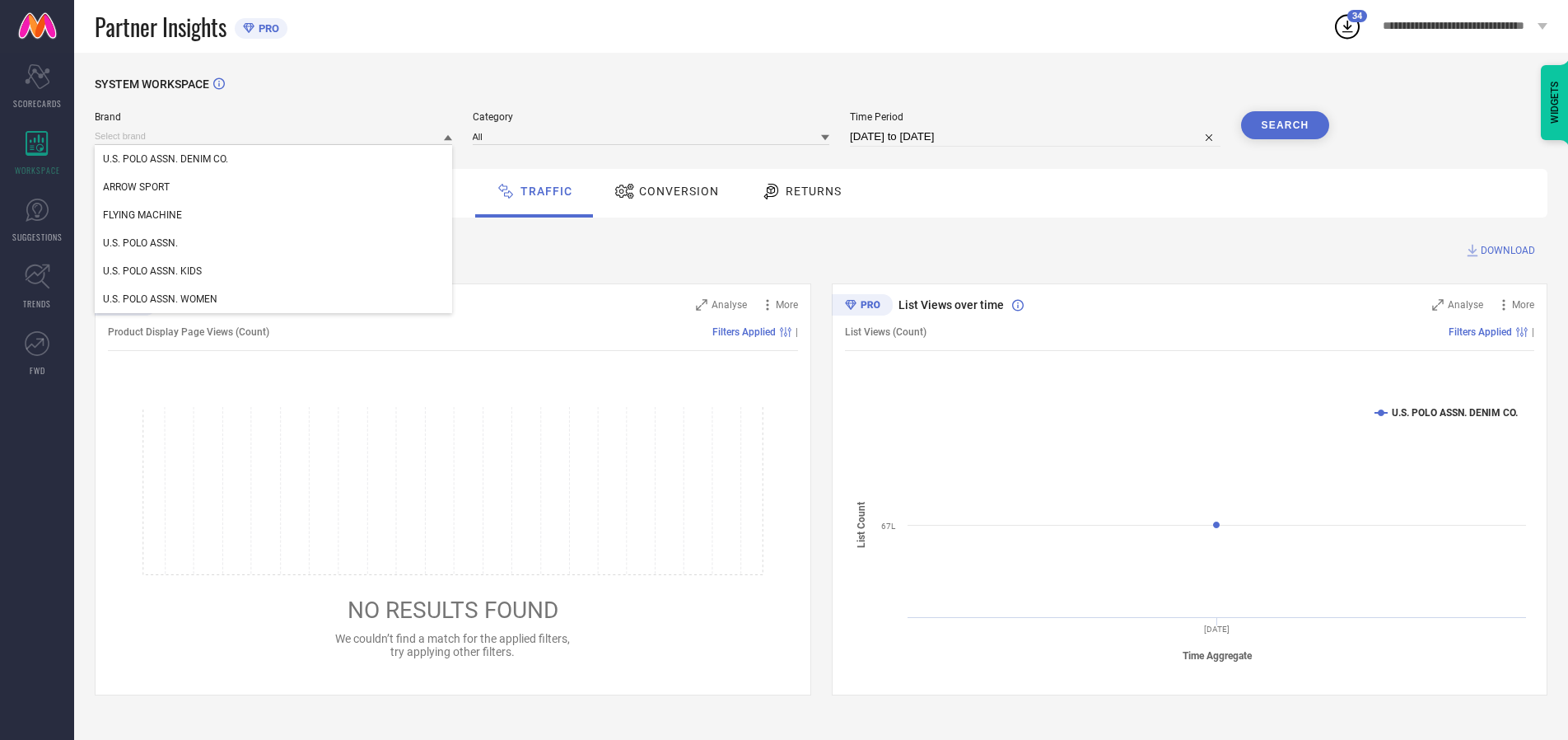
click at [274, 299] on div "U.S. POLO ASSN. WOMEN" at bounding box center [273, 299] width 358 height 28
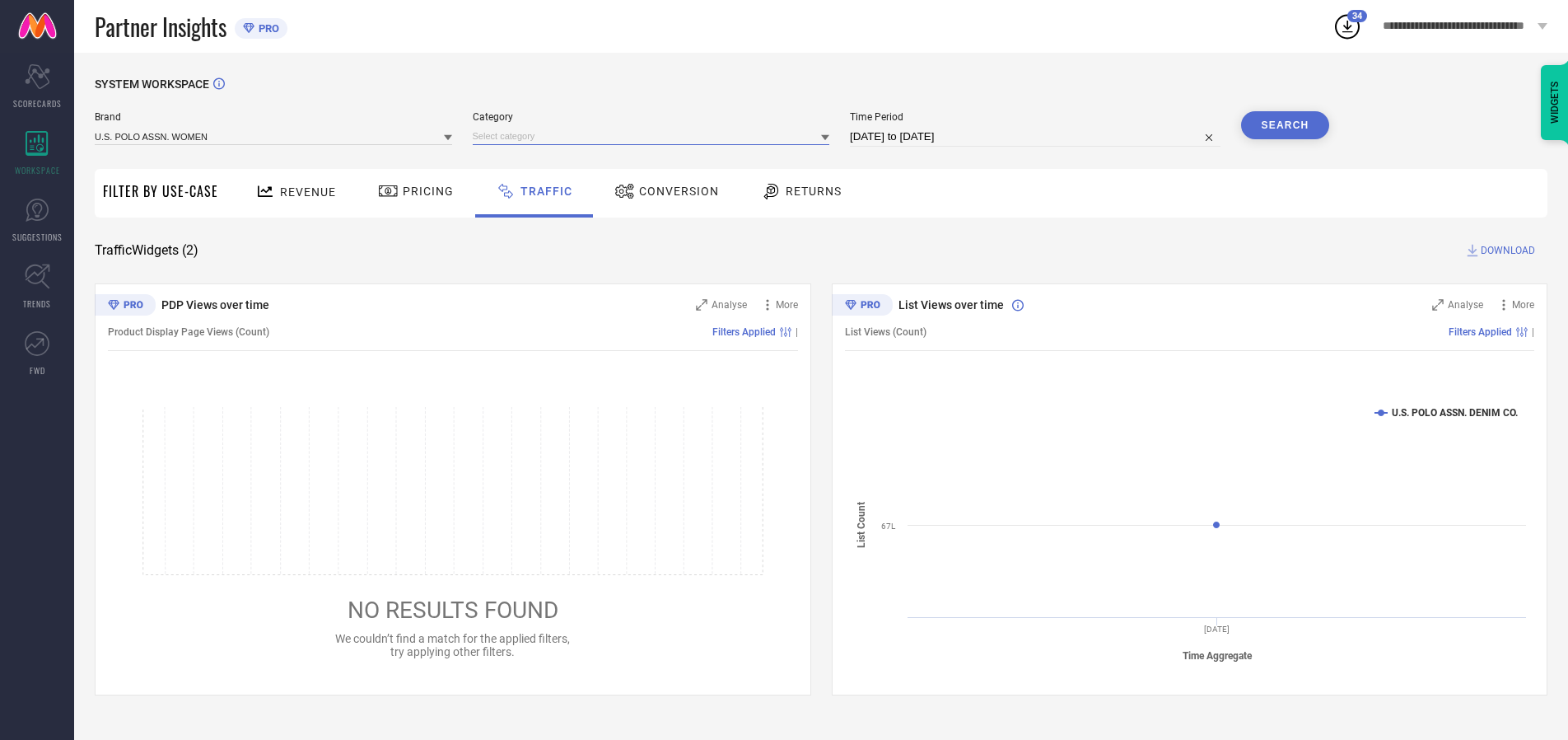
click at [655, 136] on input at bounding box center [651, 136] width 358 height 17
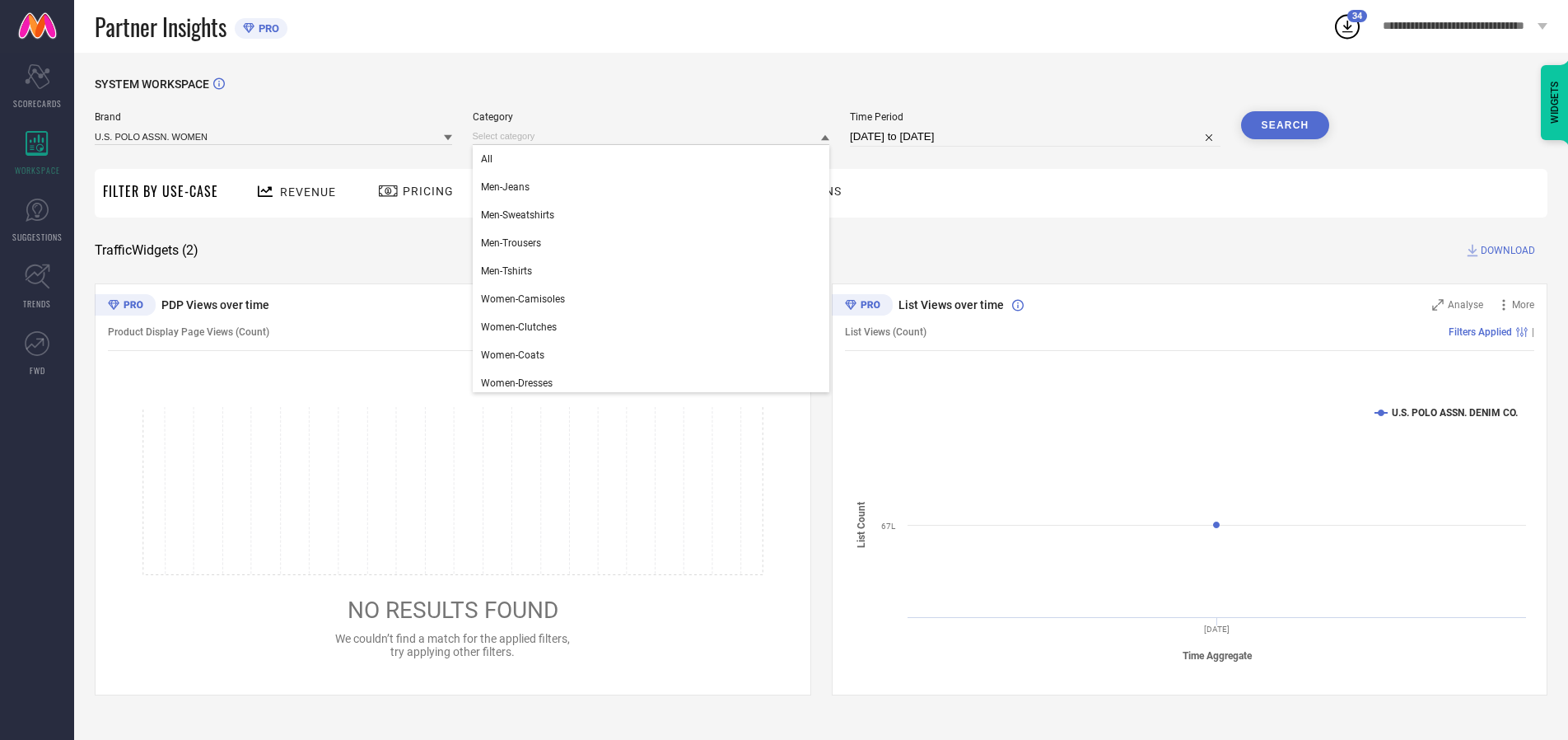
click at [655, 159] on div "All" at bounding box center [651, 159] width 358 height 28
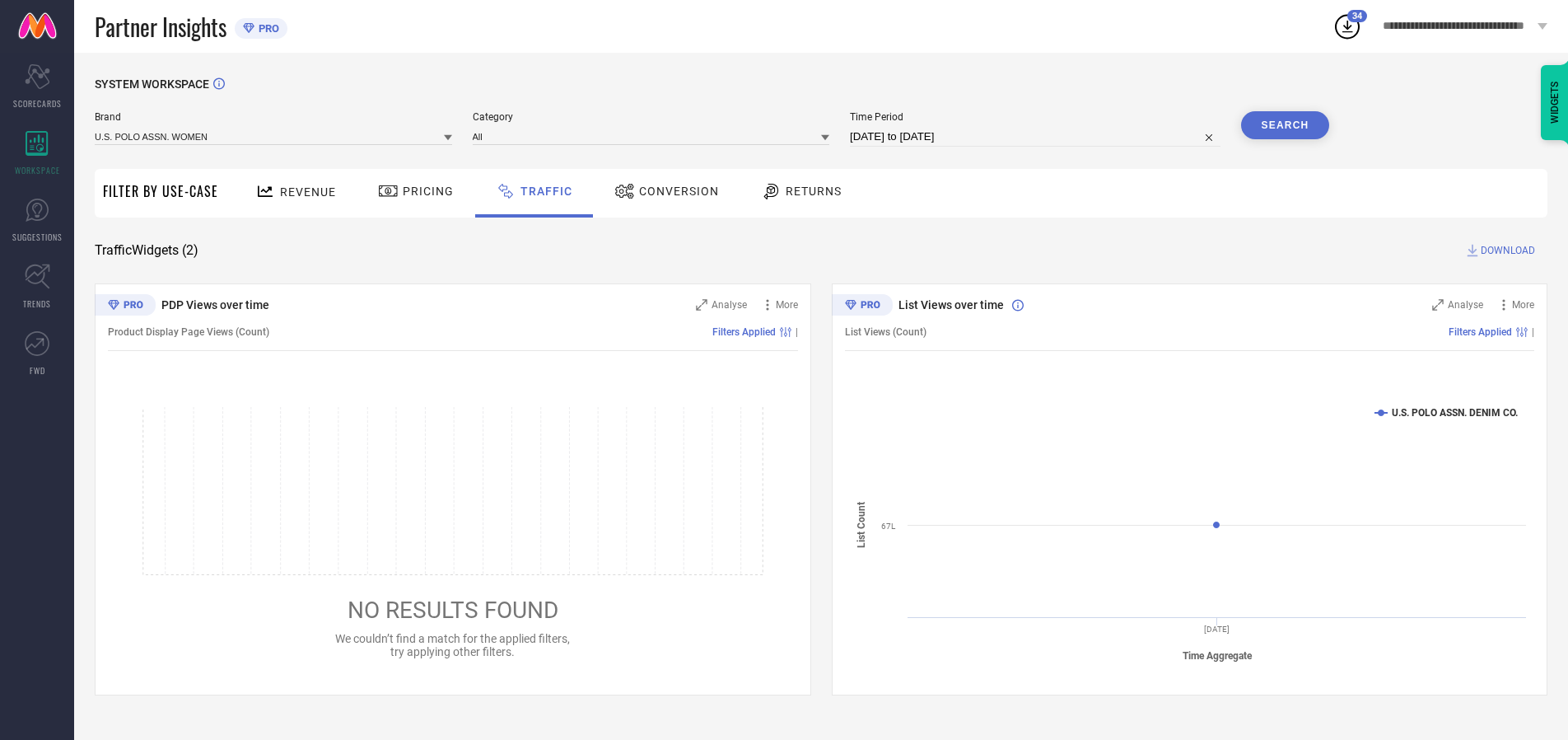
click at [1285, 125] on button "Search" at bounding box center [1286, 125] width 89 height 28
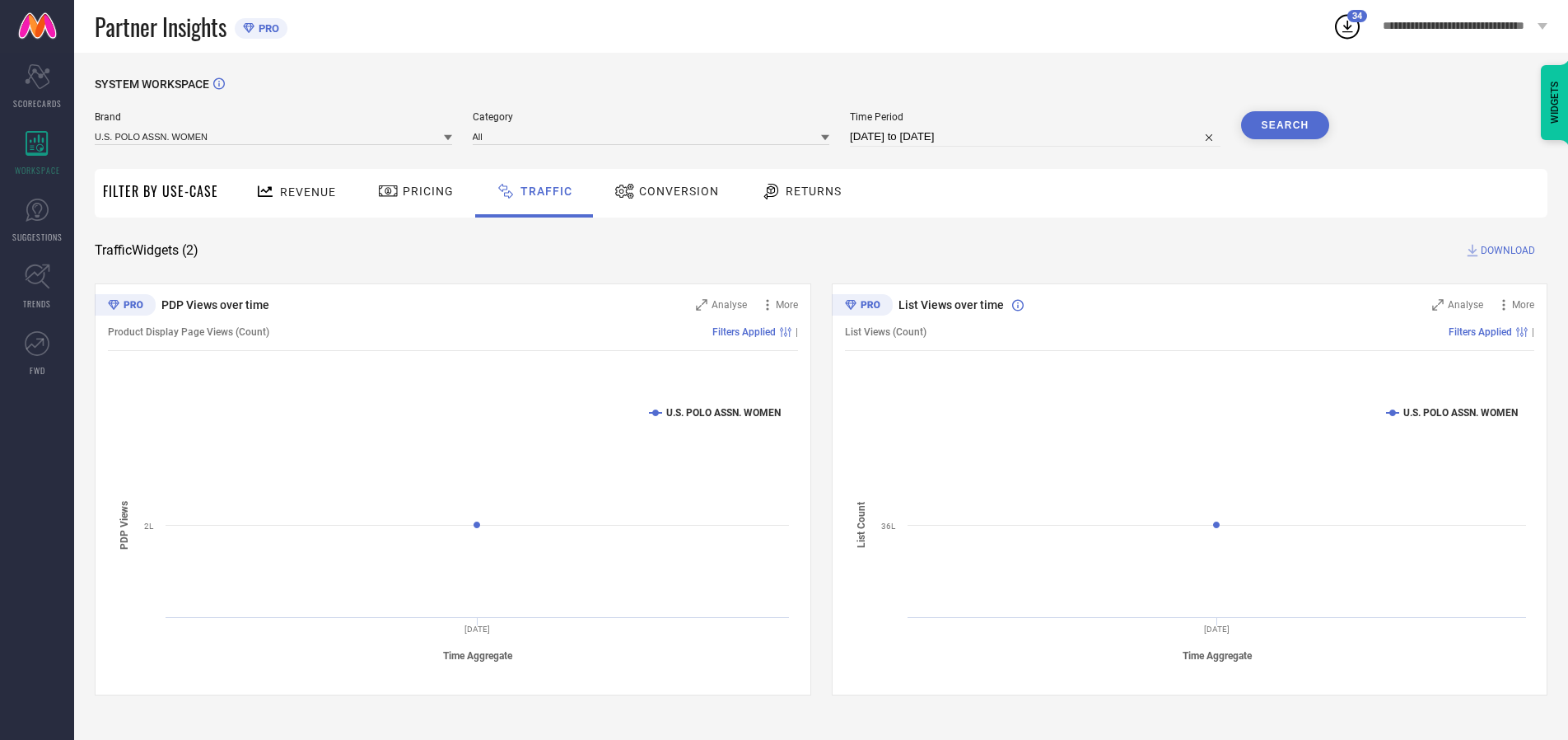
click at [1506, 251] on span "DOWNLOAD" at bounding box center [1508, 250] width 54 height 16
click at [1037, 137] on input at bounding box center [1035, 137] width 370 height 20
select select "9"
select select "2025"
select select "10"
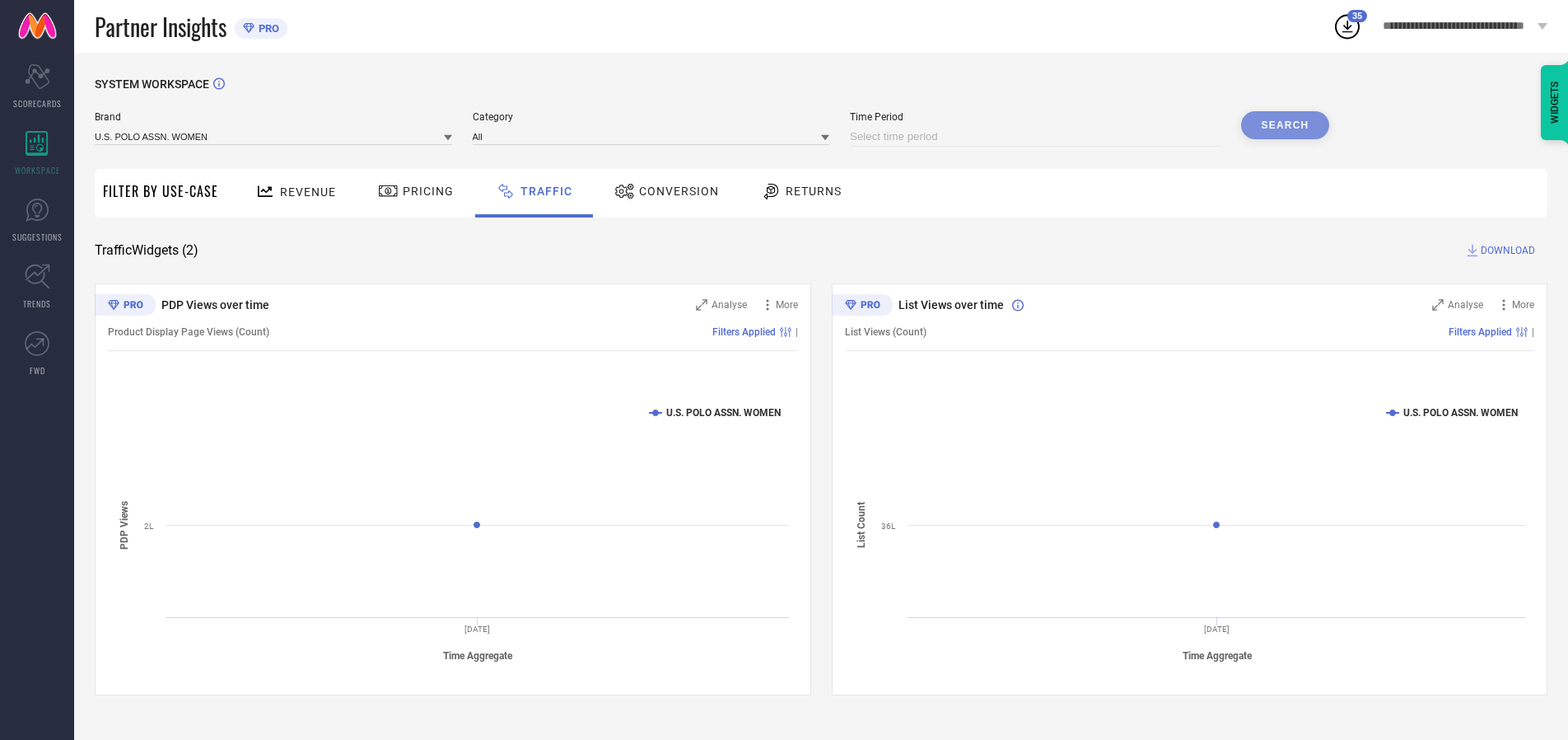
select select "2025"
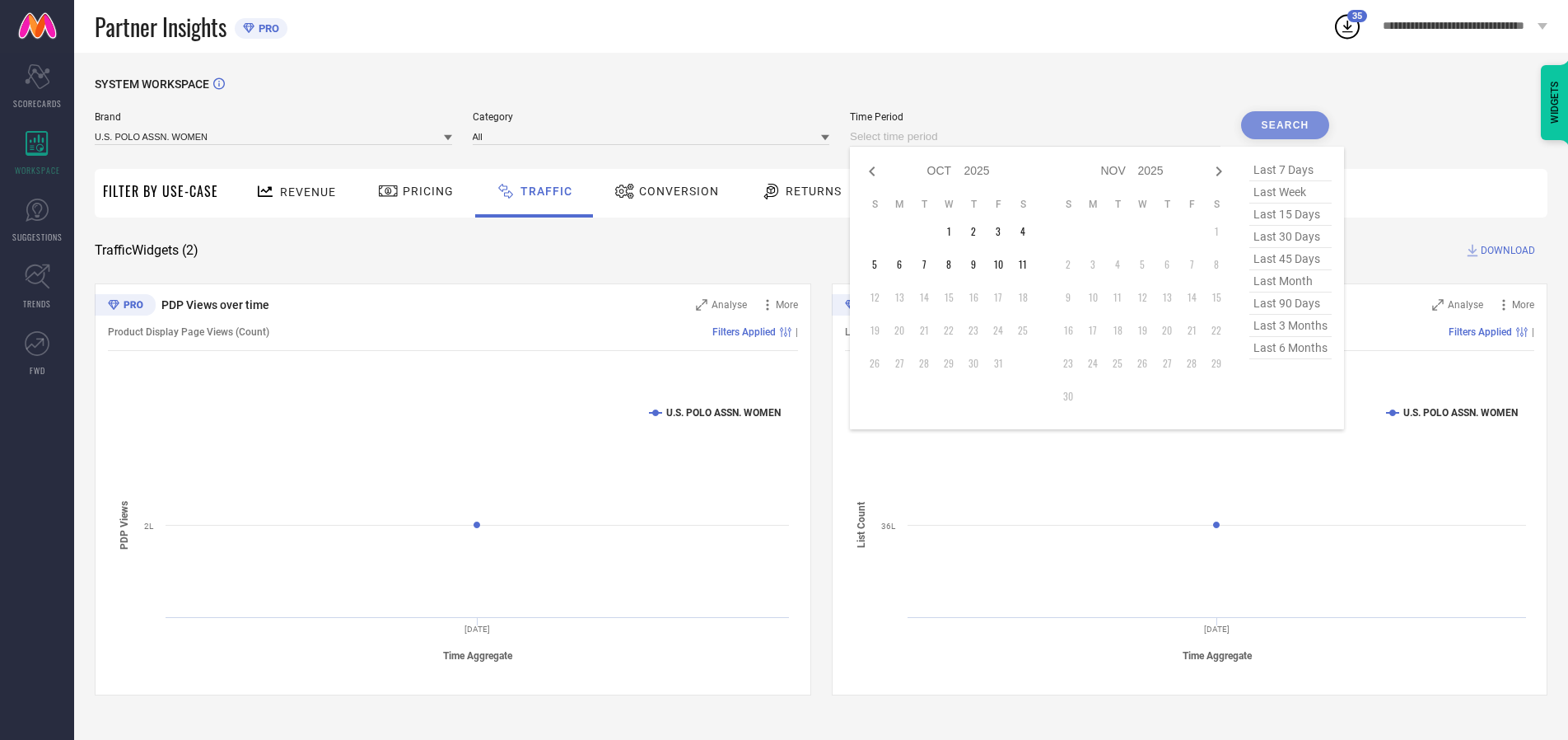
click at [904, 264] on td "6" at bounding box center [899, 264] width 24 height 24
type input "[DATE] to [DATE]"
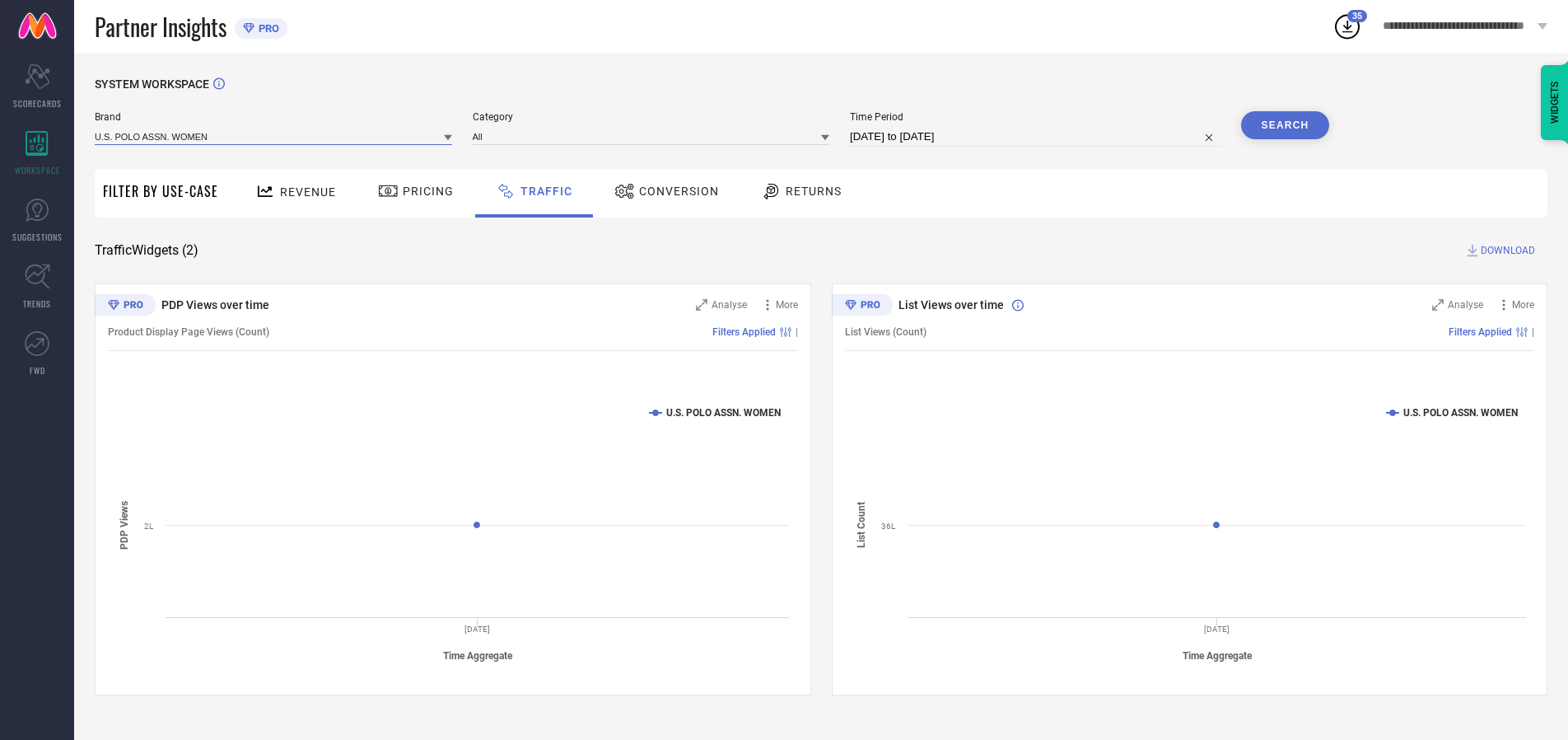
click at [274, 136] on input at bounding box center [273, 136] width 358 height 17
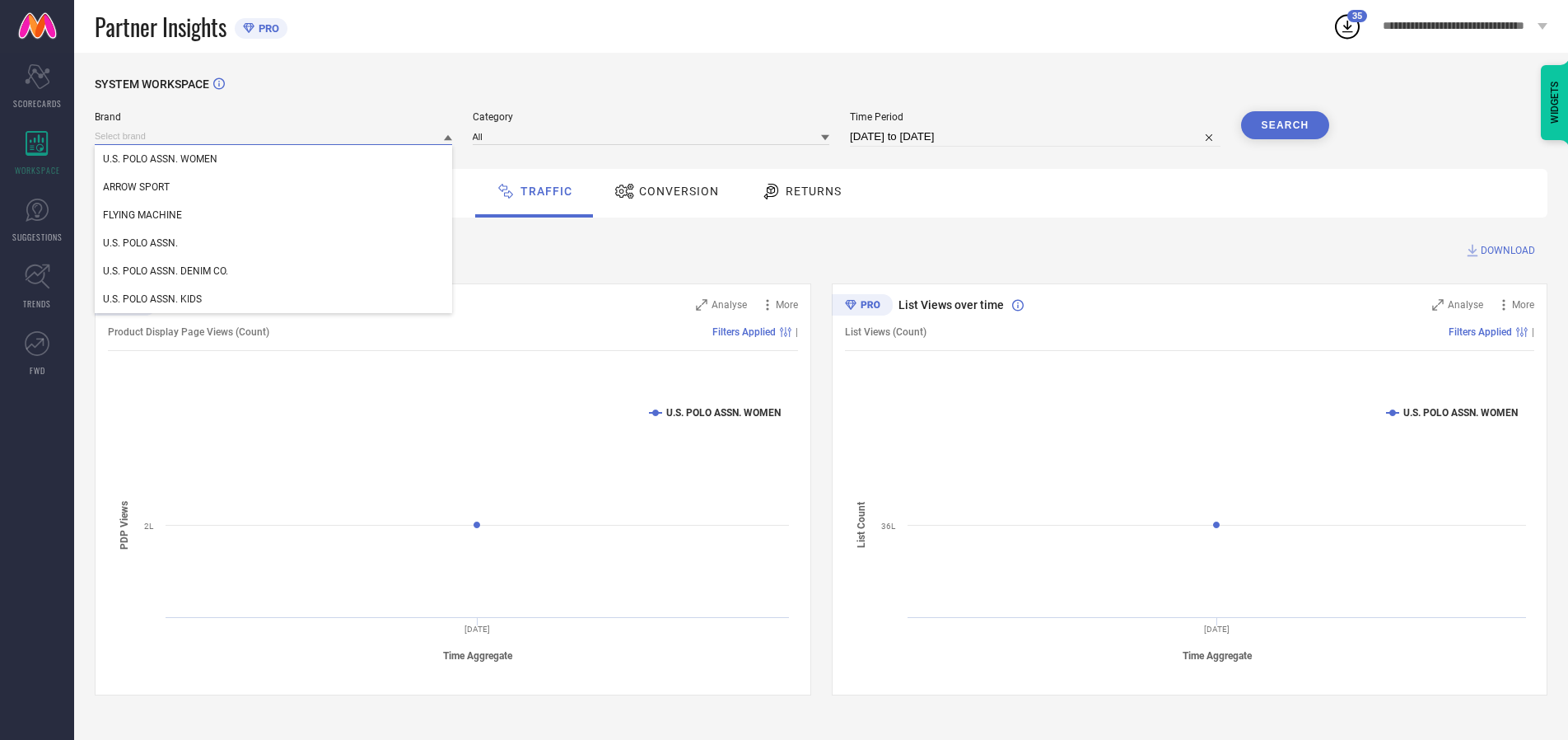
click at [274, 136] on input at bounding box center [273, 136] width 358 height 17
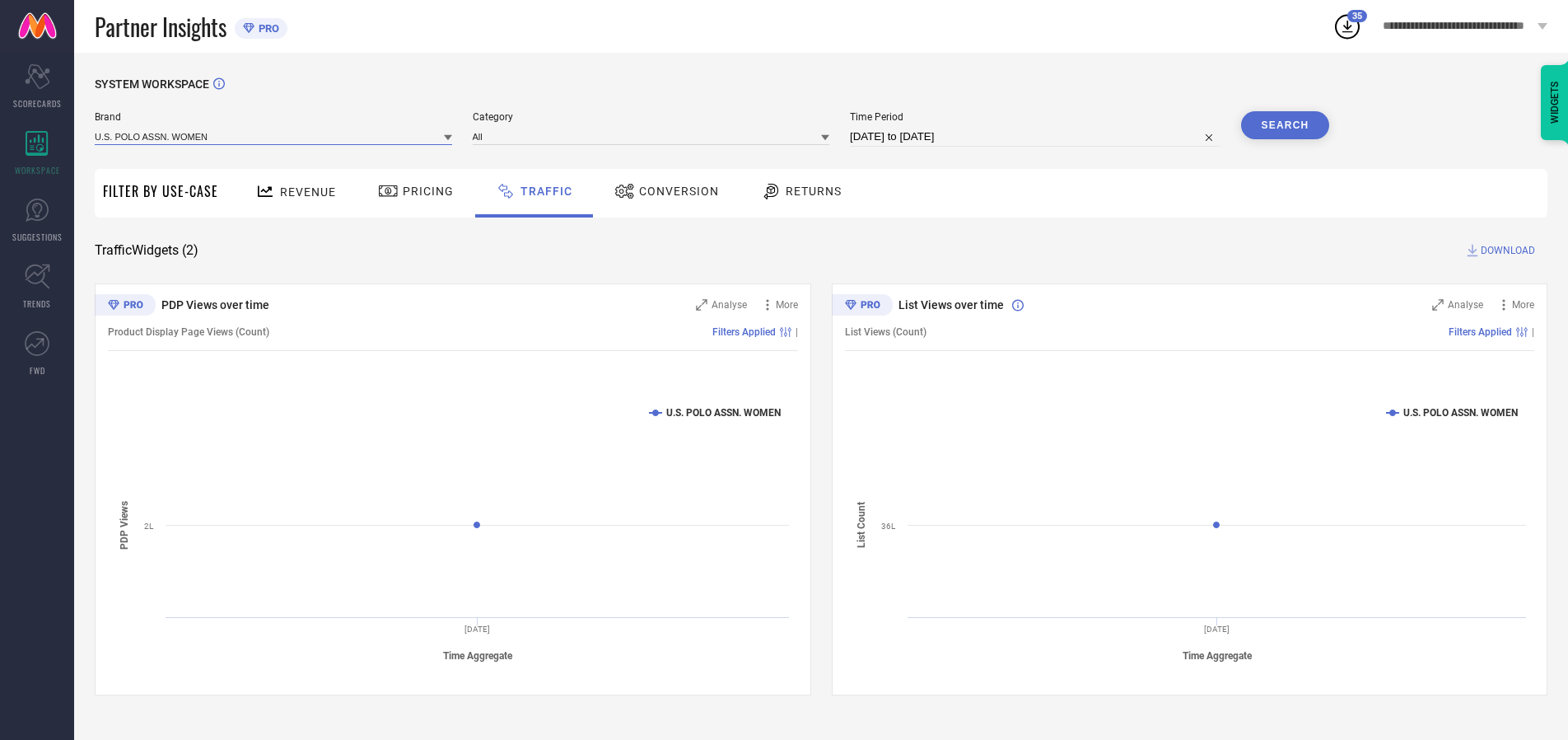
click at [274, 136] on input at bounding box center [273, 136] width 358 height 17
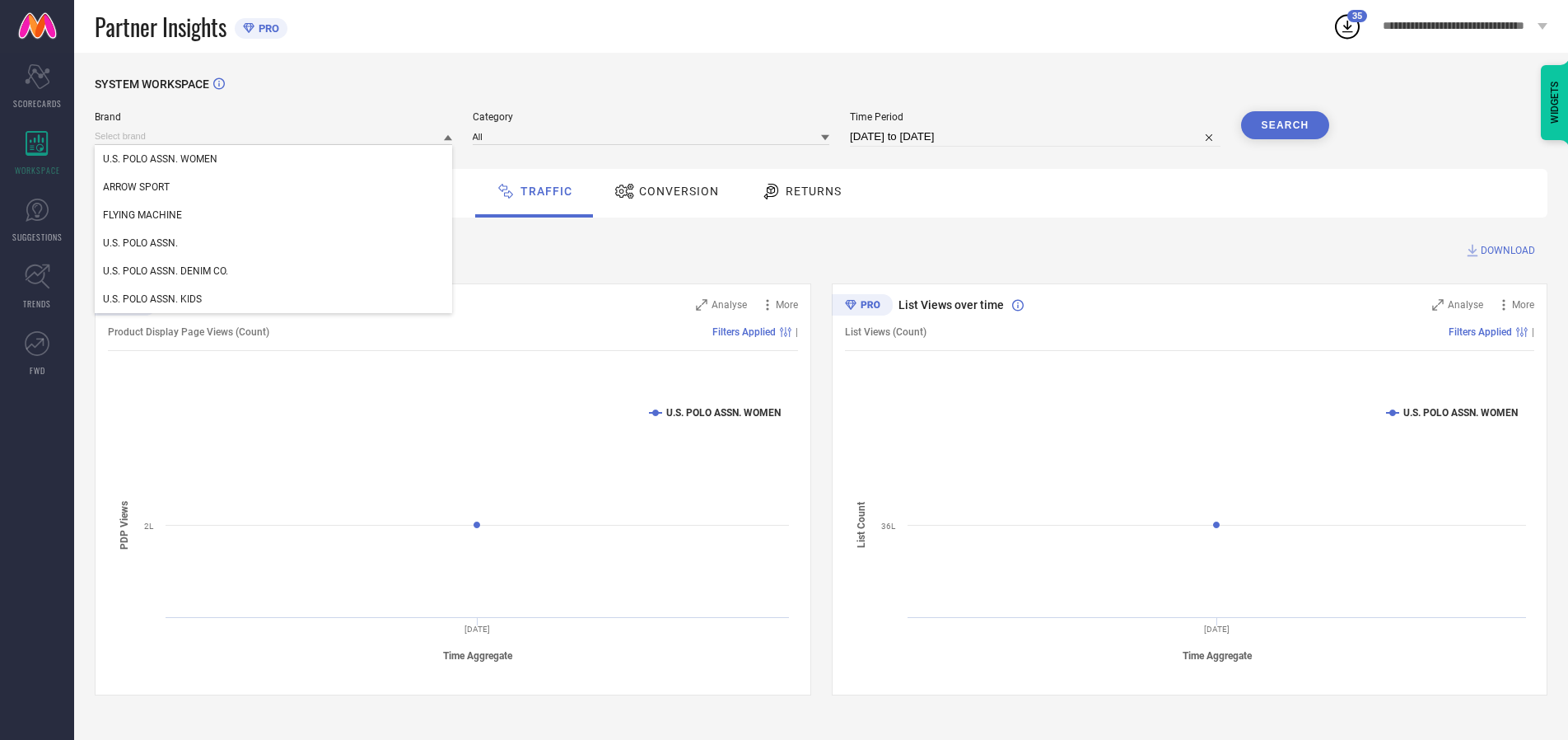
click at [274, 159] on div "U.S. POLO ASSN. WOMEN" at bounding box center [273, 159] width 358 height 28
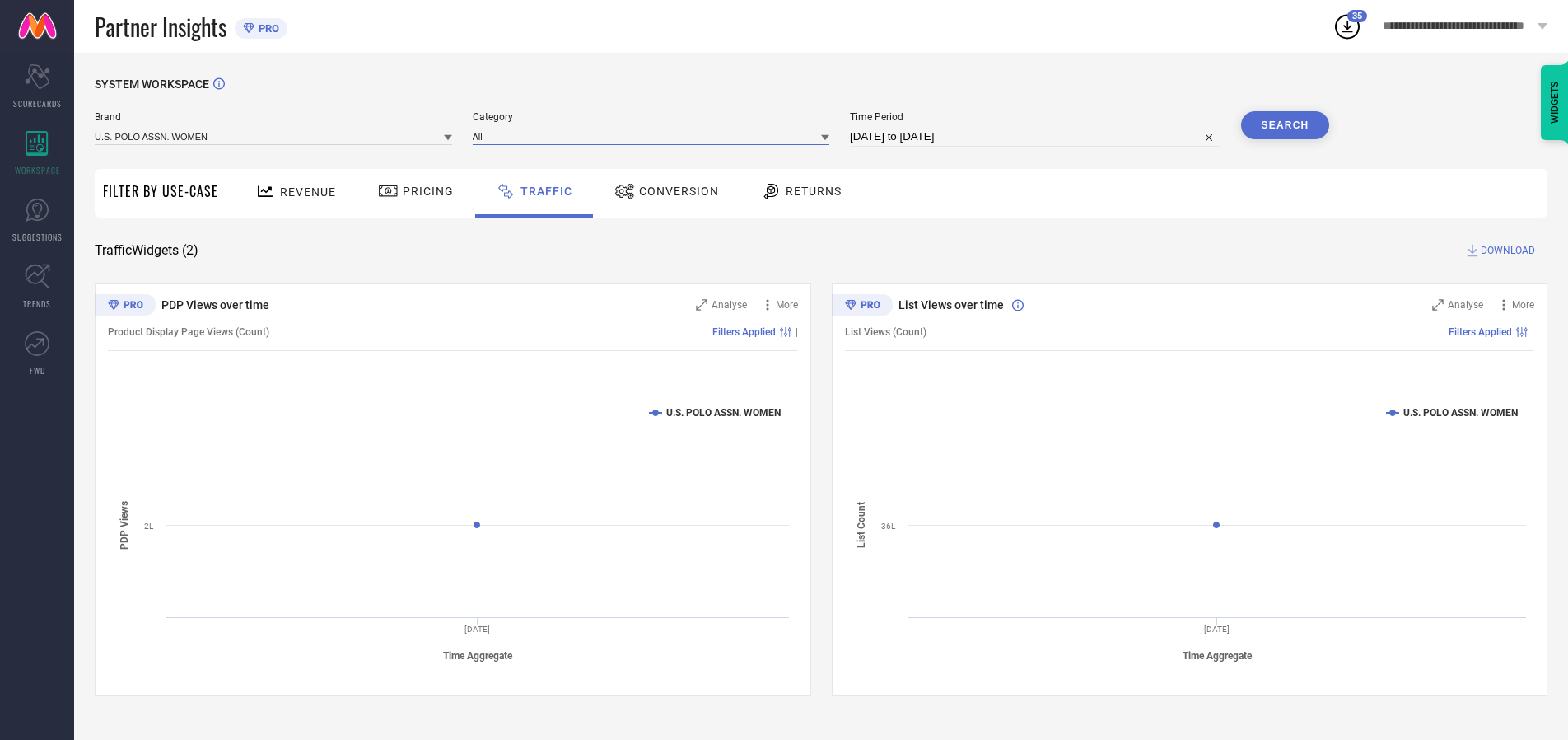
click at [655, 136] on input at bounding box center [651, 136] width 358 height 17
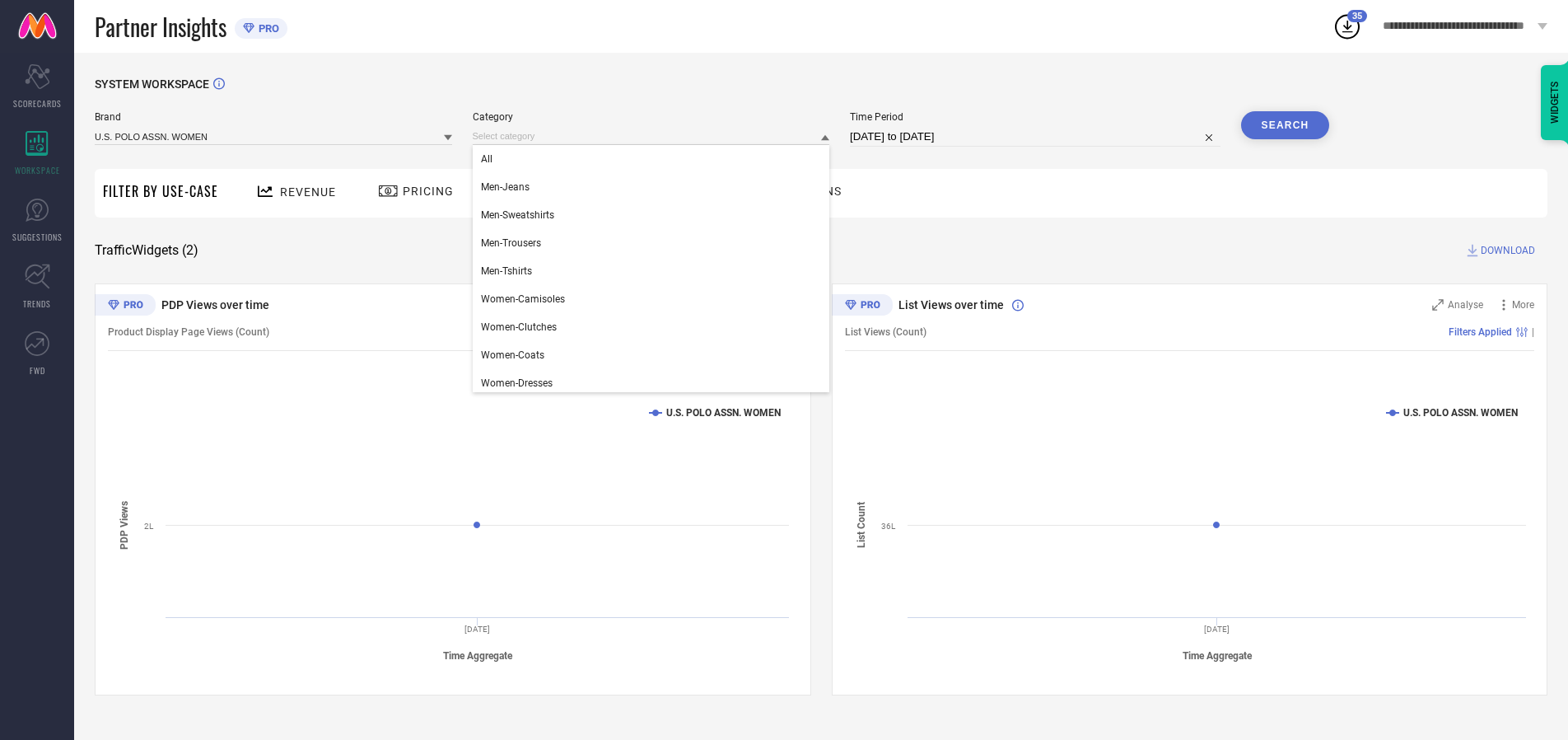
click at [655, 159] on div "All" at bounding box center [651, 159] width 358 height 28
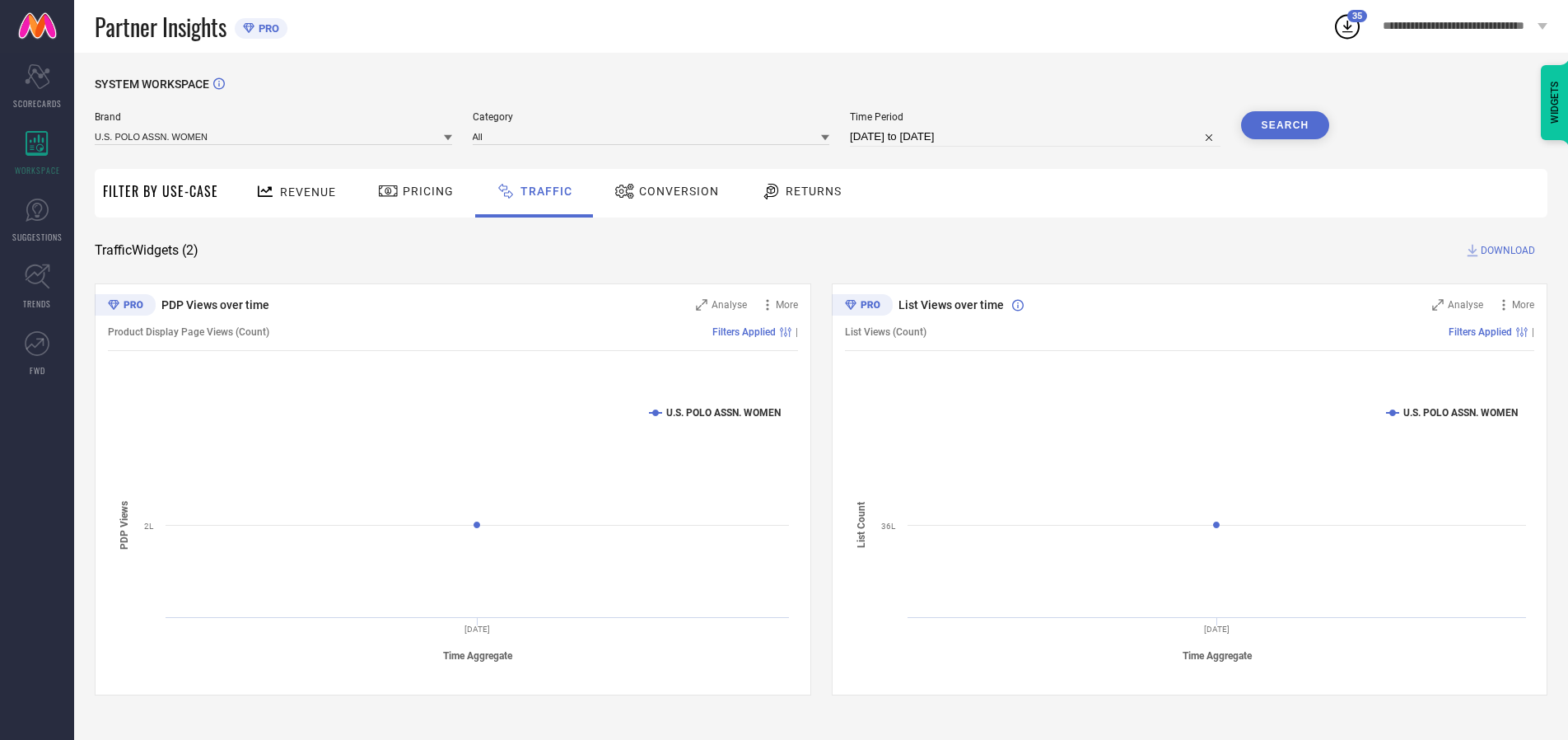
click at [1285, 125] on button "Search" at bounding box center [1286, 125] width 89 height 28
click at [1506, 251] on span "DOWNLOAD" at bounding box center [1508, 250] width 54 height 16
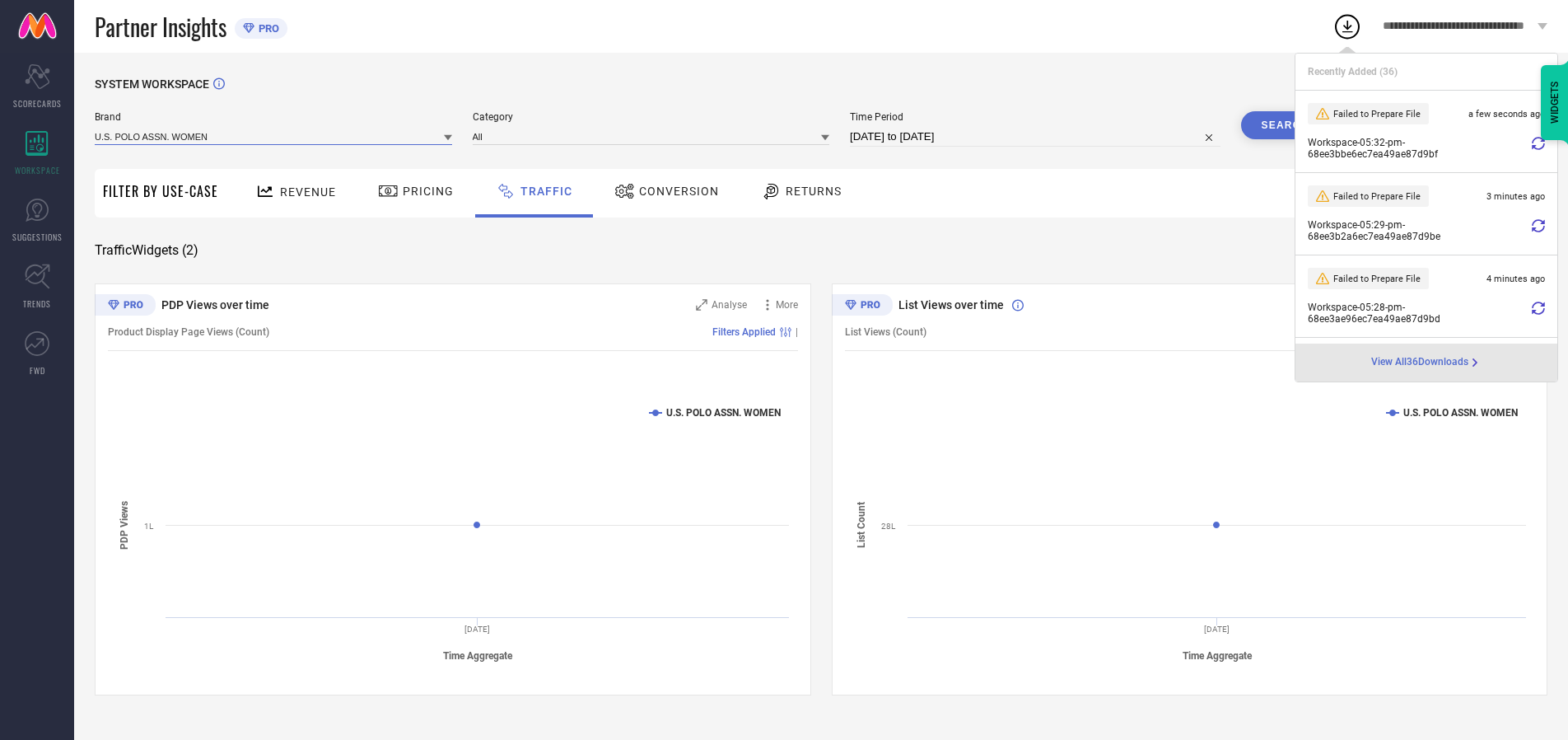
click at [274, 136] on input at bounding box center [273, 136] width 358 height 17
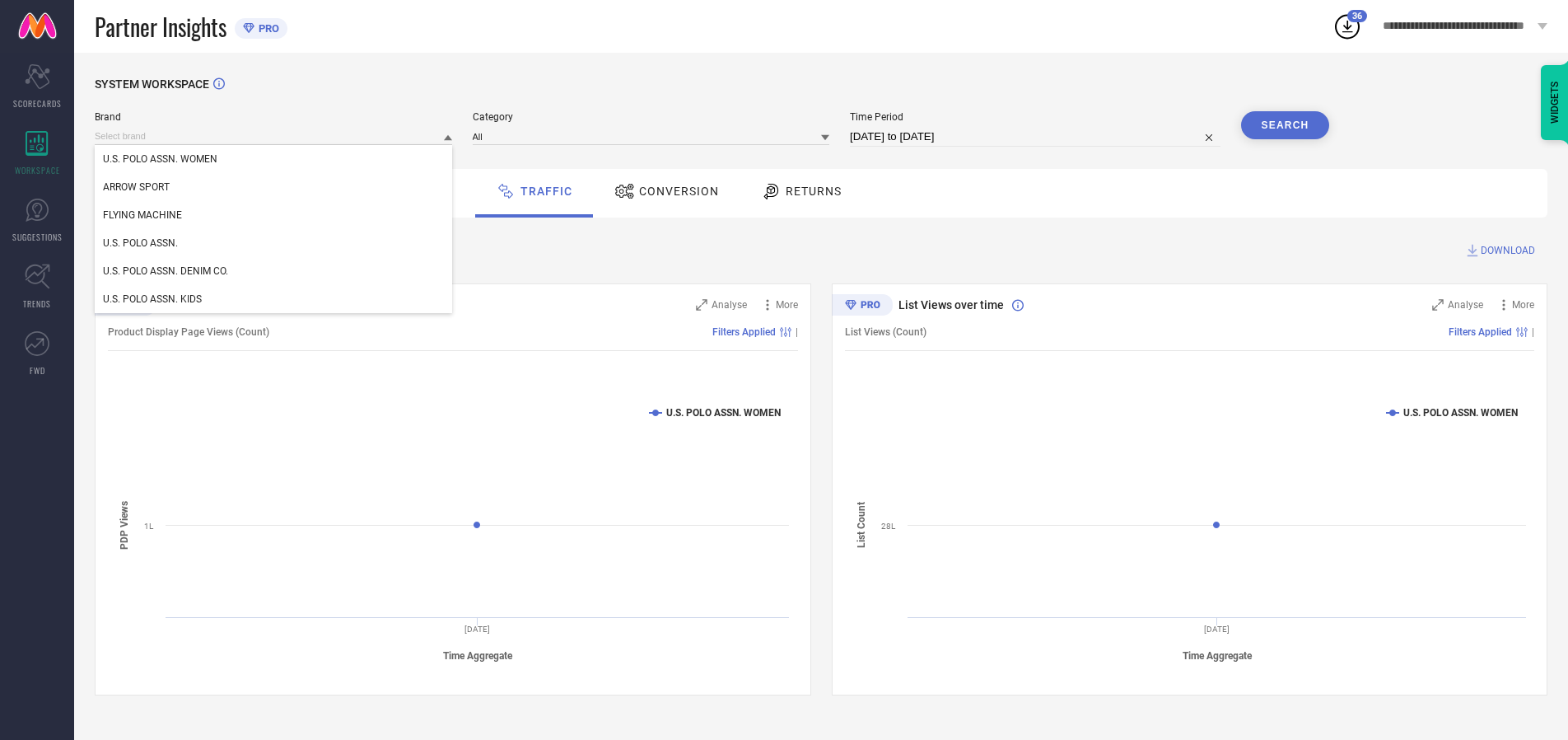
click at [274, 243] on div "U.S. POLO ASSN." at bounding box center [273, 243] width 358 height 28
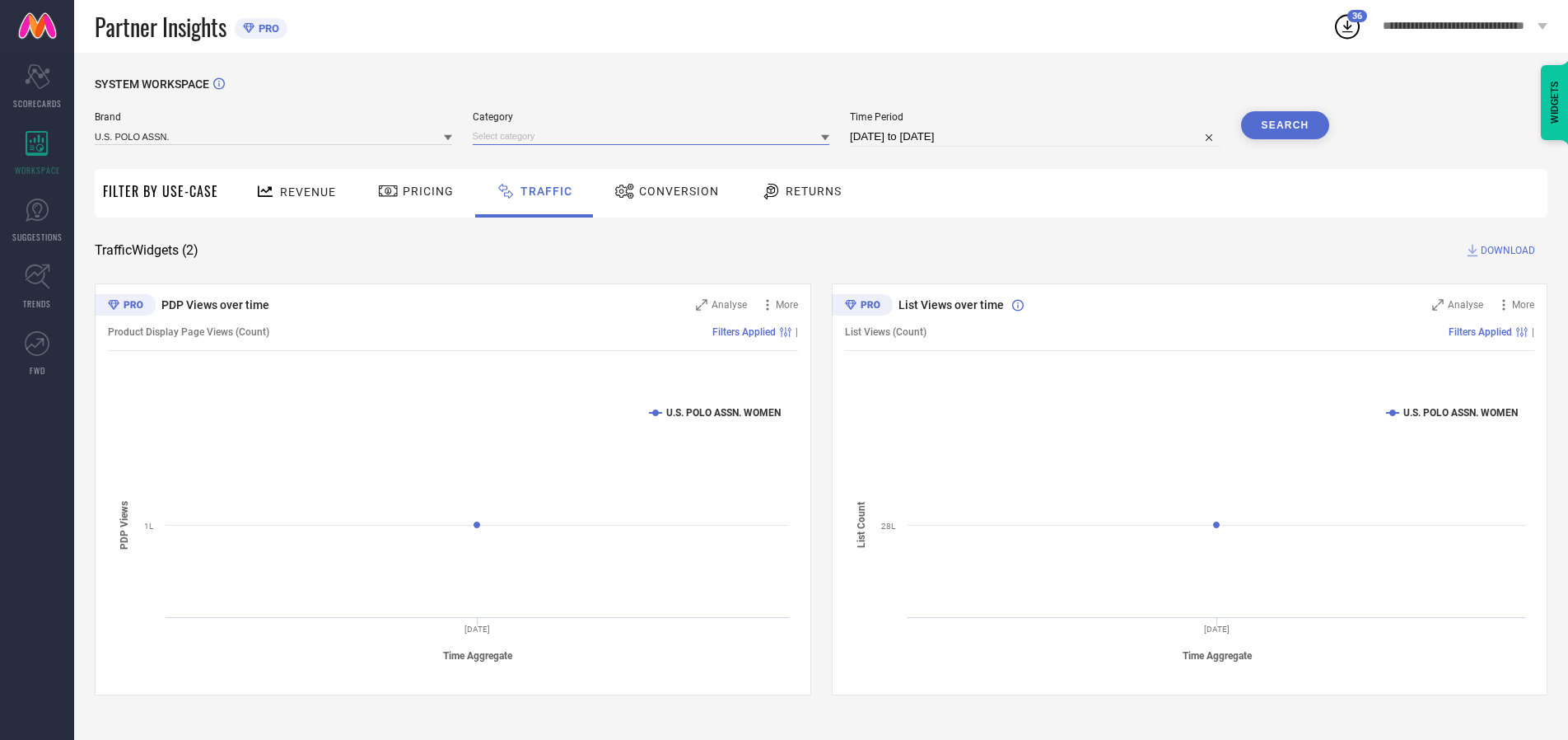
click at [655, 136] on input at bounding box center [651, 136] width 358 height 17
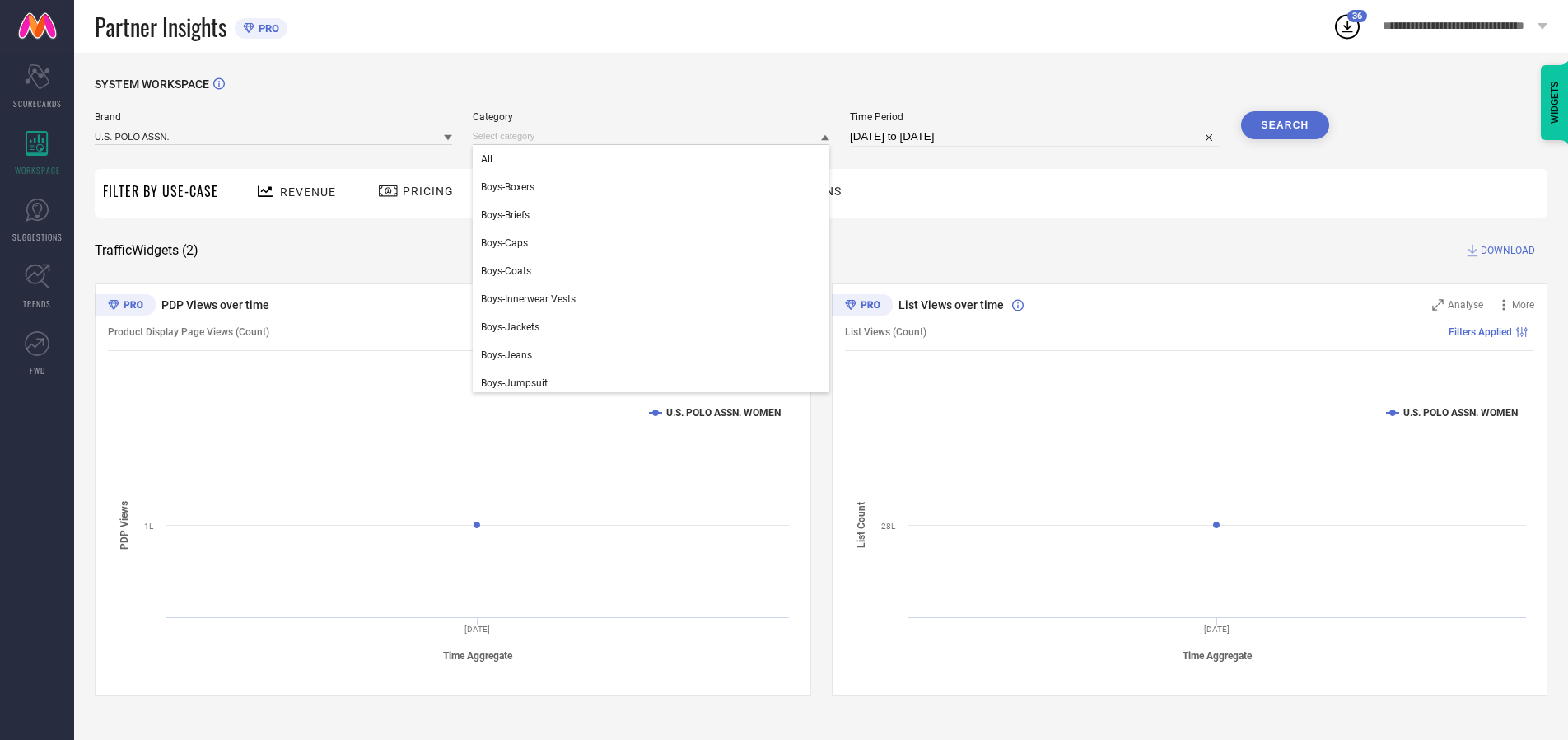
click at [655, 159] on div "All" at bounding box center [651, 159] width 358 height 28
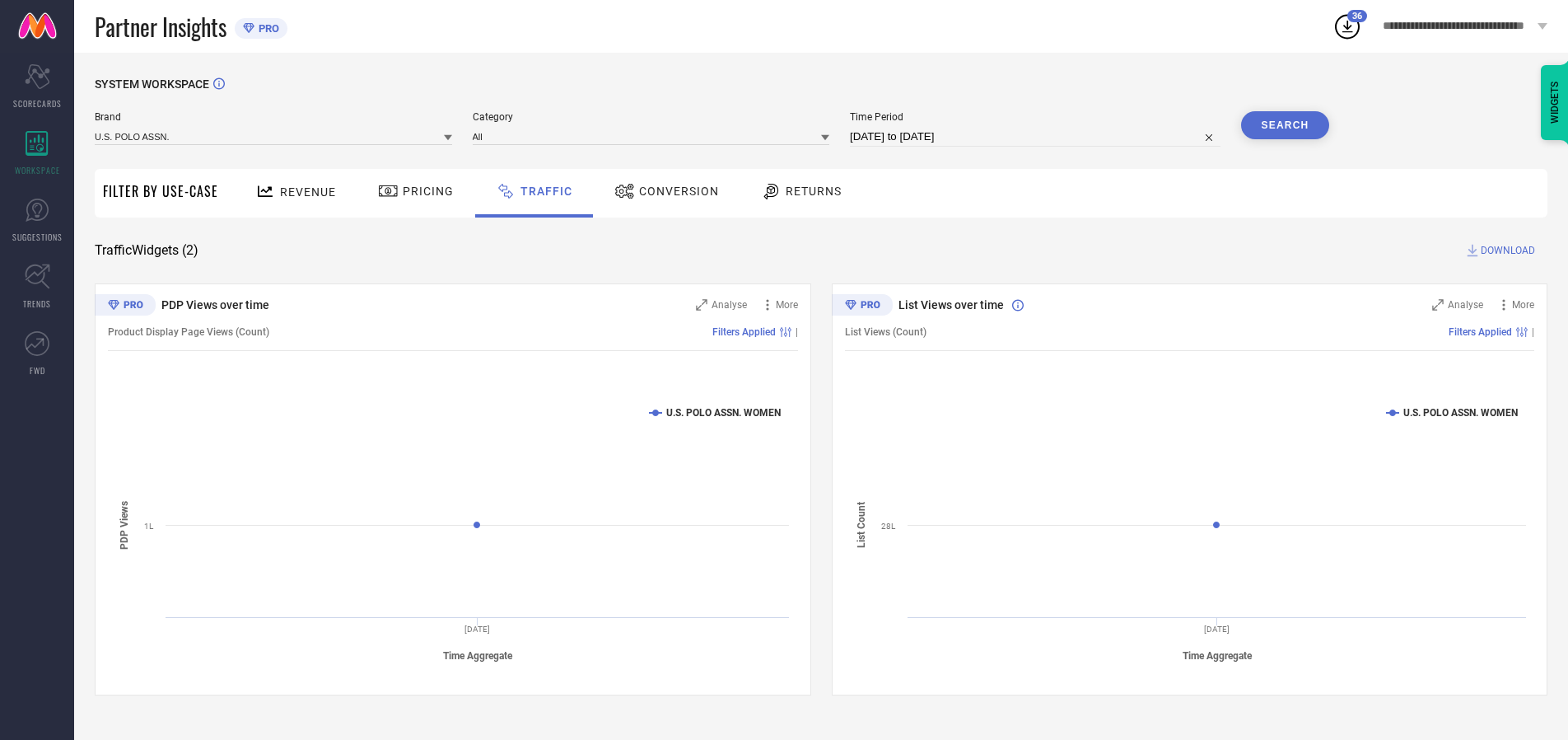
click at [1285, 125] on button "Search" at bounding box center [1286, 125] width 89 height 28
click at [1506, 251] on span "DOWNLOAD" at bounding box center [1508, 250] width 54 height 16
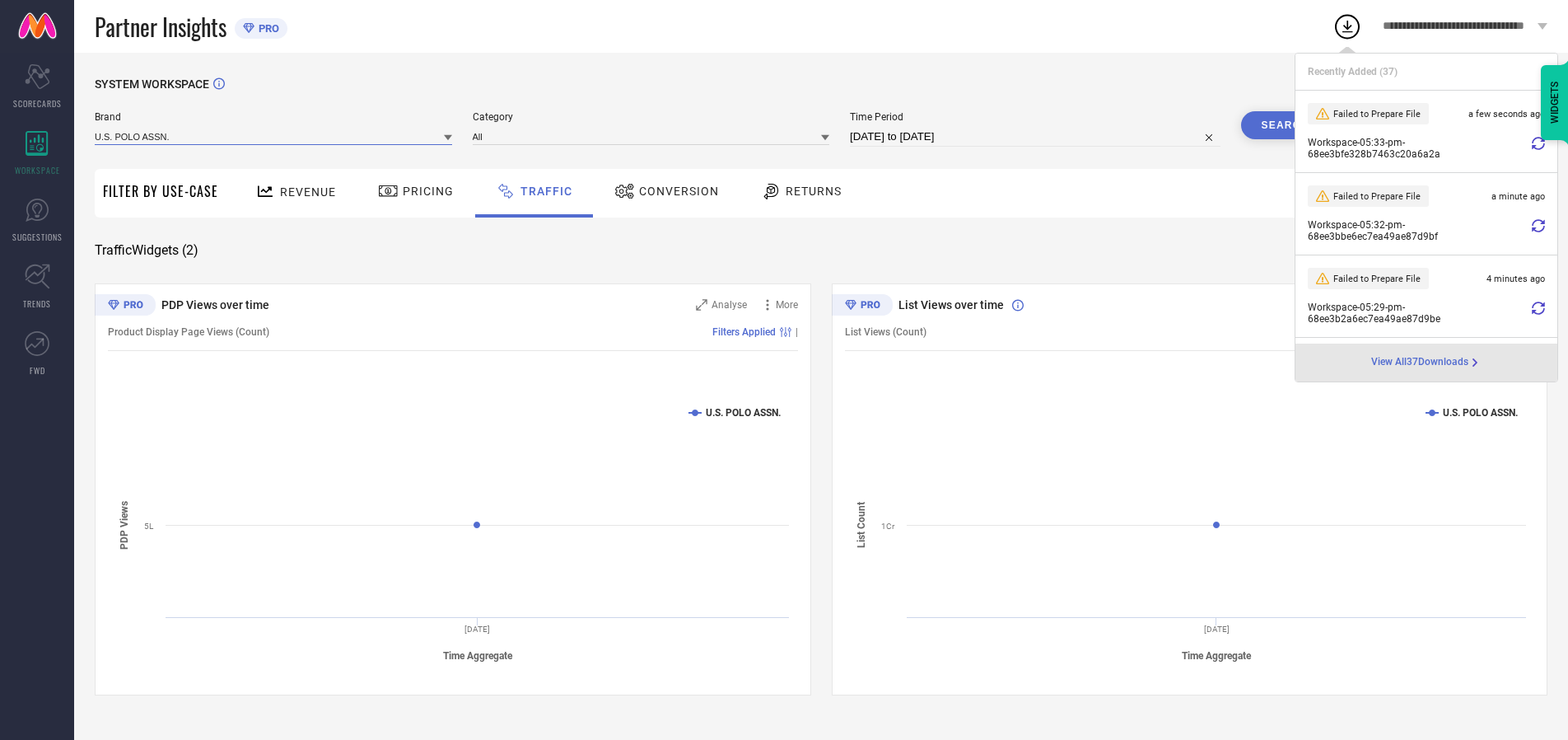
click at [274, 136] on input at bounding box center [273, 136] width 358 height 17
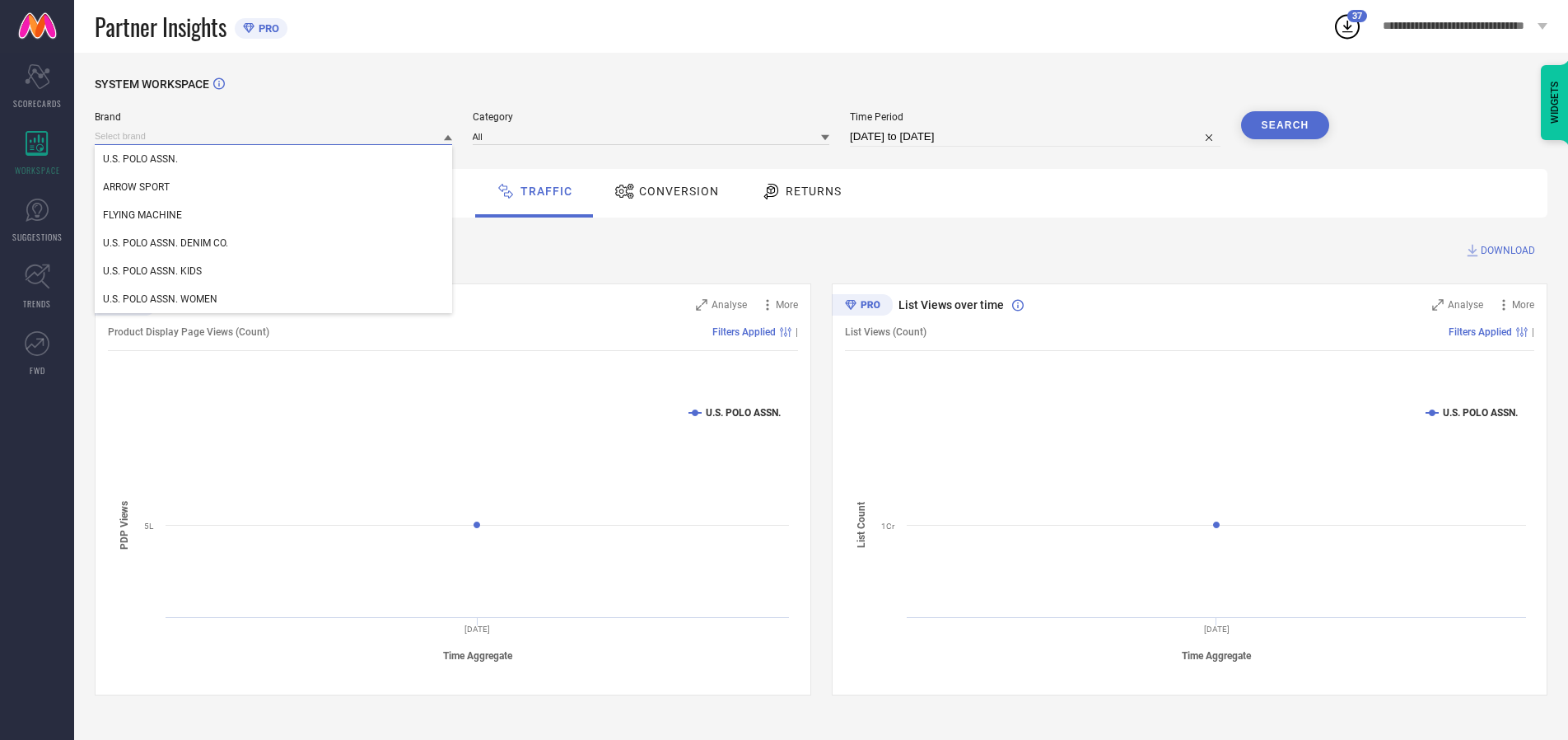
click at [274, 243] on div "U.S. POLO ASSN. DENIM CO." at bounding box center [273, 243] width 358 height 28
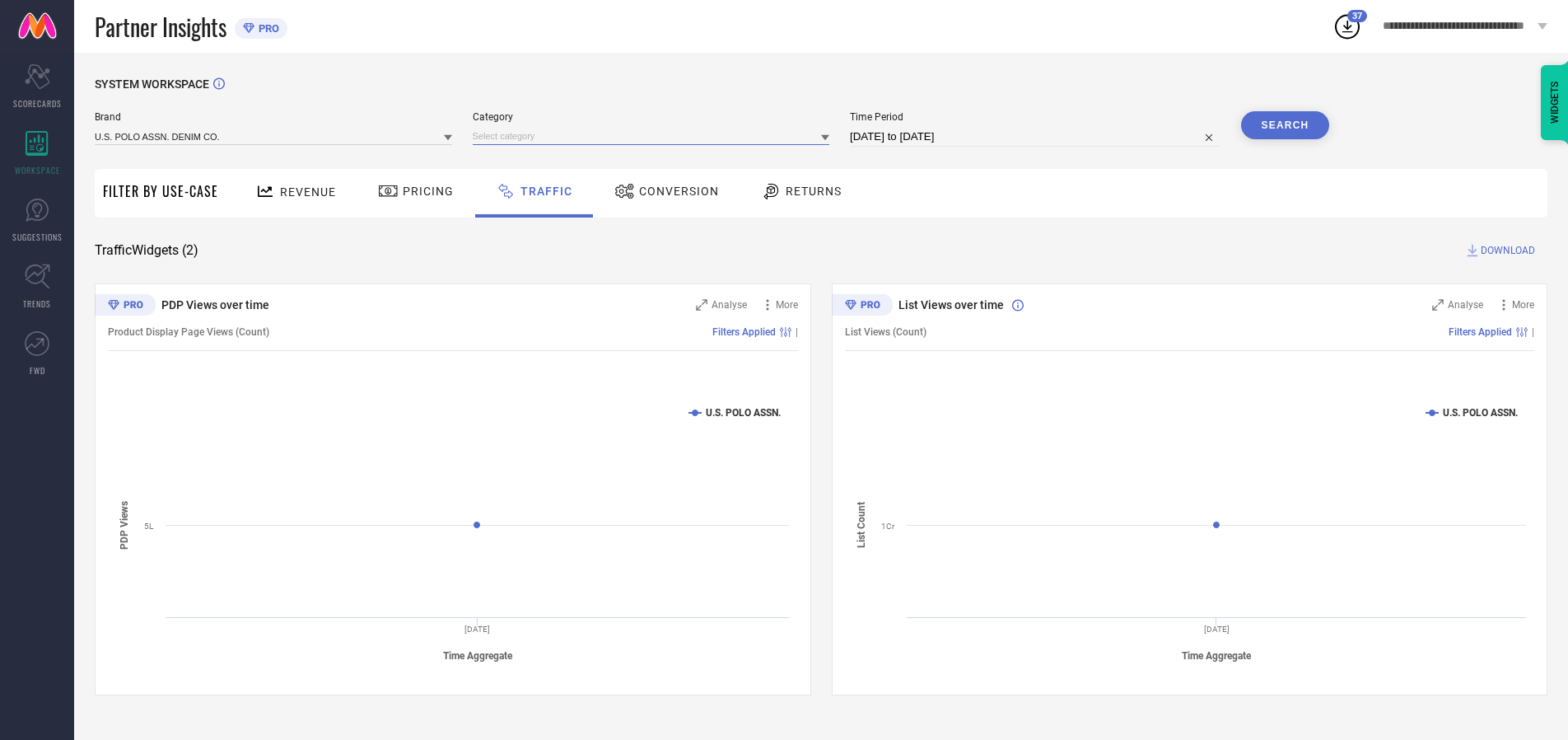
click at [655, 136] on input at bounding box center [651, 136] width 358 height 17
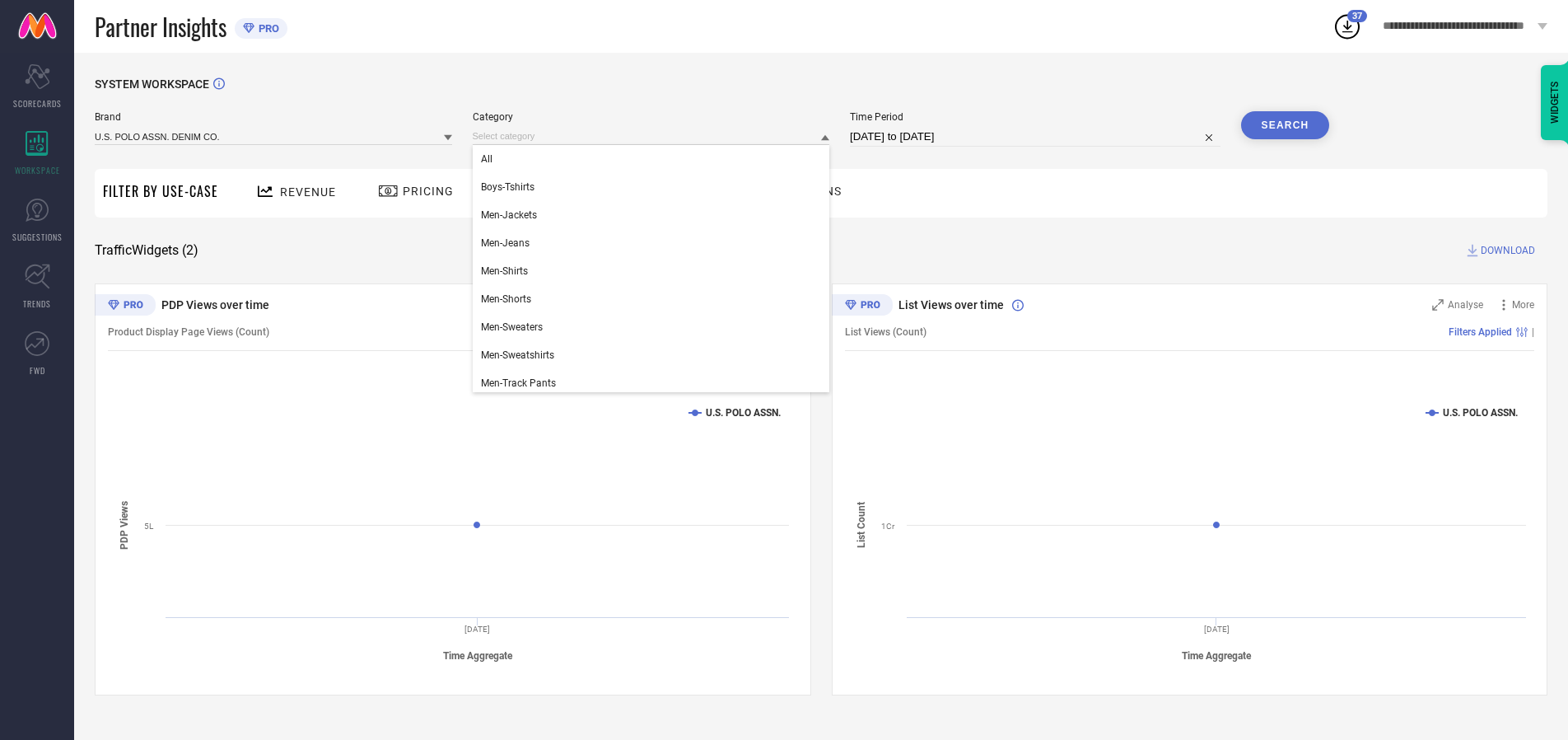
click at [655, 159] on div "All" at bounding box center [651, 159] width 358 height 28
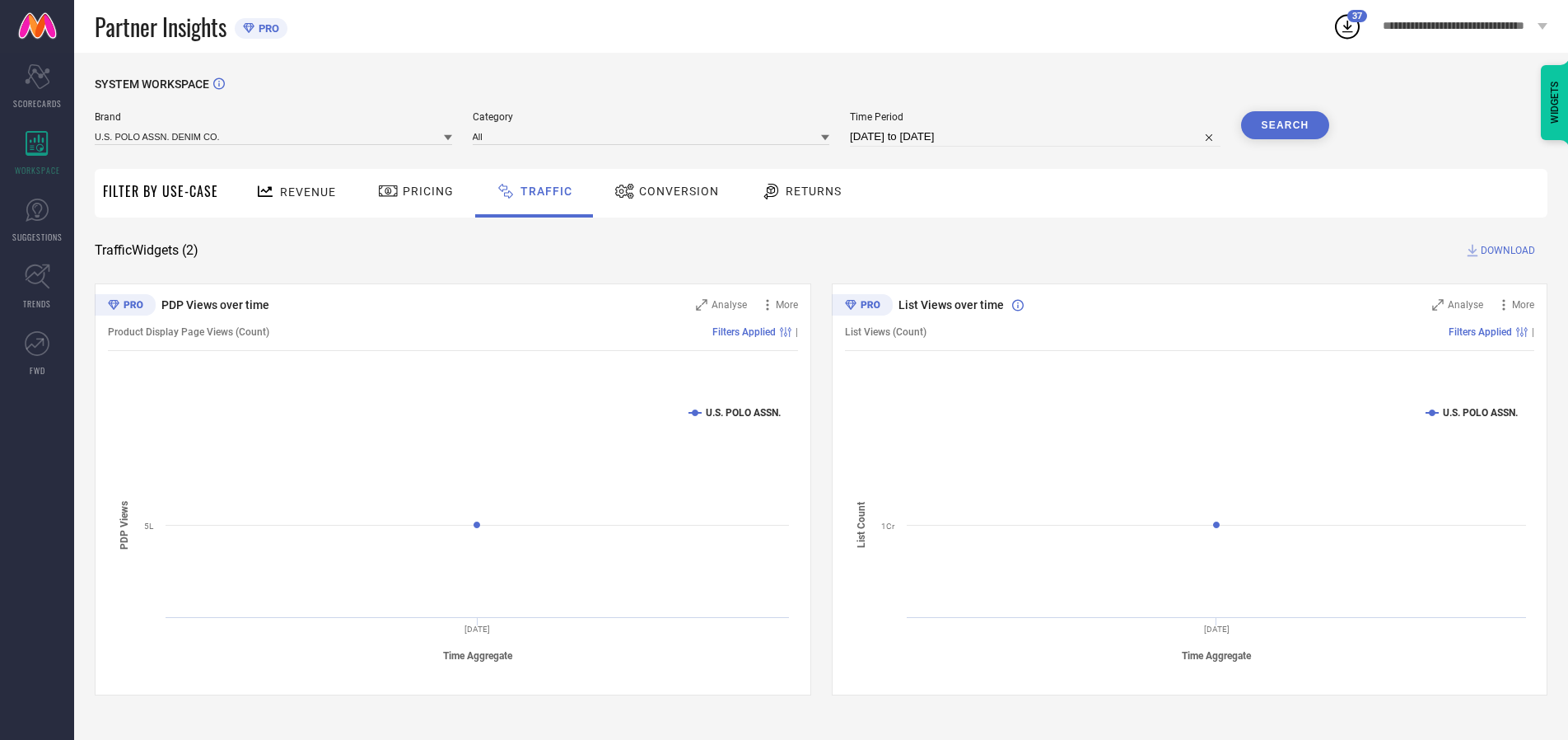
click at [1285, 125] on button "Search" at bounding box center [1286, 125] width 89 height 28
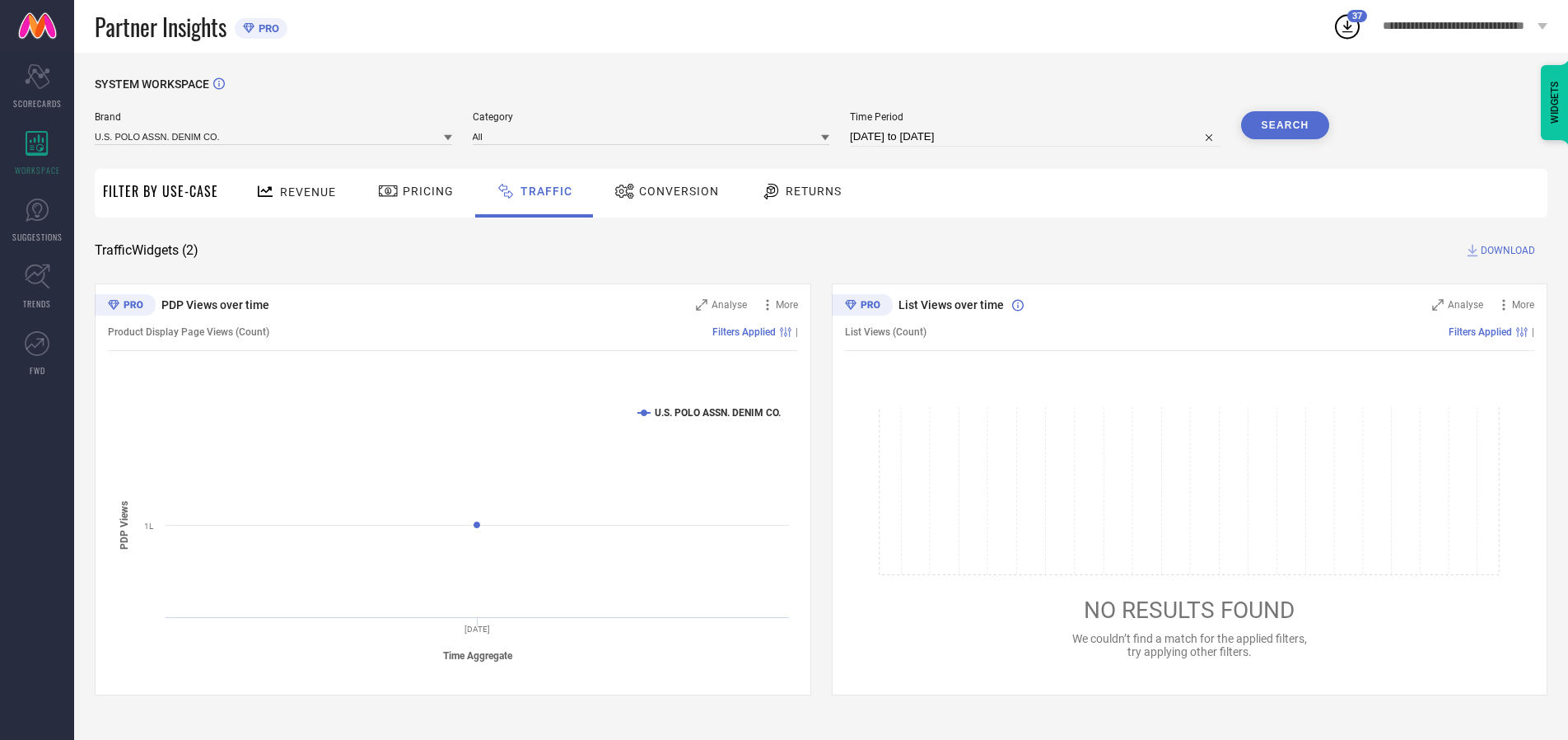
click at [1506, 251] on span "DOWNLOAD" at bounding box center [1508, 250] width 54 height 16
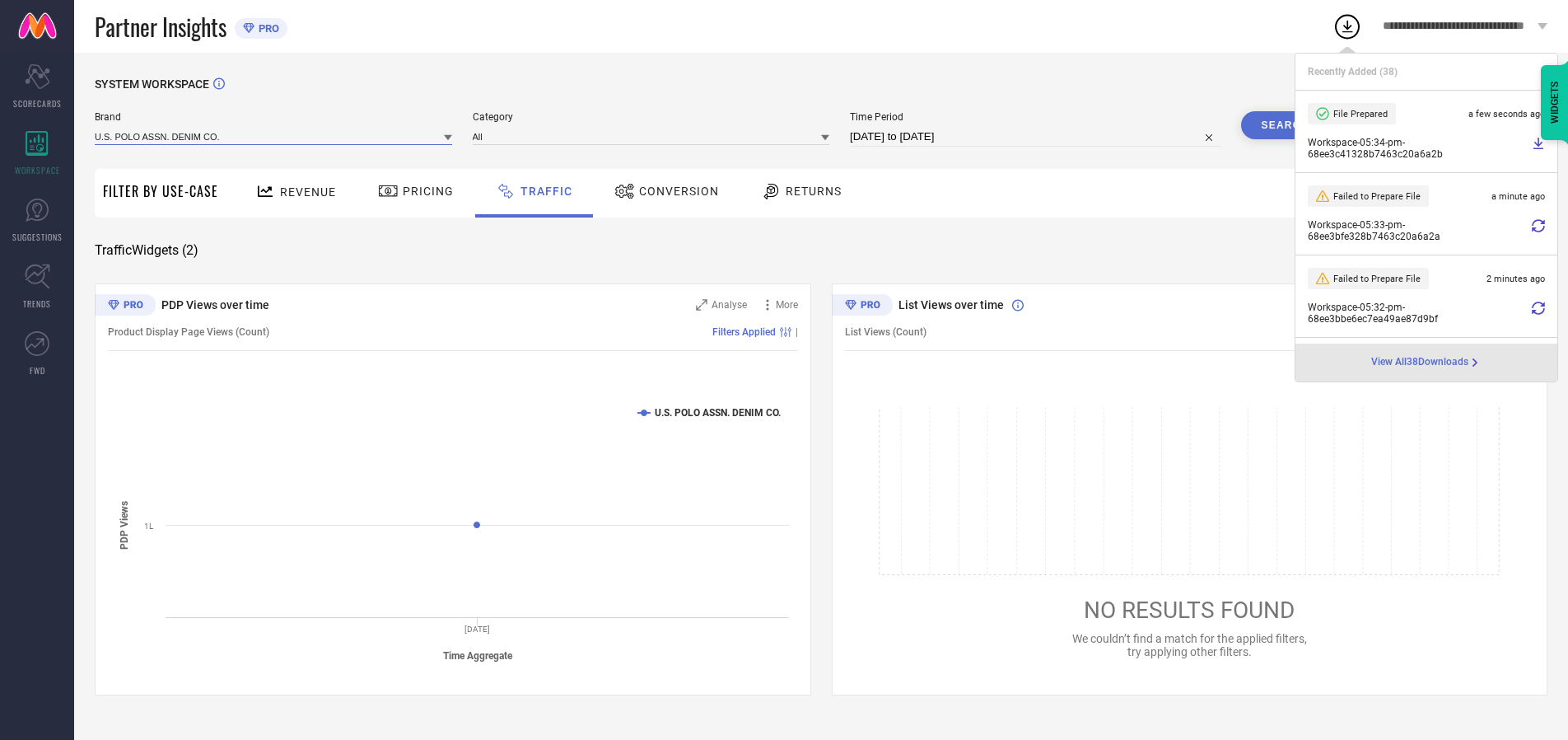
click at [274, 136] on input at bounding box center [273, 136] width 358 height 17
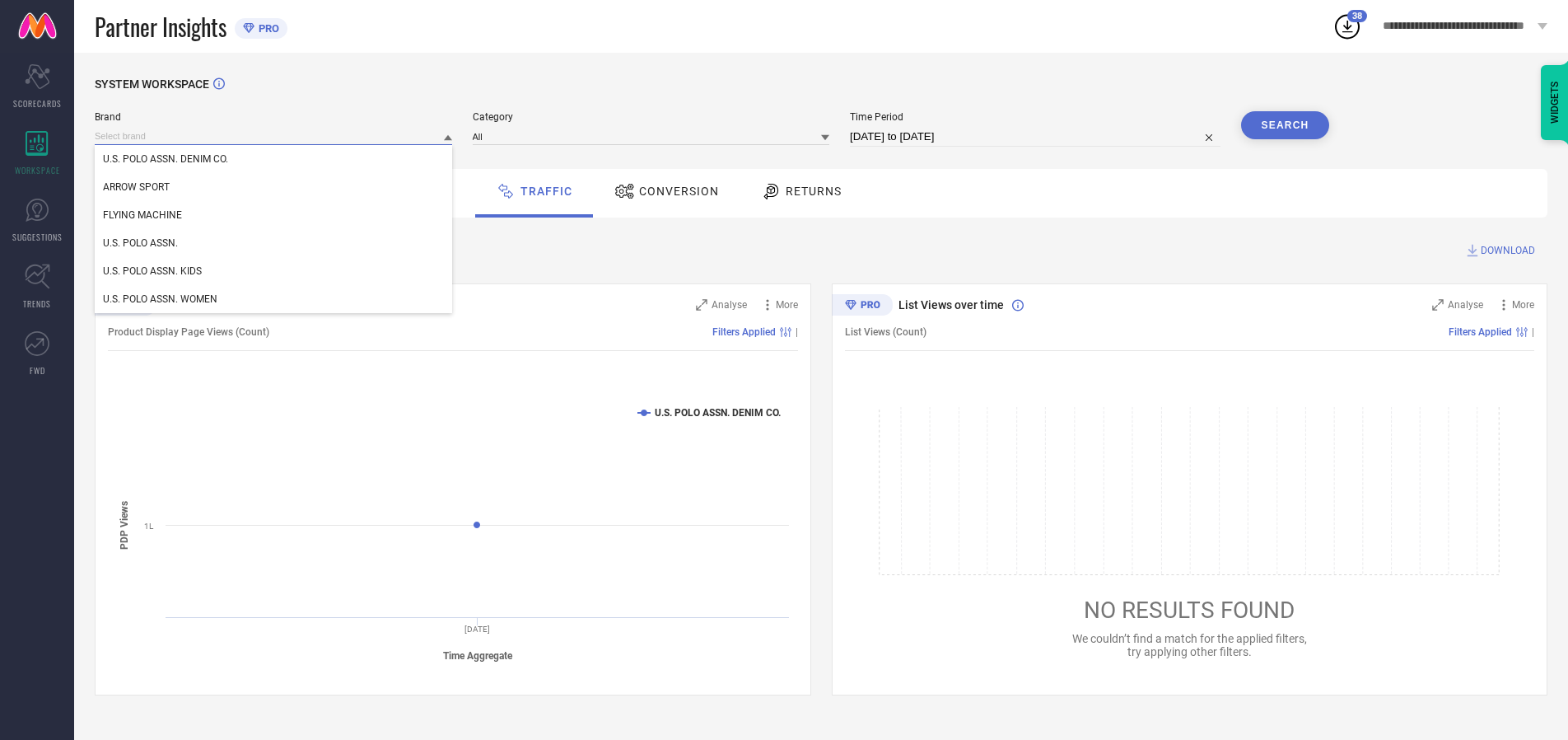
click at [274, 271] on div "U.S. POLO ASSN. KIDS" at bounding box center [273, 271] width 358 height 28
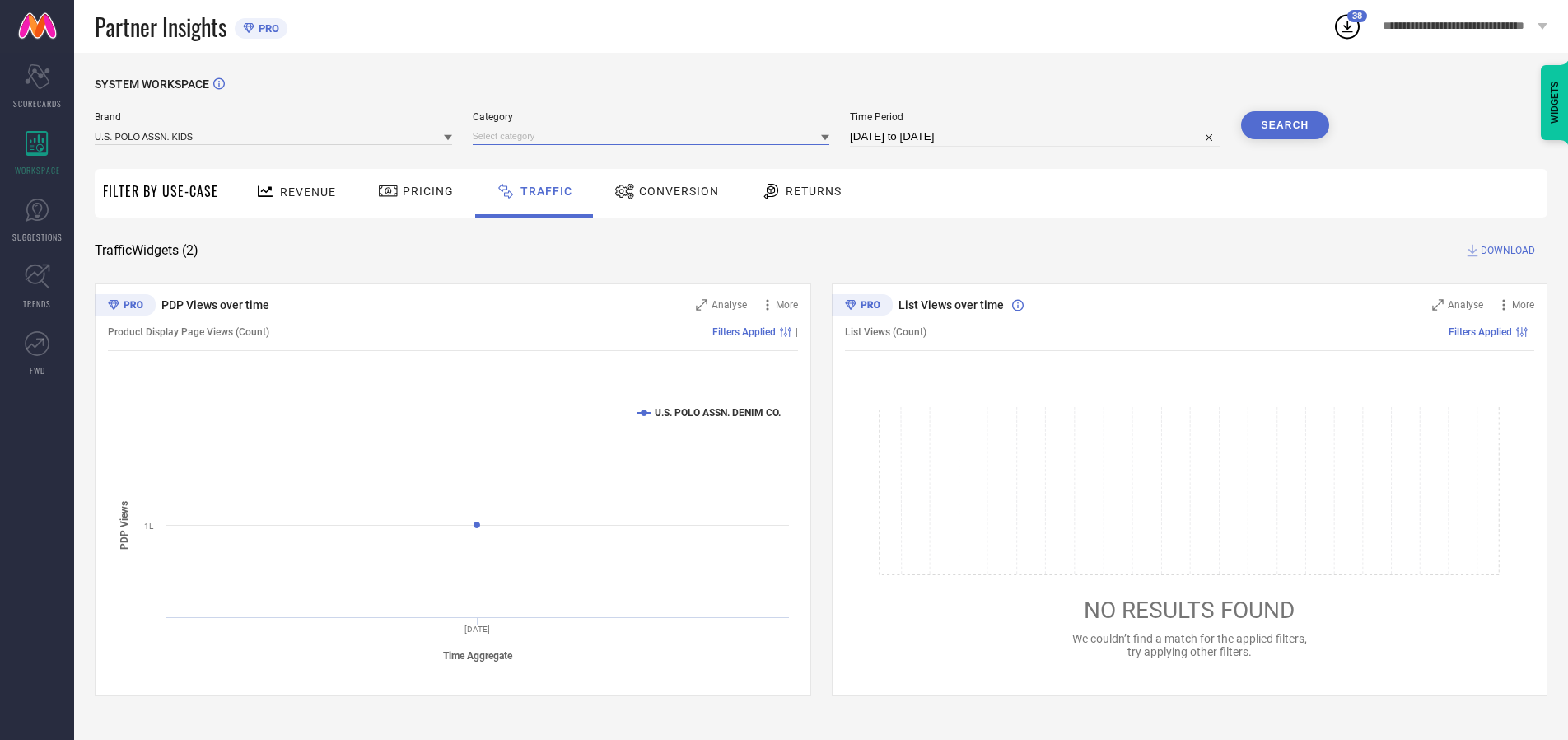
click at [655, 136] on input at bounding box center [651, 136] width 358 height 17
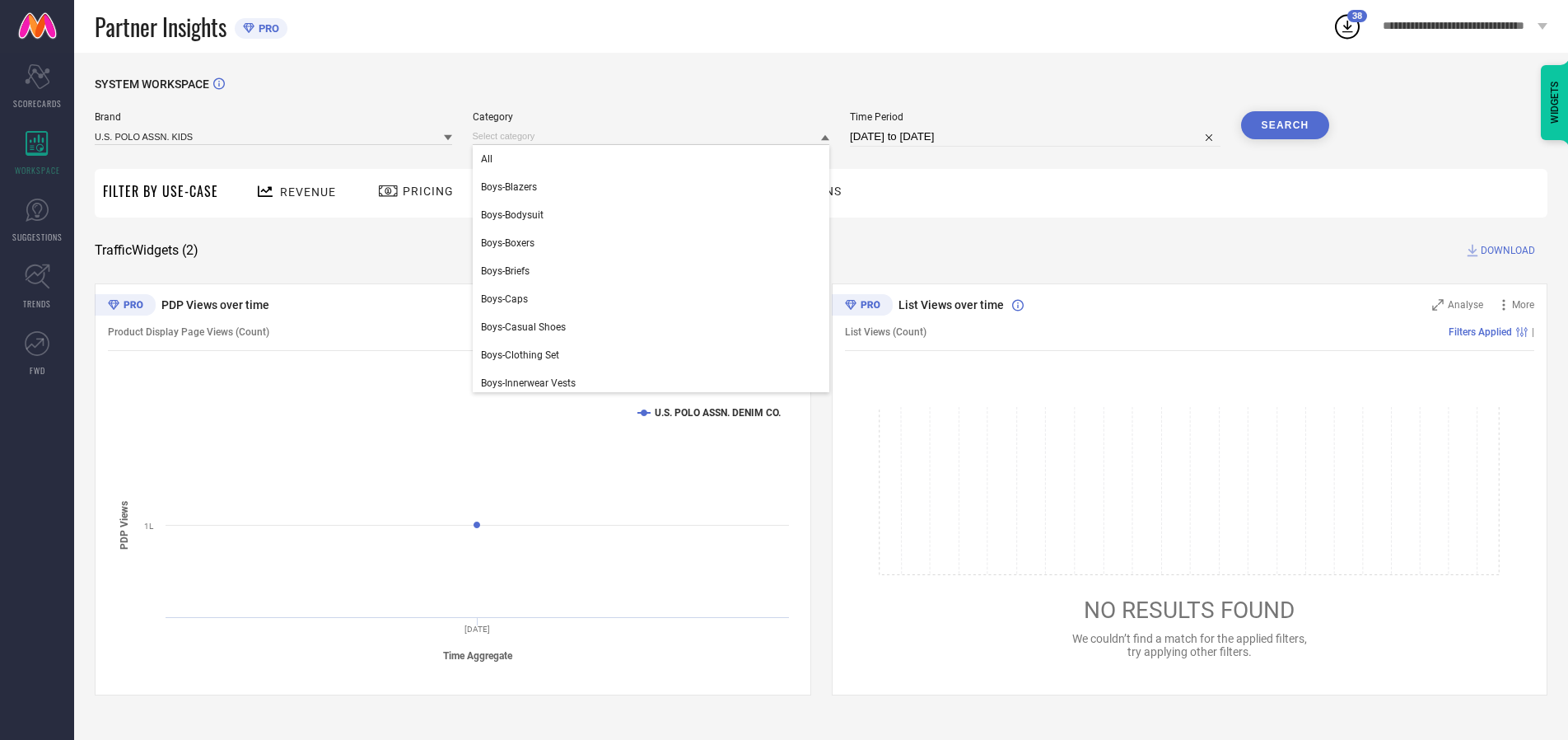
click at [655, 159] on div "All" at bounding box center [651, 159] width 358 height 28
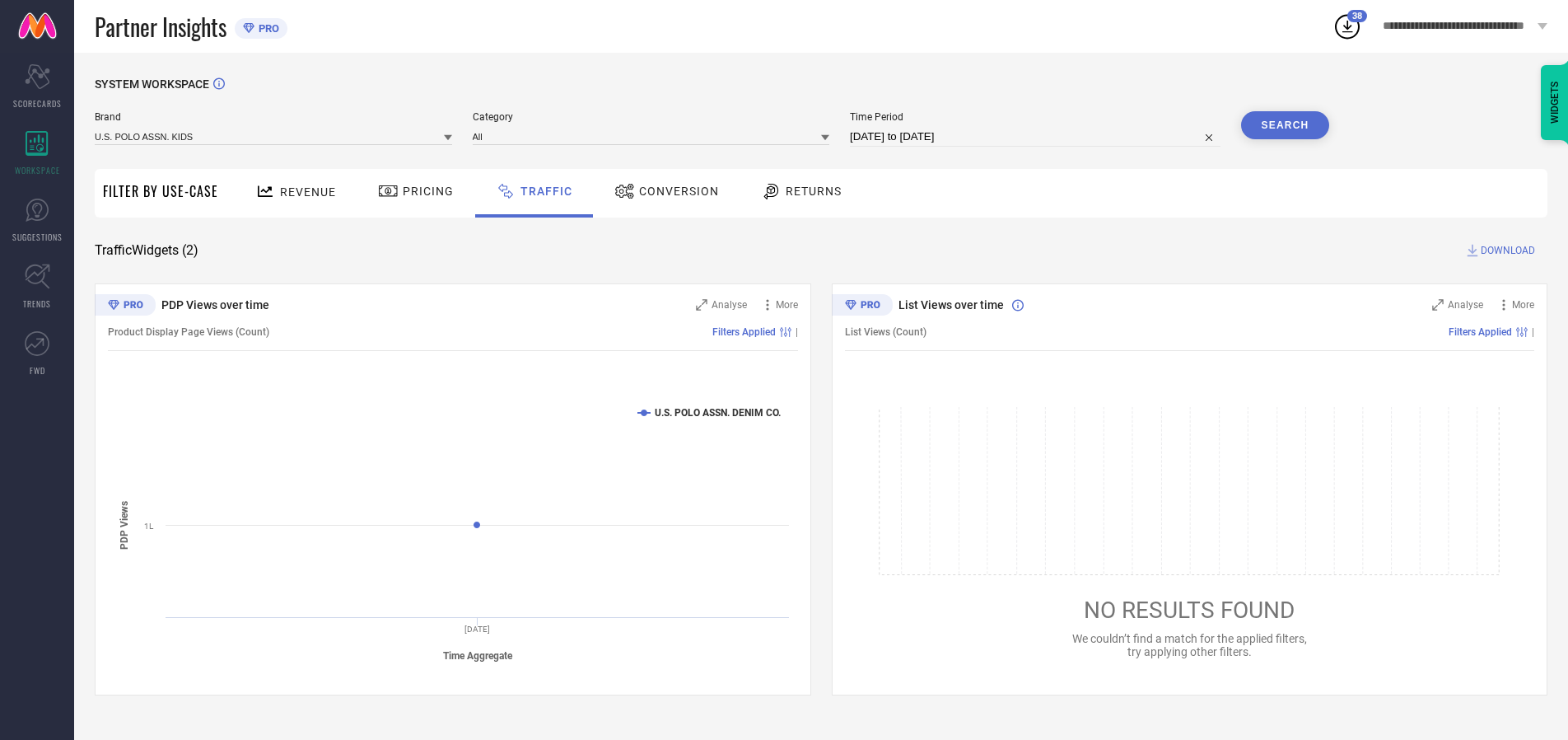
click at [1285, 125] on button "Search" at bounding box center [1286, 125] width 89 height 28
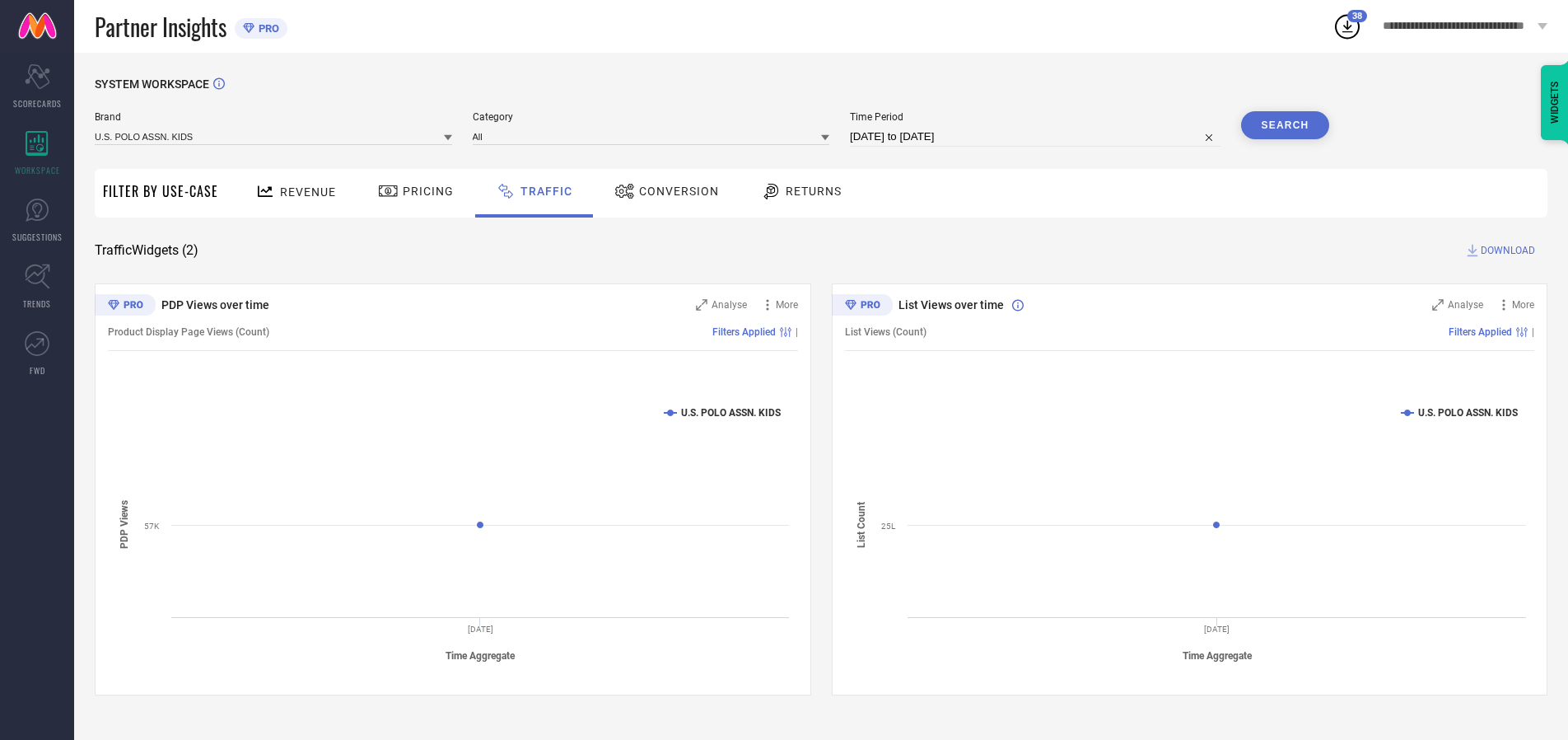
click at [1506, 251] on span "DOWNLOAD" at bounding box center [1508, 250] width 54 height 16
click at [1037, 137] on input at bounding box center [1035, 137] width 370 height 20
select select "9"
select select "2025"
select select "10"
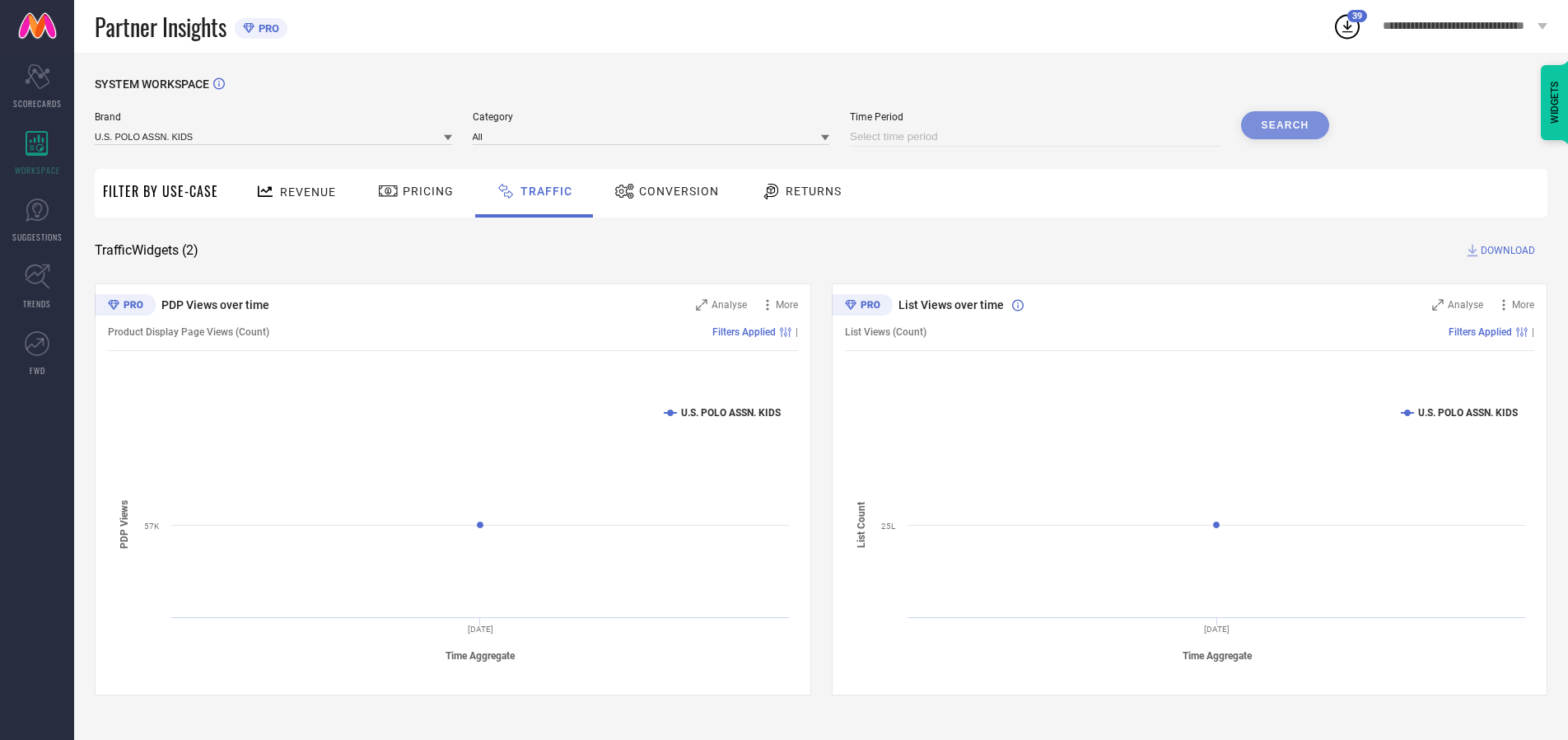
select select "2025"
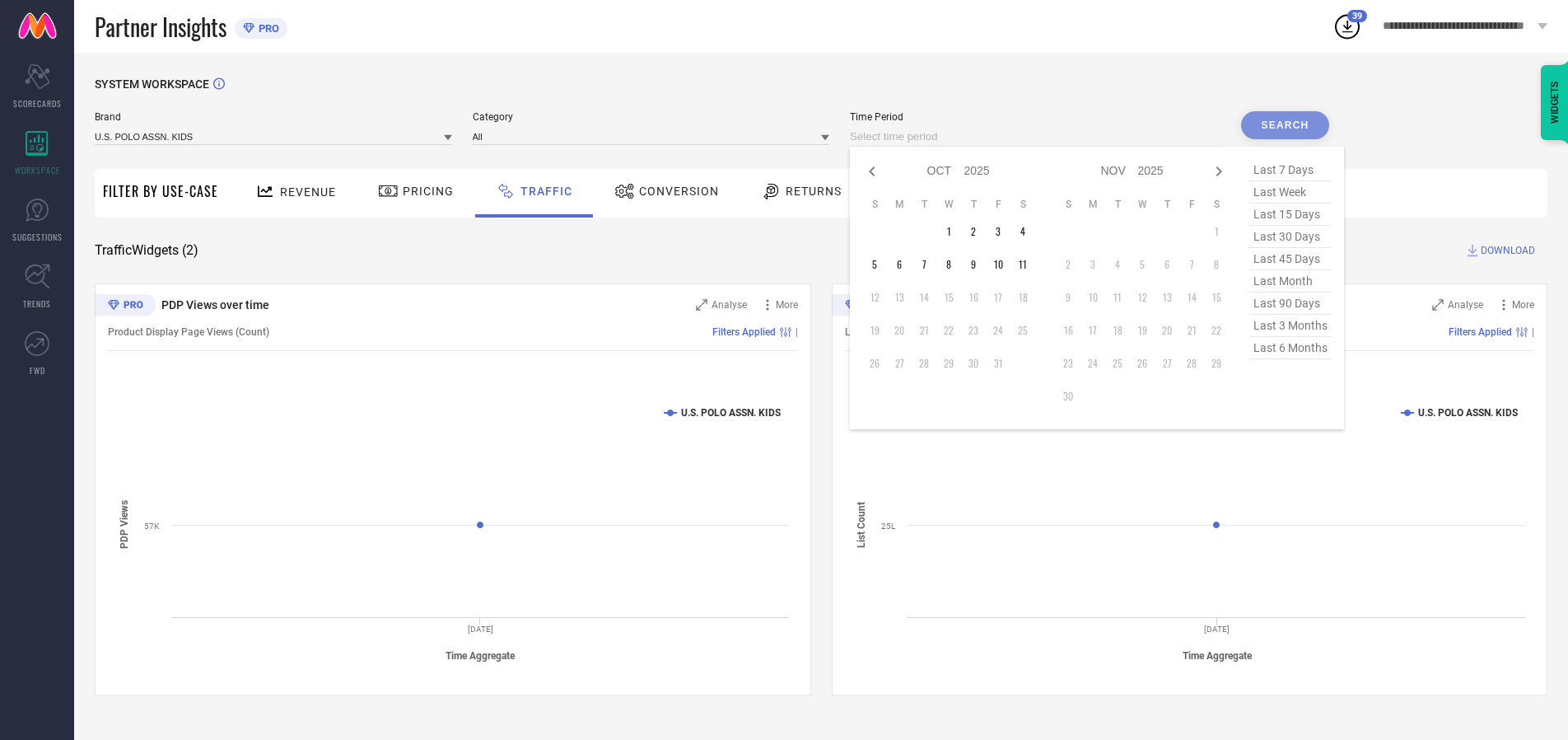
click at [929, 264] on td "7" at bounding box center [923, 264] width 24 height 24
type input "[DATE] to [DATE]"
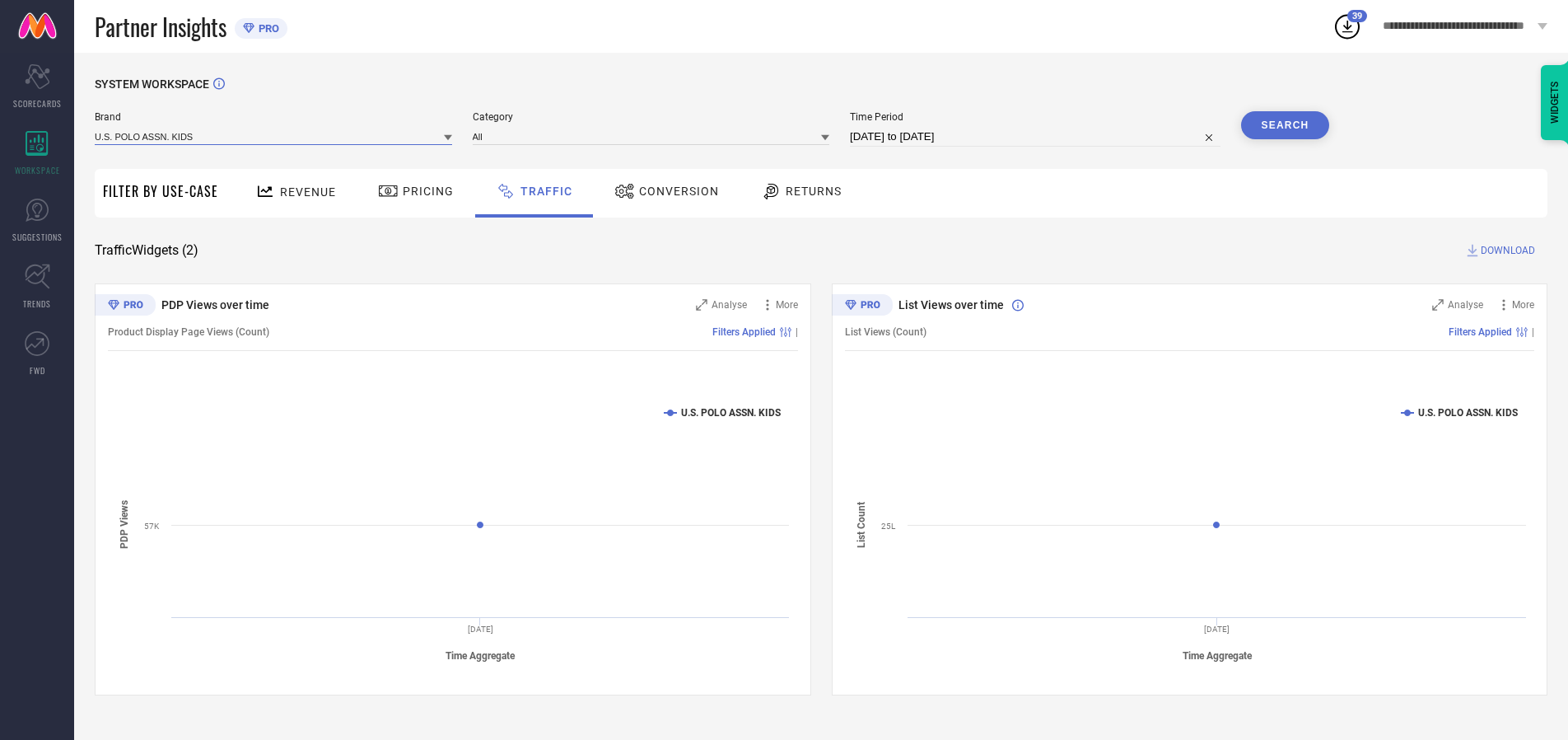
click at [274, 136] on input at bounding box center [273, 136] width 358 height 17
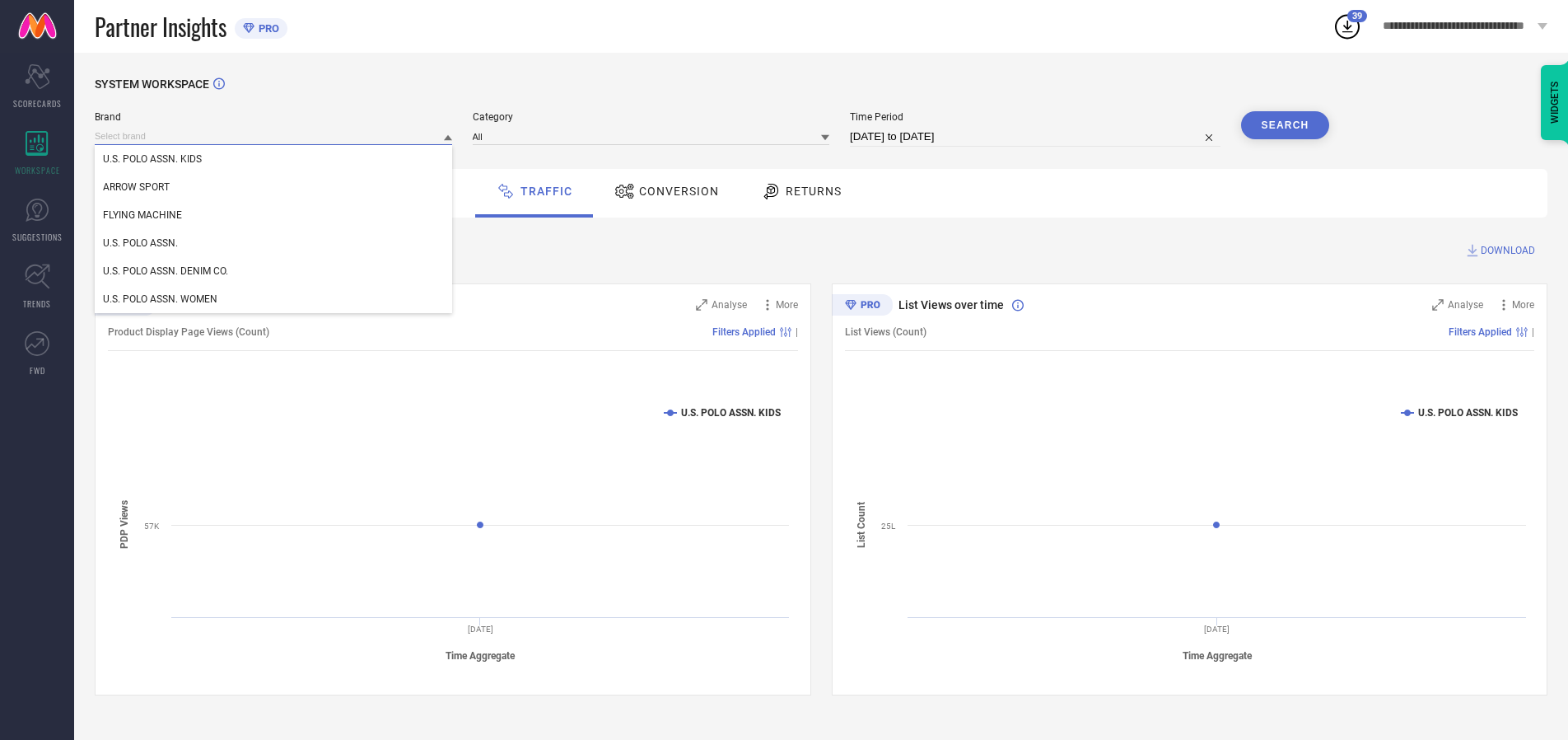
click at [274, 136] on input at bounding box center [273, 136] width 358 height 17
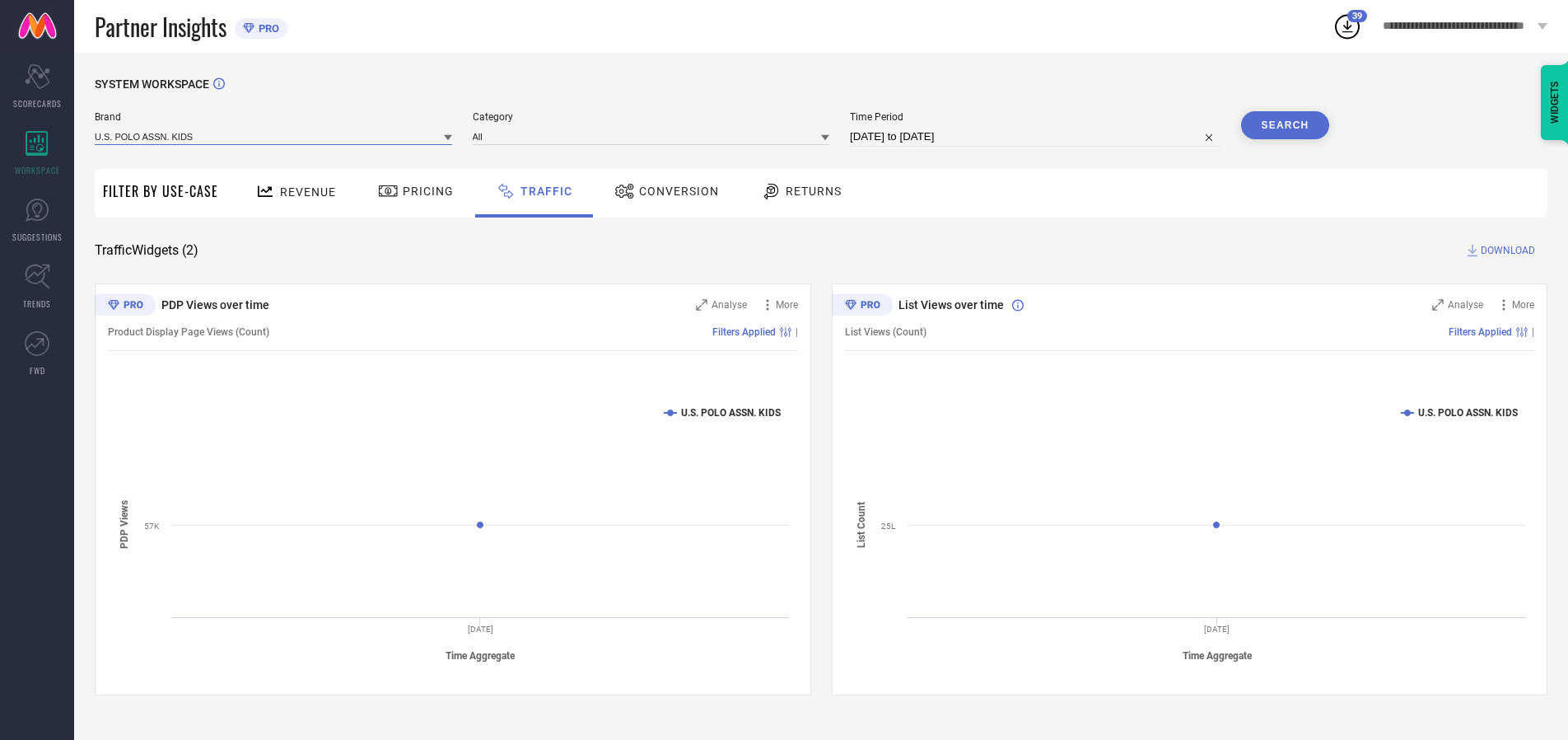
click at [274, 136] on input at bounding box center [273, 136] width 358 height 17
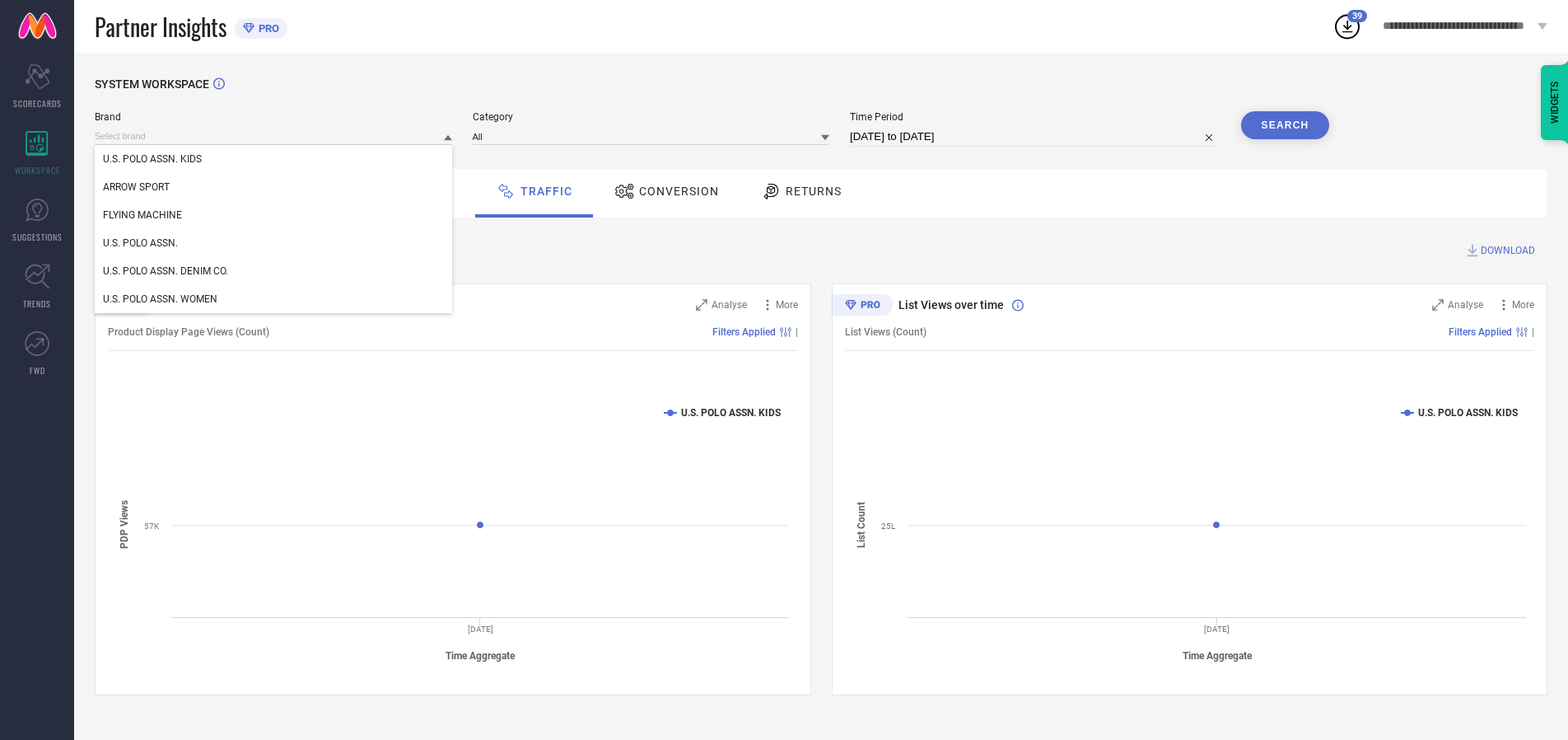
click at [274, 159] on div "U.S. POLO ASSN. KIDS" at bounding box center [273, 159] width 358 height 28
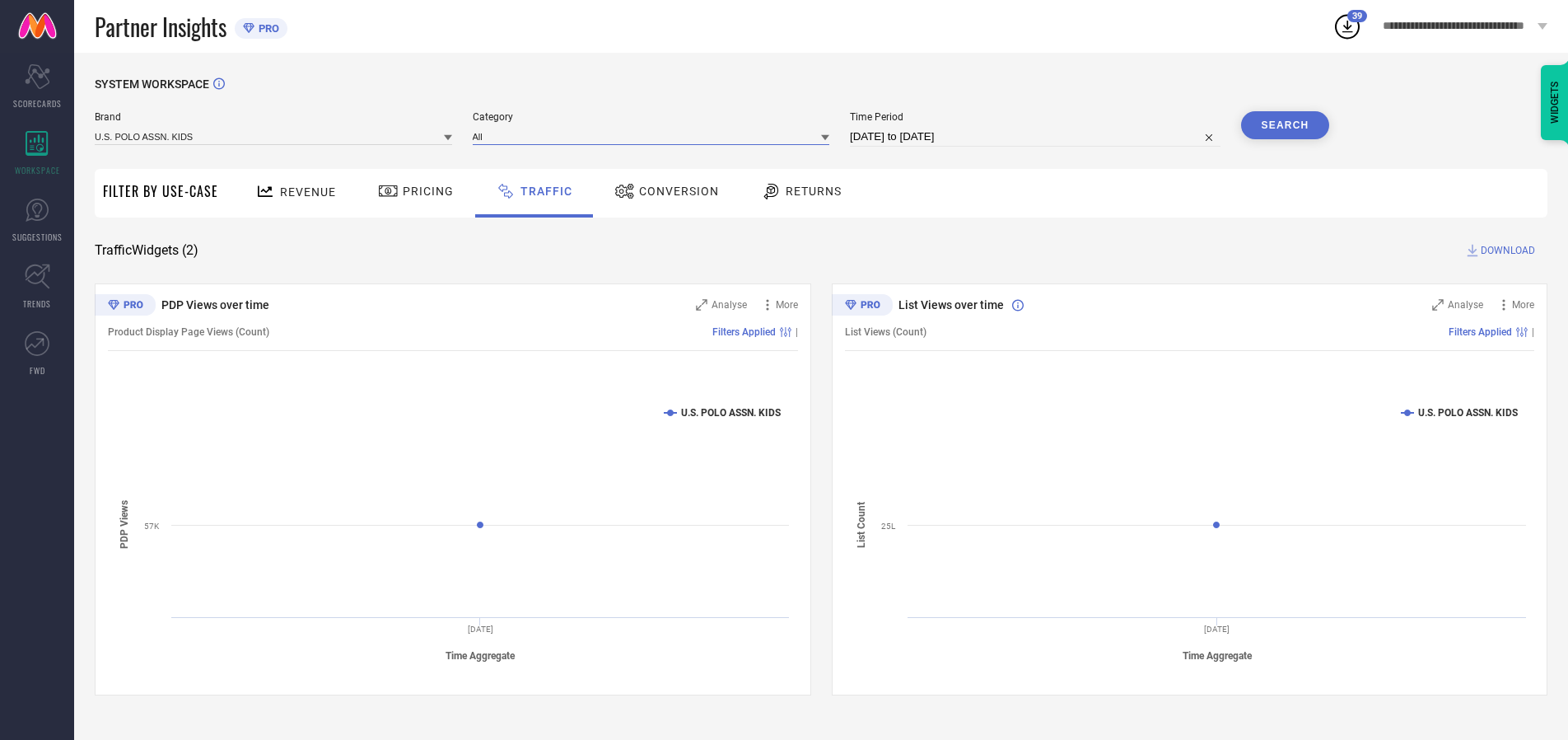
click at [655, 136] on input at bounding box center [651, 136] width 358 height 17
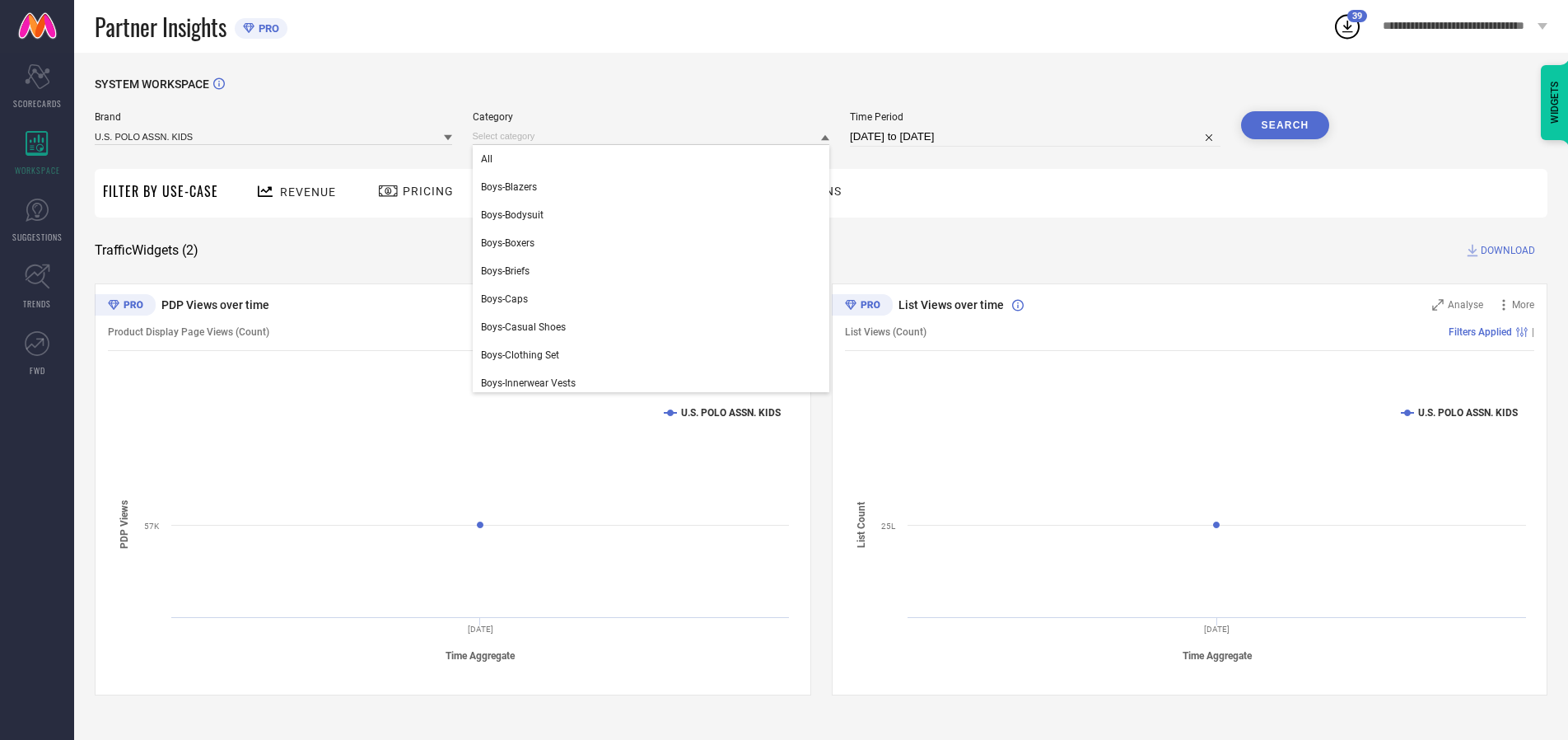
click at [655, 159] on div "All" at bounding box center [651, 159] width 358 height 28
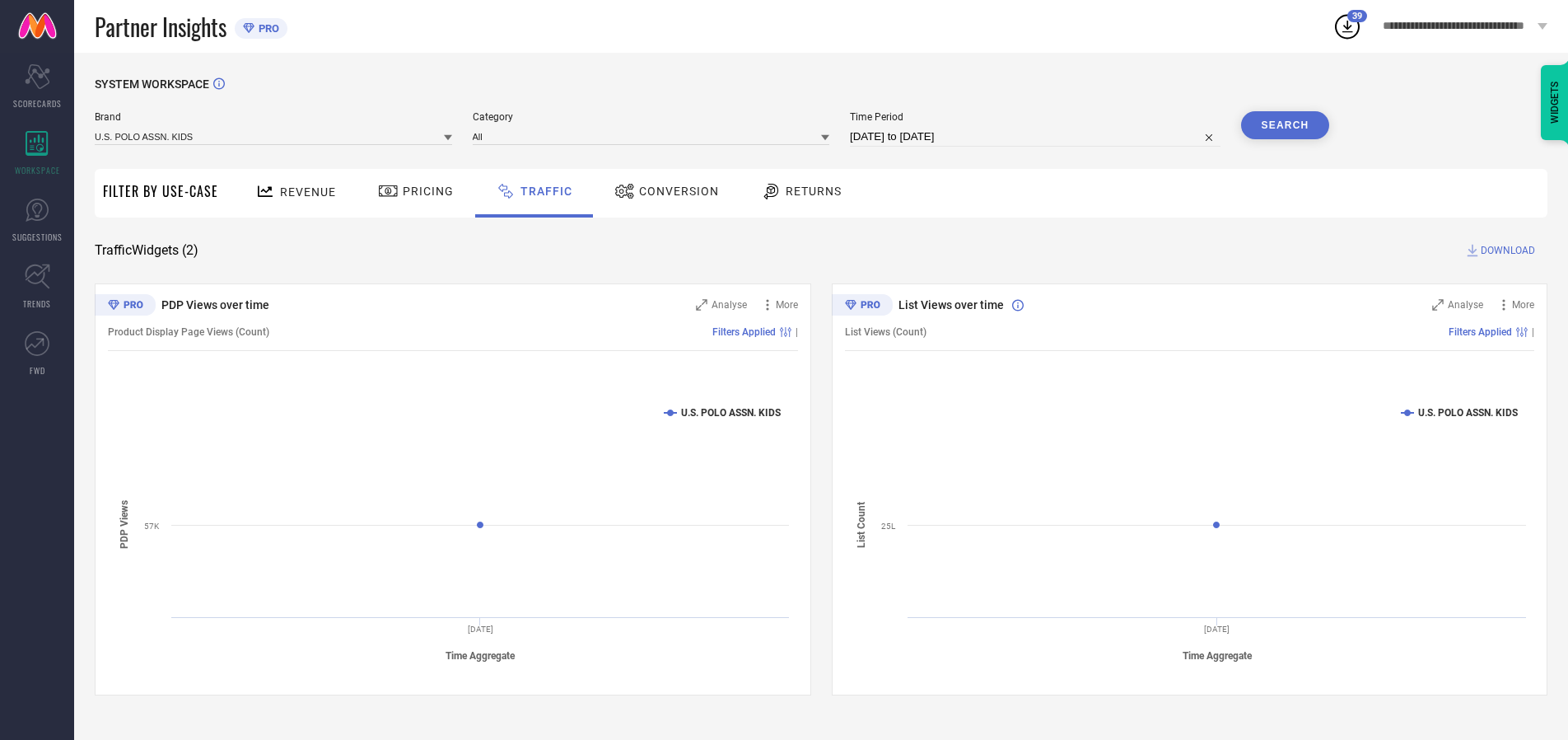
click at [1285, 125] on button "Search" at bounding box center [1286, 125] width 89 height 28
click at [1506, 251] on span "DOWNLOAD" at bounding box center [1508, 250] width 54 height 16
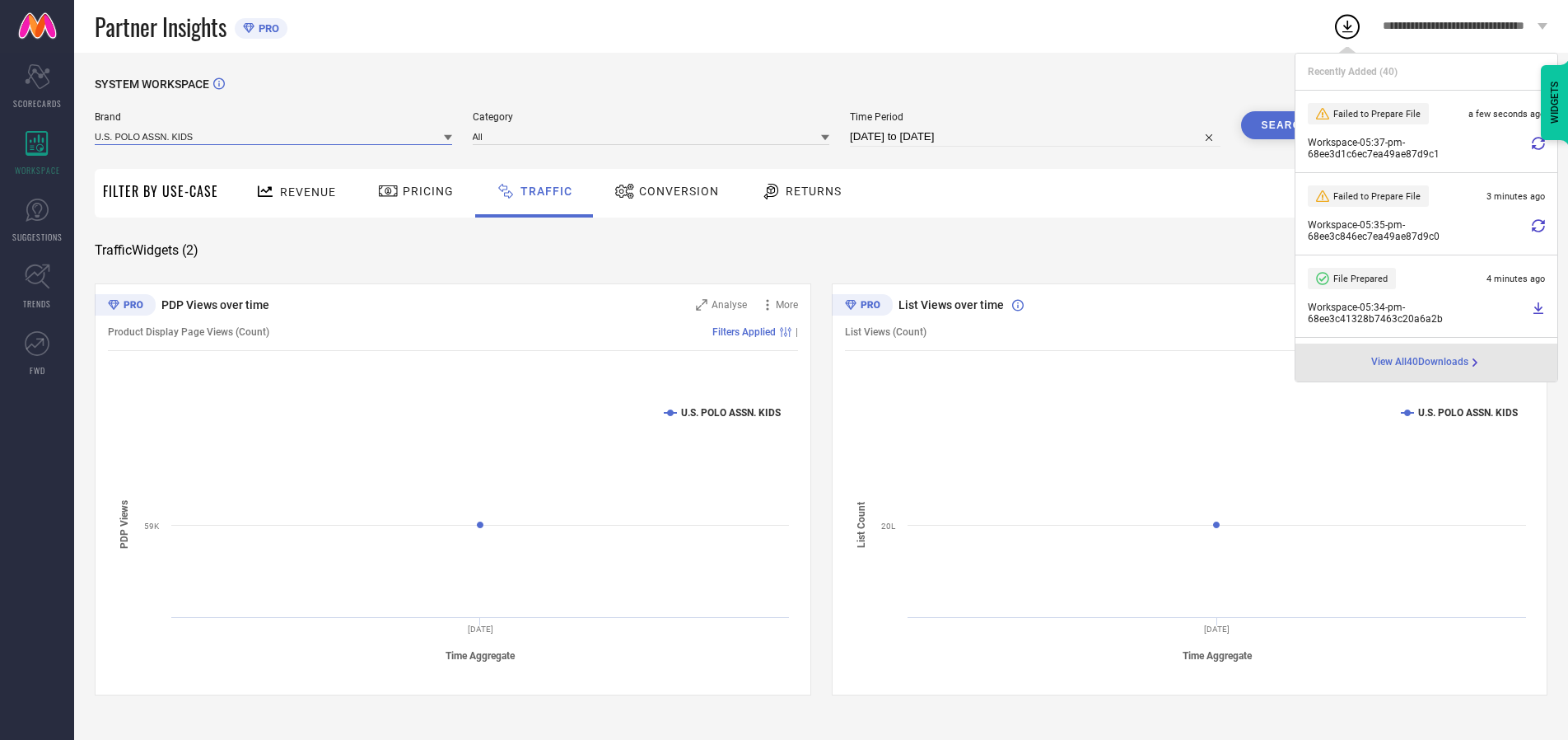
click at [274, 136] on input at bounding box center [273, 136] width 358 height 17
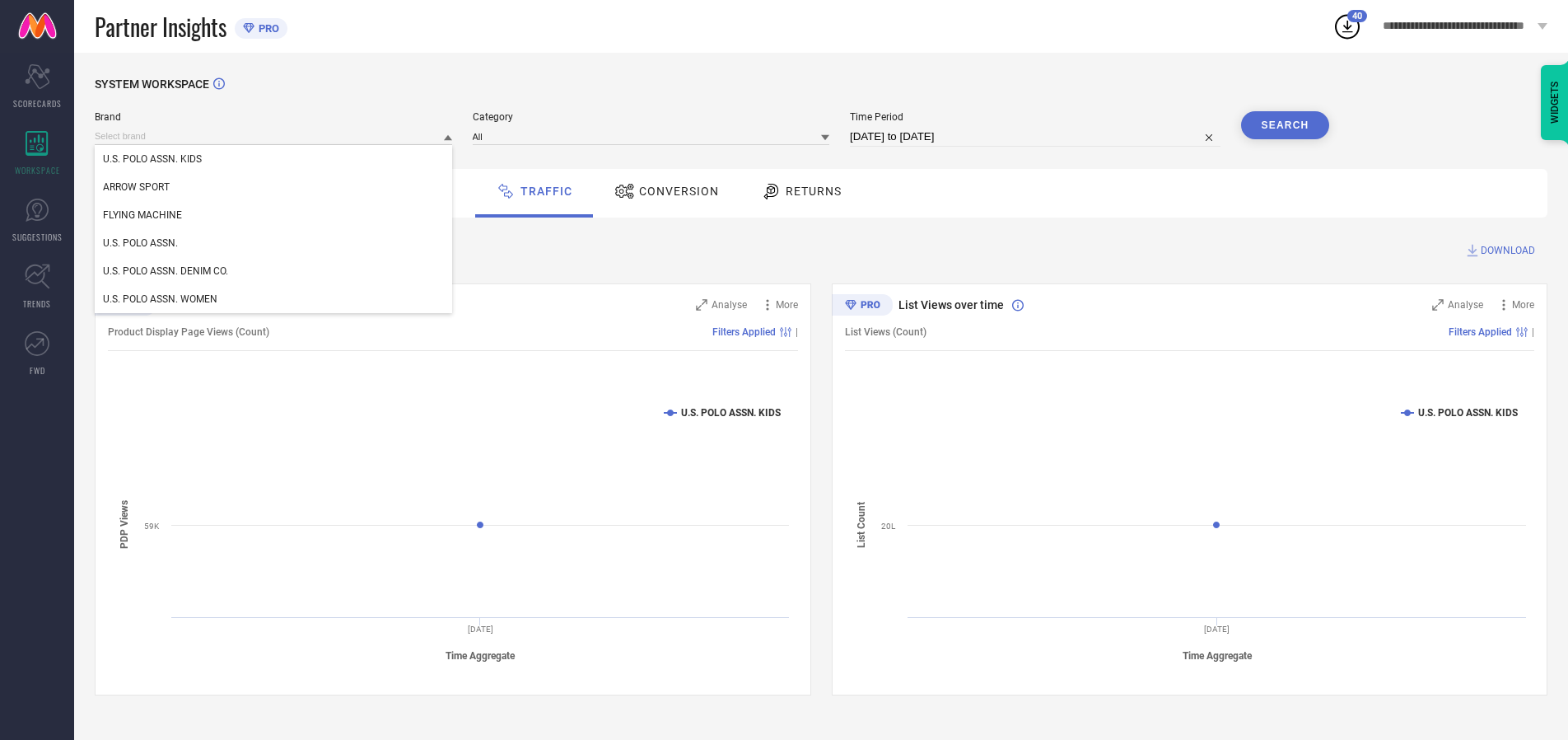
click at [274, 243] on div "U.S. POLO ASSN." at bounding box center [273, 243] width 358 height 28
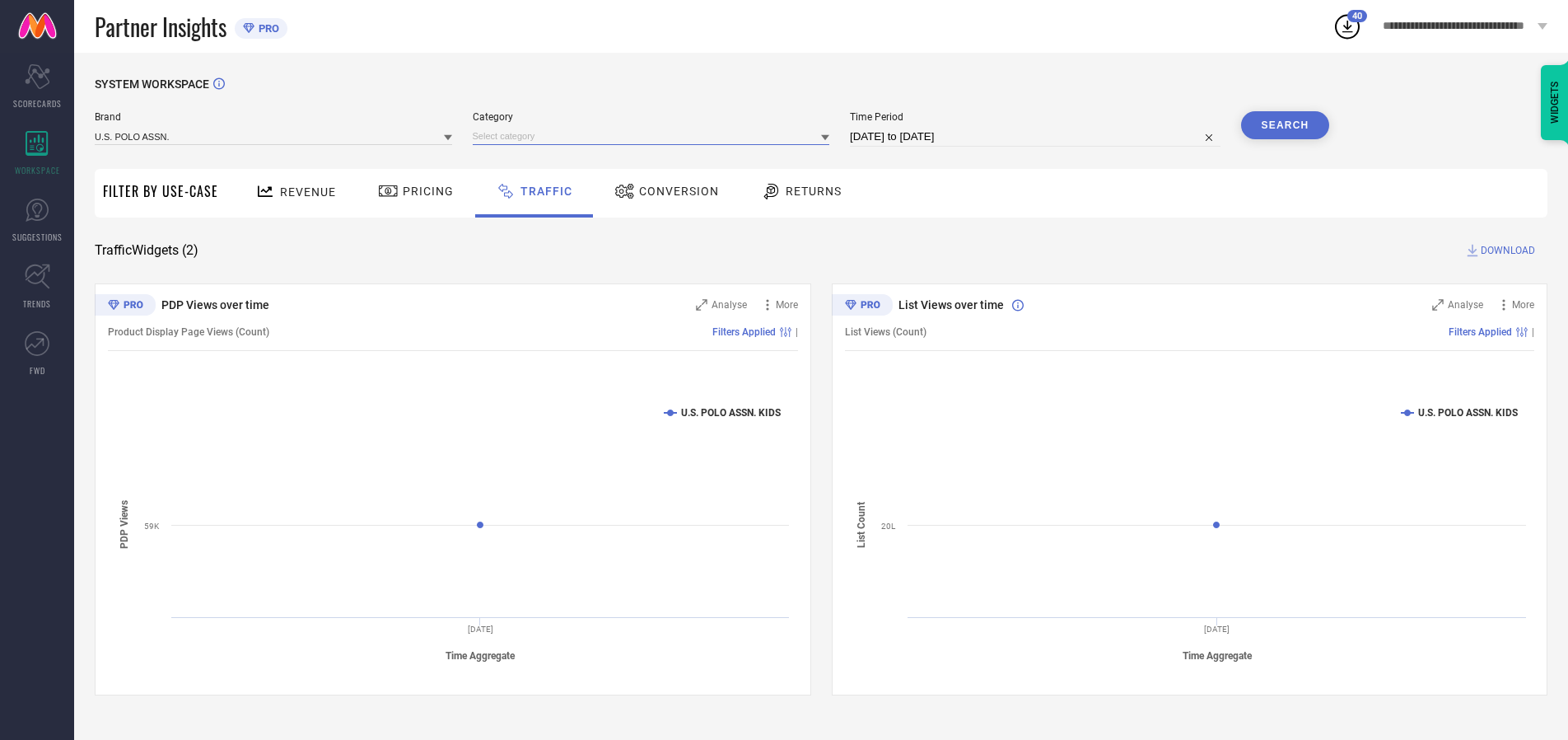
click at [655, 136] on input at bounding box center [651, 136] width 358 height 17
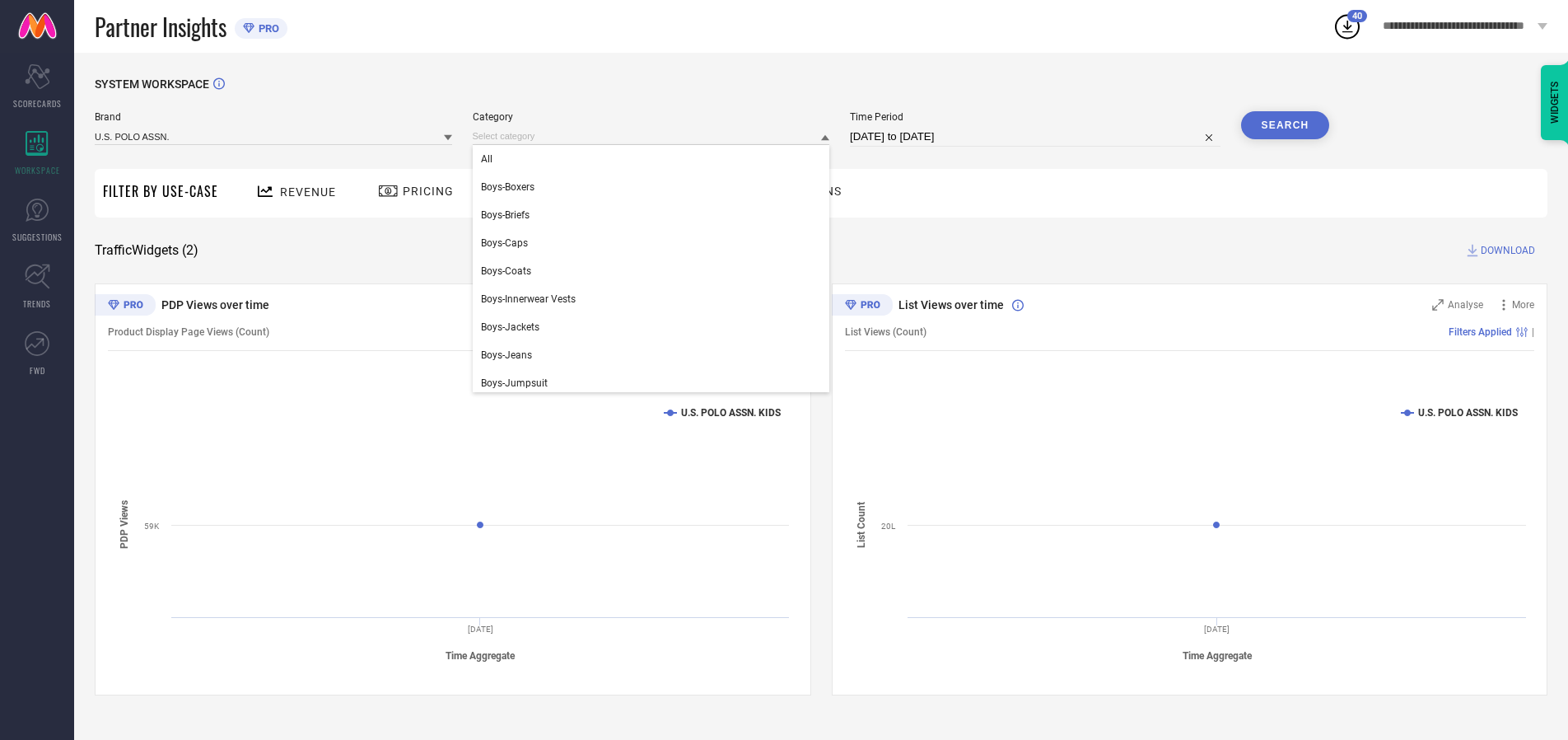
click at [655, 159] on div "All" at bounding box center [651, 159] width 358 height 28
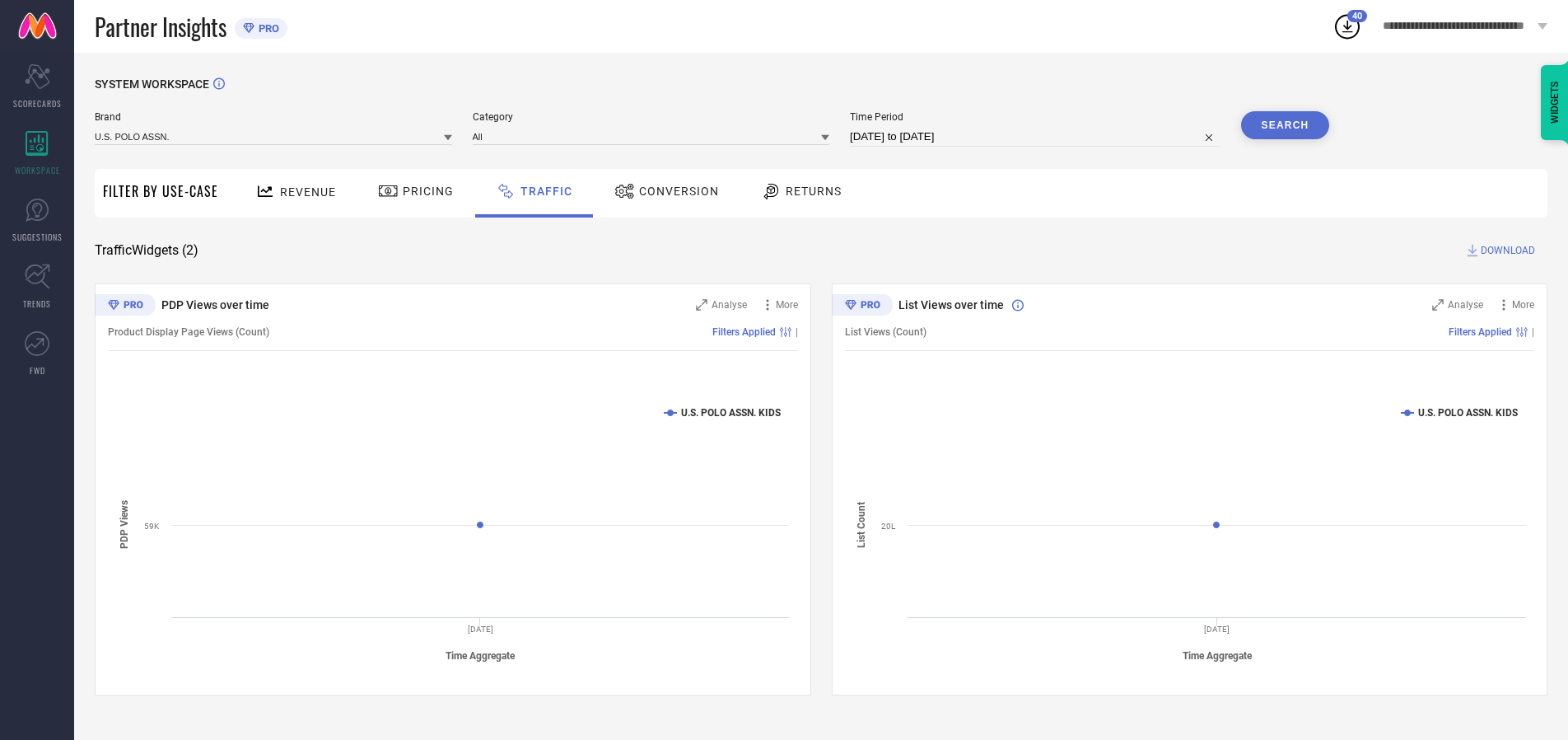
click at [1285, 125] on button "Search" at bounding box center [1286, 125] width 89 height 28
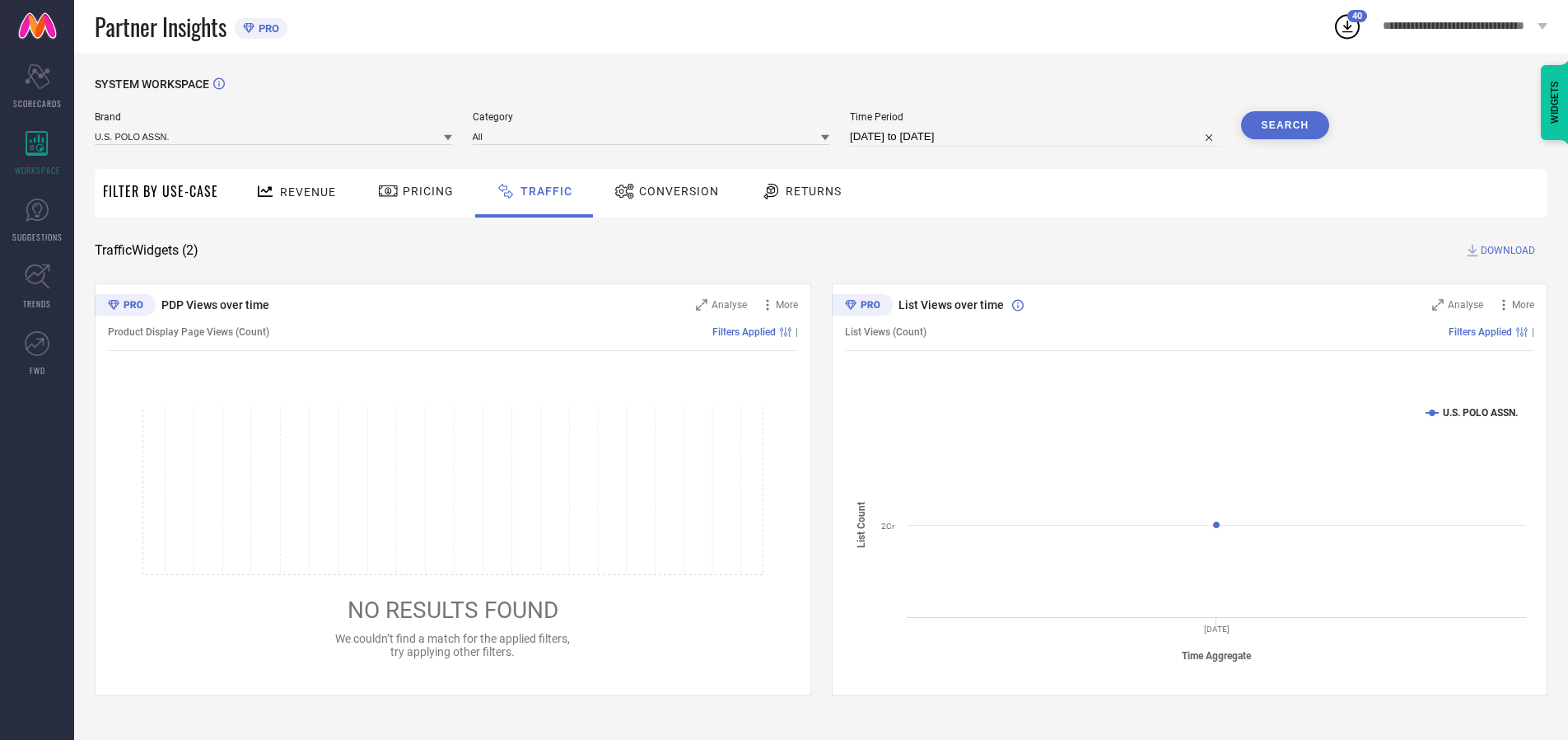
click at [1506, 251] on span "DOWNLOAD" at bounding box center [1508, 250] width 54 height 16
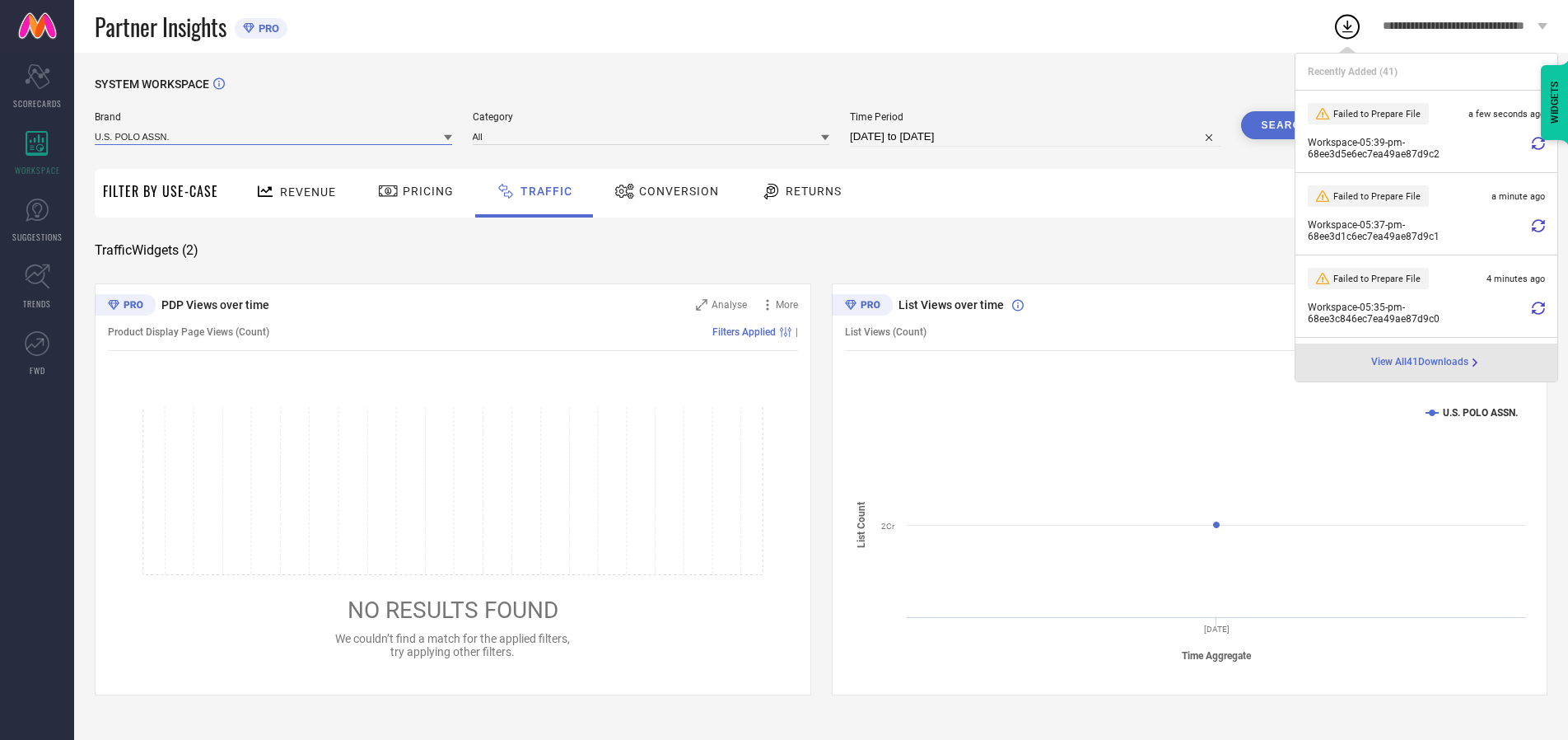
click at [274, 136] on input at bounding box center [273, 136] width 358 height 17
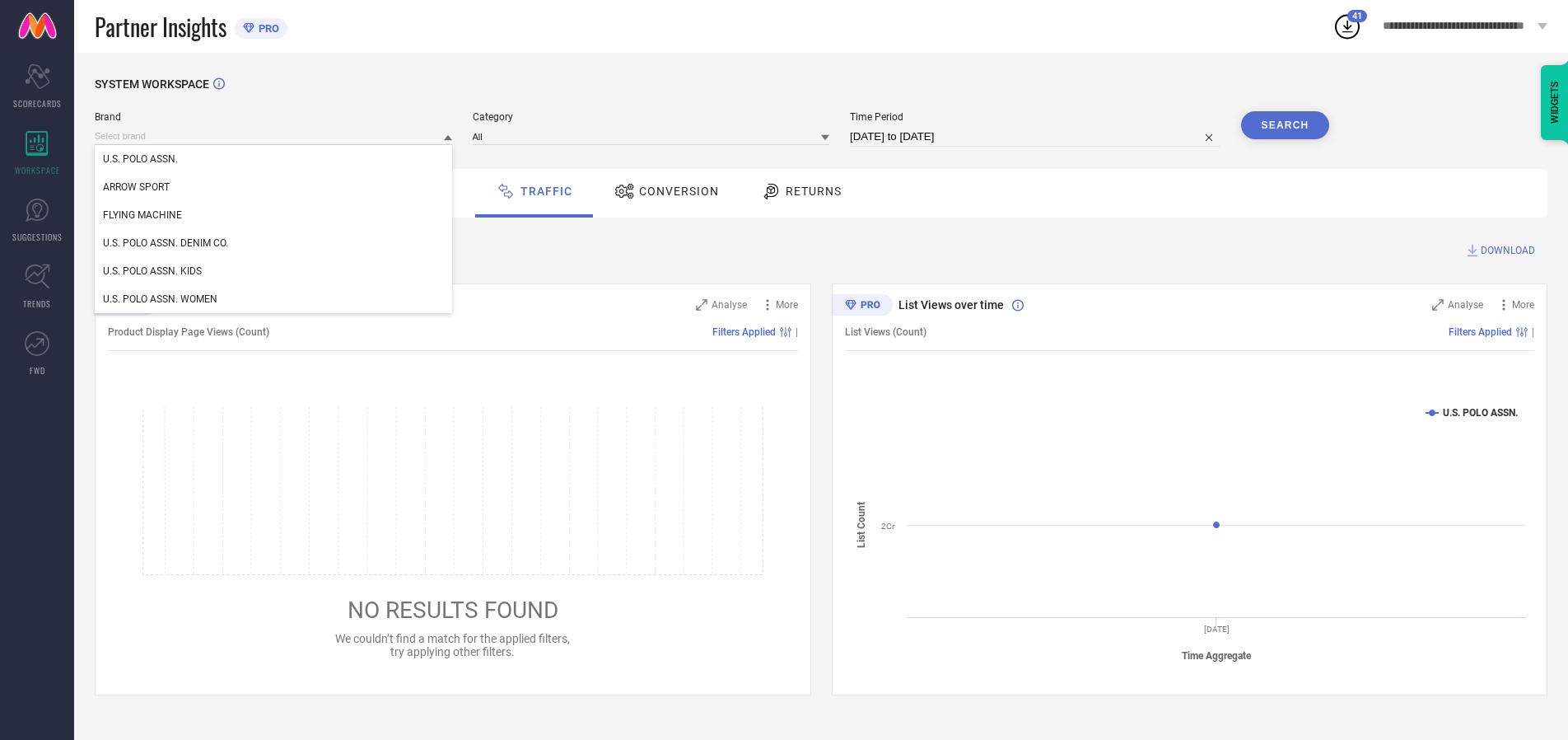
click at [274, 243] on div "U.S. POLO ASSN. DENIM CO." at bounding box center [273, 243] width 358 height 28
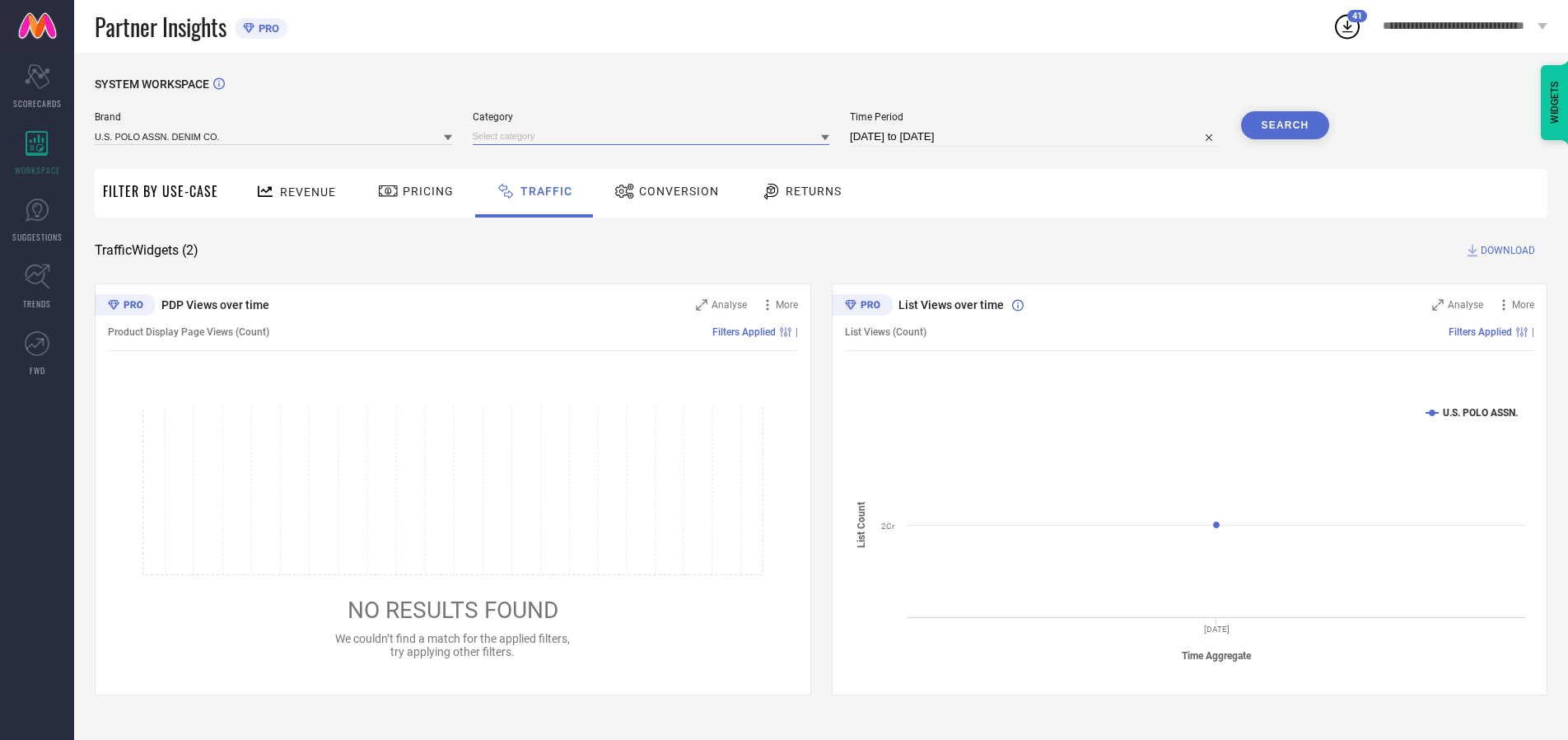
click at [655, 136] on input at bounding box center [651, 136] width 358 height 17
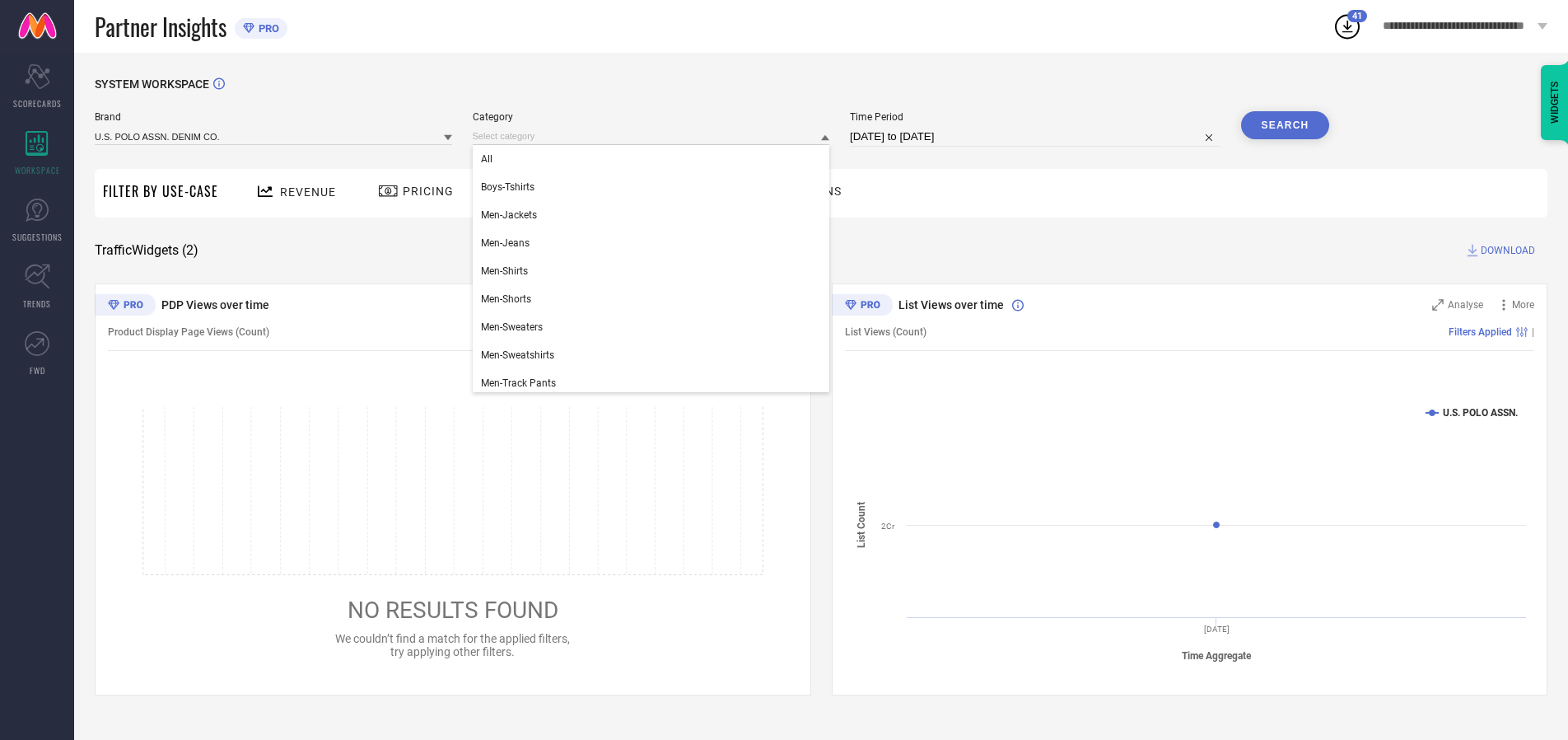
click at [655, 159] on div "All" at bounding box center [651, 159] width 358 height 28
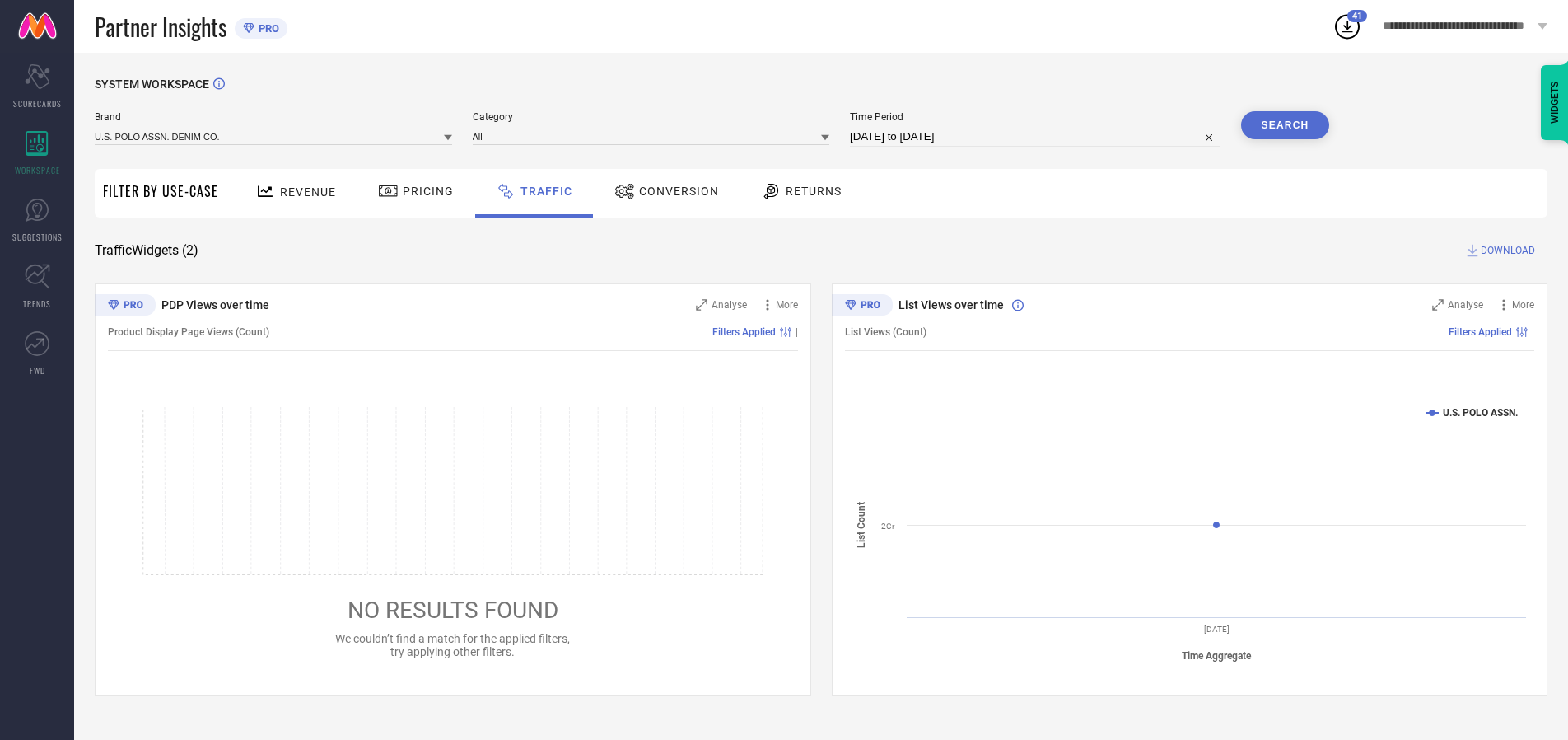
click at [1285, 125] on button "Search" at bounding box center [1286, 125] width 89 height 28
click at [1506, 251] on span "DOWNLOAD" at bounding box center [1508, 250] width 54 height 16
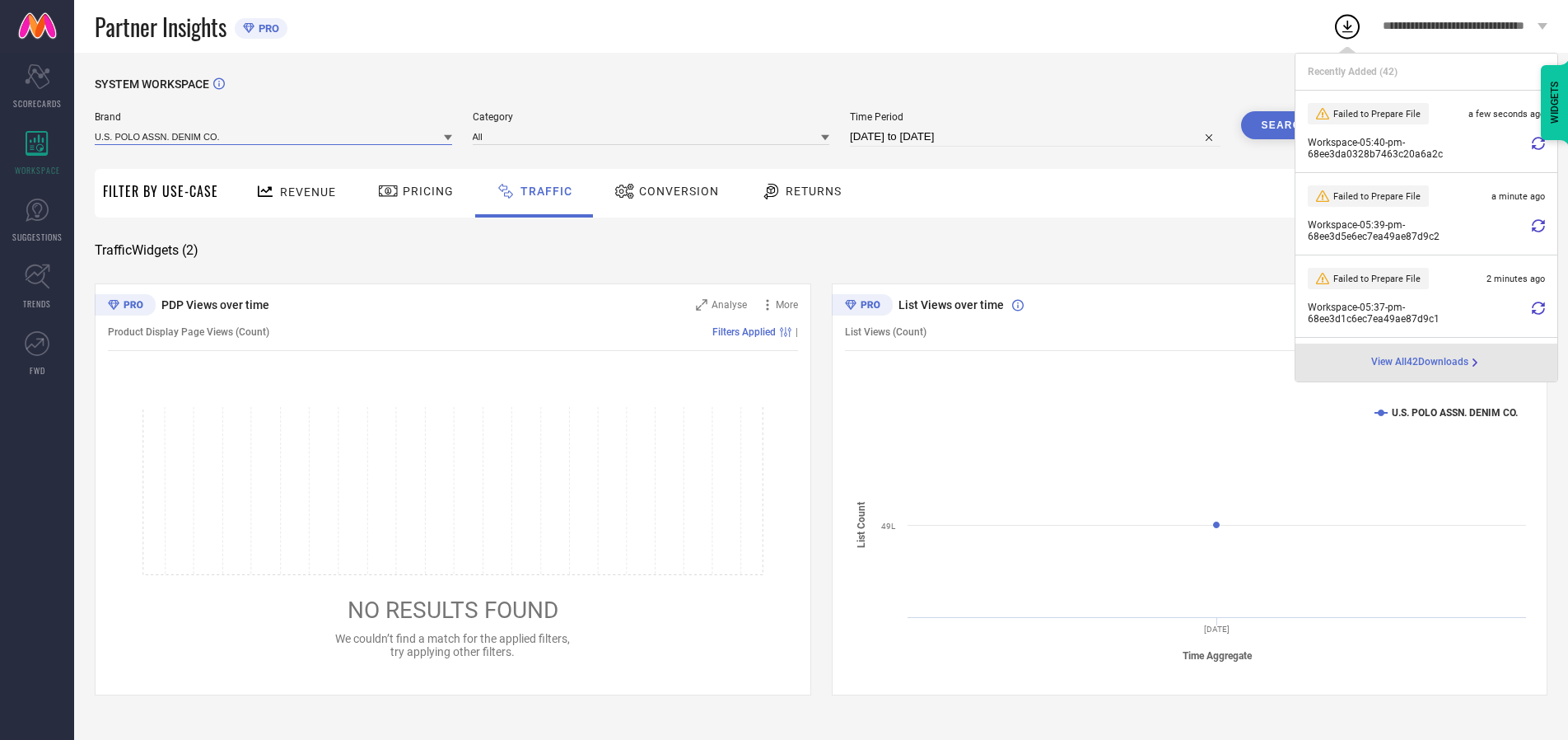
click at [274, 136] on input at bounding box center [273, 136] width 358 height 17
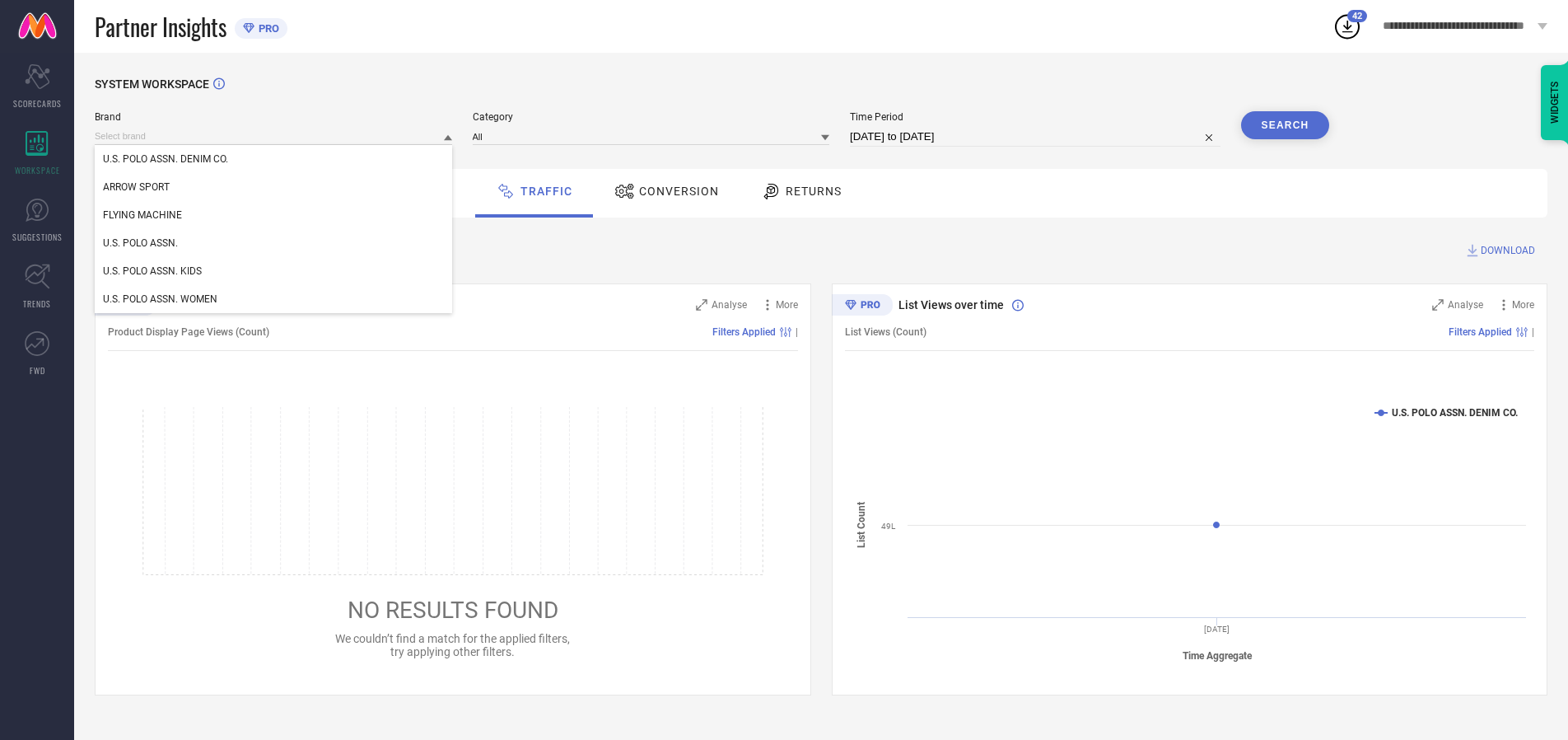
click at [274, 299] on div "U.S. POLO ASSN. WOMEN" at bounding box center [273, 299] width 358 height 28
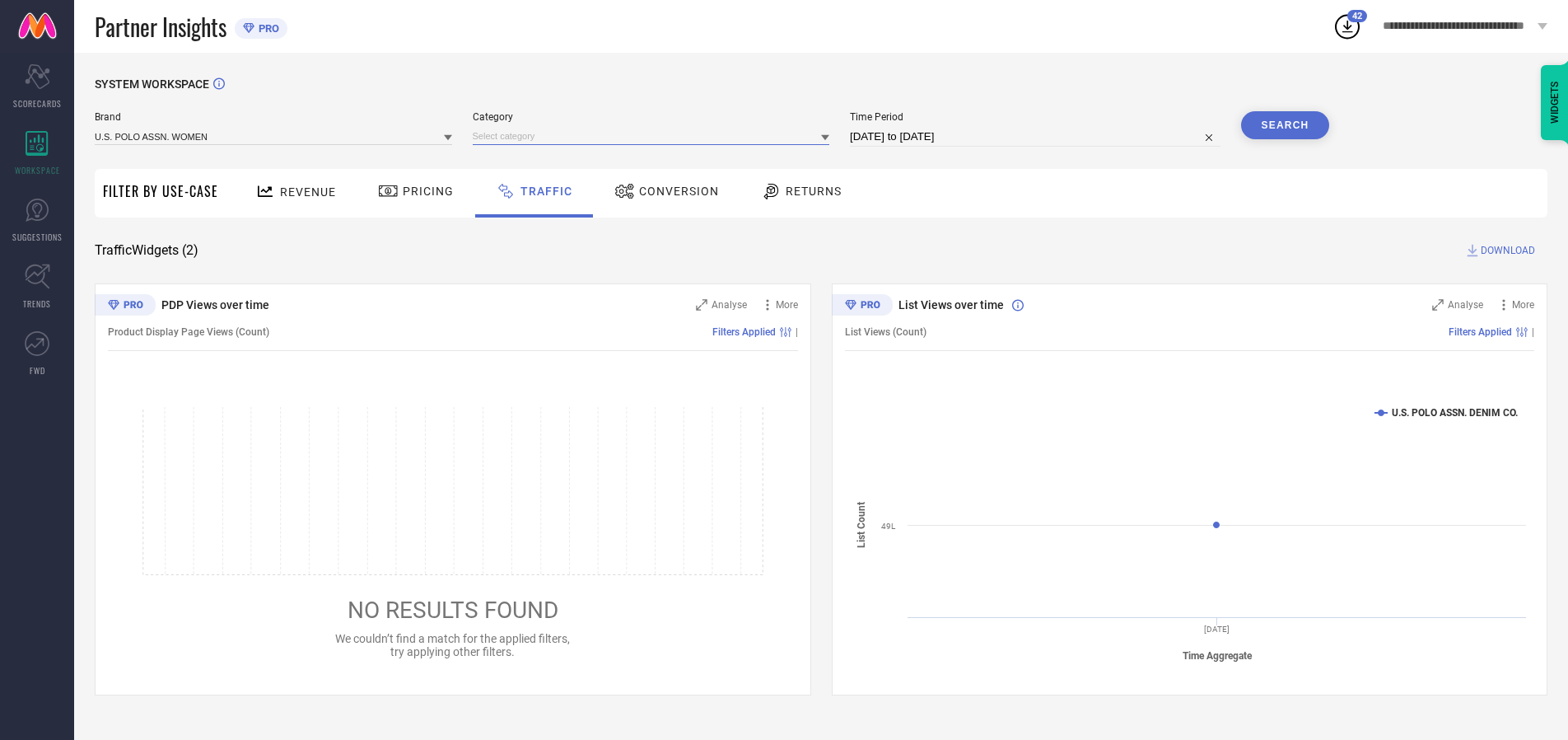
click at [655, 136] on input at bounding box center [651, 136] width 358 height 17
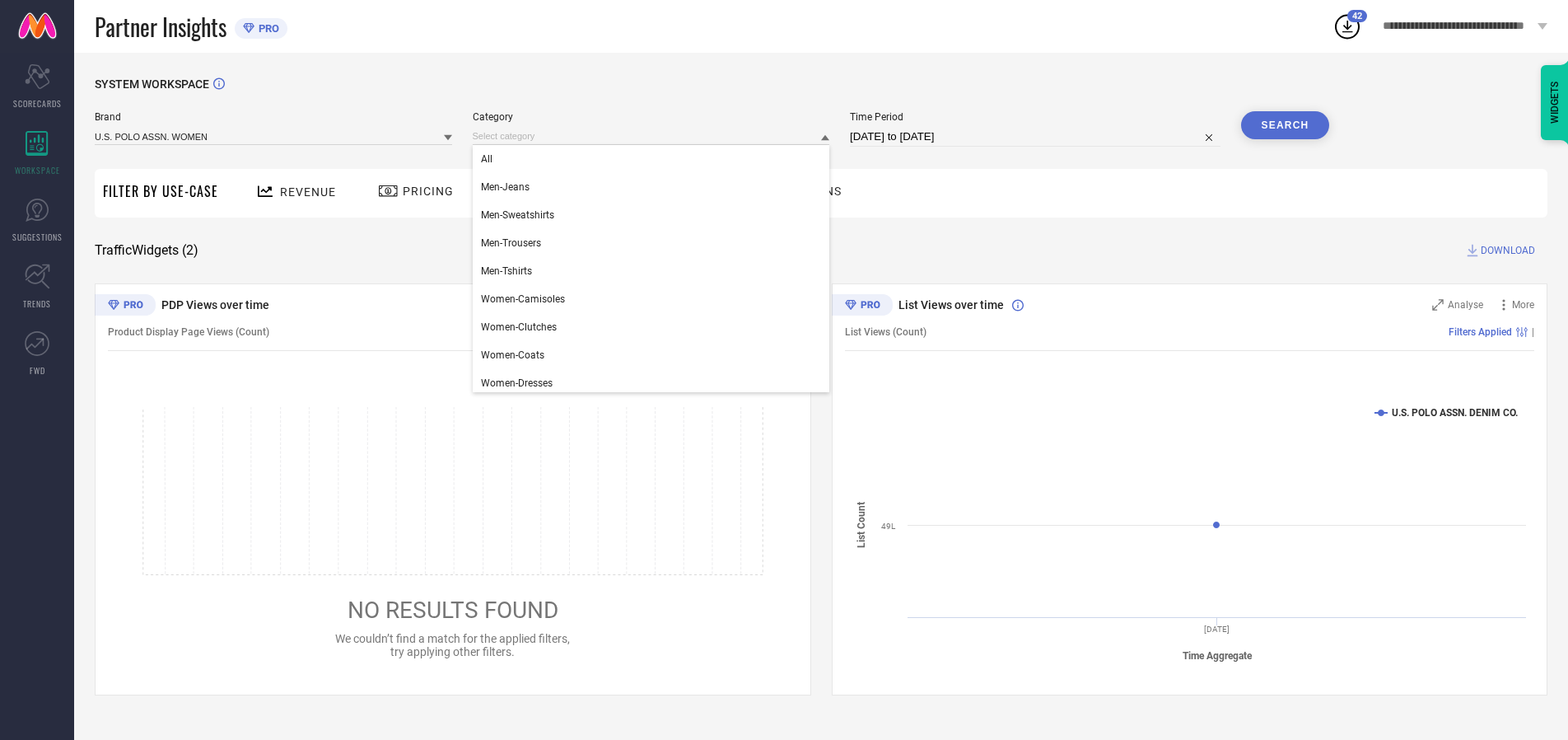
click at [655, 159] on div "All" at bounding box center [651, 159] width 358 height 28
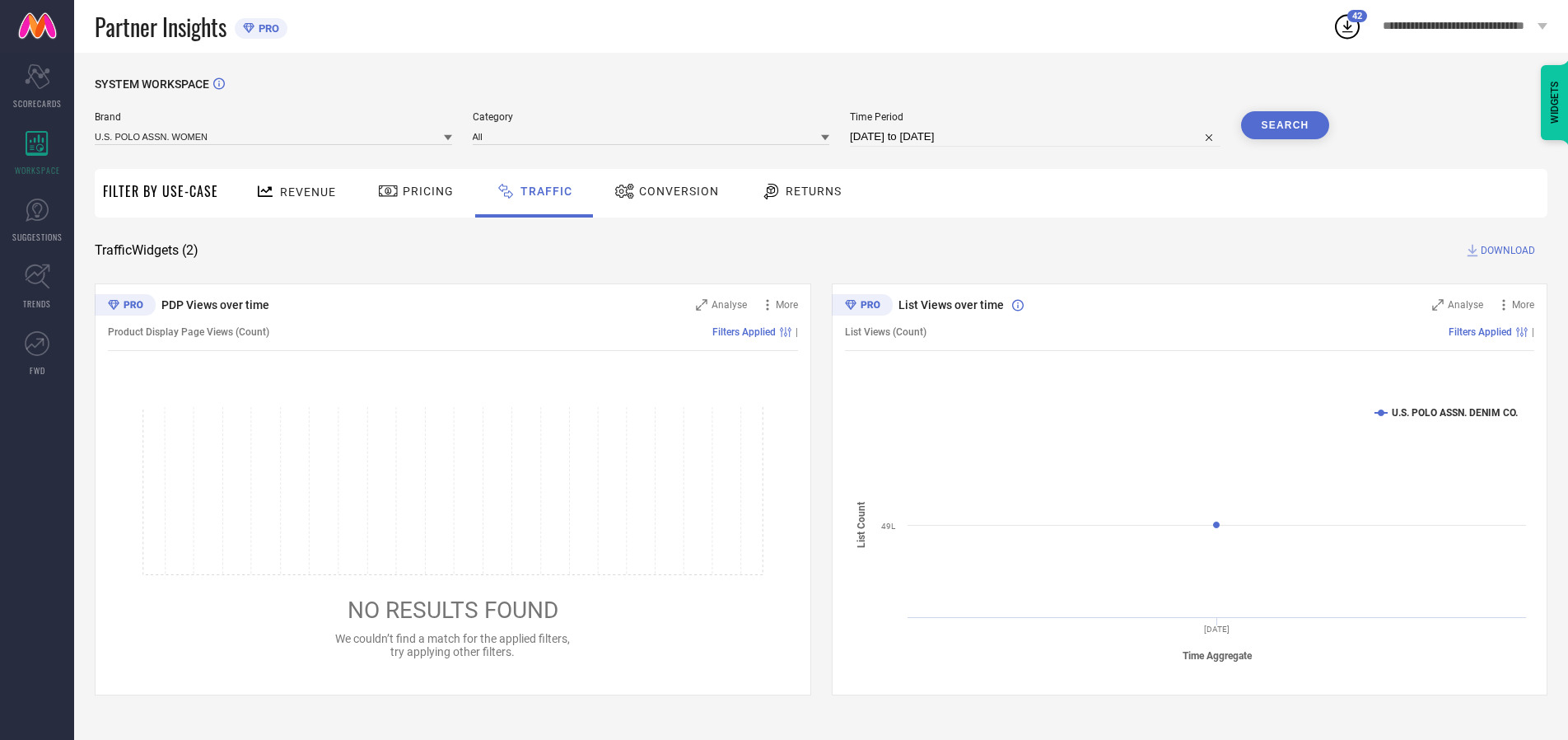
click at [1285, 125] on button "Search" at bounding box center [1286, 125] width 89 height 28
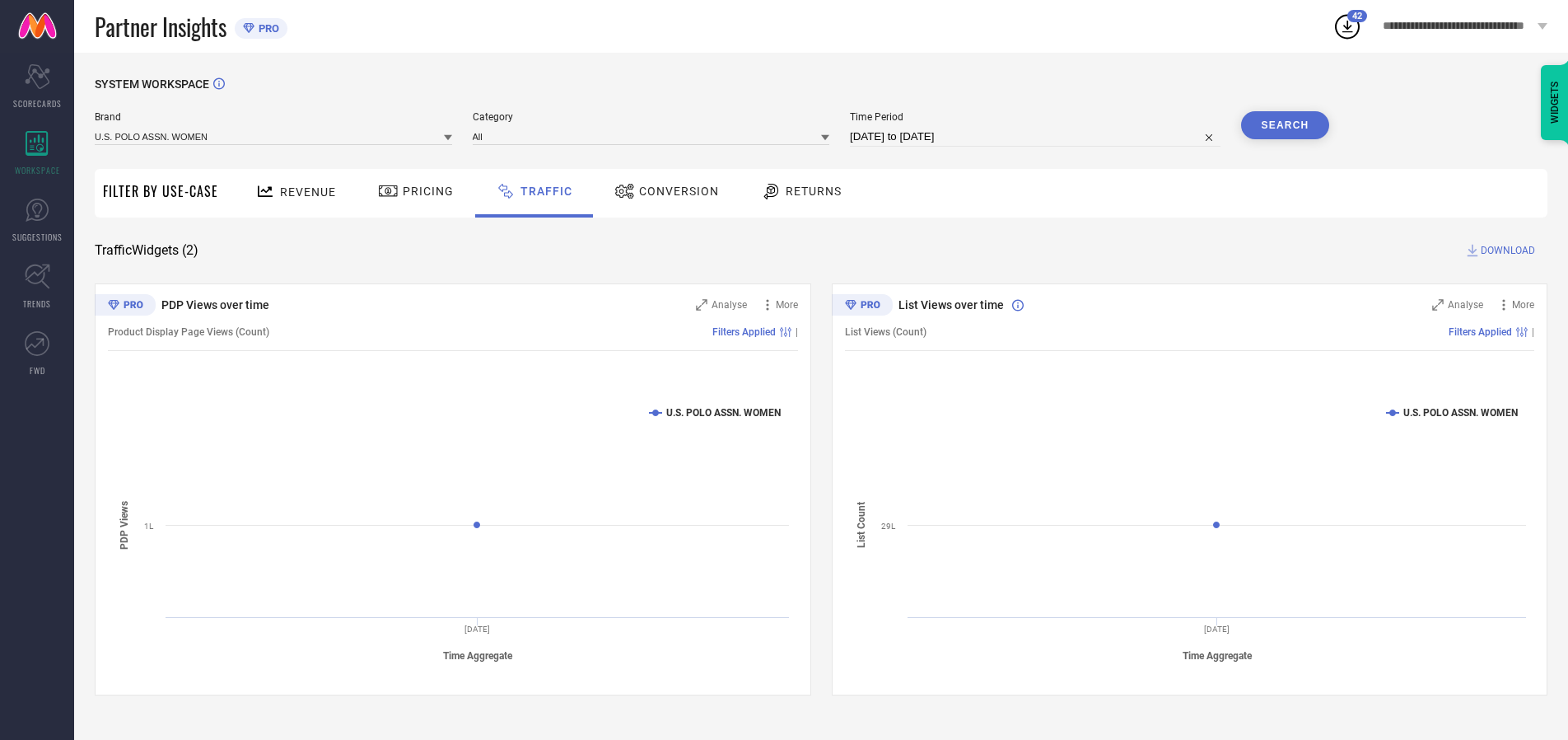
click at [1506, 251] on span "DOWNLOAD" at bounding box center [1508, 250] width 54 height 16
click at [1037, 137] on input at bounding box center [1035, 137] width 370 height 20
select select "9"
select select "2025"
select select "10"
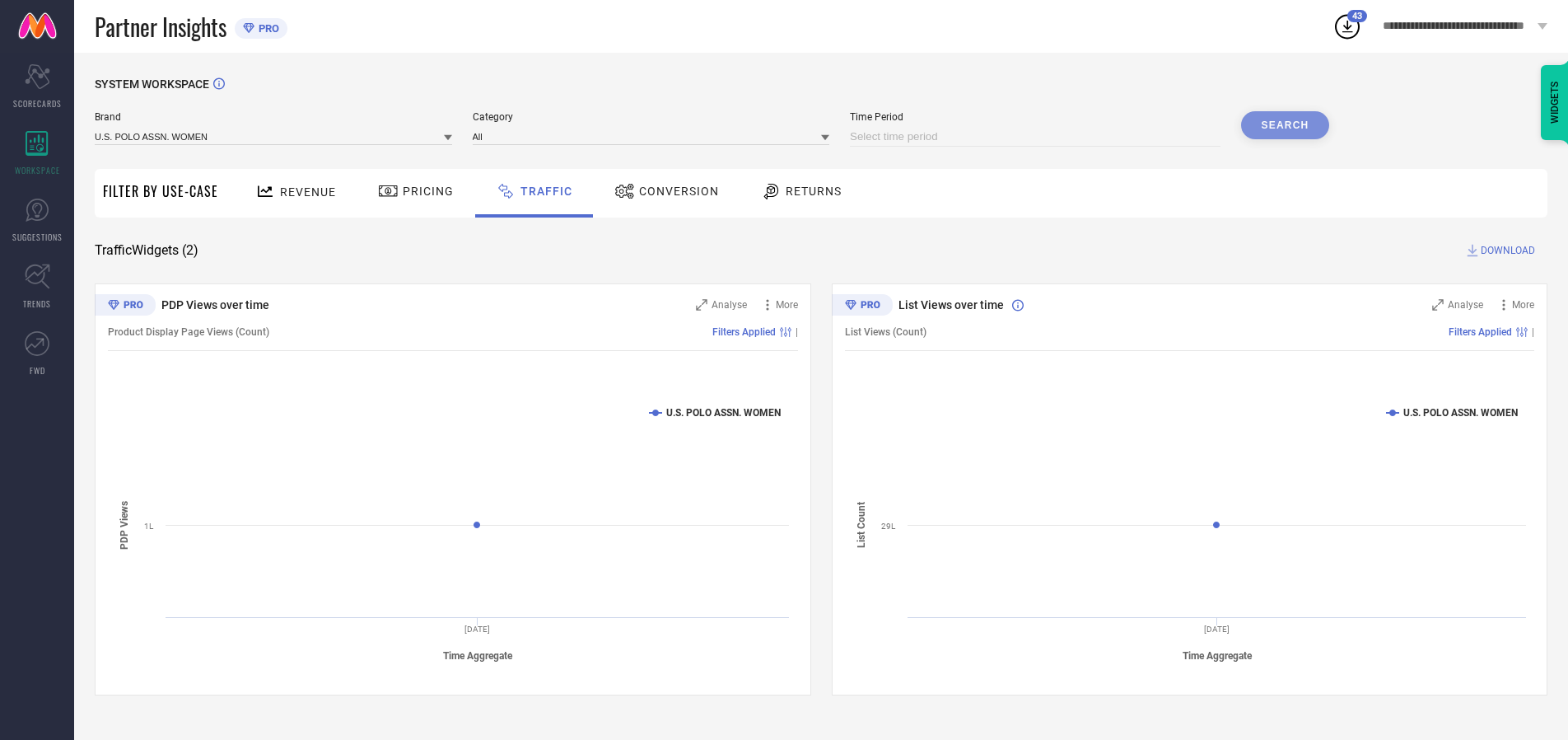
select select "2025"
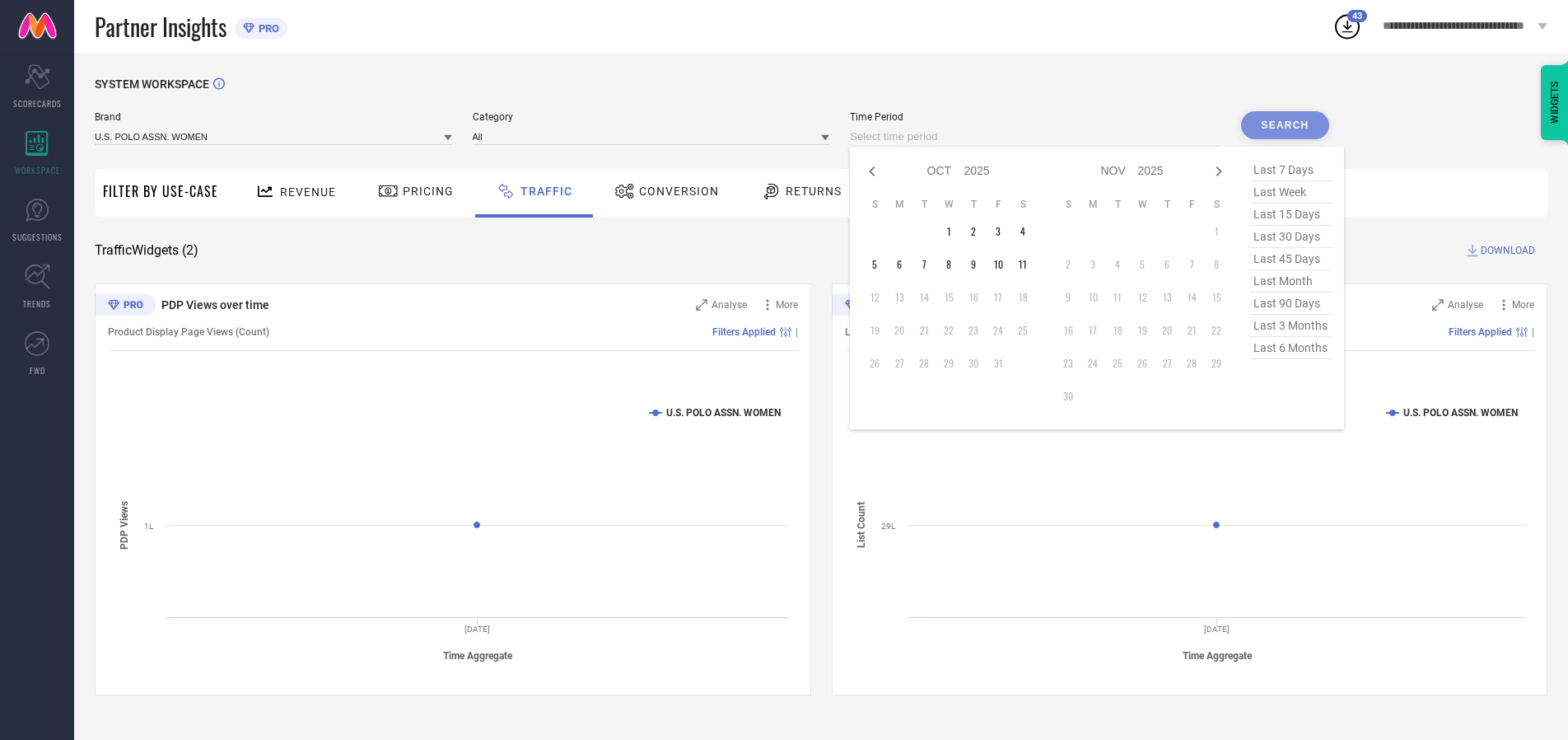
click at [953, 264] on td "8" at bounding box center [948, 264] width 24 height 24
type input "[DATE] to [DATE]"
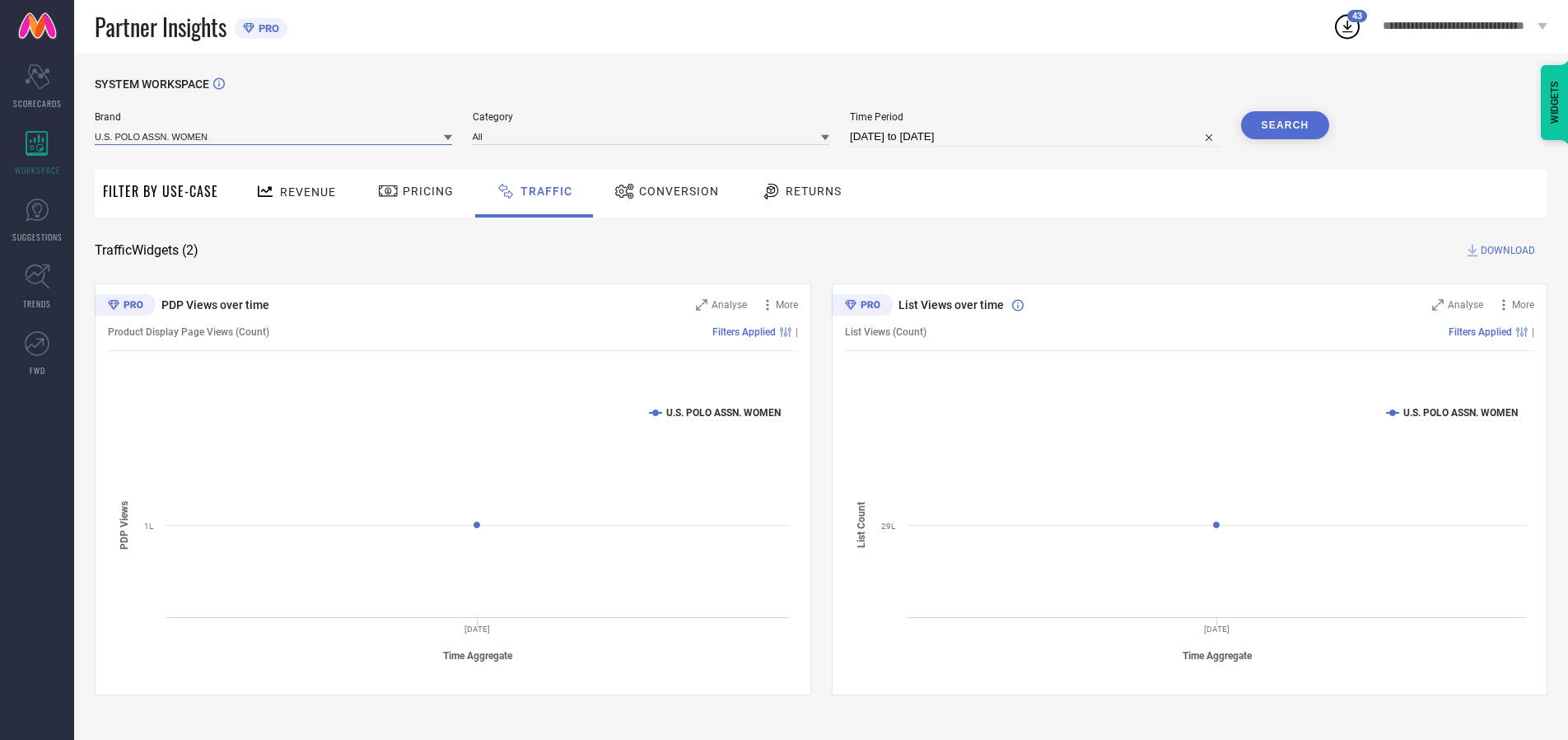
click at [274, 136] on input at bounding box center [273, 136] width 358 height 17
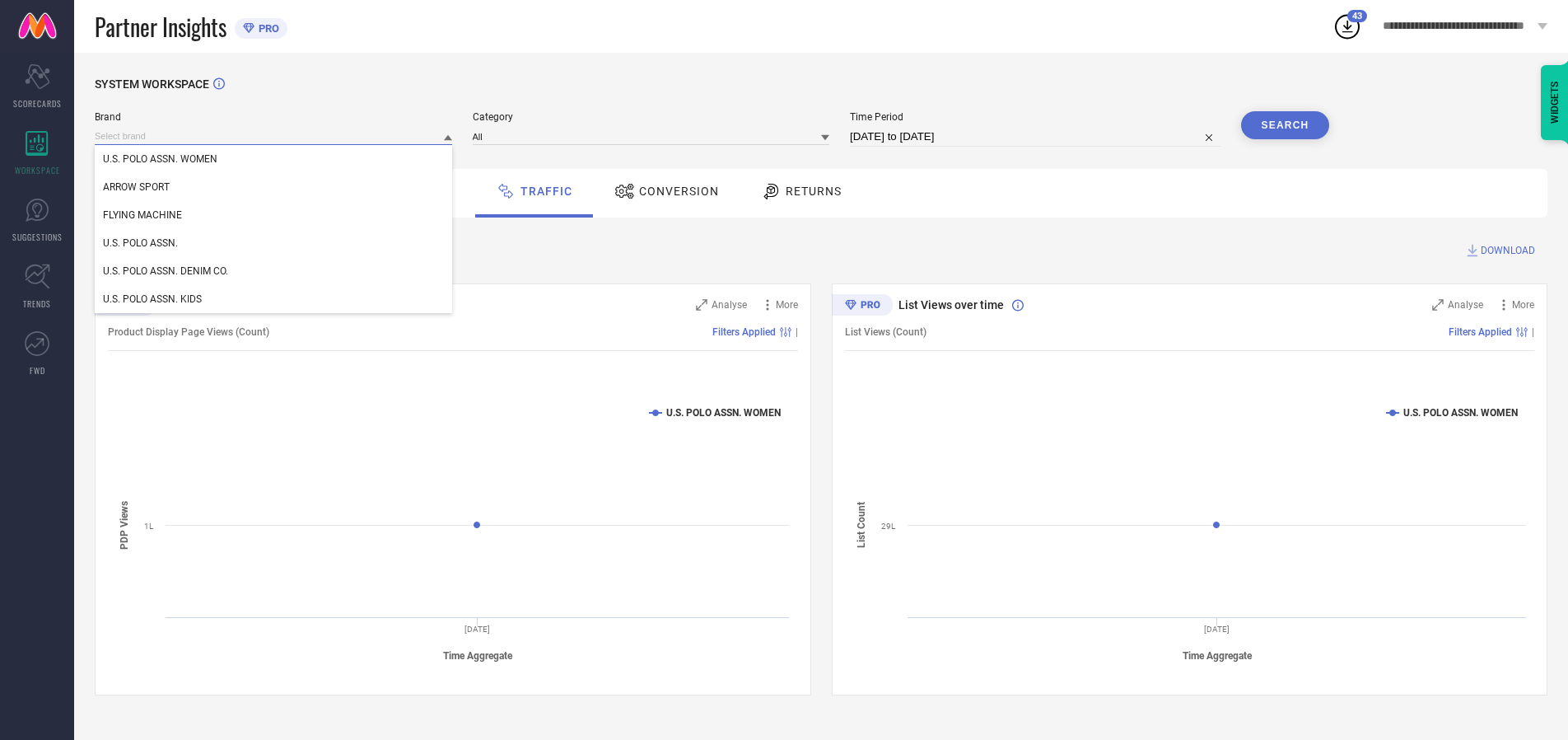
click at [274, 136] on input at bounding box center [273, 136] width 358 height 17
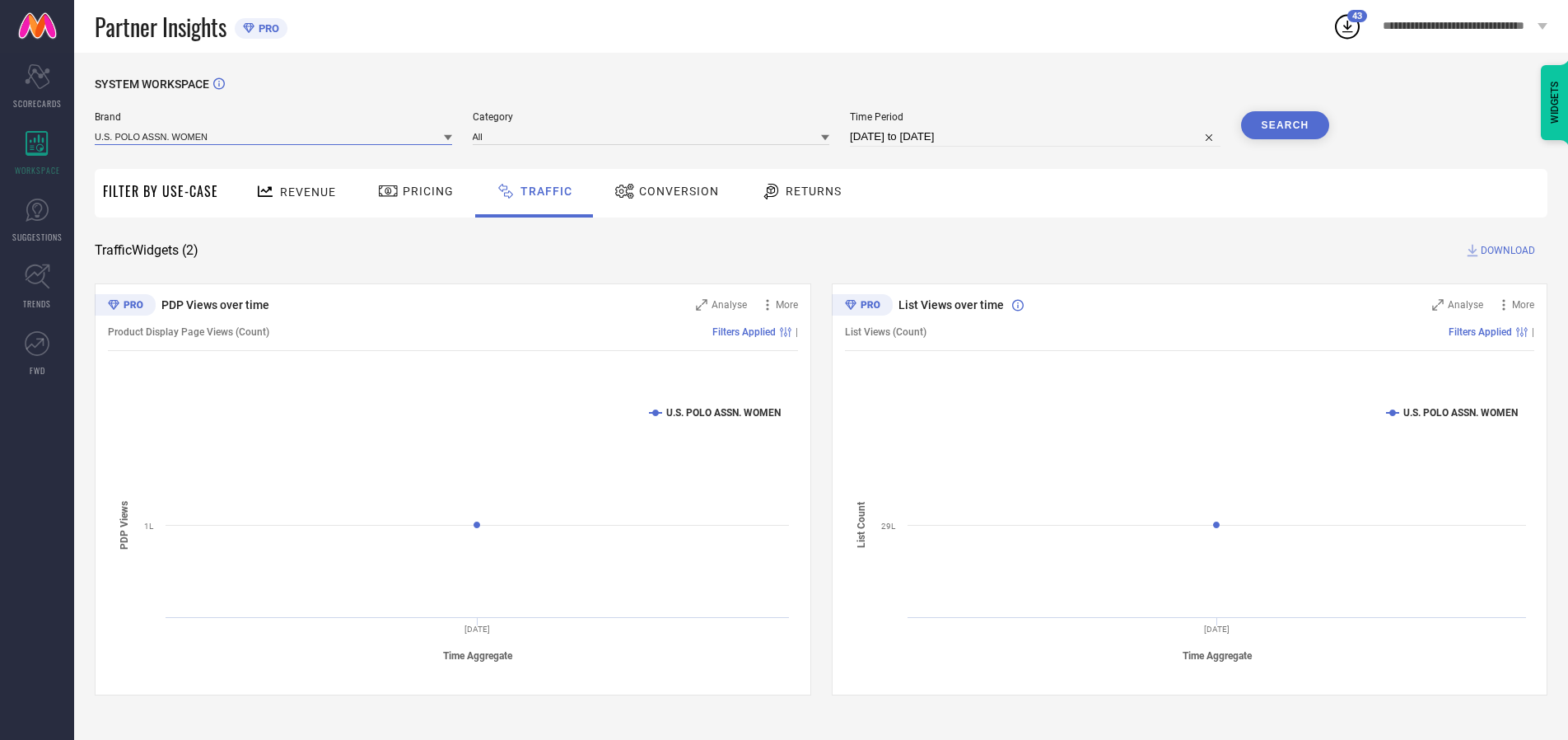
click at [274, 136] on input at bounding box center [273, 136] width 358 height 17
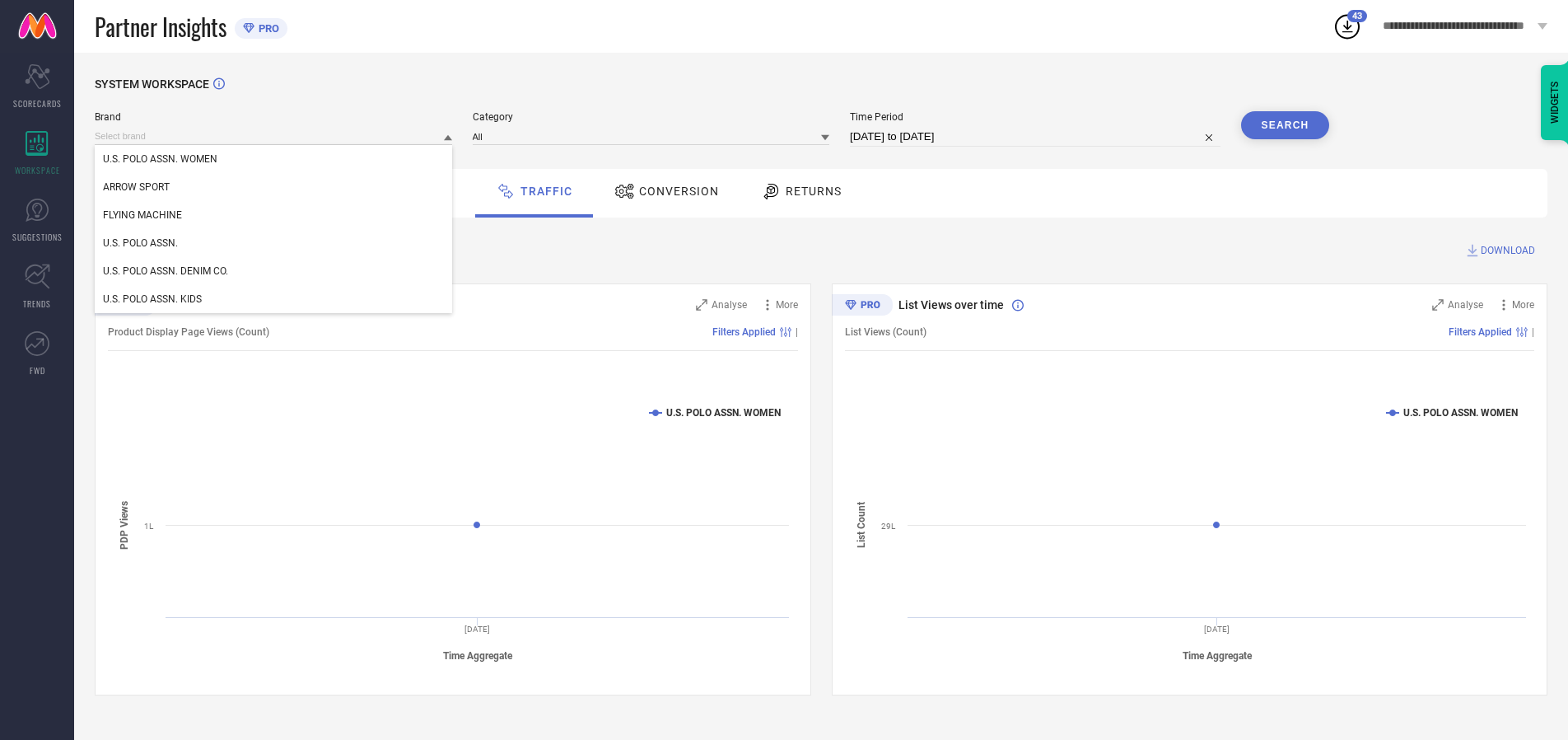
click at [274, 159] on div "U.S. POLO ASSN. WOMEN" at bounding box center [273, 159] width 358 height 28
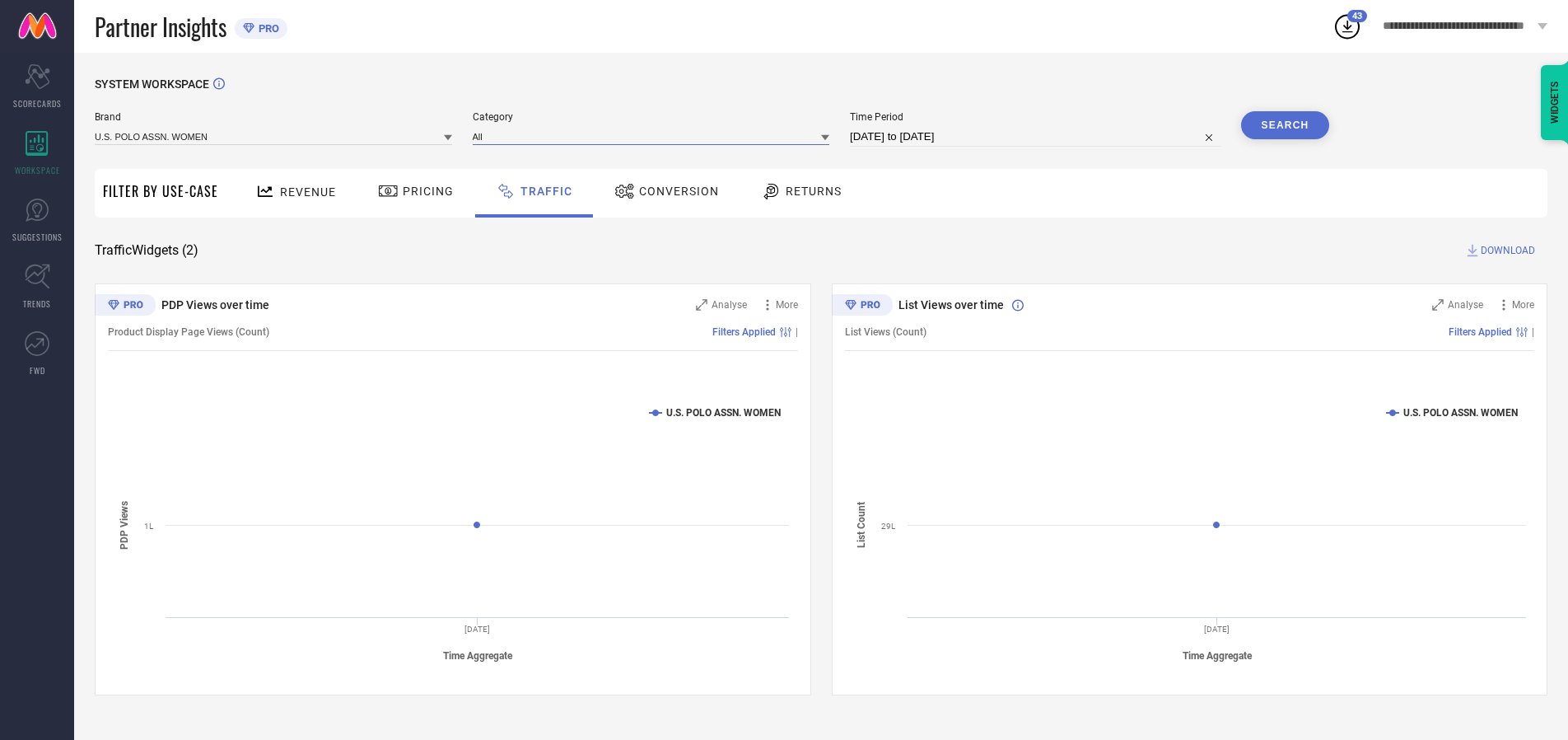
click at [655, 136] on input at bounding box center [651, 136] width 358 height 17
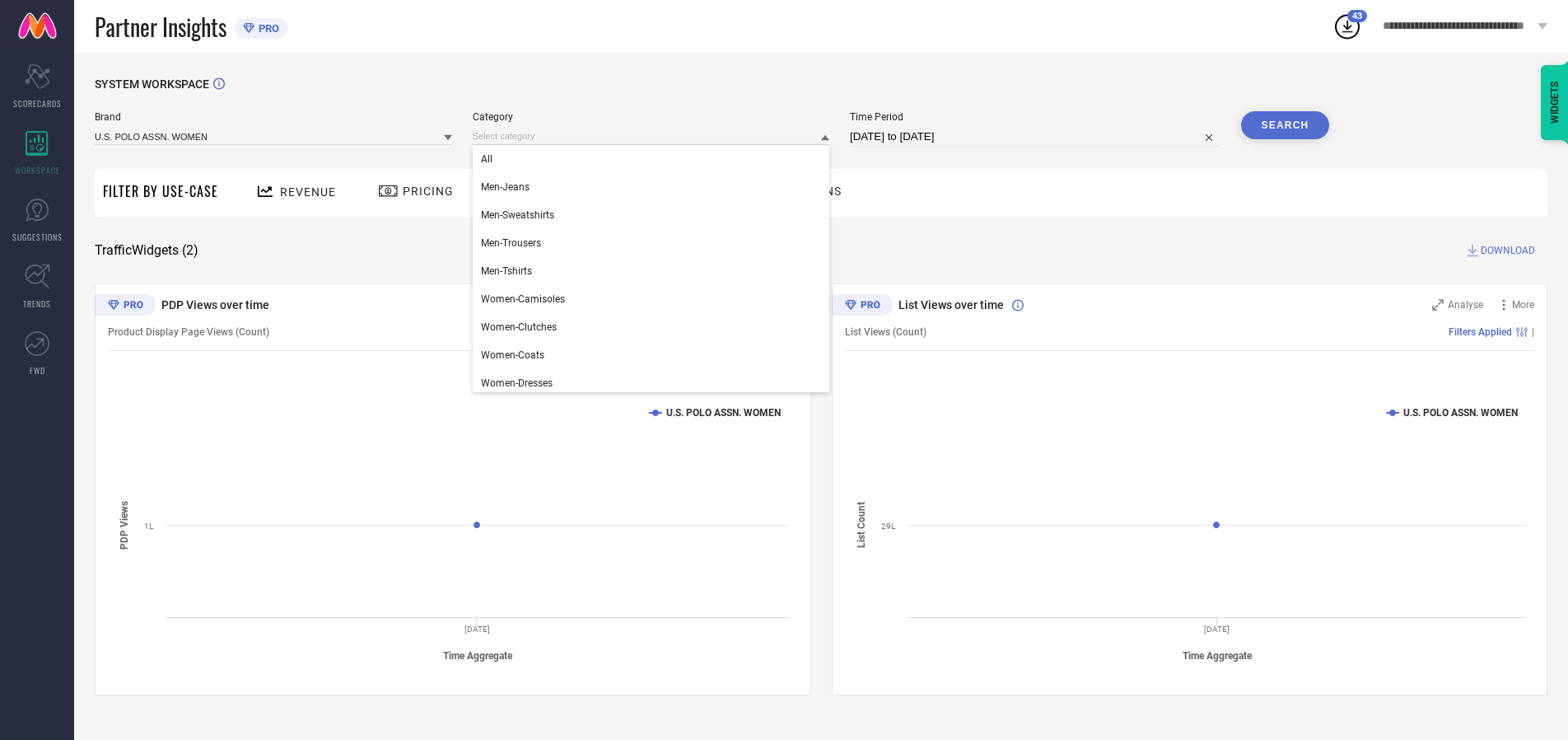
click at [655, 159] on div "All" at bounding box center [651, 159] width 358 height 28
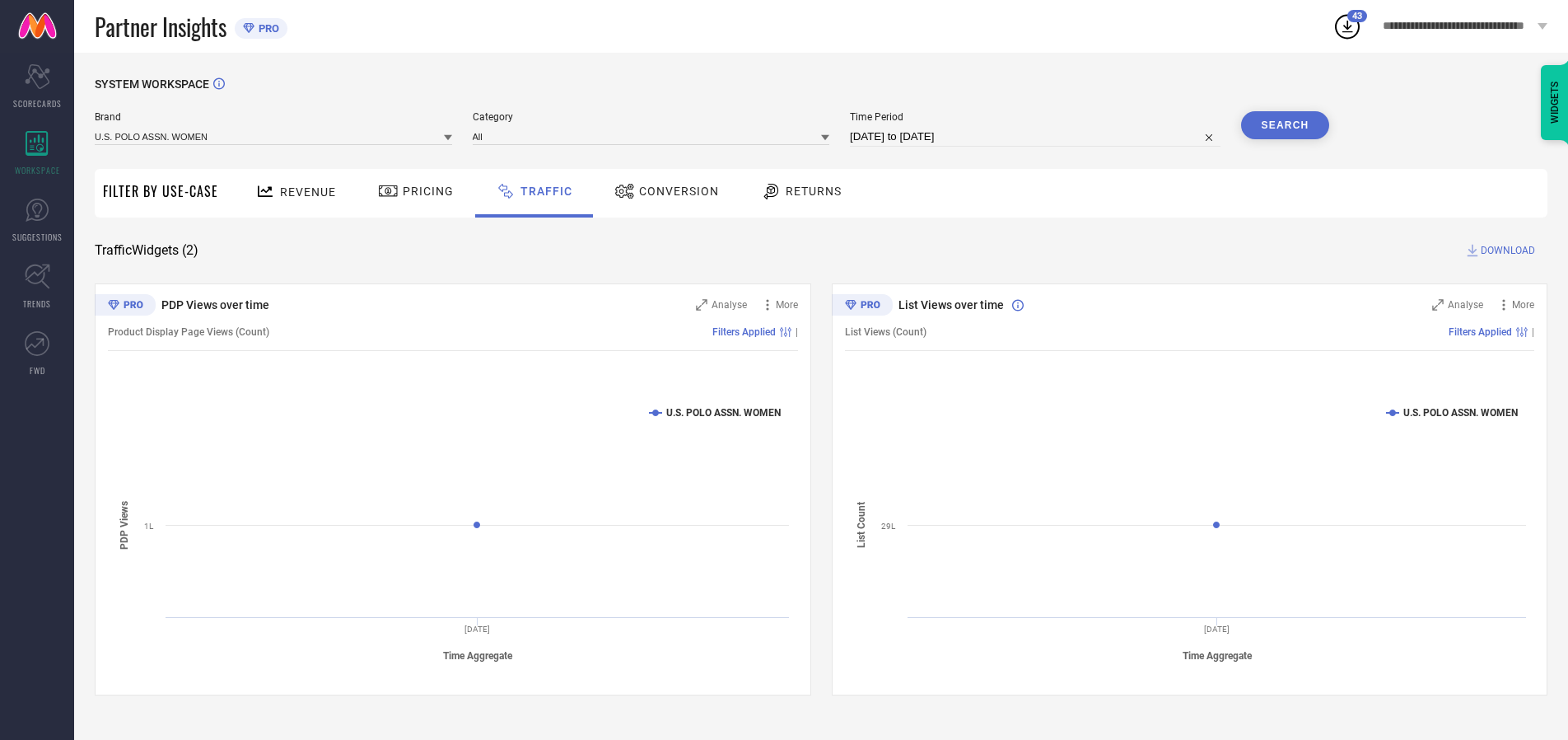
click at [1285, 125] on button "Search" at bounding box center [1286, 125] width 89 height 28
click at [1506, 251] on span "DOWNLOAD" at bounding box center [1508, 250] width 54 height 16
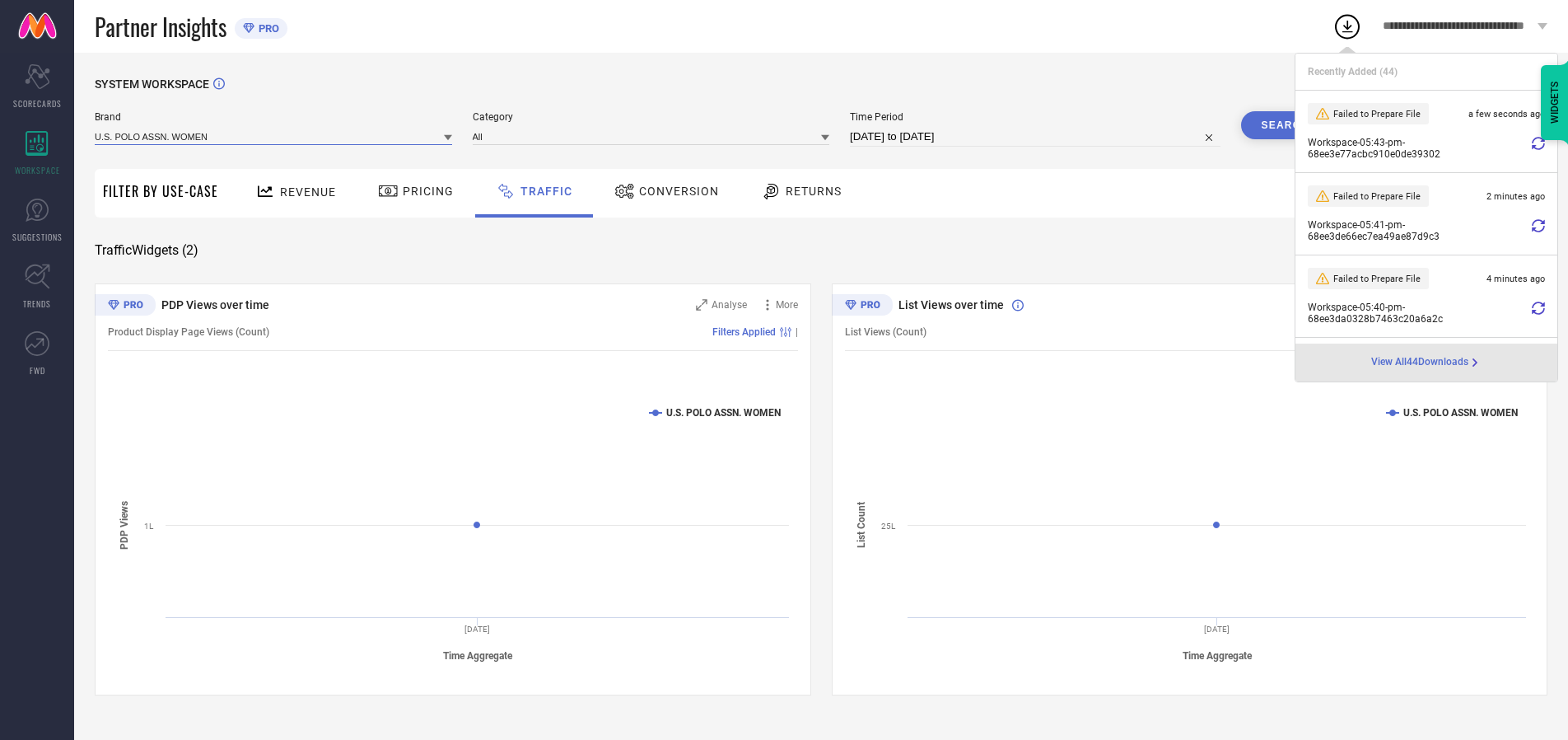
click at [274, 136] on input at bounding box center [273, 136] width 358 height 17
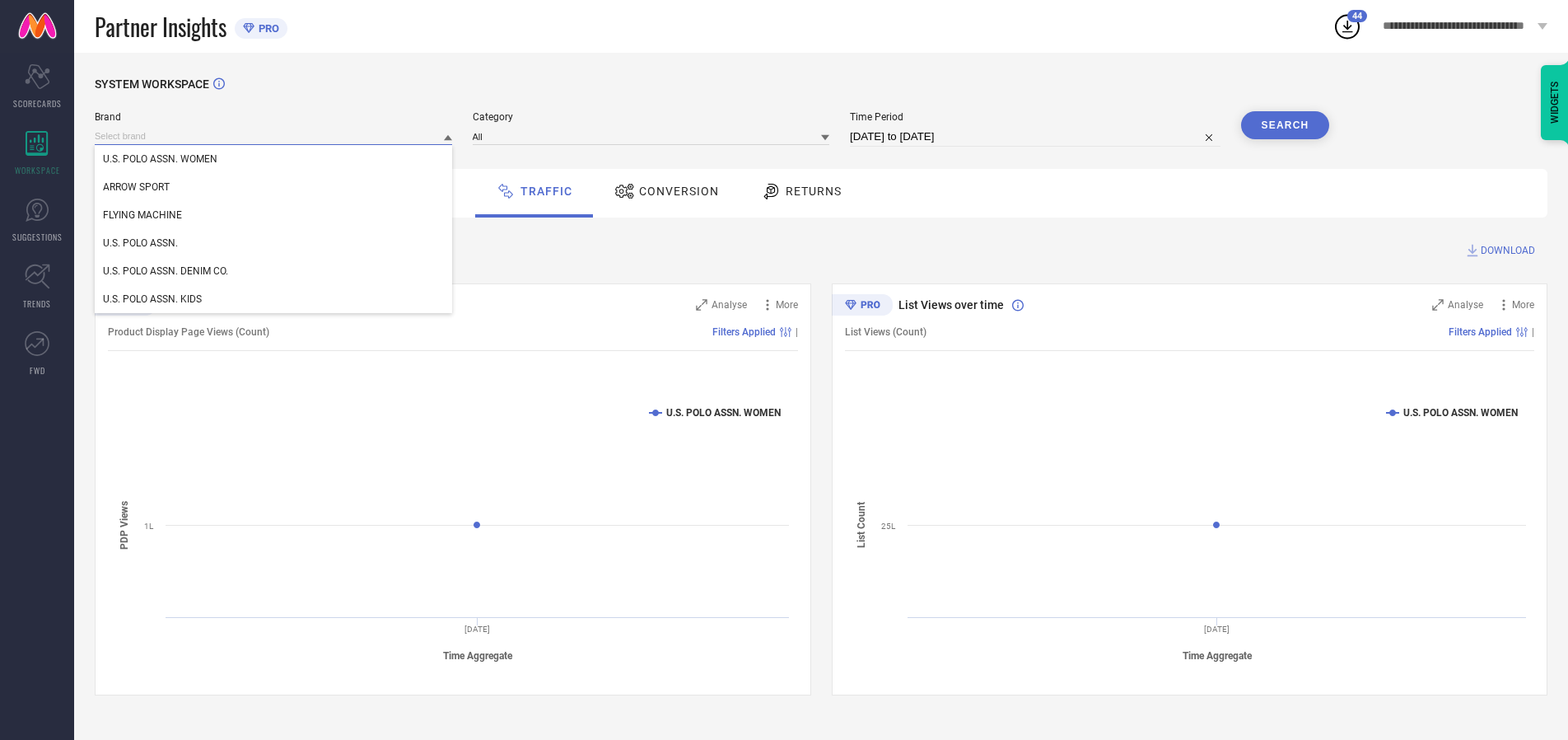
click at [274, 243] on div "U.S. POLO ASSN." at bounding box center [273, 243] width 358 height 28
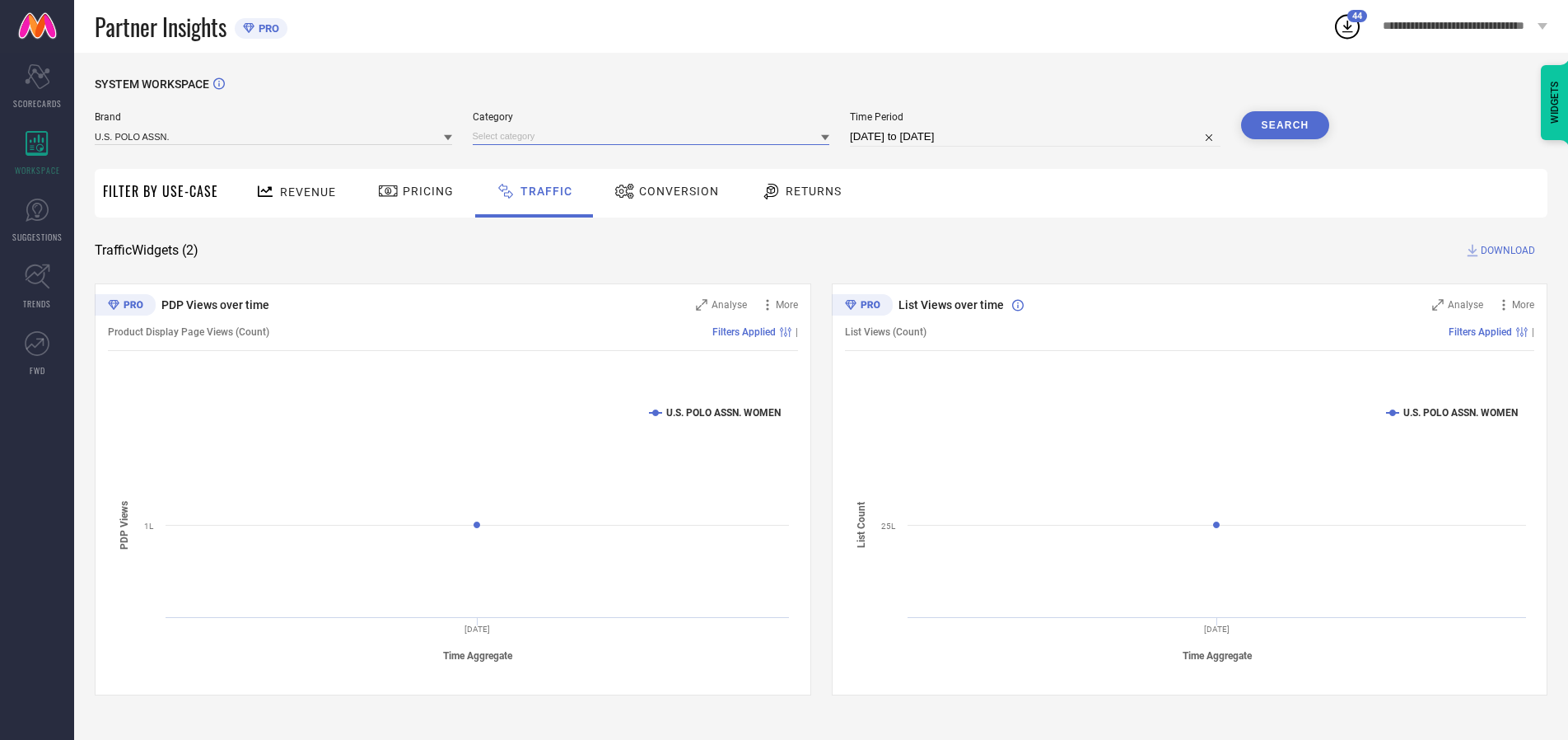
click at [655, 136] on input at bounding box center [651, 136] width 358 height 17
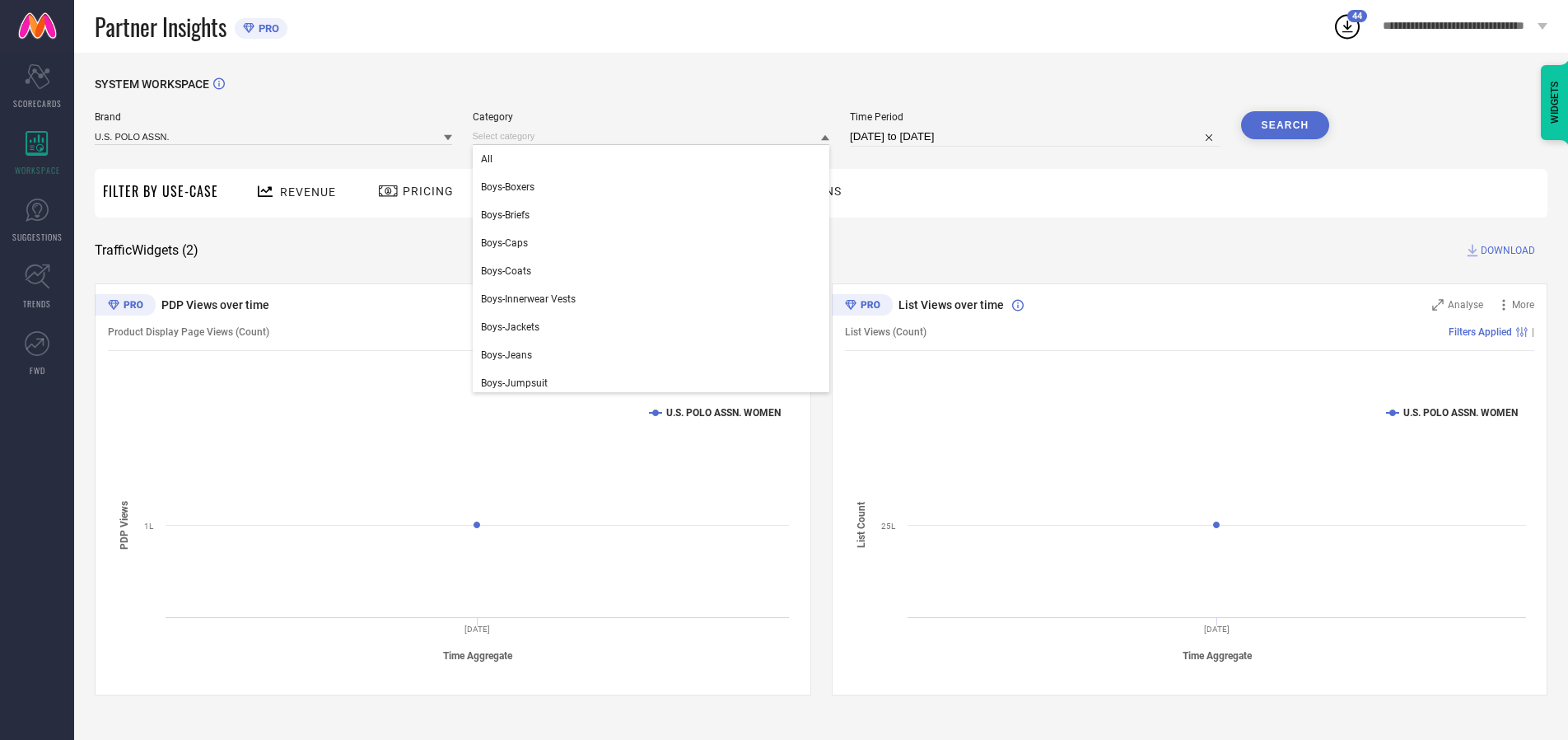
click at [655, 159] on div "All" at bounding box center [651, 159] width 358 height 28
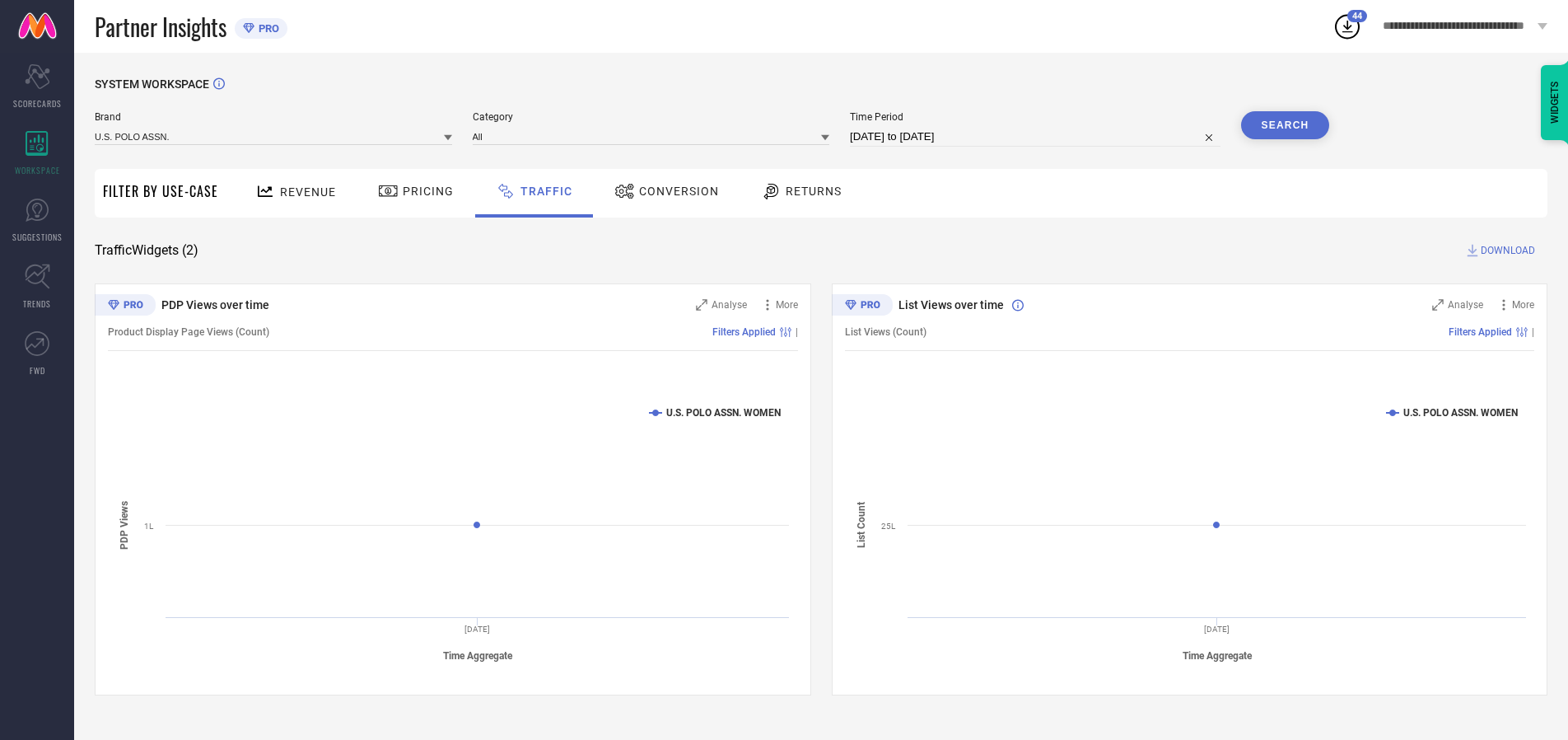
click at [1285, 125] on button "Search" at bounding box center [1286, 125] width 89 height 28
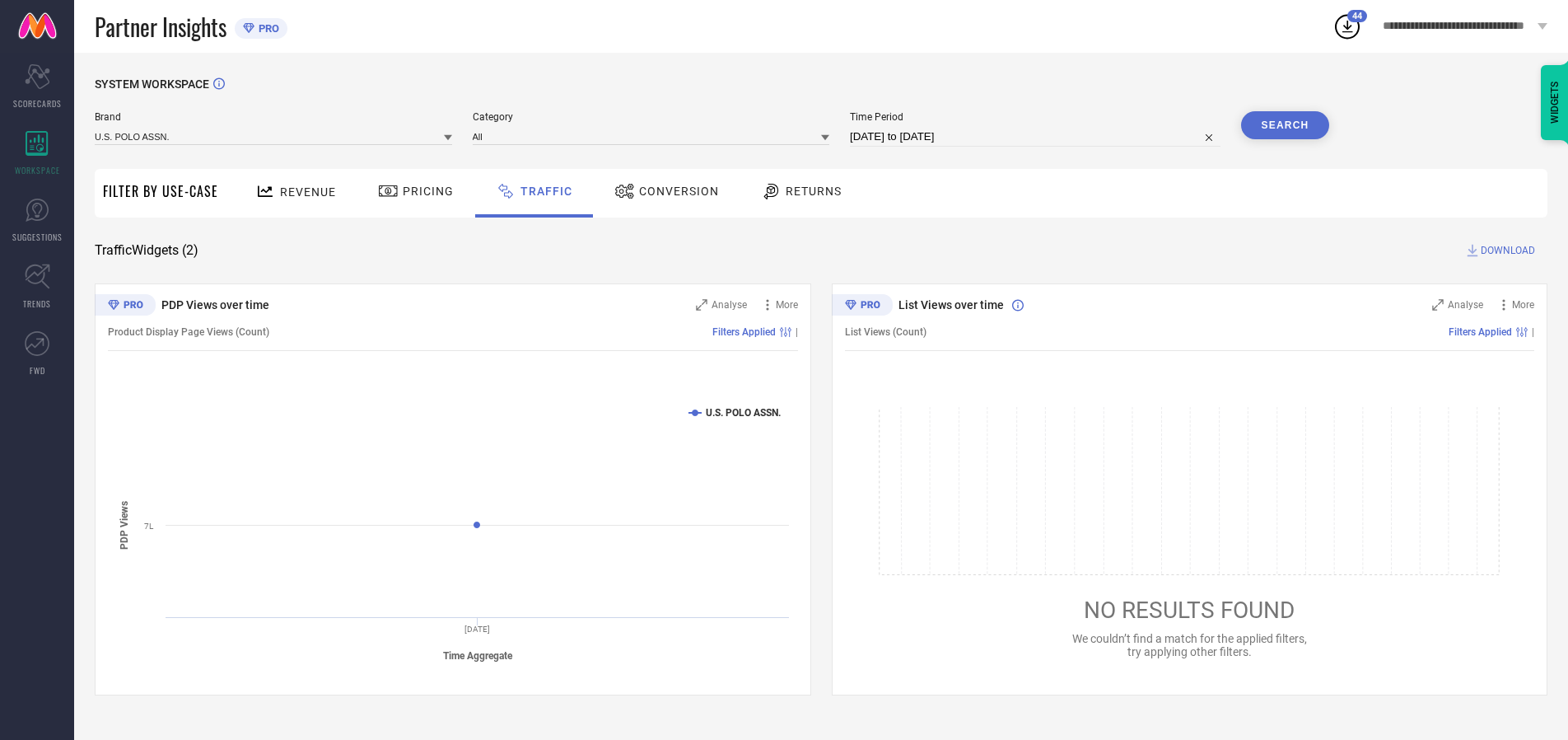
click at [1506, 251] on span "DOWNLOAD" at bounding box center [1508, 250] width 54 height 16
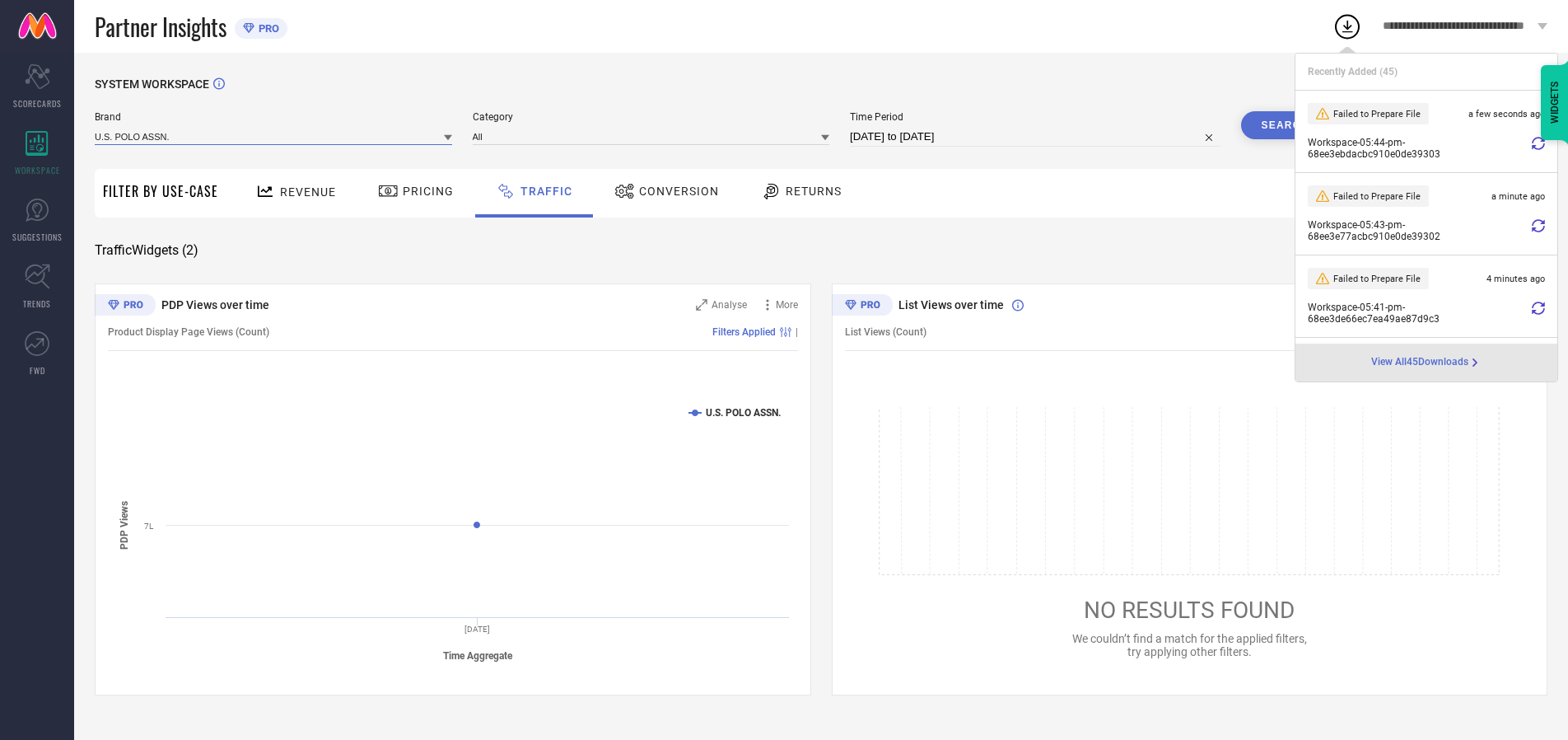
click at [274, 136] on input at bounding box center [273, 136] width 358 height 17
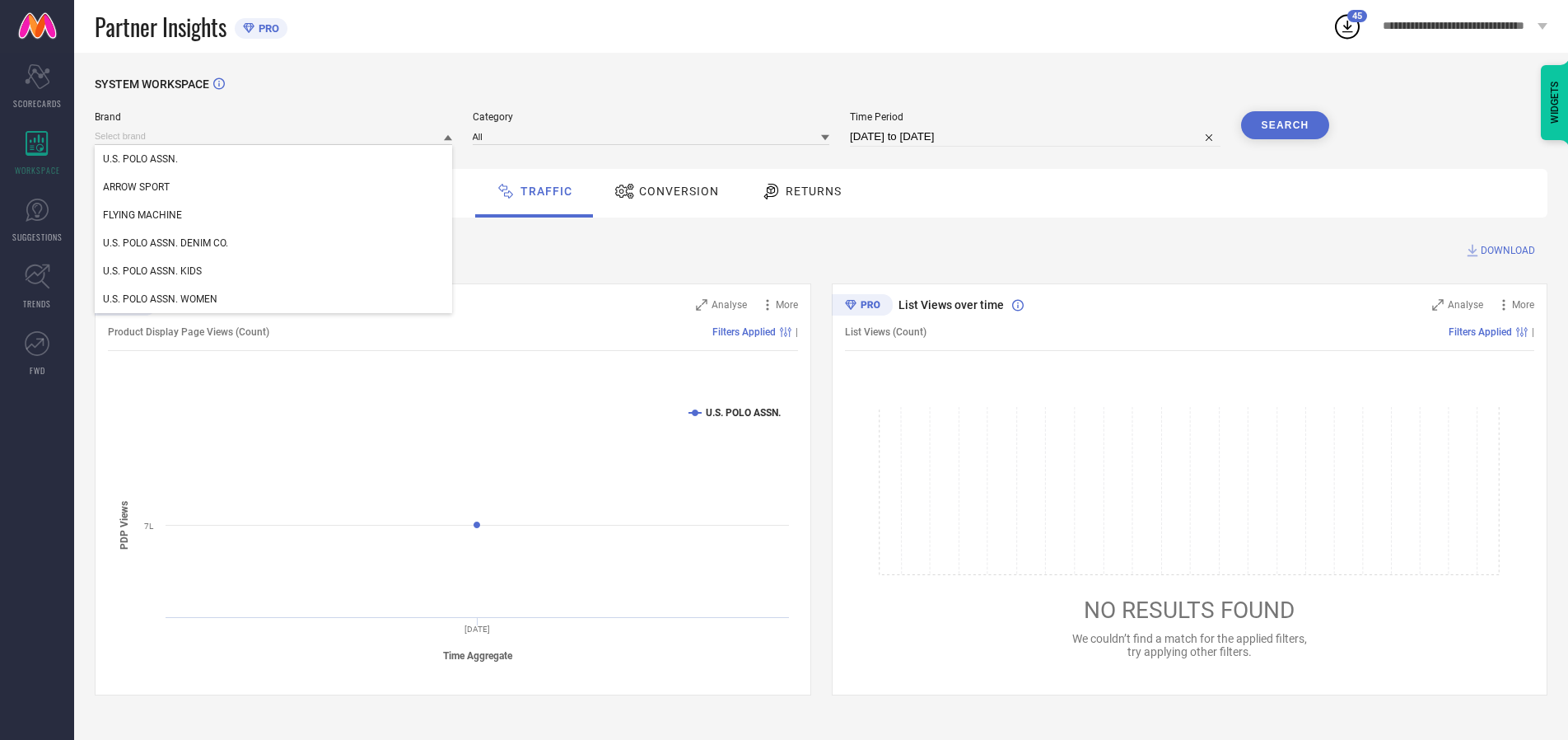
click at [274, 243] on div "U.S. POLO ASSN. DENIM CO." at bounding box center [273, 243] width 358 height 28
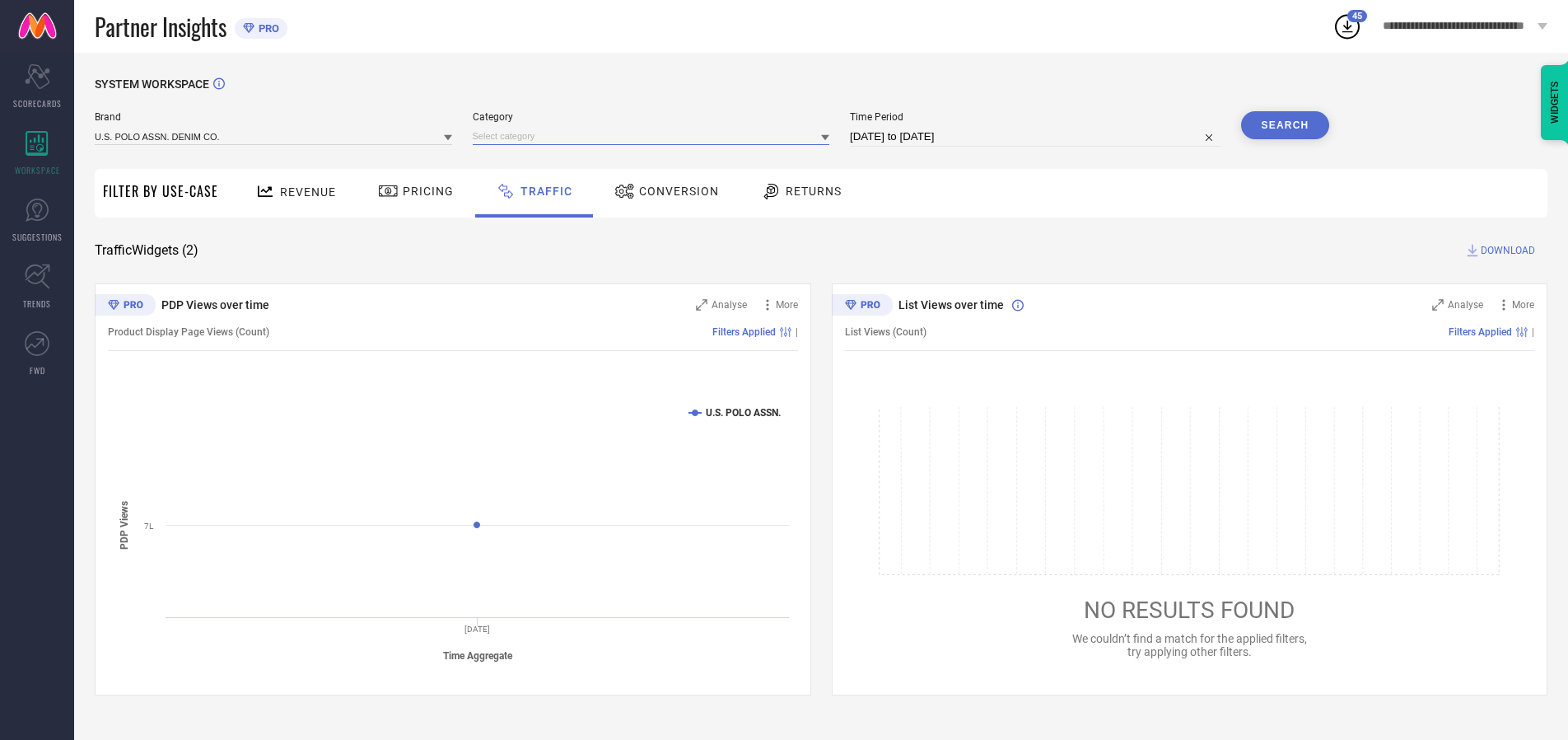
click at [655, 136] on input at bounding box center [651, 136] width 358 height 17
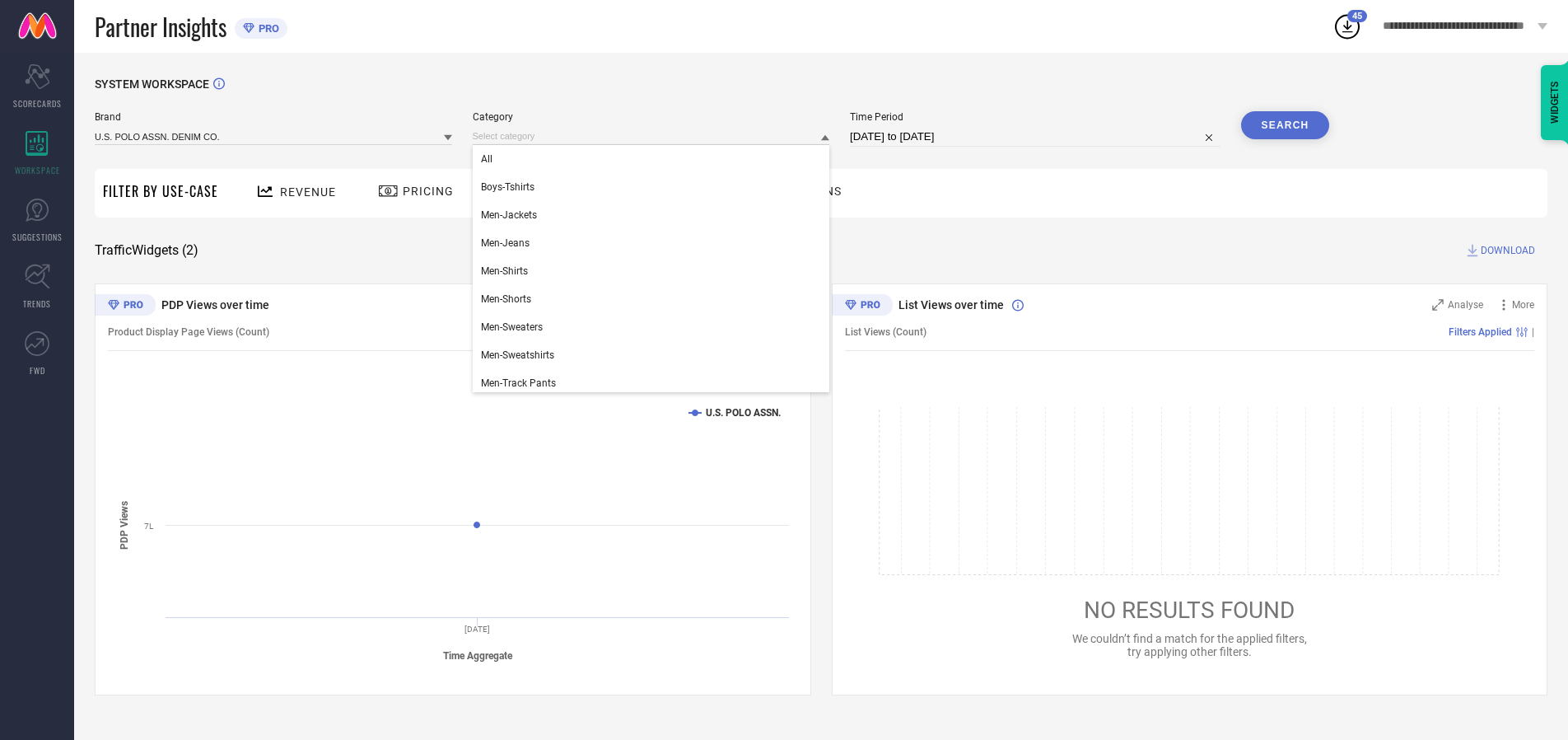
click at [655, 159] on div "All" at bounding box center [651, 159] width 358 height 28
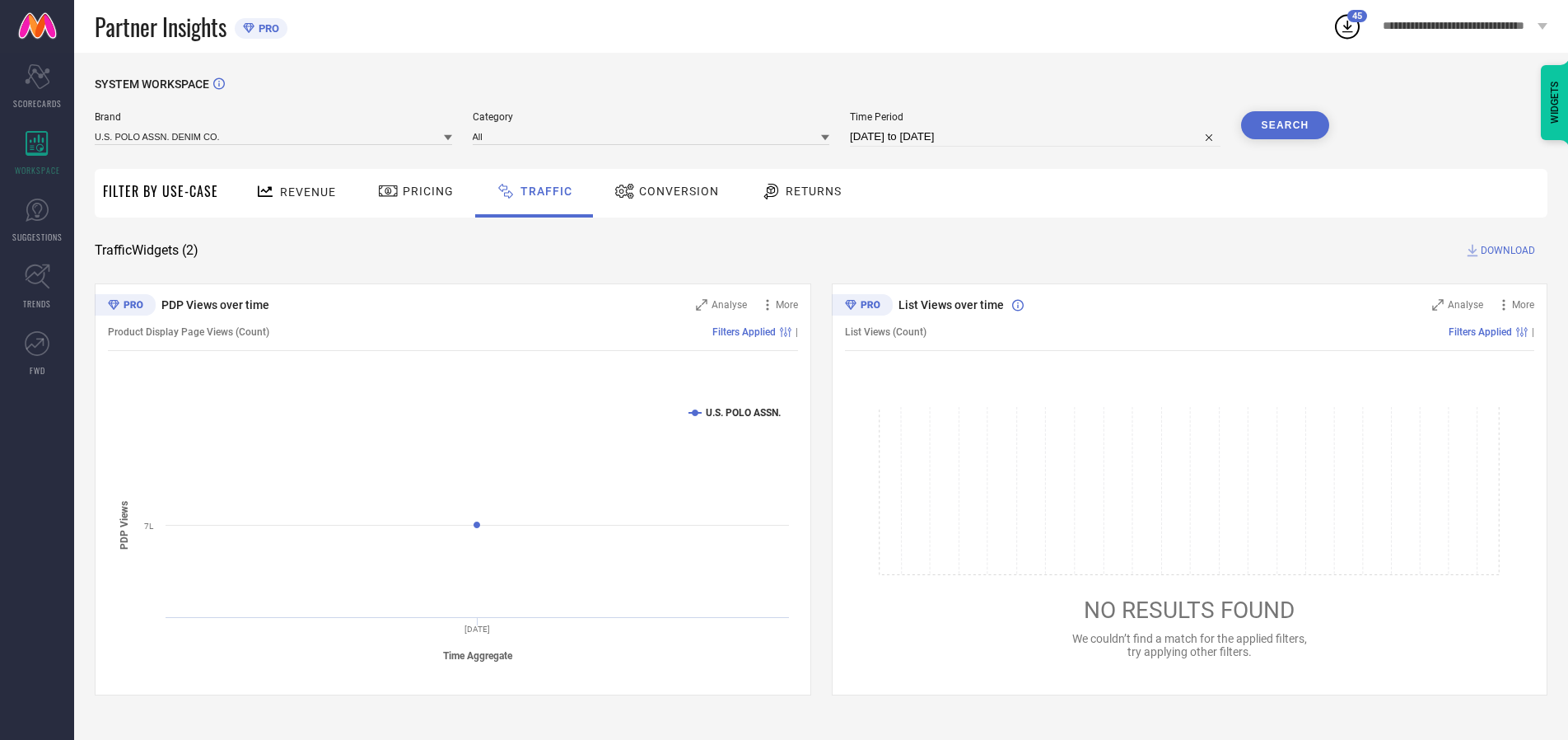
click at [1285, 125] on button "Search" at bounding box center [1286, 125] width 89 height 28
click at [1506, 251] on span "DOWNLOAD" at bounding box center [1508, 250] width 54 height 16
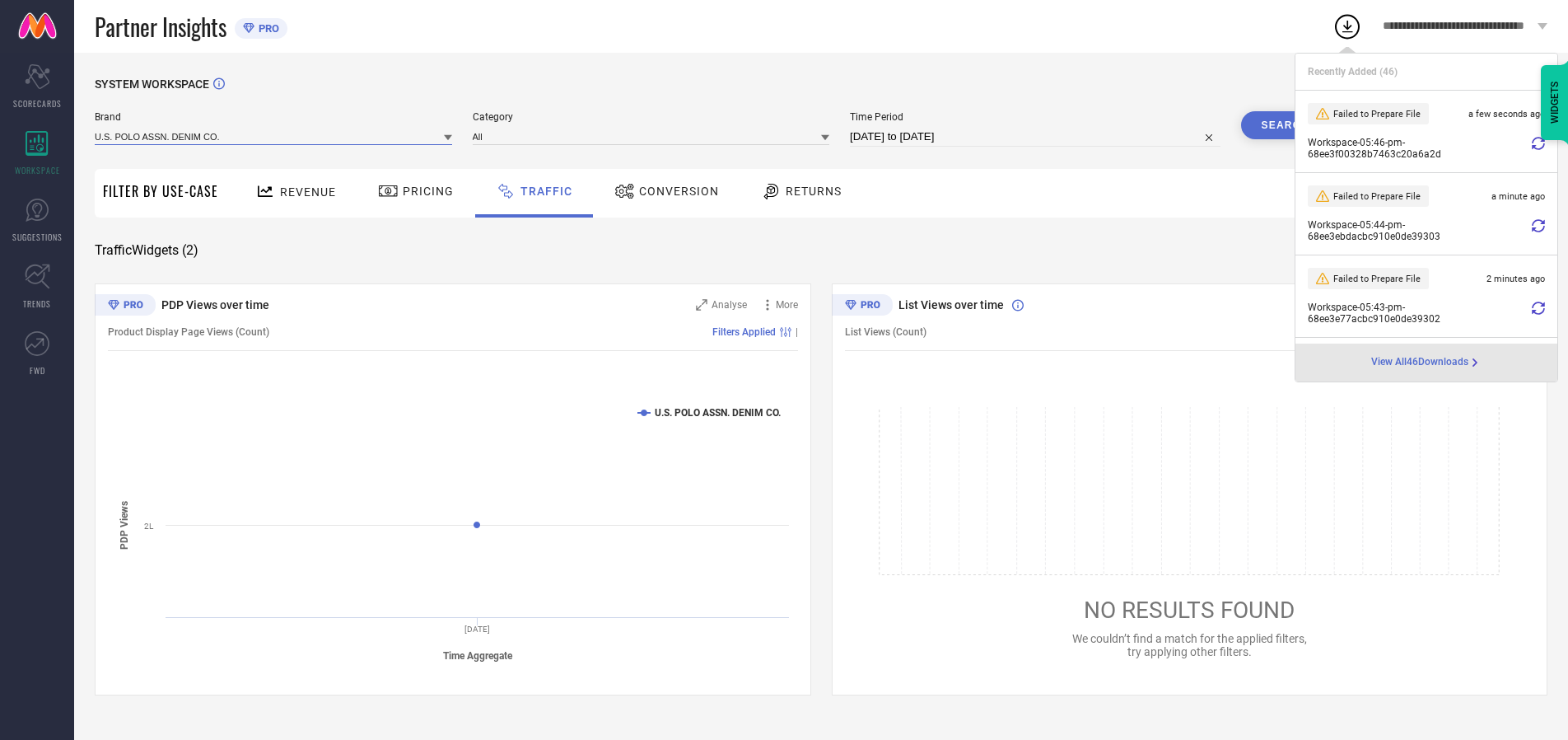
click at [274, 136] on input at bounding box center [273, 136] width 358 height 17
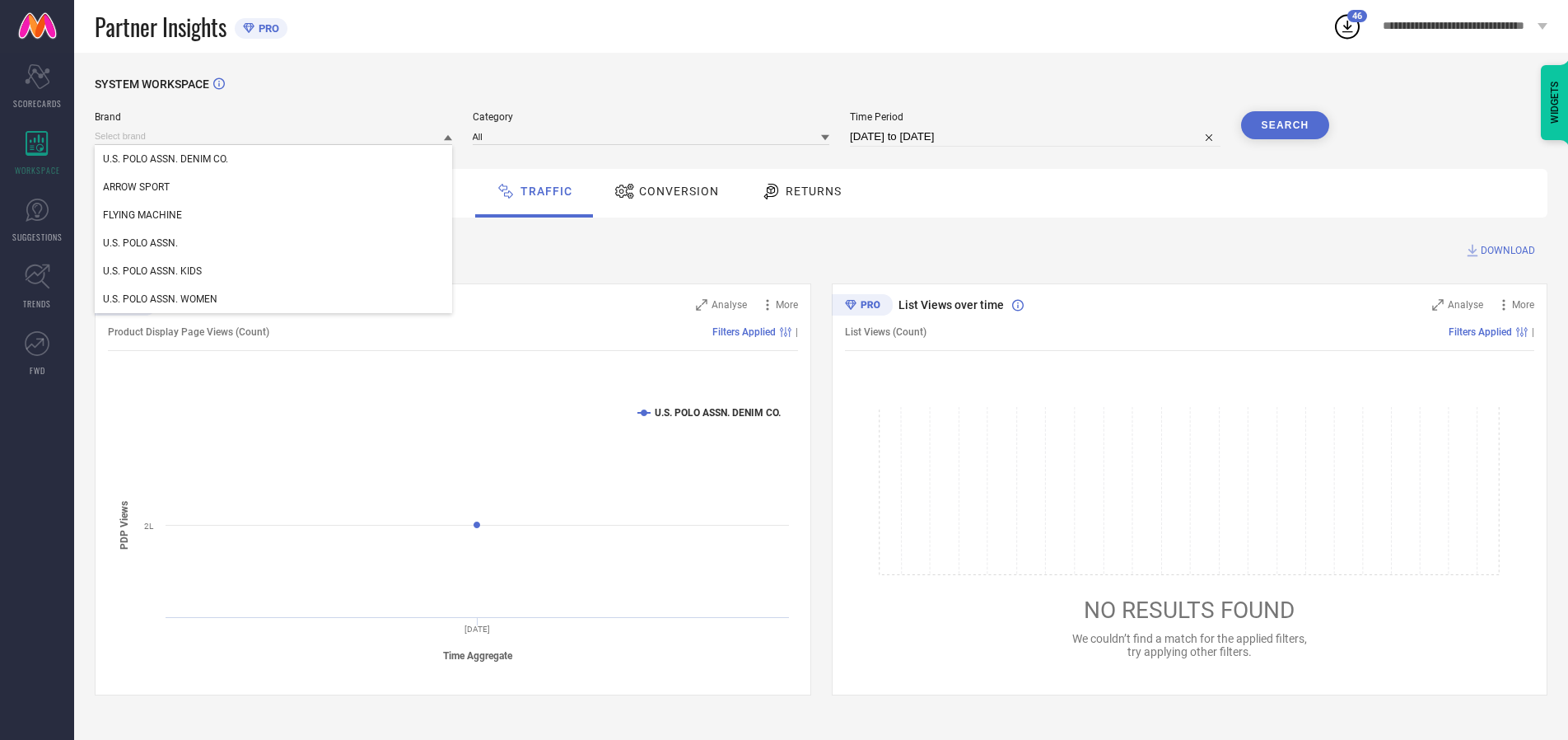
click at [274, 271] on div "U.S. POLO ASSN. KIDS" at bounding box center [273, 271] width 358 height 28
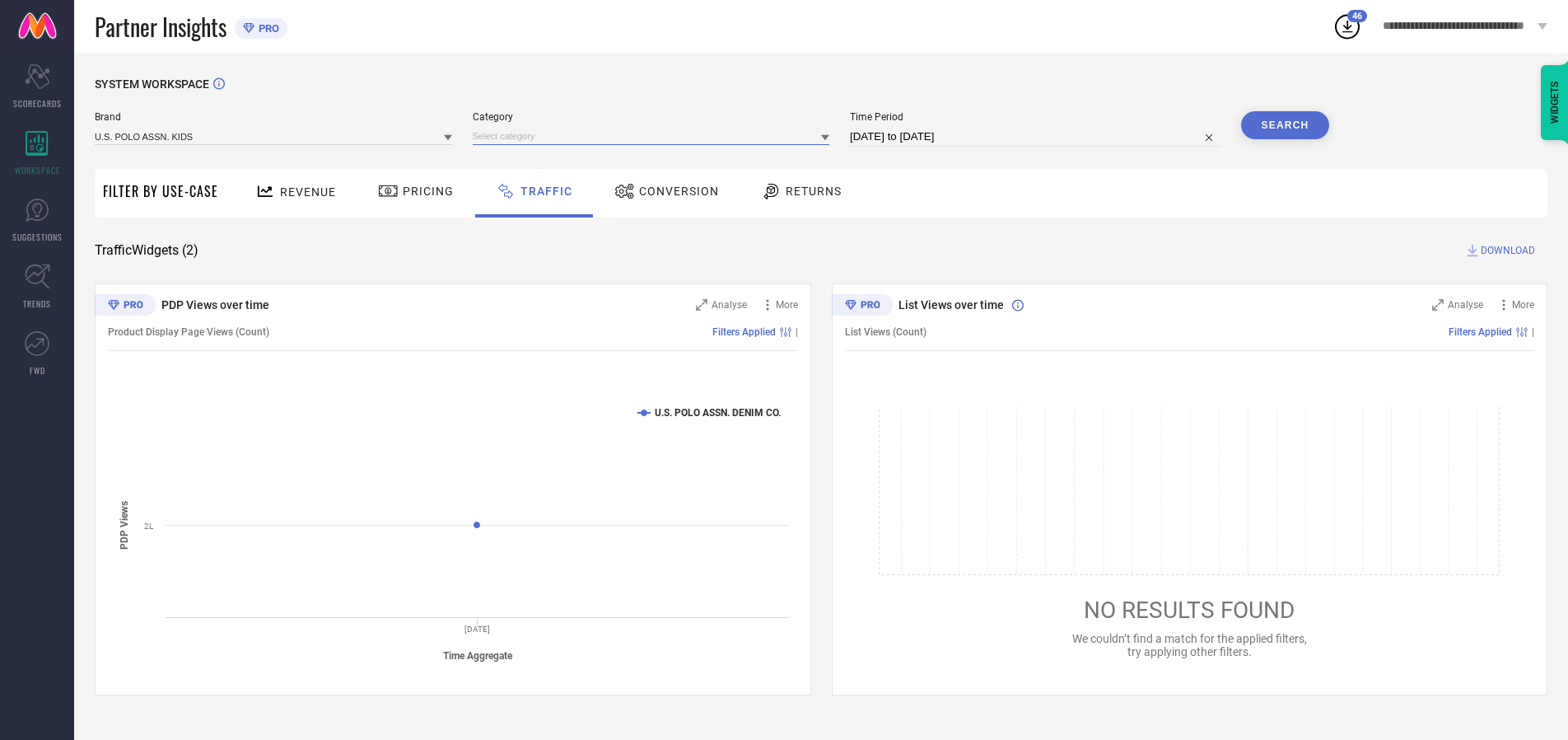
click at [655, 136] on input at bounding box center [651, 136] width 358 height 17
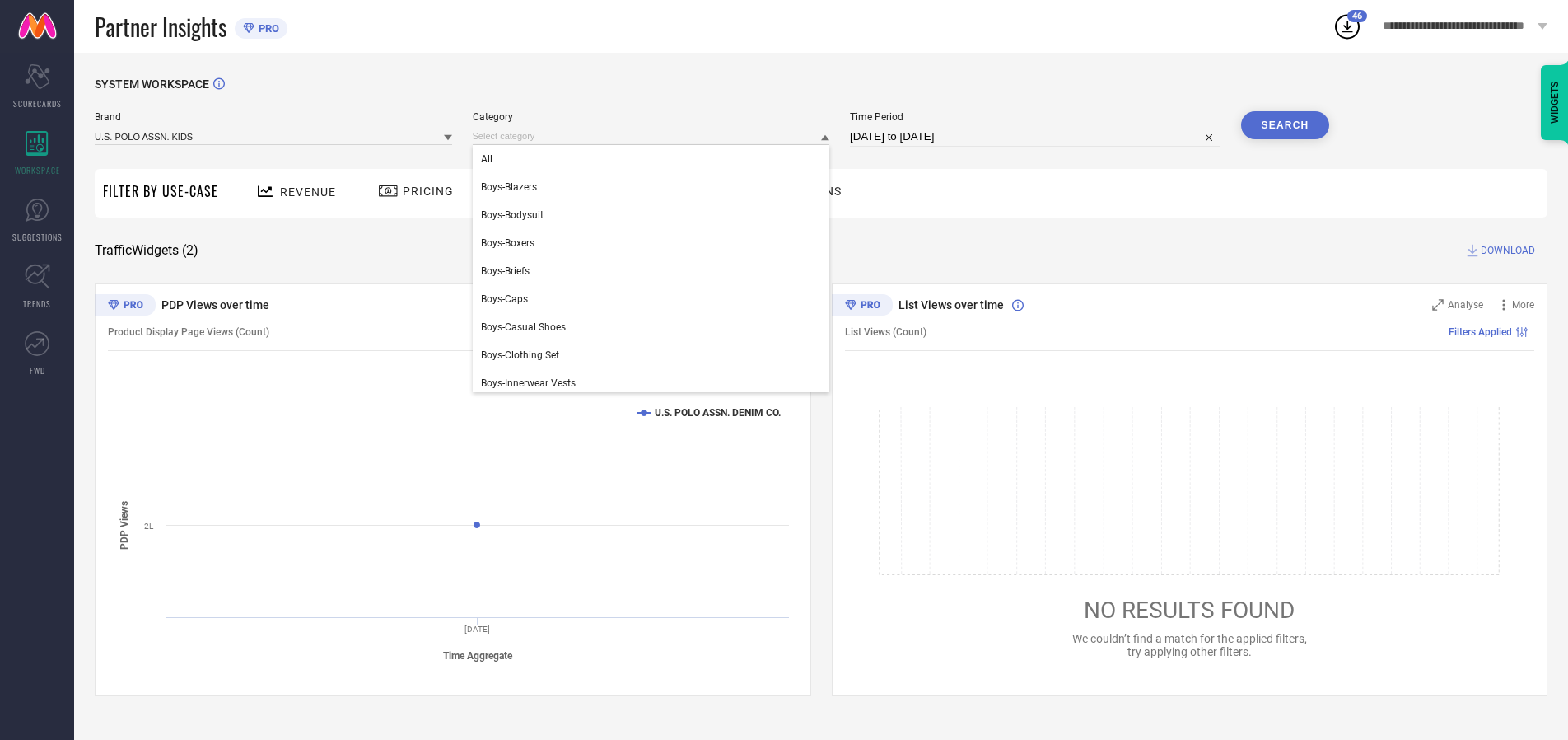
click at [655, 159] on div "All" at bounding box center [651, 159] width 358 height 28
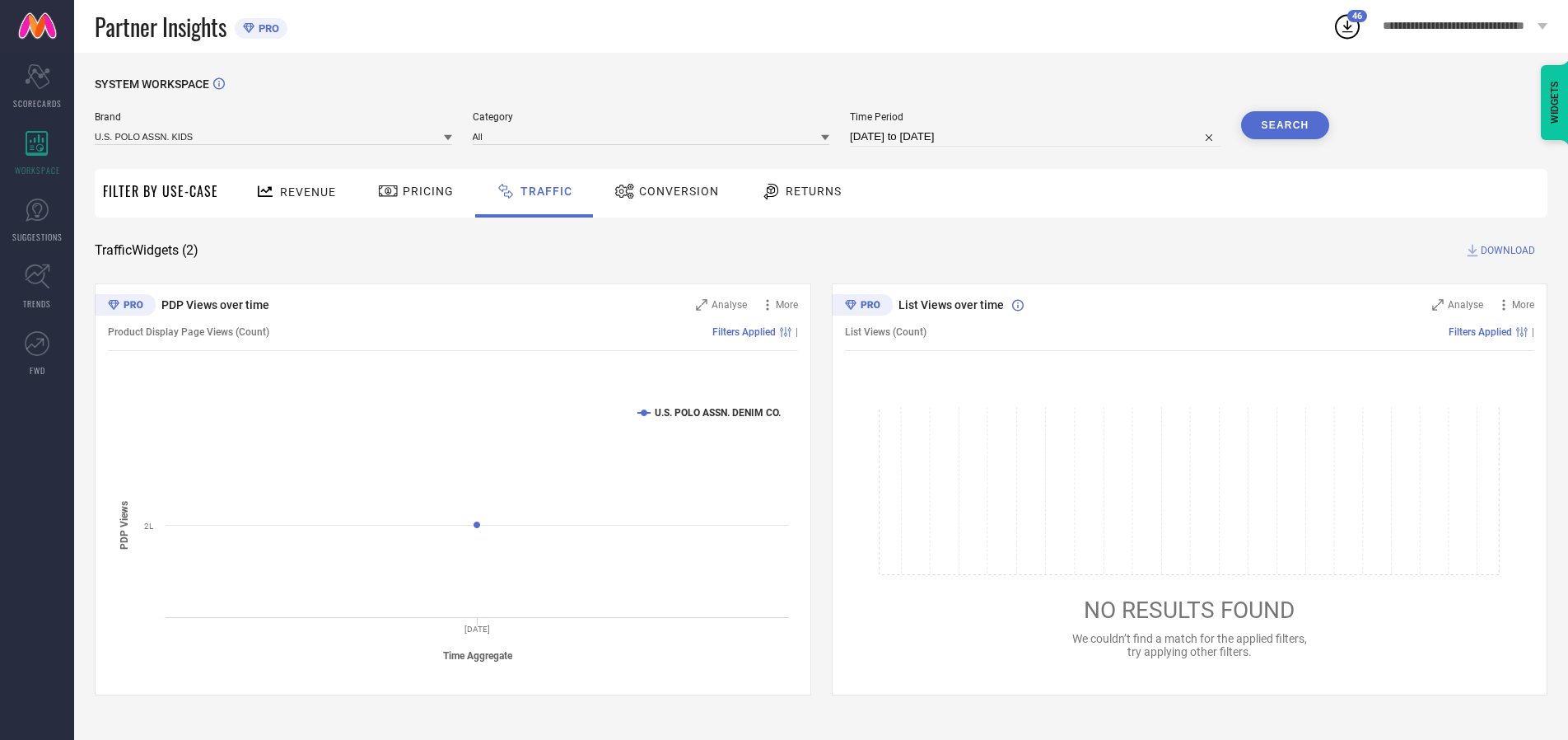
click at [1285, 125] on button "Search" at bounding box center [1286, 125] width 89 height 28
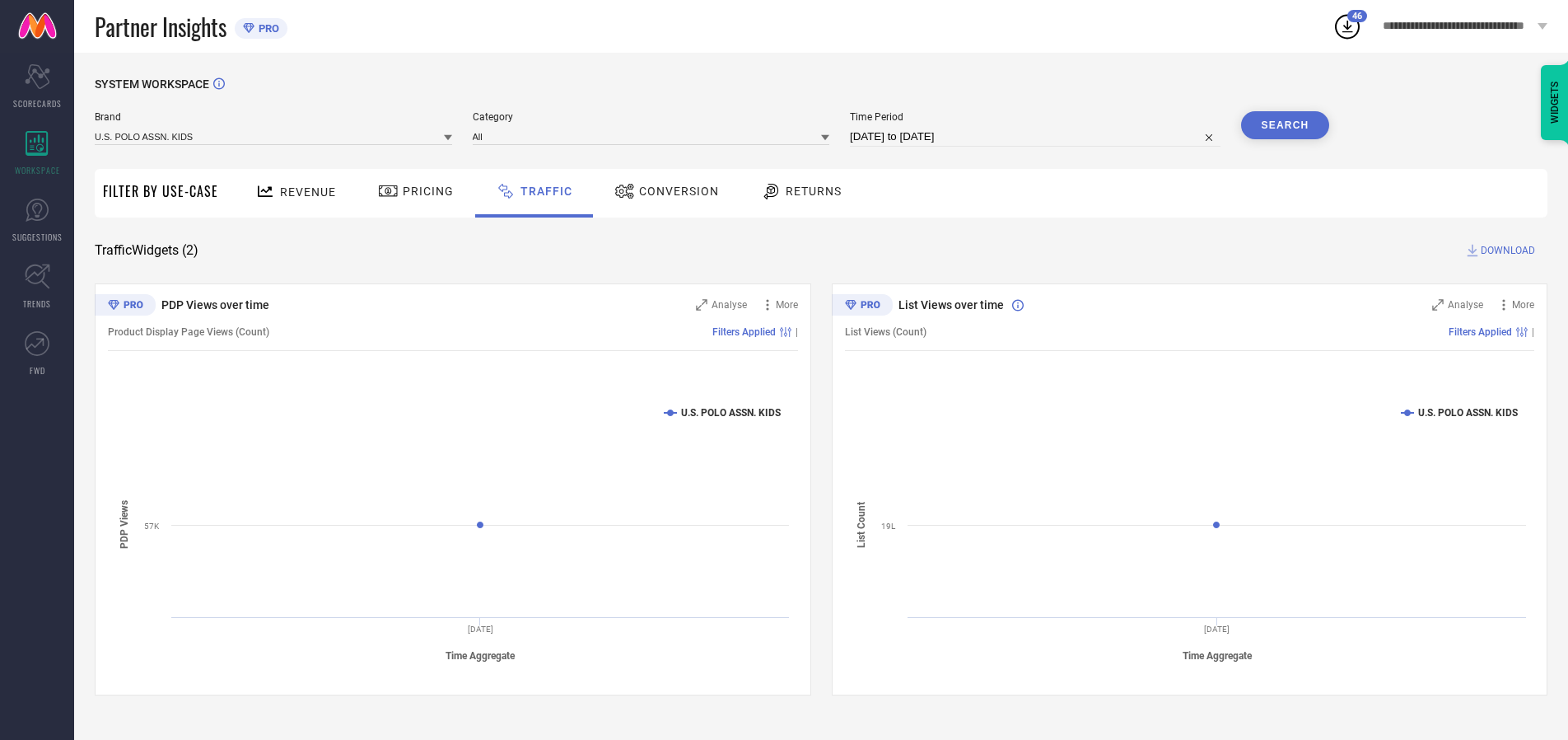
click at [1506, 251] on span "DOWNLOAD" at bounding box center [1508, 250] width 54 height 16
click at [1037, 137] on input at bounding box center [1035, 137] width 370 height 20
select select "9"
select select "2025"
select select "10"
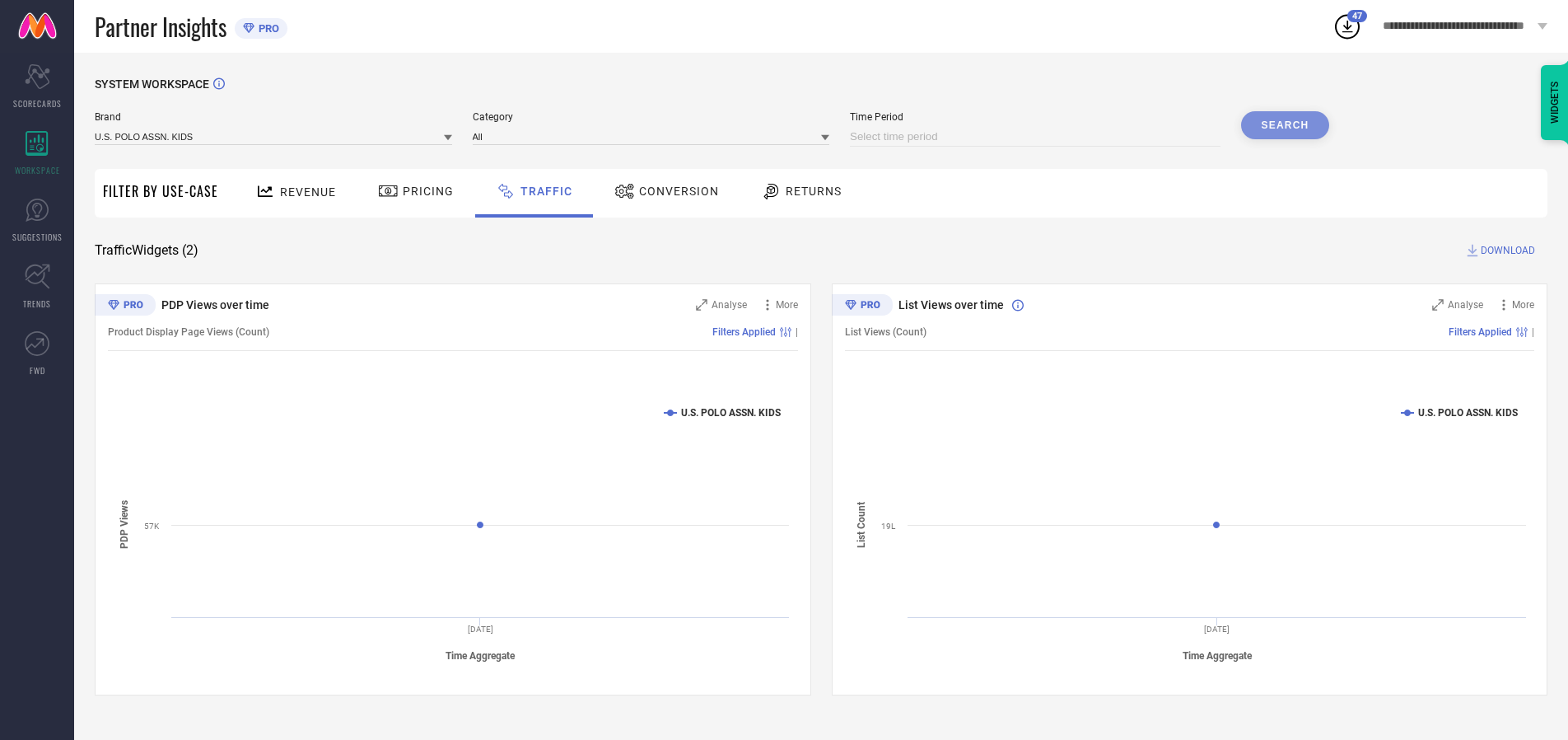
select select "2025"
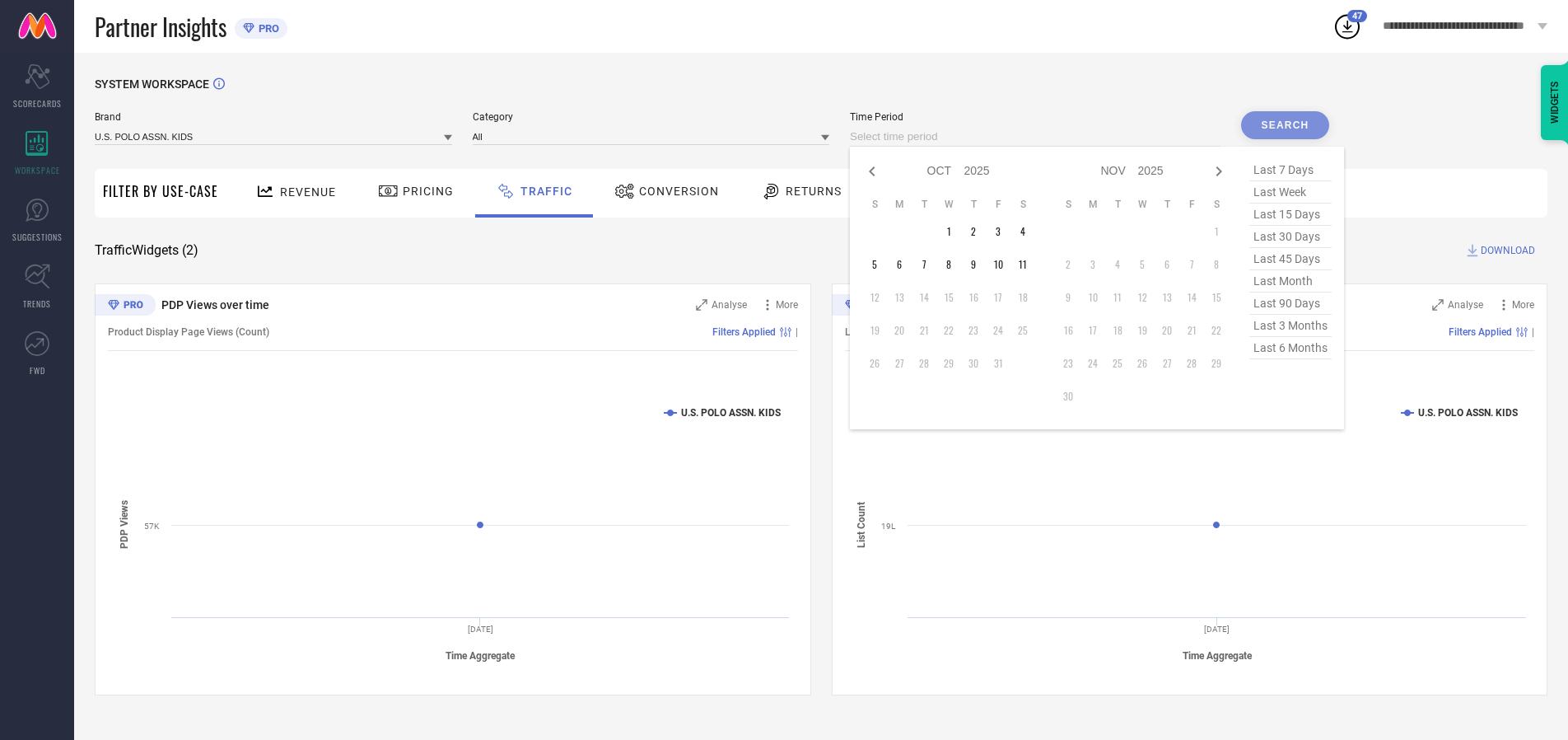
click at [979, 264] on td "9" at bounding box center [973, 264] width 24 height 24
type input "[DATE] to [DATE]"
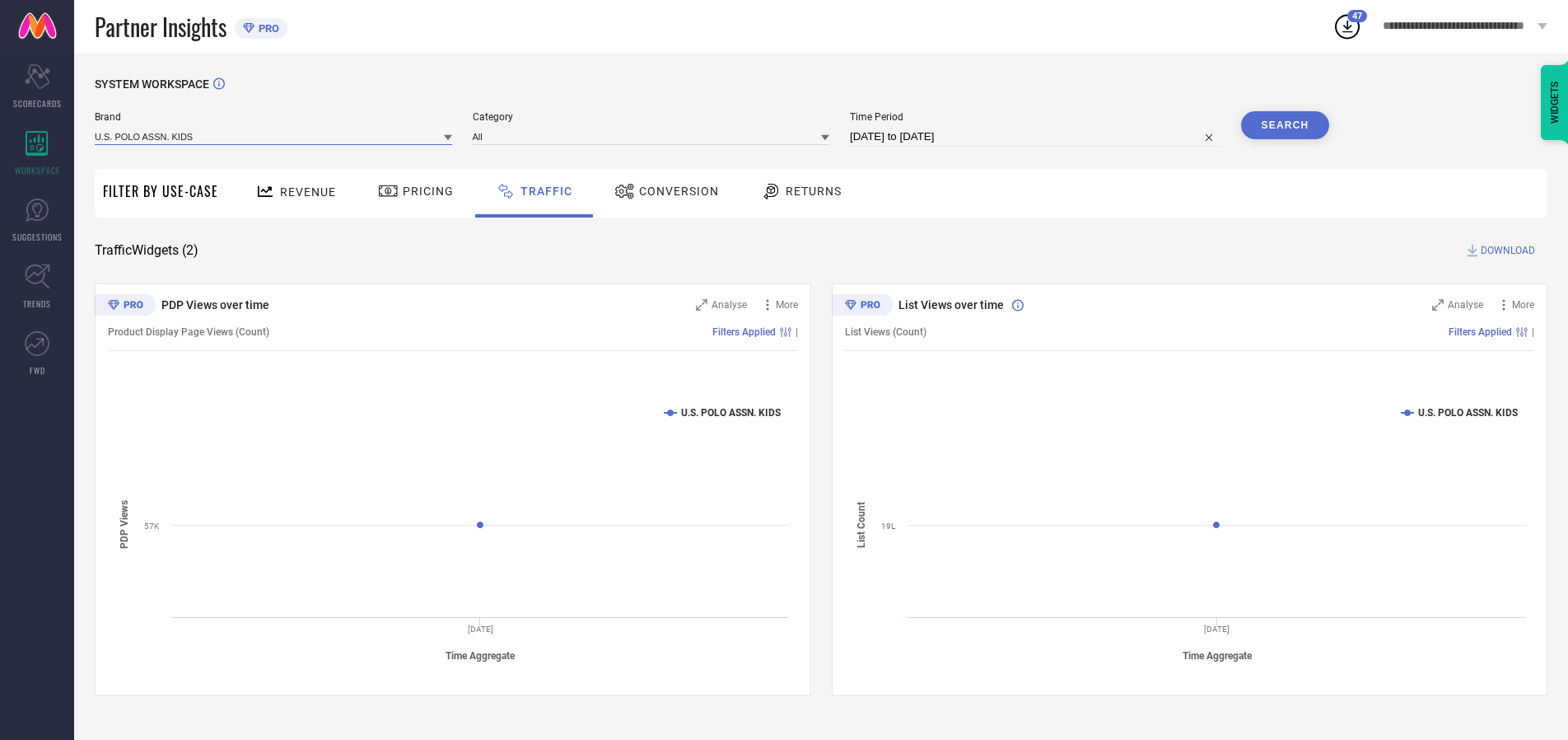
click at [274, 136] on input at bounding box center [273, 136] width 358 height 17
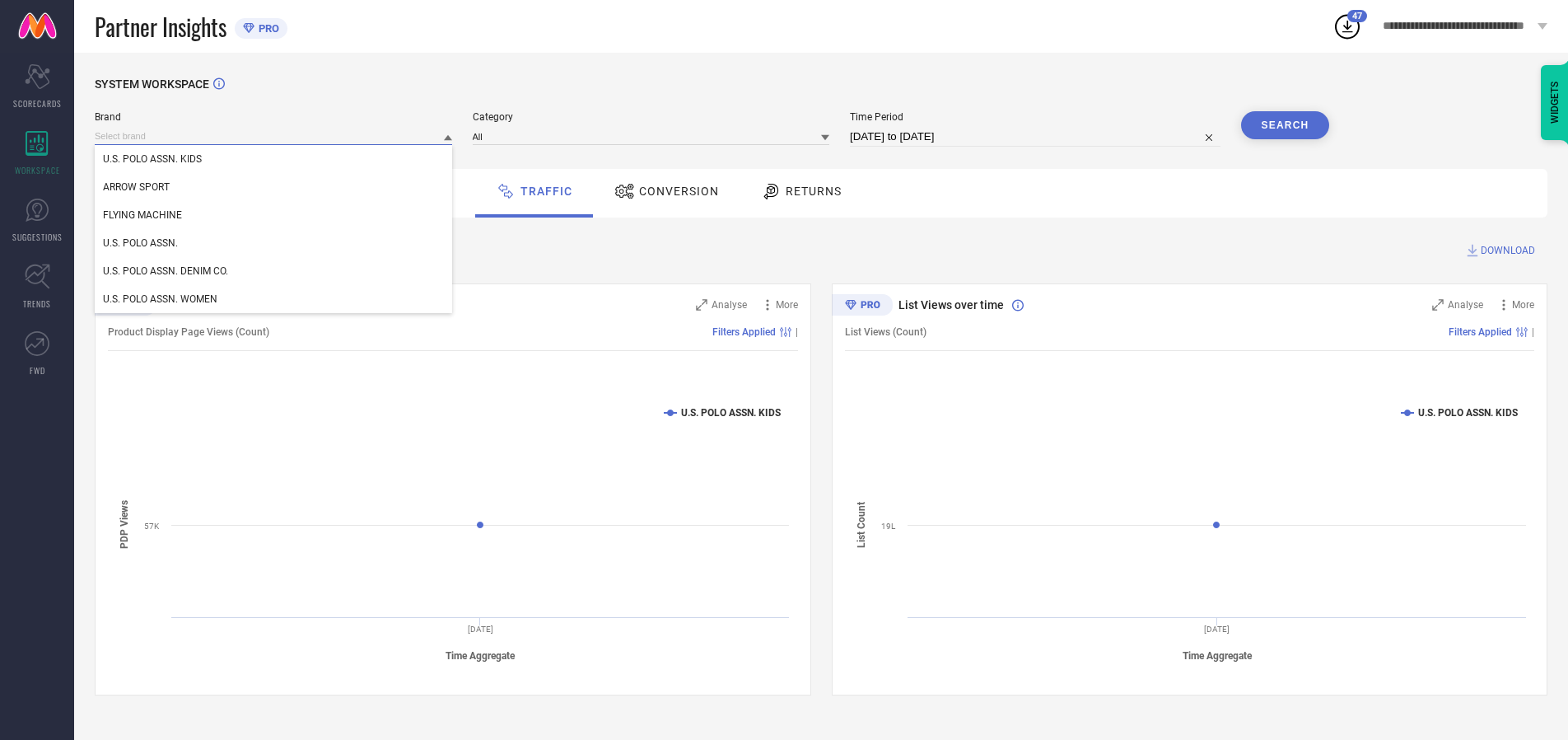
click at [274, 136] on input at bounding box center [273, 136] width 358 height 17
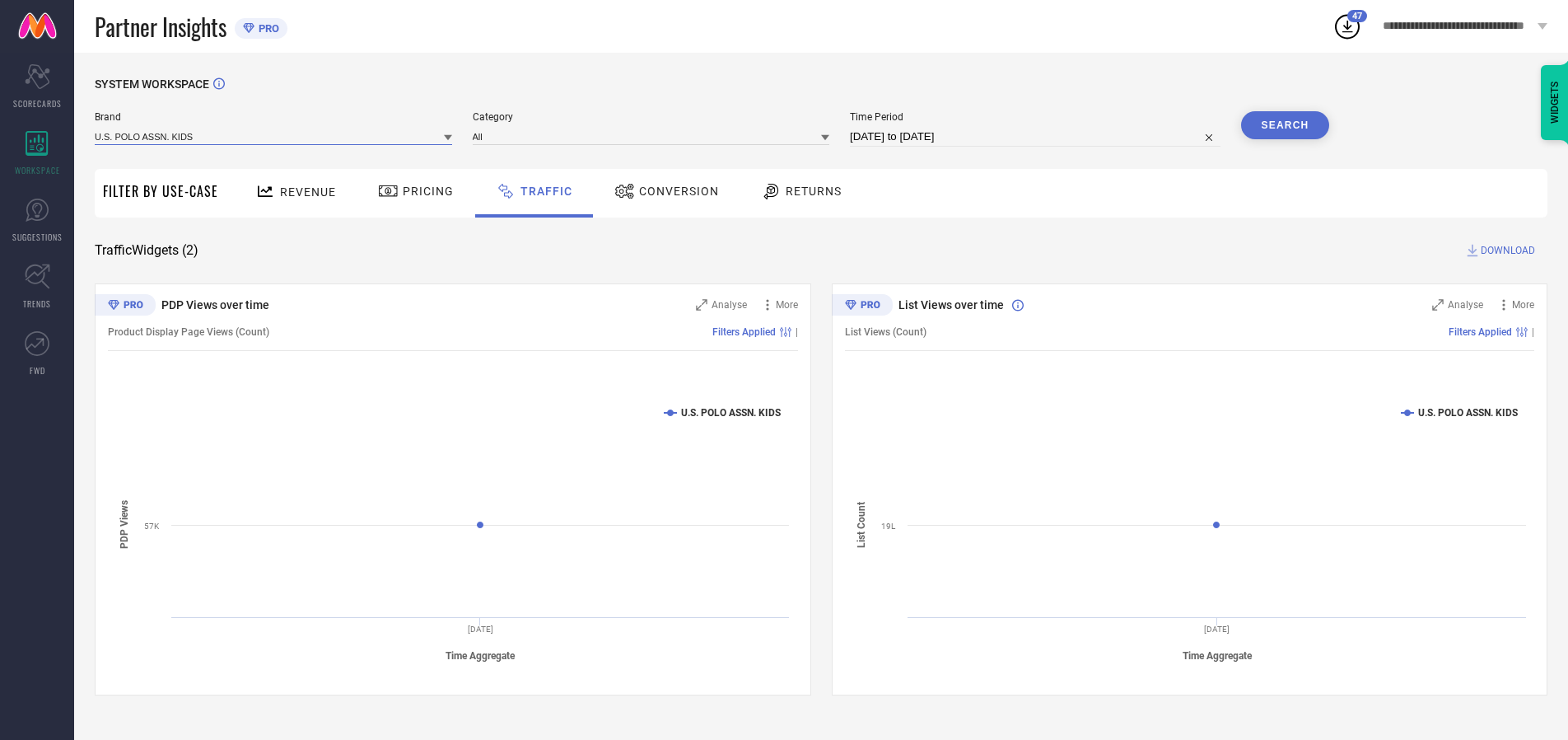
click at [274, 136] on input at bounding box center [273, 136] width 358 height 17
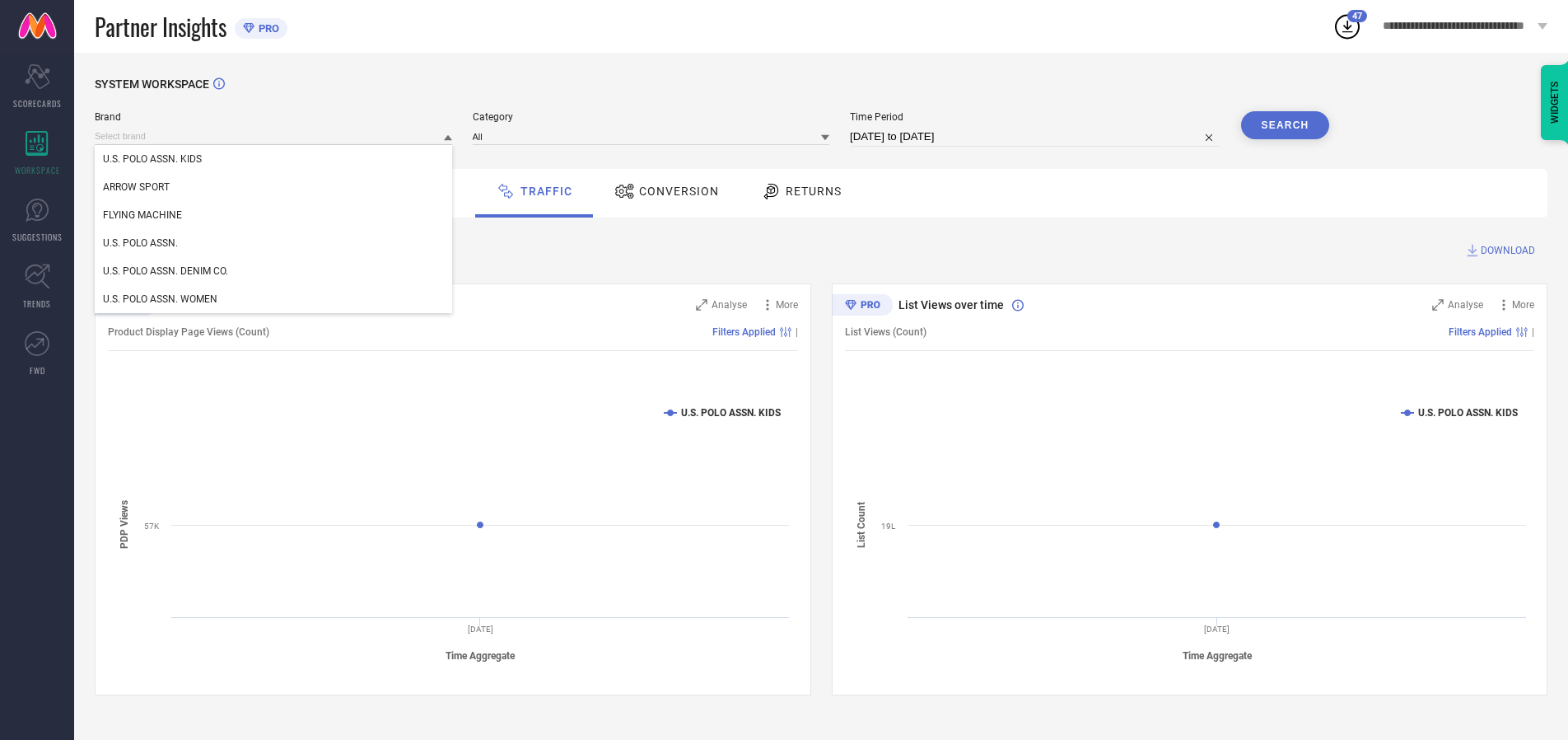
click at [274, 159] on div "U.S. POLO ASSN. KIDS" at bounding box center [273, 159] width 358 height 28
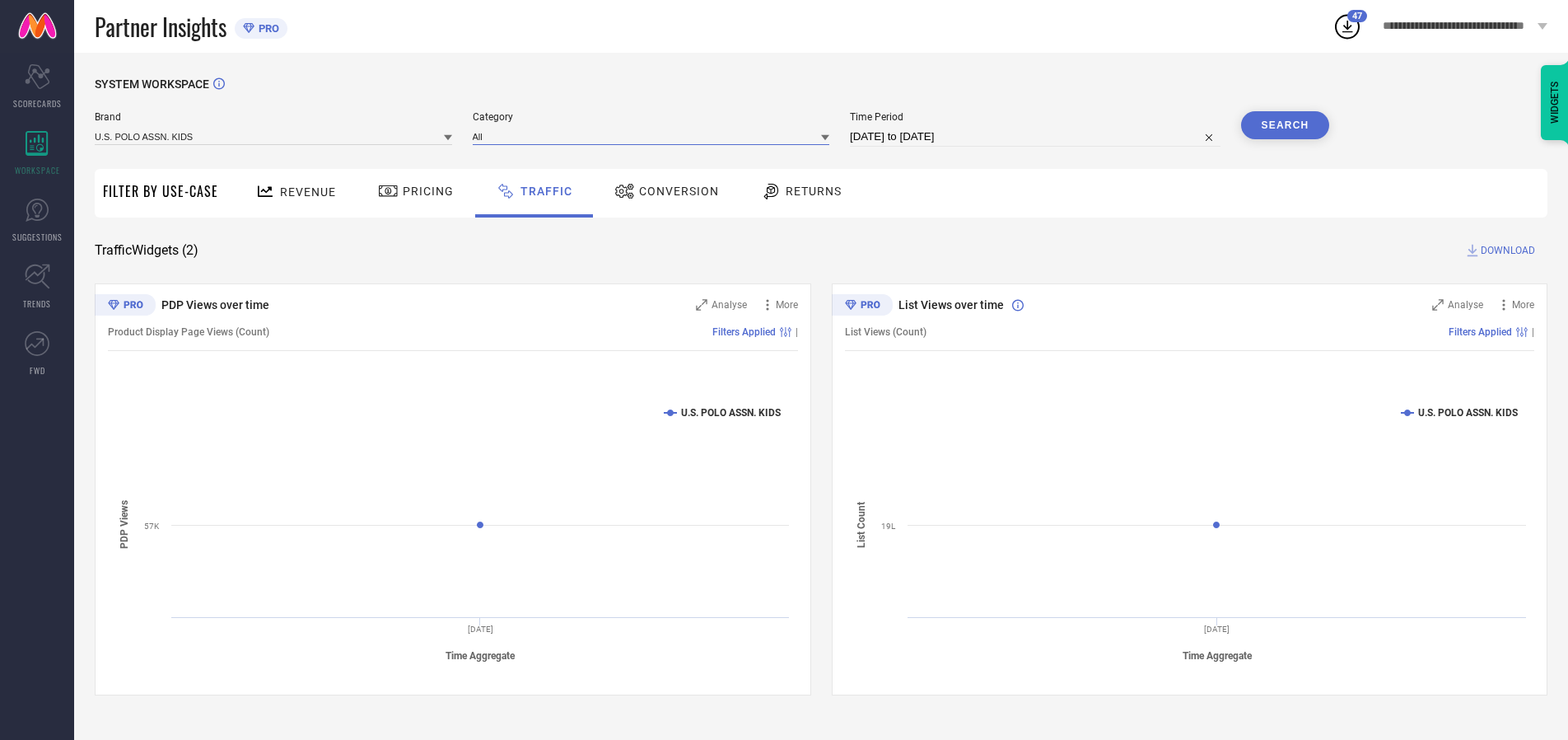
click at [655, 136] on input at bounding box center [651, 136] width 358 height 17
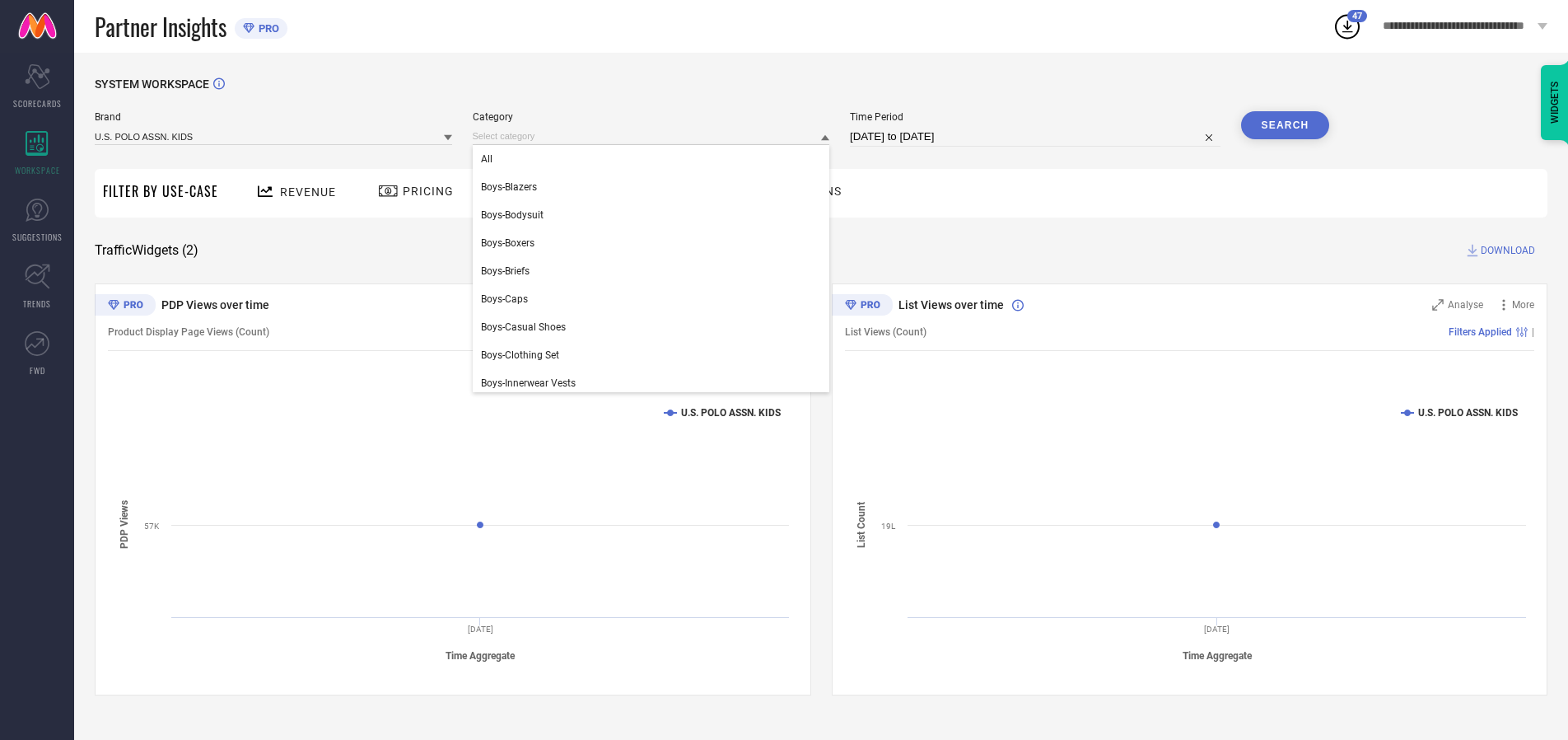
click at [655, 159] on div "All" at bounding box center [651, 159] width 358 height 28
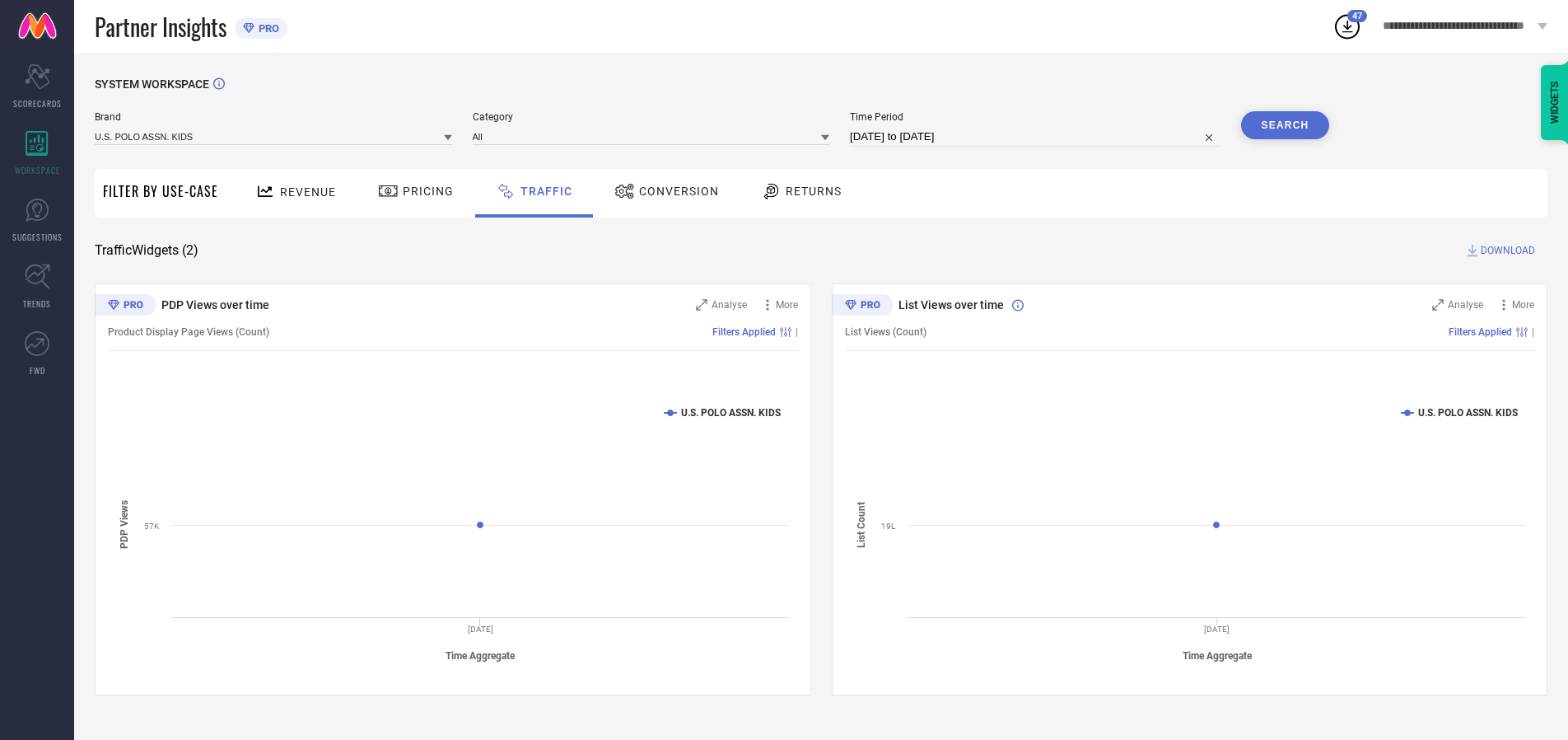
click at [1285, 125] on button "Search" at bounding box center [1286, 125] width 89 height 28
click at [1506, 251] on span "DOWNLOAD" at bounding box center [1508, 250] width 54 height 16
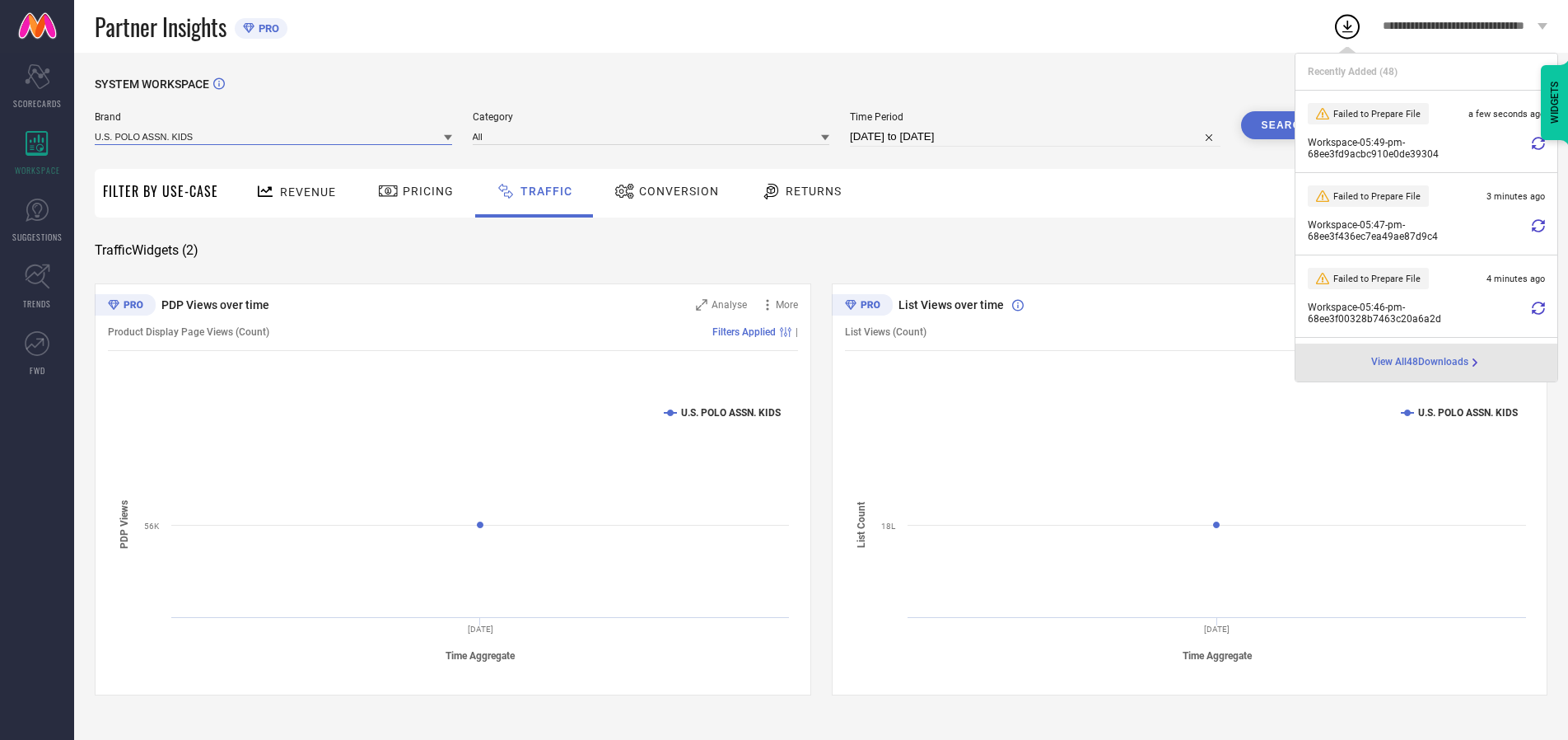
click at [274, 136] on input at bounding box center [273, 136] width 358 height 17
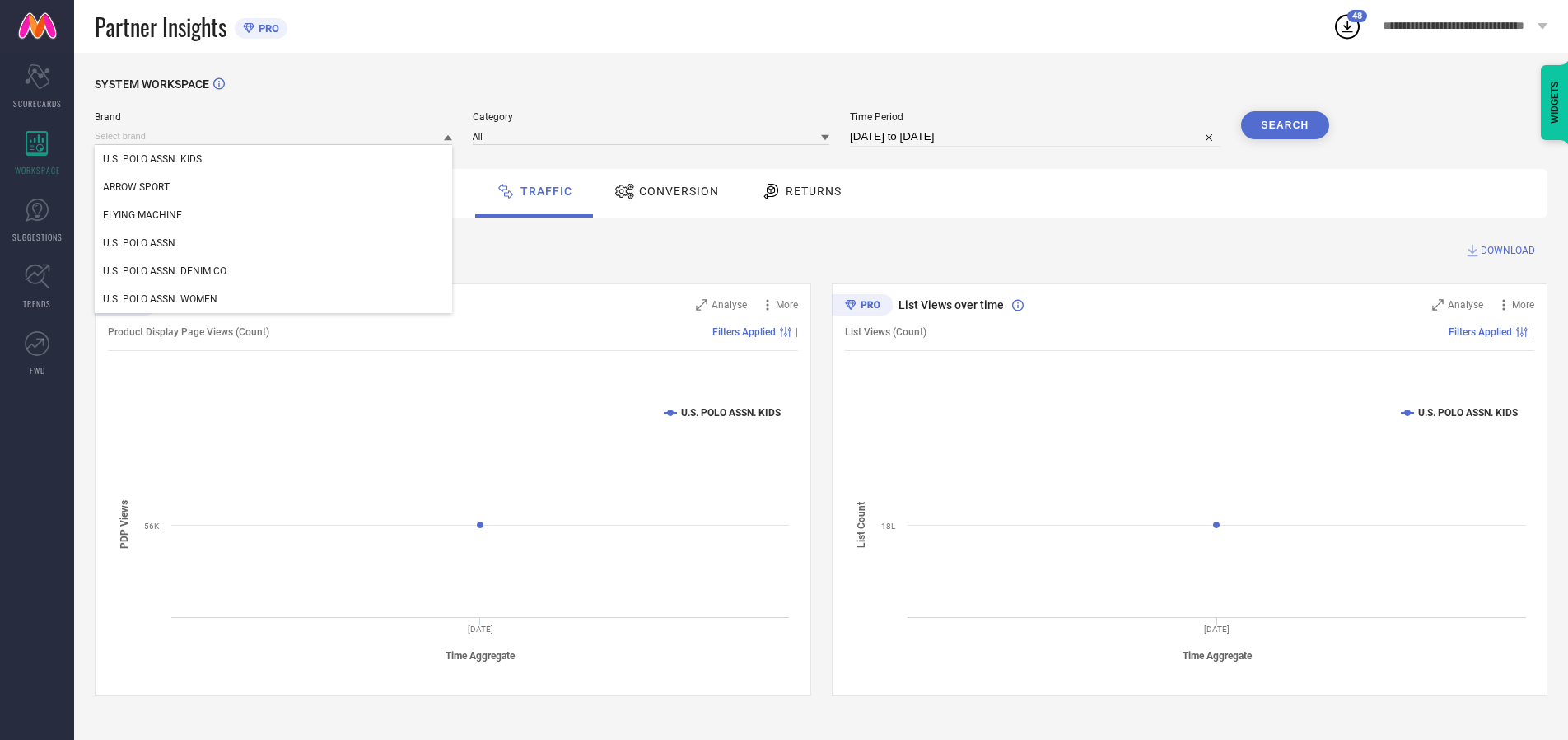
click at [274, 243] on div "U.S. POLO ASSN." at bounding box center [273, 243] width 358 height 28
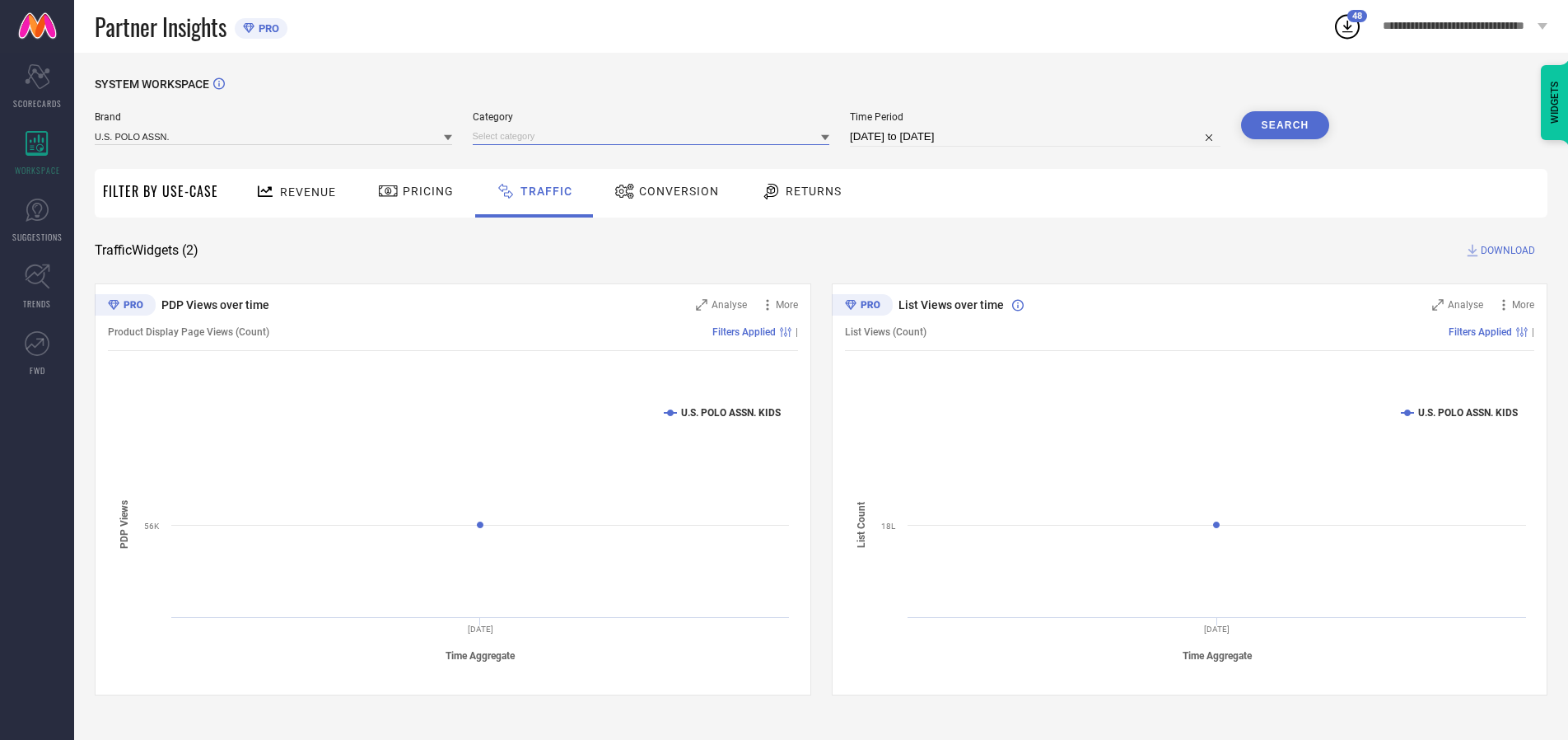
click at [655, 136] on input at bounding box center [651, 136] width 358 height 17
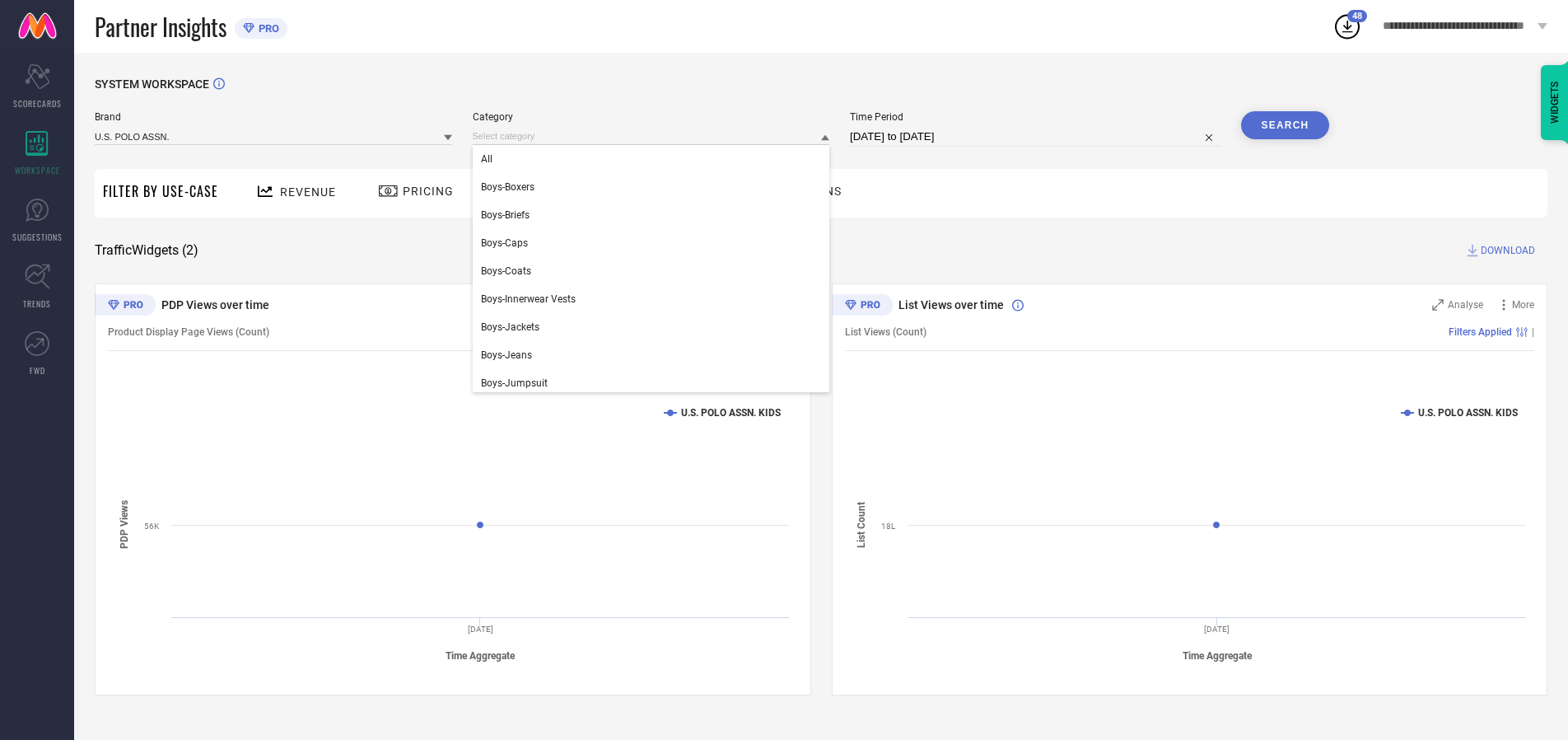
click at [655, 159] on div "All" at bounding box center [651, 159] width 358 height 28
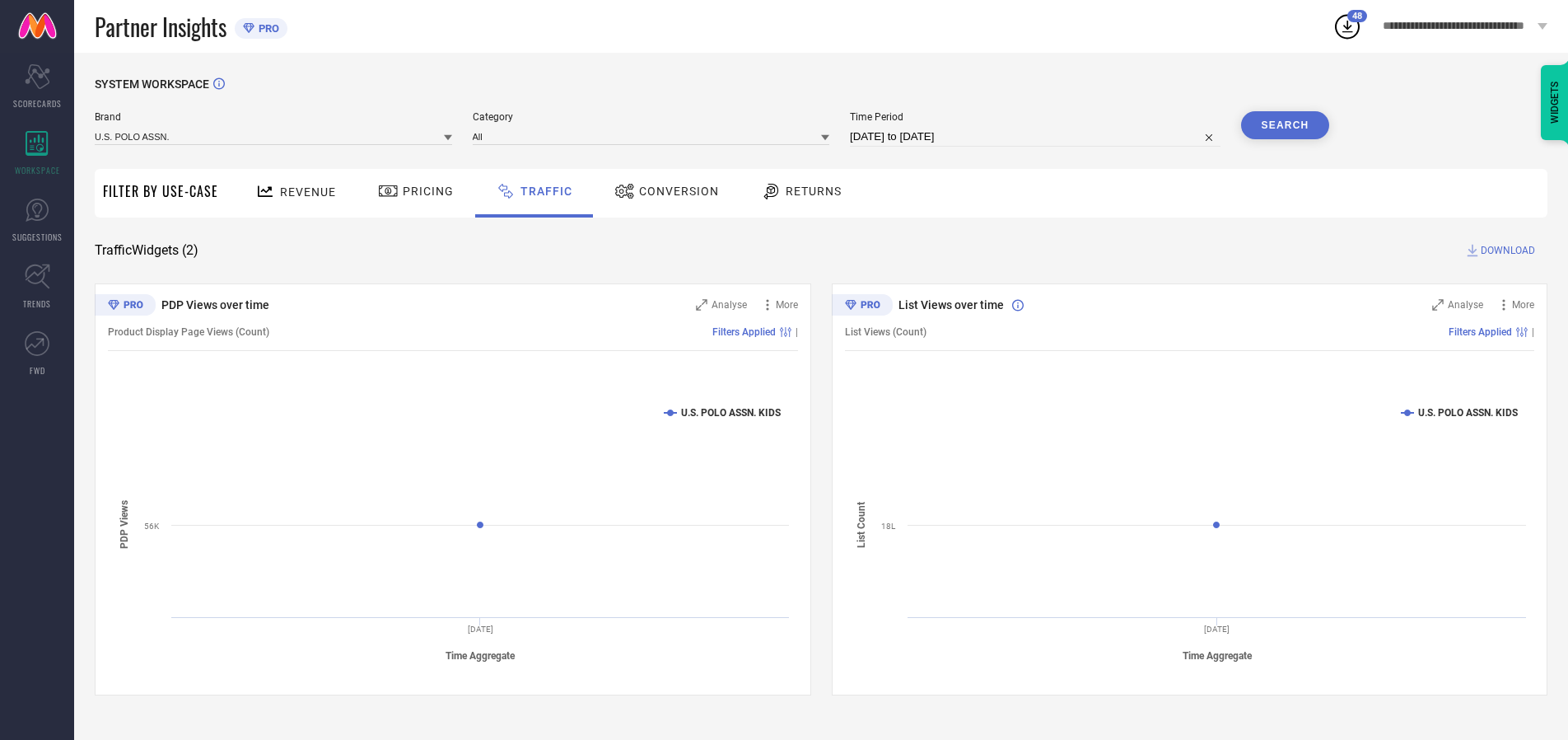
click at [1285, 125] on button "Search" at bounding box center [1286, 125] width 89 height 28
click at [1506, 251] on span "DOWNLOAD" at bounding box center [1508, 250] width 54 height 16
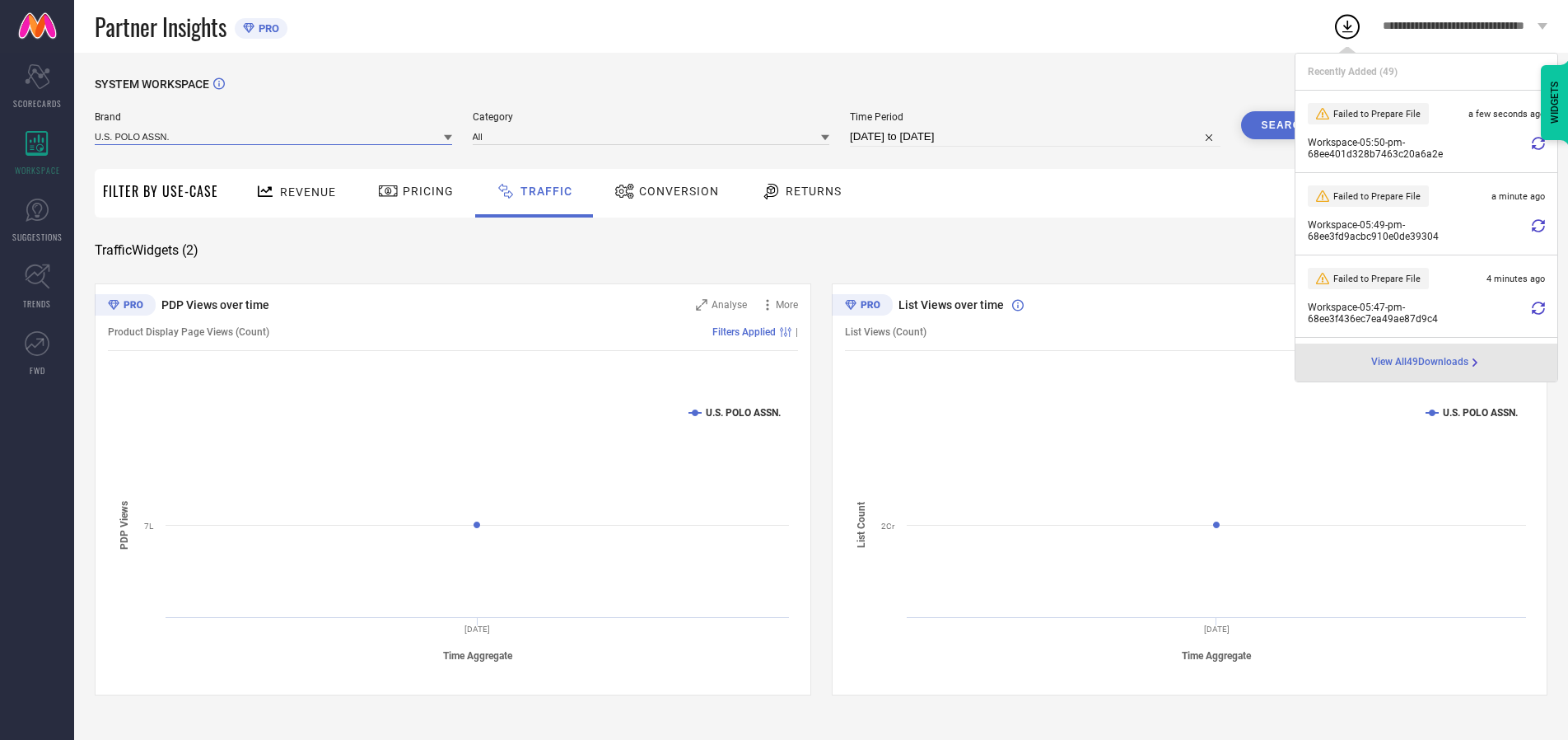
click at [274, 136] on input at bounding box center [273, 136] width 358 height 17
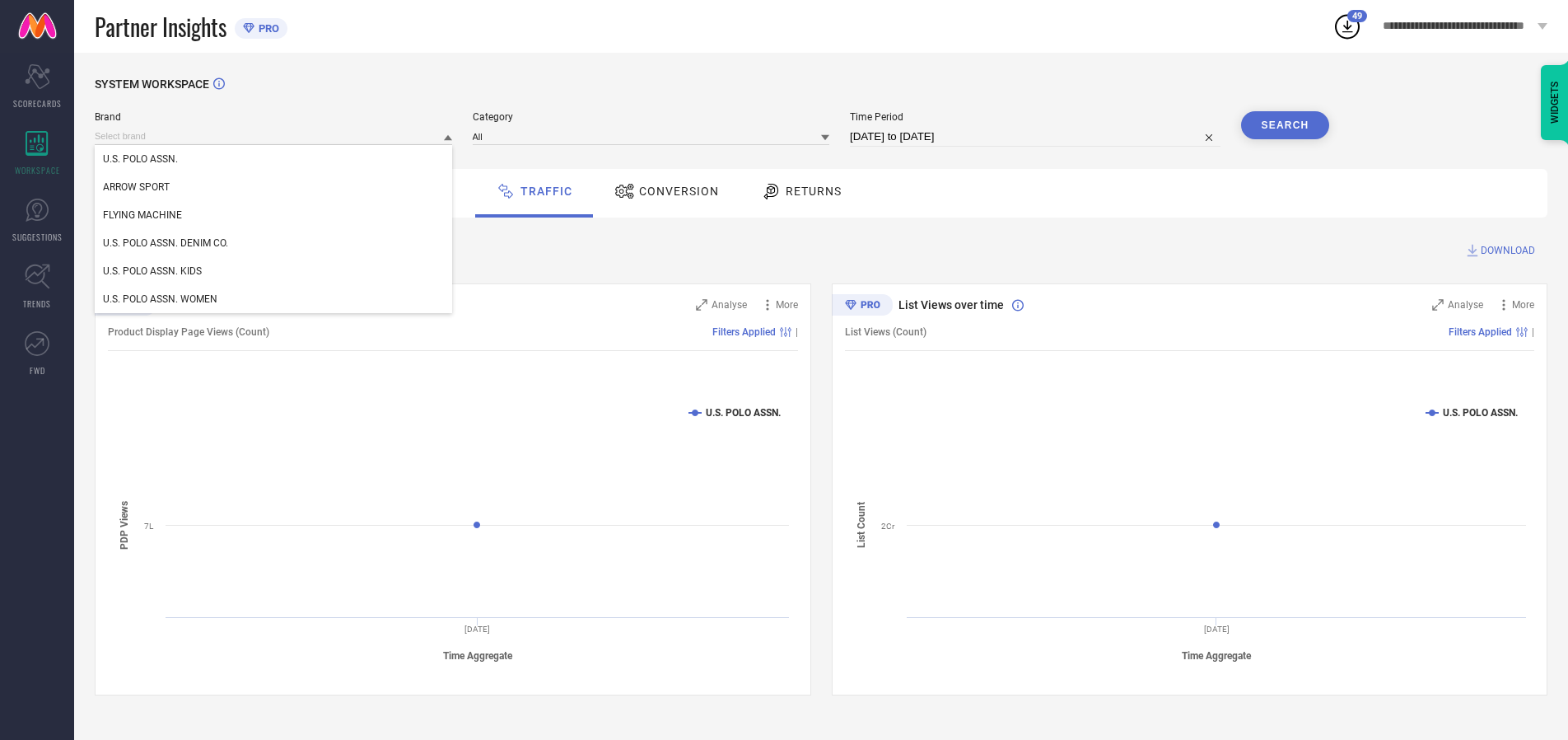
click at [274, 243] on div "U.S. POLO ASSN. DENIM CO." at bounding box center [273, 243] width 358 height 28
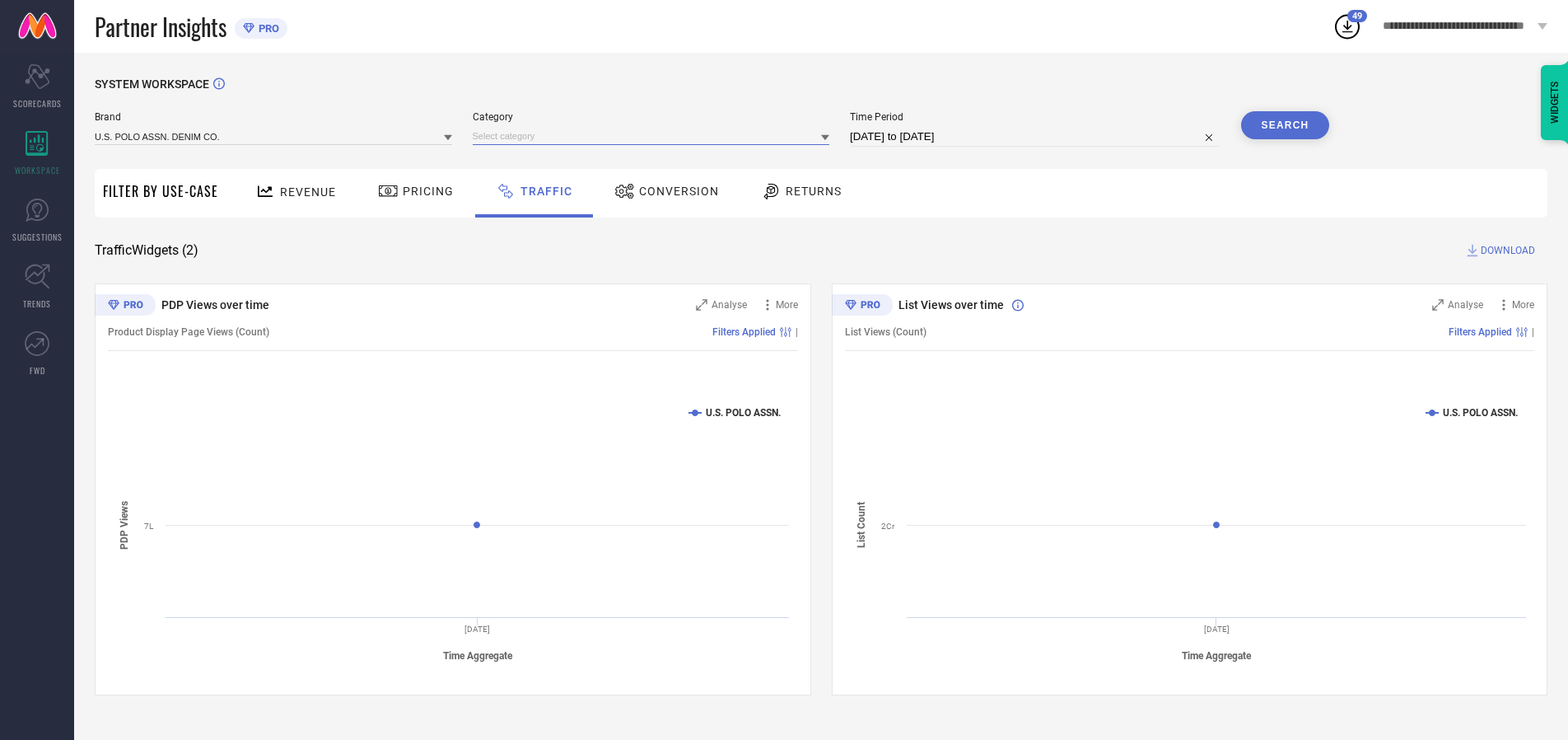
click at [655, 136] on input at bounding box center [651, 136] width 358 height 17
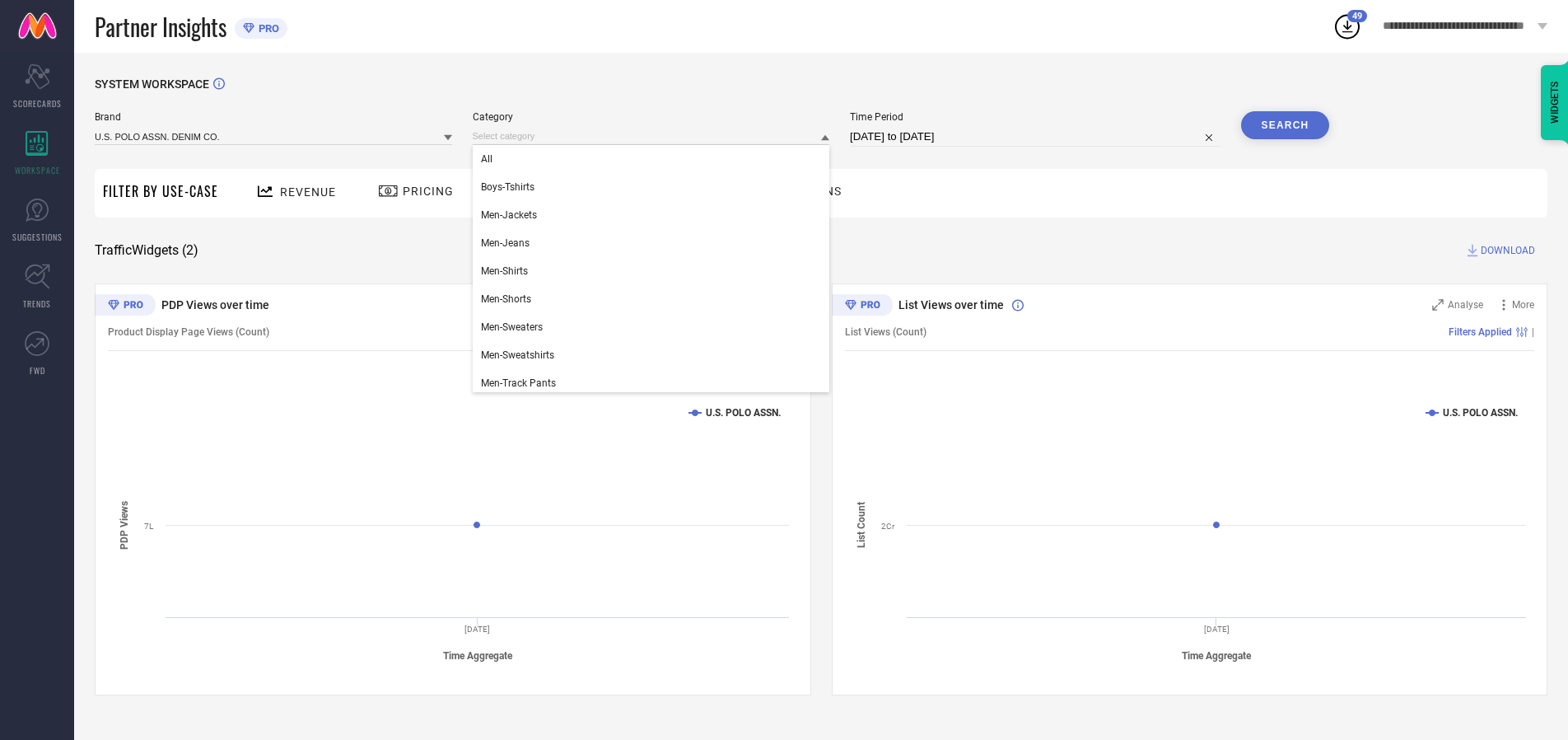
click at [655, 159] on div "All" at bounding box center [651, 159] width 358 height 28
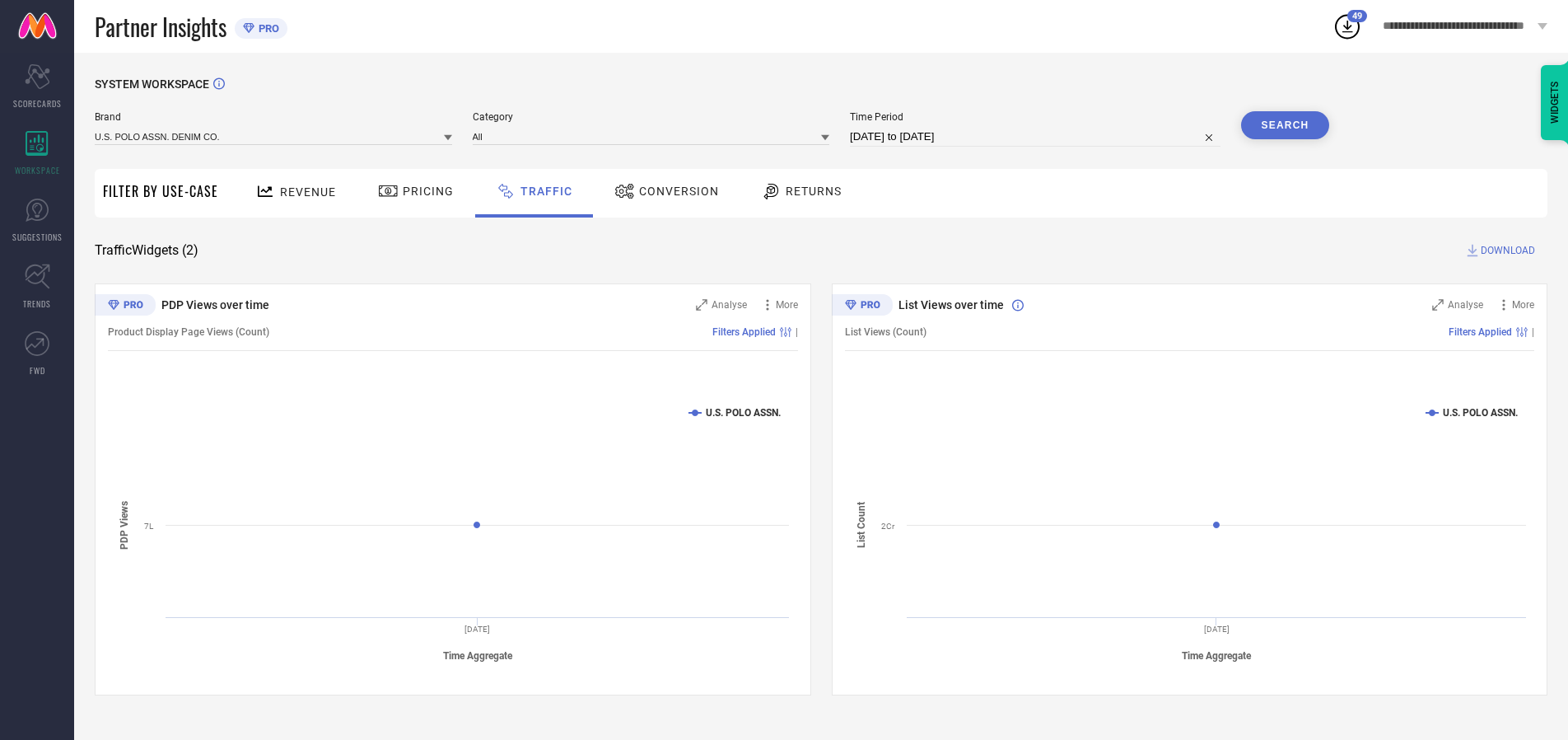
click at [1285, 125] on button "Search" at bounding box center [1286, 125] width 89 height 28
click at [1506, 251] on span "DOWNLOAD" at bounding box center [1508, 250] width 54 height 16
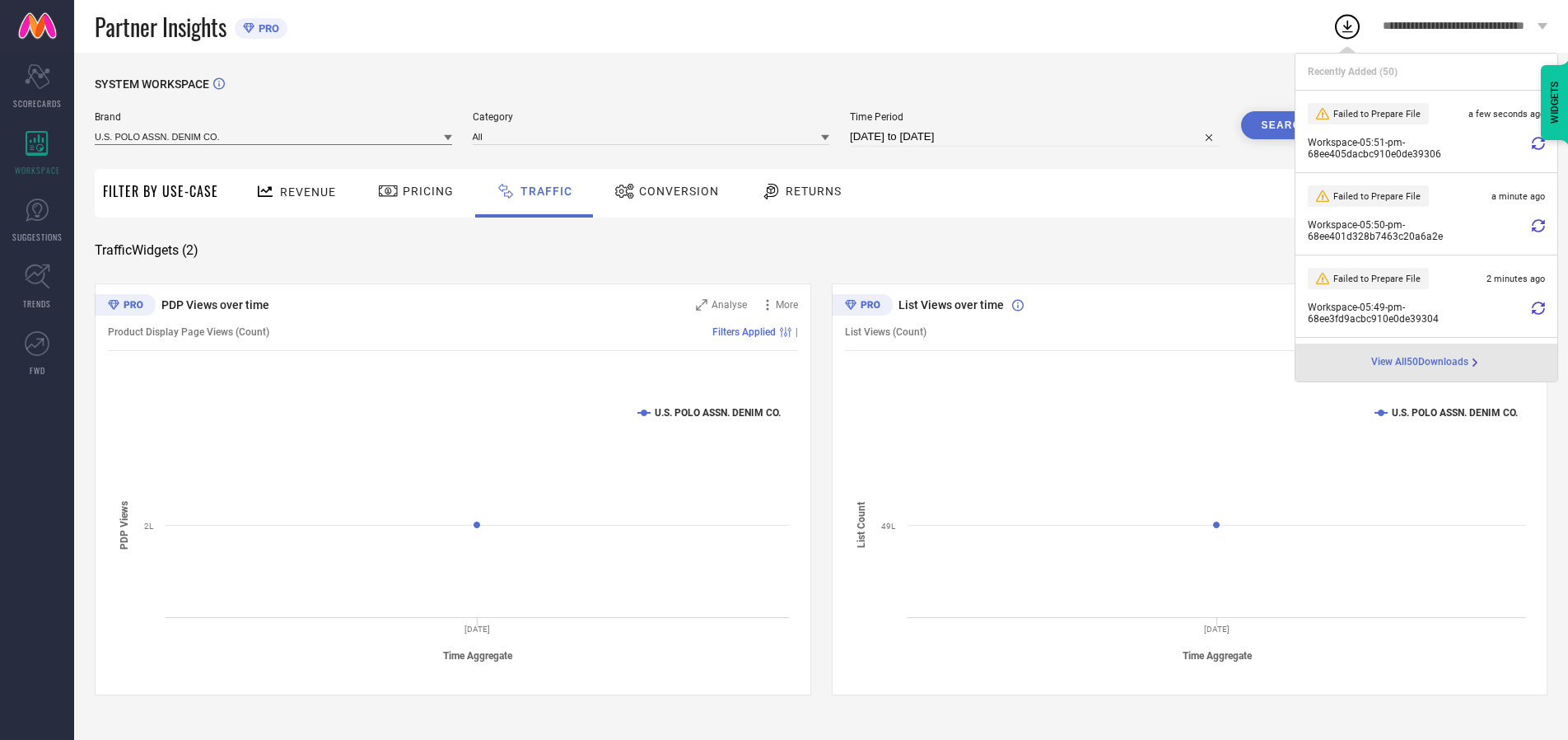
click at [274, 136] on input at bounding box center [273, 136] width 358 height 17
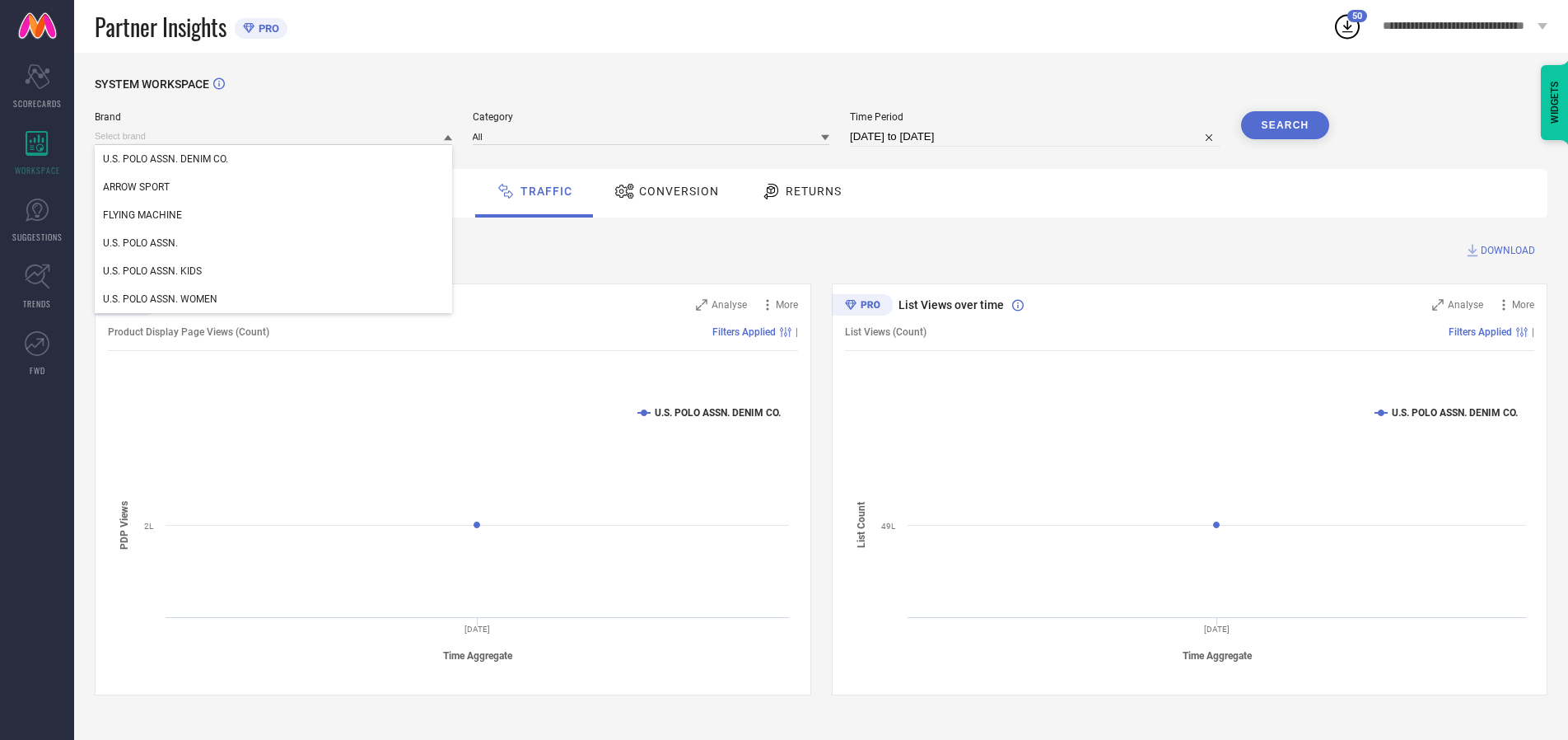
click at [274, 299] on div "U.S. POLO ASSN. WOMEN" at bounding box center [273, 299] width 358 height 28
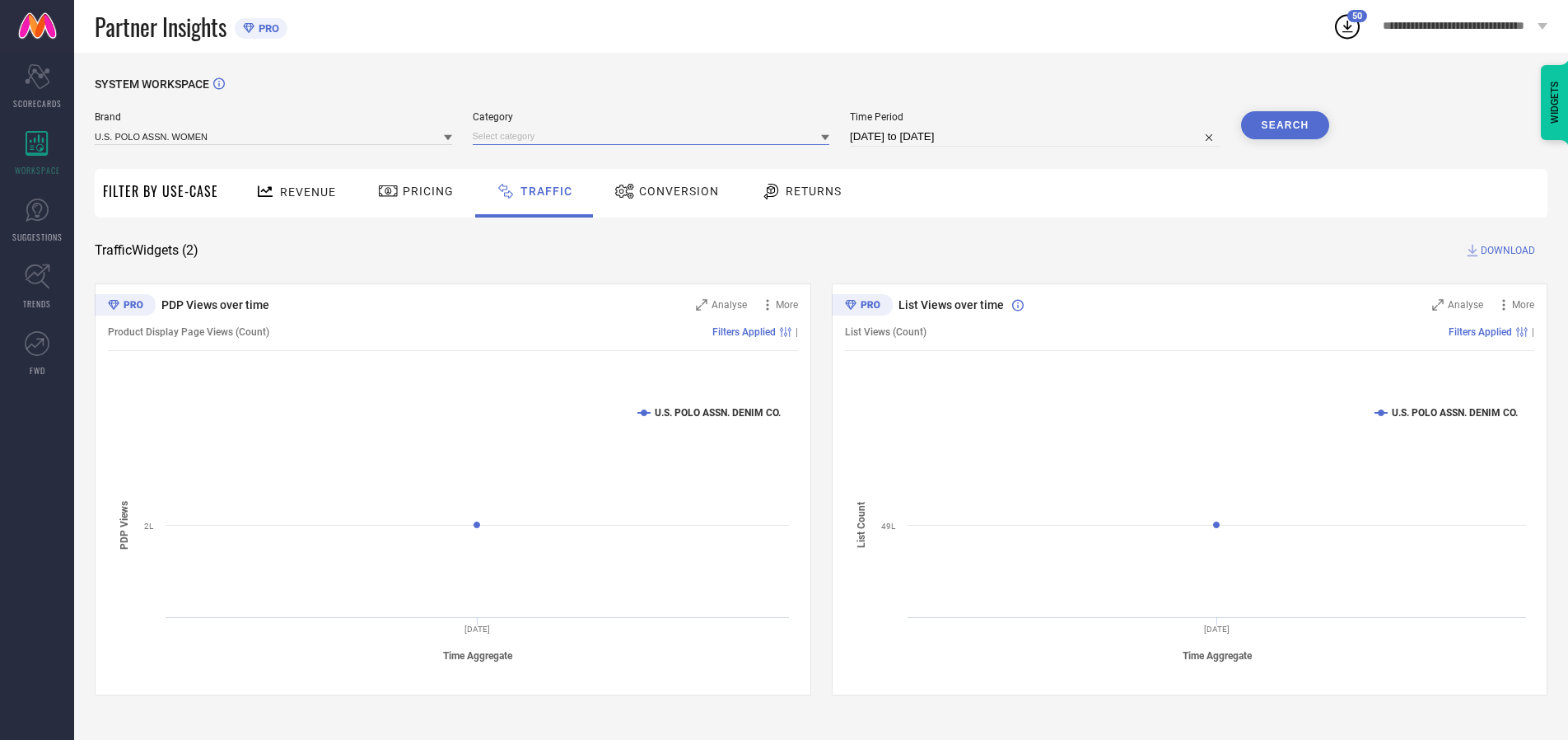
click at [655, 136] on input at bounding box center [651, 136] width 358 height 17
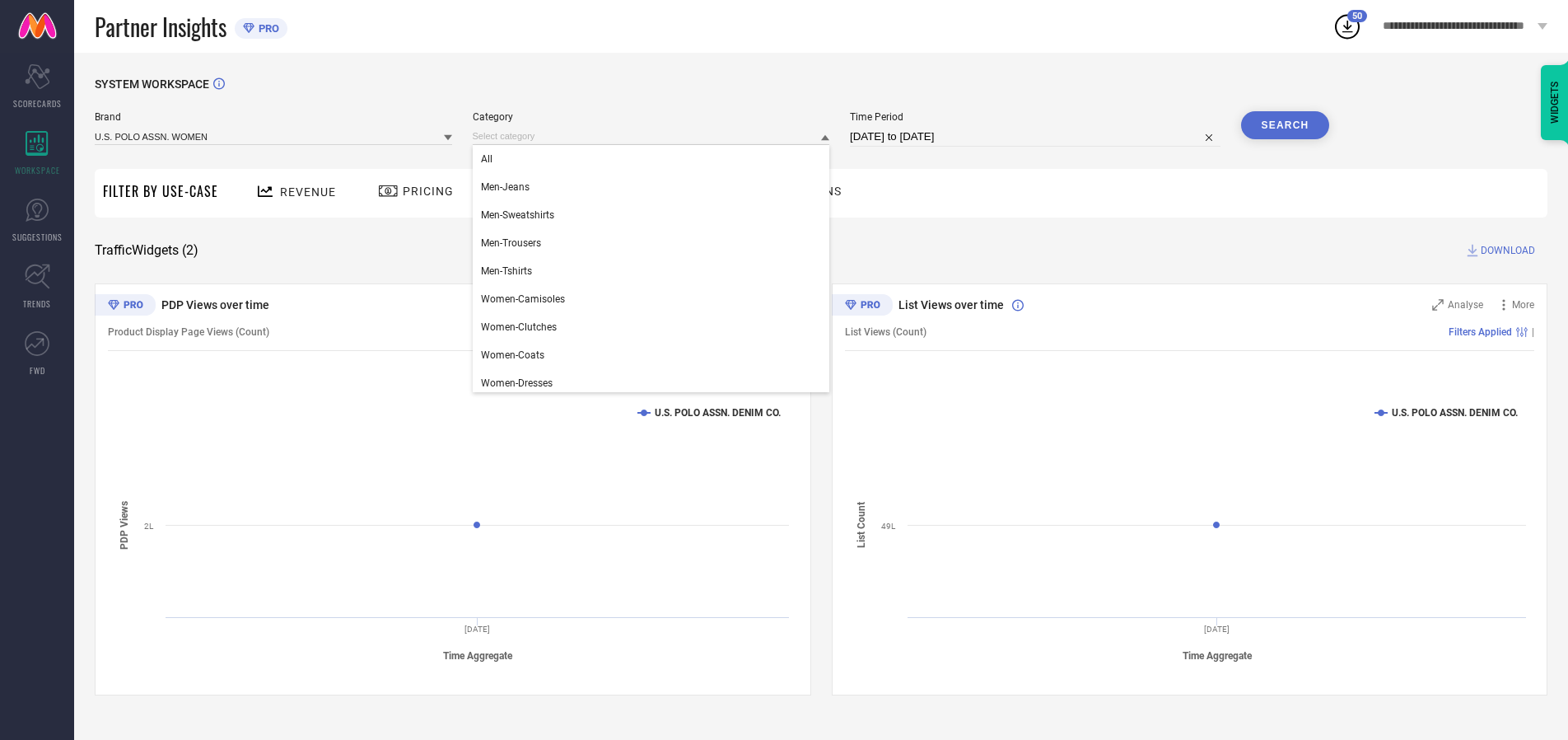
click at [655, 159] on div "All" at bounding box center [651, 159] width 358 height 28
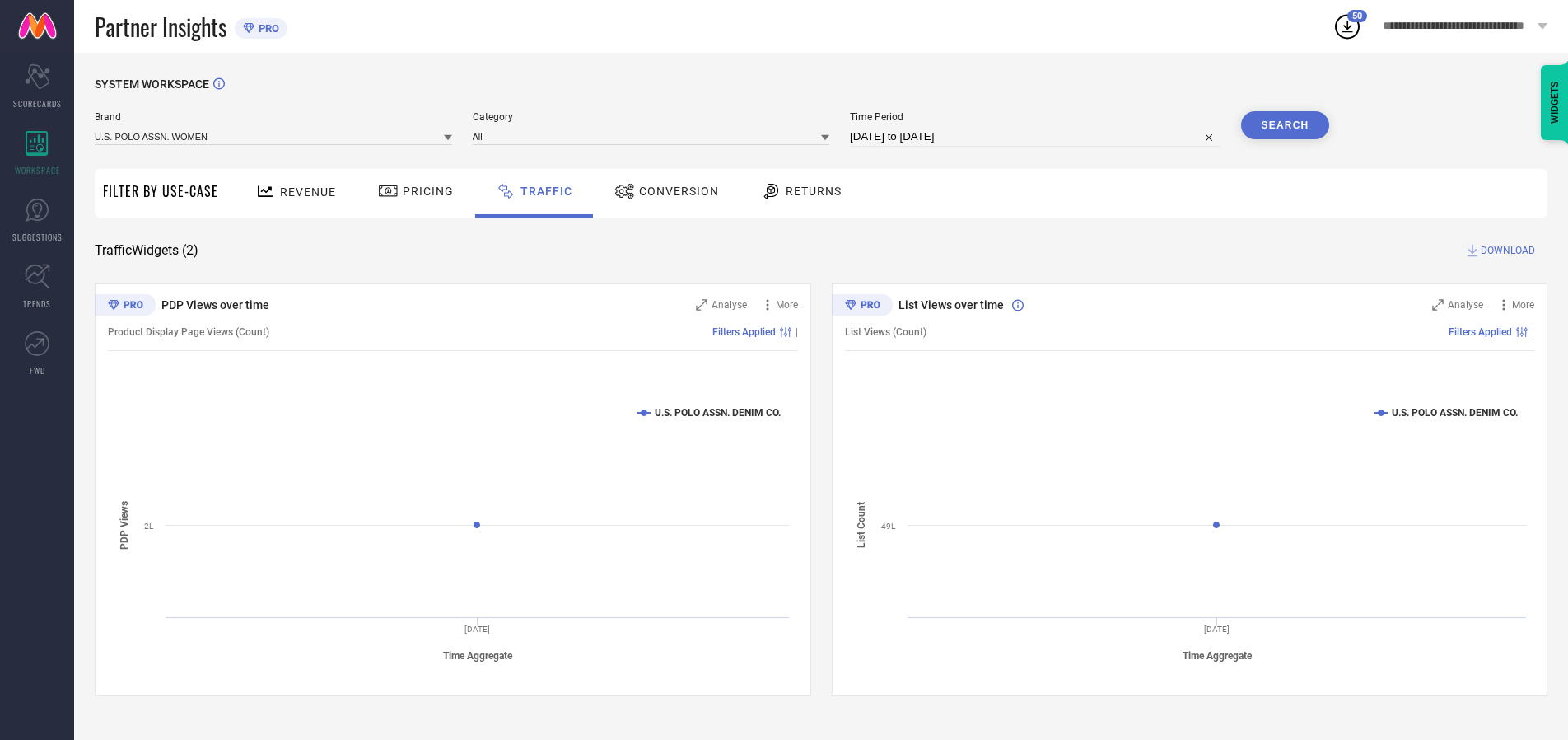
click at [1285, 125] on button "Search" at bounding box center [1286, 125] width 89 height 28
click at [1506, 251] on span "DOWNLOAD" at bounding box center [1508, 250] width 54 height 16
click at [1037, 137] on input at bounding box center [1035, 137] width 370 height 20
select select "9"
select select "2025"
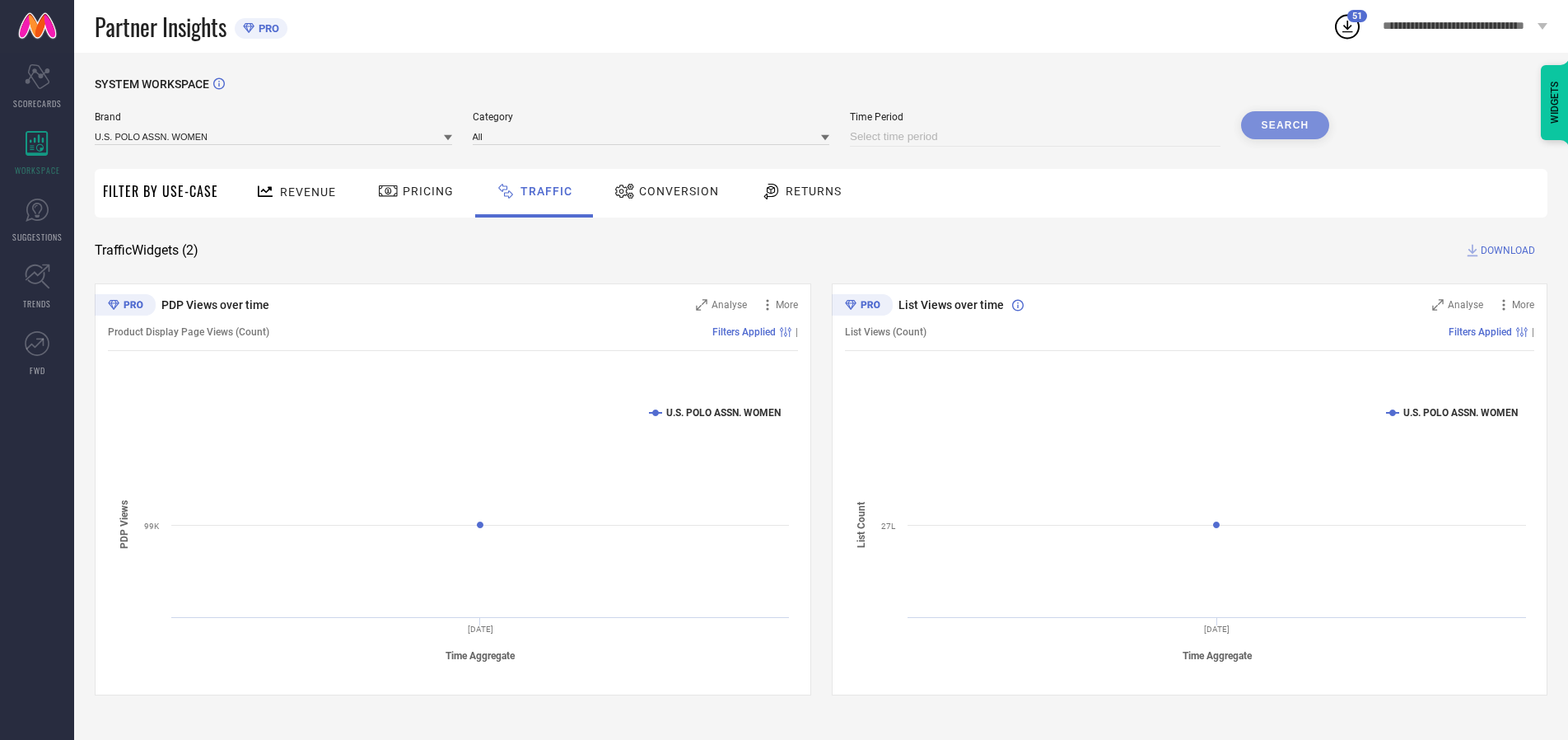
select select "10"
select select "2025"
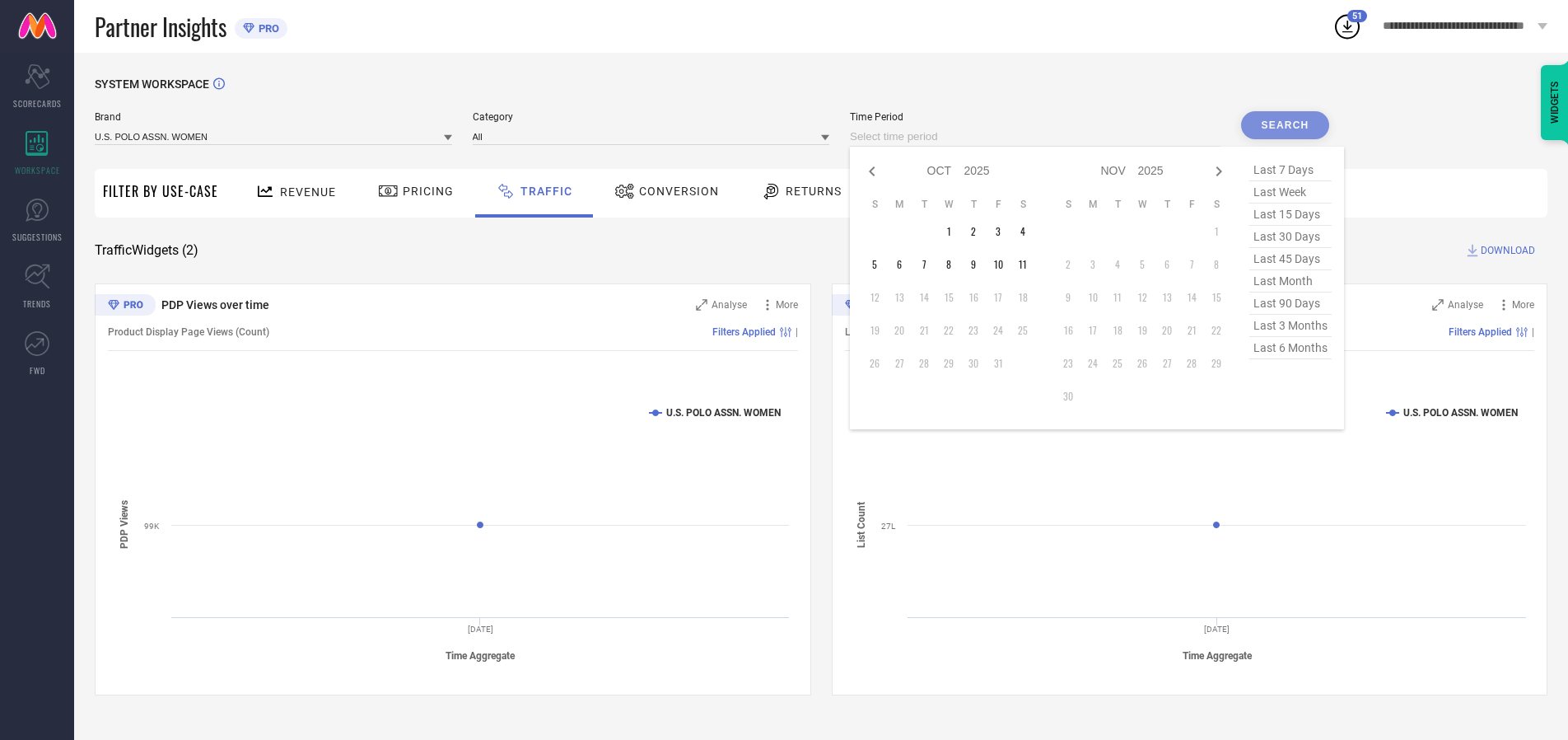
click at [1003, 264] on td "10" at bounding box center [998, 264] width 24 height 24
type input "[DATE] to [DATE]"
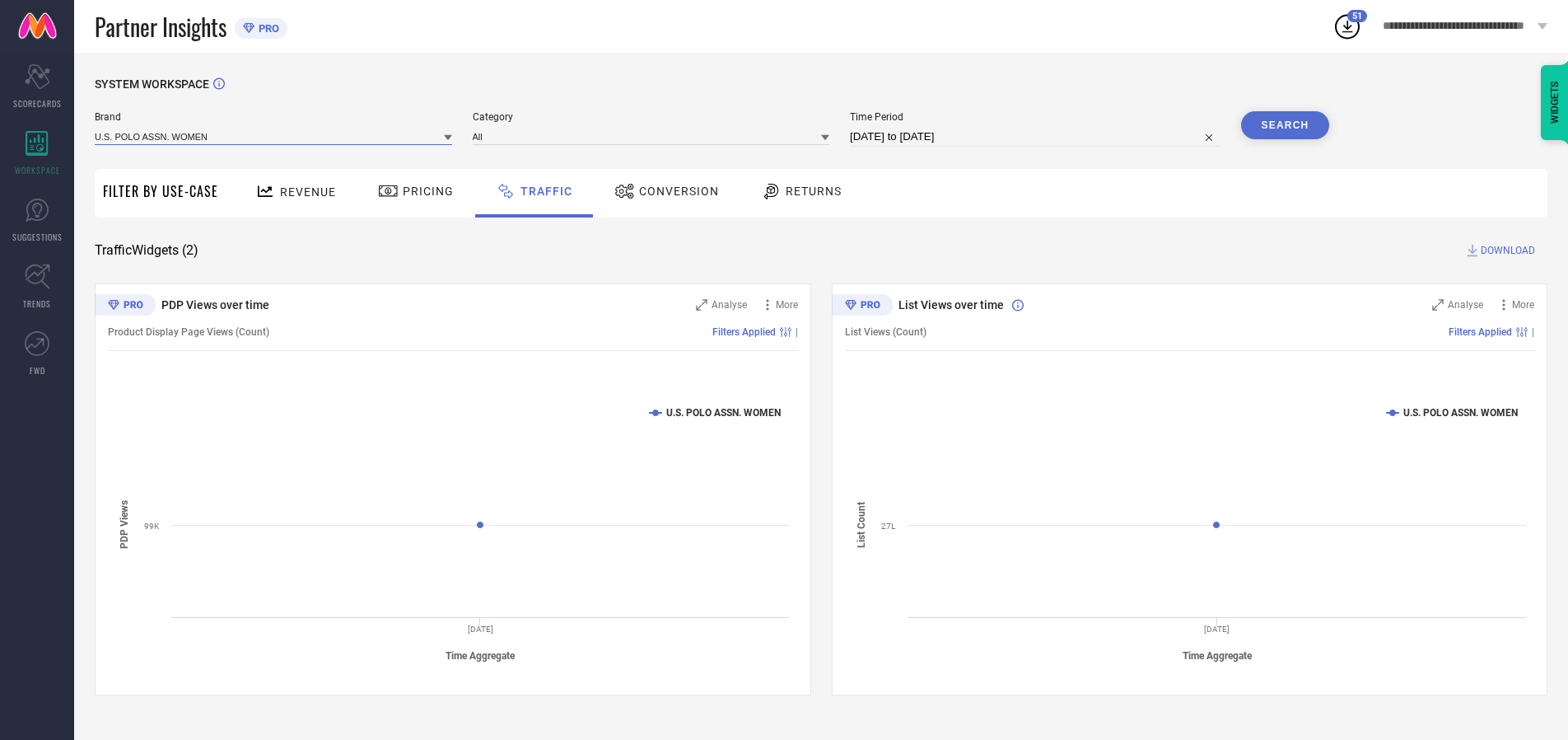
click at [274, 136] on input at bounding box center [273, 136] width 358 height 17
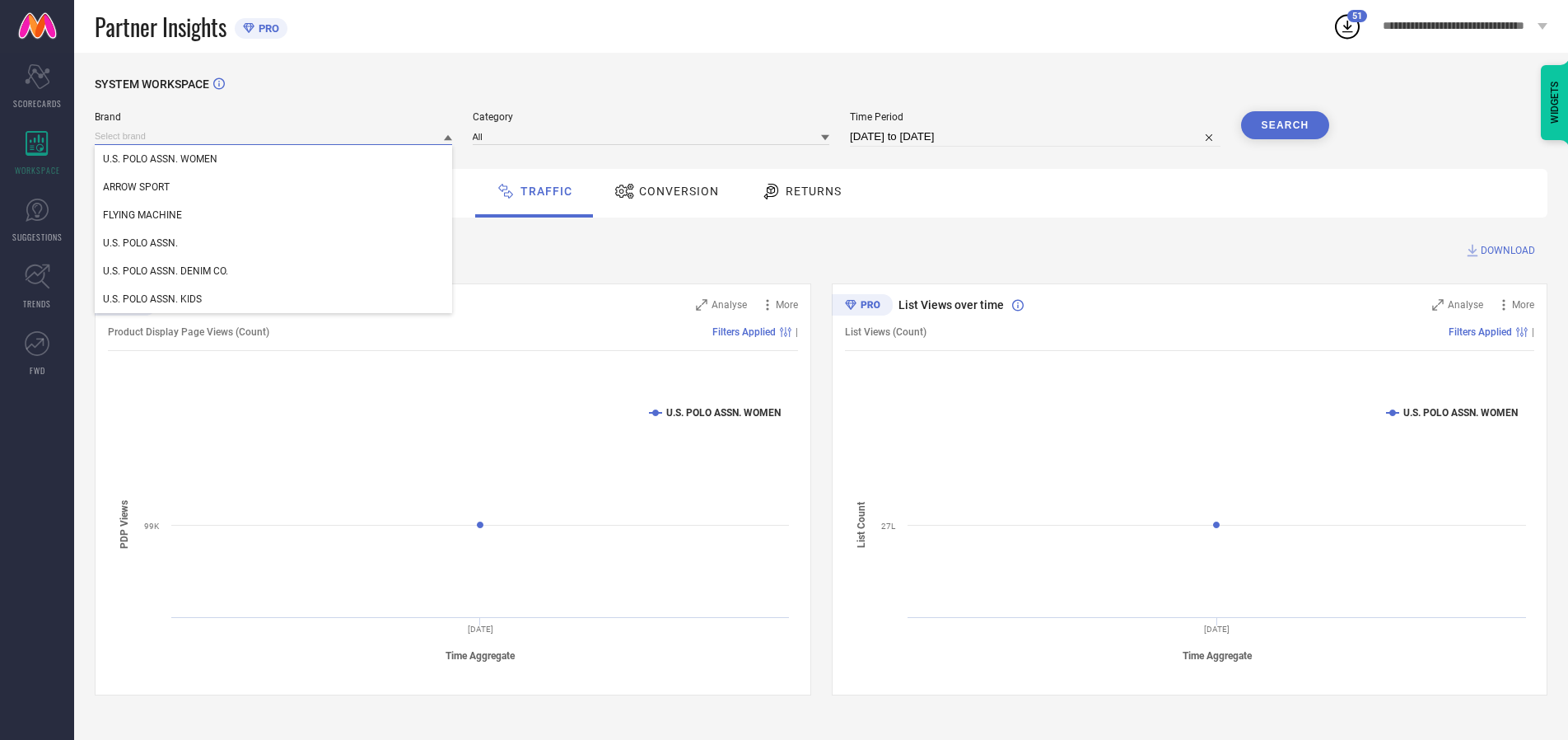
click at [274, 136] on input at bounding box center [273, 136] width 358 height 17
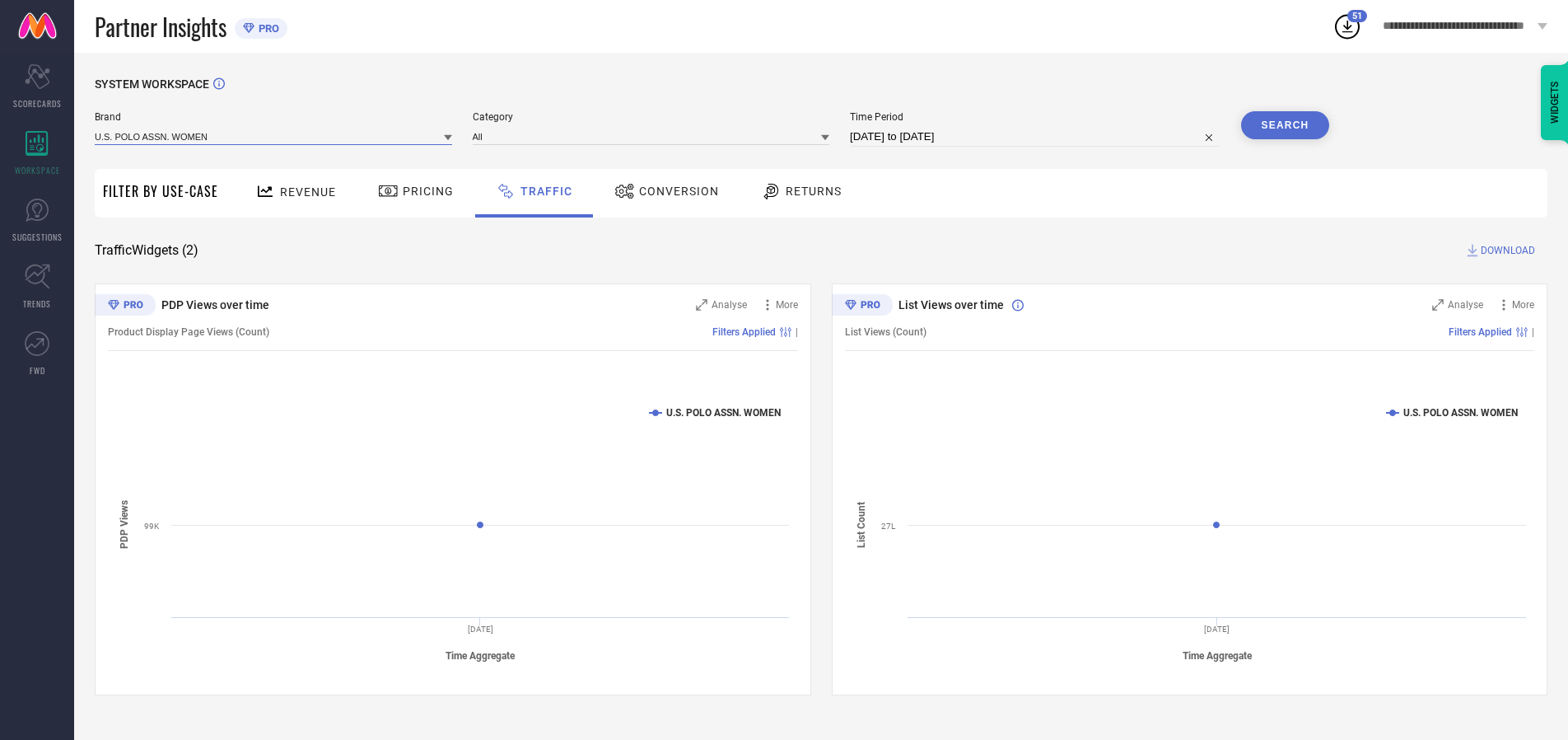
click at [274, 136] on input at bounding box center [273, 136] width 358 height 17
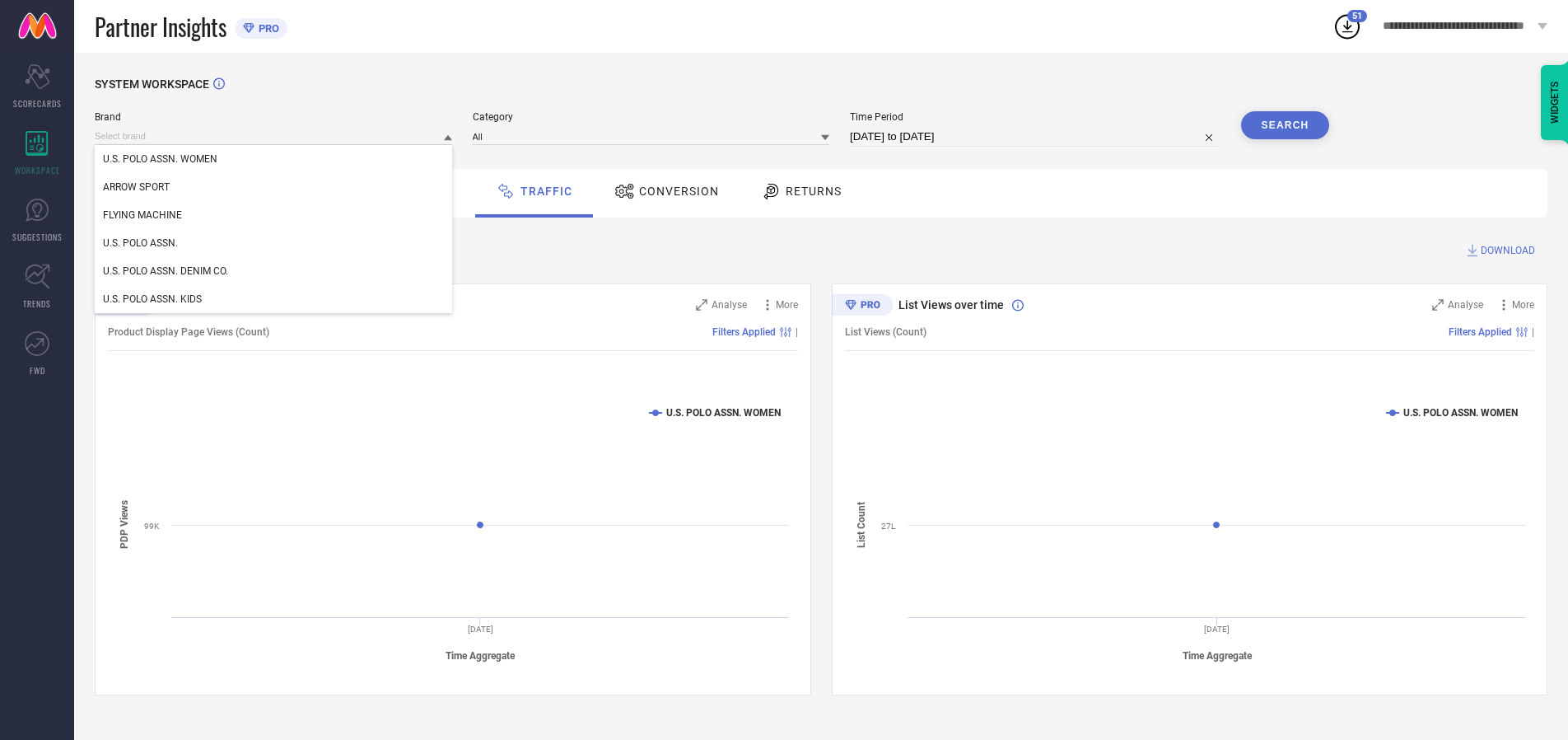
click at [274, 159] on div "U.S. POLO ASSN. WOMEN" at bounding box center [273, 159] width 358 height 28
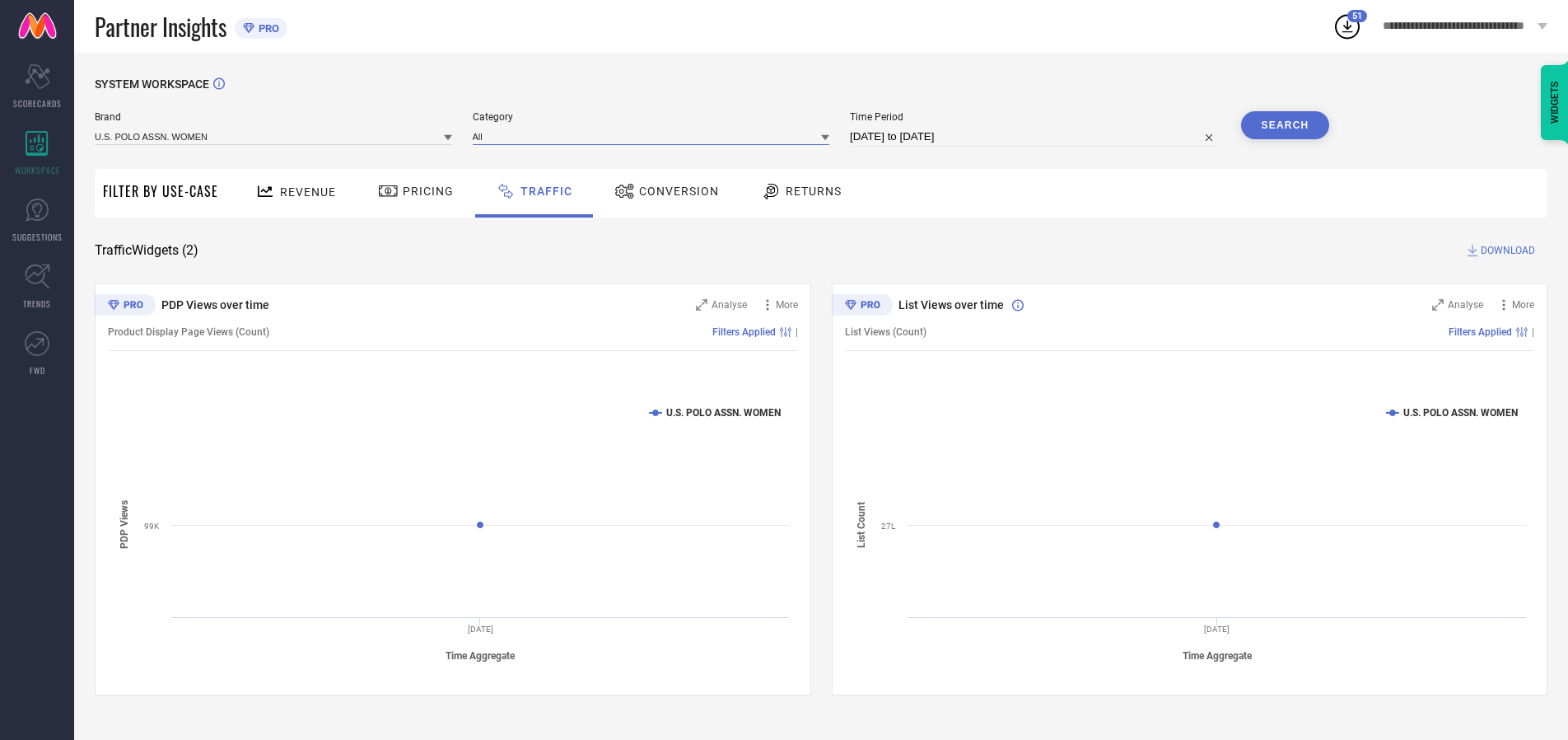
click at [655, 136] on input at bounding box center [651, 136] width 358 height 17
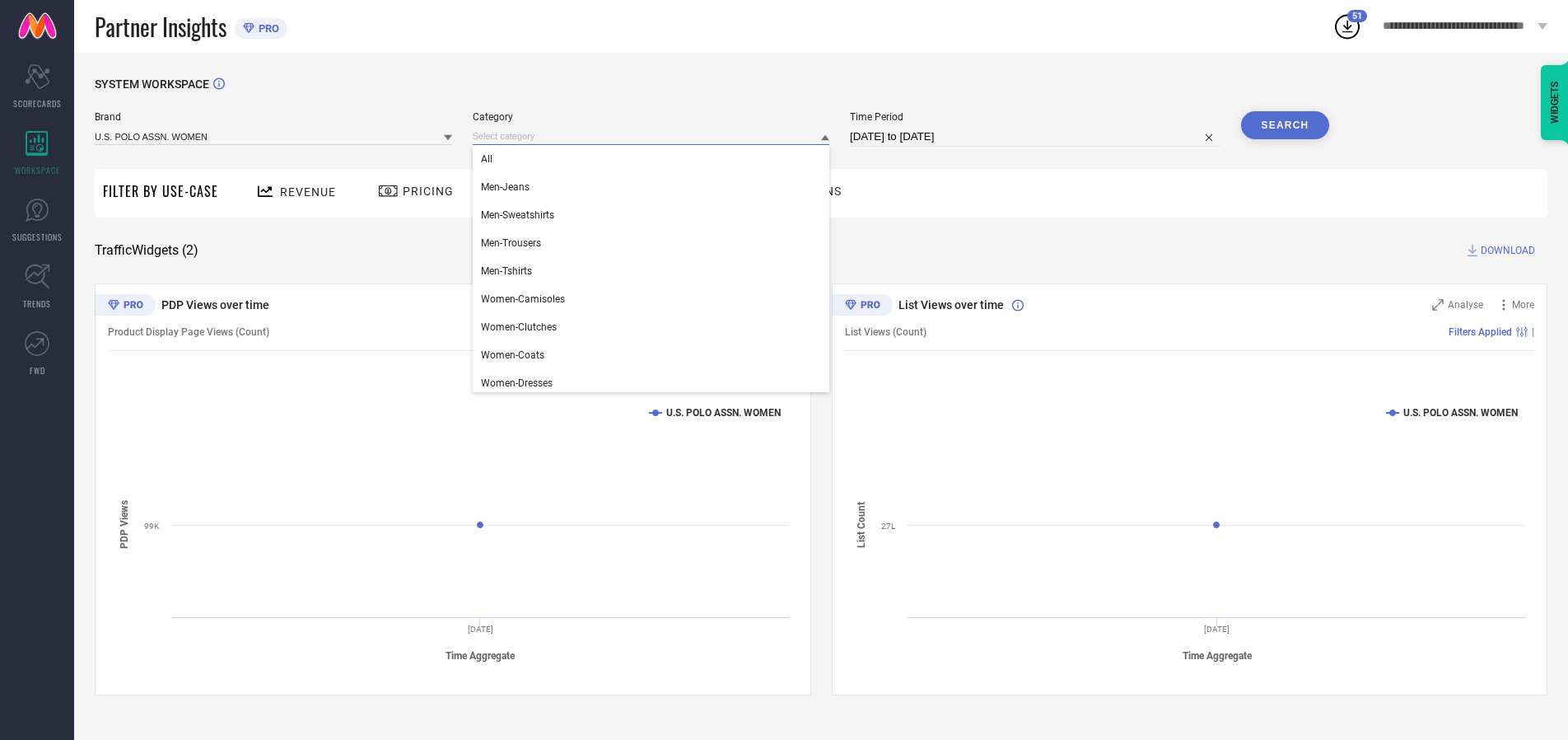
click at [655, 159] on div "All" at bounding box center [651, 159] width 358 height 28
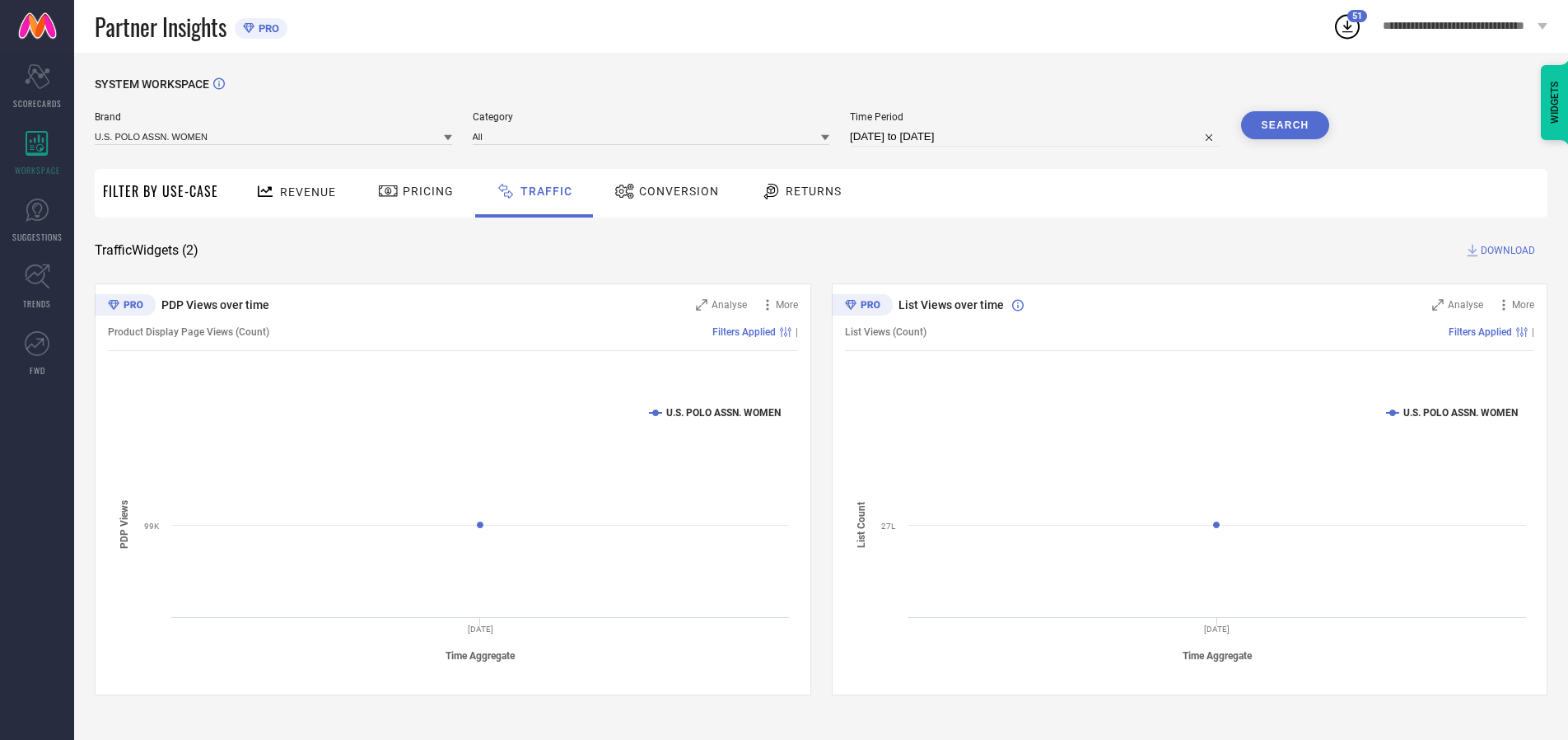
click at [1285, 125] on button "Search" at bounding box center [1286, 125] width 89 height 28
click at [1506, 251] on span "DOWNLOAD" at bounding box center [1508, 250] width 54 height 16
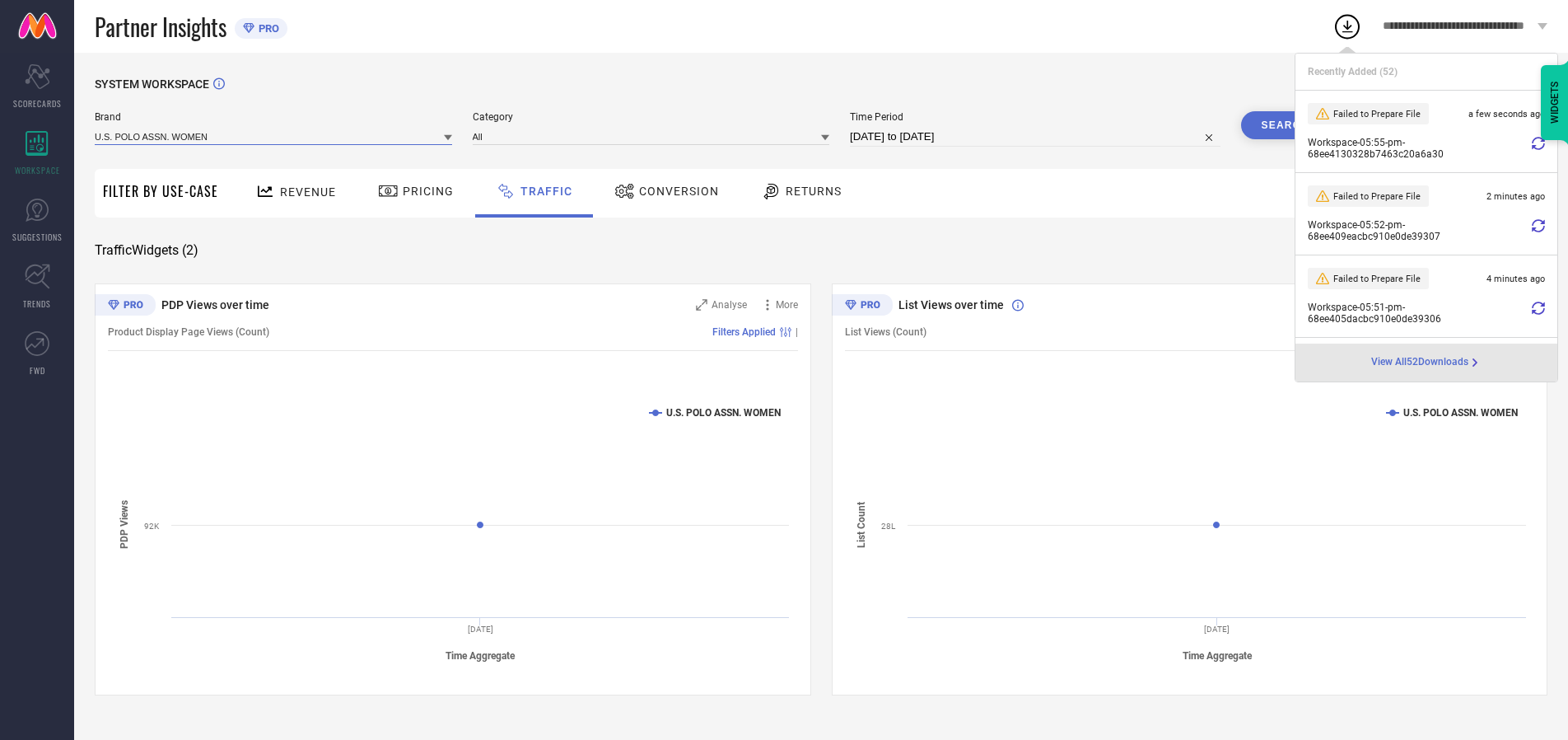
click at [274, 136] on input at bounding box center [273, 136] width 358 height 17
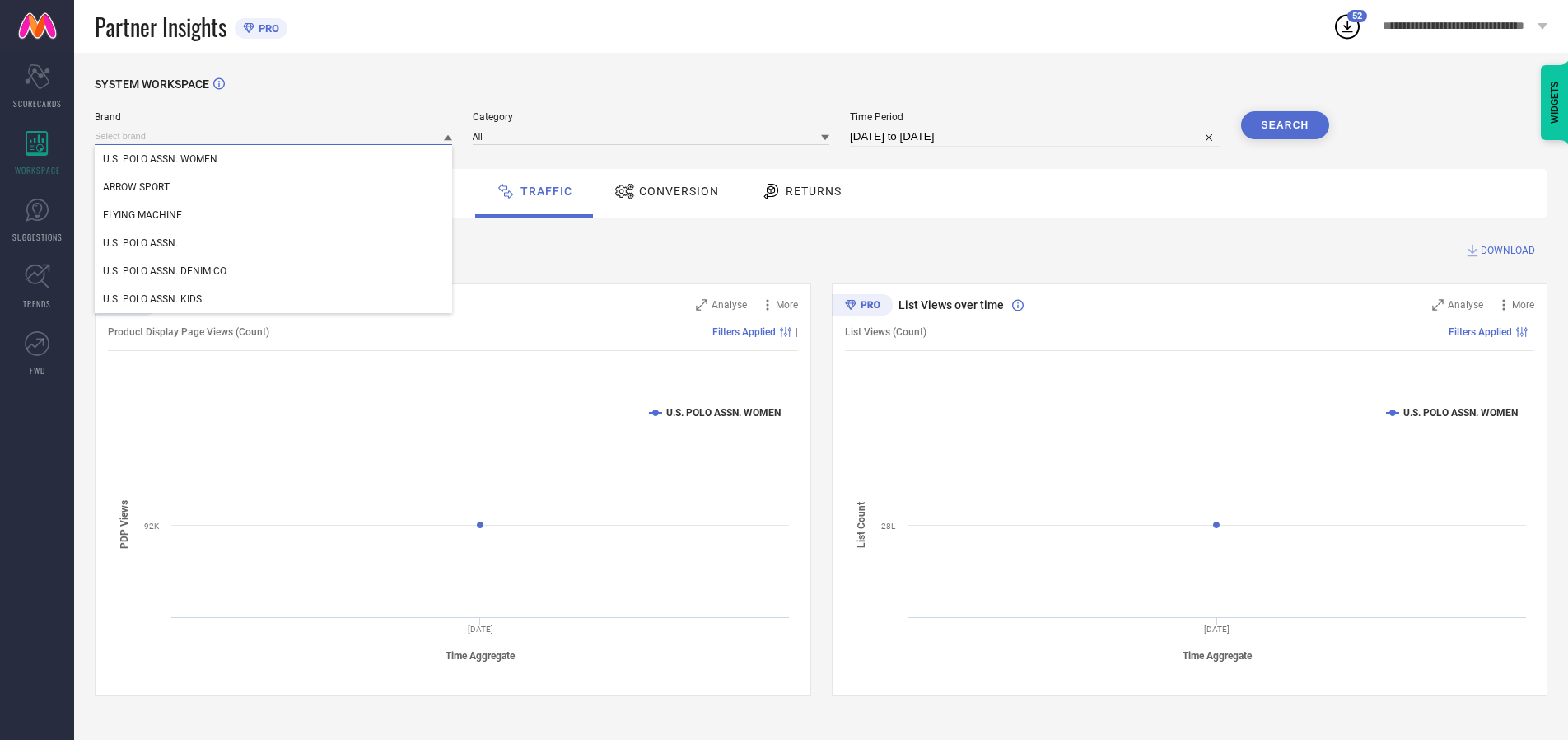
click at [274, 243] on div "U.S. POLO ASSN." at bounding box center [273, 243] width 358 height 28
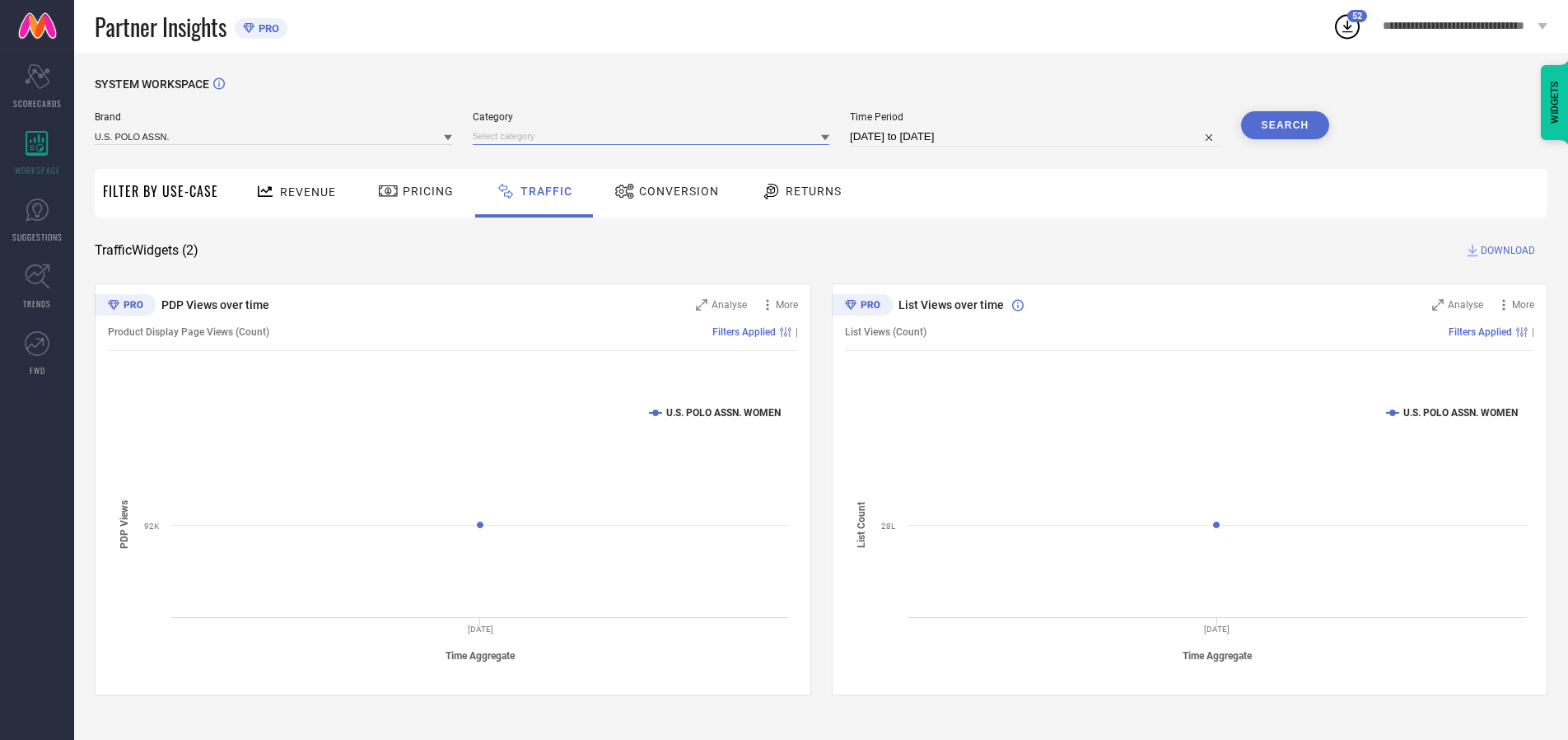
click at [655, 136] on input at bounding box center [651, 136] width 358 height 17
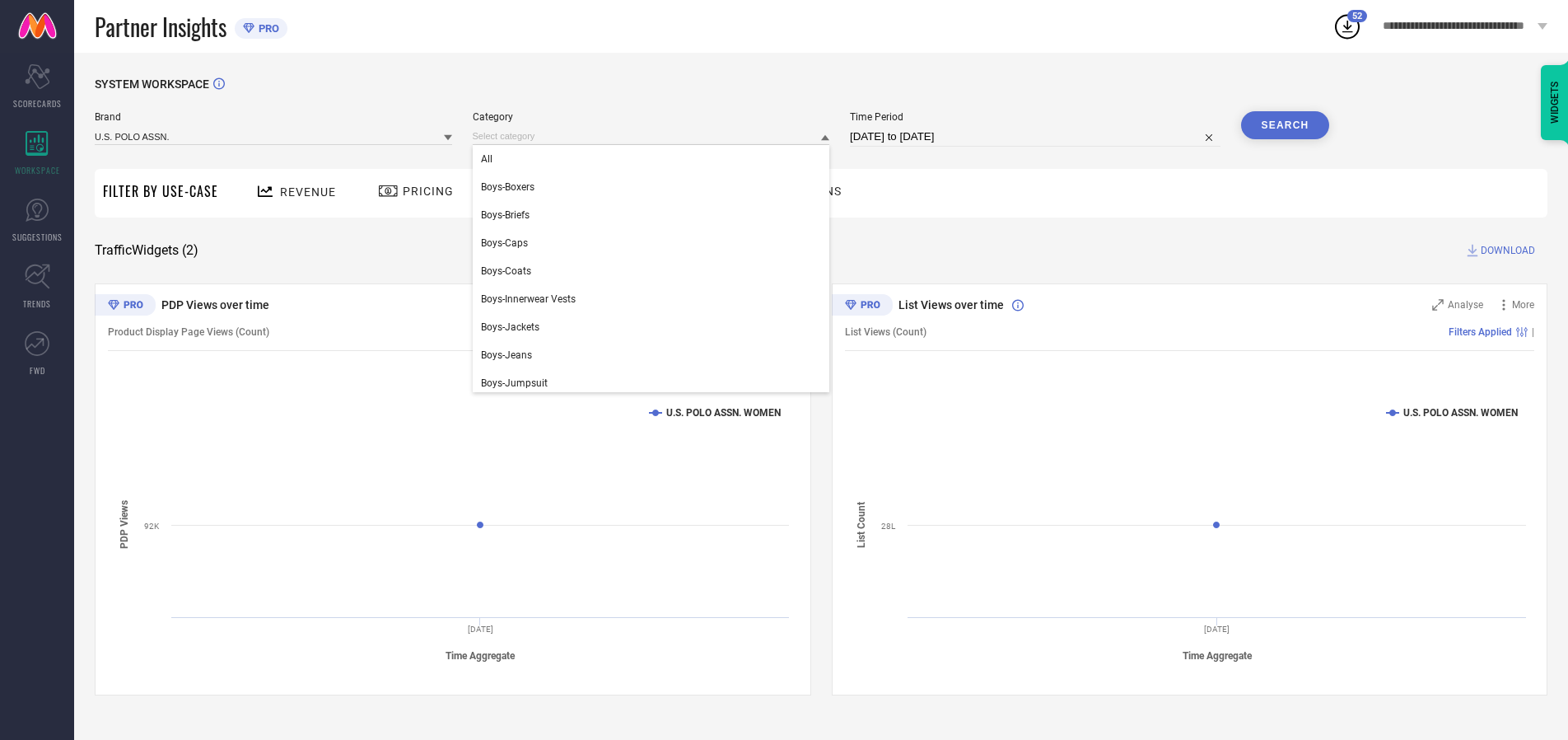
click at [655, 159] on div "All" at bounding box center [651, 159] width 358 height 28
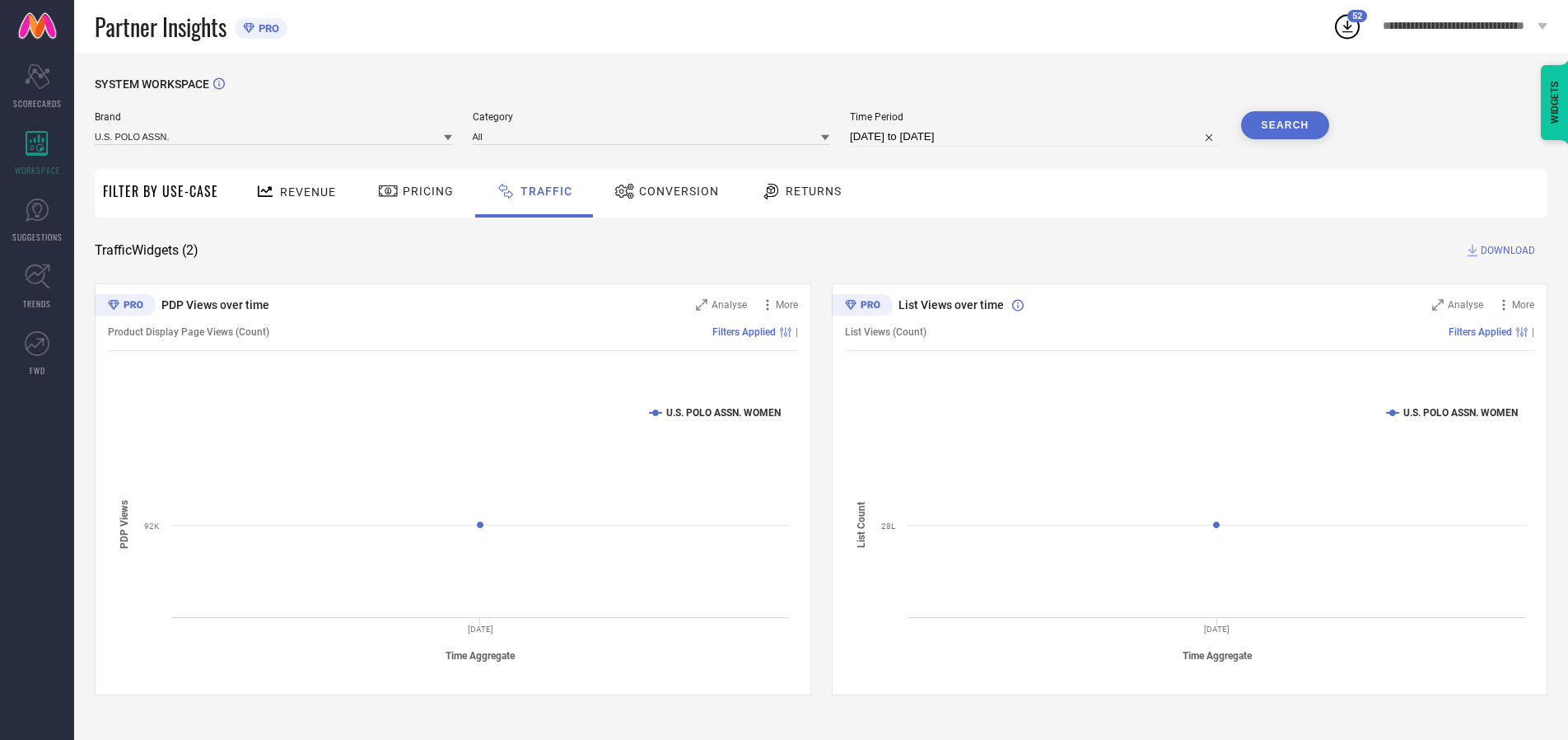
click at [1285, 125] on button "Search" at bounding box center [1286, 125] width 89 height 28
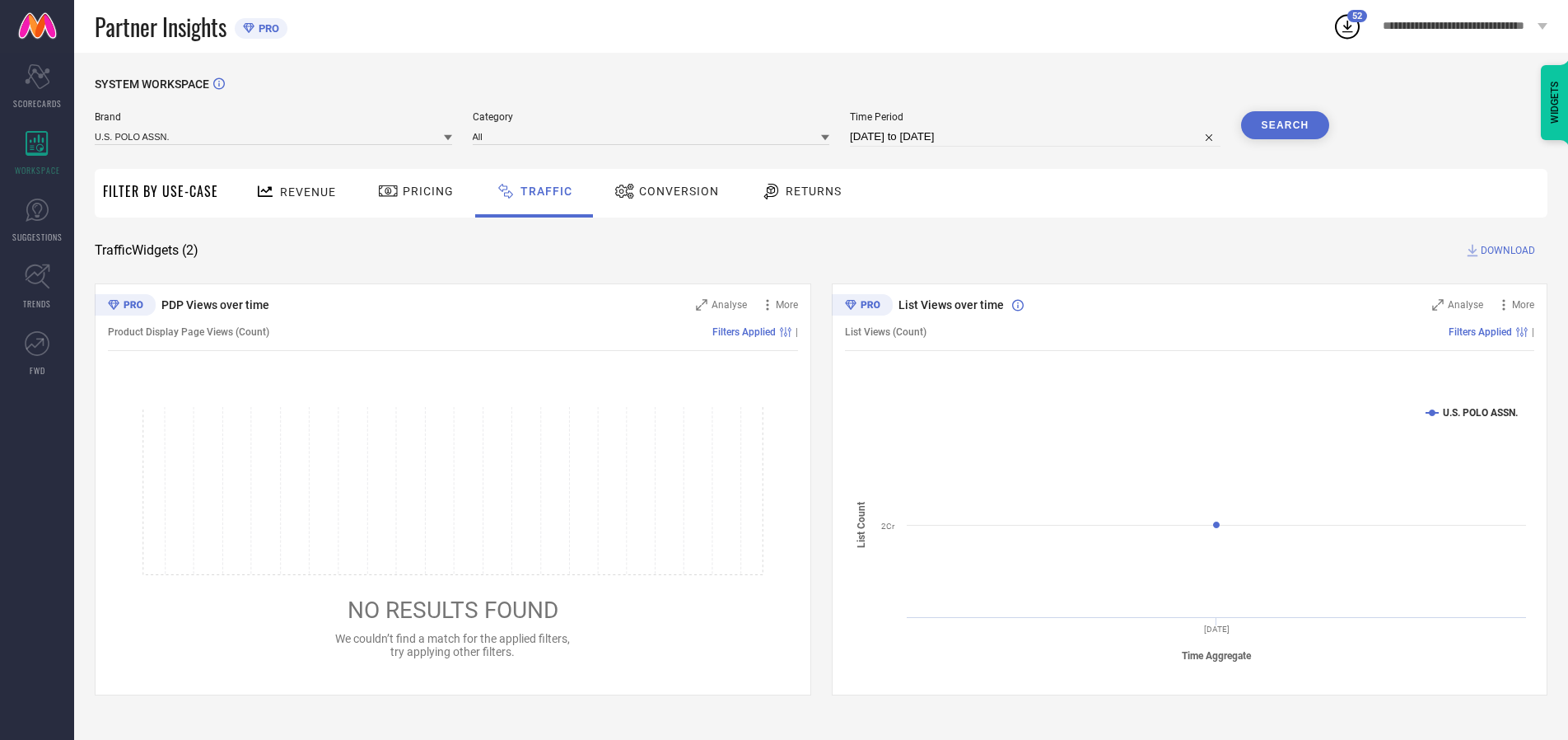
click at [1506, 251] on span "DOWNLOAD" at bounding box center [1508, 250] width 54 height 16
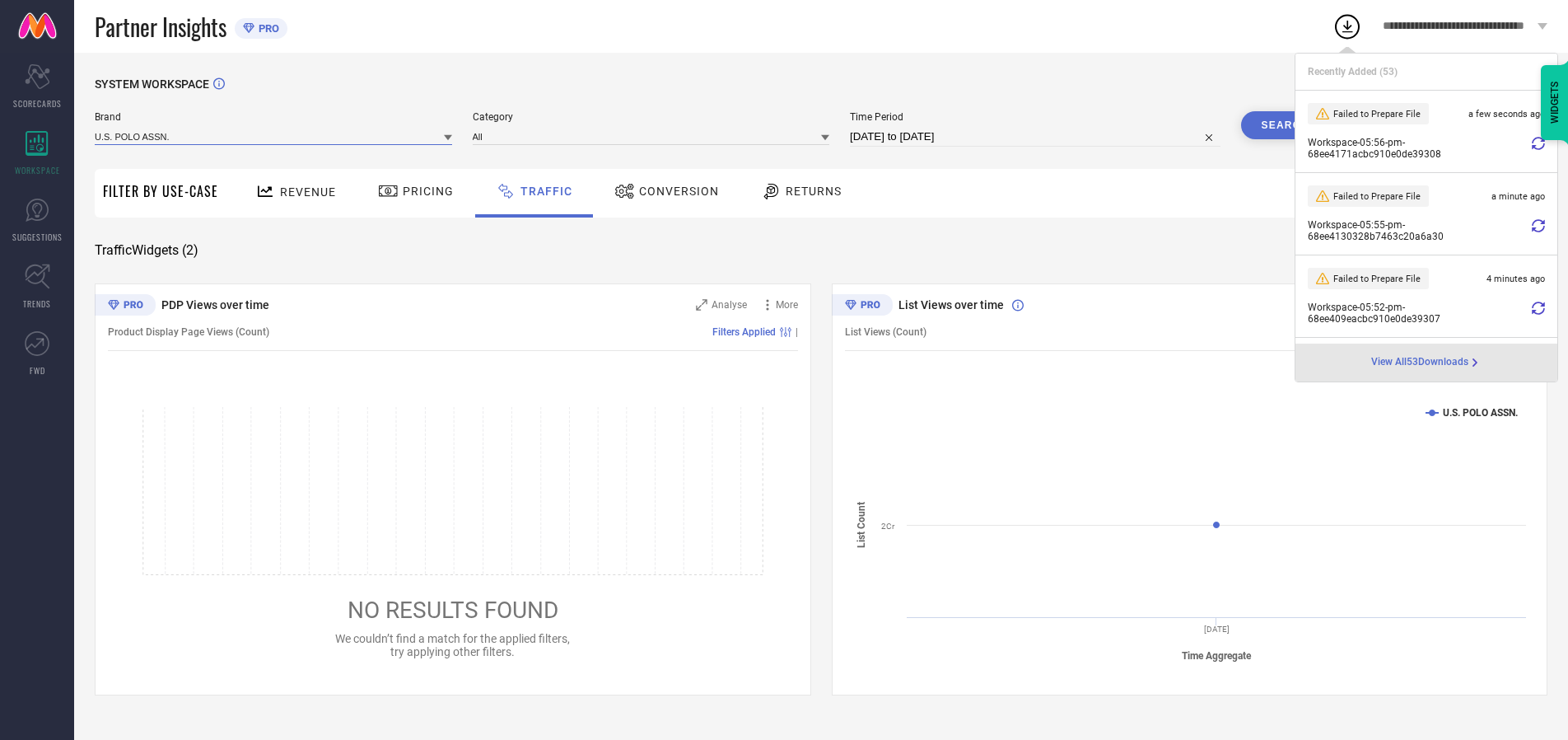
click at [274, 136] on input at bounding box center [273, 136] width 358 height 17
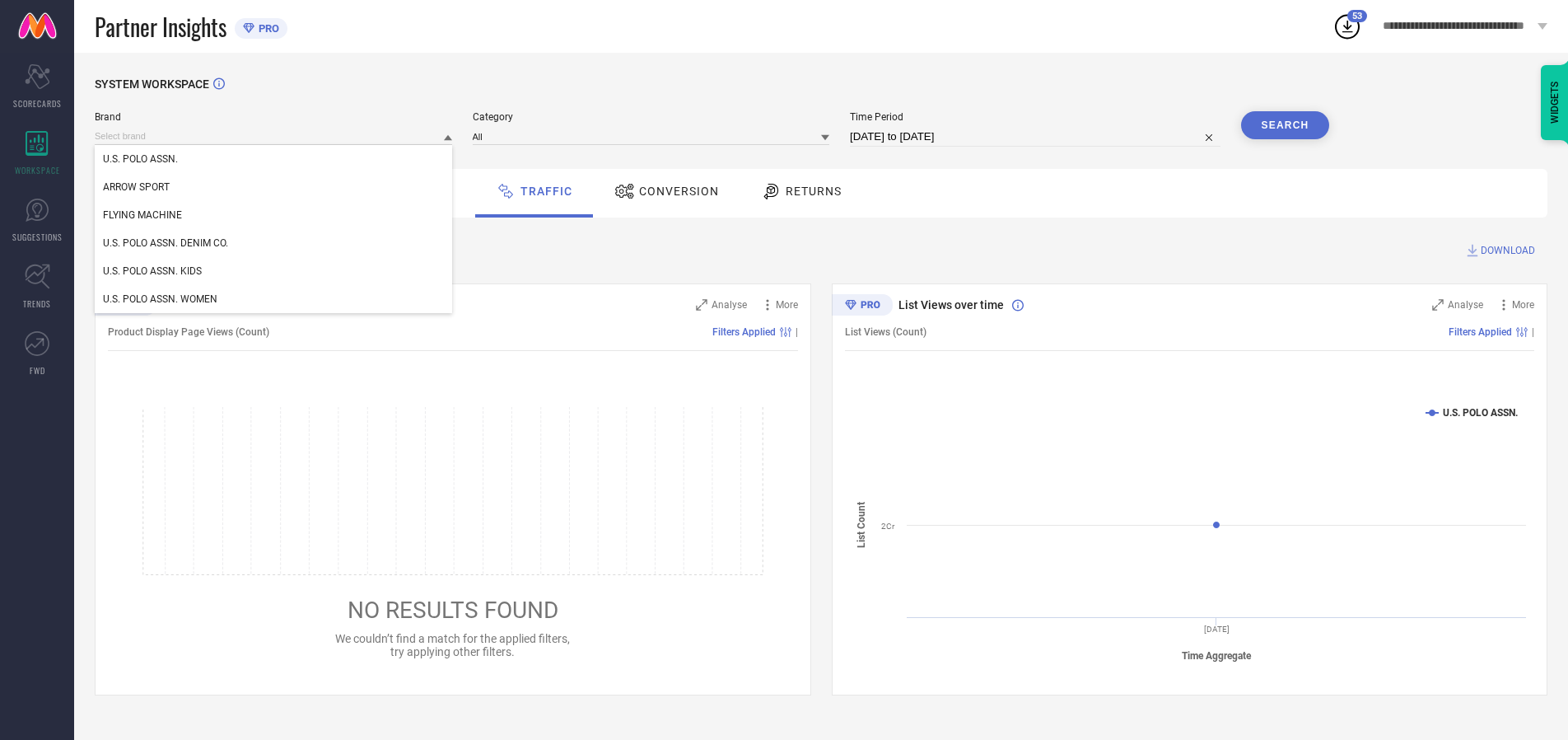
click at [274, 243] on div "U.S. POLO ASSN. DENIM CO." at bounding box center [273, 243] width 358 height 28
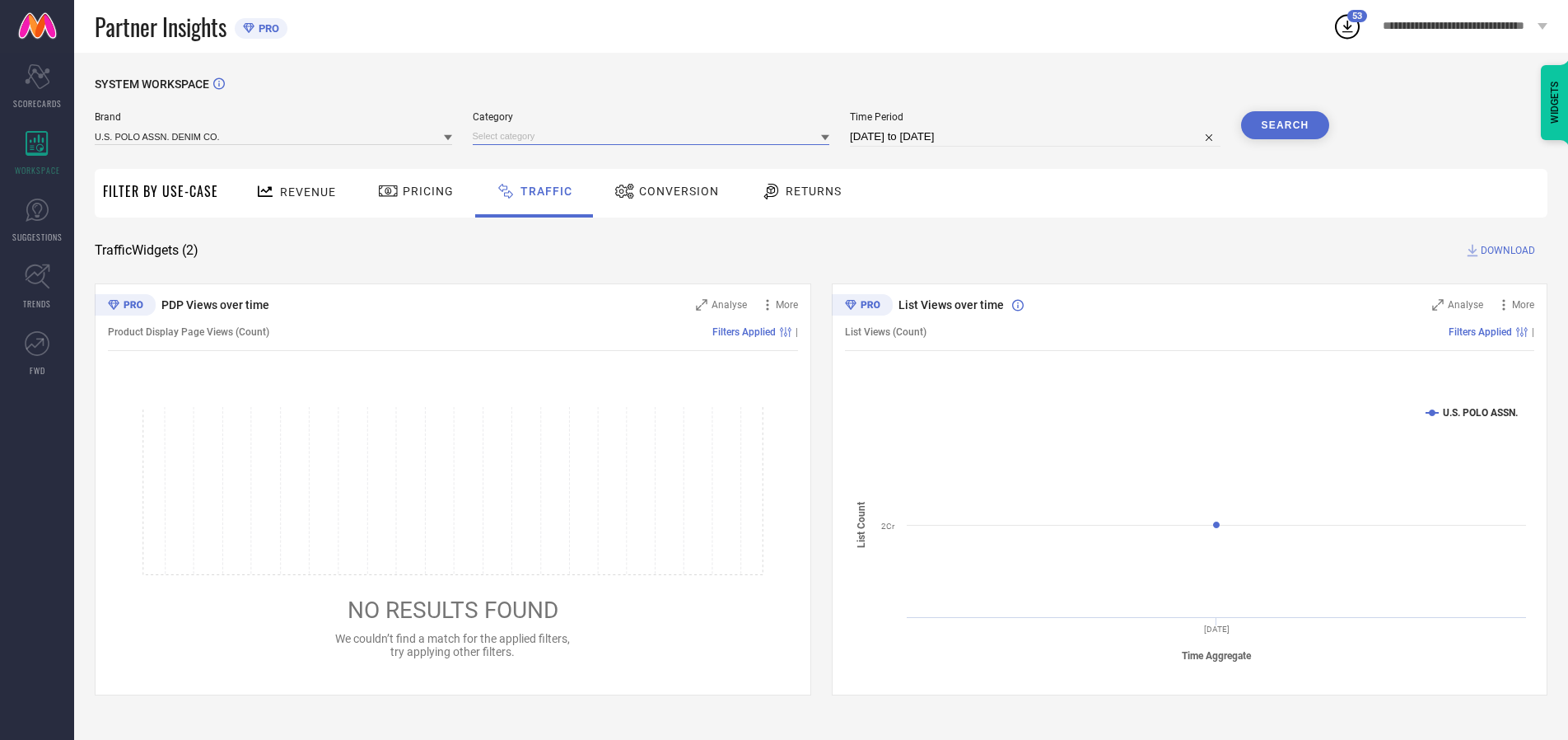
click at [655, 136] on input at bounding box center [651, 136] width 358 height 17
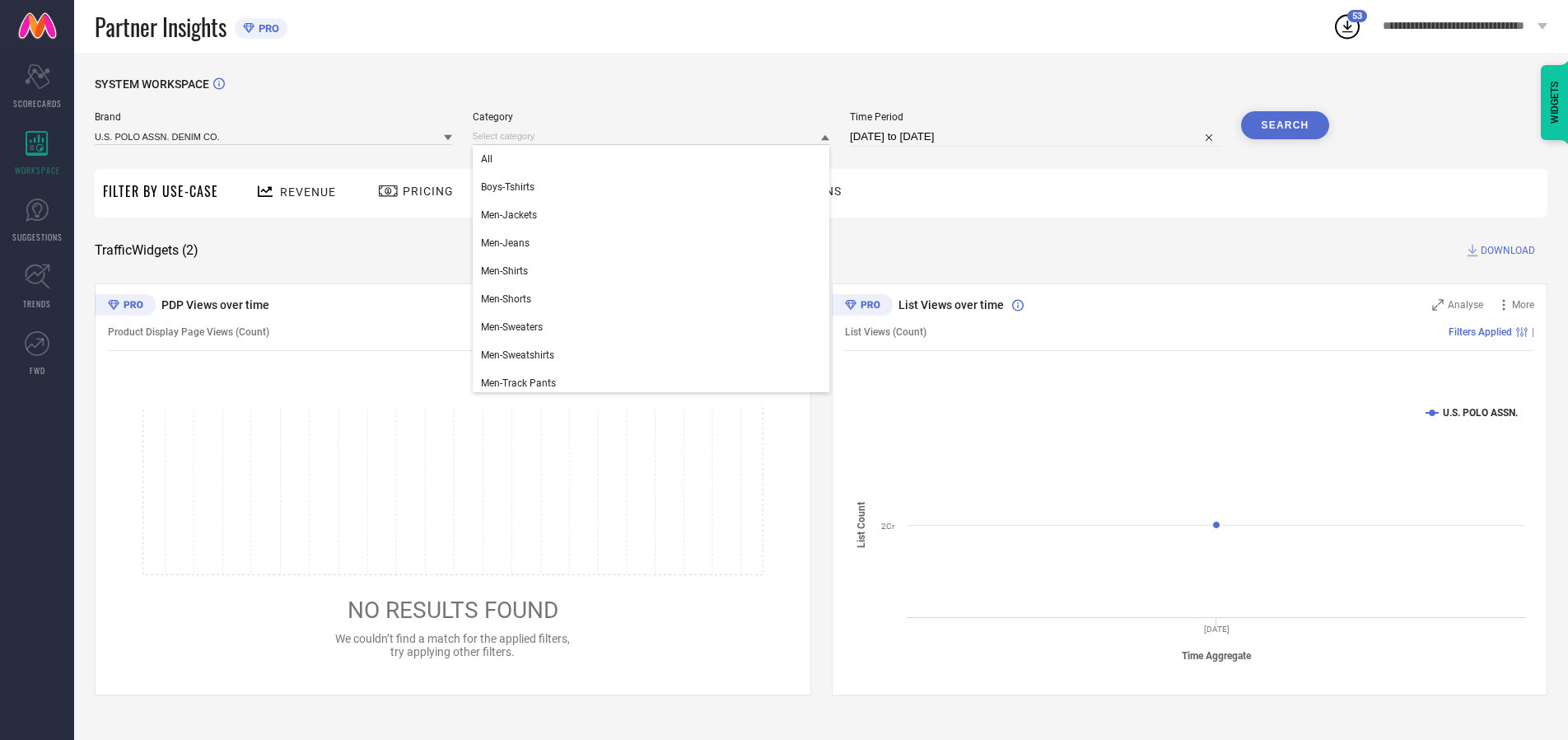
click at [655, 159] on div "All" at bounding box center [651, 159] width 358 height 28
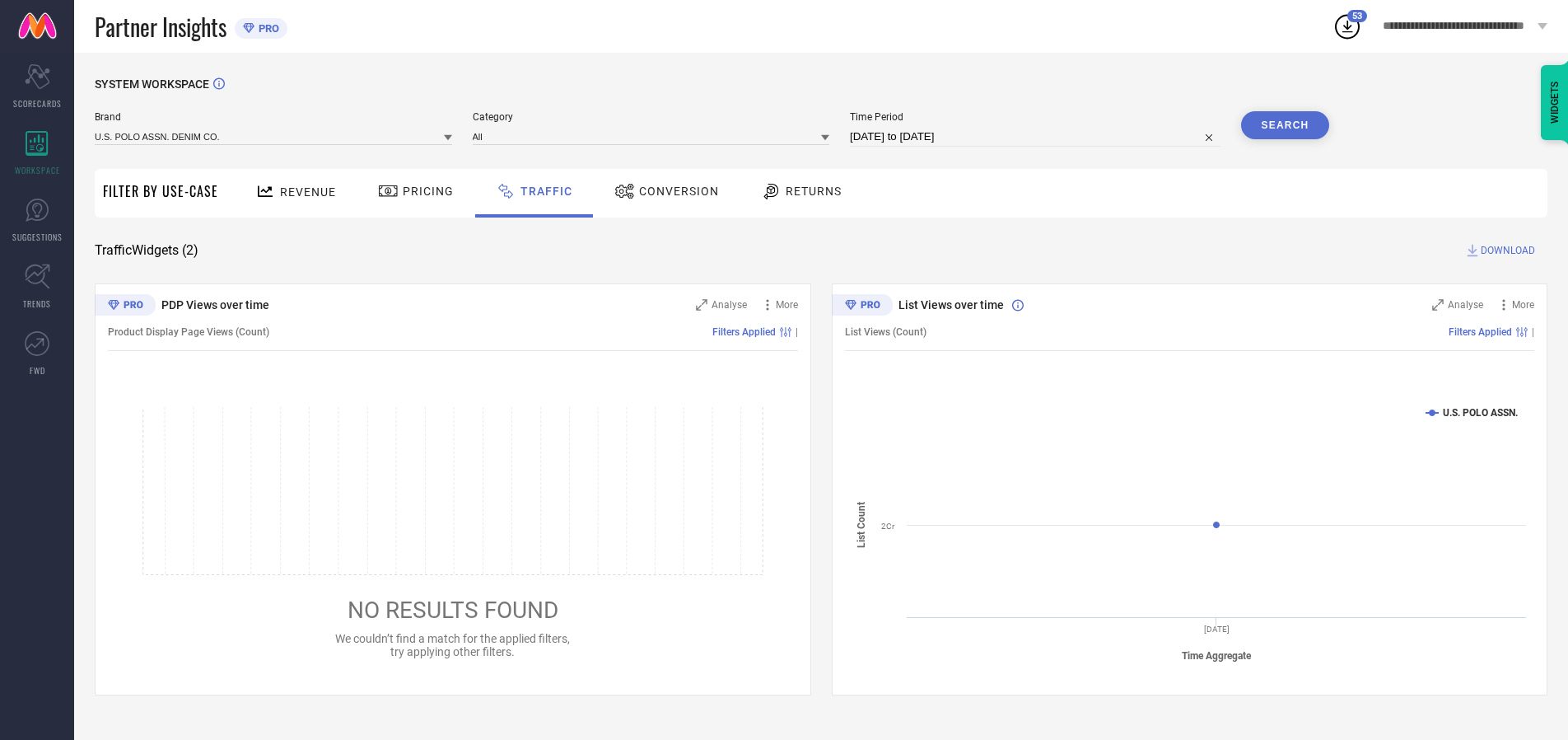
click at [1285, 125] on button "Search" at bounding box center [1286, 125] width 89 height 28
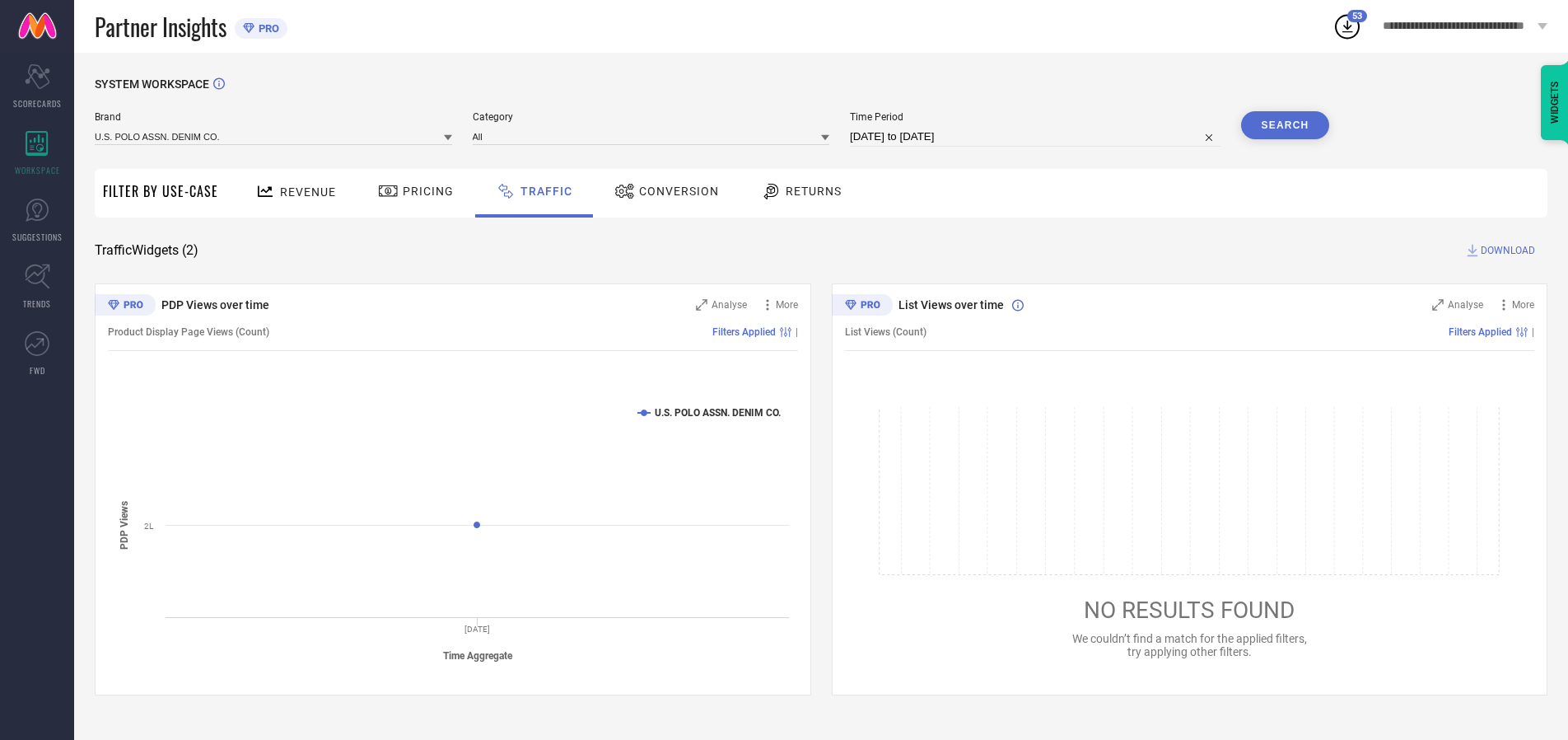
click at [1506, 251] on span "DOWNLOAD" at bounding box center [1508, 250] width 54 height 16
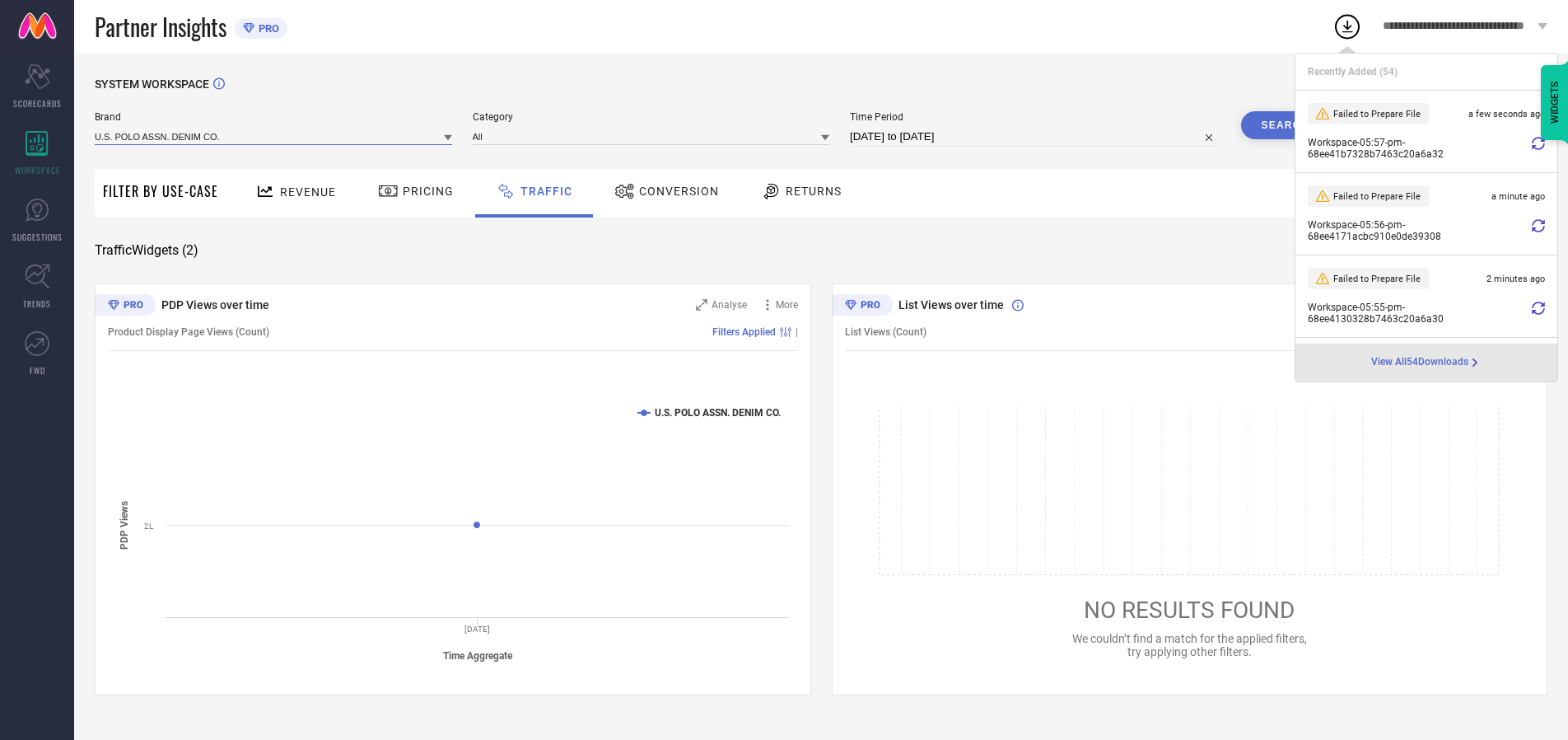
click at [274, 136] on input at bounding box center [273, 136] width 358 height 17
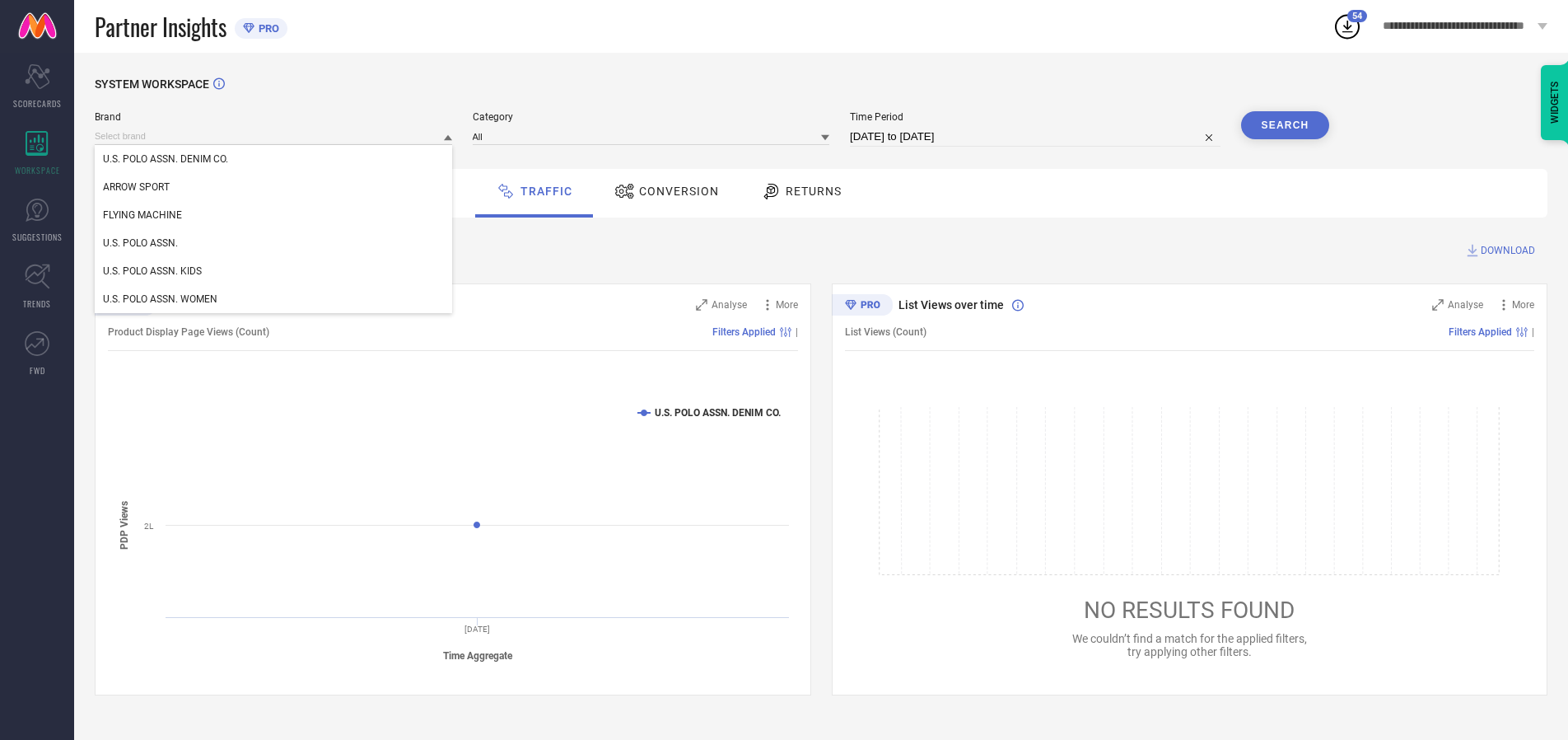
click at [274, 271] on div "U.S. POLO ASSN. KIDS" at bounding box center [273, 271] width 358 height 28
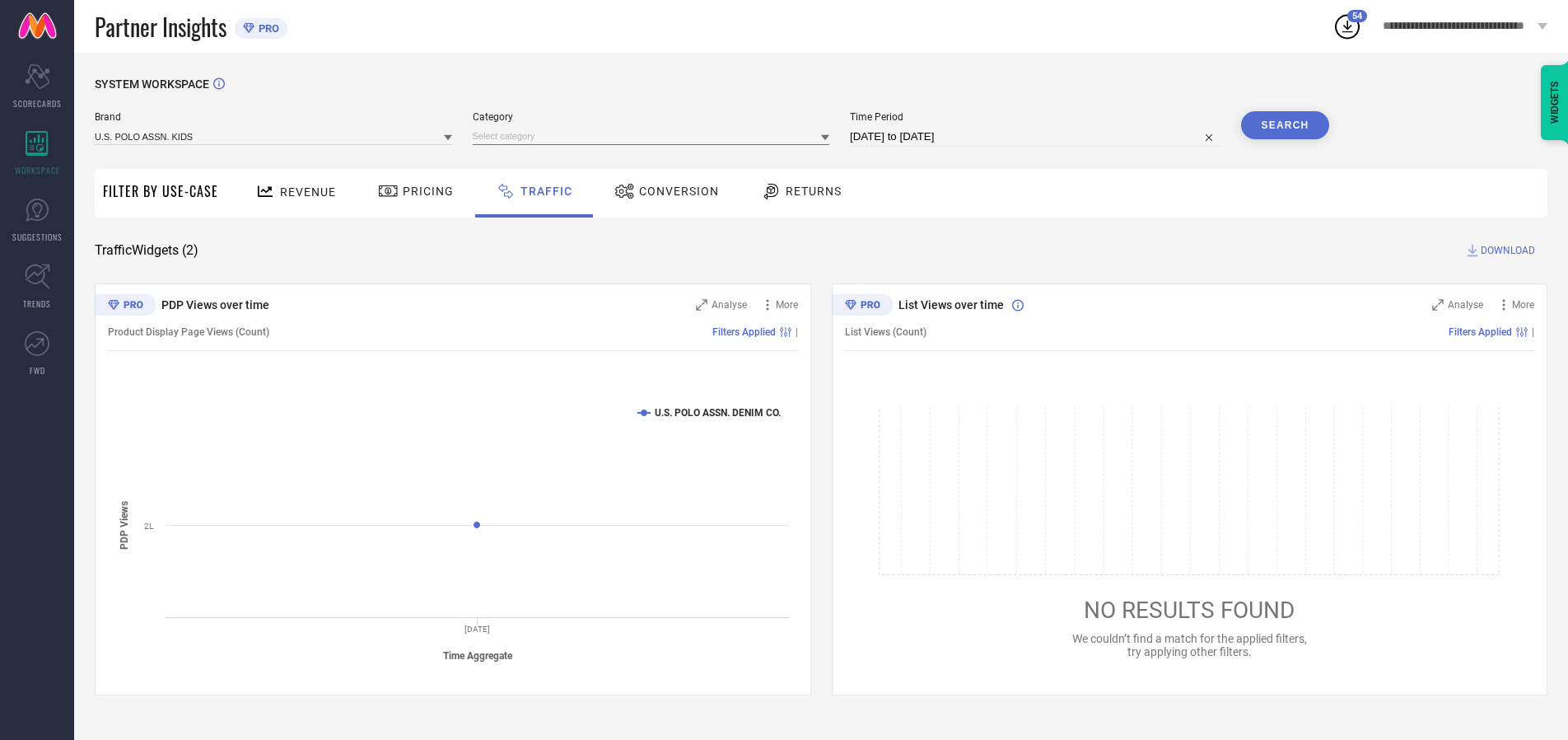
click at [655, 136] on input at bounding box center [651, 136] width 358 height 17
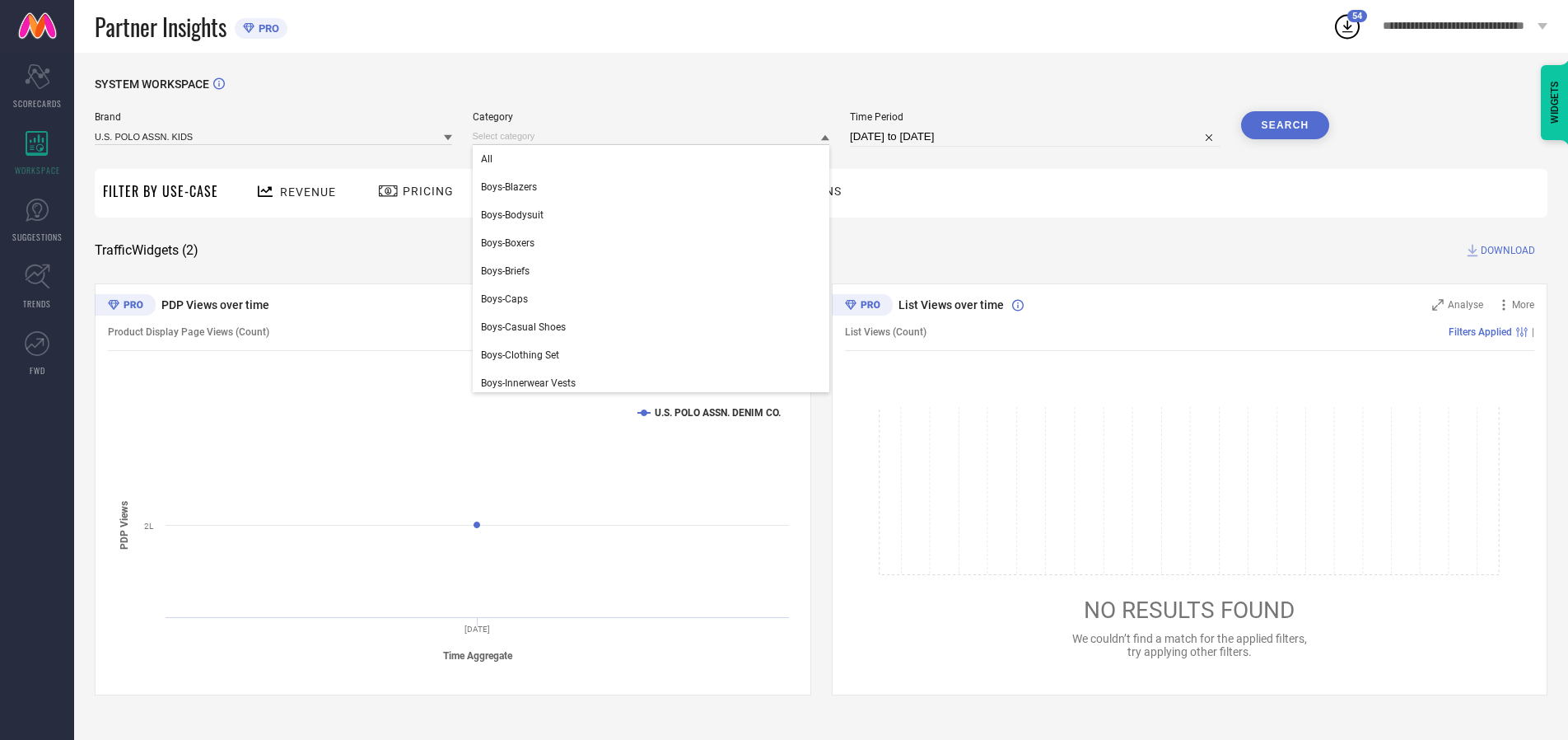
click at [655, 159] on div "All" at bounding box center [651, 159] width 358 height 28
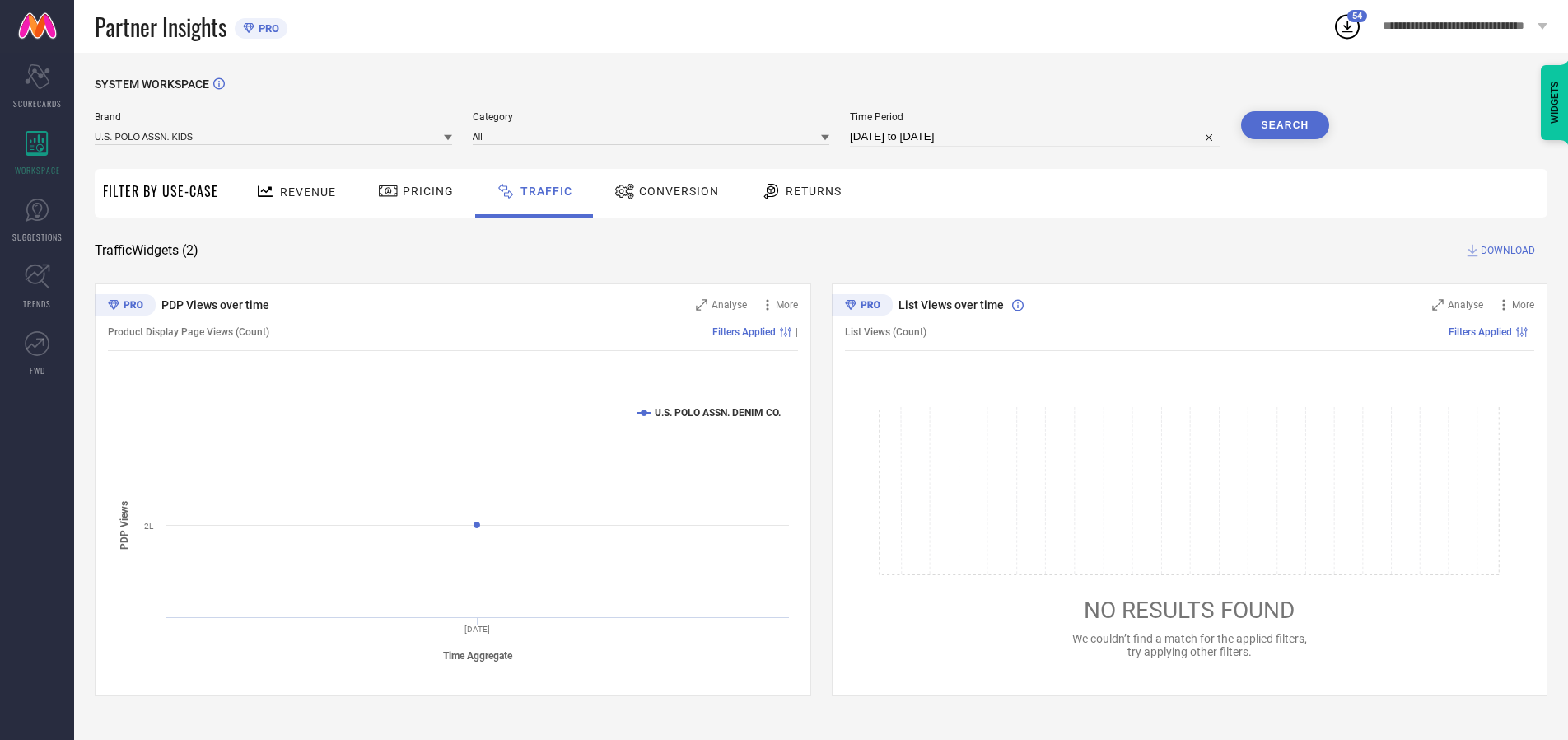
click at [1285, 125] on button "Search" at bounding box center [1286, 125] width 89 height 28
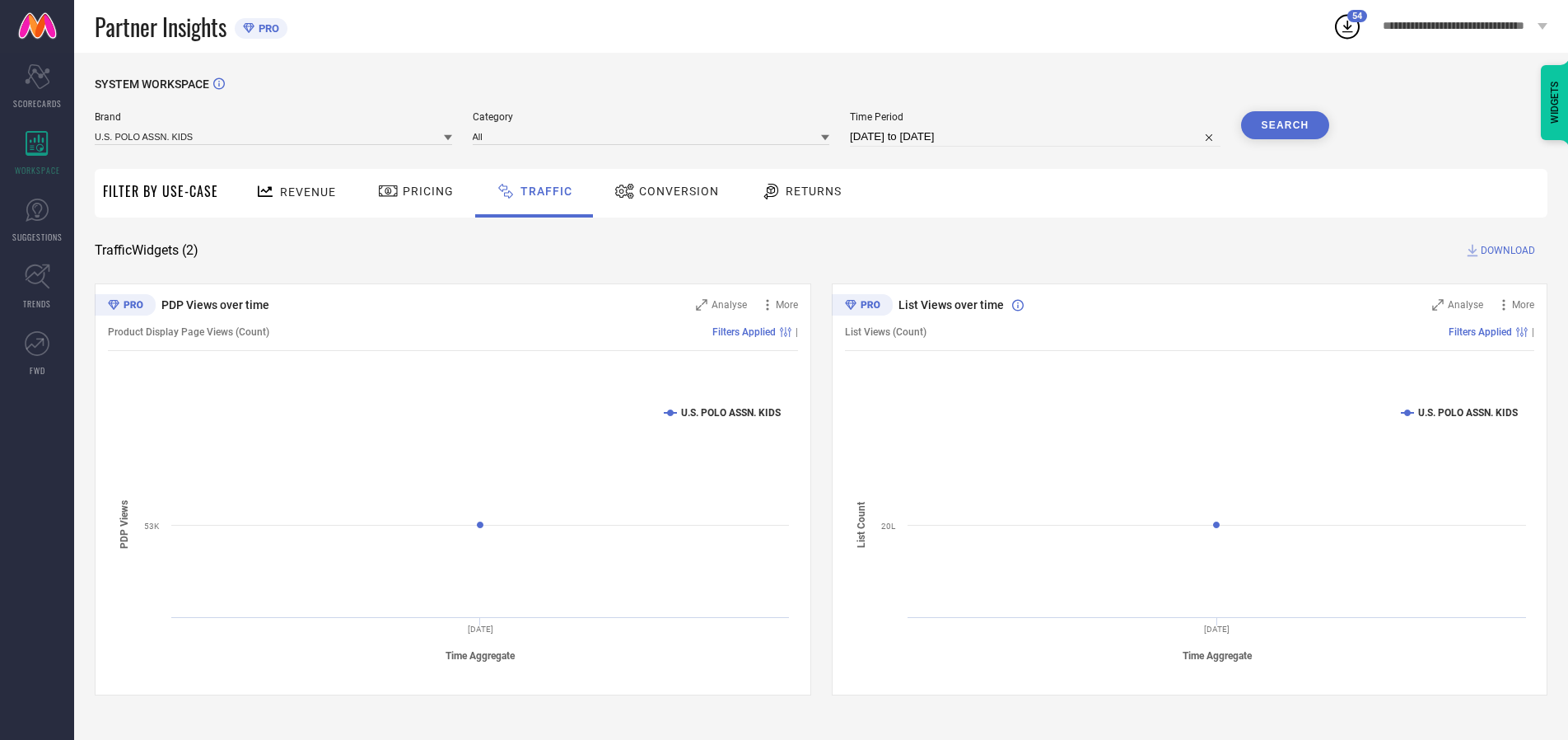
click at [1506, 251] on span "DOWNLOAD" at bounding box center [1508, 250] width 54 height 16
click at [1037, 137] on input at bounding box center [1035, 137] width 370 height 20
select select "9"
select select "2025"
select select "10"
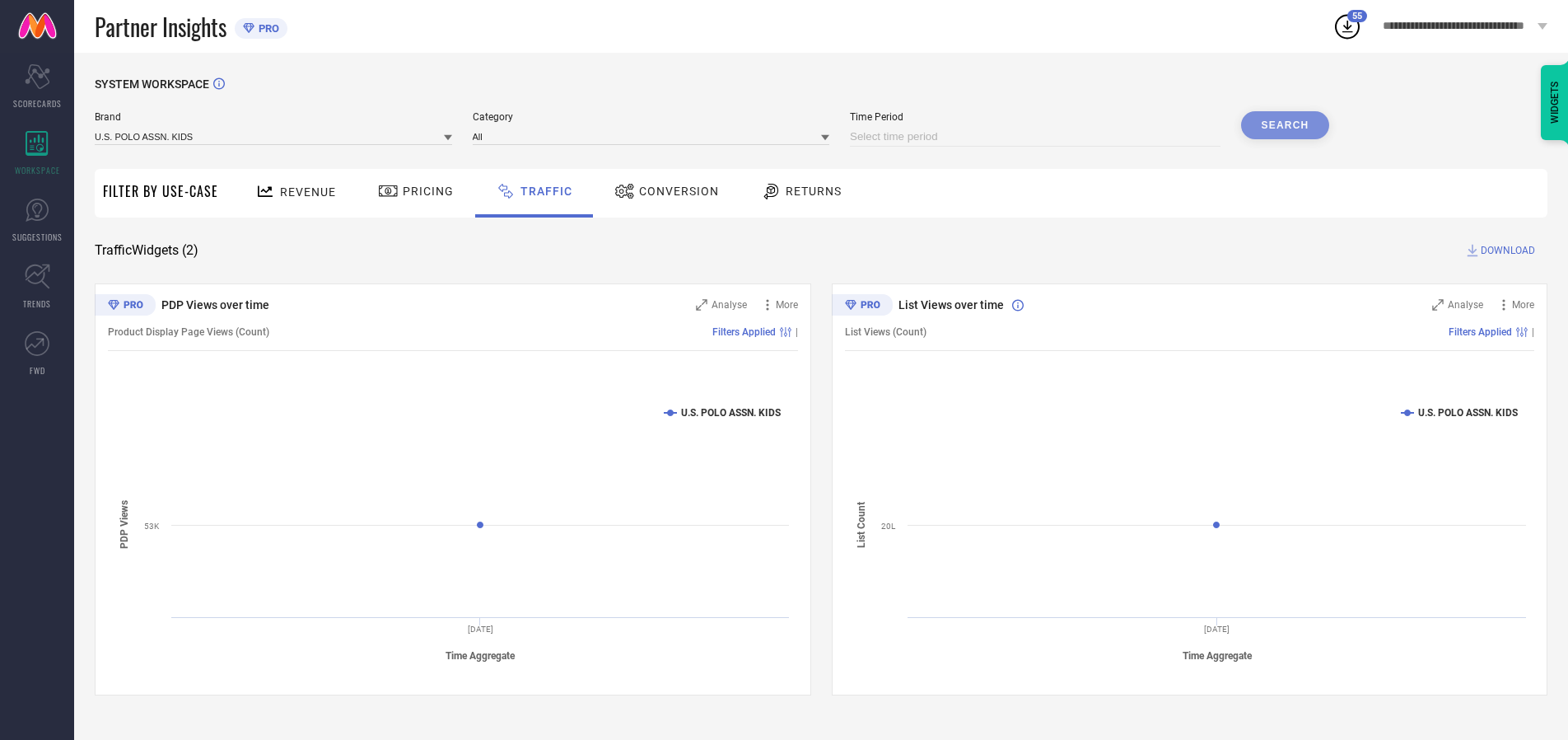
select select "2025"
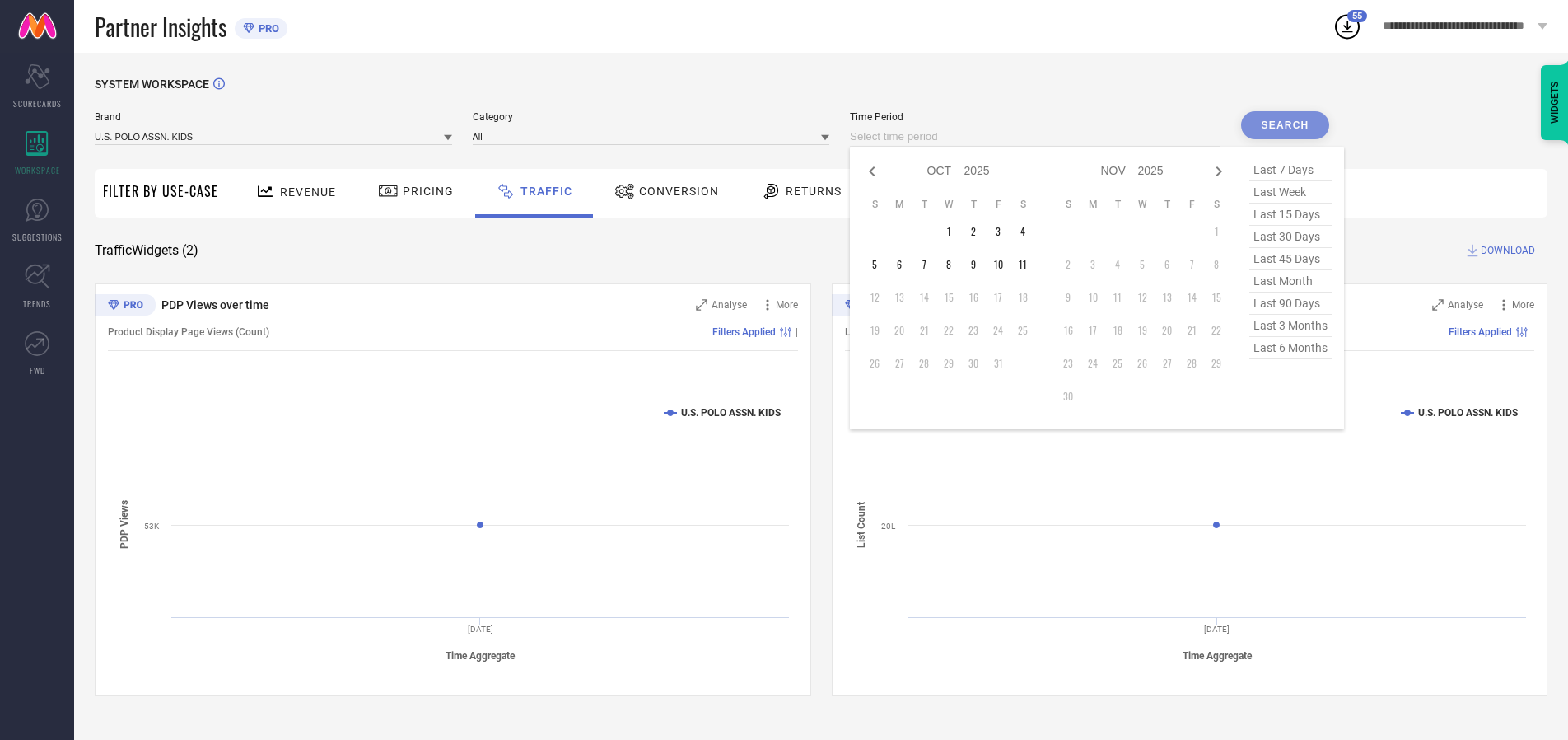
click at [1028, 264] on td "11" at bounding box center [1022, 264] width 24 height 24
type input "[DATE] to [DATE]"
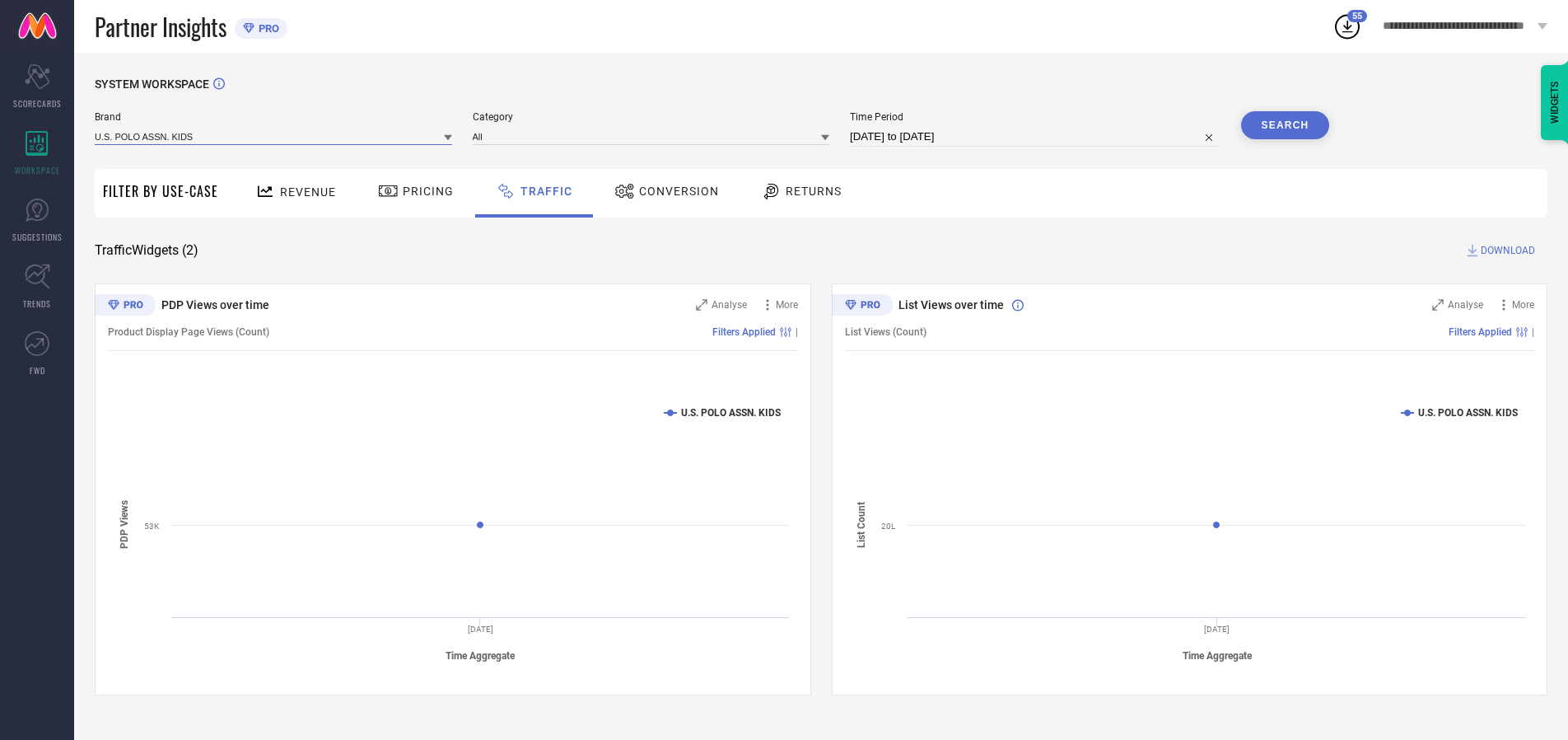
click at [274, 136] on input at bounding box center [273, 136] width 358 height 17
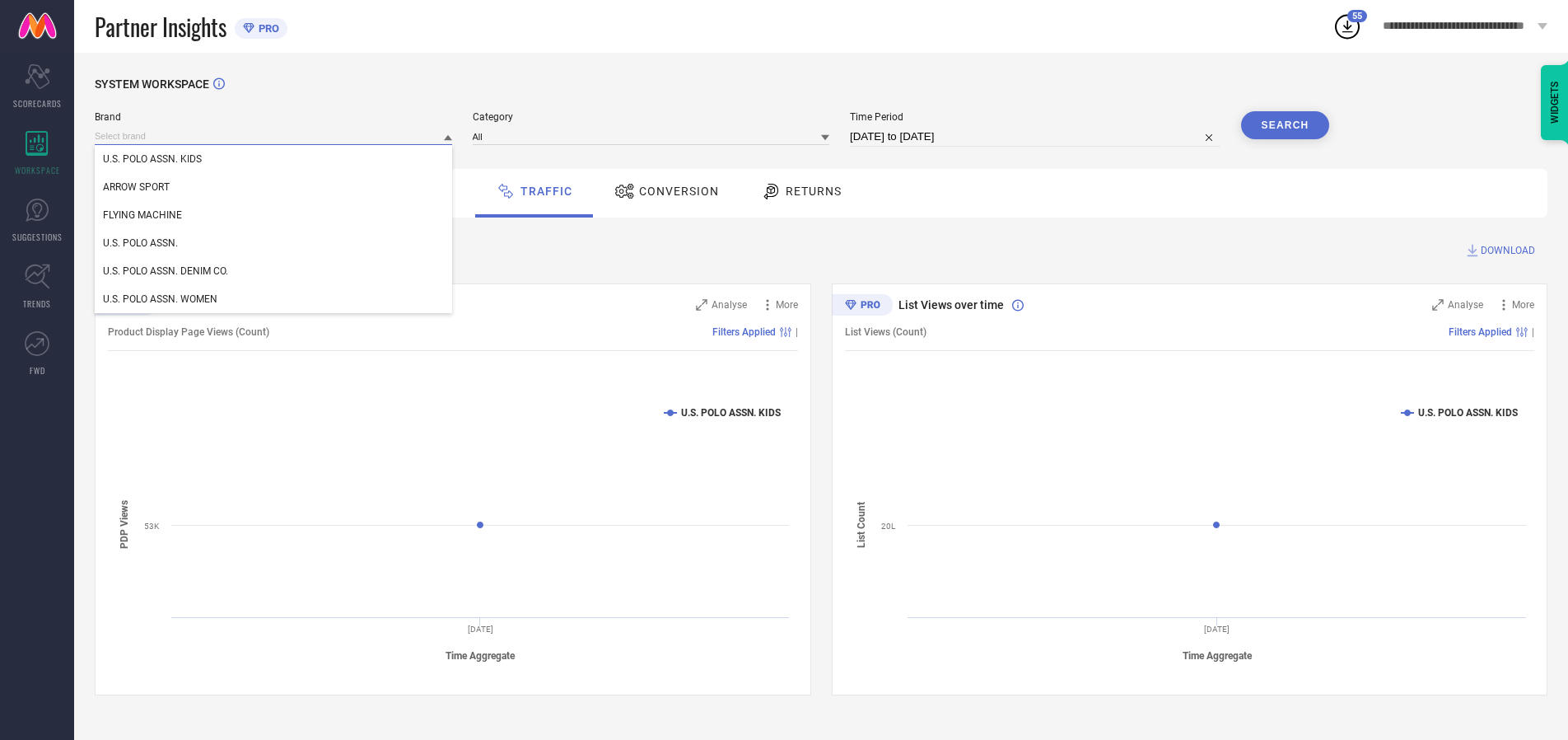
click at [274, 136] on input at bounding box center [273, 136] width 358 height 17
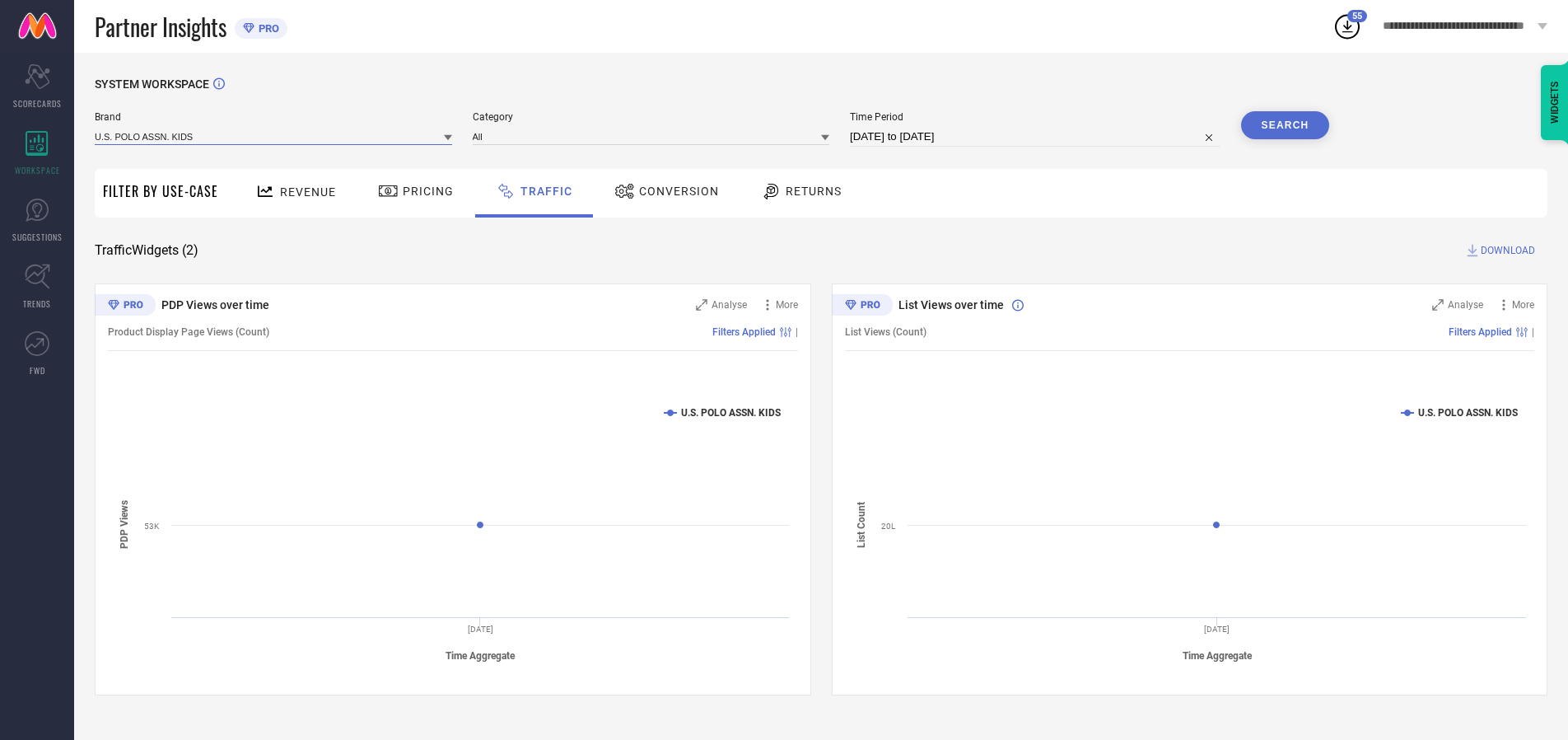
click at [274, 136] on input at bounding box center [273, 136] width 358 height 17
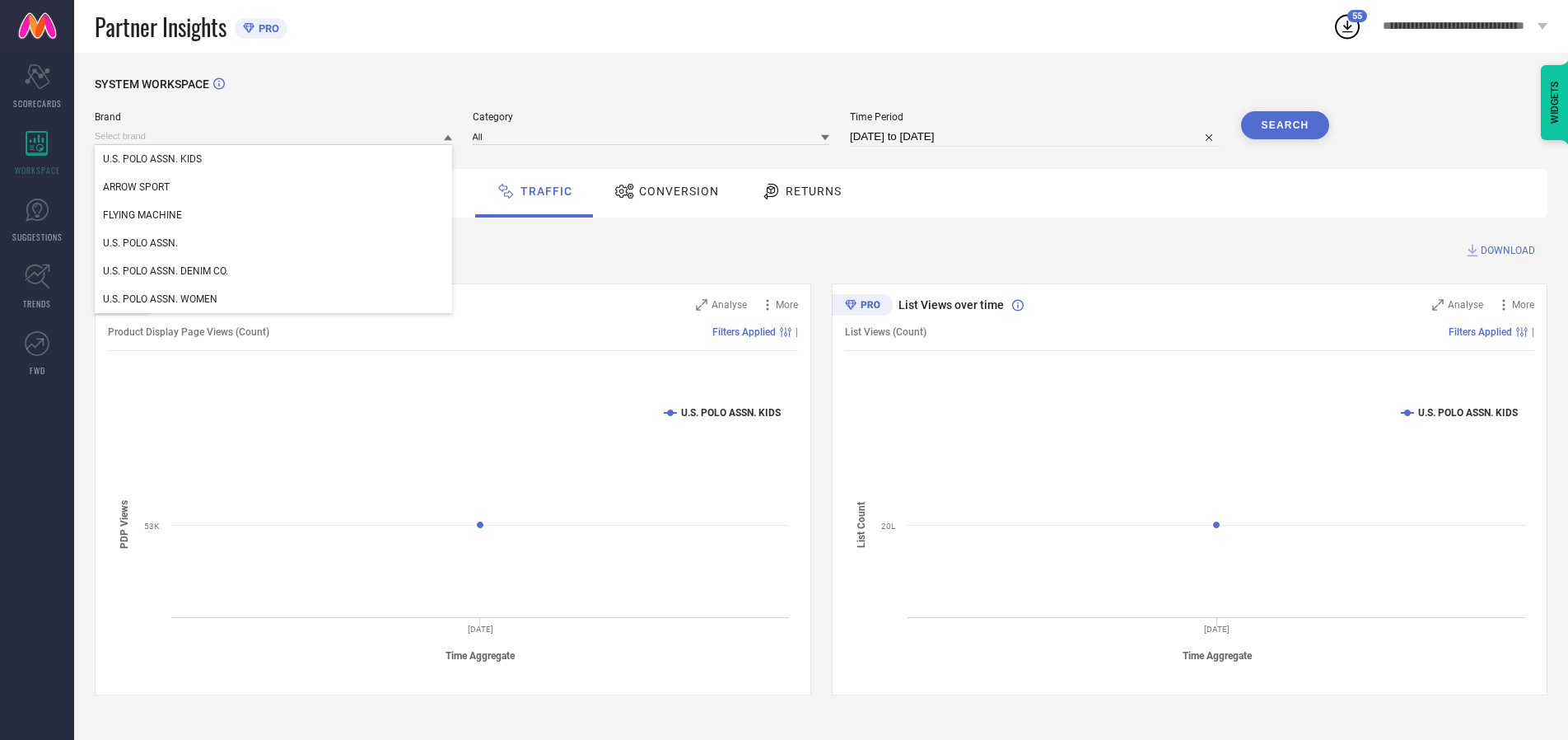
click at [274, 159] on div "U.S. POLO ASSN. KIDS" at bounding box center [273, 159] width 358 height 28
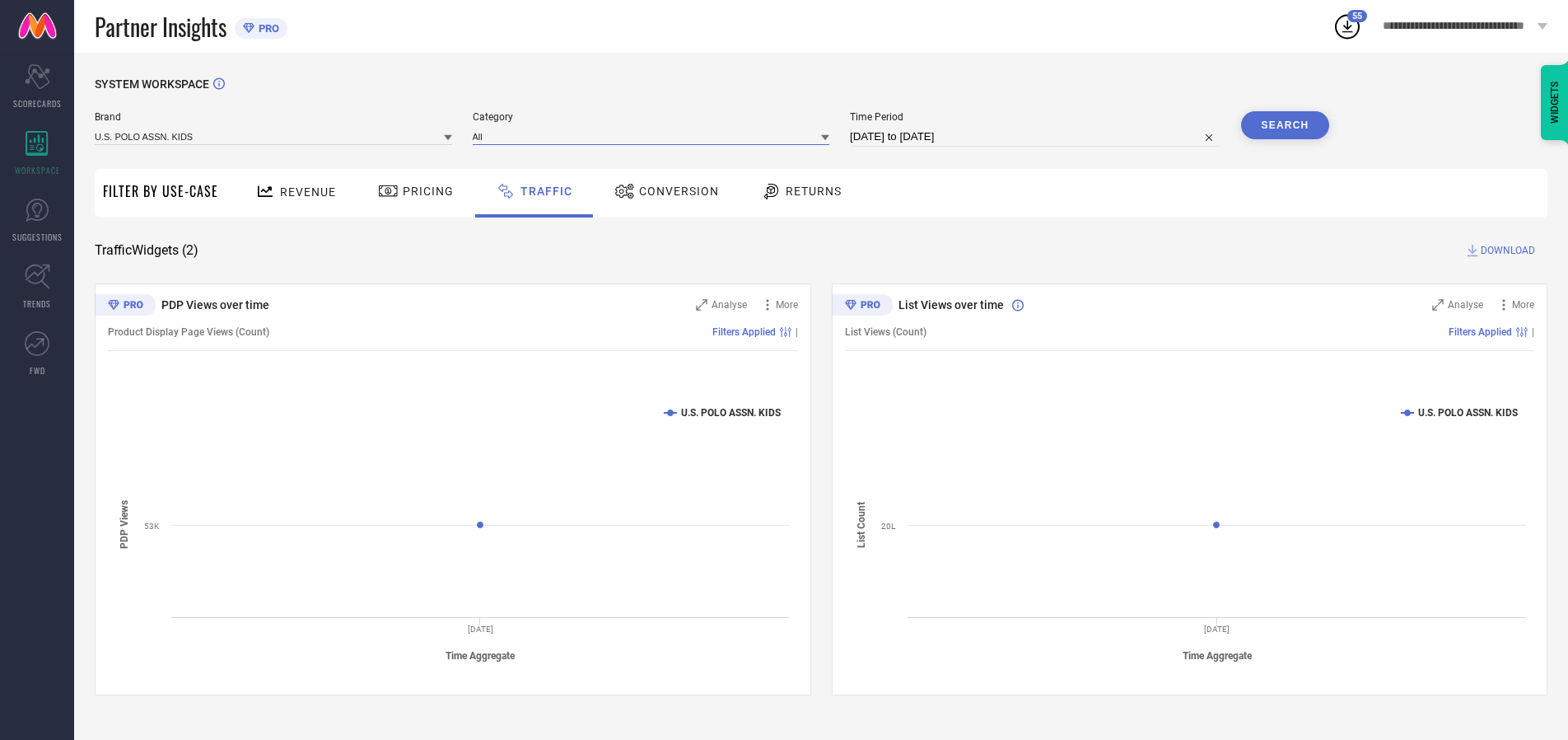
click at [655, 136] on input at bounding box center [651, 136] width 358 height 17
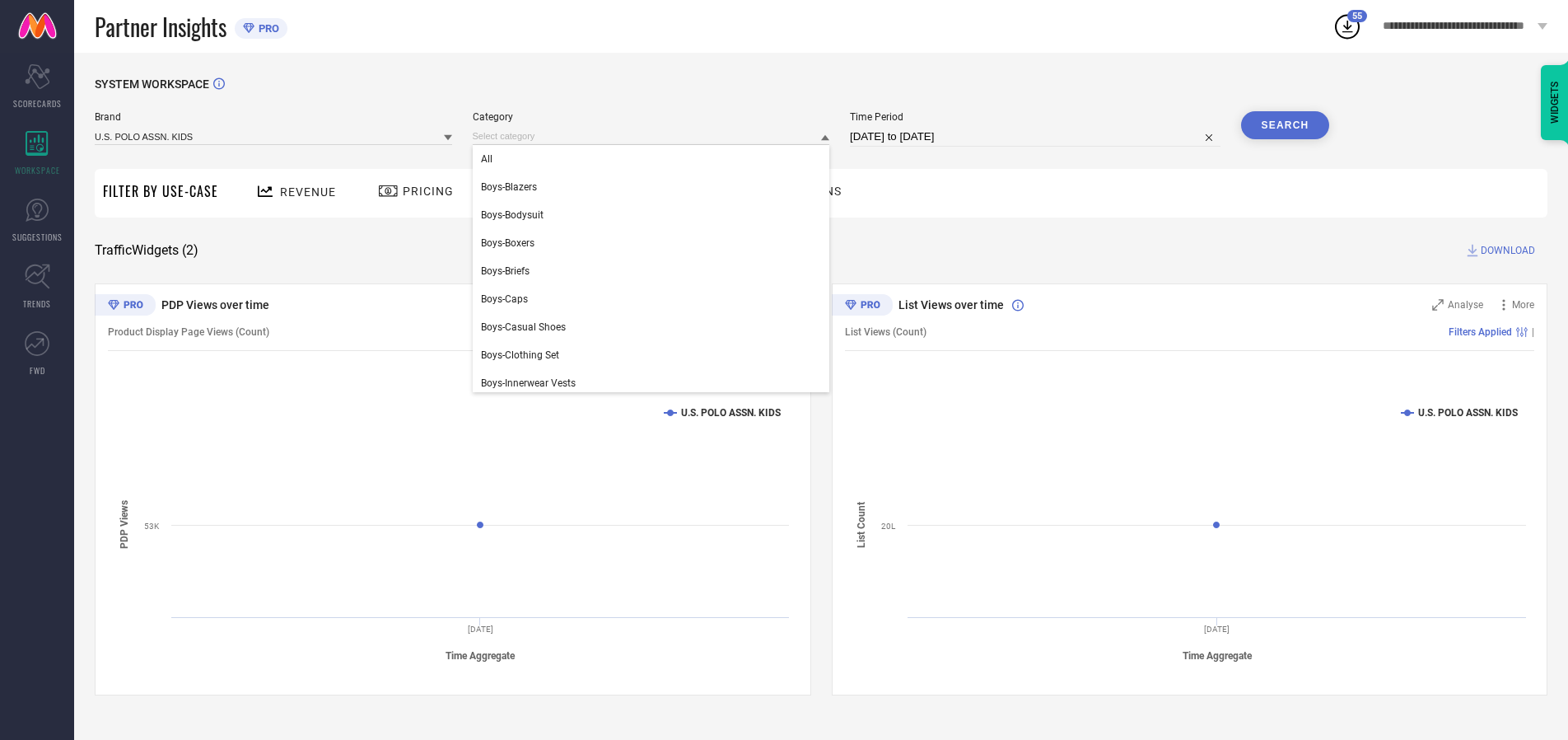
click at [655, 159] on div "All" at bounding box center [651, 159] width 358 height 28
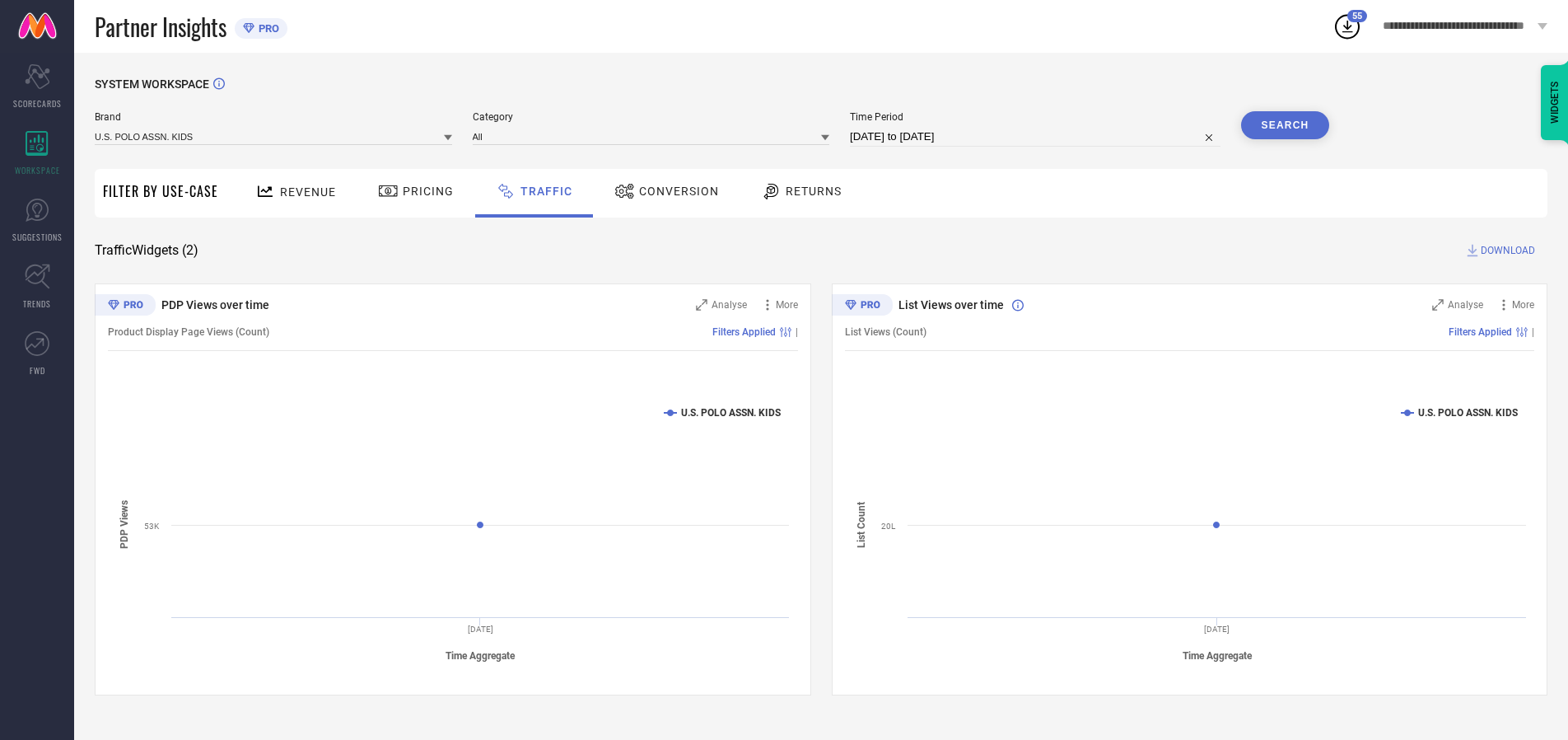
click at [1285, 125] on button "Search" at bounding box center [1286, 125] width 89 height 28
click at [1506, 251] on span "DOWNLOAD" at bounding box center [1508, 250] width 54 height 16
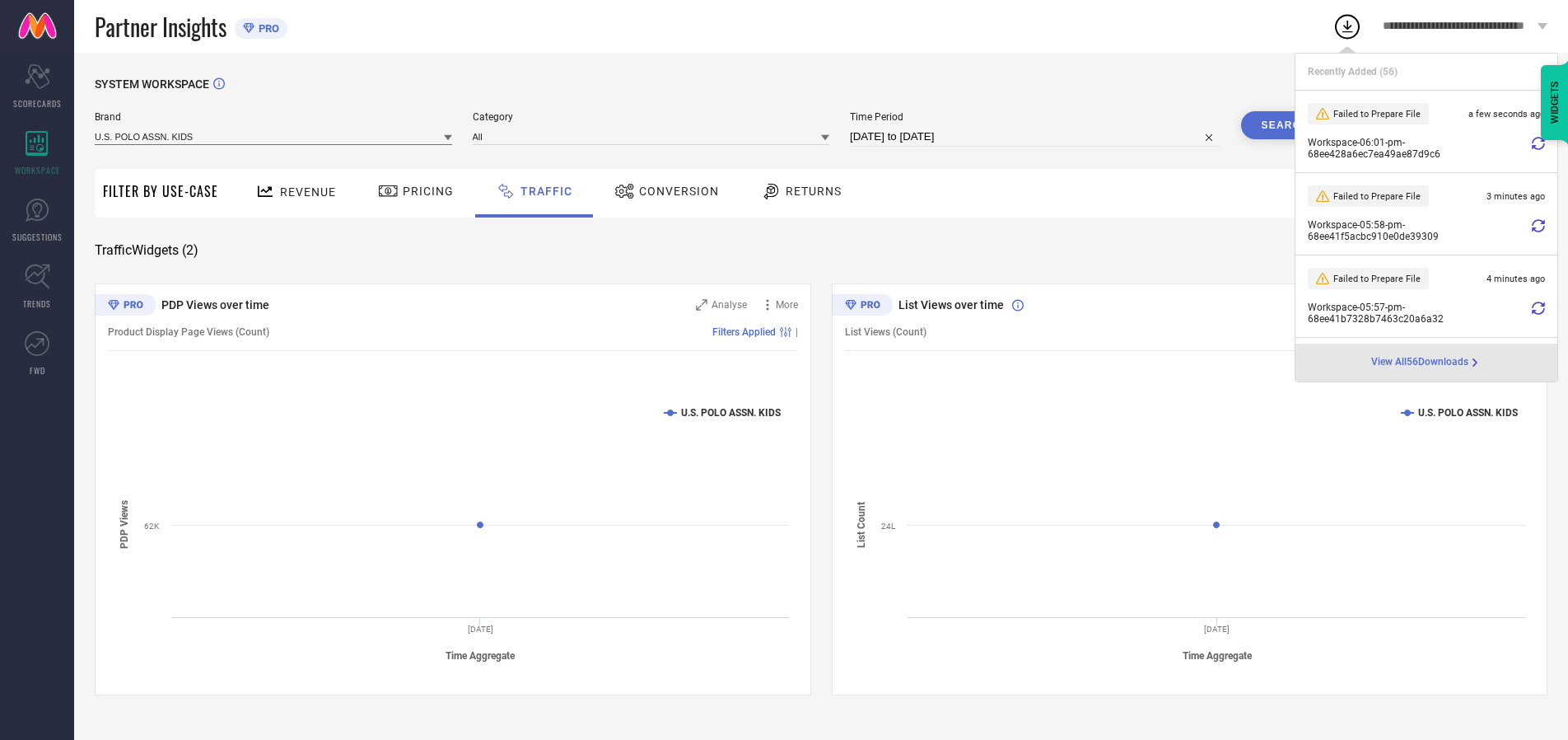
click at [274, 136] on input at bounding box center [273, 136] width 358 height 17
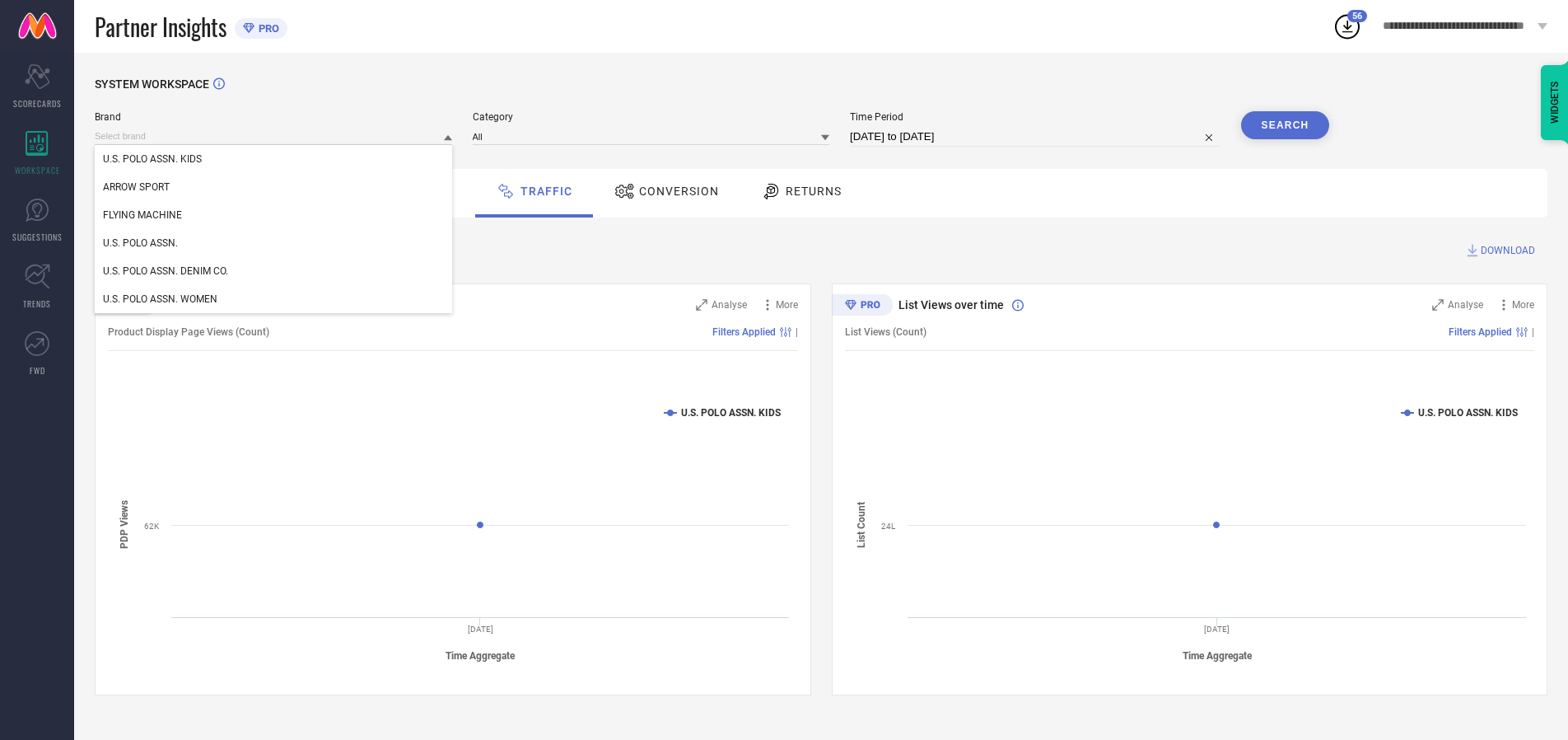
click at [274, 243] on div "U.S. POLO ASSN." at bounding box center [273, 243] width 358 height 28
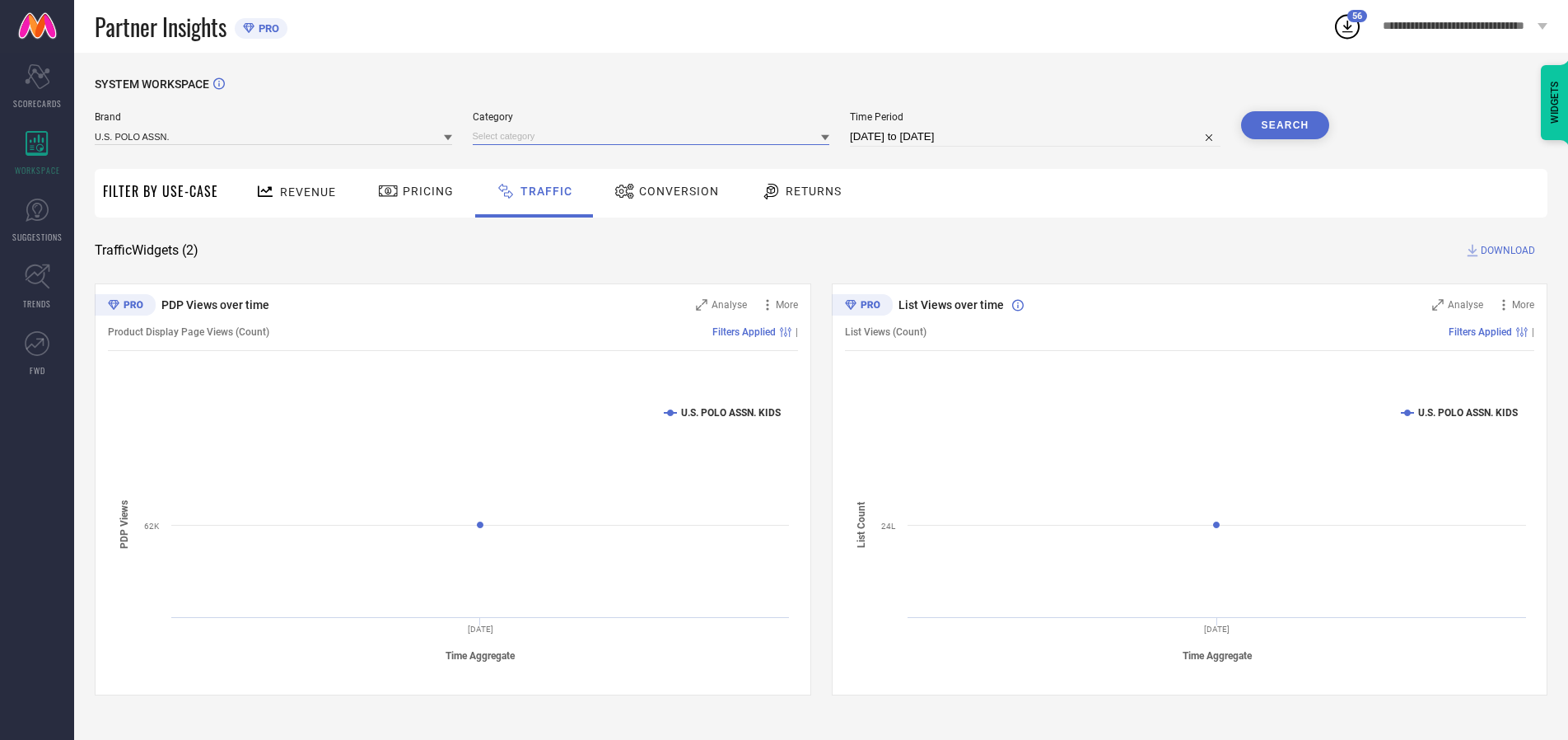
click at [655, 136] on input at bounding box center [651, 136] width 358 height 17
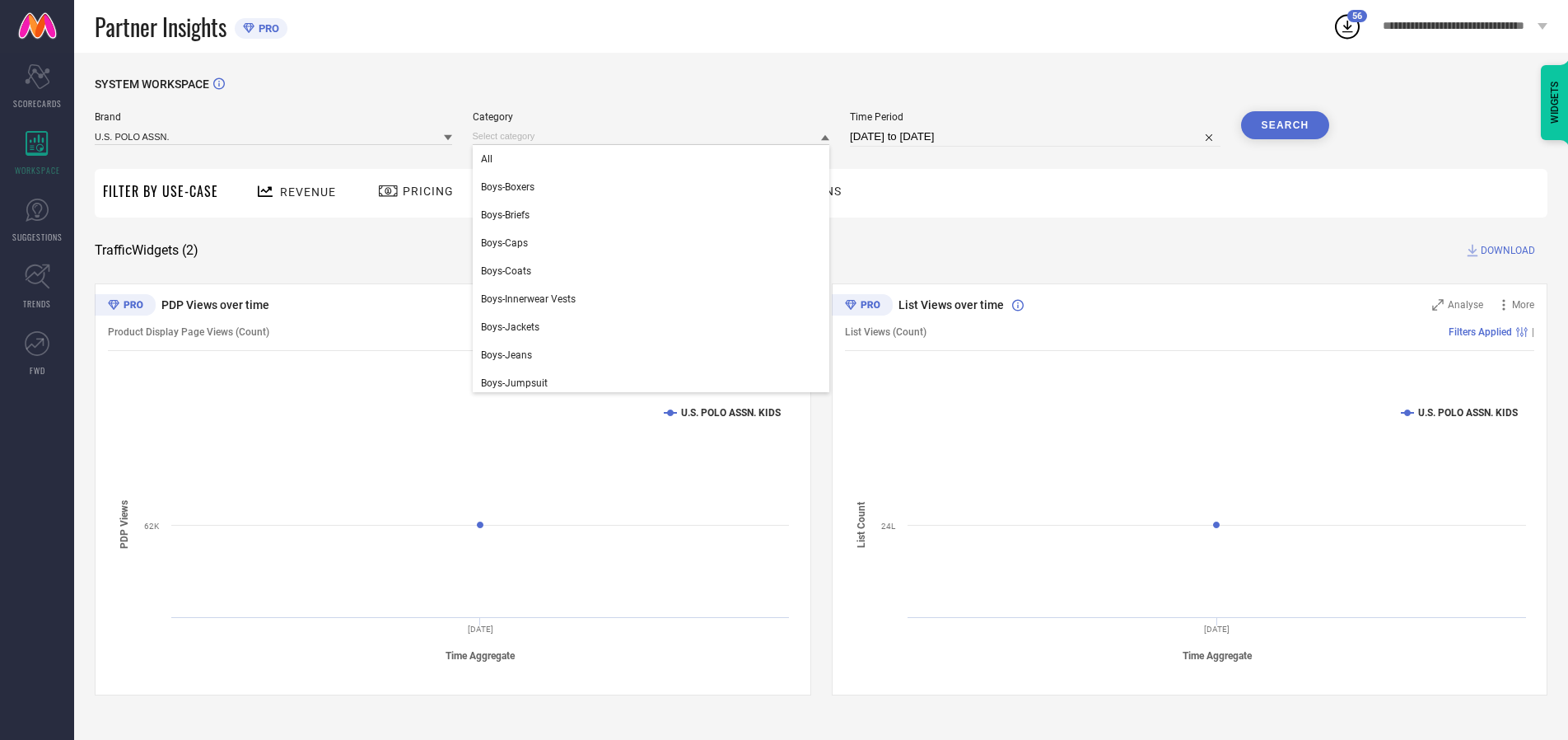
click at [655, 159] on div "All" at bounding box center [651, 159] width 358 height 28
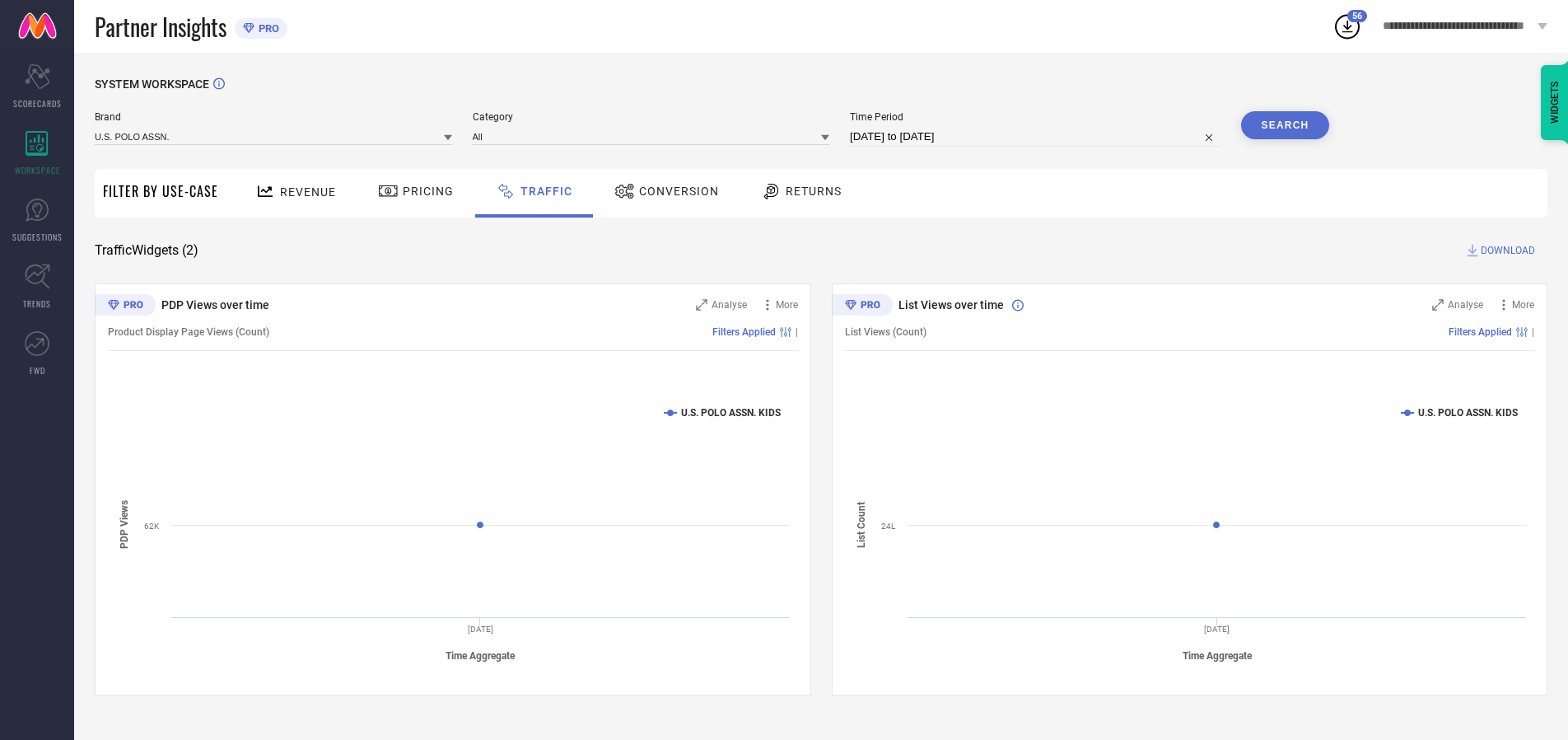
click at [1285, 125] on button "Search" at bounding box center [1286, 125] width 89 height 28
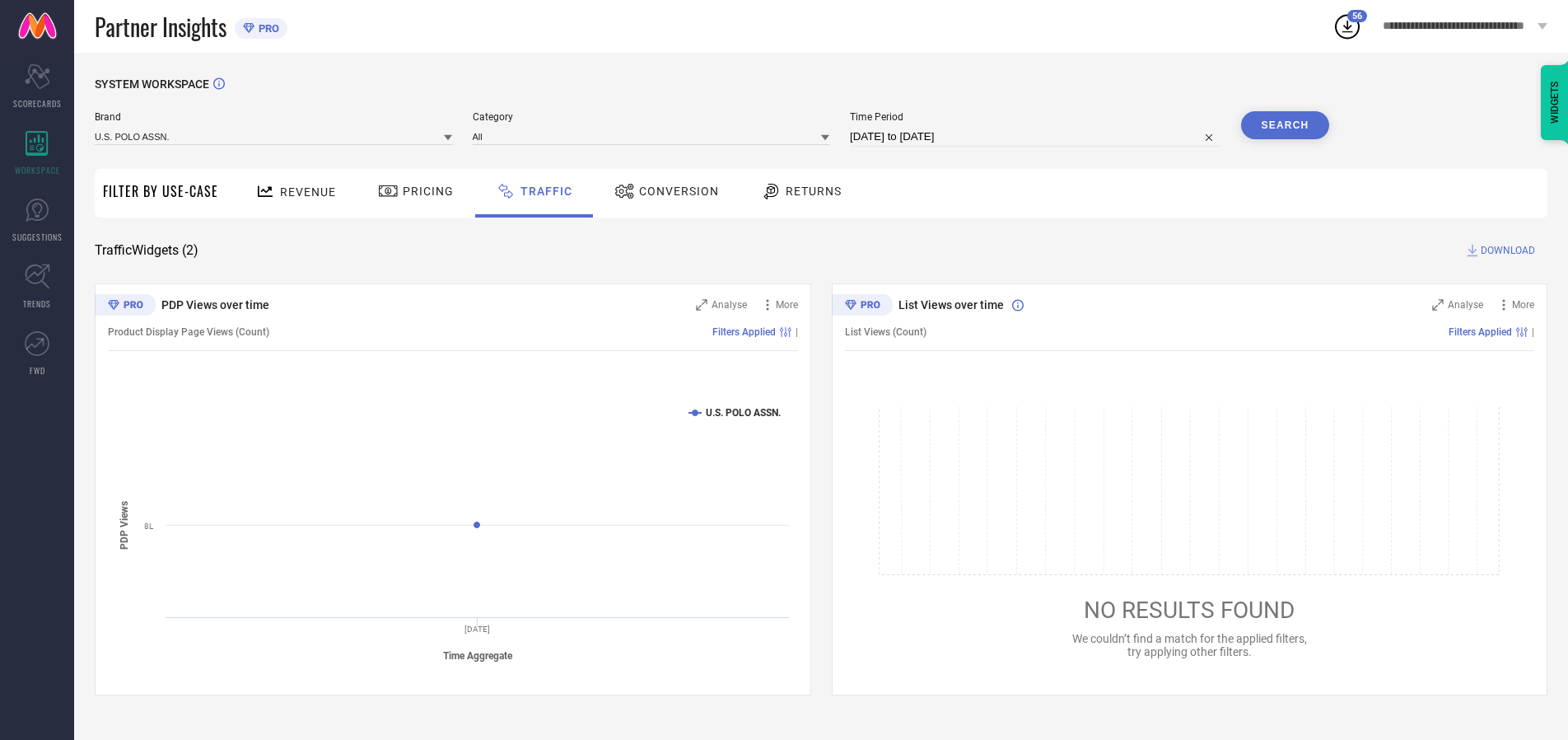
click at [1506, 251] on span "DOWNLOAD" at bounding box center [1508, 250] width 54 height 16
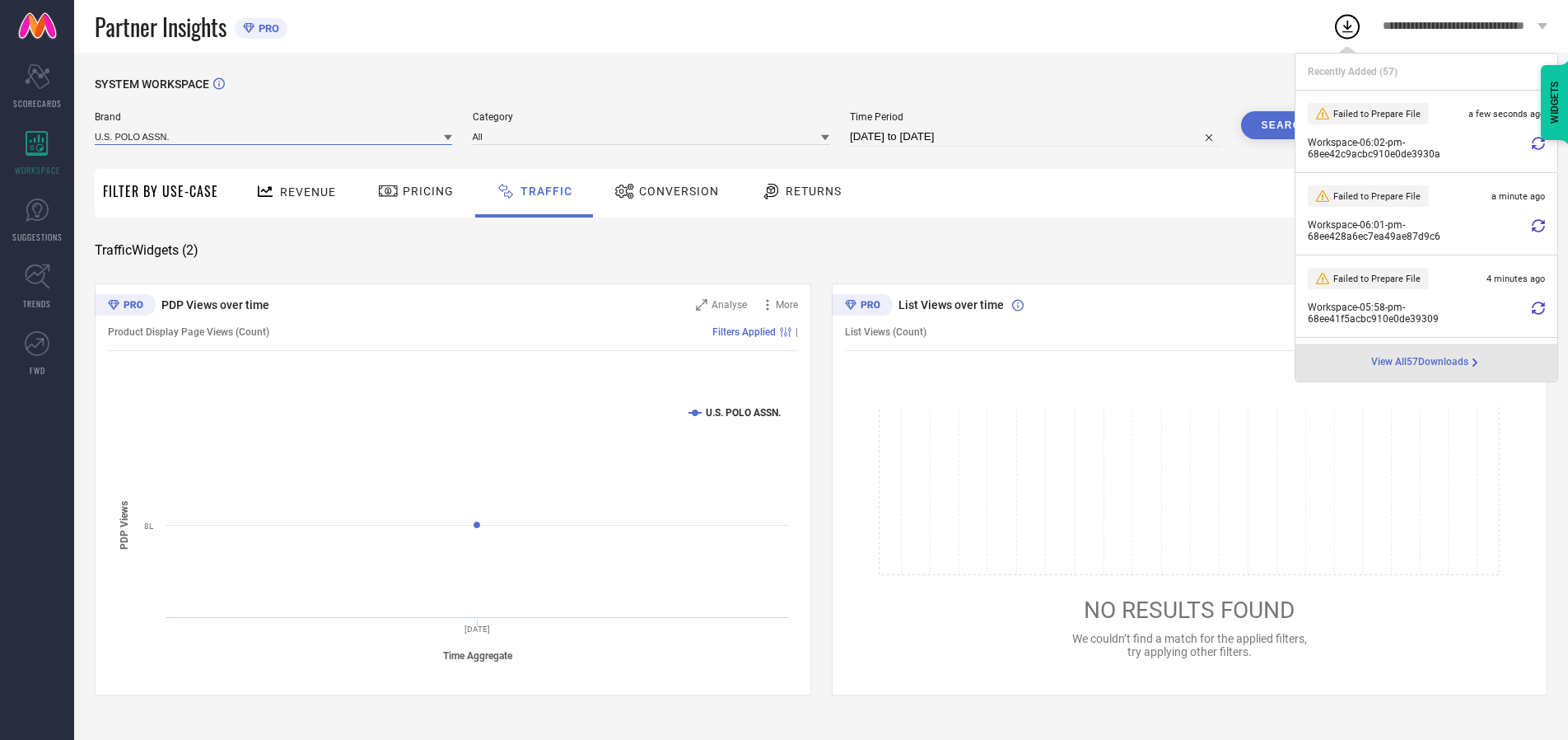
click at [274, 136] on input at bounding box center [273, 136] width 358 height 17
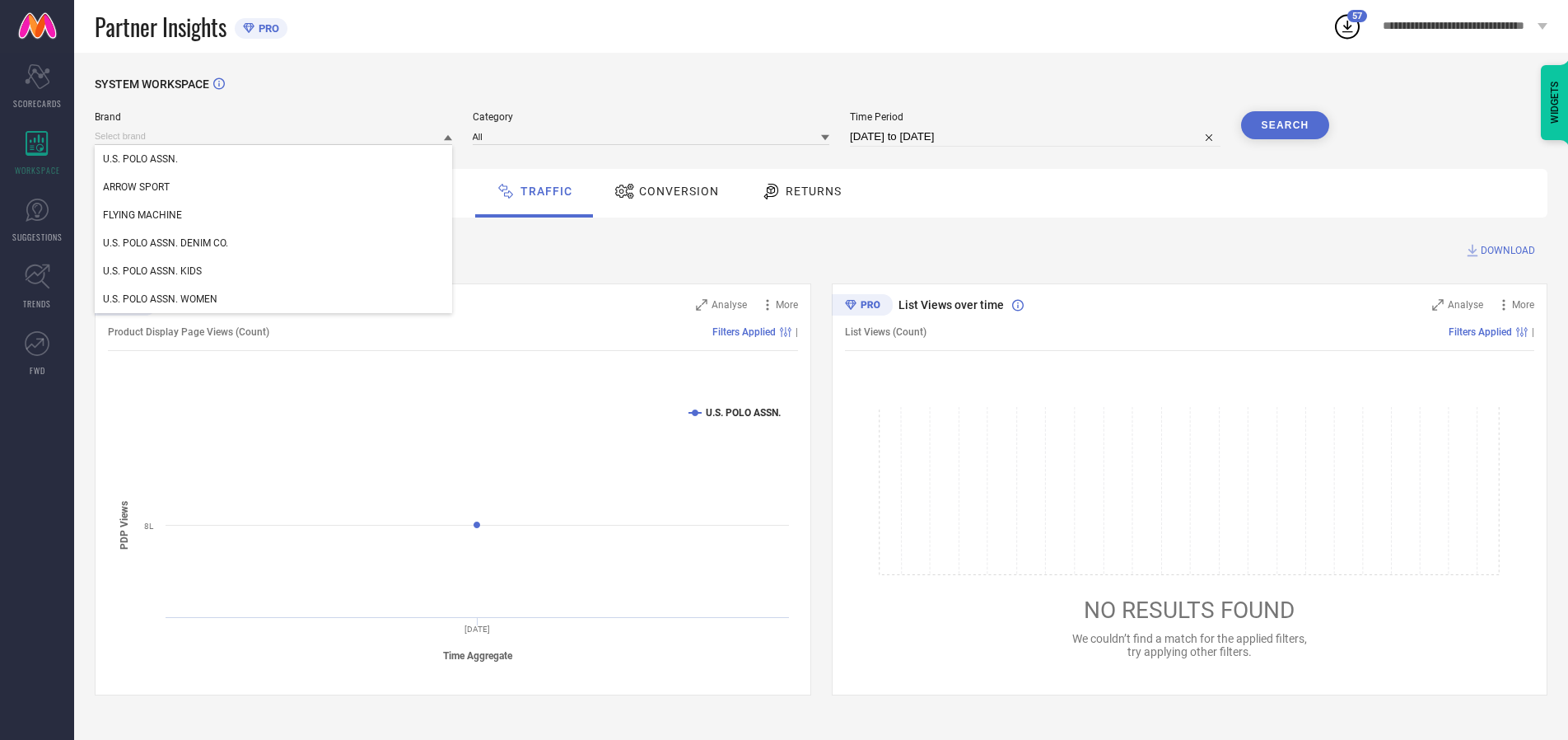
click at [274, 243] on div "U.S. POLO ASSN. DENIM CO." at bounding box center [273, 243] width 358 height 28
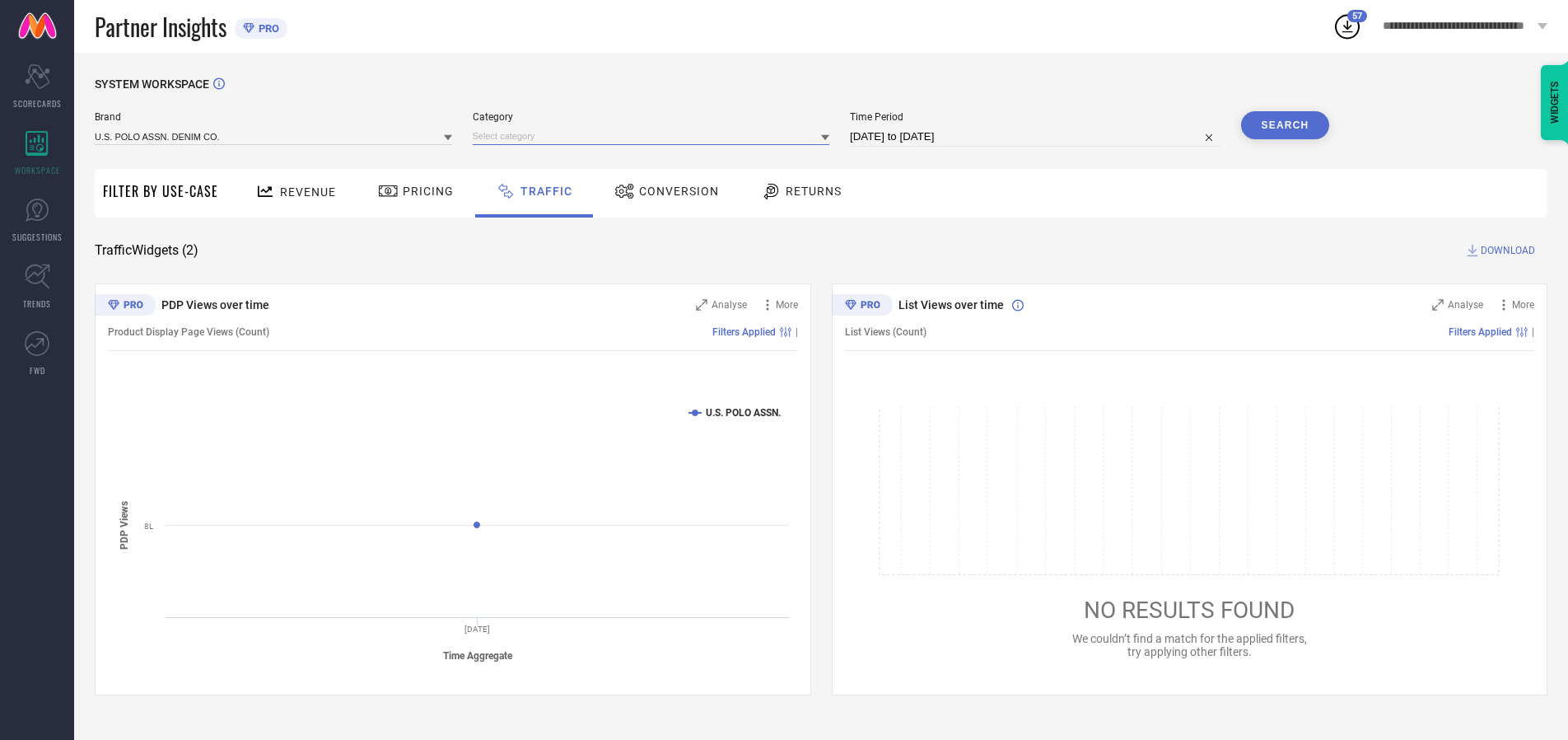
click at [655, 136] on input at bounding box center [651, 136] width 358 height 17
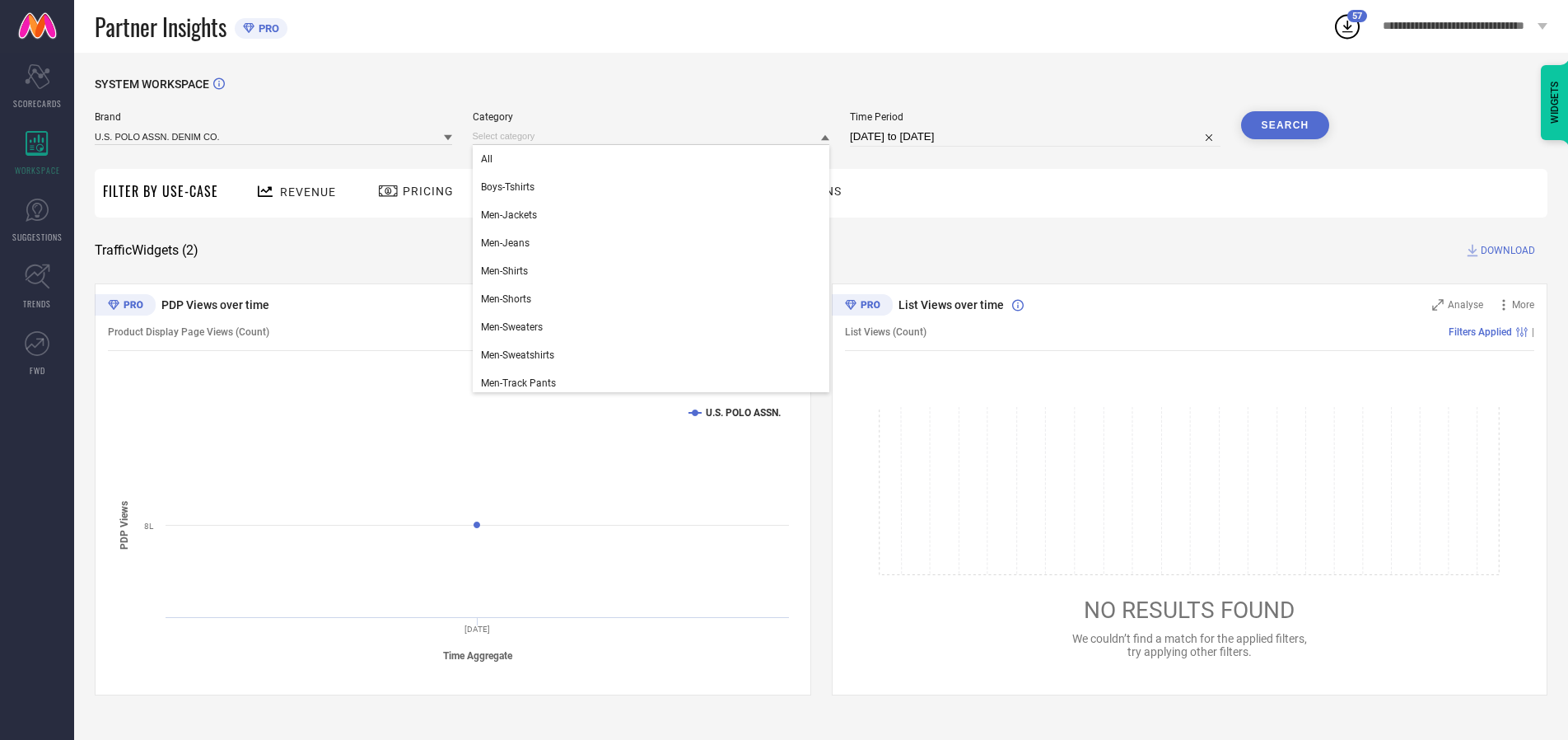
click at [655, 159] on div "All" at bounding box center [651, 159] width 358 height 28
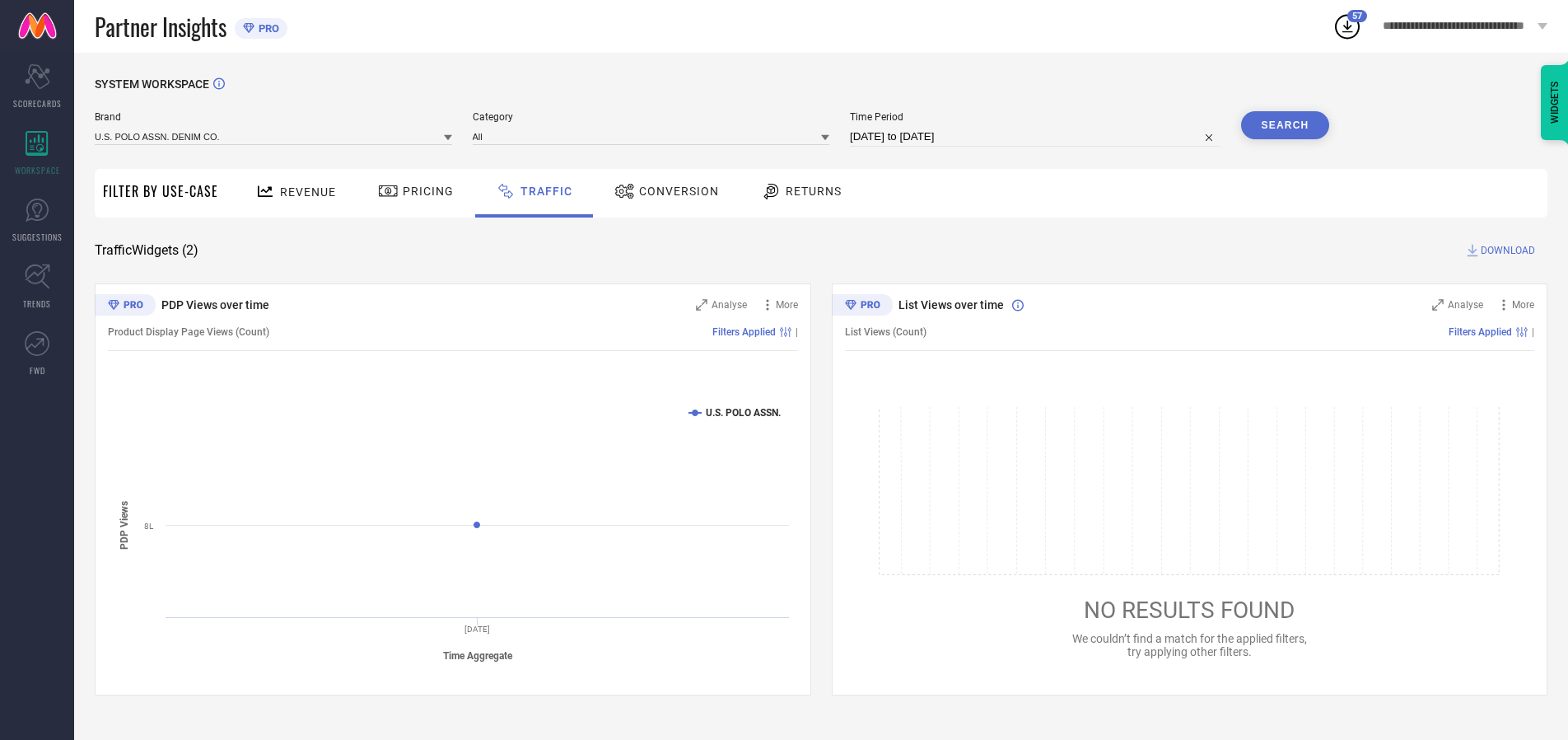
click at [1285, 125] on button "Search" at bounding box center [1286, 125] width 89 height 28
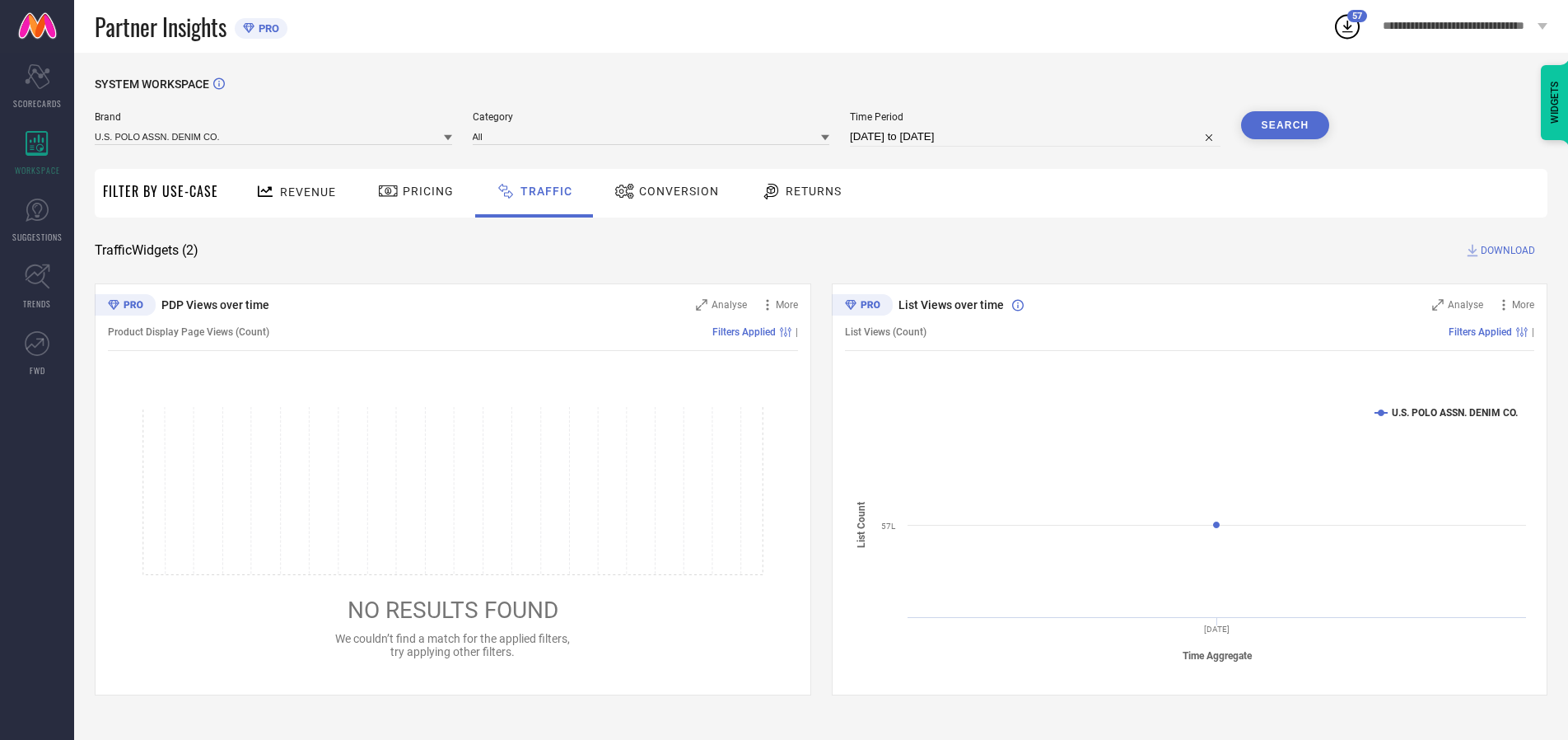
click at [1506, 251] on span "DOWNLOAD" at bounding box center [1508, 250] width 54 height 16
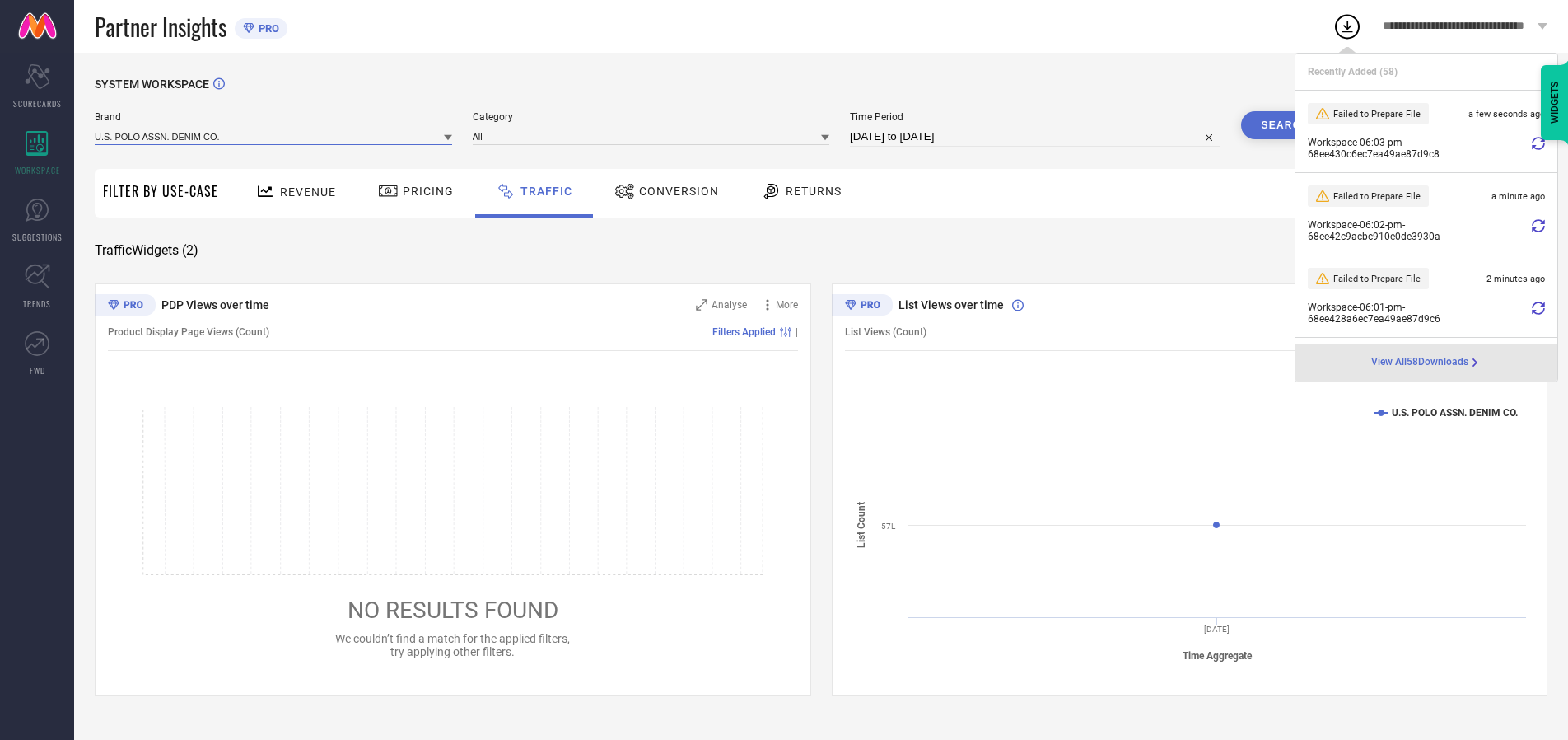
click at [274, 136] on input at bounding box center [273, 136] width 358 height 17
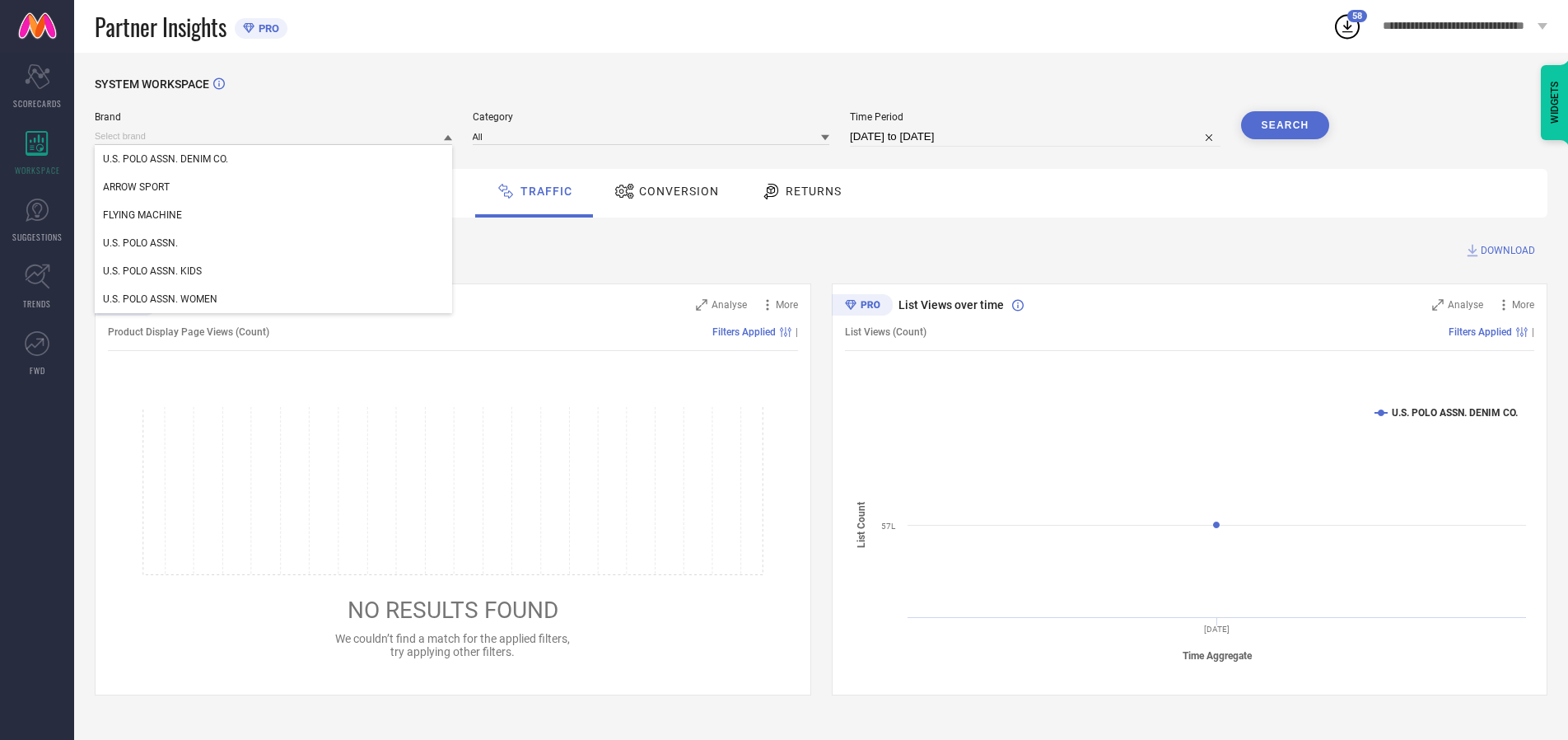
click at [274, 299] on div "U.S. POLO ASSN. WOMEN" at bounding box center [273, 299] width 358 height 28
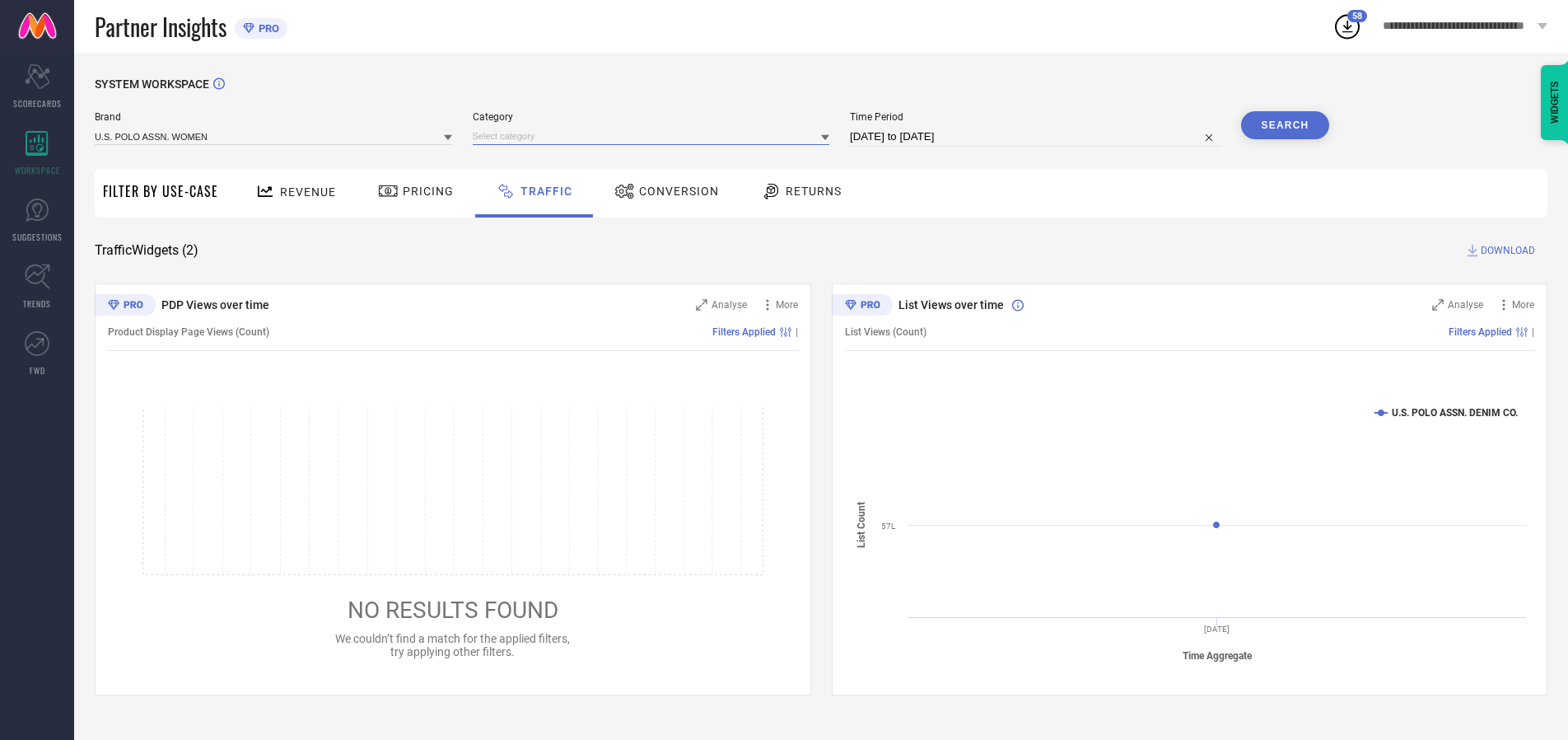
click at [655, 136] on input at bounding box center [651, 136] width 358 height 17
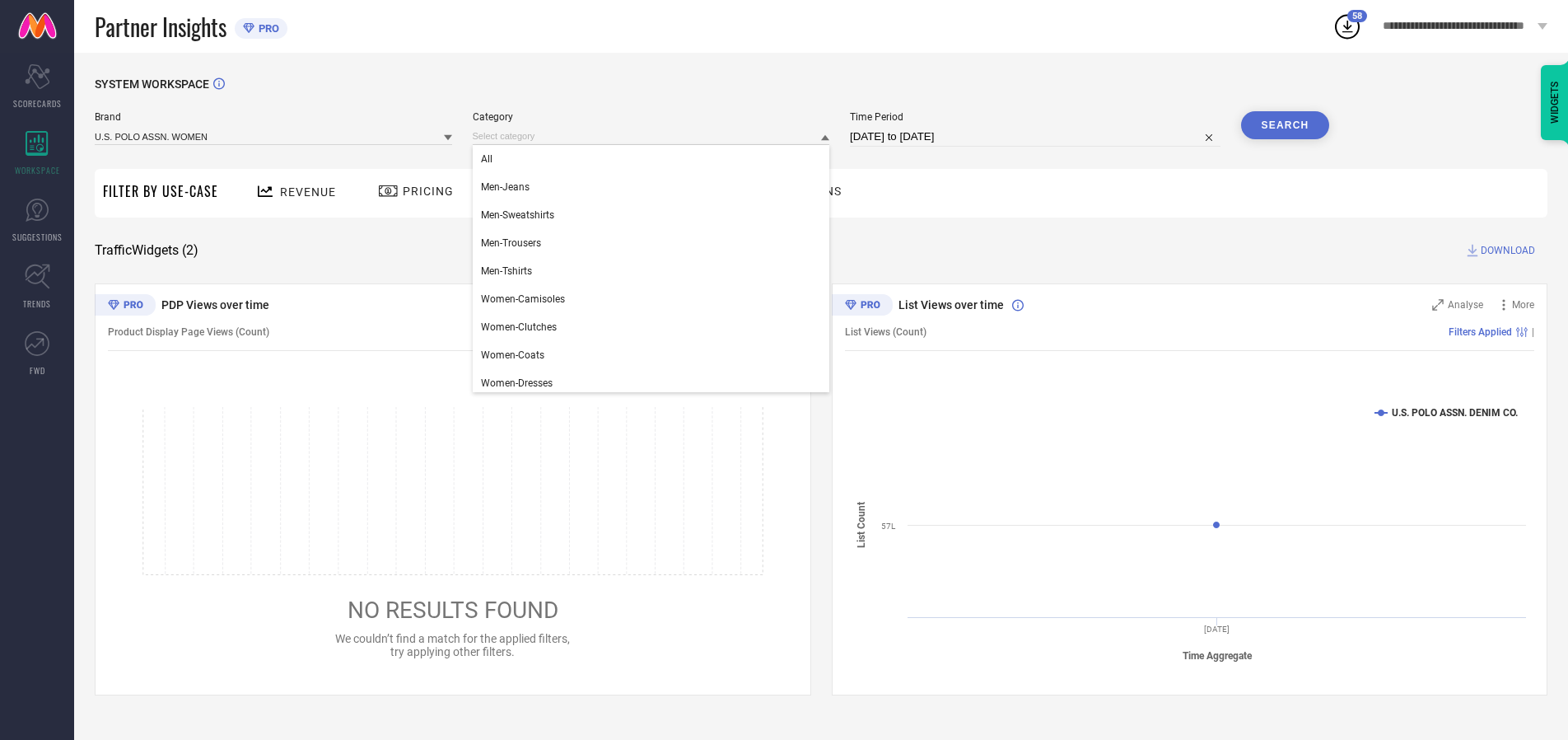
click at [655, 159] on div "All" at bounding box center [651, 159] width 358 height 28
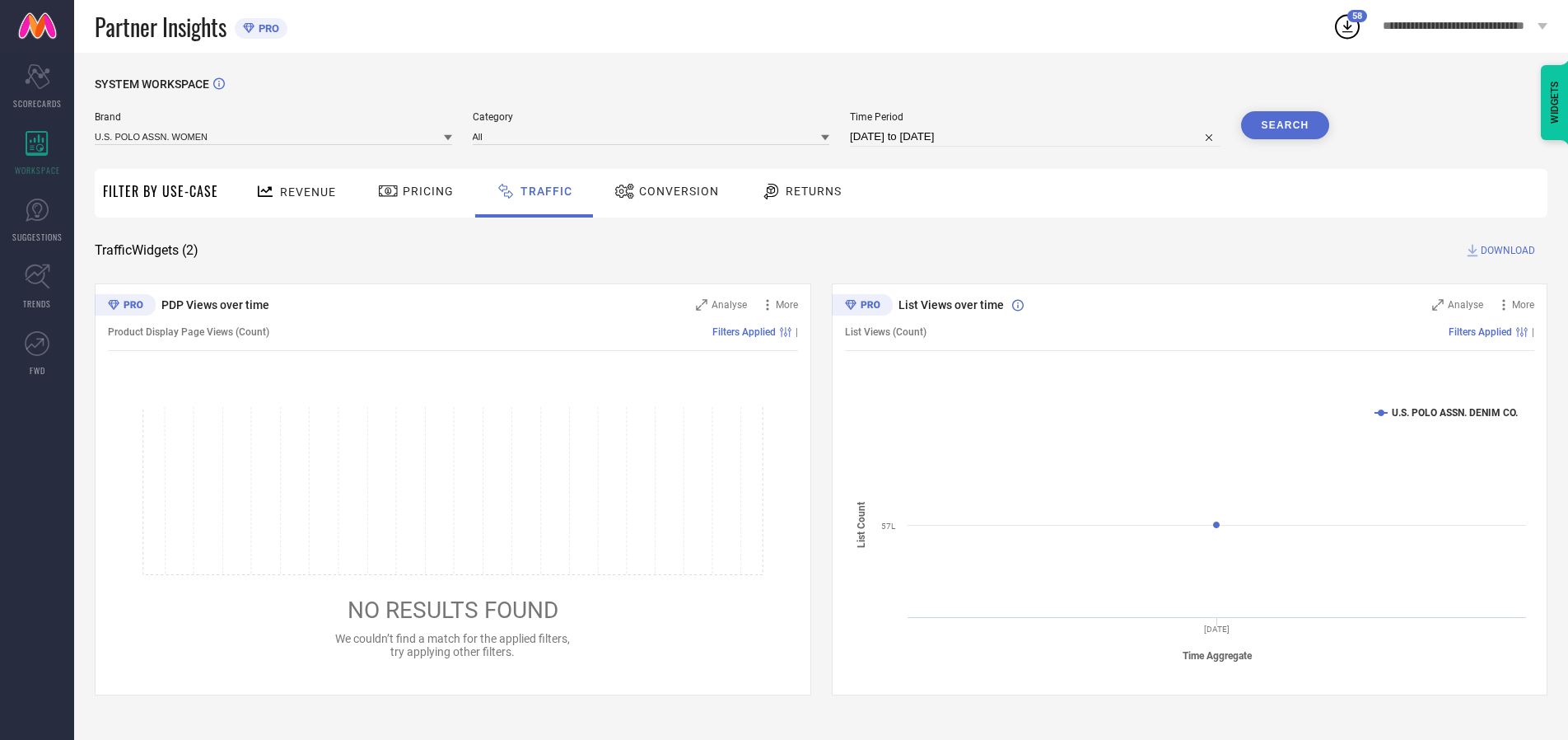
click at [1285, 125] on button "Search" at bounding box center [1286, 125] width 89 height 28
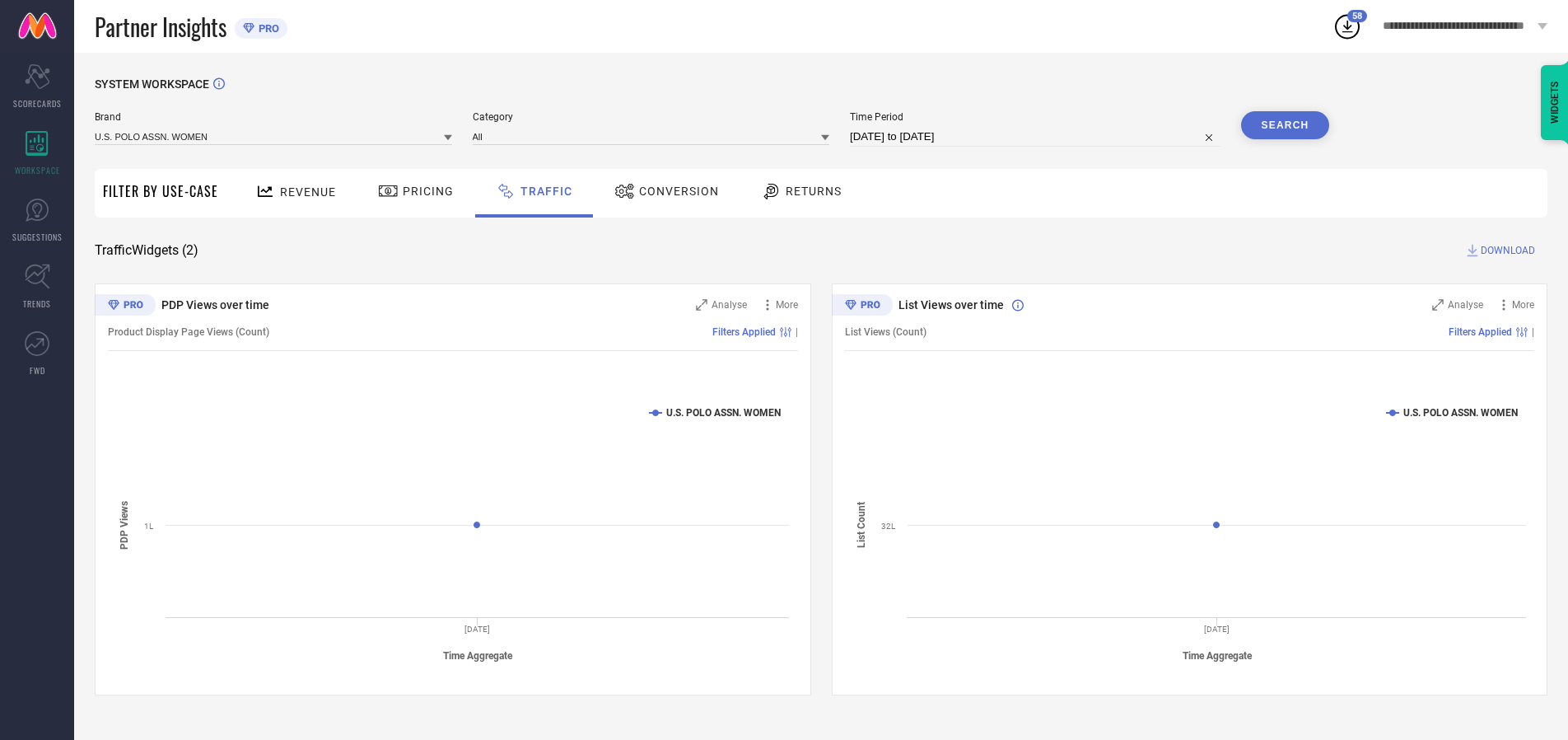
click at [1506, 251] on span "DOWNLOAD" at bounding box center [1508, 250] width 54 height 16
